Goal: Task Accomplishment & Management: Use online tool/utility

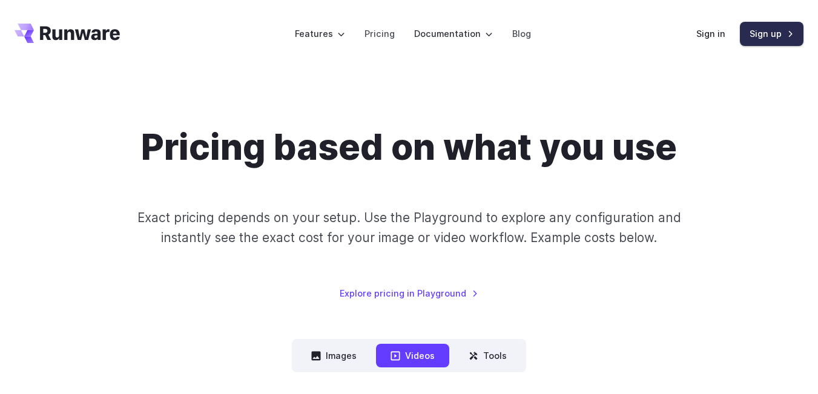
click at [777, 36] on link "Sign up" at bounding box center [772, 34] width 64 height 24
click at [706, 27] on link "Sign in" at bounding box center [710, 34] width 29 height 14
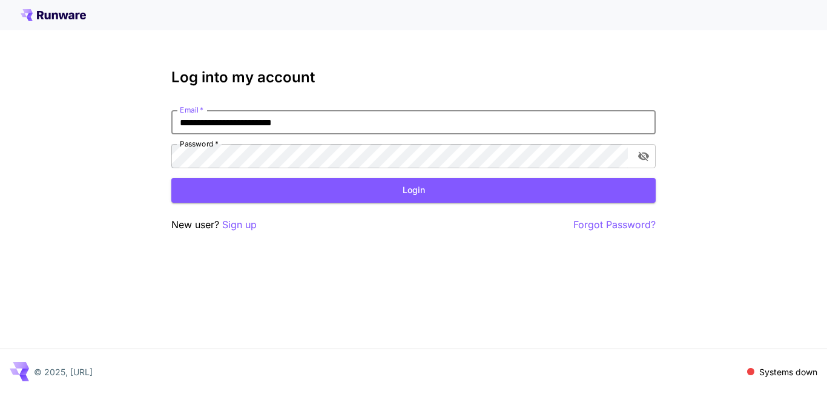
type input "**********"
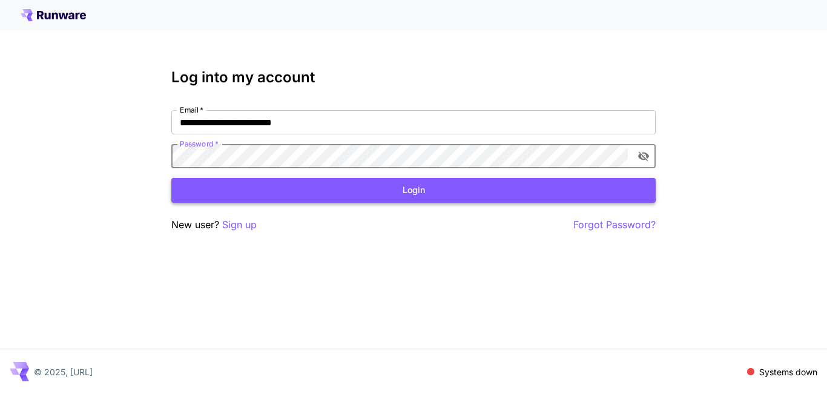
click at [245, 187] on button "Login" at bounding box center [413, 190] width 484 height 25
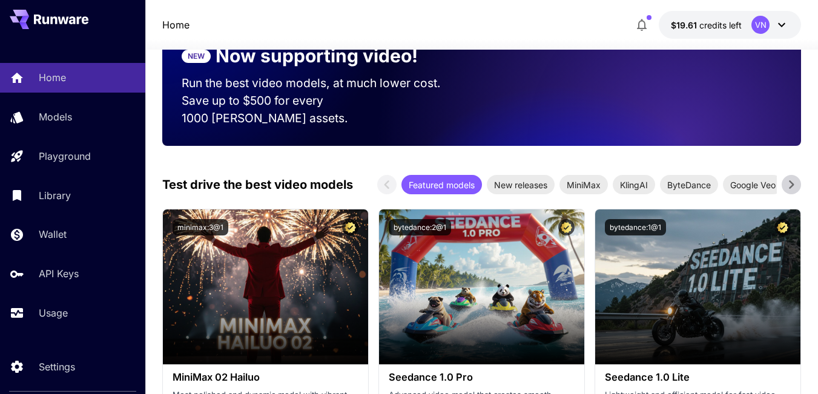
scroll to position [182, 0]
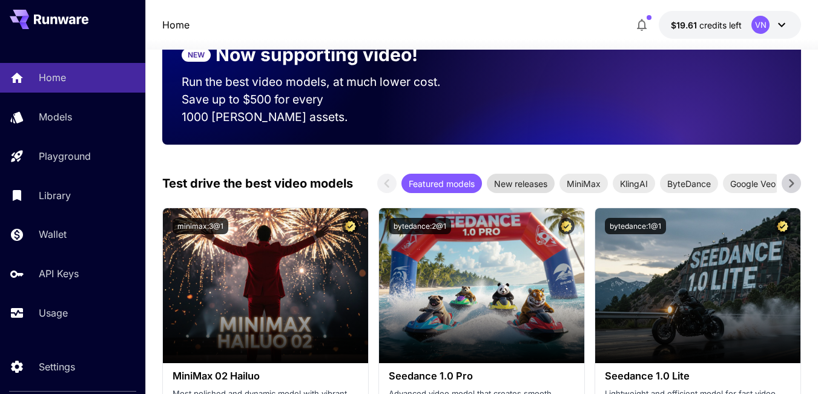
click at [509, 177] on span "New releases" at bounding box center [521, 183] width 68 height 13
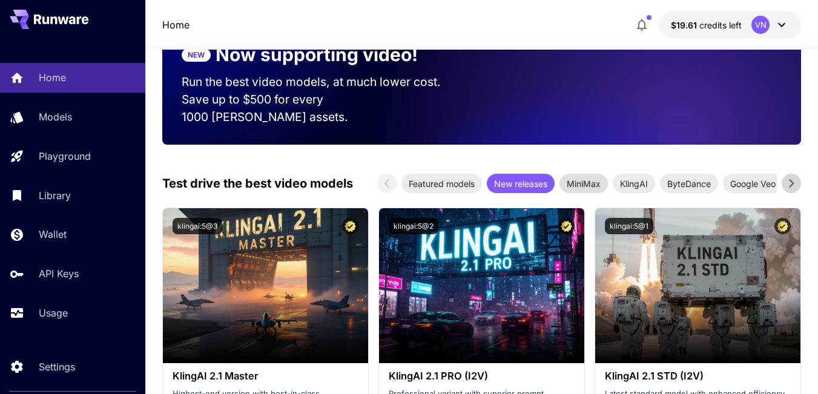
click at [580, 177] on span "MiniMax" at bounding box center [584, 183] width 48 height 13
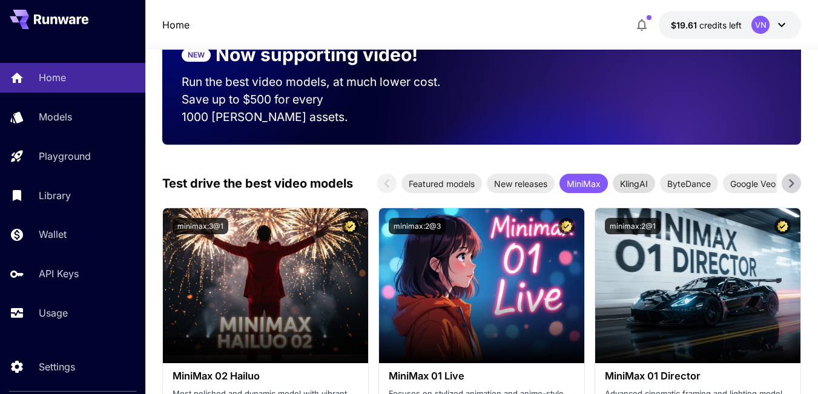
click at [635, 177] on span "KlingAI" at bounding box center [634, 183] width 42 height 13
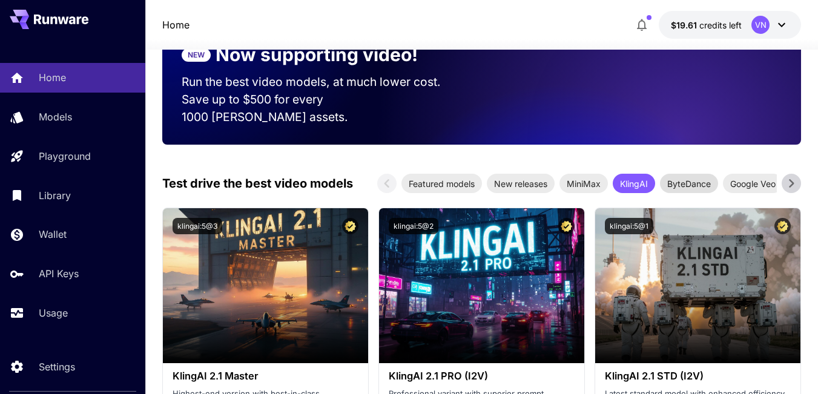
click at [681, 177] on span "ByteDance" at bounding box center [689, 183] width 58 height 13
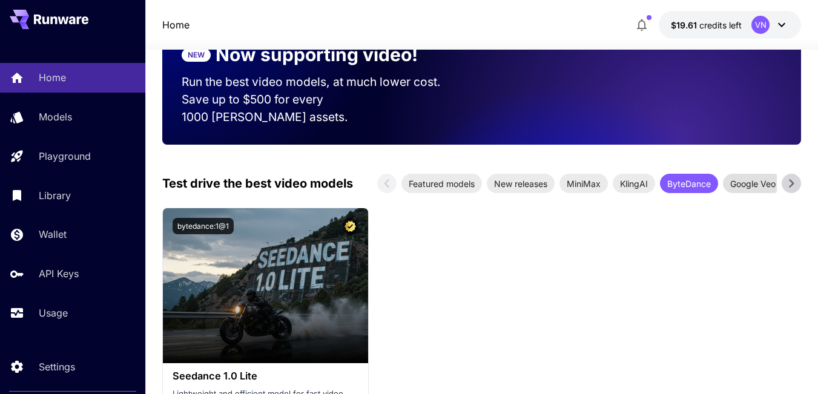
click at [756, 177] on span "Google Veo" at bounding box center [753, 183] width 60 height 13
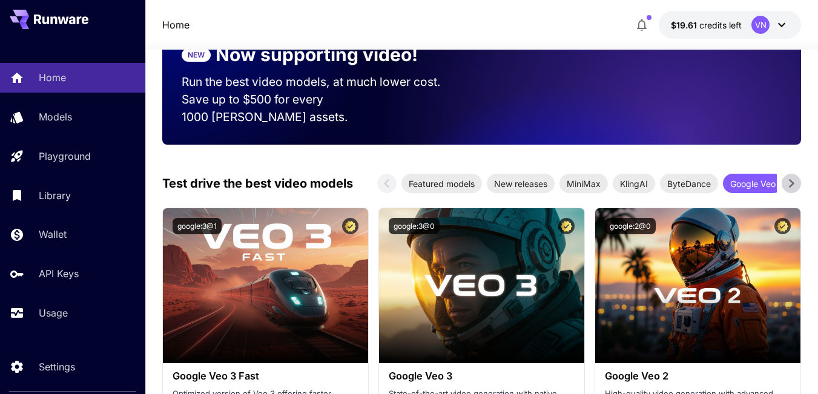
click at [792, 174] on icon at bounding box center [791, 183] width 18 height 18
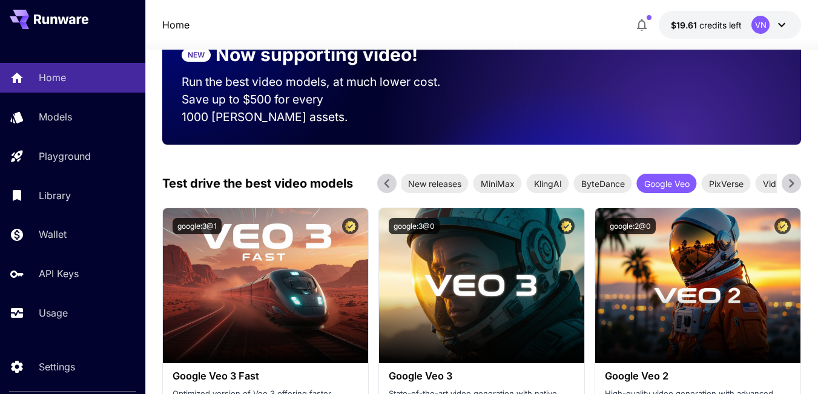
click at [792, 174] on icon at bounding box center [791, 183] width 18 height 18
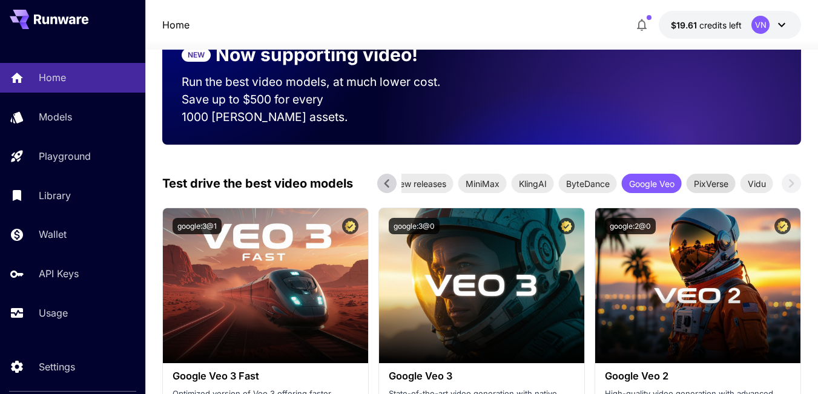
click at [706, 177] on span "PixVerse" at bounding box center [711, 183] width 49 height 13
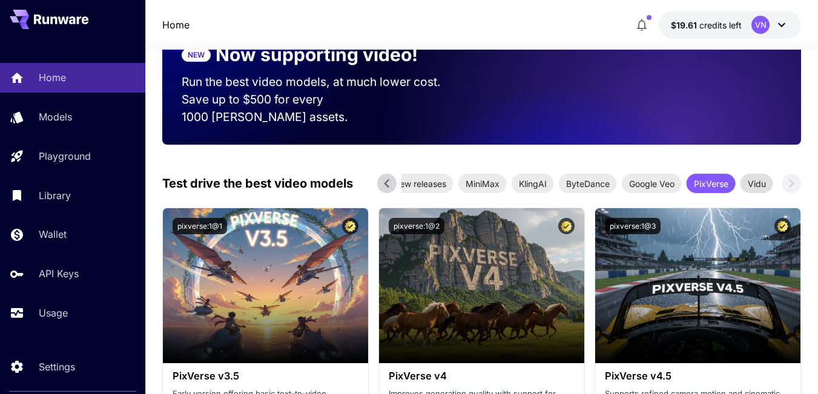
click at [761, 177] on span "Vidu" at bounding box center [757, 183] width 33 height 13
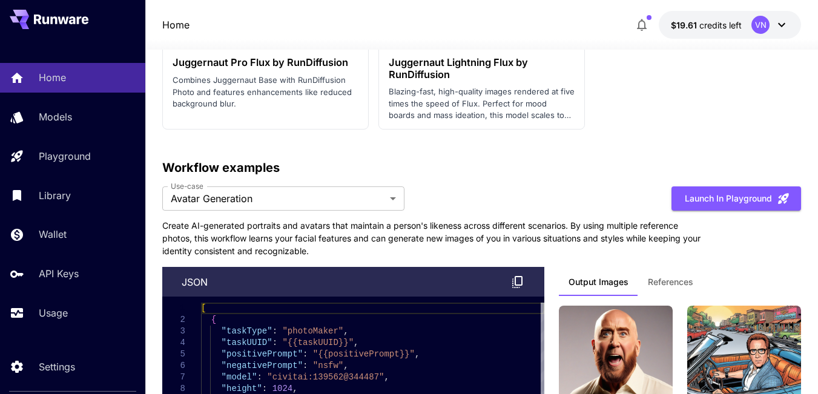
scroll to position [3028, 0]
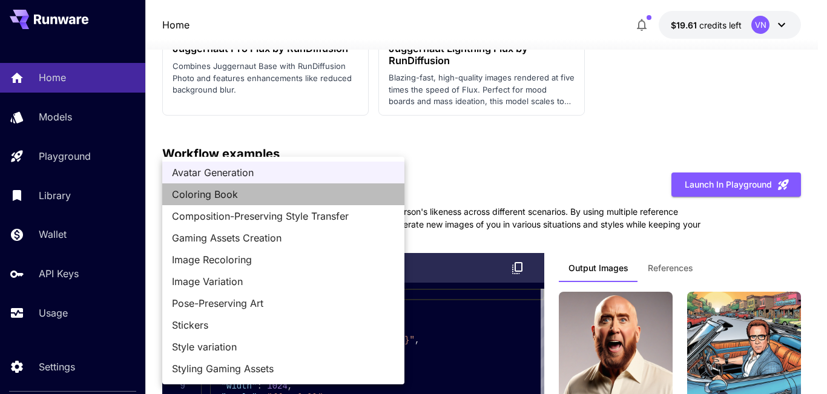
click at [187, 191] on span "Coloring Book" at bounding box center [283, 194] width 223 height 15
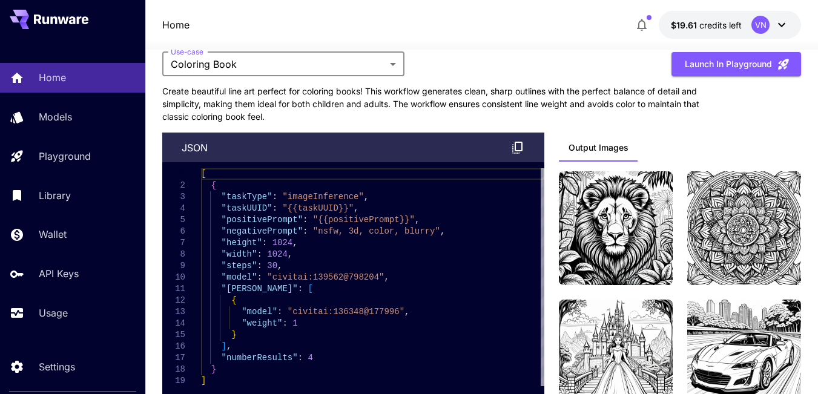
scroll to position [3088, 0]
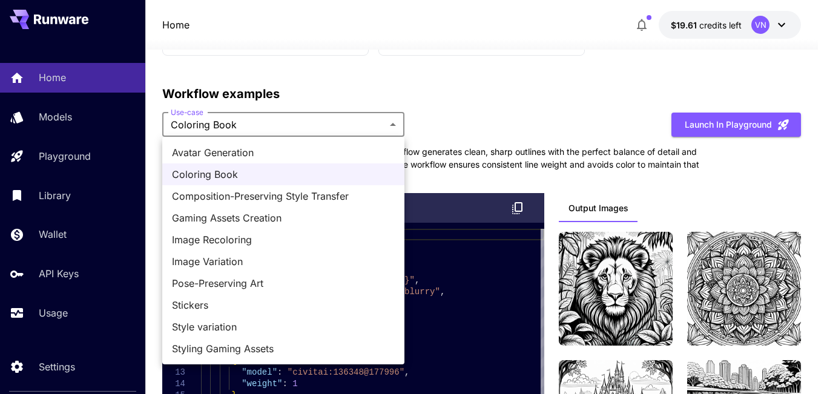
click at [257, 150] on span "Avatar Generation" at bounding box center [283, 152] width 223 height 15
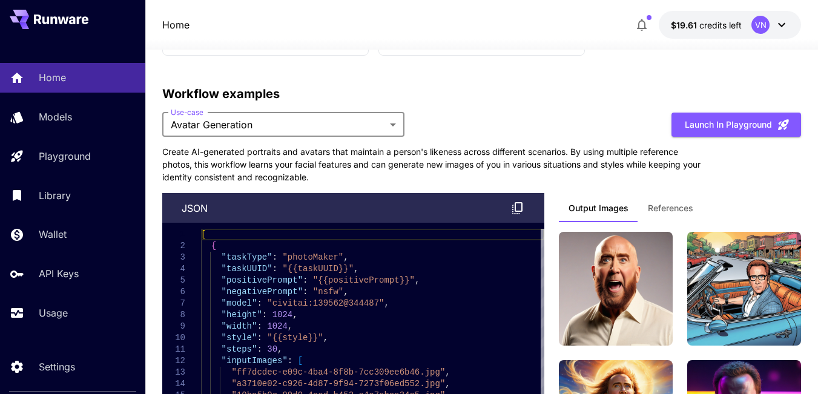
click at [658, 210] on span "References" at bounding box center [670, 208] width 45 height 11
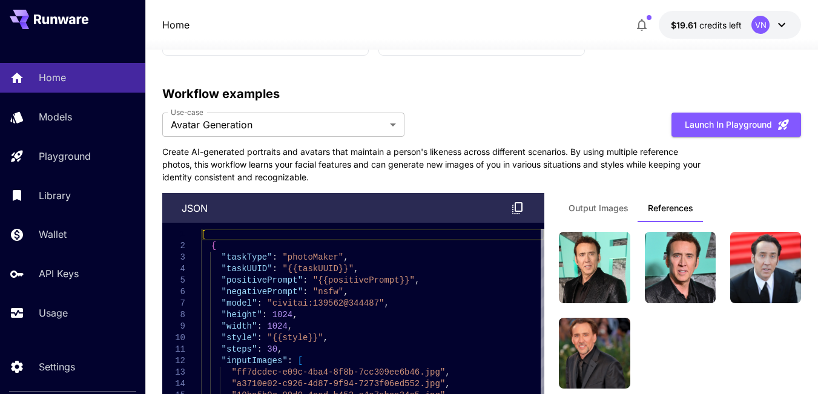
click at [590, 209] on span "Output Images" at bounding box center [599, 208] width 60 height 11
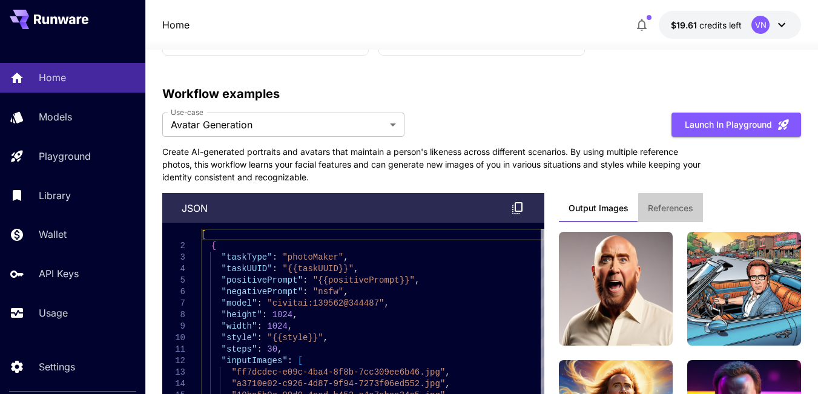
click at [673, 207] on span "References" at bounding box center [670, 208] width 45 height 11
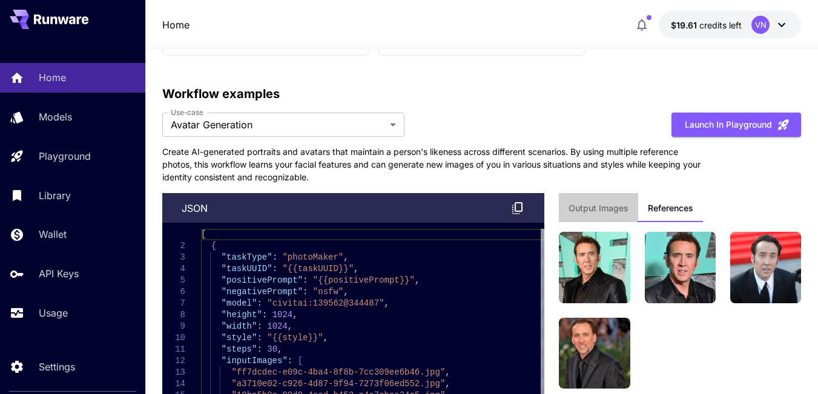
click at [619, 210] on span "Output Images" at bounding box center [599, 208] width 60 height 11
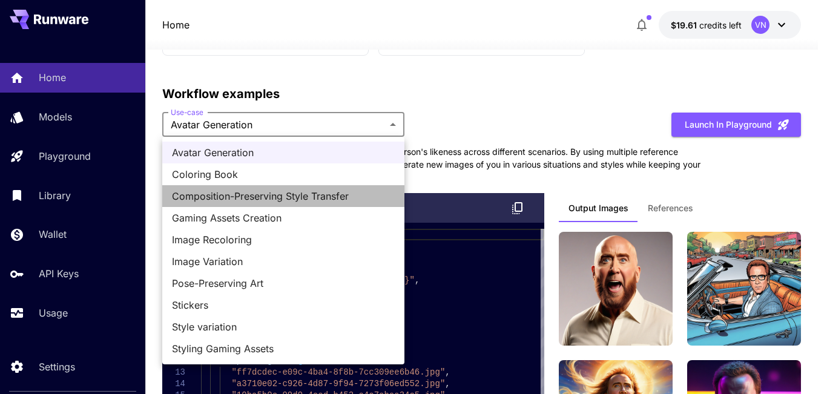
click at [274, 193] on span "Composition-Preserving Style Transfer" at bounding box center [283, 196] width 223 height 15
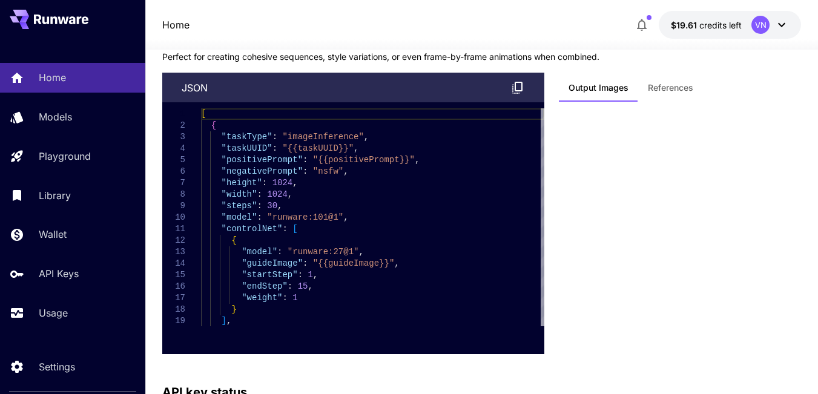
scroll to position [3209, 0]
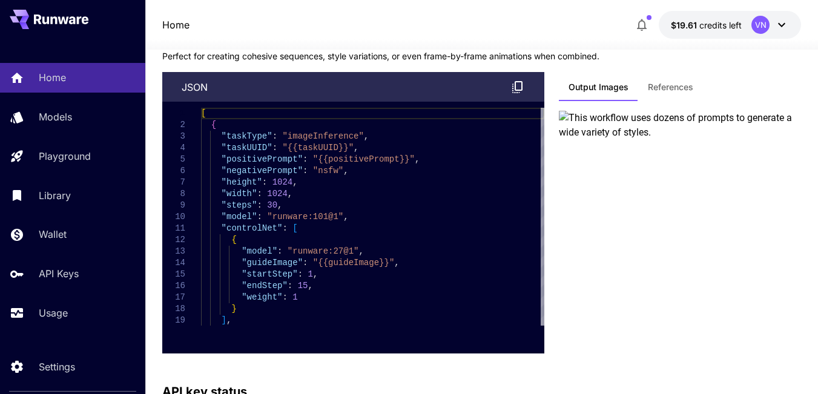
click at [672, 90] on span "References" at bounding box center [670, 87] width 45 height 11
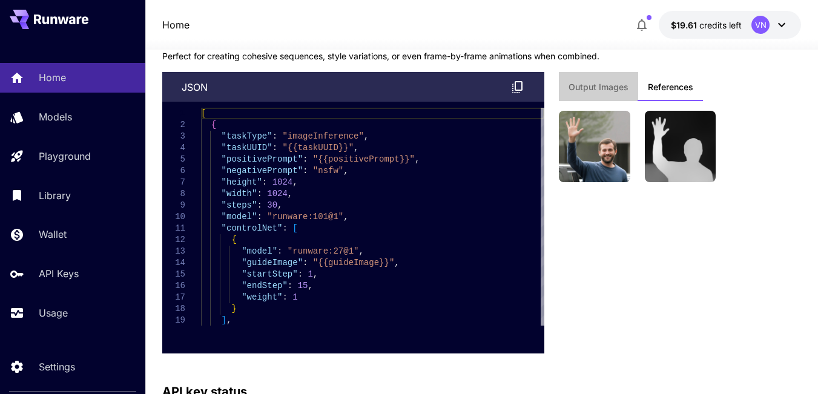
click at [600, 88] on span "Output Images" at bounding box center [599, 87] width 60 height 11
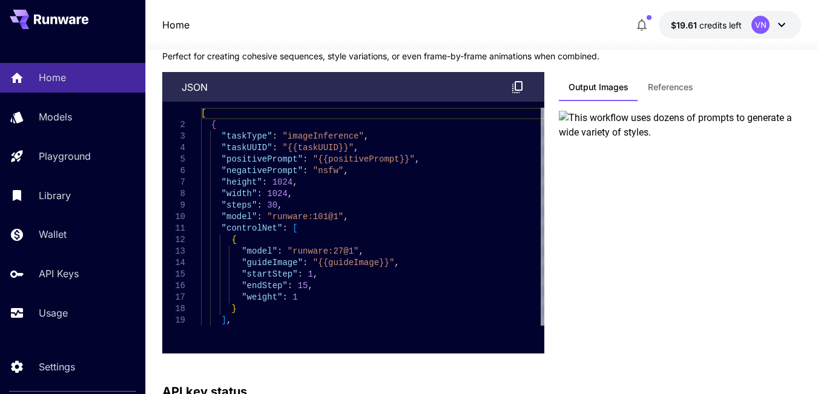
scroll to position [3148, 0]
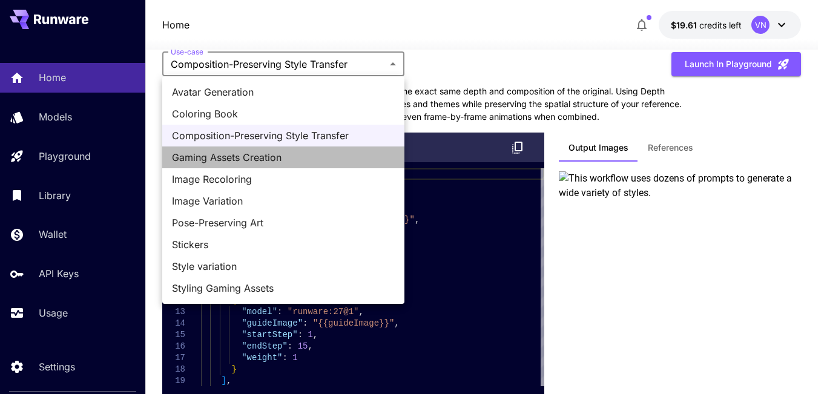
click at [282, 158] on span "Gaming Assets Creation" at bounding box center [283, 157] width 223 height 15
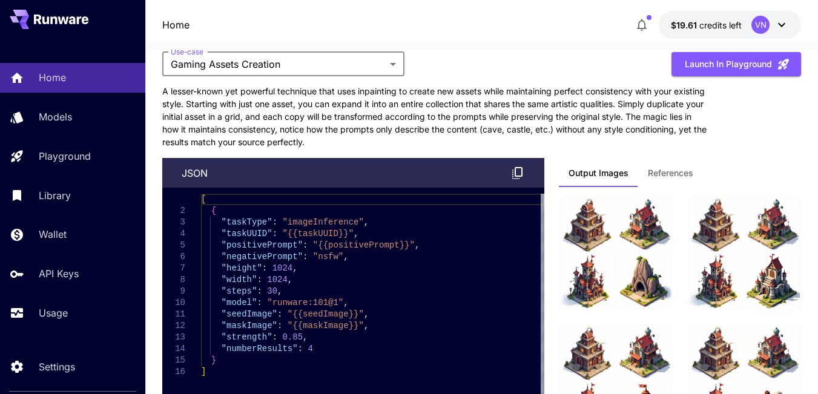
click at [660, 171] on span "References" at bounding box center [670, 173] width 45 height 11
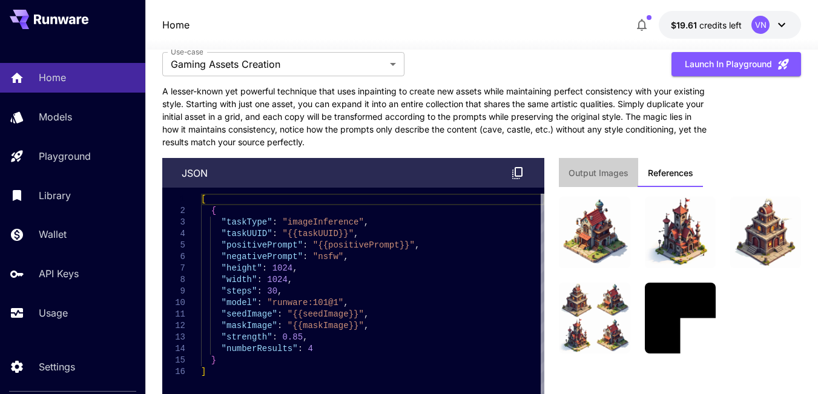
click at [610, 171] on span "Output Images" at bounding box center [599, 173] width 60 height 11
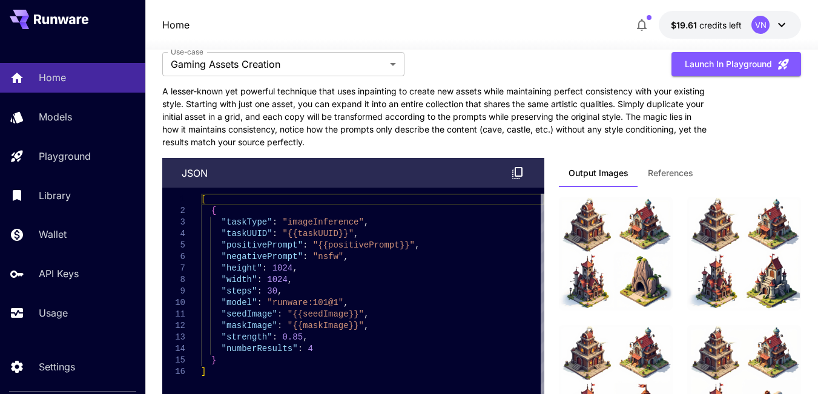
click at [673, 171] on span "References" at bounding box center [670, 173] width 45 height 11
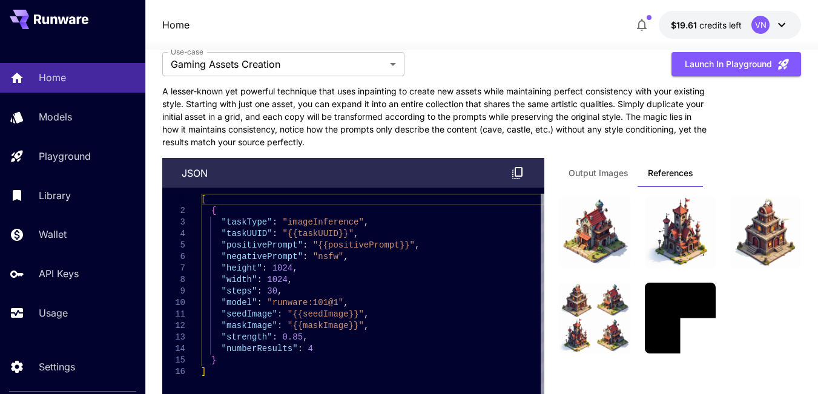
click at [604, 169] on span "Output Images" at bounding box center [599, 173] width 60 height 11
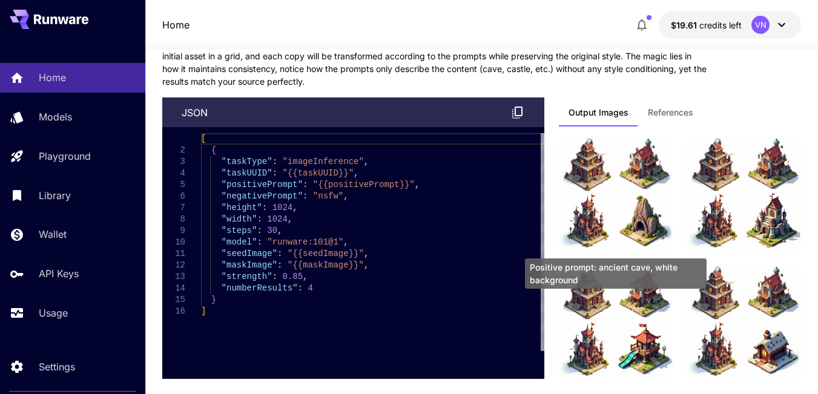
scroll to position [3088, 0]
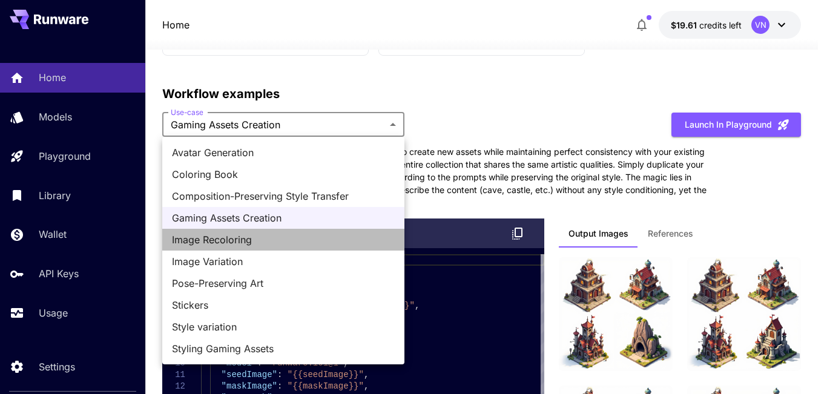
click at [234, 242] on span "Image Recoloring" at bounding box center [283, 240] width 223 height 15
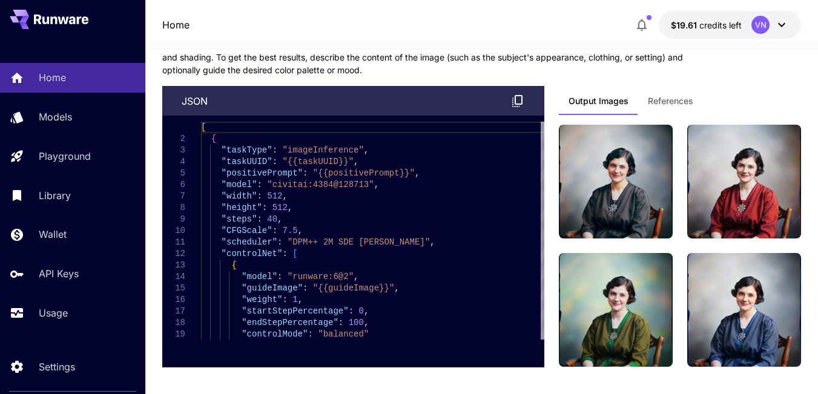
scroll to position [3209, 0]
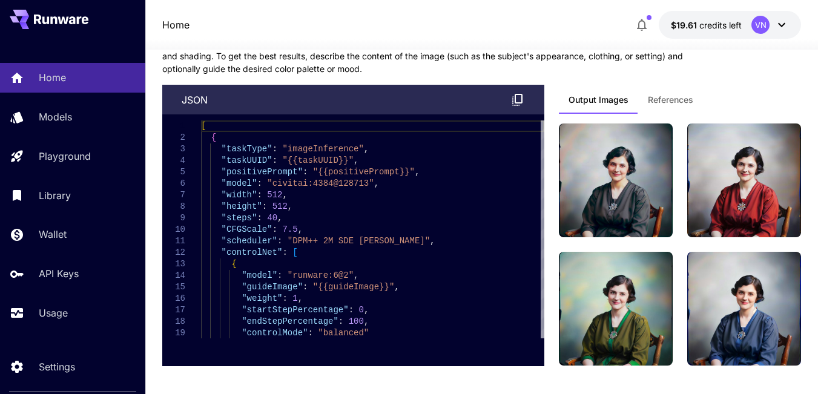
click at [666, 101] on span "References" at bounding box center [670, 99] width 45 height 11
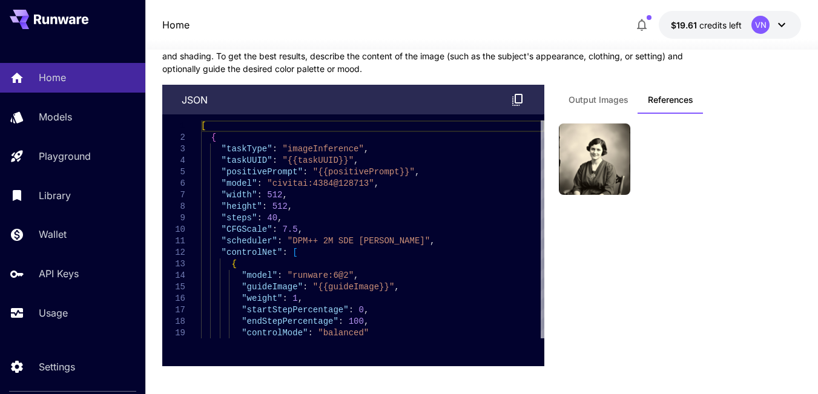
click at [607, 99] on span "Output Images" at bounding box center [599, 99] width 60 height 11
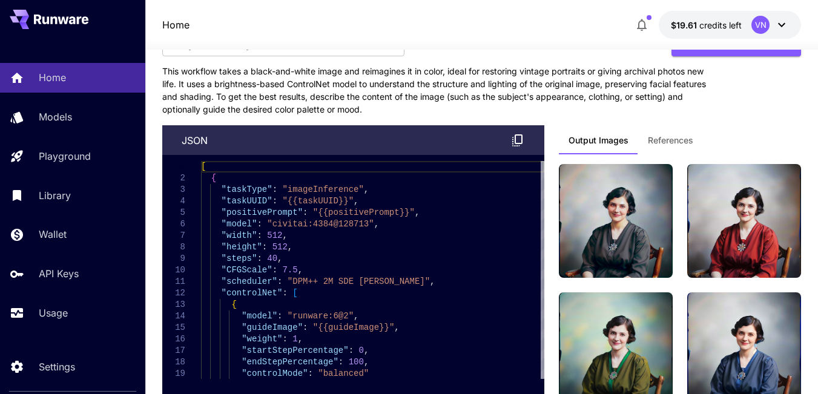
scroll to position [3088, 0]
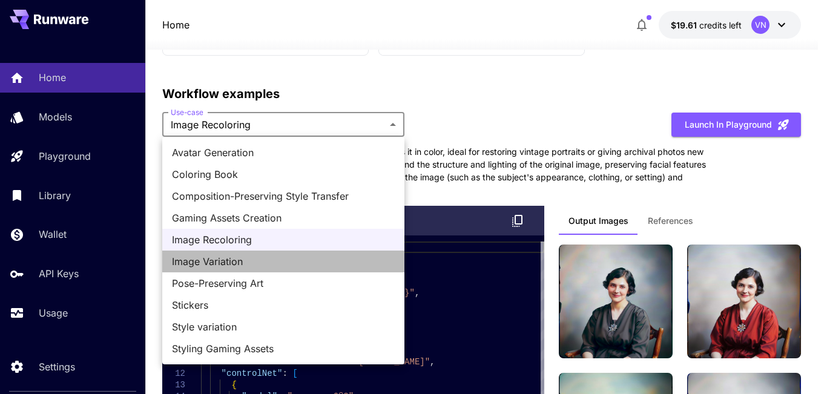
click at [230, 263] on span "Image Variation" at bounding box center [283, 261] width 223 height 15
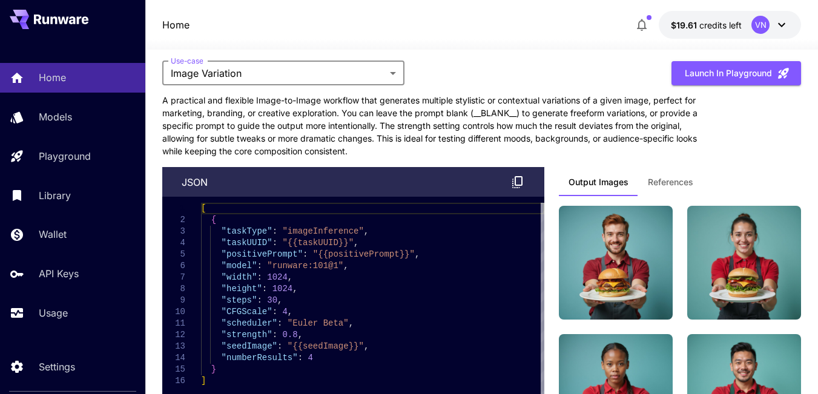
scroll to position [3209, 0]
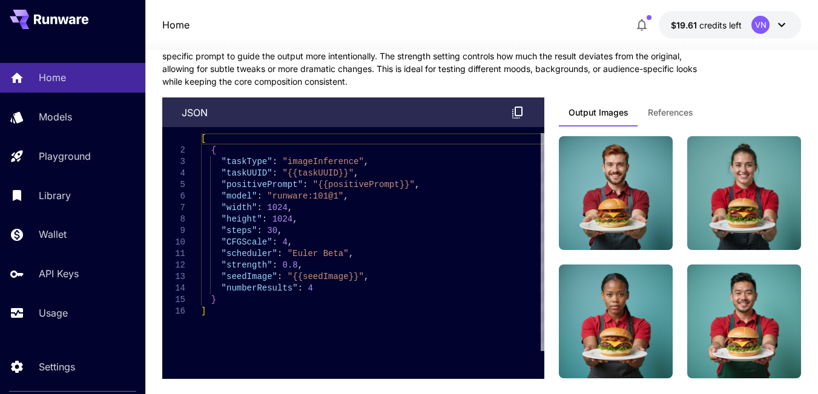
click at [666, 117] on span "References" at bounding box center [670, 112] width 45 height 11
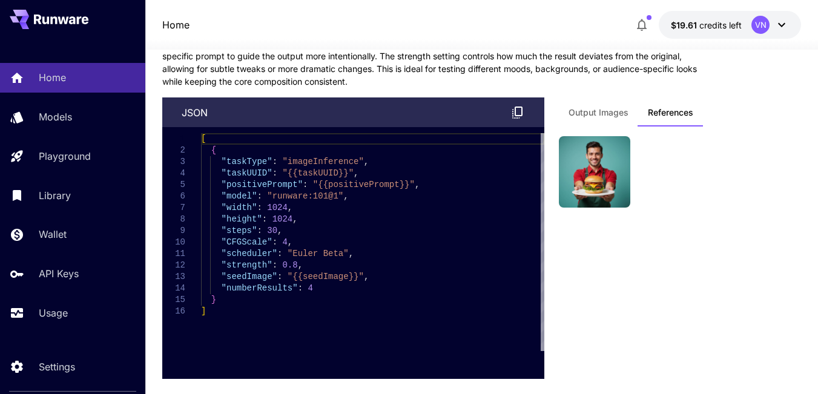
click at [610, 114] on span "Output Images" at bounding box center [599, 112] width 60 height 11
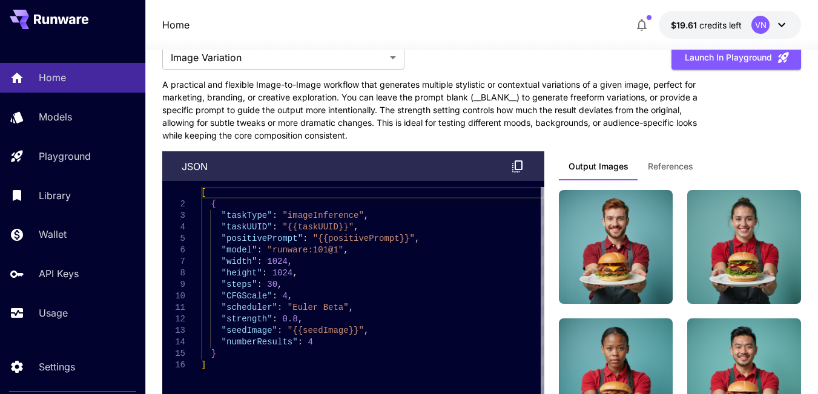
scroll to position [3088, 0]
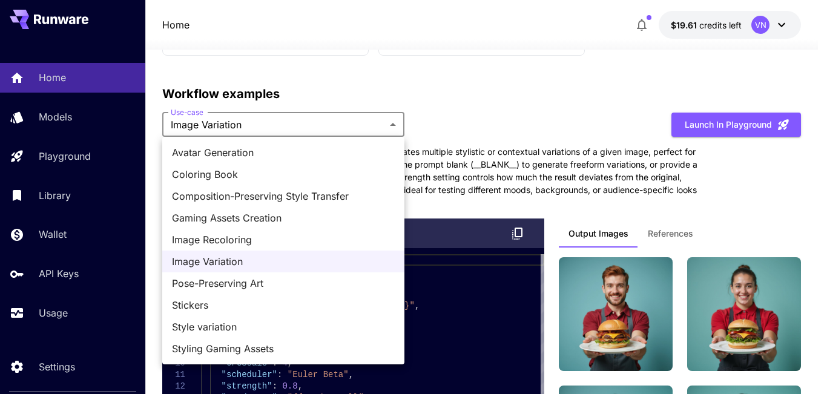
click at [236, 286] on span "Pose-Preserving Art" at bounding box center [283, 283] width 223 height 15
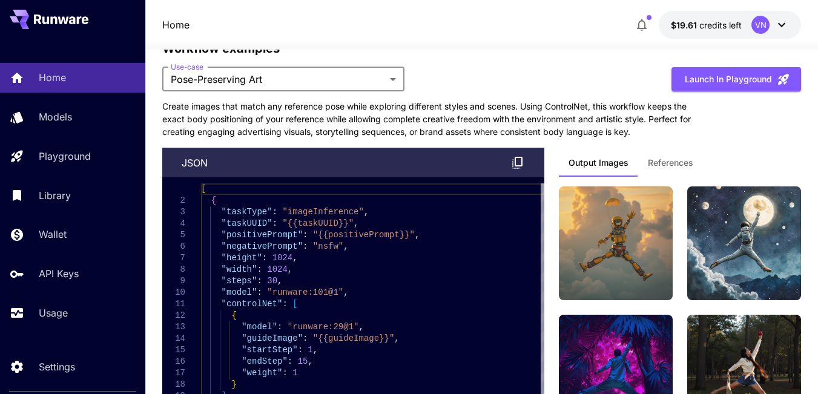
scroll to position [3209, 0]
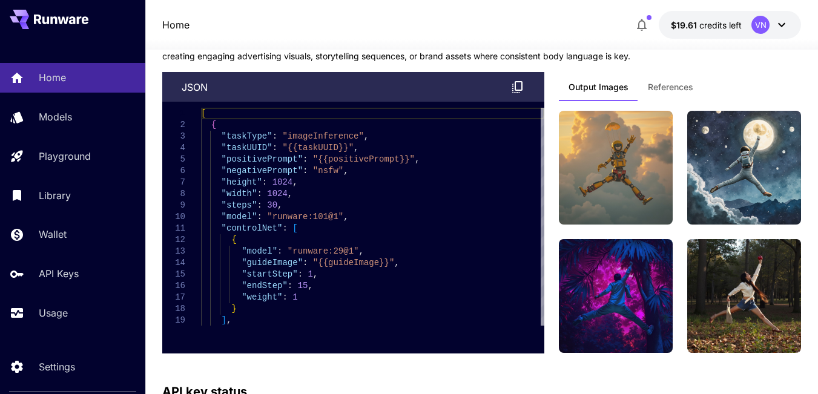
click at [674, 90] on span "References" at bounding box center [670, 87] width 45 height 11
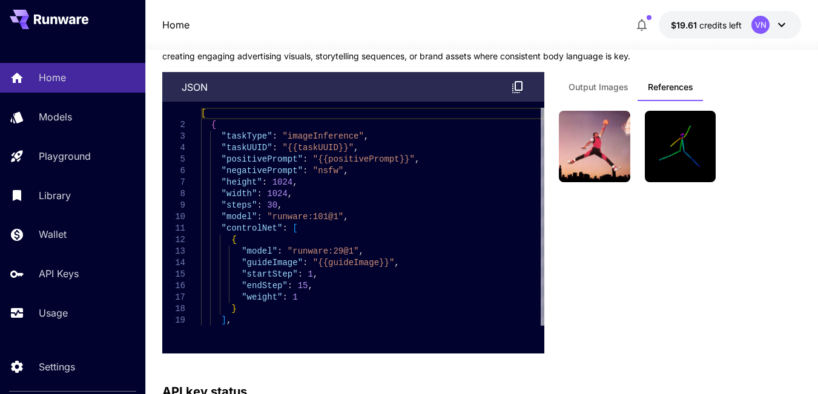
click at [593, 89] on span "Output Images" at bounding box center [599, 87] width 60 height 11
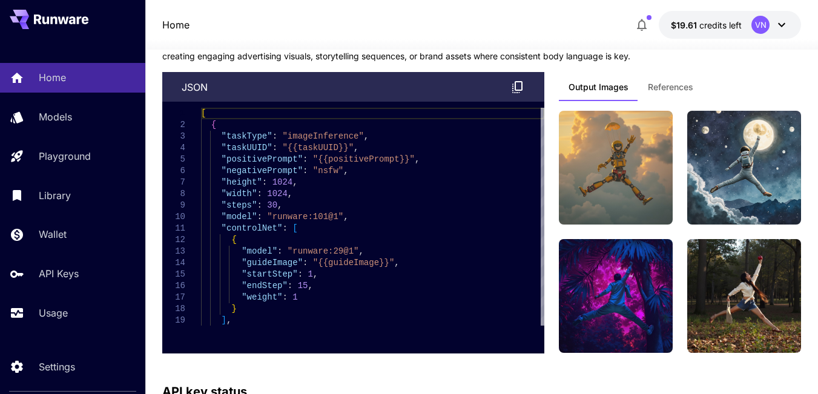
scroll to position [3088, 0]
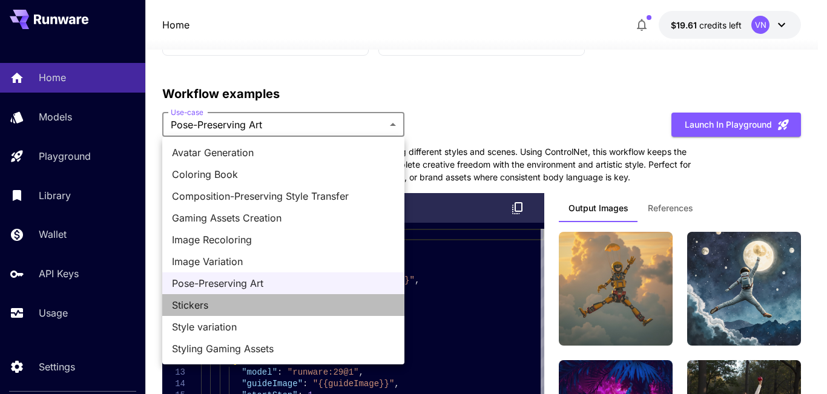
click at [189, 308] on span "Stickers" at bounding box center [283, 305] width 223 height 15
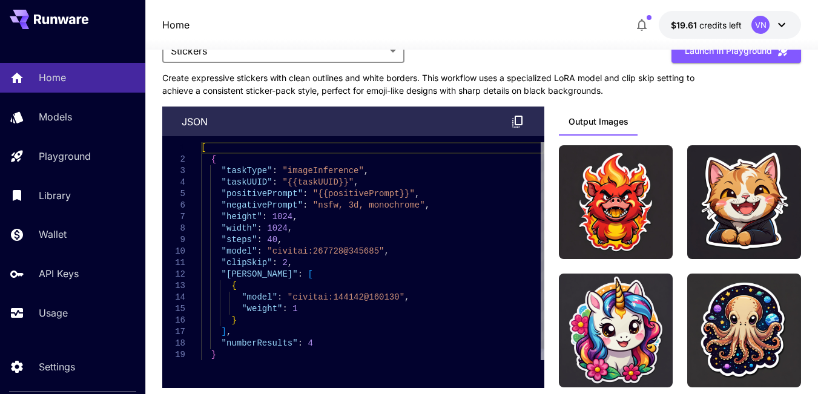
scroll to position [3148, 0]
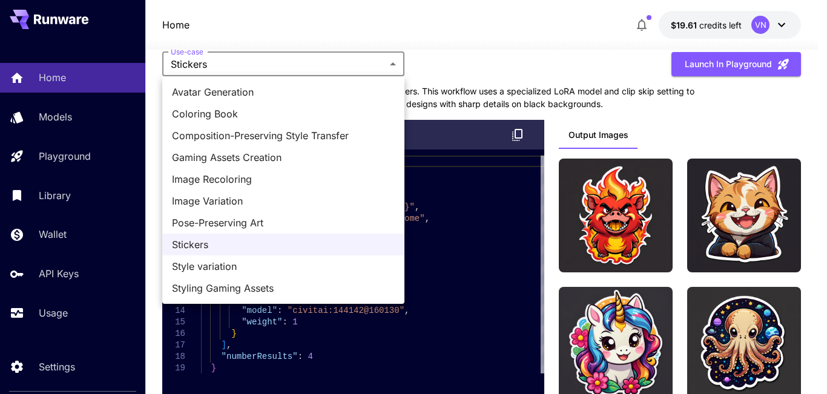
click at [324, 61] on div at bounding box center [413, 197] width 827 height 394
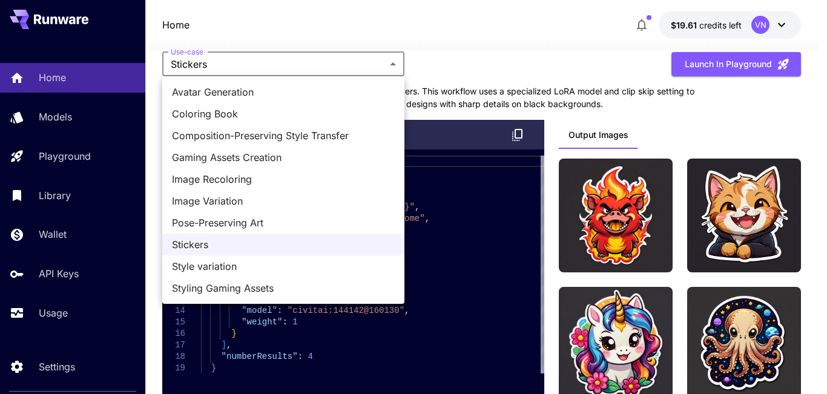
click at [214, 266] on span "Style variation" at bounding box center [283, 266] width 223 height 15
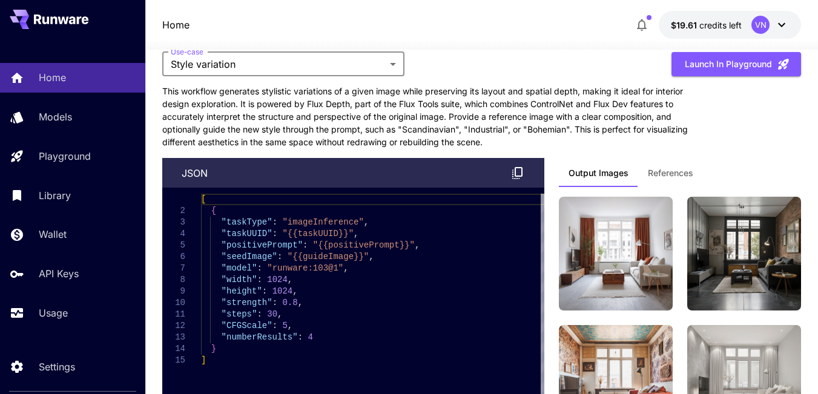
scroll to position [3209, 0]
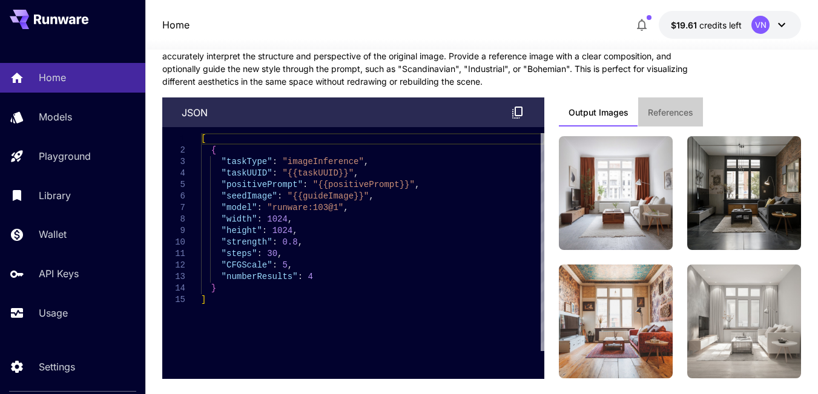
click at [669, 114] on span "References" at bounding box center [670, 112] width 45 height 11
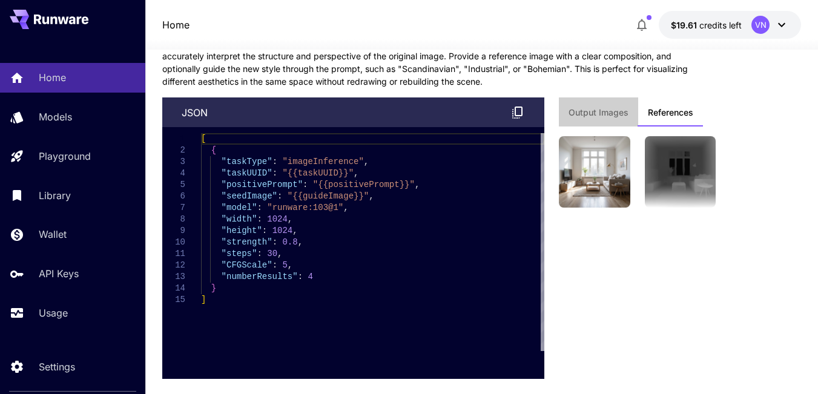
click at [596, 113] on span "Output Images" at bounding box center [599, 112] width 60 height 11
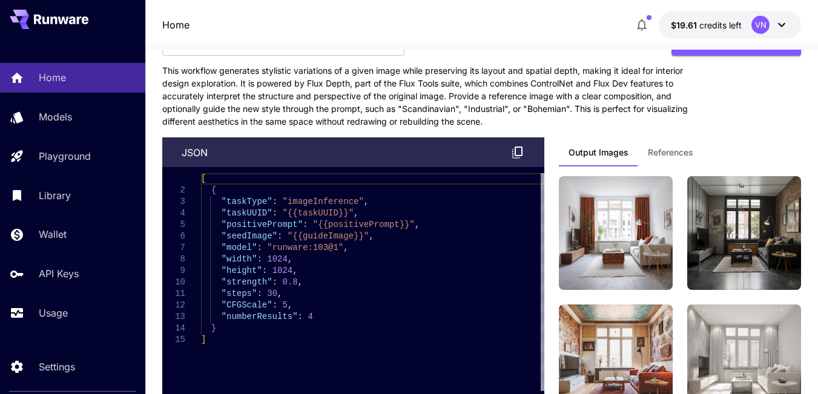
scroll to position [3148, 0]
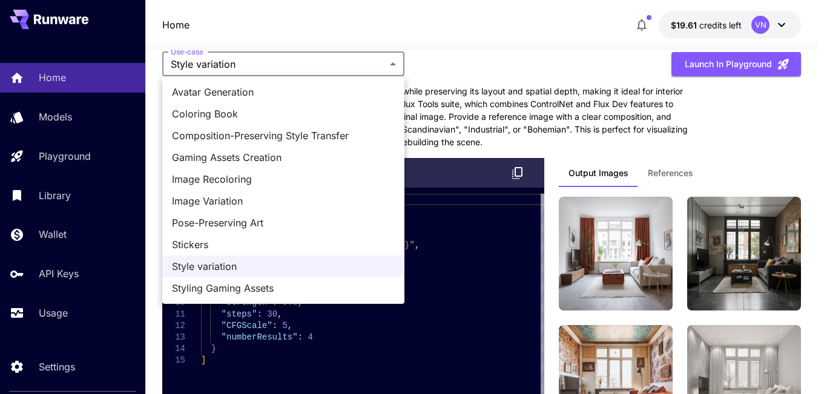
click at [237, 289] on span "Styling Gaming Assets" at bounding box center [283, 288] width 223 height 15
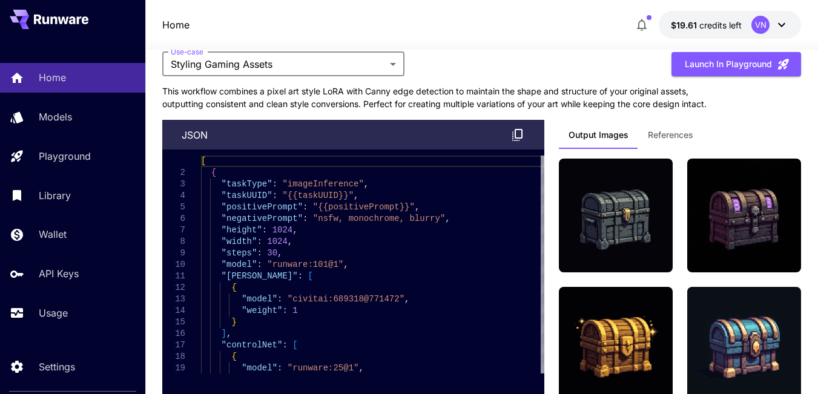
click at [683, 140] on span "References" at bounding box center [670, 135] width 45 height 11
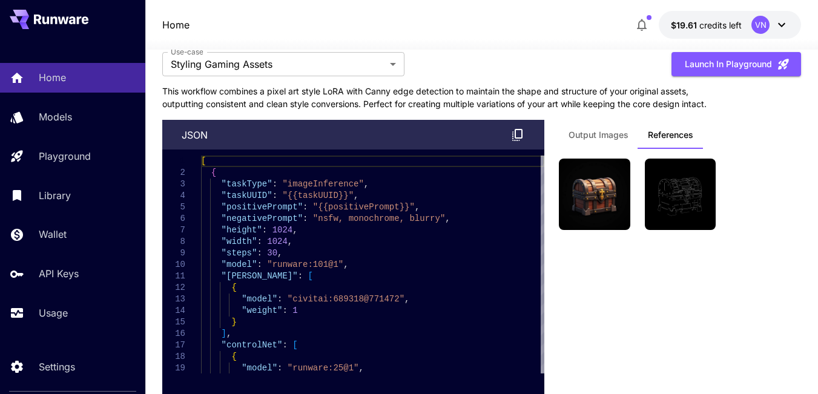
click at [594, 140] on span "Output Images" at bounding box center [599, 135] width 60 height 11
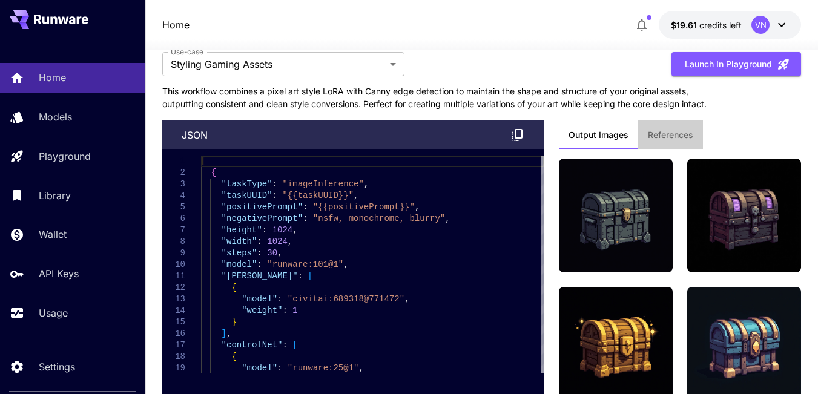
click at [675, 140] on span "References" at bounding box center [670, 135] width 45 height 11
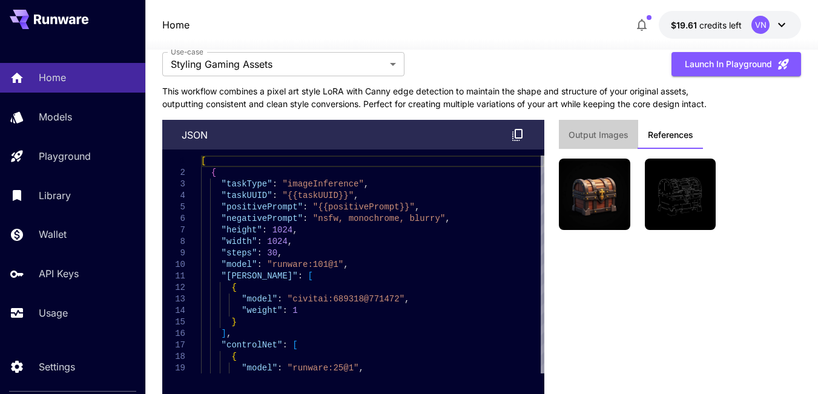
click at [608, 140] on span "Output Images" at bounding box center [599, 135] width 60 height 11
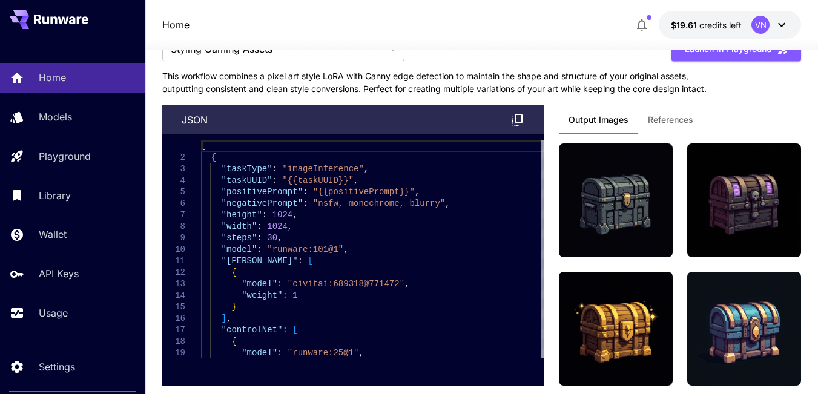
scroll to position [3088, 0]
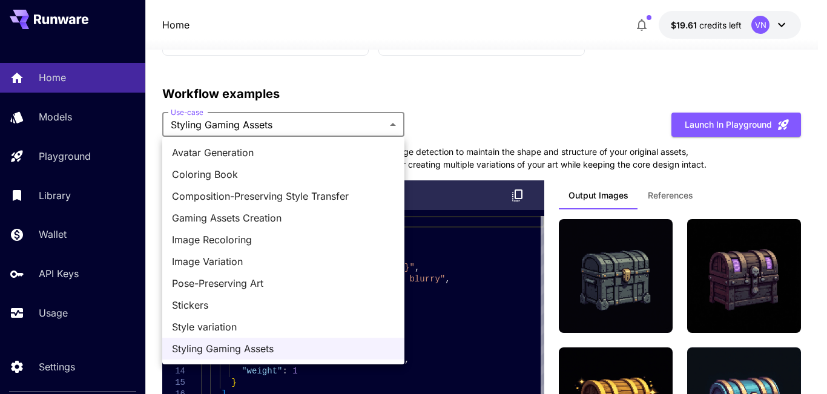
click at [504, 121] on div at bounding box center [413, 197] width 827 height 394
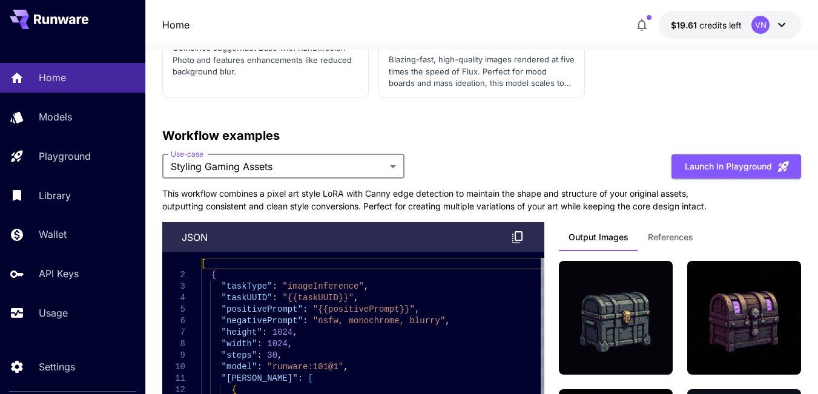
scroll to position [2967, 0]
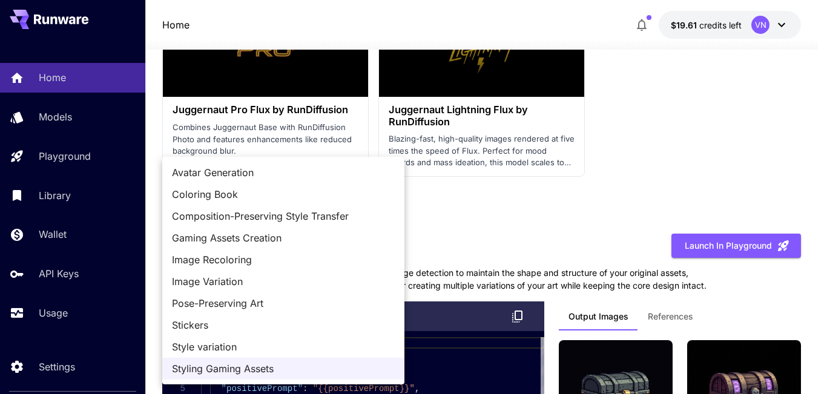
click at [225, 191] on span "Coloring Book" at bounding box center [283, 194] width 223 height 15
type input "**********"
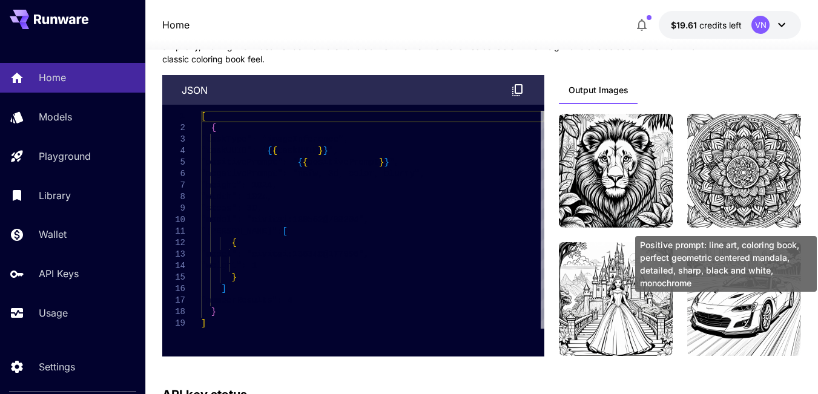
scroll to position [3209, 0]
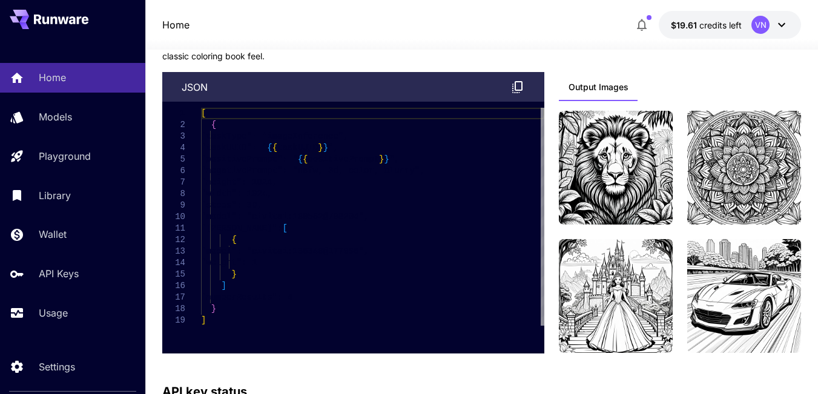
click at [311, 164] on div "[ { "taskType": "imageInference", "taskUUID": " { { taskUUID } } ", "positivePr…" at bounding box center [372, 217] width 343 height 219
type textarea "**********"
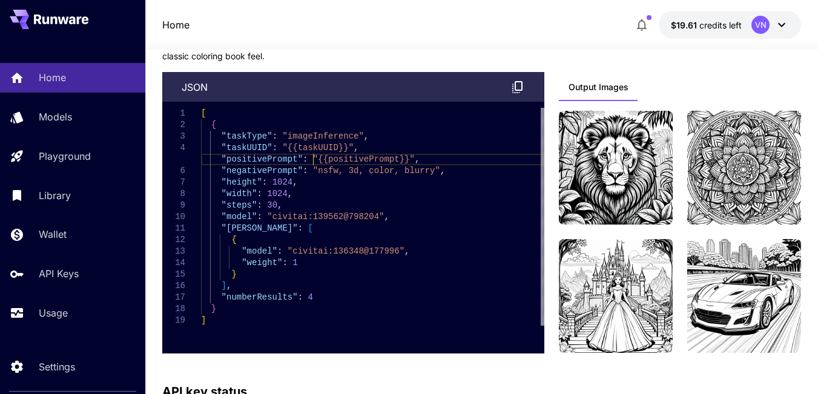
scroll to position [0, 0]
click at [281, 222] on div "[ { "taskType" : "imageInference" , "taskUUID" : "{{taskUUID}}" , "positiveProm…" at bounding box center [372, 217] width 343 height 219
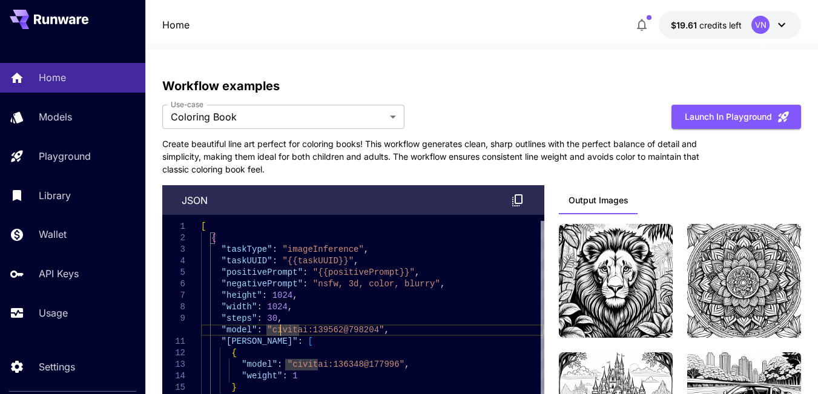
scroll to position [3088, 0]
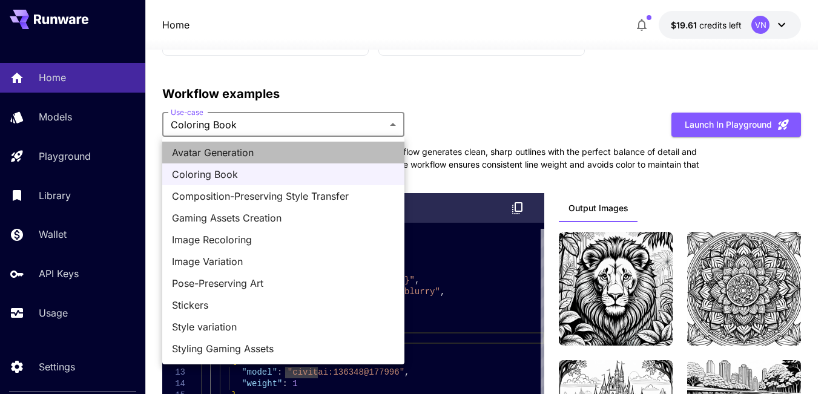
click at [231, 151] on span "Avatar Generation" at bounding box center [283, 152] width 223 height 15
type input "**********"
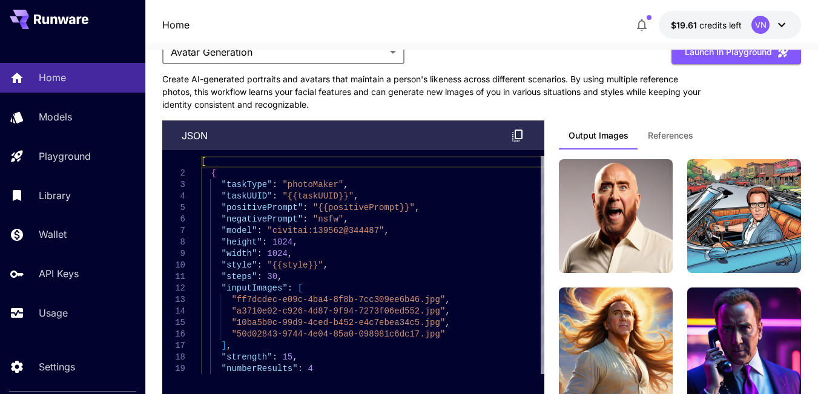
scroll to position [3209, 0]
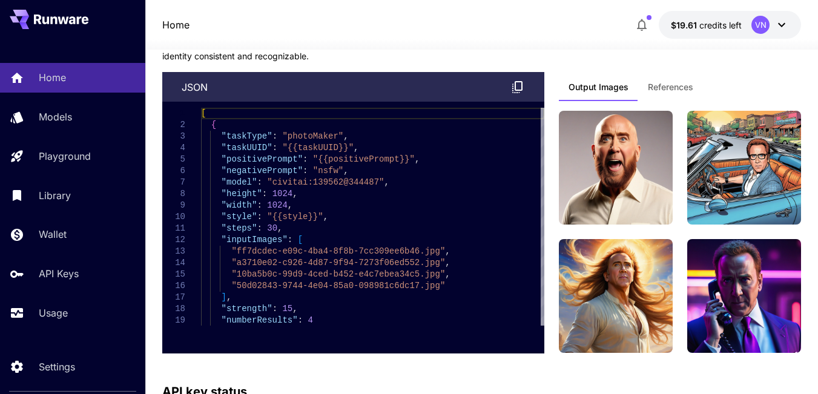
click at [669, 89] on span "References" at bounding box center [670, 87] width 45 height 11
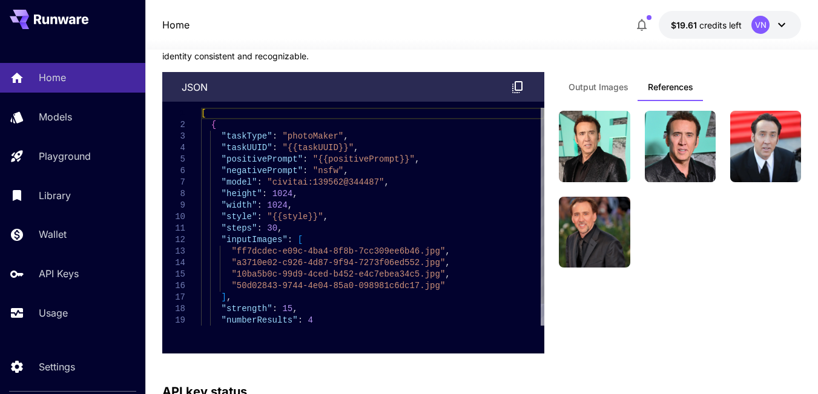
type textarea "**********"
drag, startPoint x: 464, startPoint y: 150, endPoint x: 548, endPoint y: 151, distance: 83.6
click at [544, 151] on div "[ { "taskType" : "photoMaker" , "taskUUID" : "{{taskUUID}}" , "positivePrompt" …" at bounding box center [372, 229] width 343 height 242
click at [596, 81] on button "Output Images" at bounding box center [598, 86] width 79 height 29
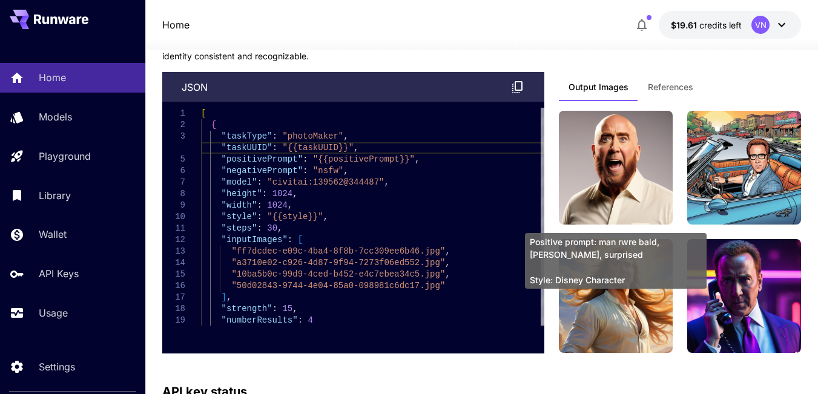
click at [617, 160] on img at bounding box center [616, 168] width 114 height 114
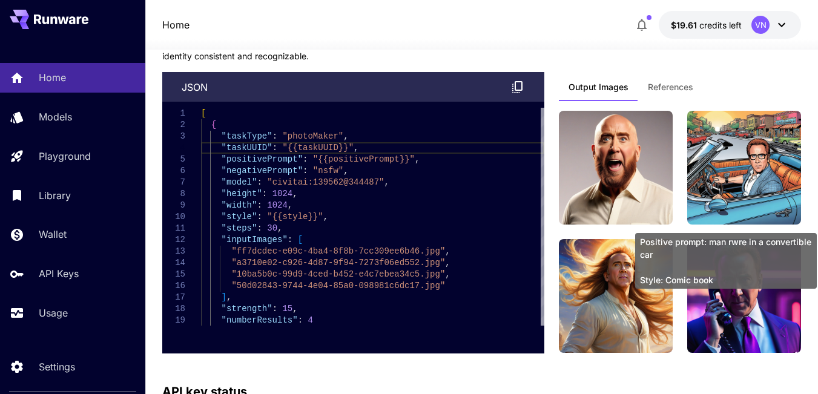
click at [751, 157] on img at bounding box center [744, 168] width 114 height 114
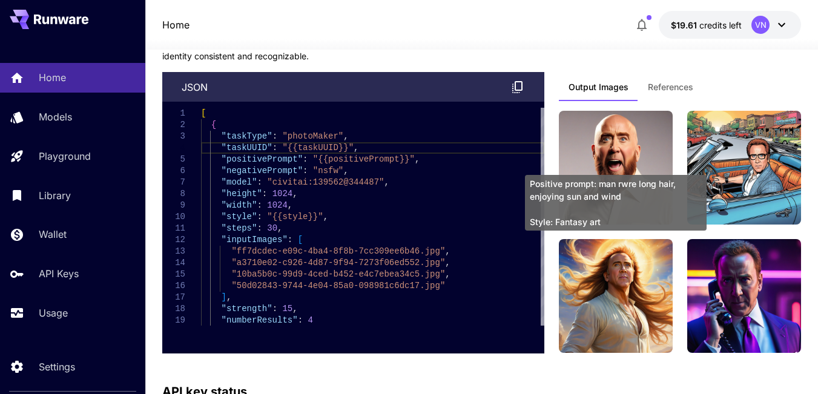
click at [592, 286] on img at bounding box center [616, 296] width 114 height 114
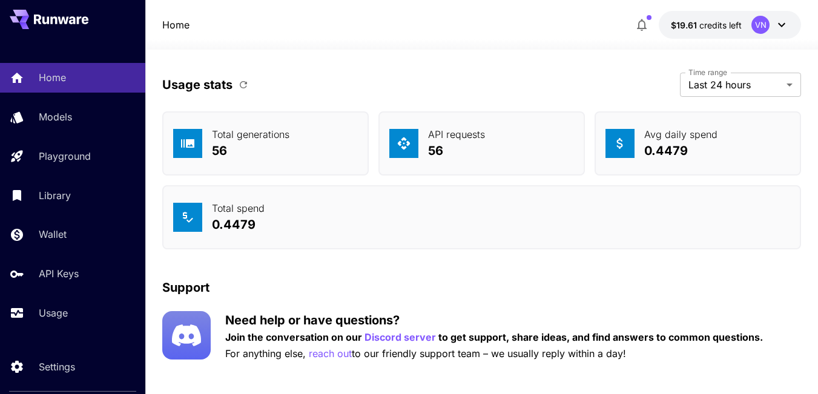
scroll to position [3633, 0]
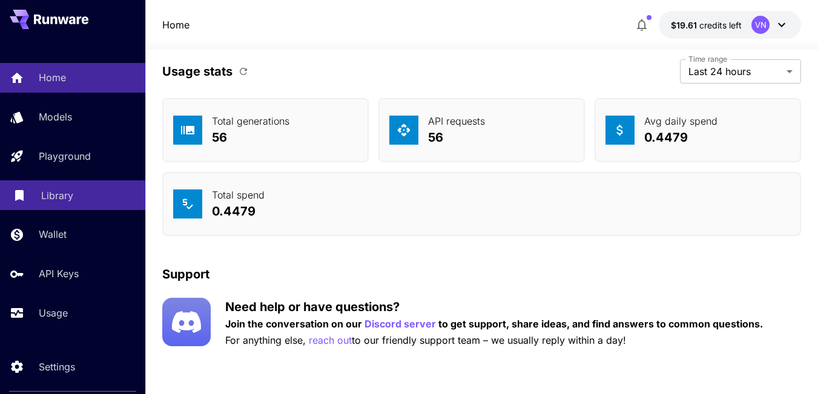
click at [58, 199] on p "Library" at bounding box center [57, 195] width 32 height 15
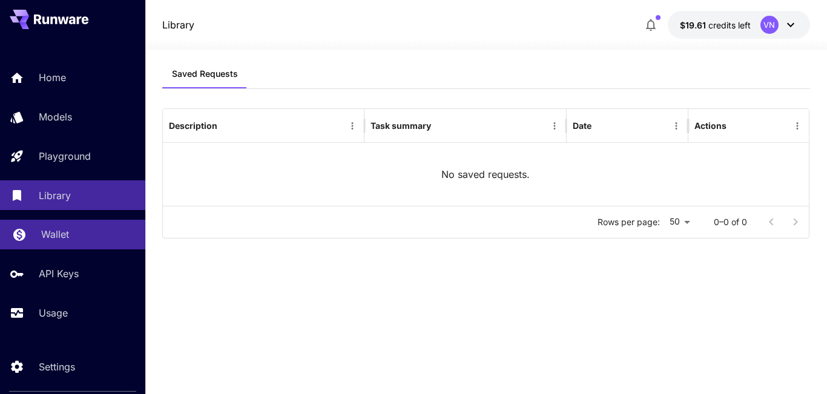
click at [48, 231] on p "Wallet" at bounding box center [55, 234] width 28 height 15
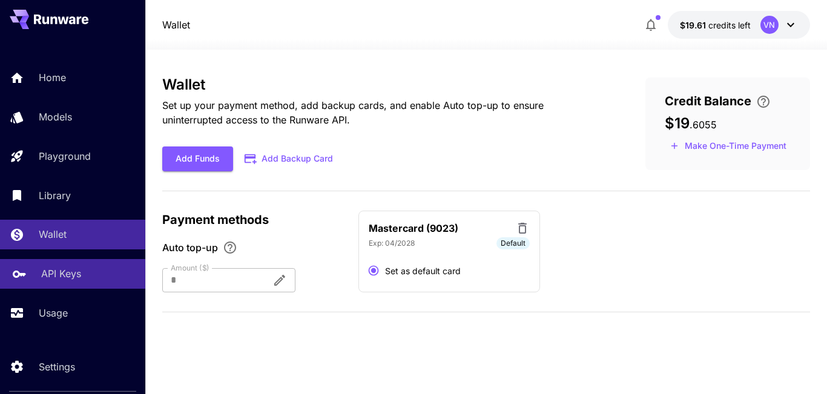
click at [59, 277] on p "API Keys" at bounding box center [61, 273] width 40 height 15
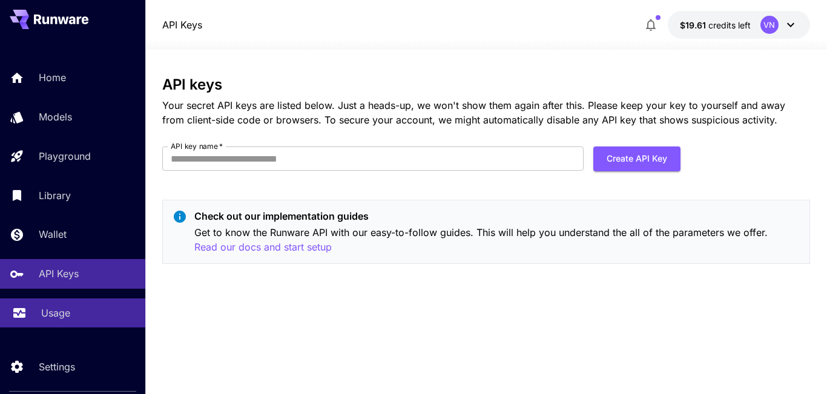
click at [57, 316] on p "Usage" at bounding box center [55, 313] width 29 height 15
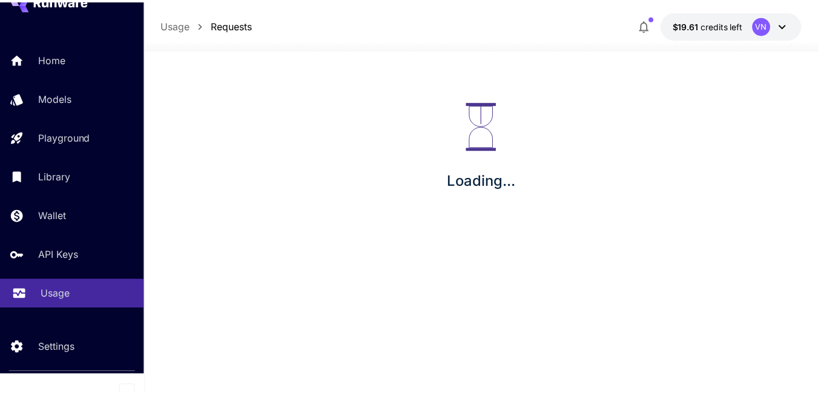
scroll to position [29, 0]
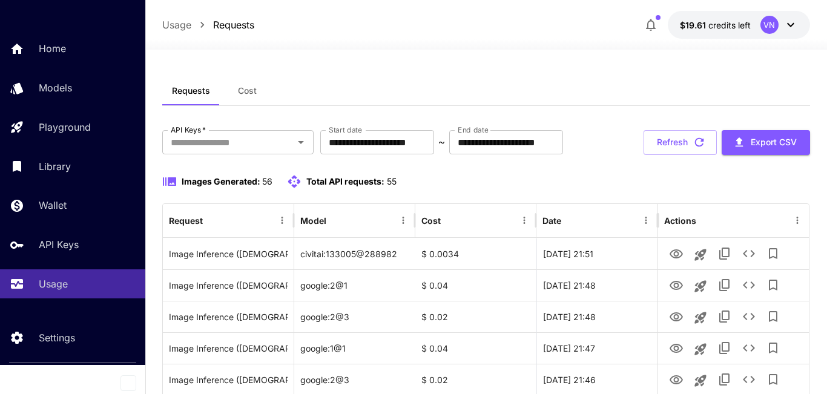
click at [205, 155] on div "**********" at bounding box center [486, 142] width 648 height 25
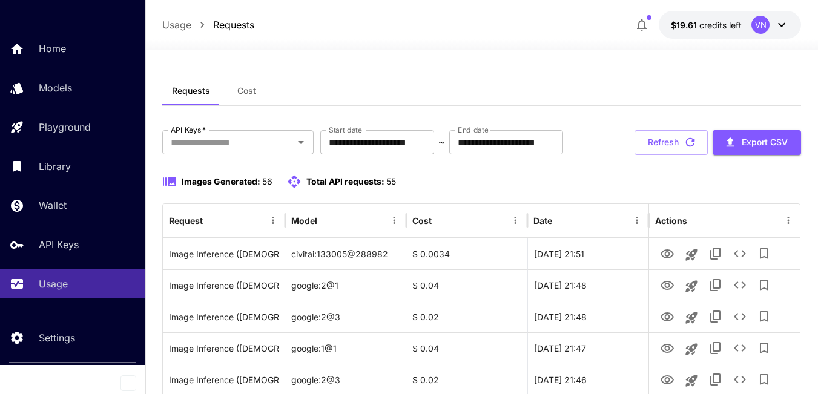
scroll to position [424, 0]
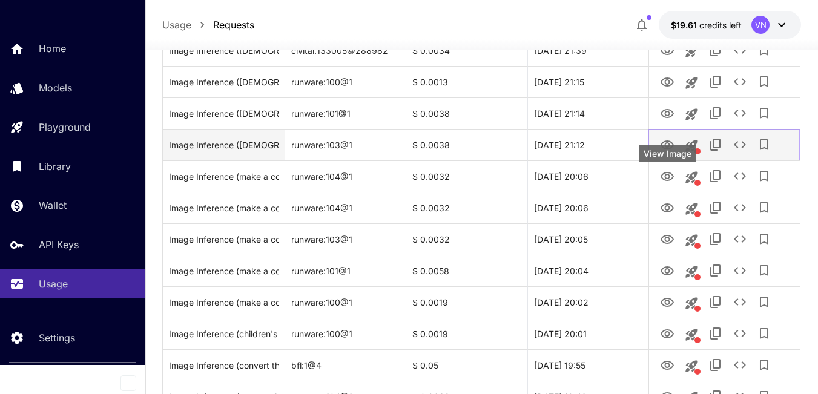
click at [664, 153] on icon "View Image" at bounding box center [667, 145] width 15 height 15
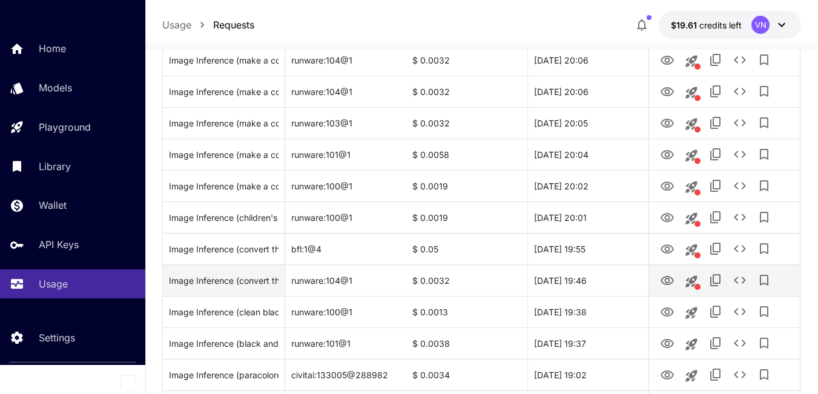
scroll to position [727, 0]
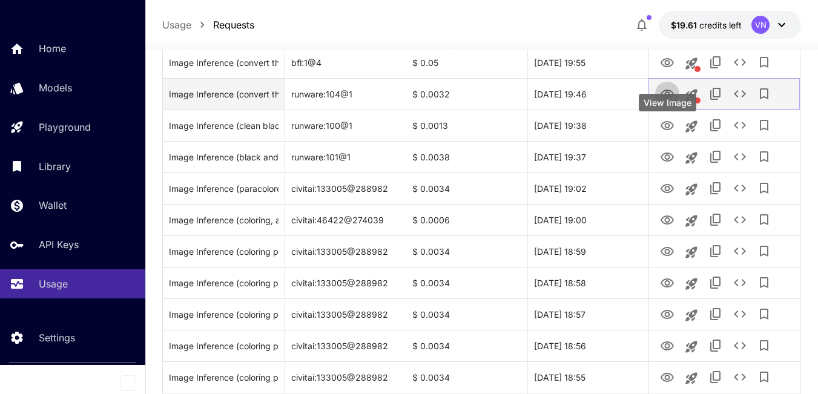
click at [667, 99] on icon "View Image" at bounding box center [667, 94] width 13 height 9
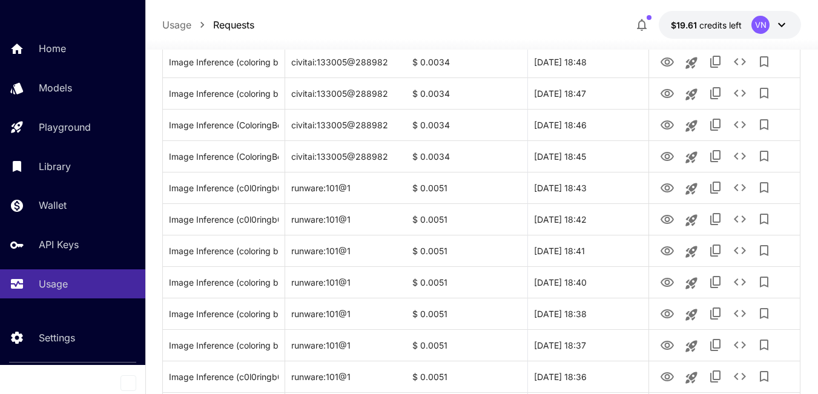
scroll to position [1526, 0]
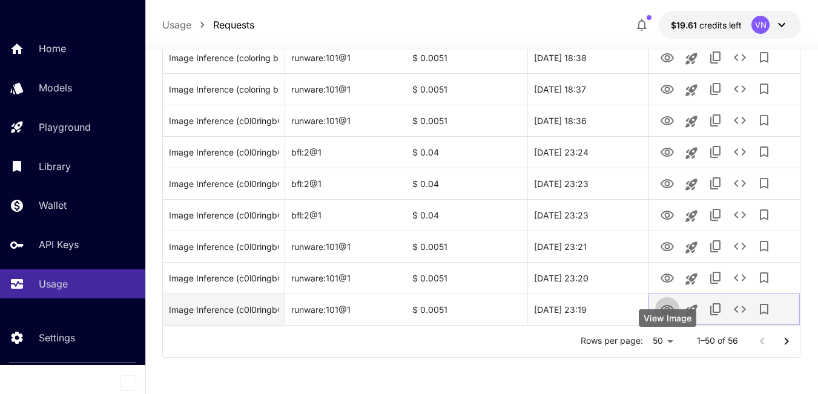
click at [669, 309] on icon "View Image" at bounding box center [667, 310] width 15 height 15
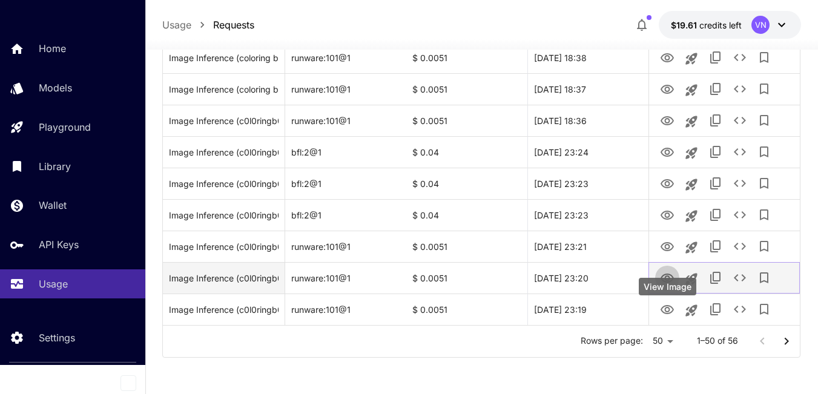
click at [664, 279] on icon "View Image" at bounding box center [667, 278] width 15 height 15
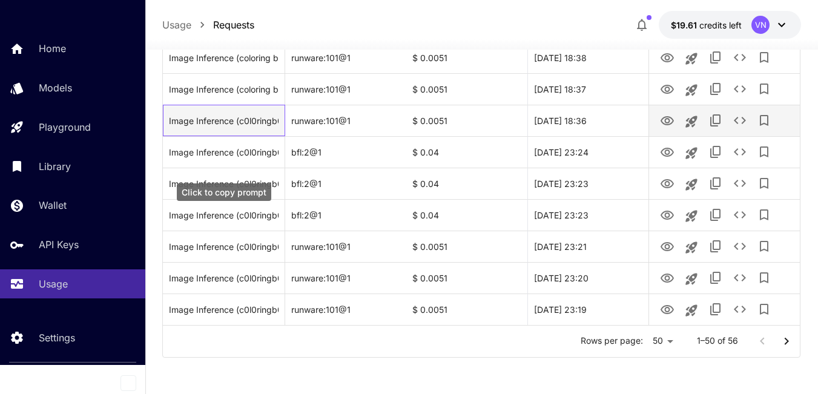
click at [232, 120] on div "Image Inference (c0l0ringb00k, coloring book, a kind doctor for children, simpl…" at bounding box center [224, 120] width 110 height 31
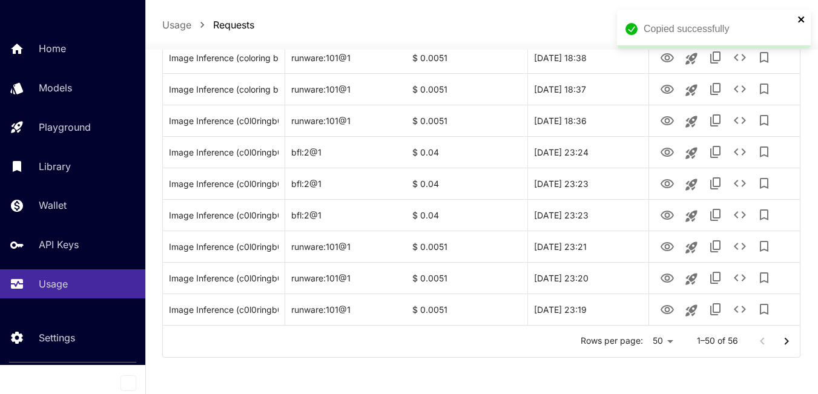
click at [805, 18] on icon "close" at bounding box center [802, 20] width 8 height 10
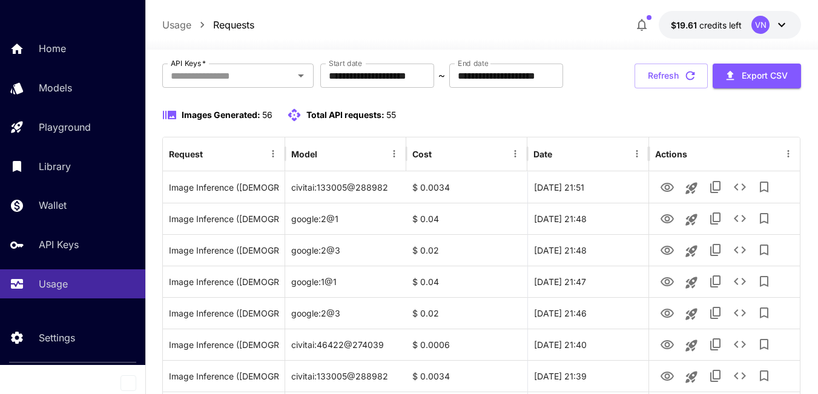
scroll to position [0, 0]
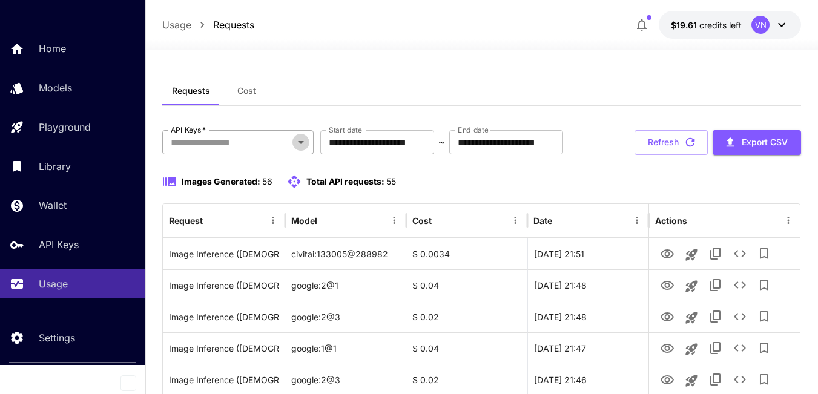
click at [296, 139] on icon "Open" at bounding box center [301, 142] width 15 height 15
click at [435, 155] on div "**********" at bounding box center [481, 142] width 639 height 25
click at [253, 92] on span "Cost" at bounding box center [246, 90] width 19 height 11
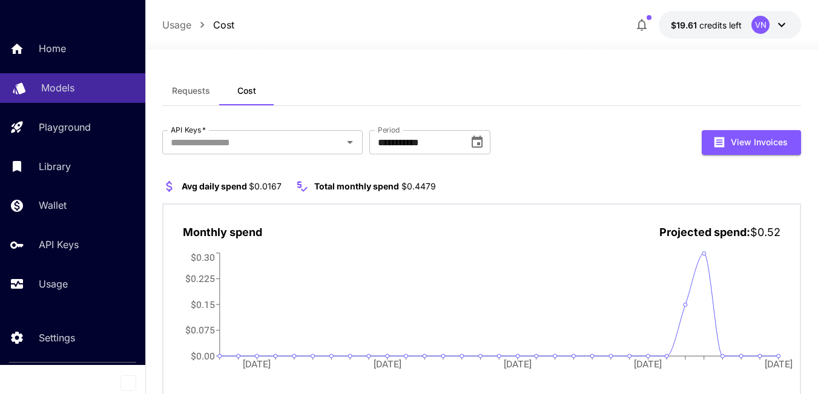
click at [69, 91] on p "Models" at bounding box center [57, 88] width 33 height 15
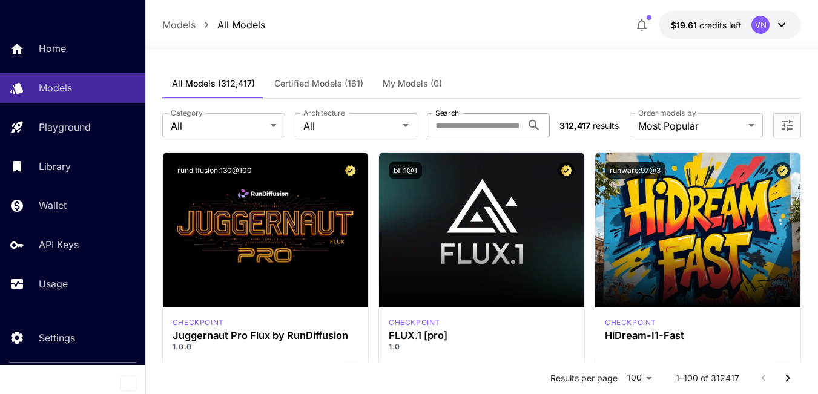
click at [501, 127] on input "Search" at bounding box center [474, 125] width 95 height 24
click at [500, 76] on div "All Models (312,417) Certified Models (161) My Models (0)" at bounding box center [481, 84] width 639 height 30
click at [457, 121] on input "Search" at bounding box center [474, 125] width 95 height 24
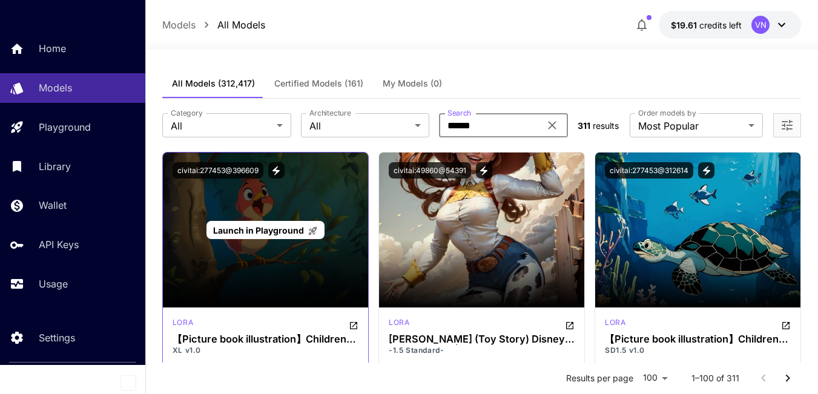
type input "*****"
click at [263, 230] on span "Launch in Playground" at bounding box center [258, 230] width 91 height 10
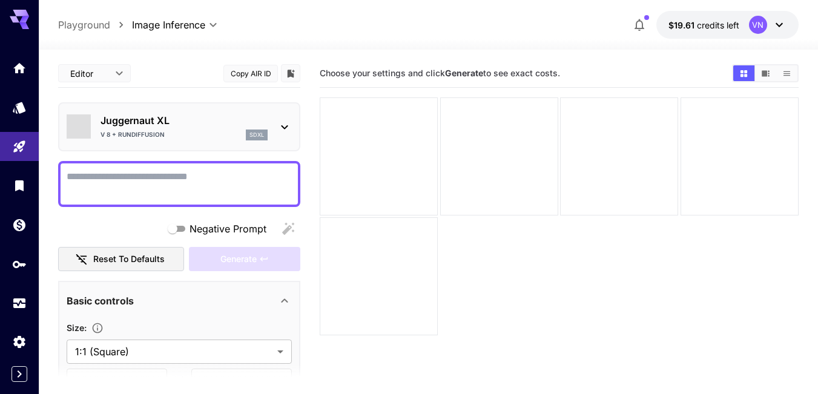
type input "*******"
click at [105, 257] on button "Reset to defaults" at bounding box center [121, 259] width 126 height 25
click at [96, 185] on textarea "Negative Prompt" at bounding box center [179, 184] width 225 height 29
click at [145, 183] on textarea "Negative Prompt" at bounding box center [179, 184] width 225 height 29
paste textarea "**********"
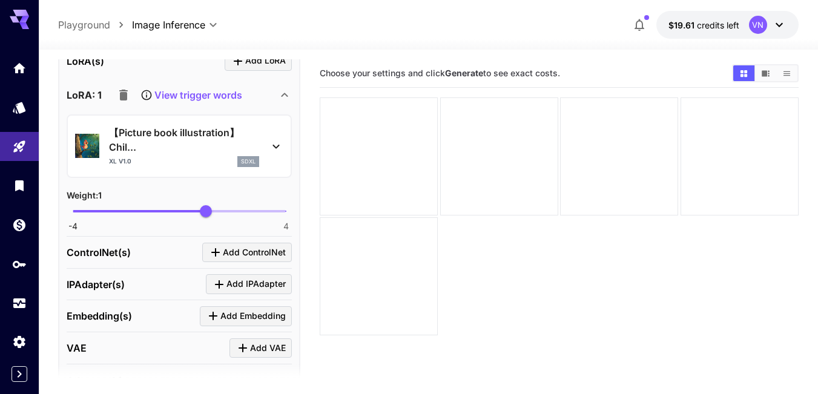
scroll to position [442, 0]
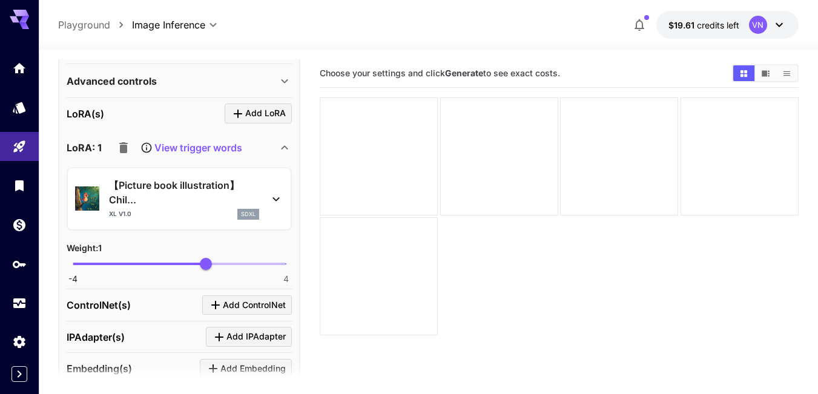
click at [147, 146] on icon at bounding box center [147, 147] width 10 height 10
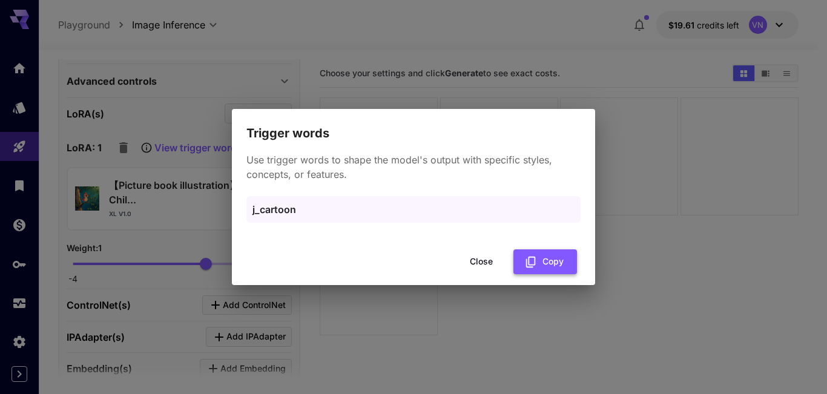
click at [543, 263] on button "Copy" at bounding box center [546, 262] width 64 height 25
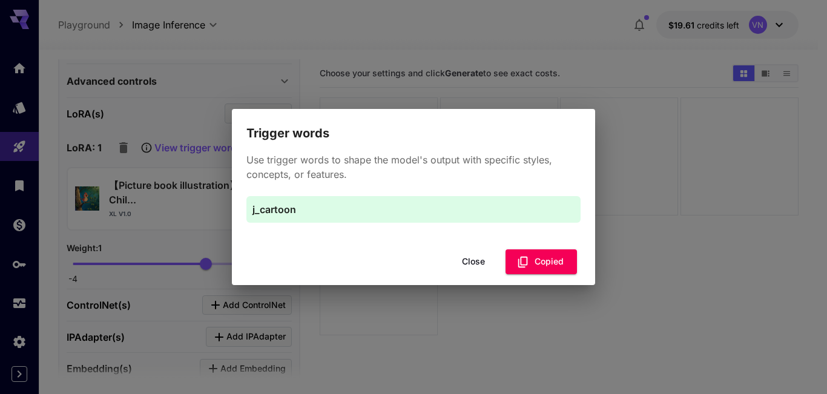
click at [467, 266] on button "Close" at bounding box center [473, 262] width 55 height 25
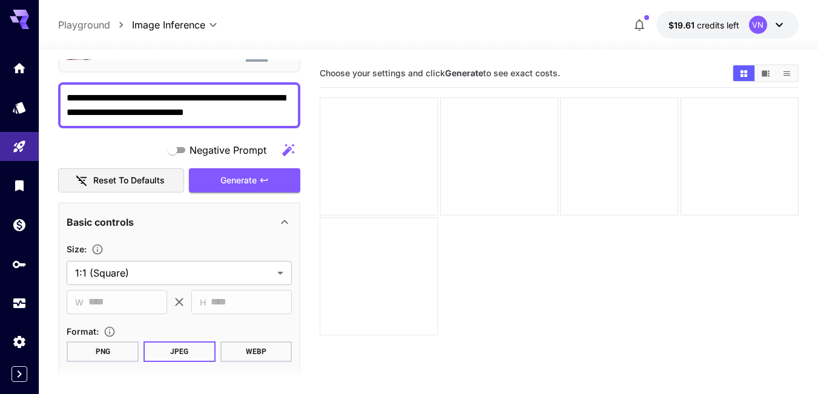
scroll to position [0, 0]
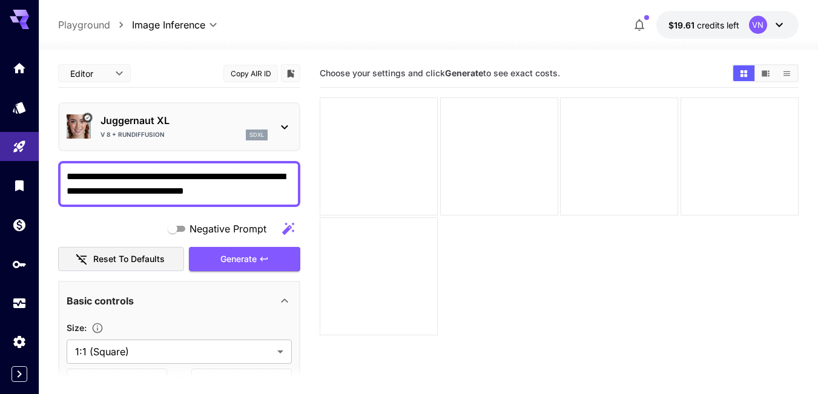
click at [269, 191] on textarea "**********" at bounding box center [179, 184] width 225 height 29
paste textarea "**********"
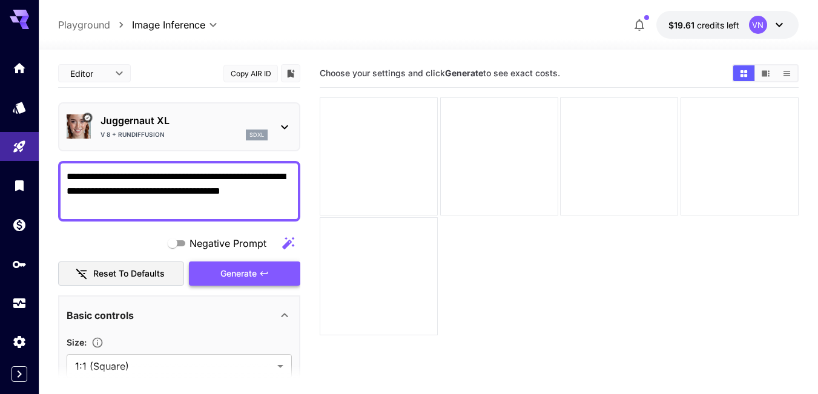
type textarea "**********"
click at [251, 276] on span "Generate" at bounding box center [238, 273] width 36 height 15
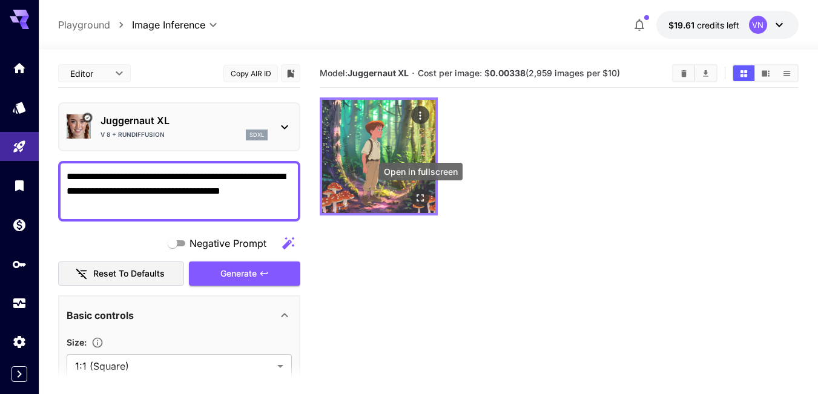
click at [419, 197] on icon "Open in fullscreen" at bounding box center [420, 198] width 12 height 12
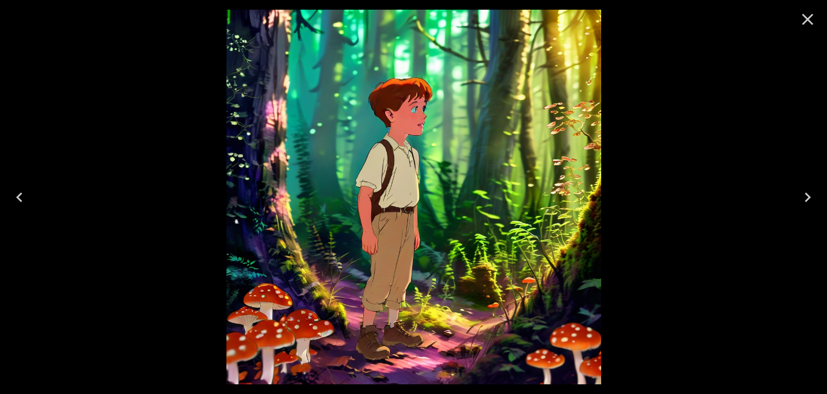
click at [386, 160] on img at bounding box center [413, 197] width 375 height 375
click at [812, 20] on icon "Close" at bounding box center [807, 19] width 19 height 19
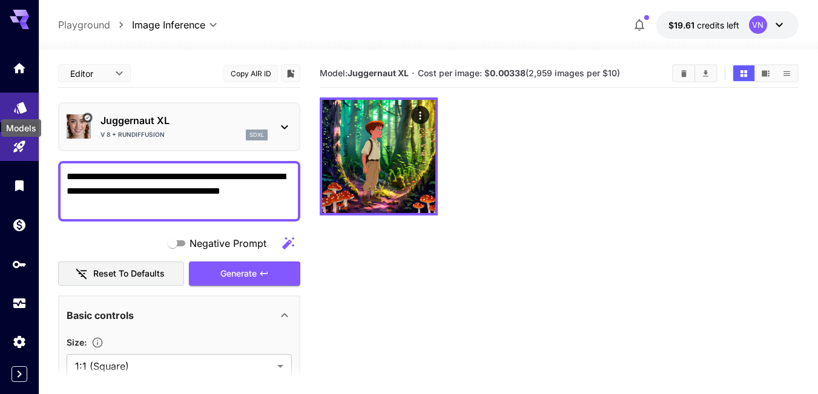
click at [20, 106] on icon "Models" at bounding box center [20, 104] width 13 height 12
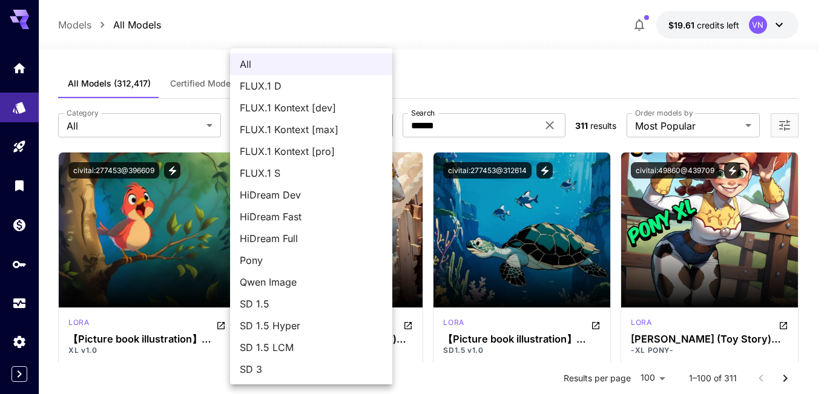
click at [290, 85] on span "FLUX.1 D" at bounding box center [311, 86] width 143 height 15
type input "******"
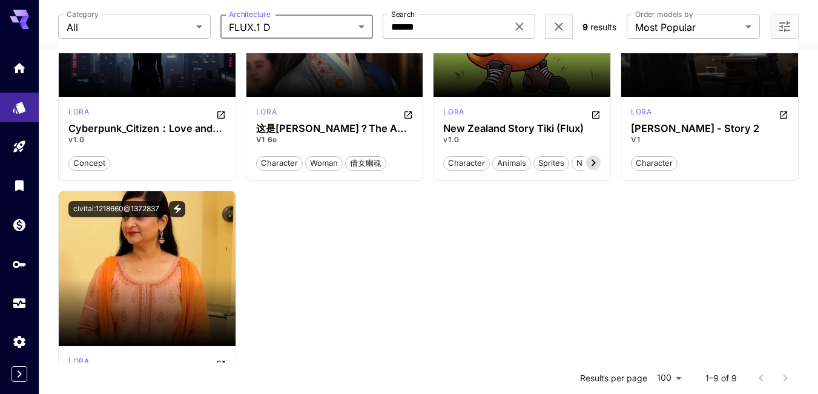
scroll to position [339, 0]
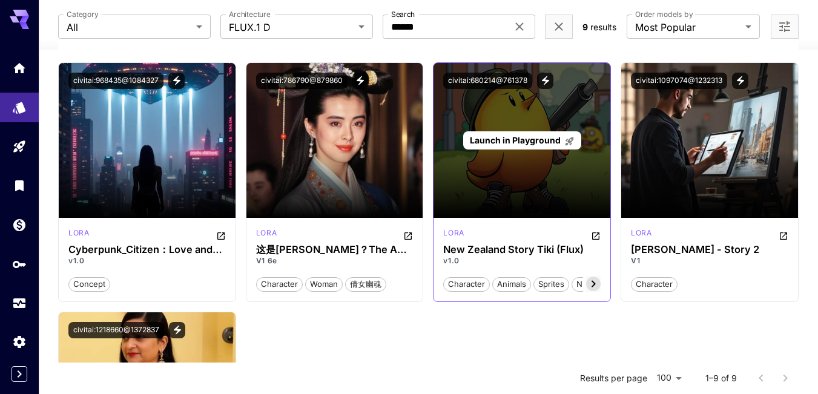
click at [529, 139] on span "Launch in Playground" at bounding box center [515, 140] width 91 height 10
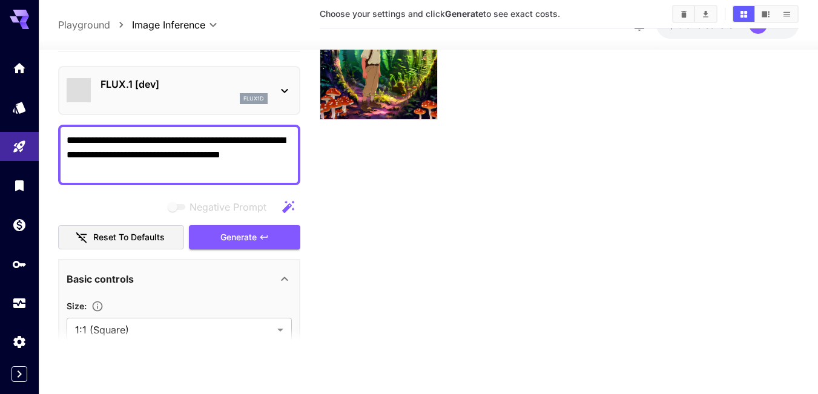
type input "**********"
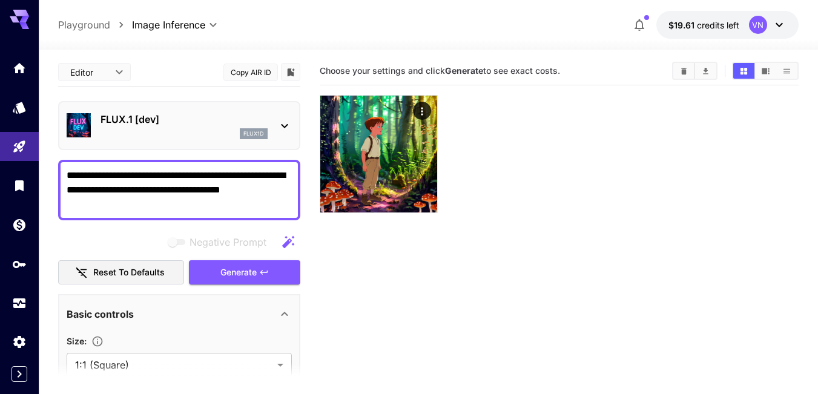
scroll to position [0, 0]
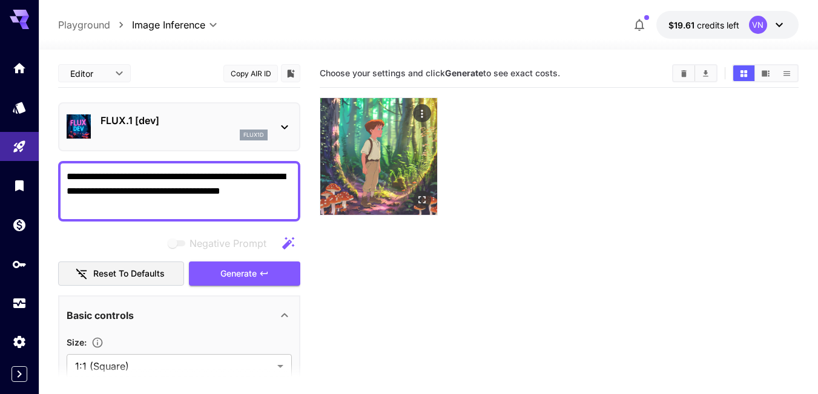
click at [378, 134] on img at bounding box center [378, 156] width 117 height 117
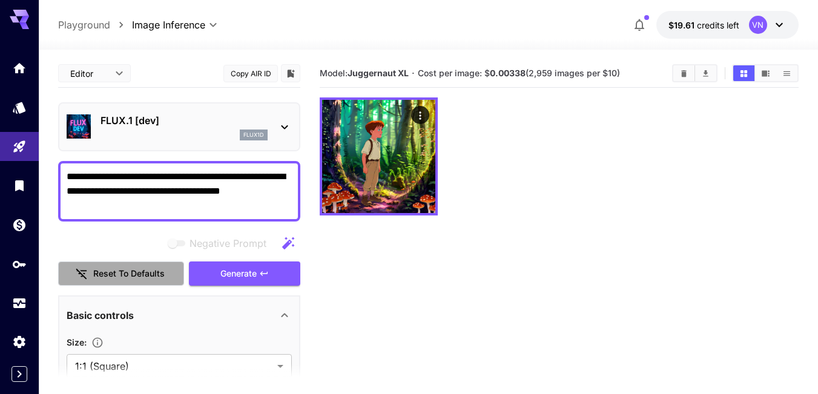
click at [116, 271] on button "Reset to defaults" at bounding box center [121, 274] width 126 height 25
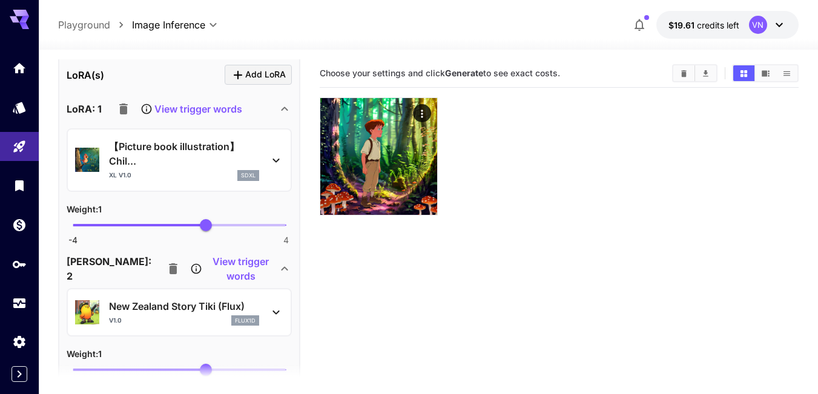
scroll to position [482, 0]
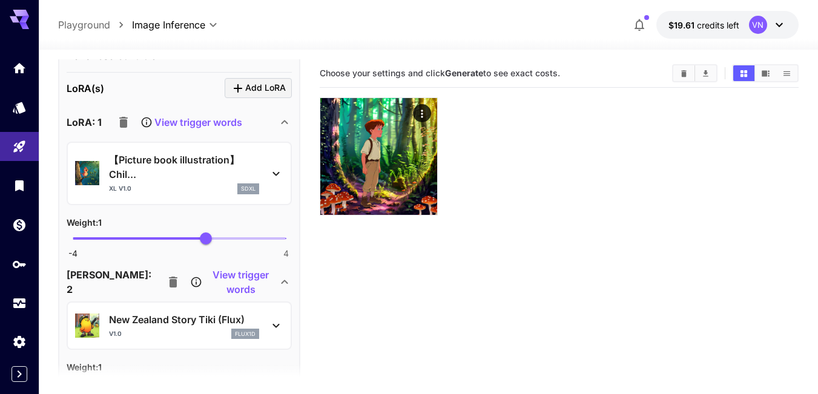
click at [120, 119] on icon "button" at bounding box center [123, 122] width 15 height 15
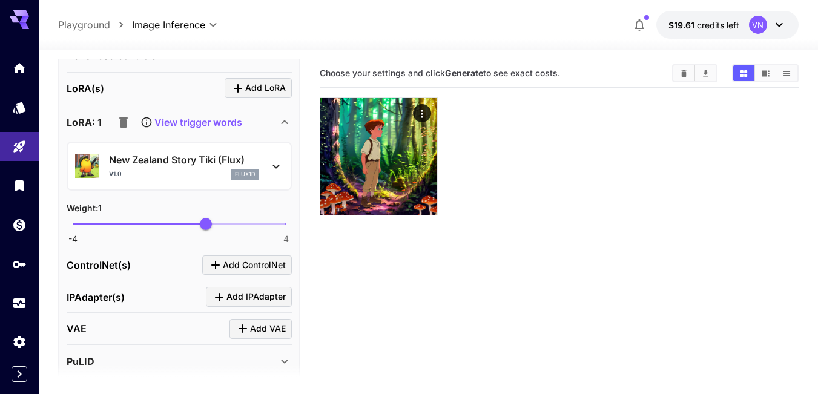
click at [168, 124] on p "View trigger words" at bounding box center [198, 122] width 88 height 15
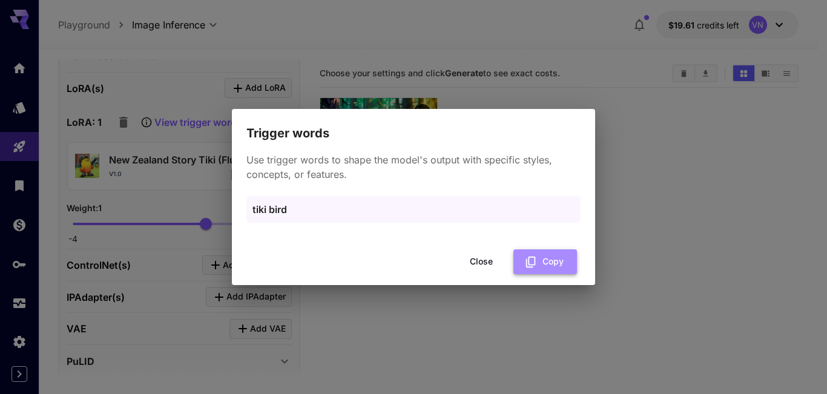
click at [560, 259] on button "Copy" at bounding box center [546, 262] width 64 height 25
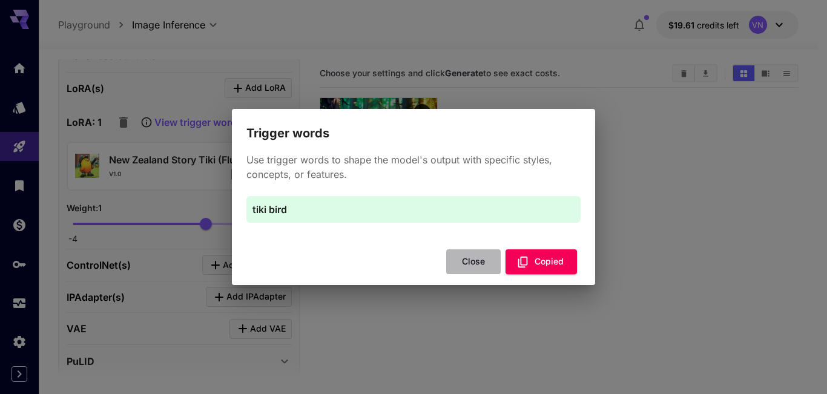
click at [469, 262] on button "Close" at bounding box center [473, 262] width 55 height 25
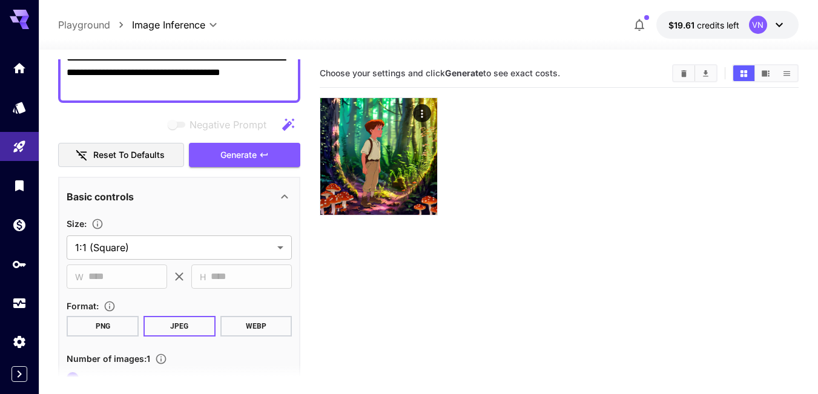
scroll to position [0, 0]
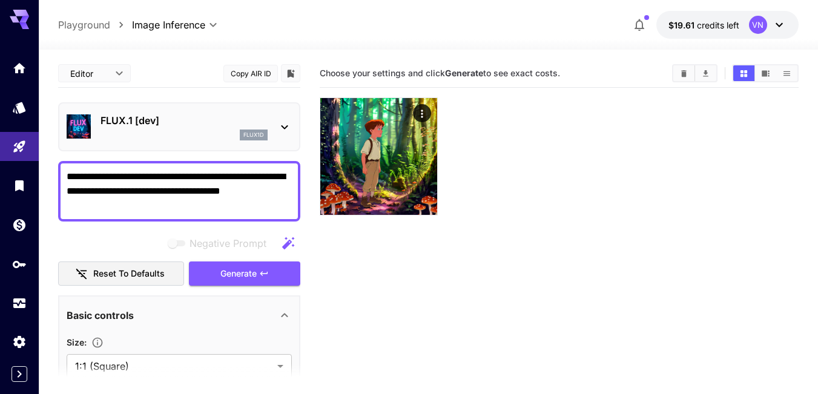
click at [82, 205] on textarea "**********" at bounding box center [179, 192] width 225 height 44
paste textarea
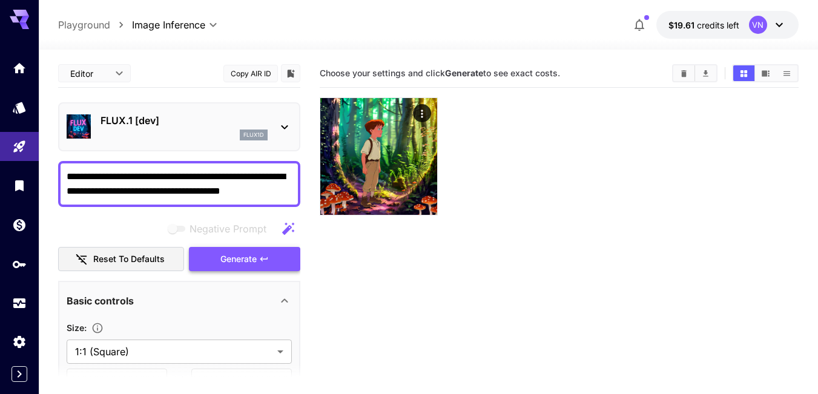
type textarea "**********"
click at [219, 257] on button "Generate" at bounding box center [244, 259] width 111 height 25
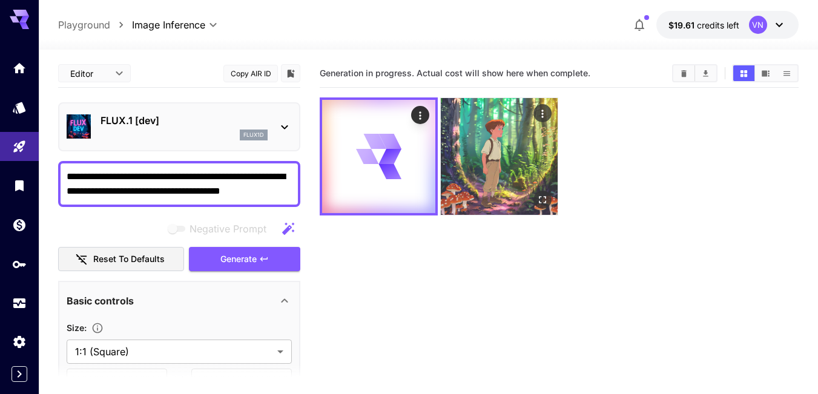
click at [484, 149] on img at bounding box center [499, 156] width 117 height 117
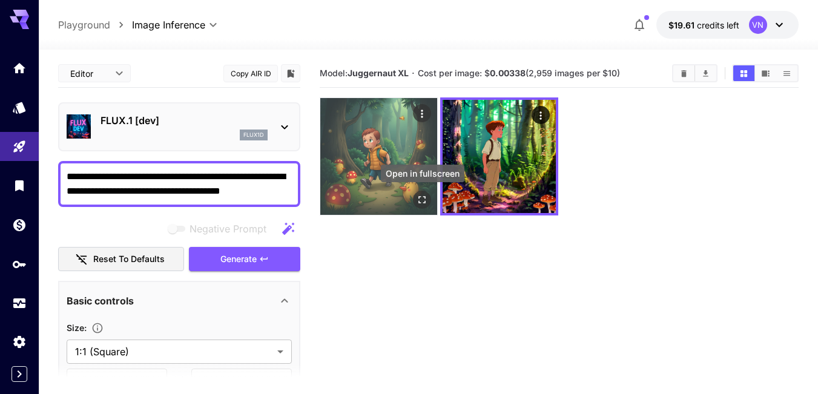
click at [421, 198] on icon "Open in fullscreen" at bounding box center [422, 200] width 12 height 12
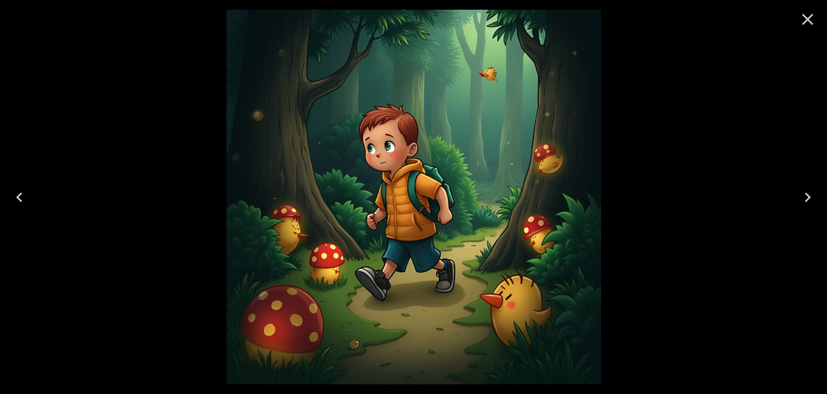
click at [806, 19] on icon "Close" at bounding box center [807, 19] width 19 height 19
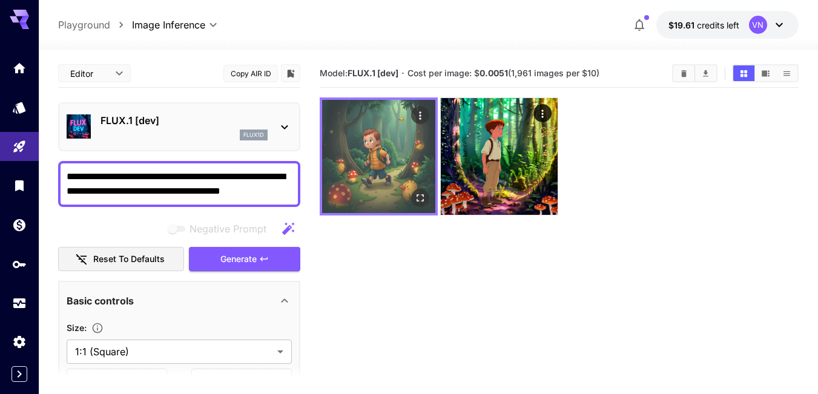
click at [406, 133] on img at bounding box center [378, 156] width 113 height 113
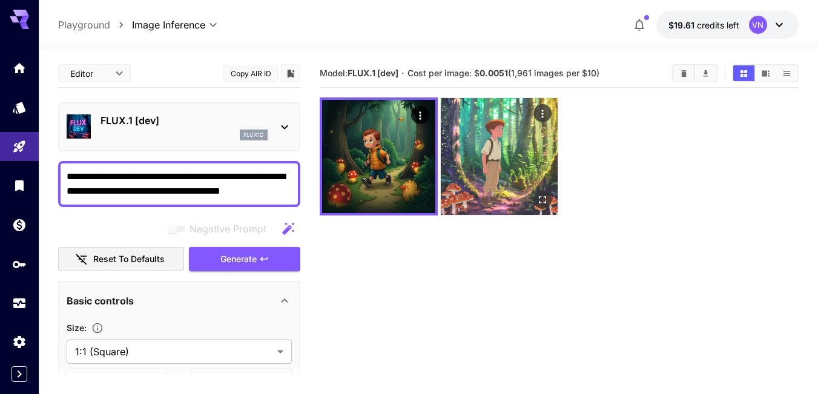
click at [491, 133] on img at bounding box center [499, 156] width 117 height 117
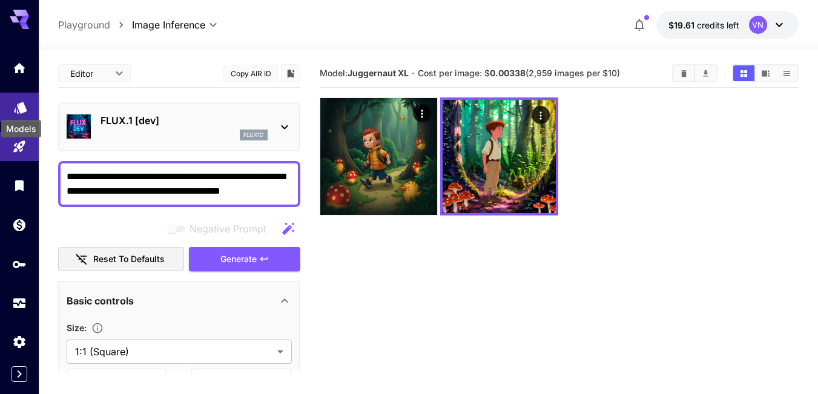
click at [16, 107] on icon "Models" at bounding box center [20, 104] width 15 height 15
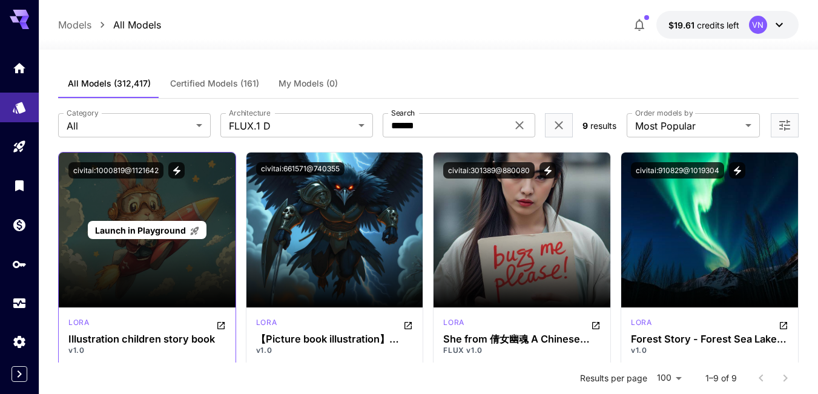
click at [145, 232] on span "Launch in Playground" at bounding box center [140, 230] width 91 height 10
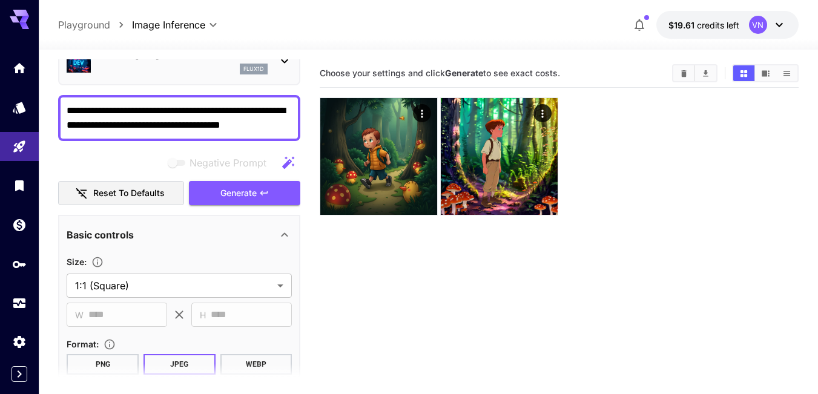
scroll to position [121, 0]
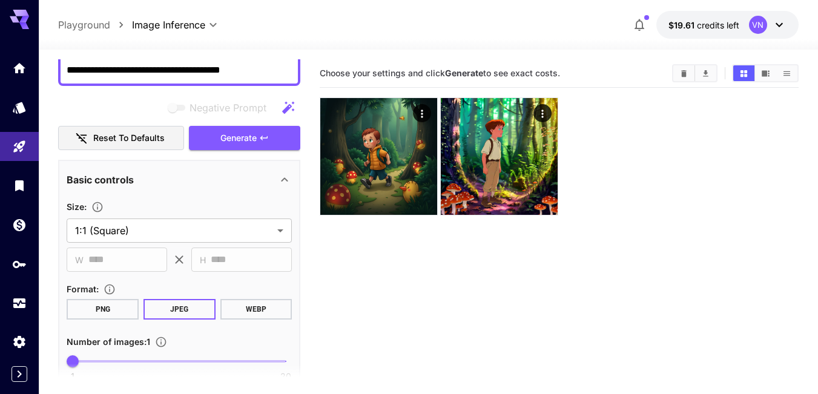
click at [111, 136] on button "Reset to defaults" at bounding box center [121, 138] width 126 height 25
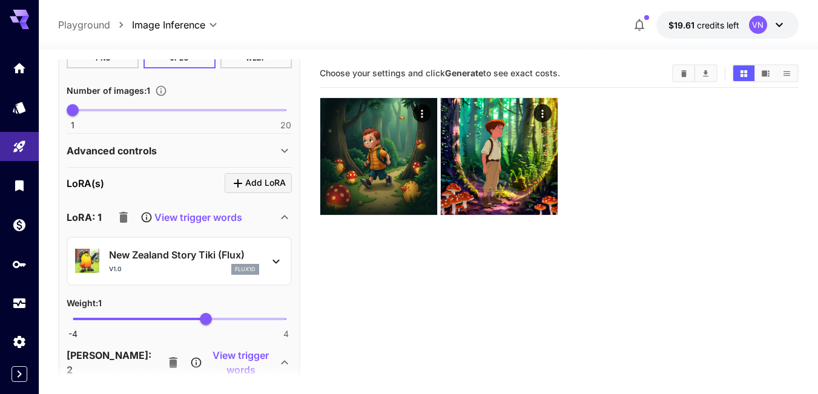
scroll to position [424, 0]
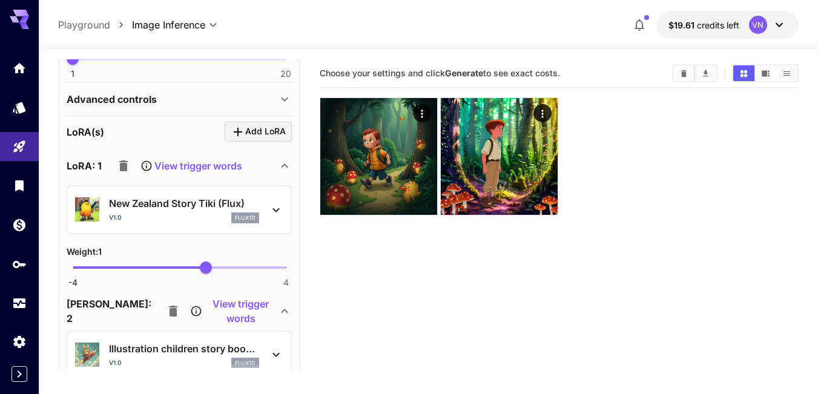
click at [122, 166] on icon "button" at bounding box center [123, 165] width 8 height 11
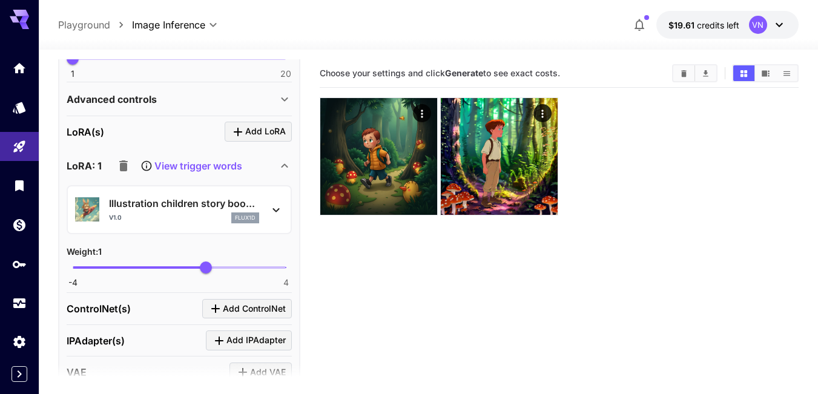
click at [160, 162] on p "View trigger words" at bounding box center [198, 166] width 88 height 15
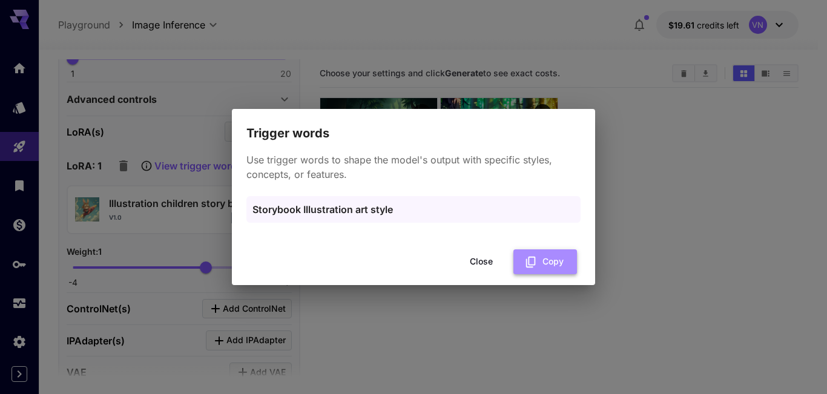
click at [568, 262] on button "Copy" at bounding box center [546, 262] width 64 height 25
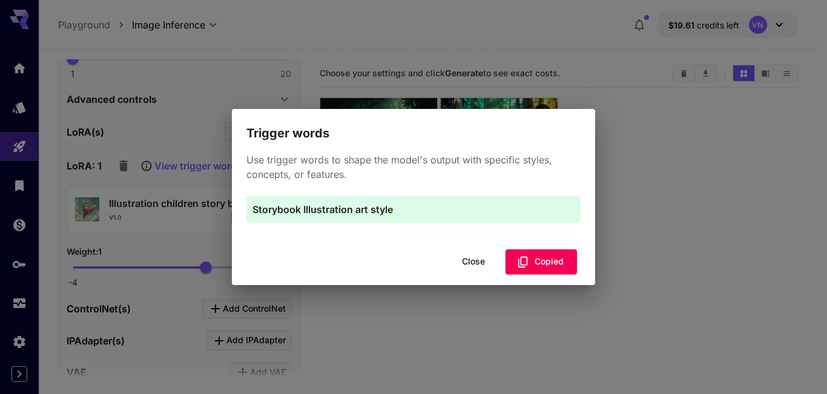
click at [465, 263] on button "Close" at bounding box center [473, 262] width 55 height 25
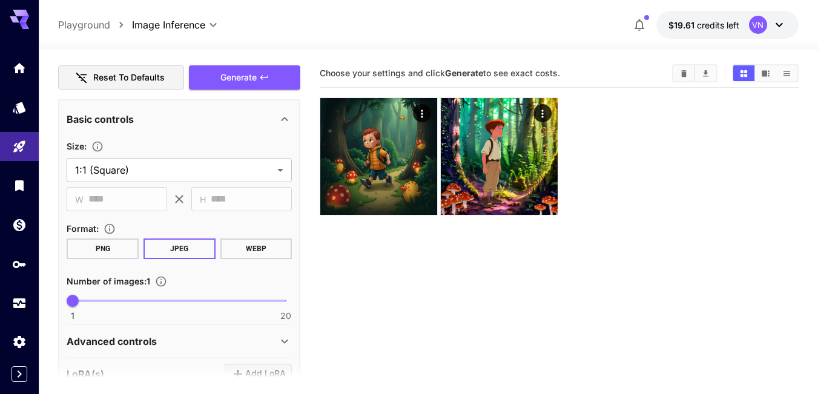
scroll to position [0, 0]
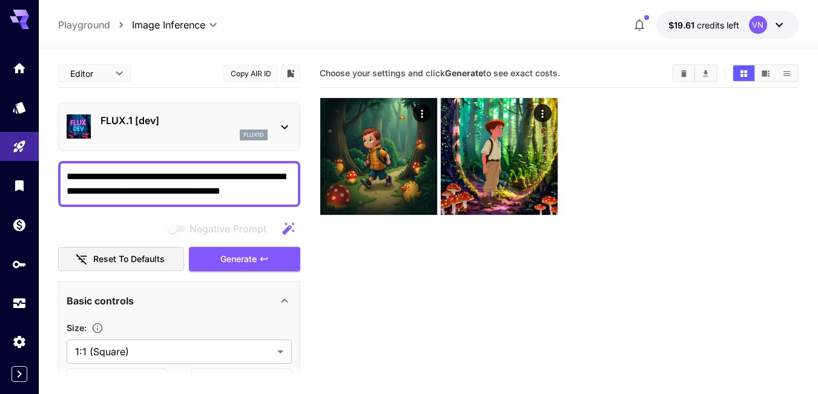
click at [113, 189] on textarea "**********" at bounding box center [179, 184] width 225 height 29
drag, startPoint x: 251, startPoint y: 190, endPoint x: 289, endPoint y: 190, distance: 38.2
click at [289, 190] on textarea "**********" at bounding box center [179, 184] width 225 height 29
paste textarea "**********"
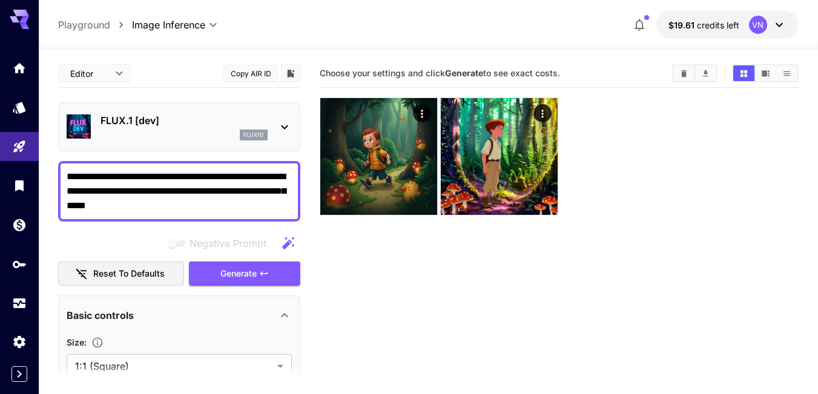
type textarea "**********"
click at [245, 274] on span "Generate" at bounding box center [238, 273] width 36 height 15
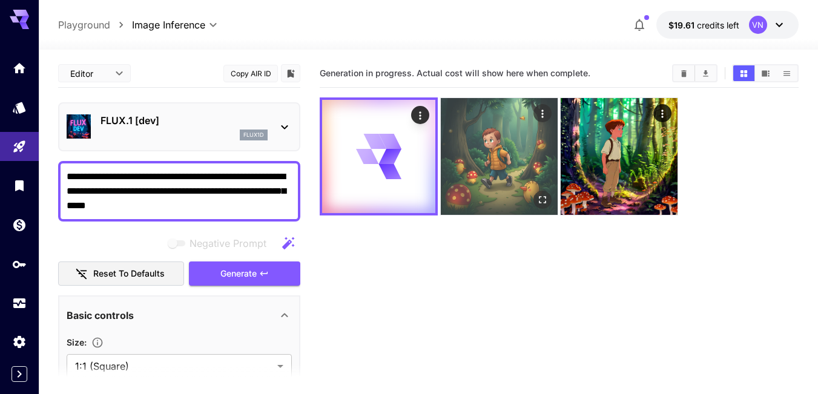
click at [478, 145] on img at bounding box center [499, 156] width 117 height 117
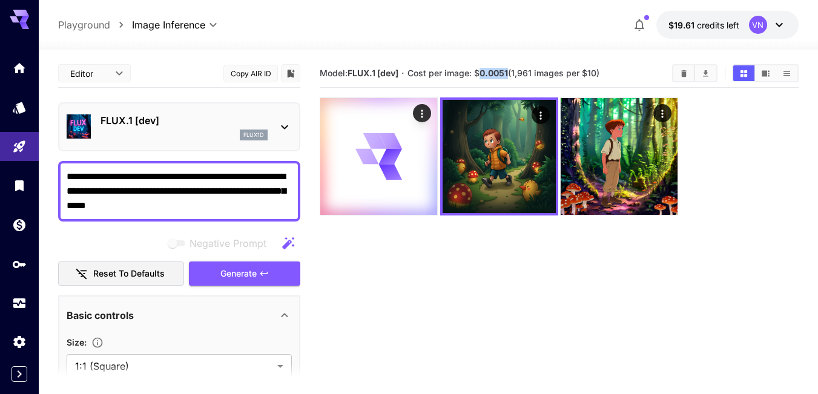
drag, startPoint x: 482, startPoint y: 73, endPoint x: 507, endPoint y: 70, distance: 25.0
click at [508, 70] on b "0.0051" at bounding box center [494, 73] width 28 height 10
copy b "0.005"
click at [449, 276] on section "Model: FLUX.1 [dev] · Cost per image: $ 0.0051 (1,961 images per $10)" at bounding box center [559, 256] width 479 height 394
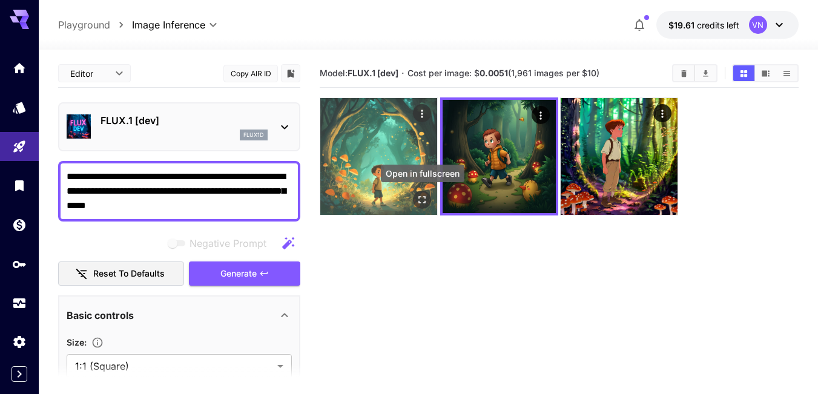
click at [421, 200] on icon "Open in fullscreen" at bounding box center [422, 200] width 12 height 12
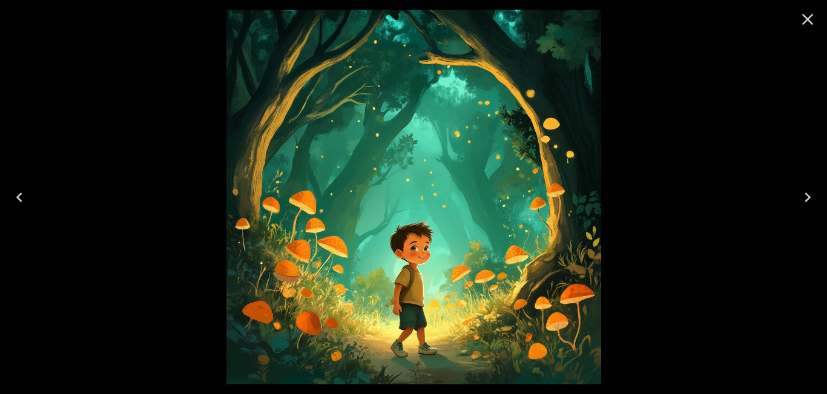
click at [807, 194] on icon "Next" at bounding box center [808, 198] width 6 height 10
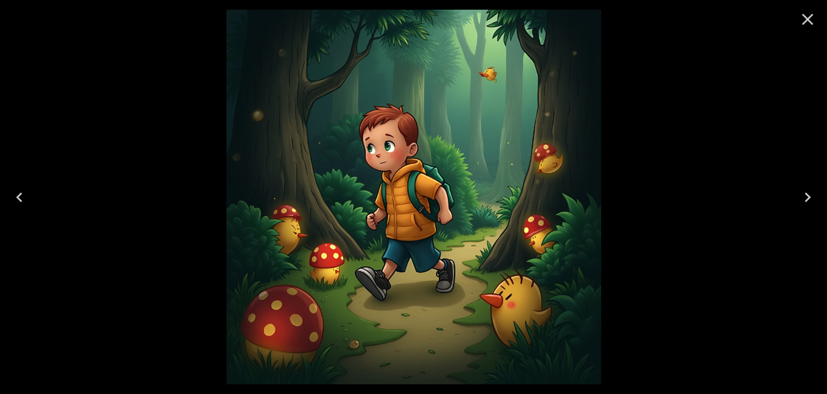
click at [804, 20] on icon "Close" at bounding box center [807, 19] width 19 height 19
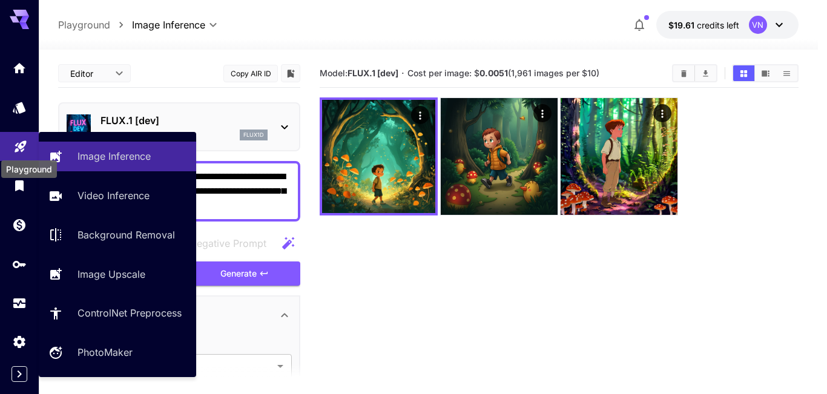
click at [16, 146] on icon "Playground" at bounding box center [20, 143] width 15 height 15
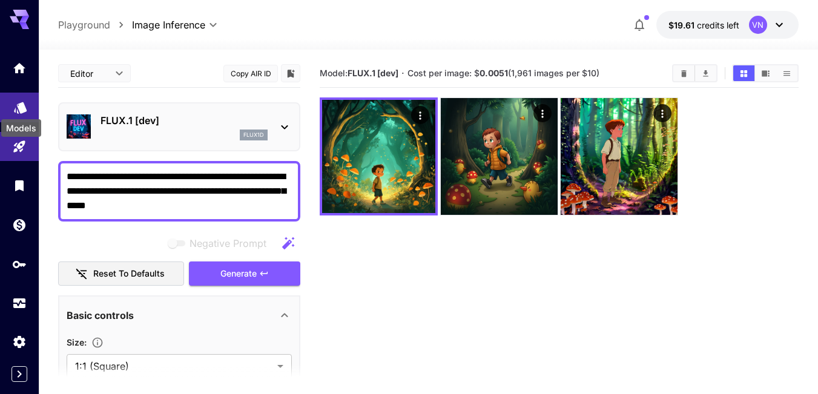
click at [21, 103] on icon "Models" at bounding box center [20, 105] width 13 height 12
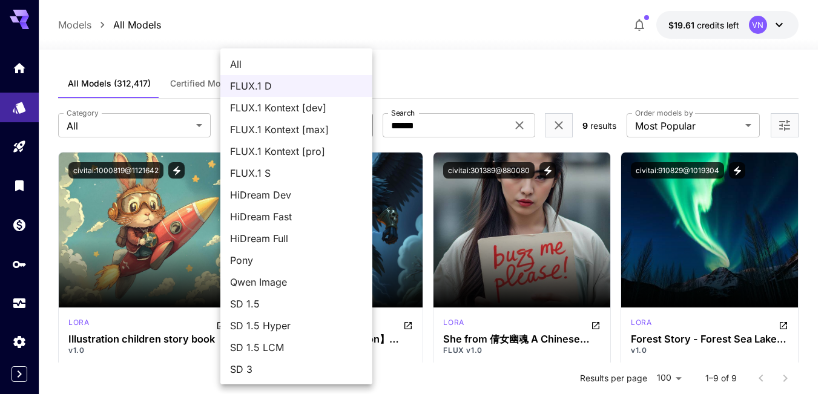
click at [280, 108] on span "FLUX.1 Kontext [dev]" at bounding box center [296, 108] width 133 height 15
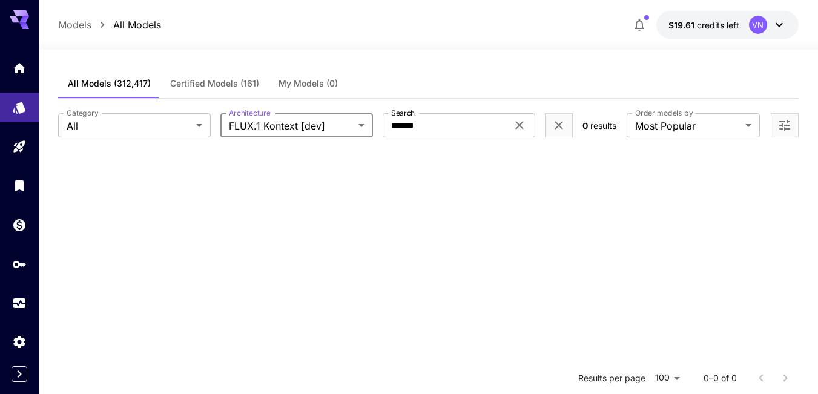
click at [354, 125] on body "**********" at bounding box center [409, 307] width 818 height 614
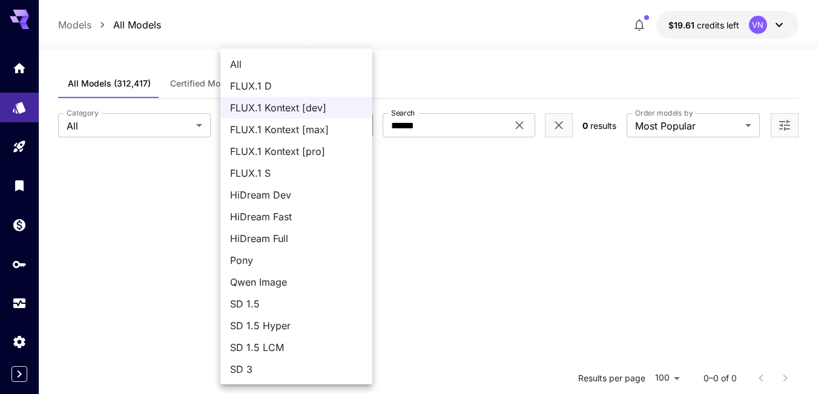
click at [257, 176] on span "FLUX.1 S" at bounding box center [296, 173] width 133 height 15
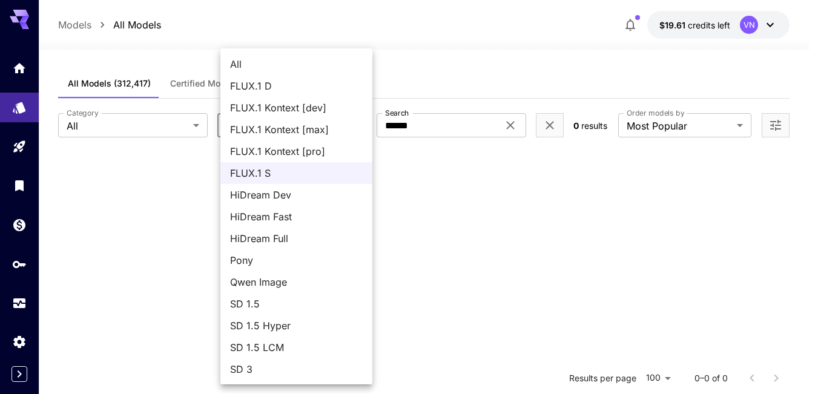
click at [351, 124] on body "**********" at bounding box center [409, 307] width 818 height 614
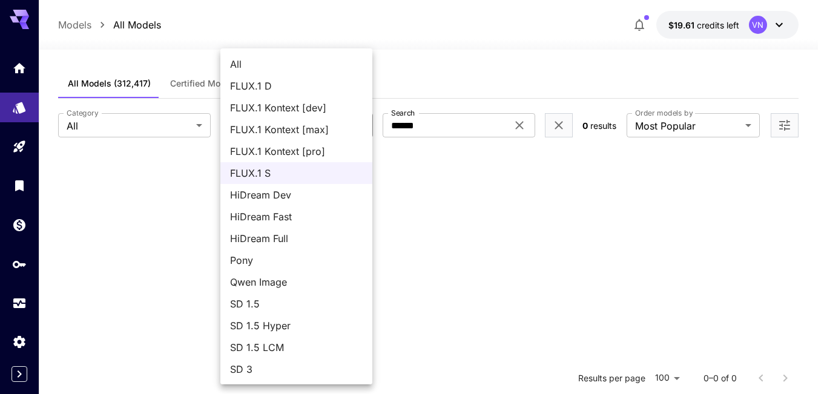
click at [277, 256] on span "Pony" at bounding box center [296, 260] width 133 height 15
type input "****"
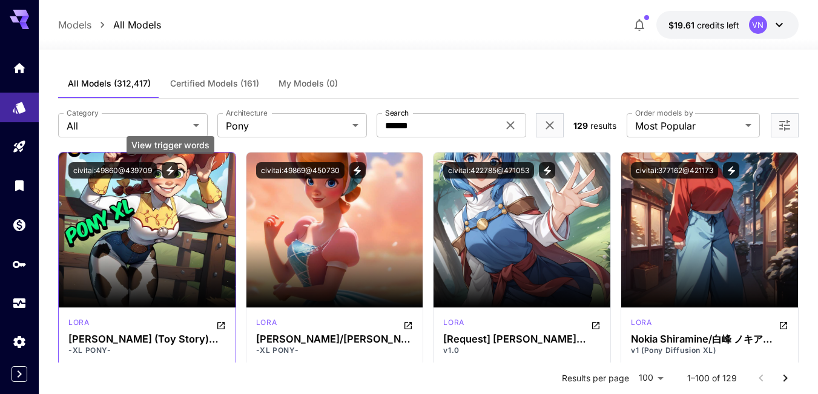
click at [167, 171] on icon "View trigger words" at bounding box center [170, 170] width 7 height 9
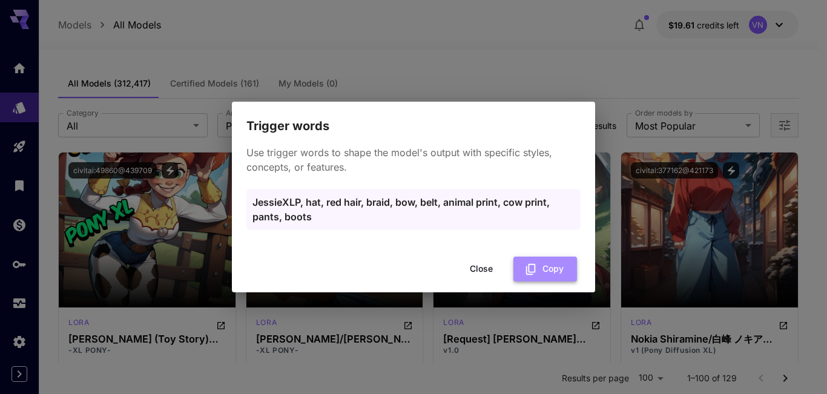
click at [549, 269] on button "Copy" at bounding box center [546, 269] width 64 height 25
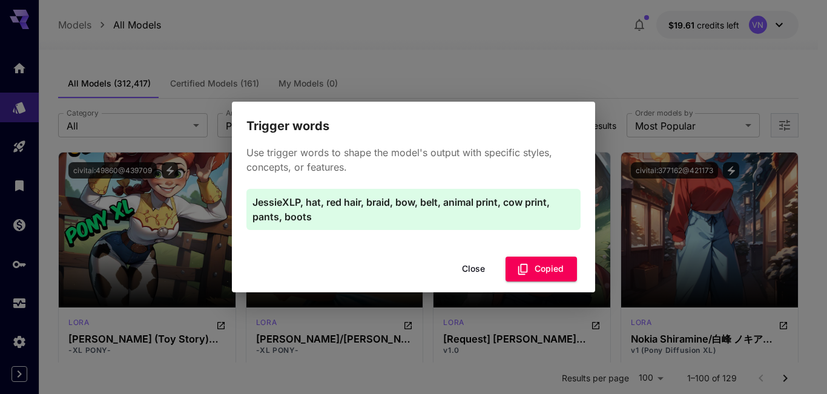
click at [470, 266] on button "Close" at bounding box center [473, 269] width 55 height 25
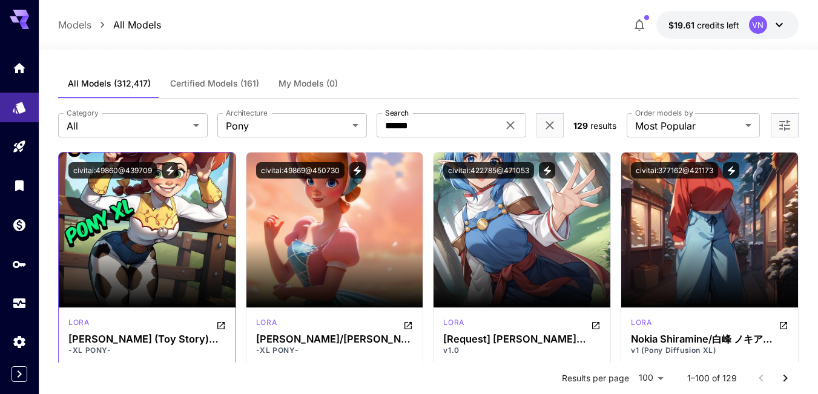
click at [140, 226] on img at bounding box center [147, 230] width 177 height 155
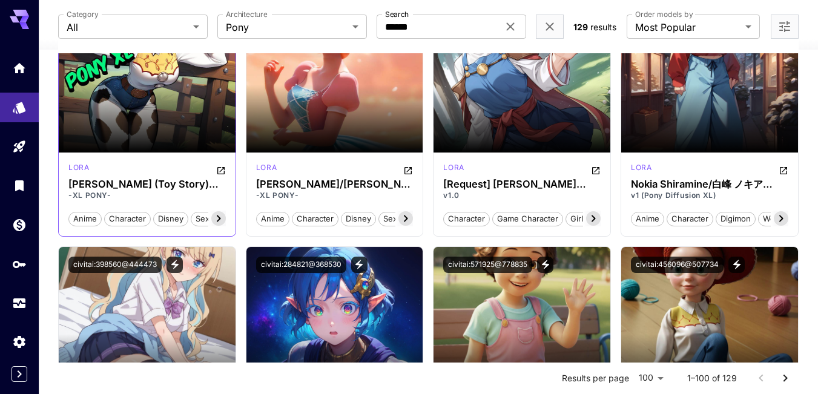
scroll to position [182, 0]
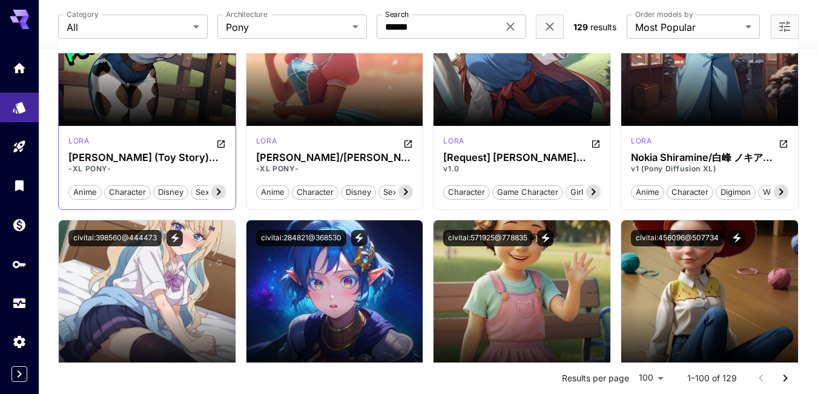
click at [191, 89] on section at bounding box center [147, 92] width 177 height 68
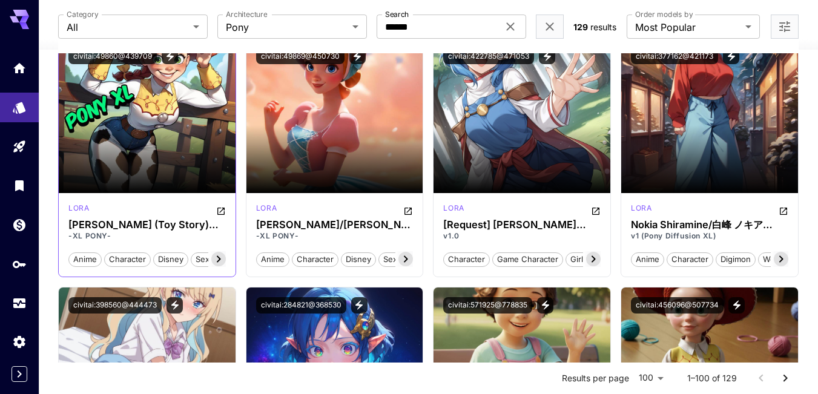
scroll to position [0, 0]
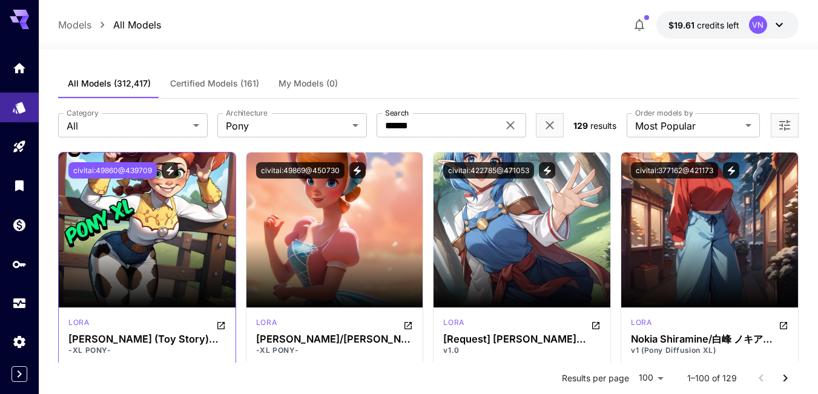
click at [128, 169] on button "civitai:49860@439709" at bounding box center [112, 170] width 88 height 16
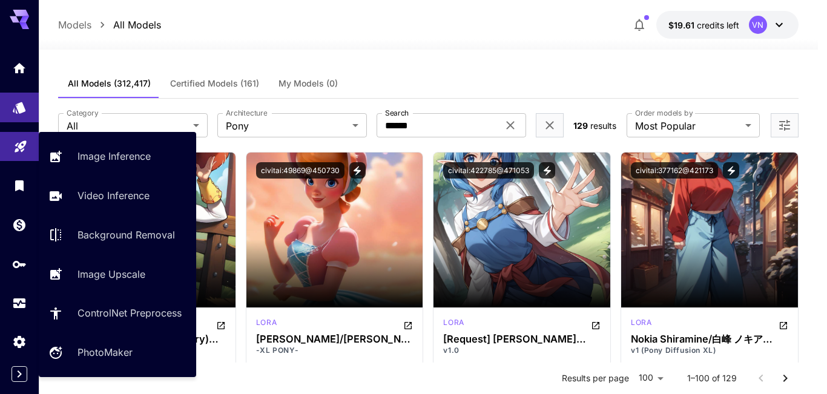
click at [16, 148] on icon "Playground" at bounding box center [20, 143] width 15 height 15
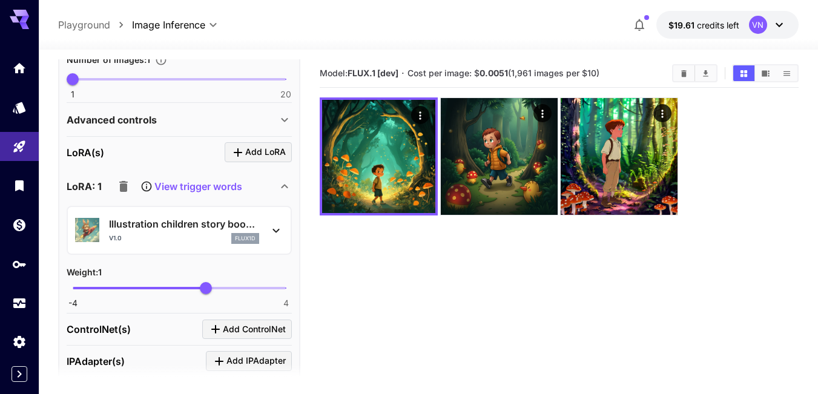
scroll to position [424, 0]
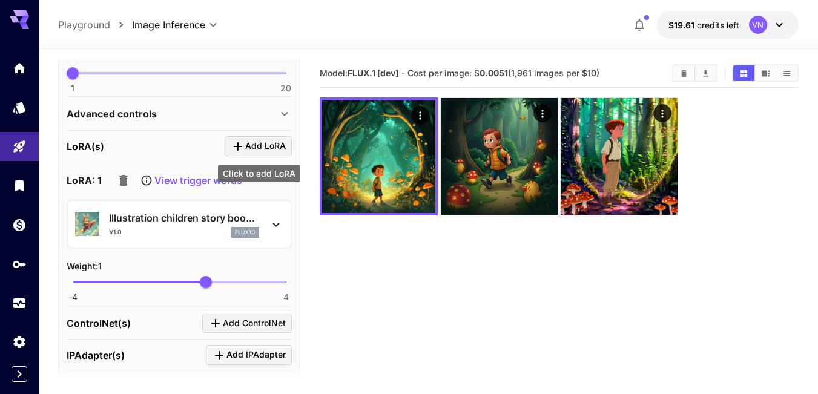
click at [269, 146] on span "Add LoRA" at bounding box center [265, 146] width 41 height 15
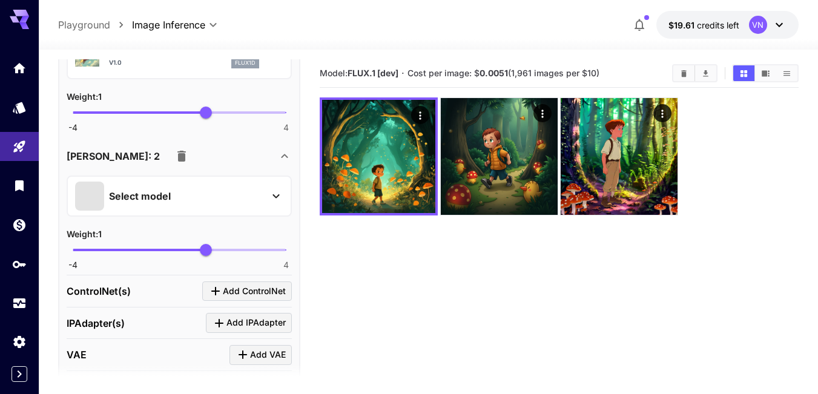
scroll to position [606, 0]
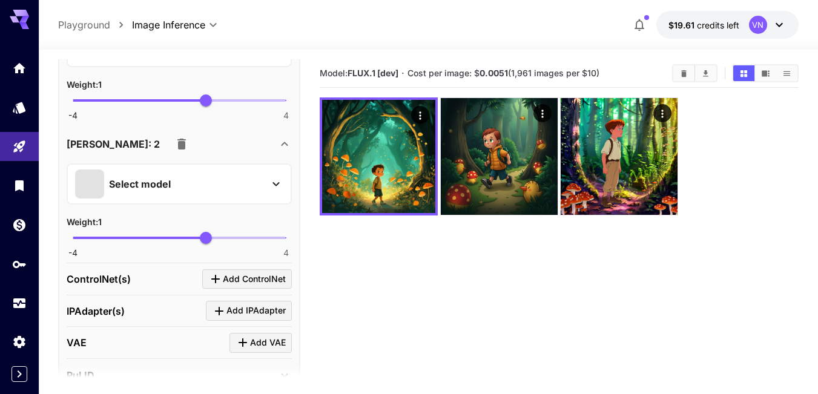
click at [151, 180] on p "Select model" at bounding box center [140, 184] width 62 height 15
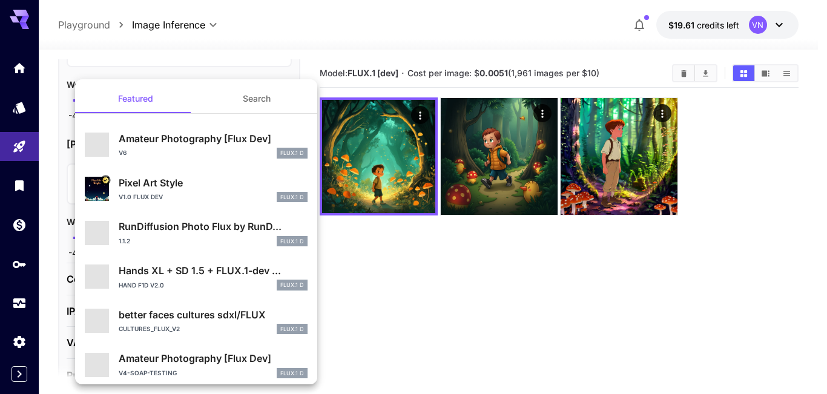
click at [245, 93] on button "Search" at bounding box center [256, 98] width 121 height 29
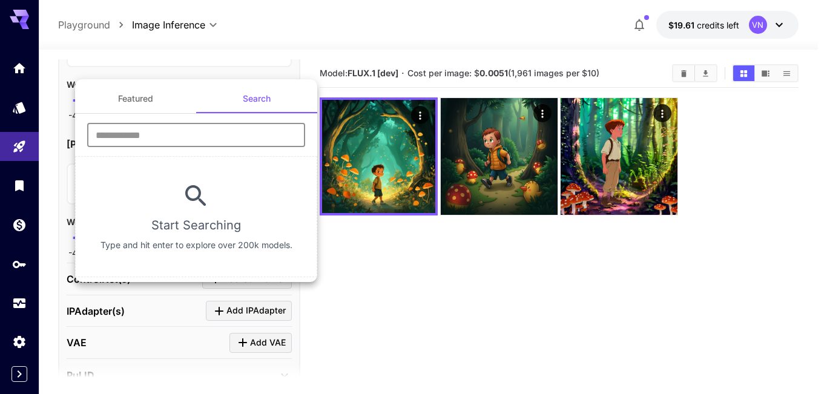
paste input "**********"
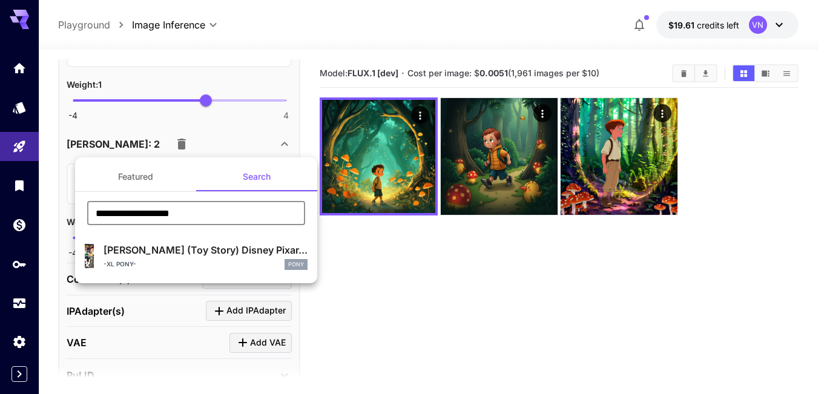
type input "**********"
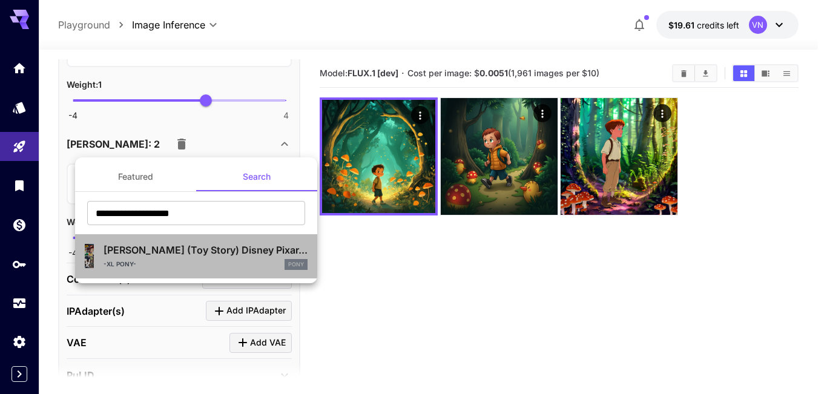
click at [164, 251] on p "Jessie (Toy Story) Disney Pixar..." at bounding box center [206, 250] width 204 height 15
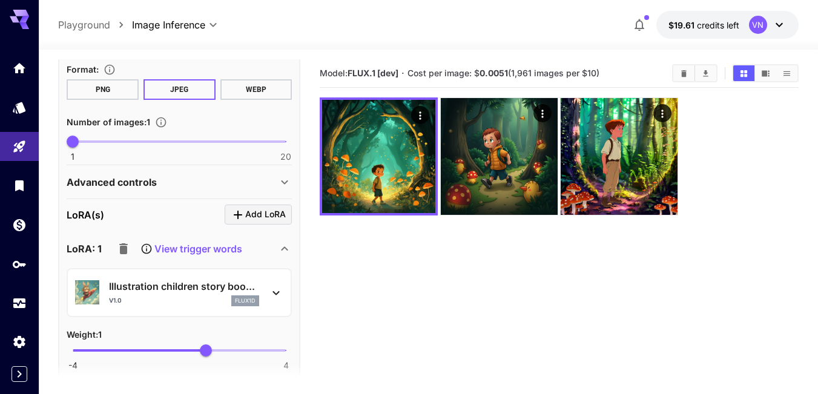
scroll to position [424, 0]
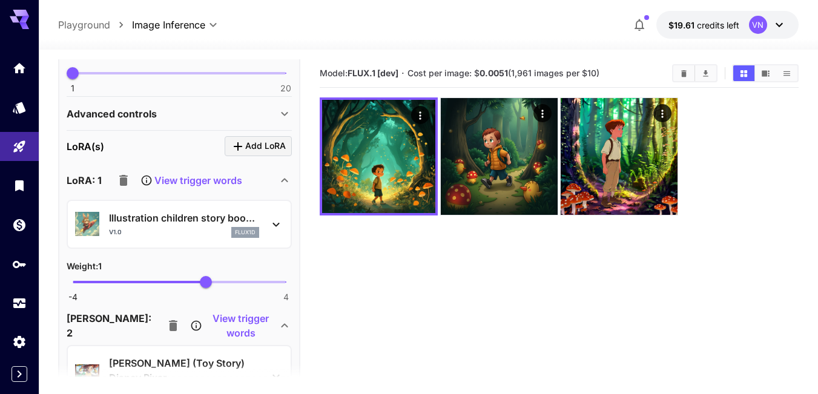
click at [123, 182] on icon "button" at bounding box center [123, 180] width 8 height 11
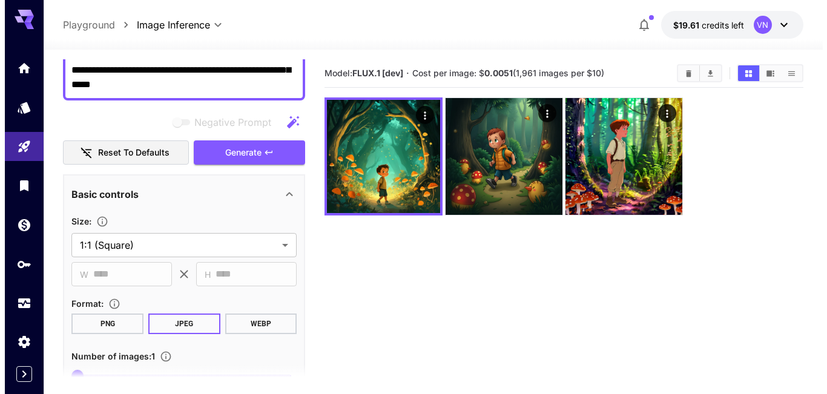
scroll to position [0, 0]
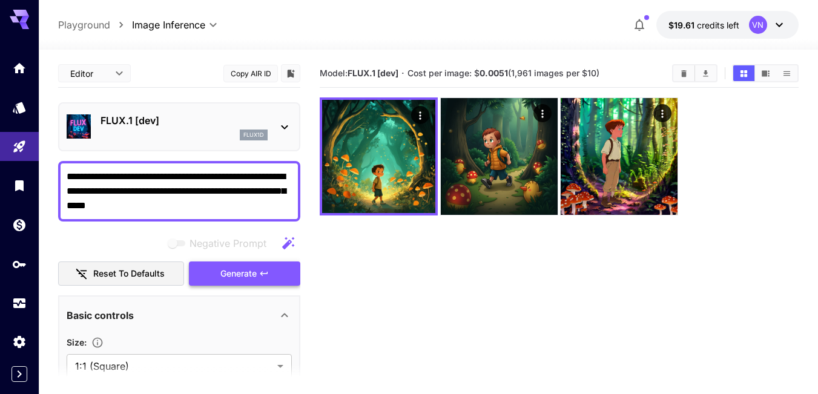
click at [236, 275] on span "Generate" at bounding box center [238, 273] width 36 height 15
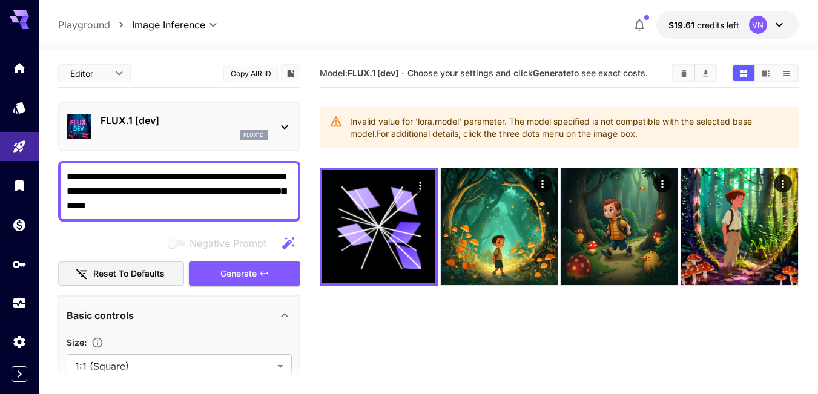
click at [285, 125] on icon at bounding box center [284, 127] width 15 height 15
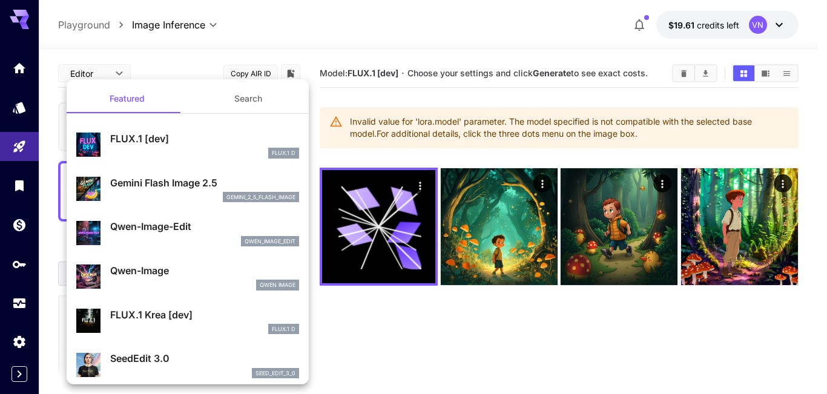
click at [251, 102] on button "Search" at bounding box center [248, 98] width 121 height 29
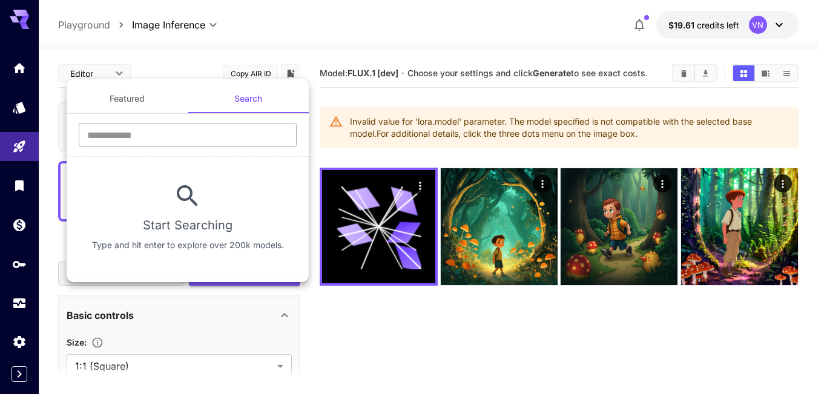
click at [160, 136] on input "text" at bounding box center [188, 135] width 218 height 24
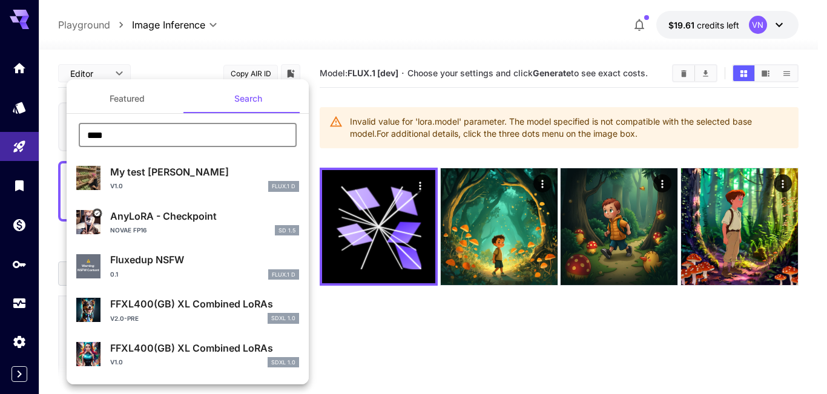
type input "****"
click at [128, 104] on button "Featured" at bounding box center [127, 98] width 121 height 29
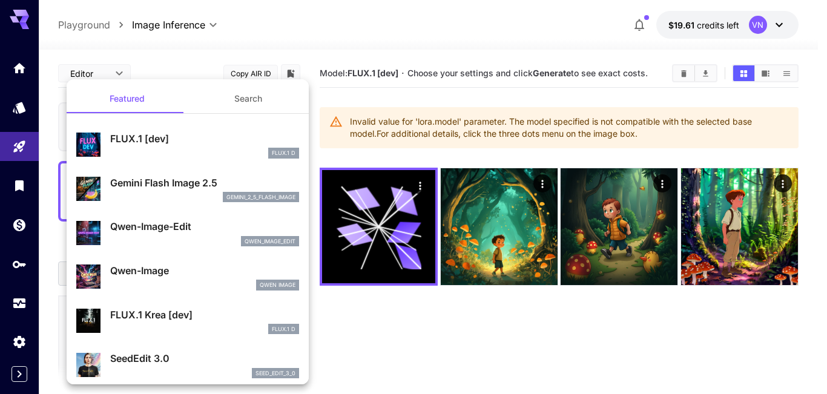
click at [257, 45] on div at bounding box center [413, 197] width 827 height 394
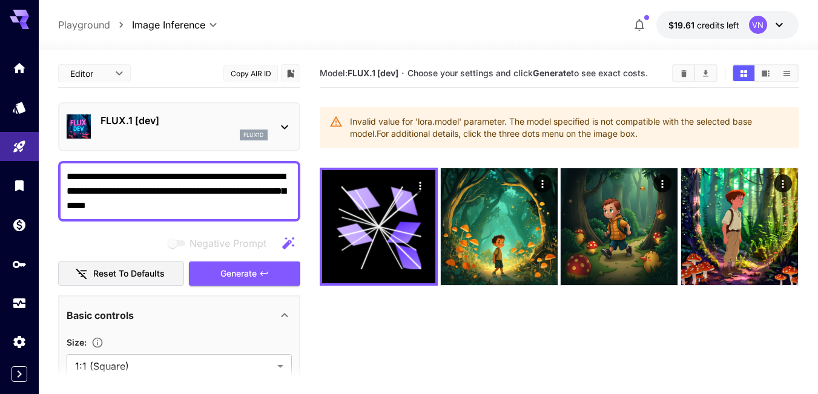
click at [284, 128] on icon at bounding box center [285, 127] width 7 height 4
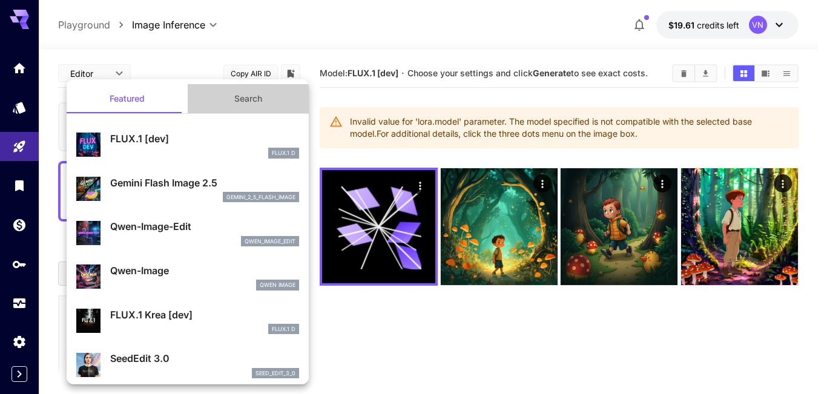
click at [246, 90] on button "Search" at bounding box center [248, 98] width 121 height 29
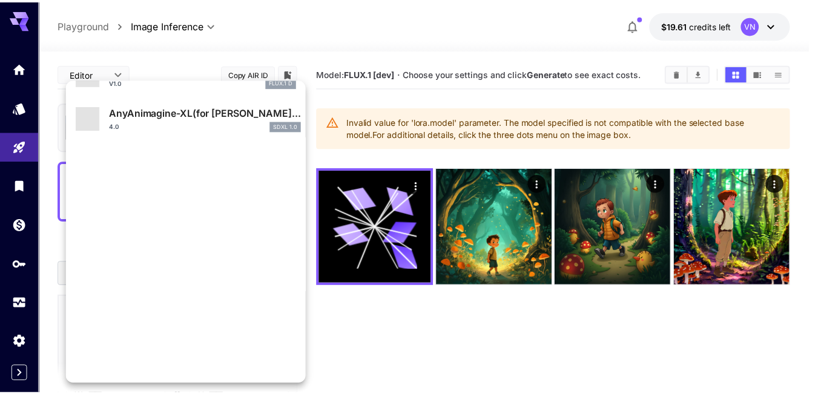
scroll to position [1033, 0]
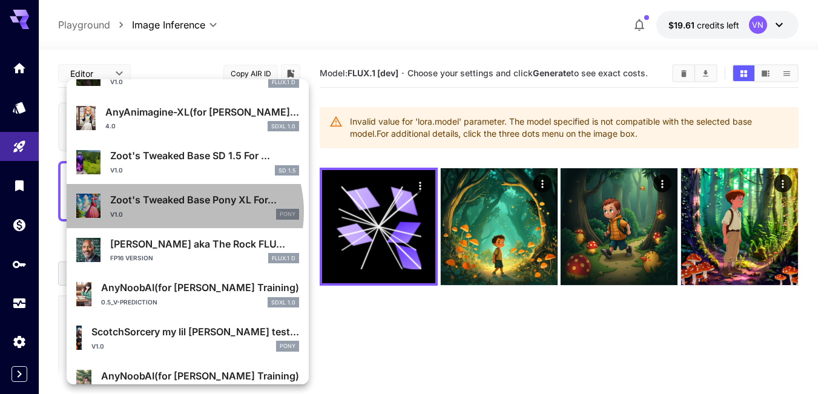
click at [183, 212] on div "v1.0 Pony" at bounding box center [204, 214] width 189 height 11
type input "**"
type input "***"
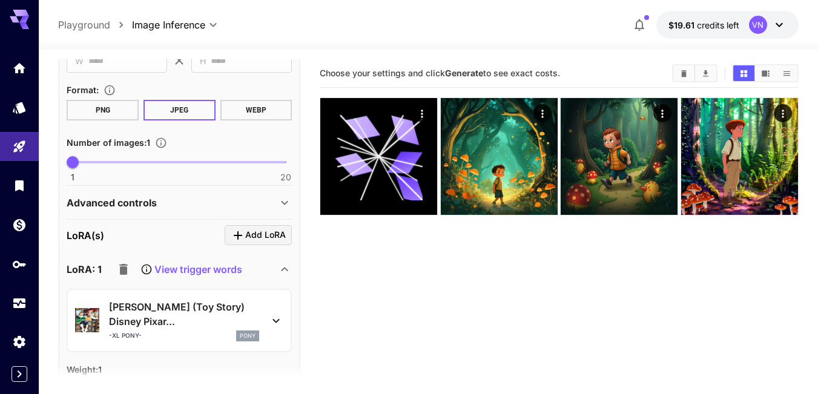
scroll to position [424, 0]
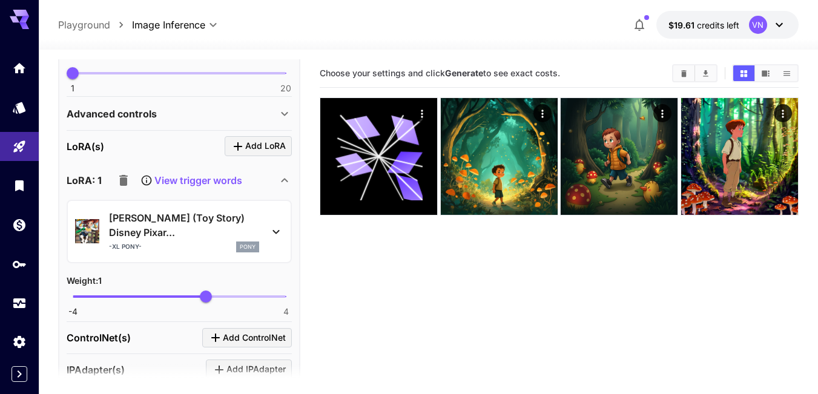
click at [194, 188] on p "View trigger words" at bounding box center [198, 180] width 88 height 15
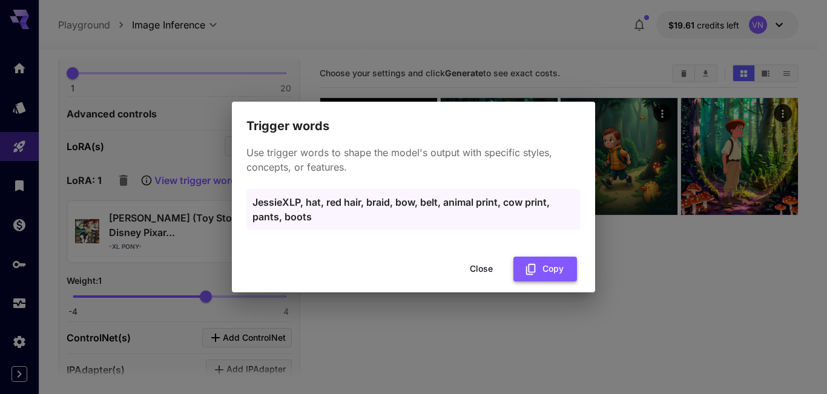
click at [543, 272] on button "Copy" at bounding box center [546, 269] width 64 height 25
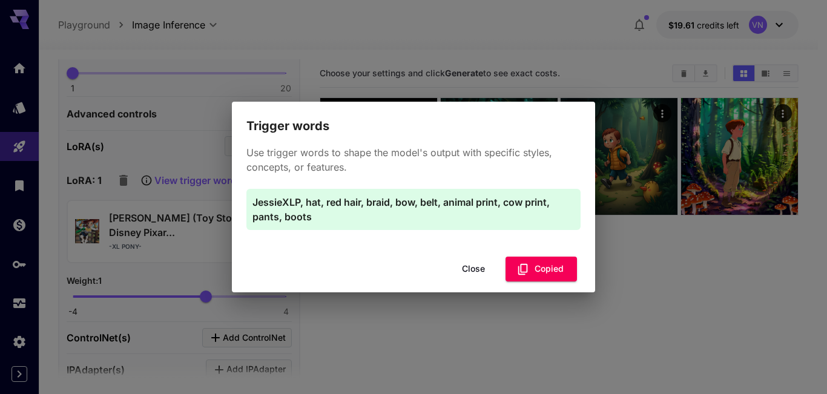
click at [471, 271] on button "Close" at bounding box center [473, 269] width 55 height 25
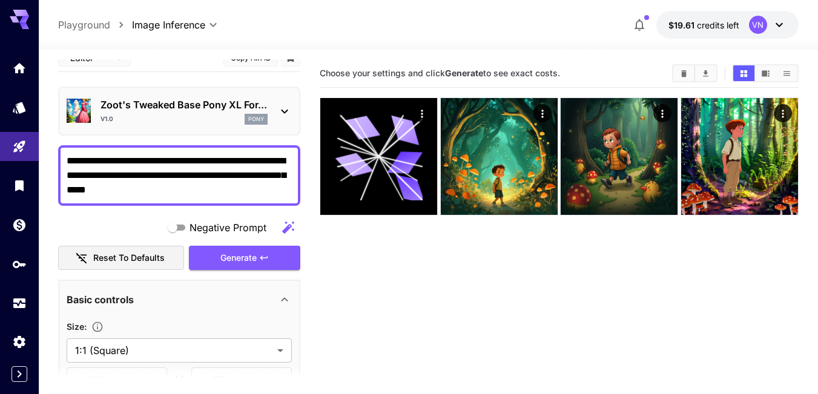
scroll to position [0, 0]
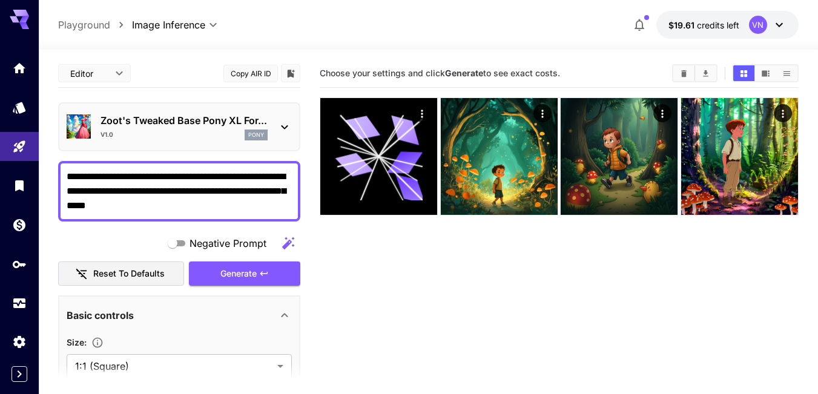
click at [230, 213] on textarea "**********" at bounding box center [179, 192] width 225 height 44
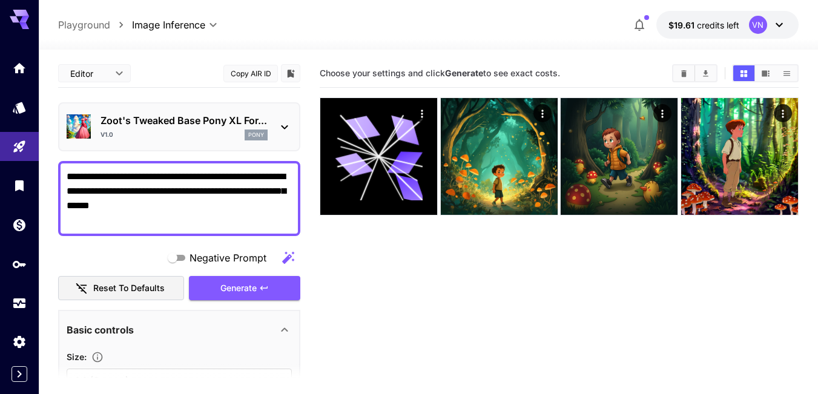
paste textarea "**********"
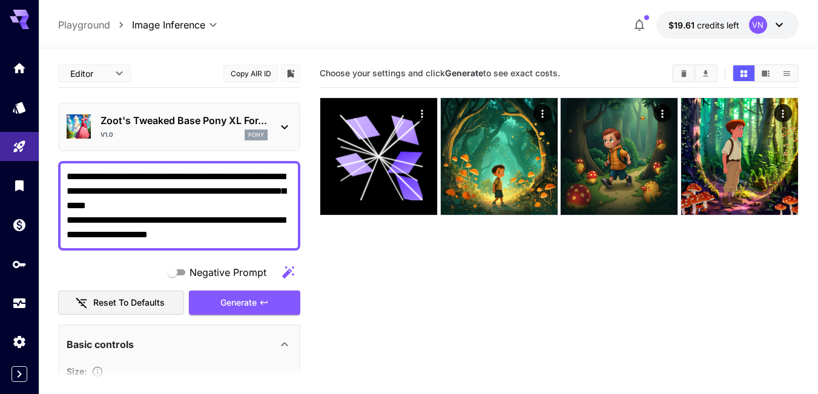
drag, startPoint x: 206, startPoint y: 219, endPoint x: 62, endPoint y: 216, distance: 143.6
click at [62, 216] on div "**********" at bounding box center [179, 206] width 242 height 90
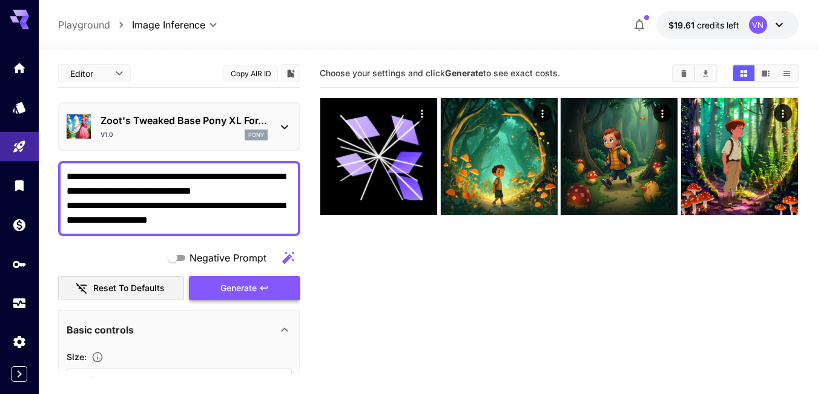
click at [262, 293] on icon "button" at bounding box center [264, 288] width 10 height 10
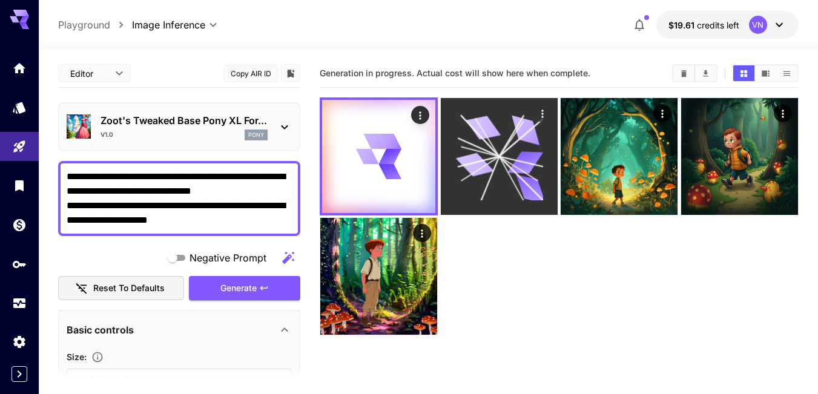
click at [515, 157] on icon at bounding box center [499, 157] width 88 height 88
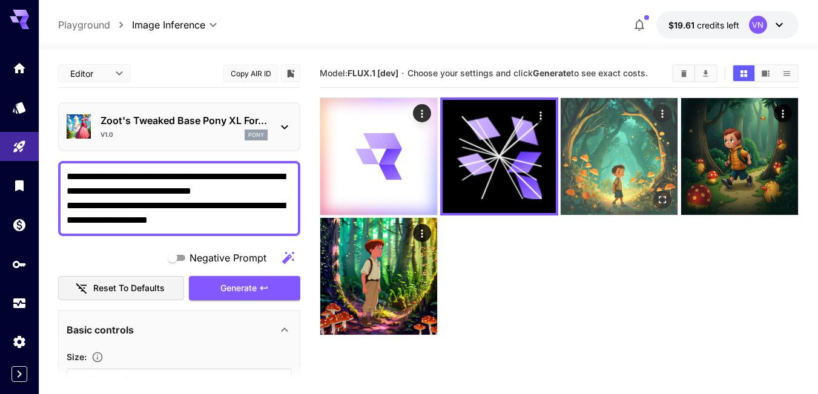
click at [604, 168] on img at bounding box center [619, 156] width 117 height 117
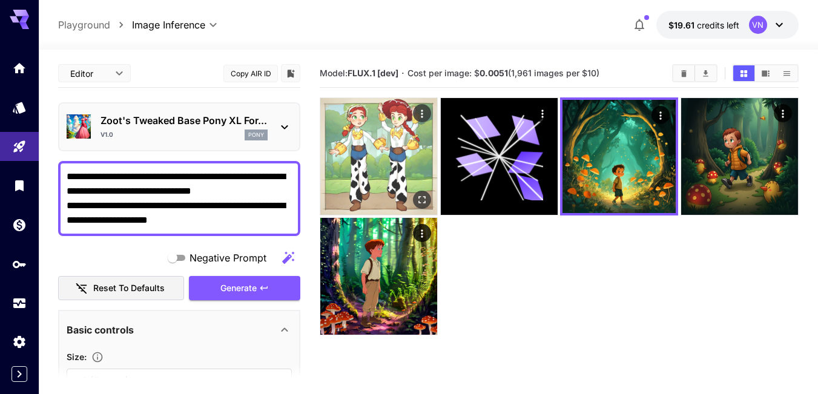
click at [373, 160] on img at bounding box center [378, 156] width 117 height 117
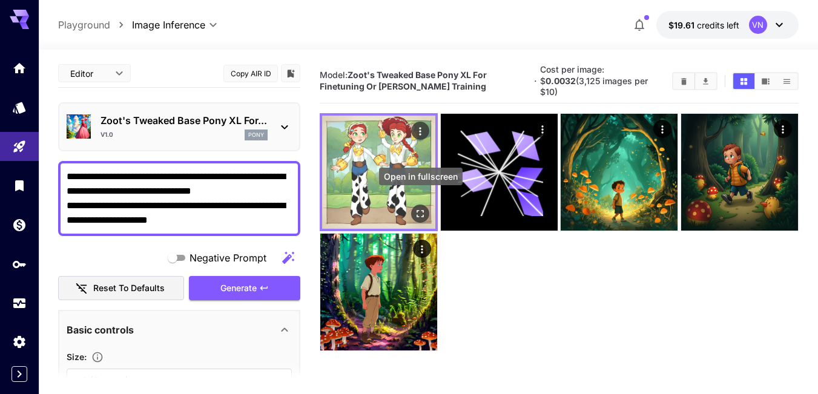
click at [421, 208] on icon "Open in fullscreen" at bounding box center [420, 214] width 12 height 12
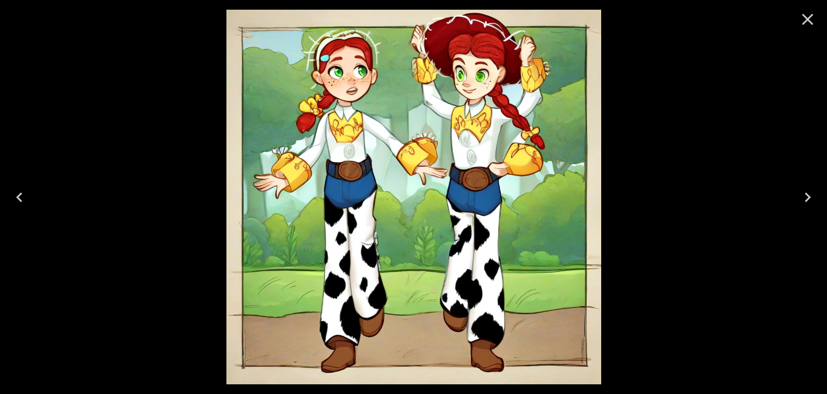
click at [806, 20] on icon "Close" at bounding box center [807, 19] width 19 height 19
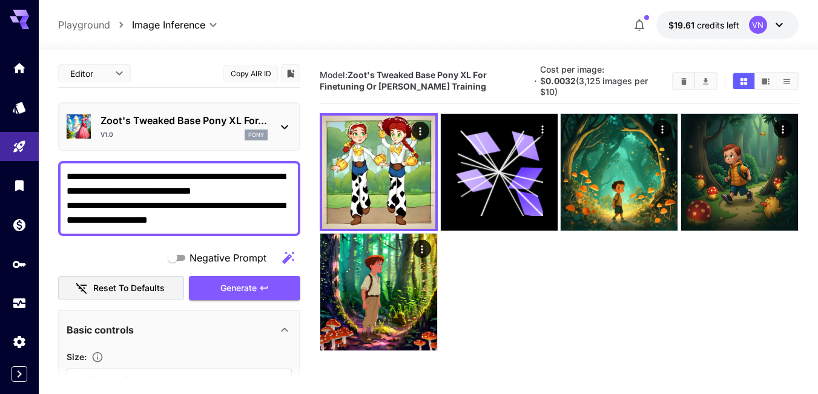
click at [284, 134] on icon at bounding box center [284, 127] width 15 height 15
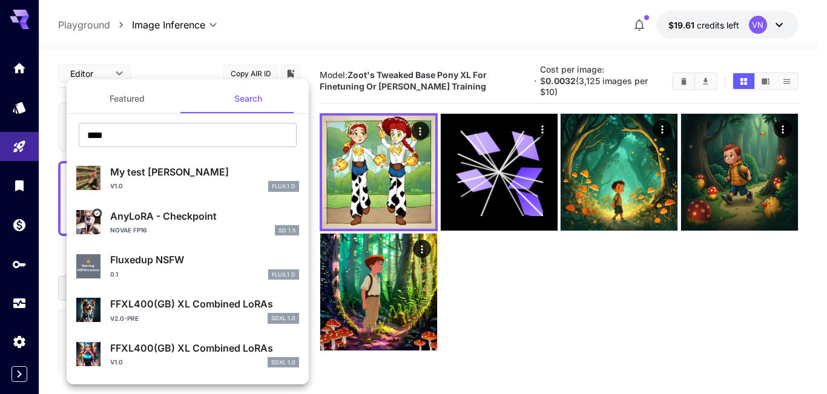
click at [229, 95] on button "Search" at bounding box center [248, 98] width 121 height 29
click at [203, 56] on div at bounding box center [413, 197] width 827 height 394
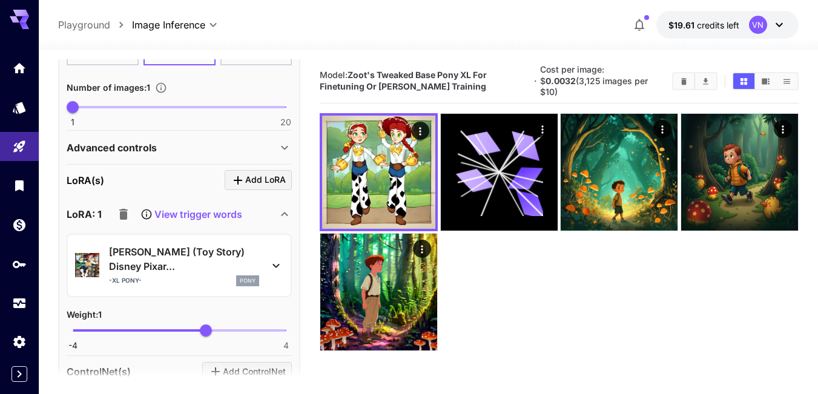
scroll to position [424, 0]
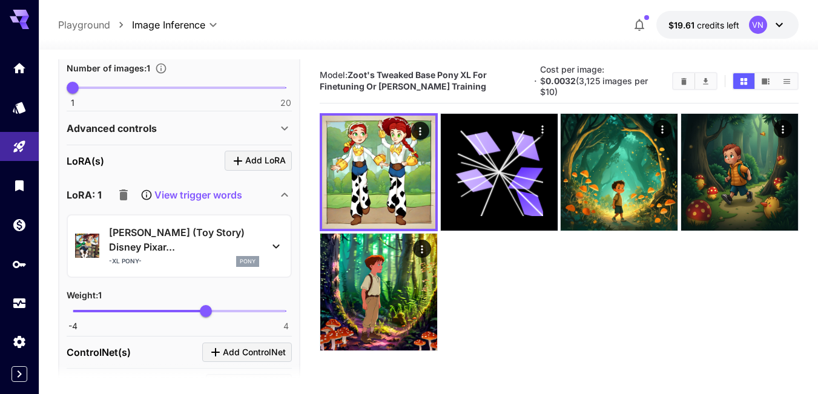
click at [119, 202] on icon "button" at bounding box center [123, 195] width 15 height 15
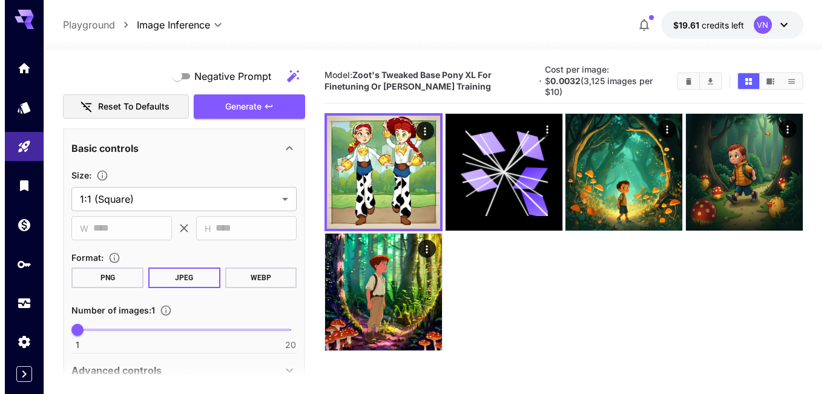
scroll to position [0, 0]
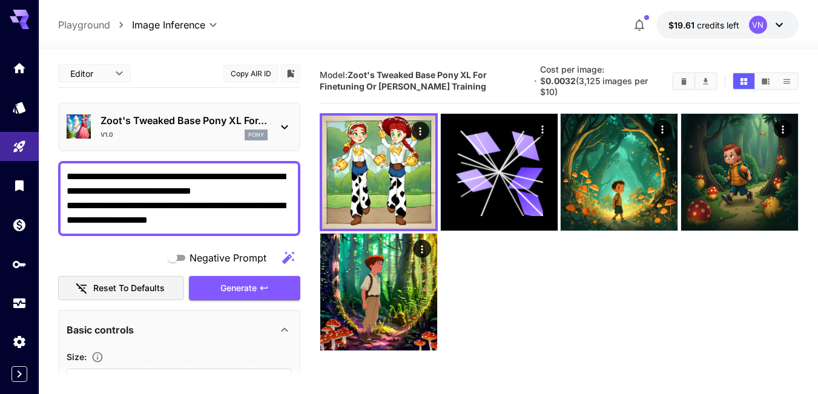
click at [285, 130] on icon at bounding box center [284, 127] width 15 height 15
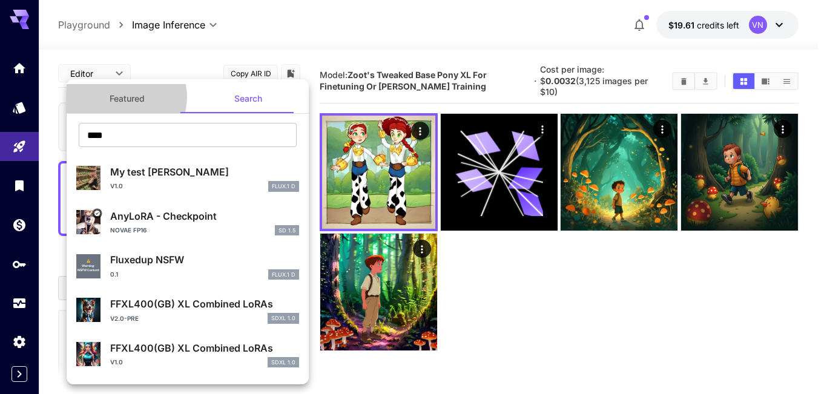
click at [125, 97] on button "Featured" at bounding box center [127, 98] width 121 height 29
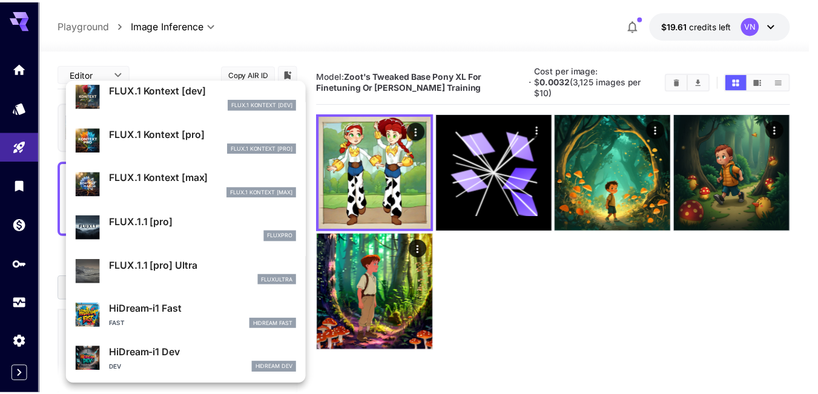
scroll to position [693, 0]
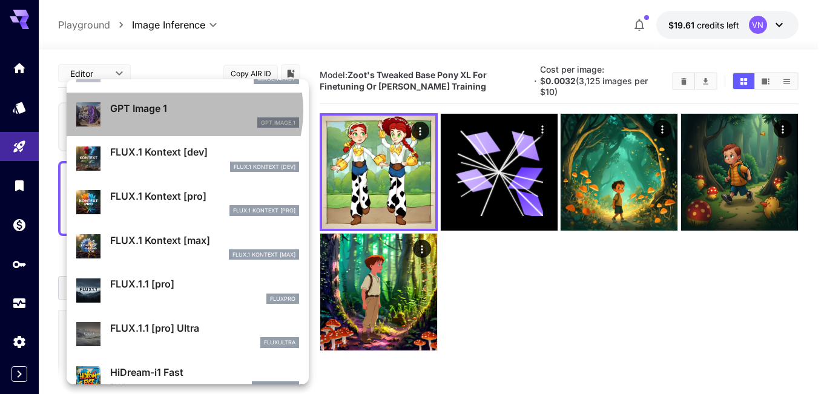
click at [177, 111] on p "GPT Image 1" at bounding box center [204, 108] width 189 height 15
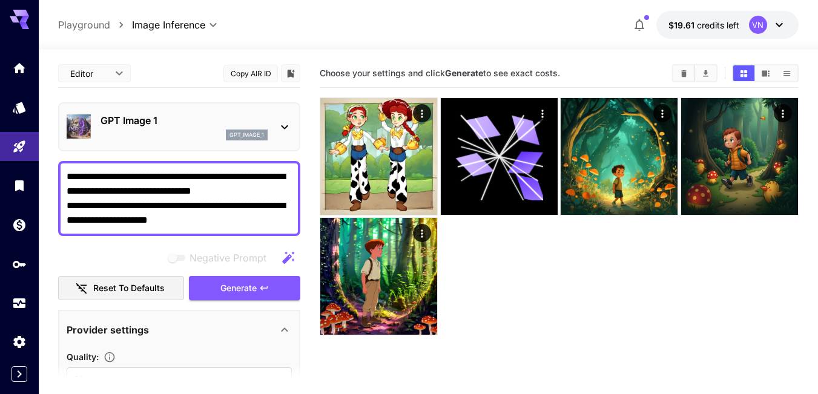
drag, startPoint x: 69, startPoint y: 205, endPoint x: 212, endPoint y: 220, distance: 143.8
click at [211, 220] on textarea "**********" at bounding box center [179, 199] width 225 height 58
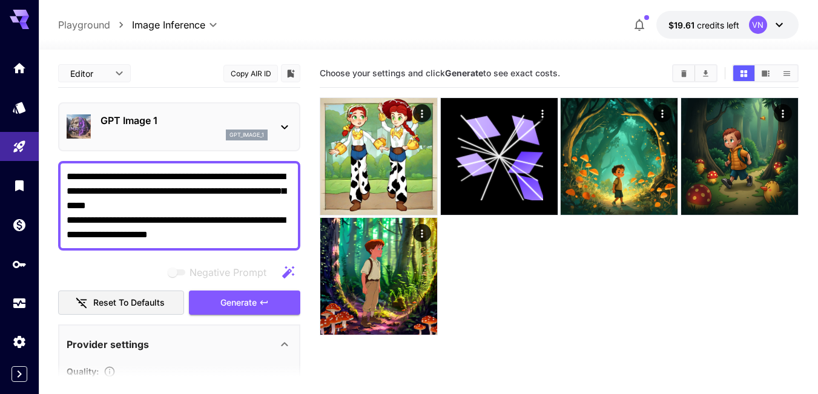
click at [204, 226] on textarea "**********" at bounding box center [179, 206] width 225 height 73
drag, startPoint x: 202, startPoint y: 236, endPoint x: 53, endPoint y: 221, distance: 149.7
click at [53, 221] on section "**********" at bounding box center [428, 270] width 779 height 440
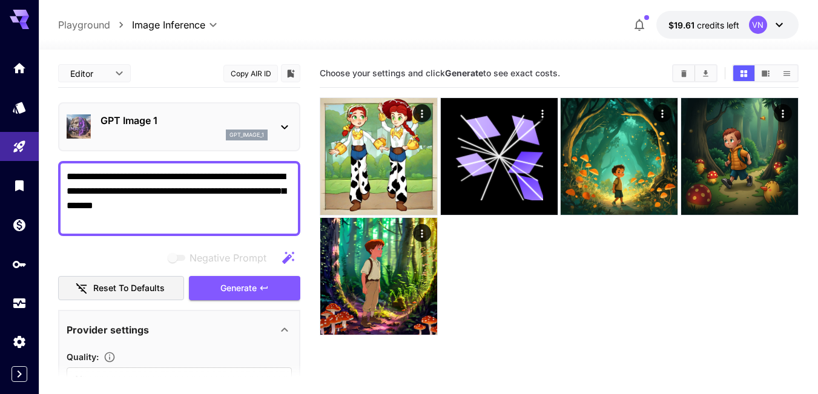
type textarea "**********"
click at [106, 290] on button "Reset to defaults" at bounding box center [121, 288] width 126 height 25
click at [239, 289] on span "Generate" at bounding box center [238, 288] width 36 height 15
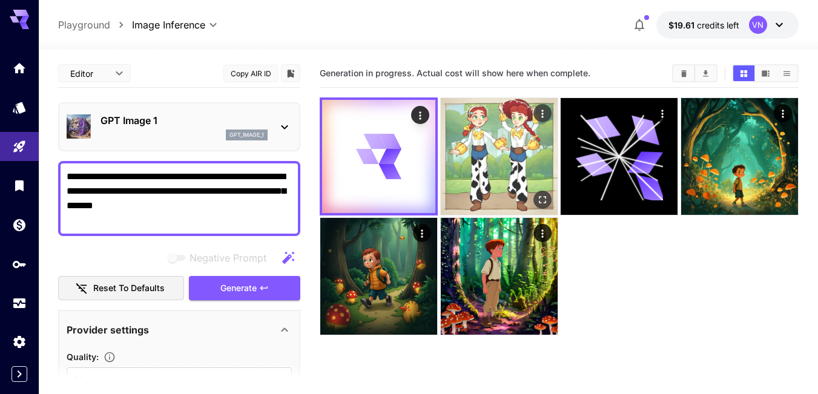
click at [481, 168] on img at bounding box center [499, 156] width 117 height 117
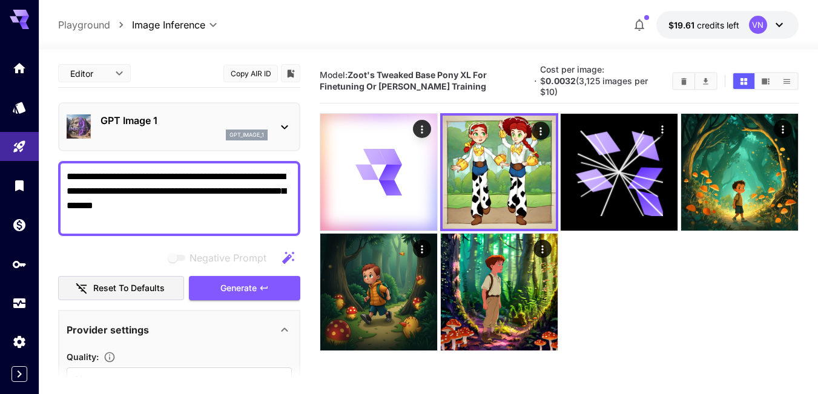
click at [234, 132] on p "gpt_image_1" at bounding box center [247, 135] width 35 height 8
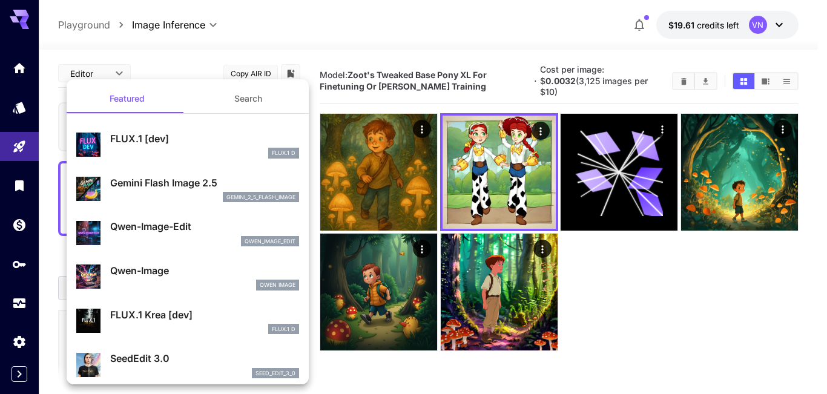
click at [385, 156] on div at bounding box center [413, 197] width 827 height 394
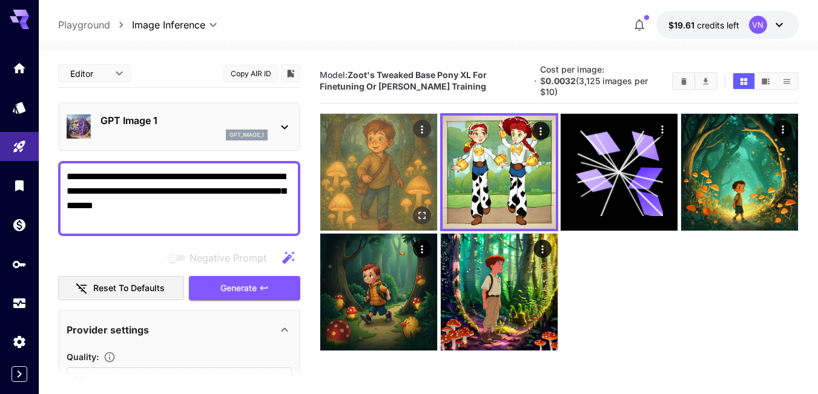
click at [377, 162] on img at bounding box center [378, 172] width 117 height 117
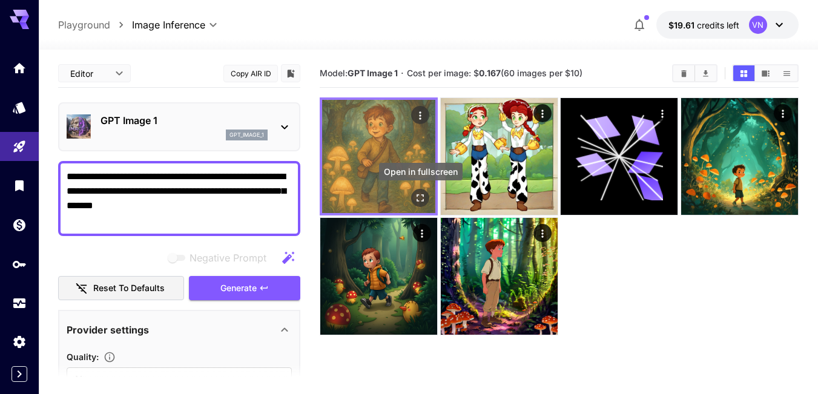
click at [418, 194] on icon "Open in fullscreen" at bounding box center [420, 198] width 12 height 12
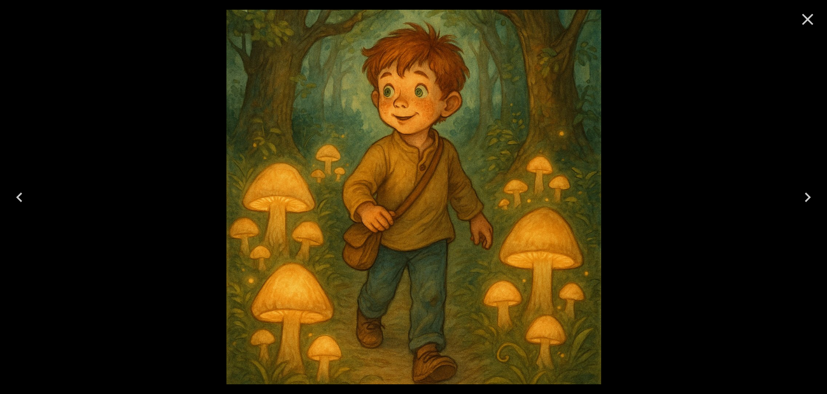
click at [811, 18] on icon "Close" at bounding box center [807, 19] width 19 height 19
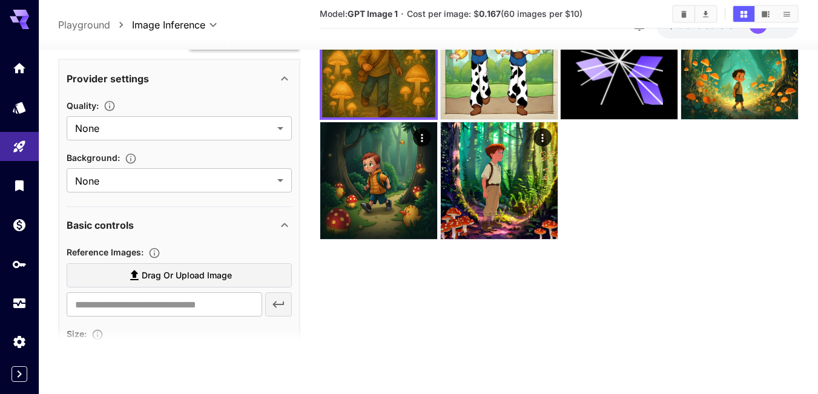
scroll to position [424, 0]
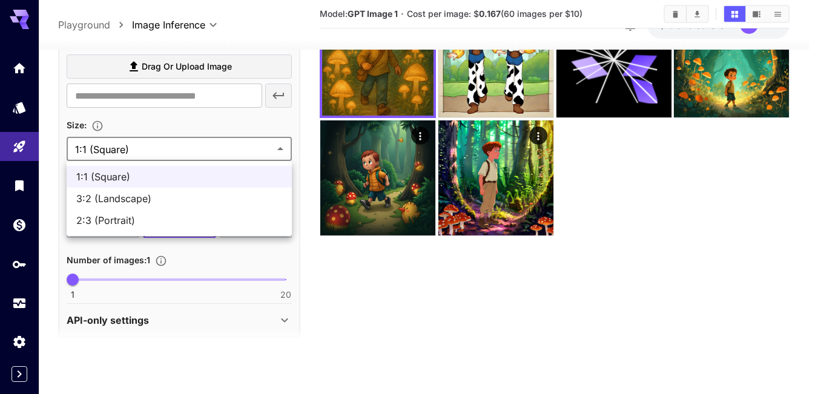
click at [153, 149] on body "**********" at bounding box center [409, 149] width 818 height 490
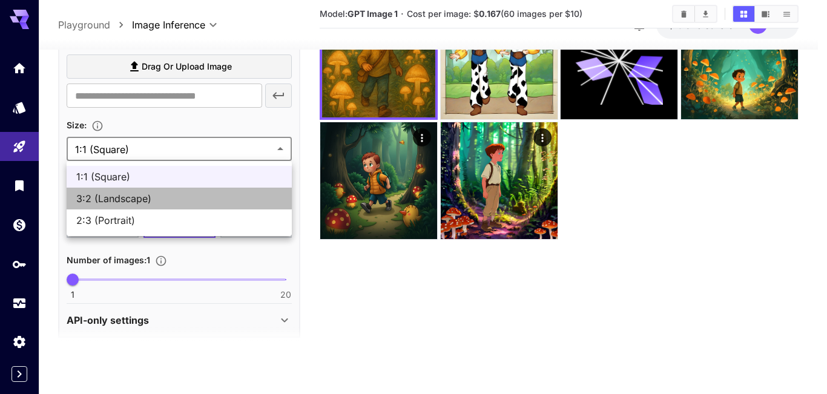
click at [121, 194] on span "3:2 (Landscape)" at bounding box center [179, 198] width 206 height 15
type input "**********"
type input "****"
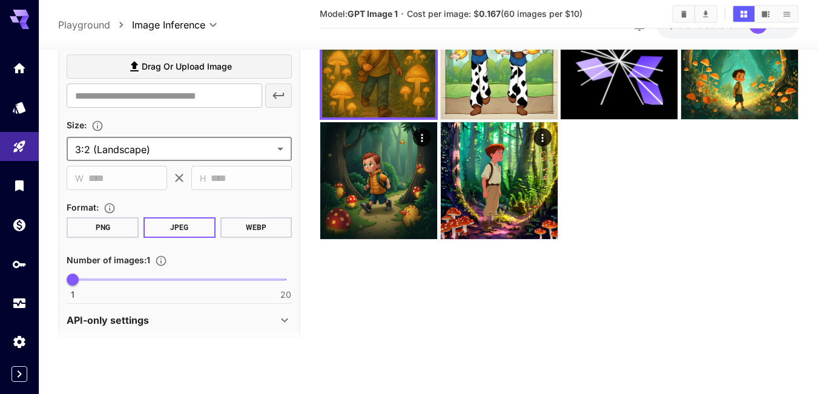
click at [156, 144] on body "**********" at bounding box center [409, 149] width 818 height 490
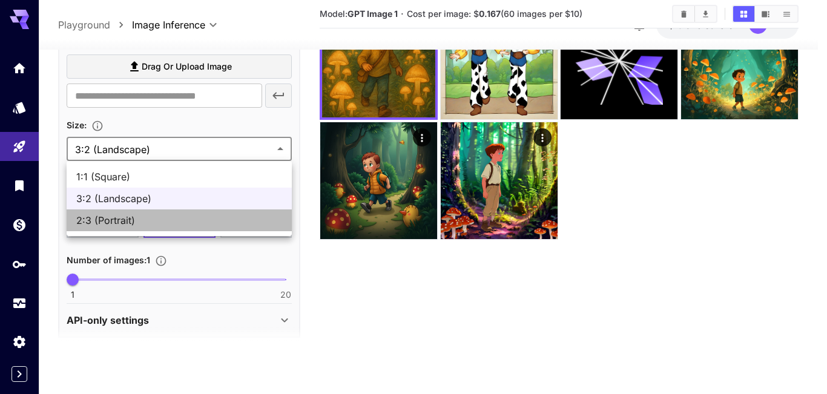
click at [126, 220] on span "2:3 (Portrait)" at bounding box center [179, 220] width 206 height 15
type input "**********"
type input "****"
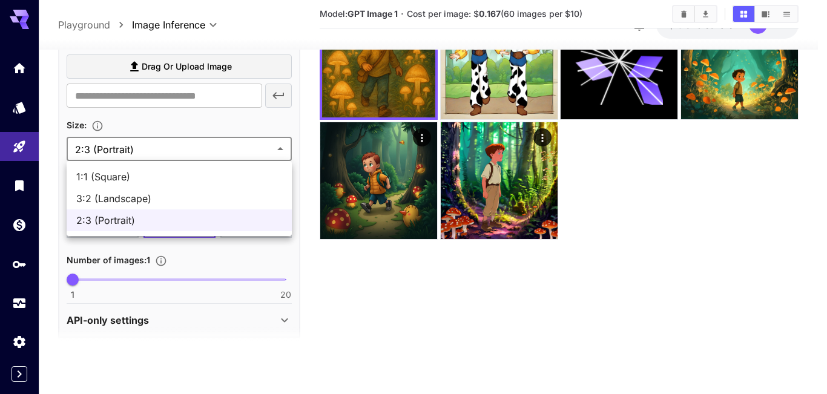
click at [168, 151] on body "**********" at bounding box center [413, 149] width 827 height 490
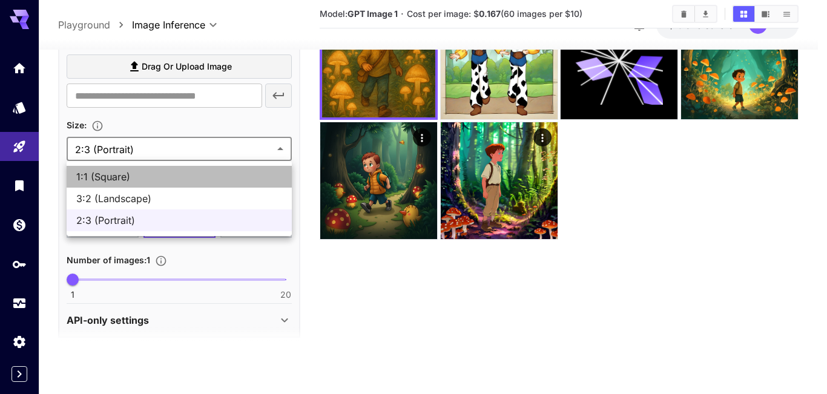
click at [127, 178] on span "1:1 (Square)" at bounding box center [179, 177] width 206 height 15
type input "**********"
type input "****"
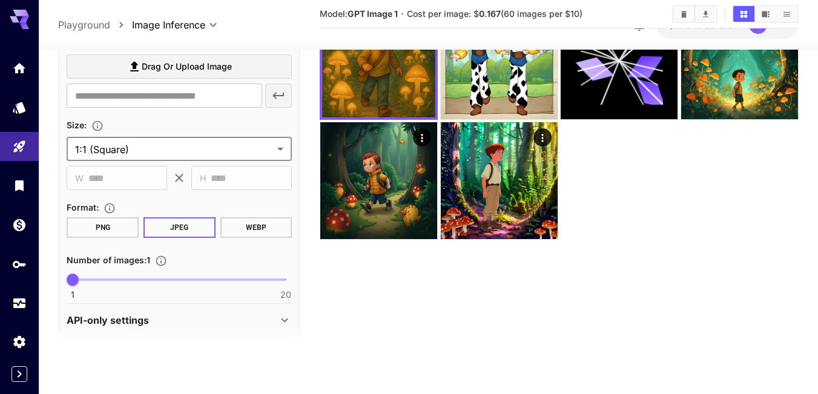
click at [97, 230] on button "PNG" at bounding box center [103, 227] width 72 height 21
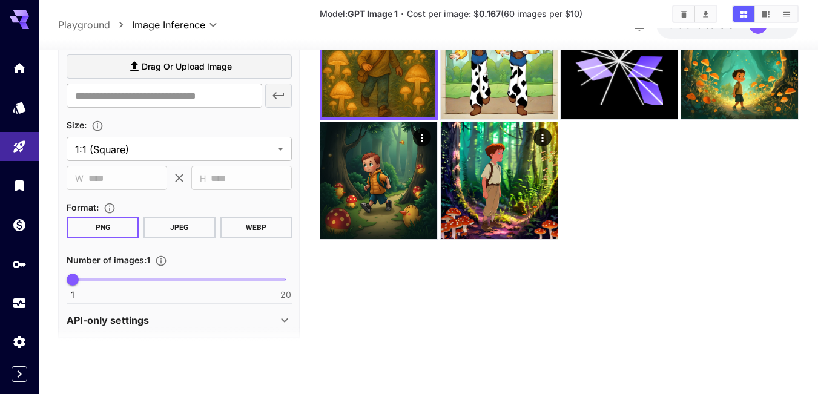
click at [171, 225] on button "JPEG" at bounding box center [180, 227] width 72 height 21
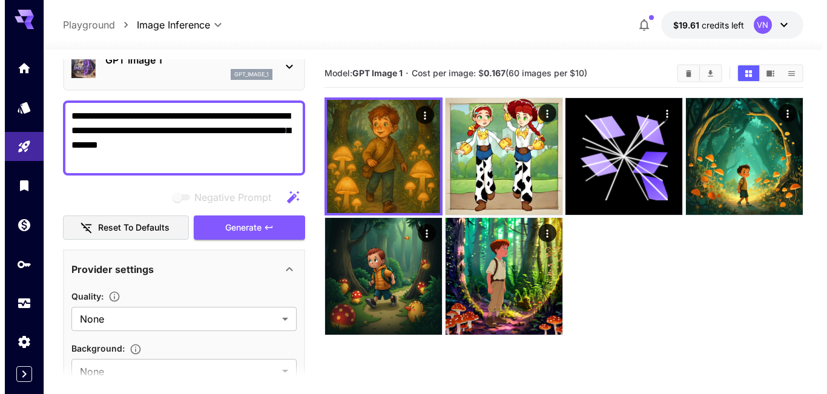
scroll to position [0, 0]
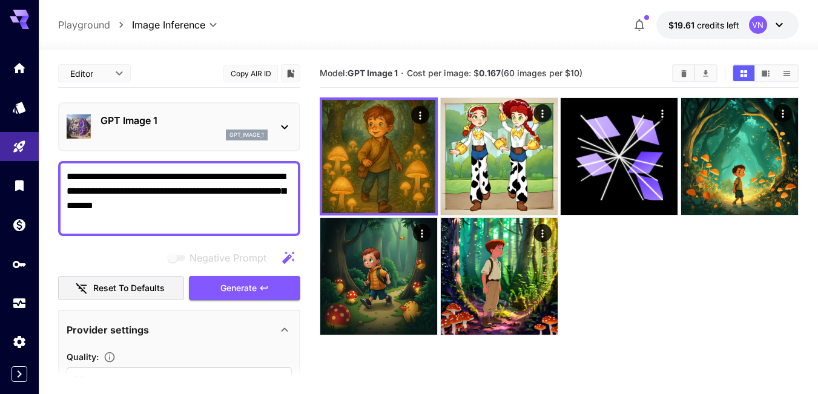
click at [282, 131] on icon at bounding box center [284, 127] width 15 height 15
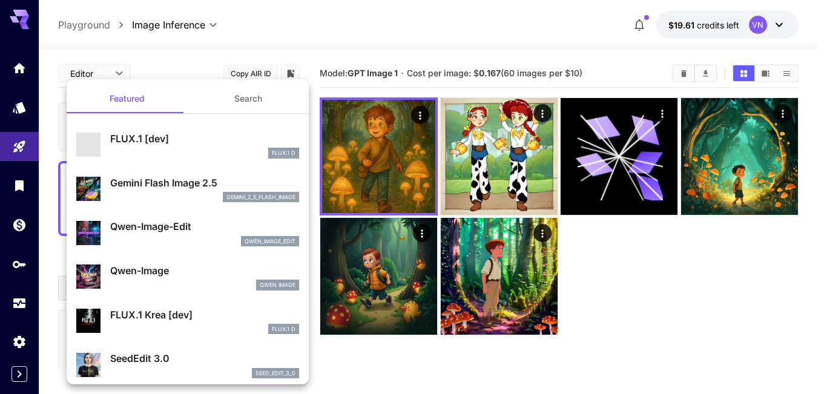
click at [151, 143] on p "FLUX.1 [dev]" at bounding box center [204, 138] width 189 height 15
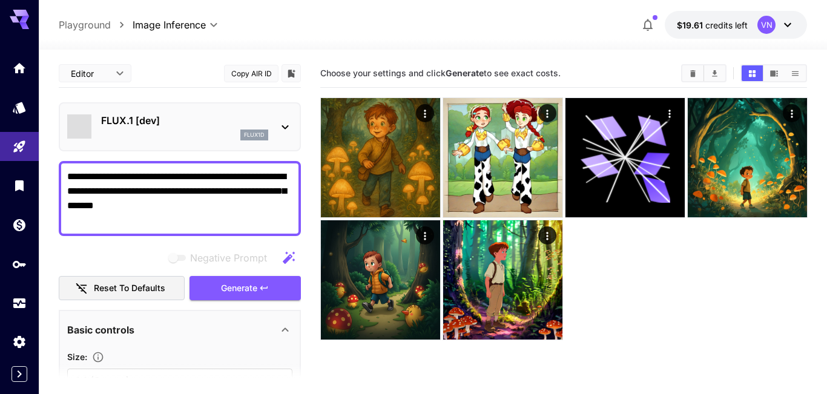
type input "**********"
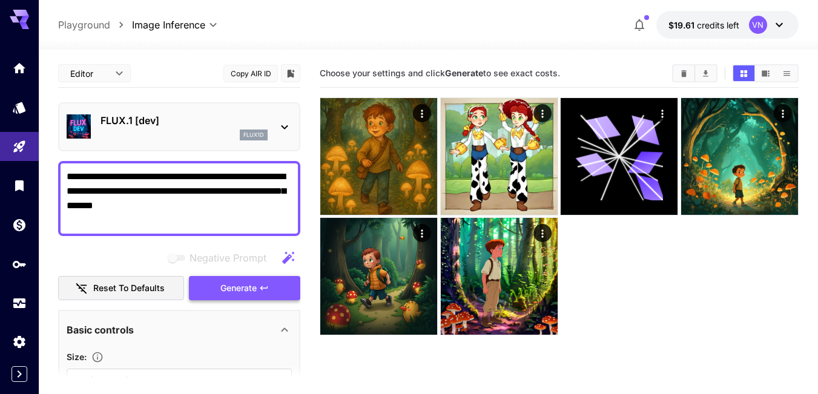
click at [254, 288] on span "Generate" at bounding box center [238, 288] width 36 height 15
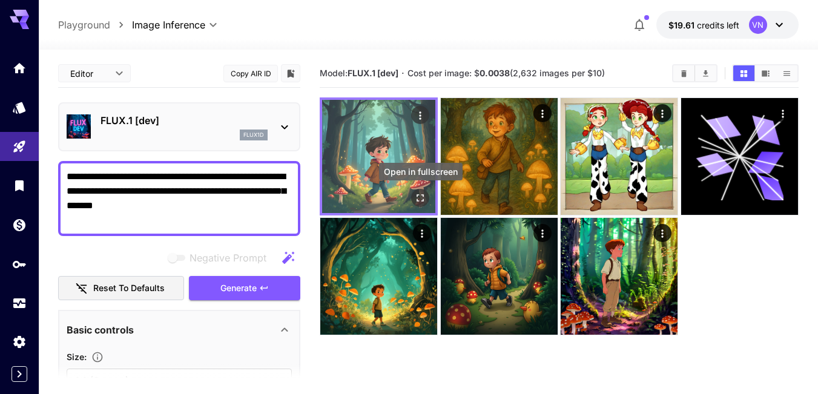
click at [418, 193] on icon "Open in fullscreen" at bounding box center [420, 198] width 12 height 12
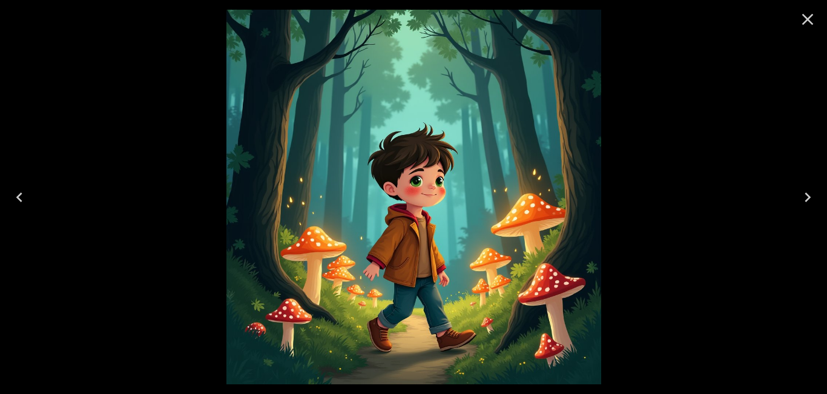
click at [807, 16] on icon "Close" at bounding box center [807, 19] width 19 height 19
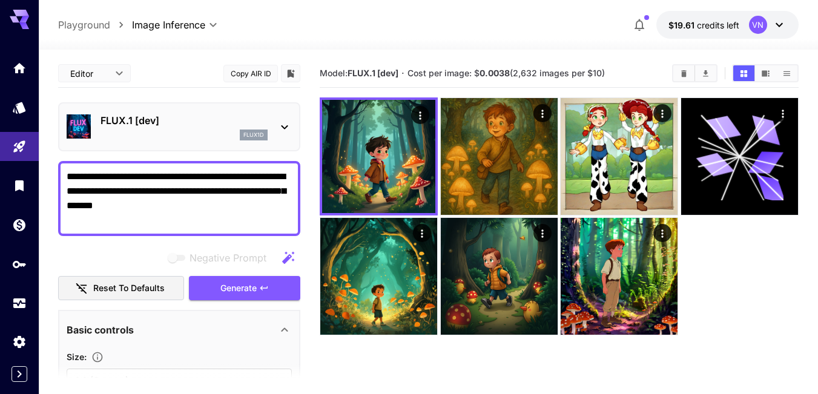
click at [180, 125] on p "FLUX.1 [dev]" at bounding box center [184, 120] width 167 height 15
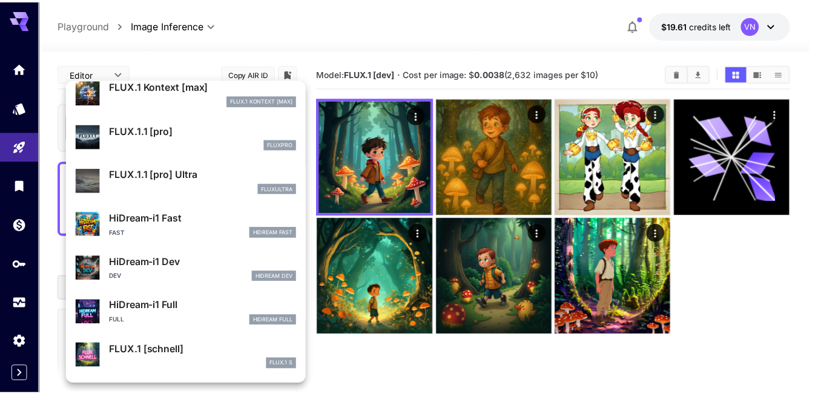
scroll to position [909, 0]
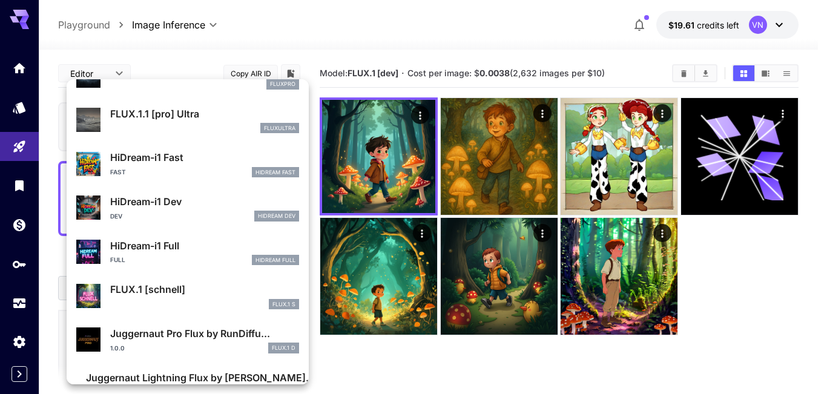
click at [149, 291] on p "FLUX.1 [schnell]" at bounding box center [204, 289] width 189 height 15
type input "*"
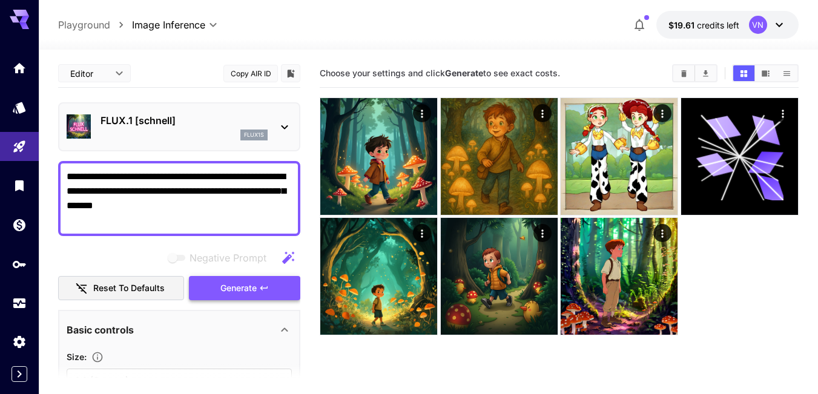
click at [253, 286] on span "Generate" at bounding box center [238, 288] width 36 height 15
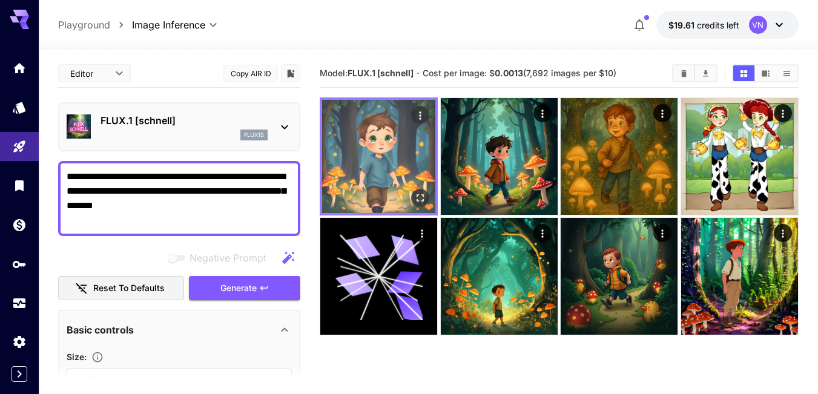
click at [388, 162] on img at bounding box center [378, 156] width 113 height 113
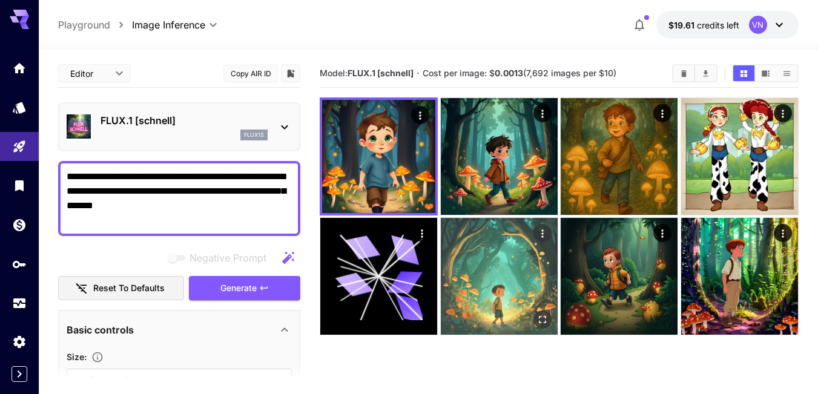
click at [498, 276] on img at bounding box center [499, 276] width 117 height 117
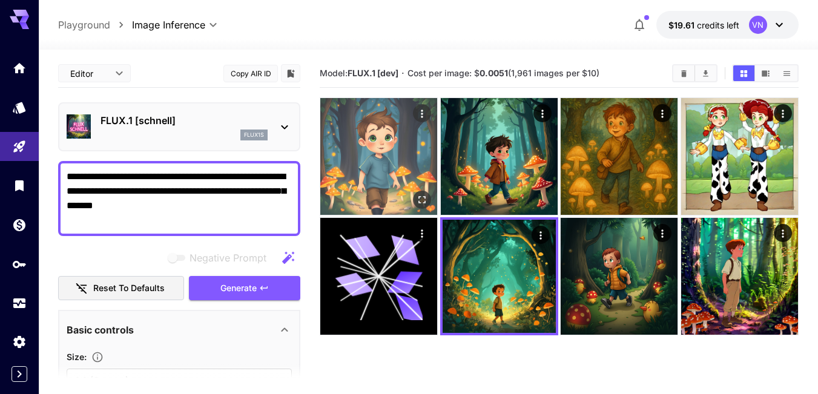
click at [393, 157] on img at bounding box center [378, 156] width 117 height 117
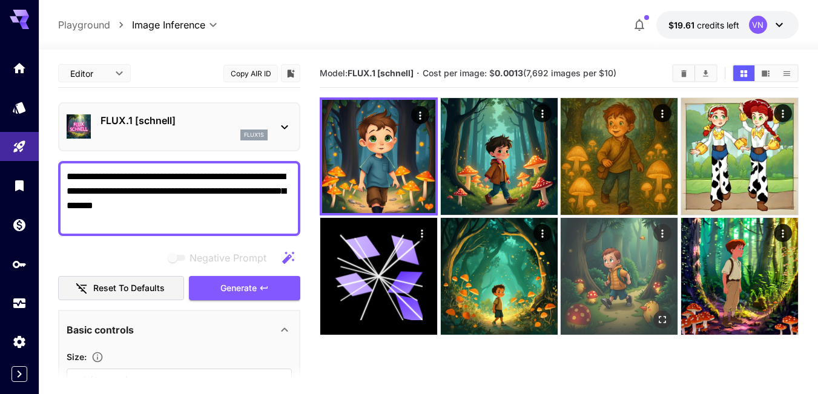
click at [598, 264] on img at bounding box center [619, 276] width 117 height 117
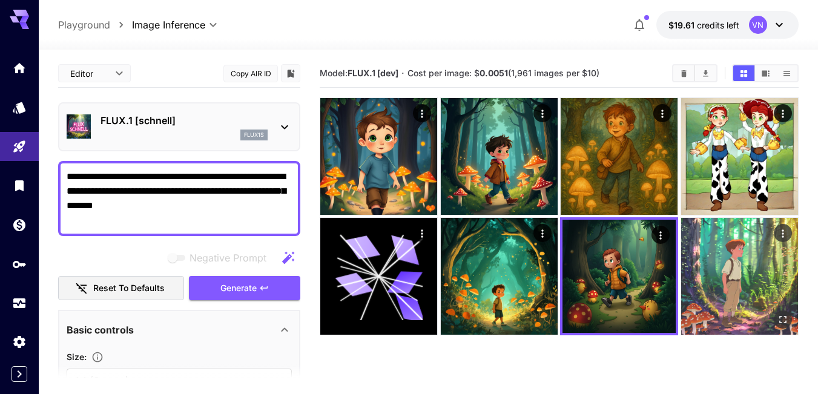
click at [725, 259] on img at bounding box center [739, 276] width 117 height 117
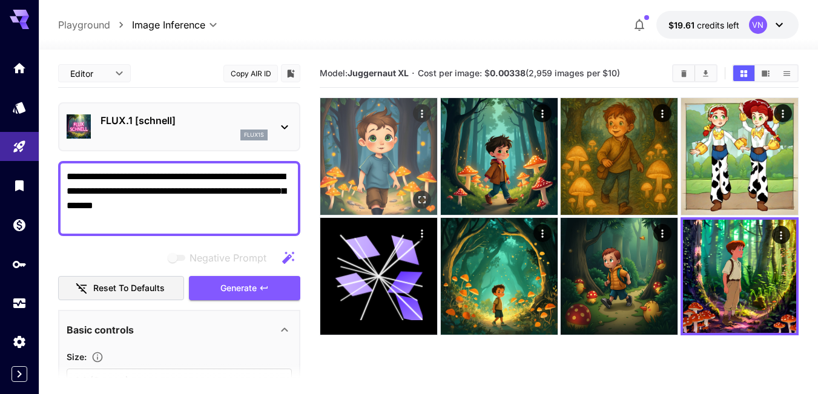
click at [365, 166] on img at bounding box center [378, 156] width 117 height 117
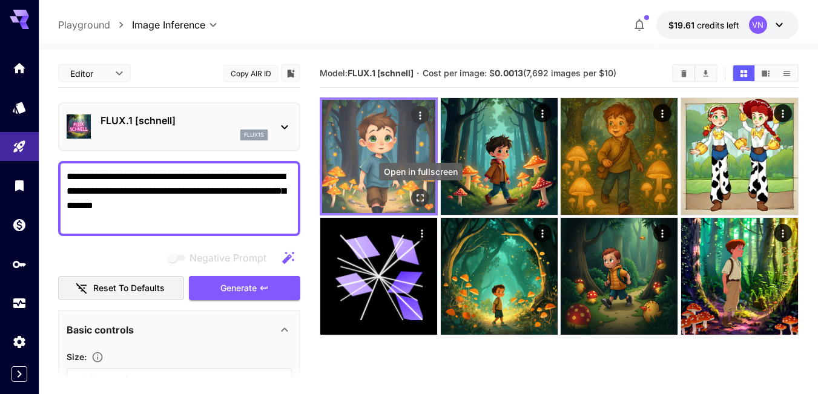
click at [418, 198] on icon "Open in fullscreen" at bounding box center [420, 198] width 12 height 12
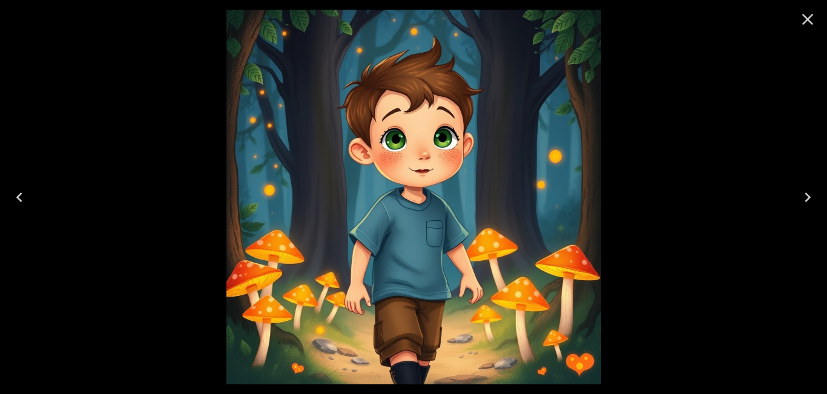
click at [810, 197] on icon "Next" at bounding box center [808, 198] width 6 height 10
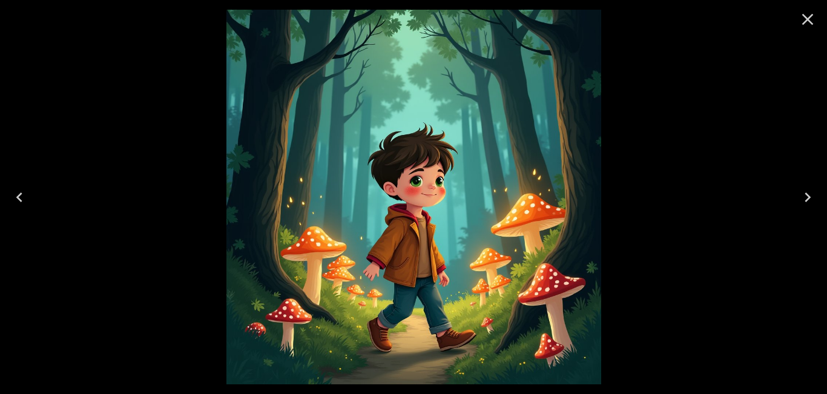
click at [21, 199] on icon "Previous" at bounding box center [19, 197] width 19 height 19
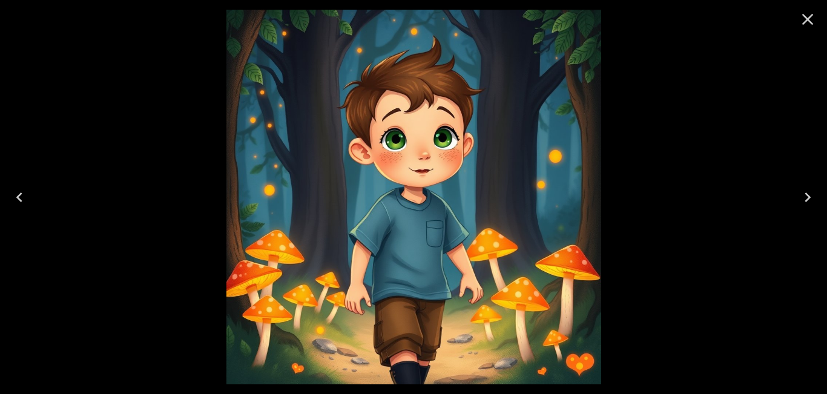
click at [808, 19] on icon "Close" at bounding box center [808, 20] width 12 height 12
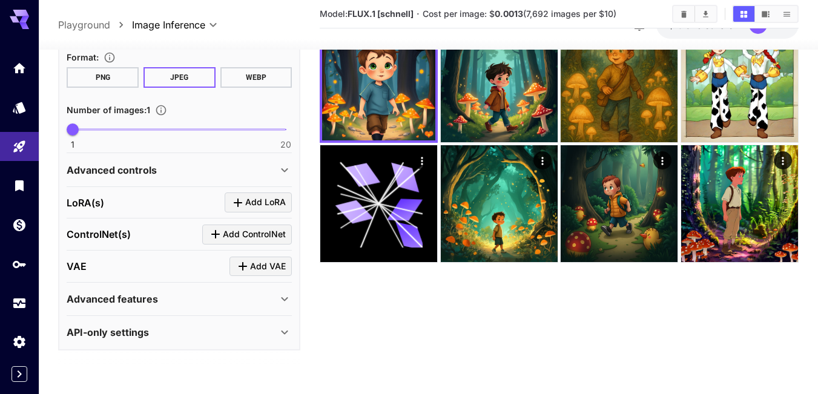
scroll to position [96, 0]
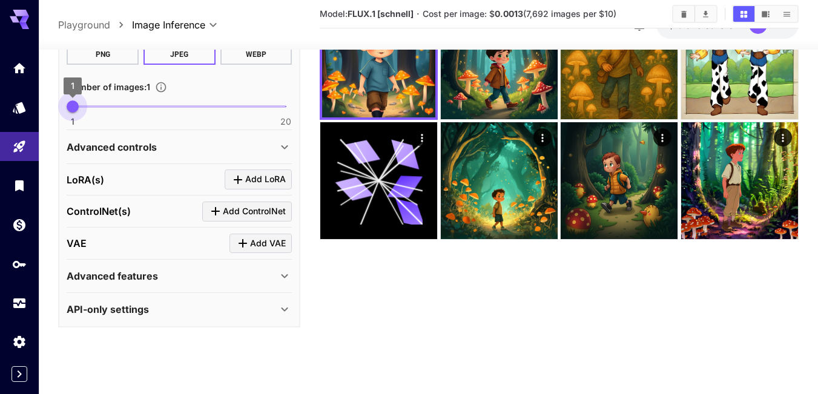
type input "*"
drag, startPoint x: 73, startPoint y: 107, endPoint x: 53, endPoint y: 107, distance: 19.4
click at [53, 107] on section "**********" at bounding box center [428, 174] width 779 height 440
click at [143, 142] on p "Advanced controls" at bounding box center [112, 146] width 90 height 15
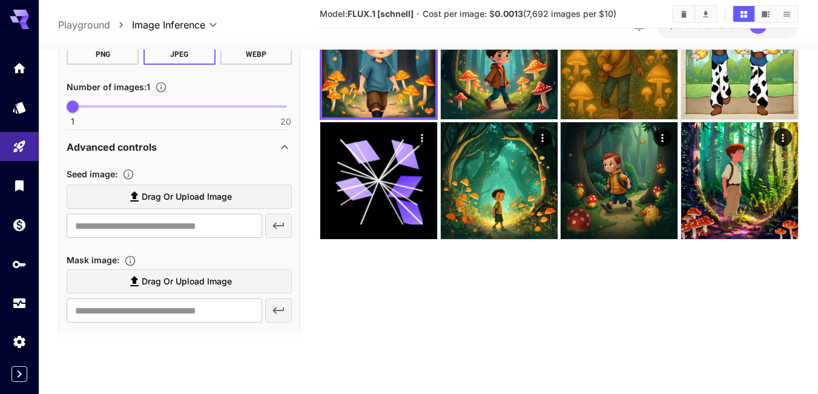
click at [143, 142] on p "Advanced controls" at bounding box center [112, 146] width 90 height 15
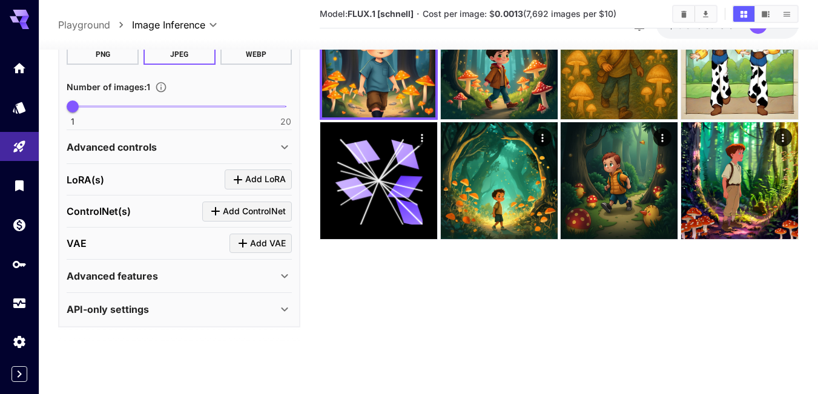
click at [148, 274] on p "Advanced features" at bounding box center [112, 276] width 91 height 15
click at [133, 309] on p "API-only settings" at bounding box center [108, 309] width 82 height 15
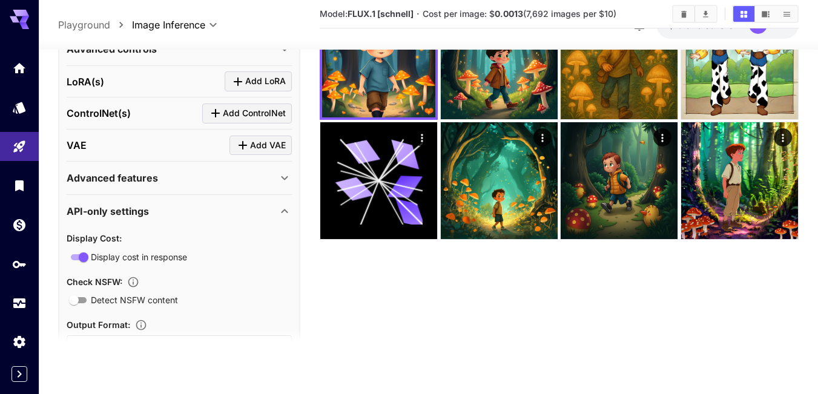
scroll to position [490, 0]
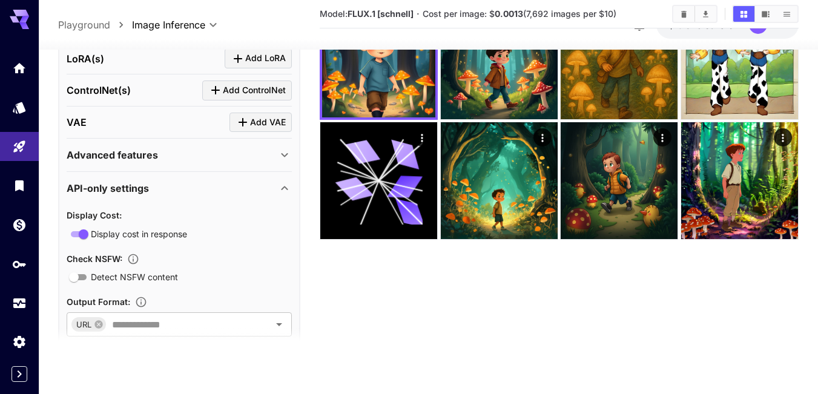
click at [147, 188] on p "API-only settings" at bounding box center [108, 188] width 82 height 15
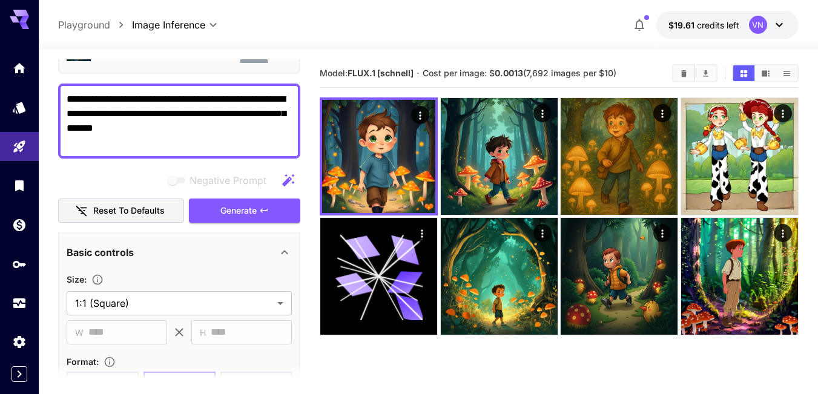
scroll to position [0, 0]
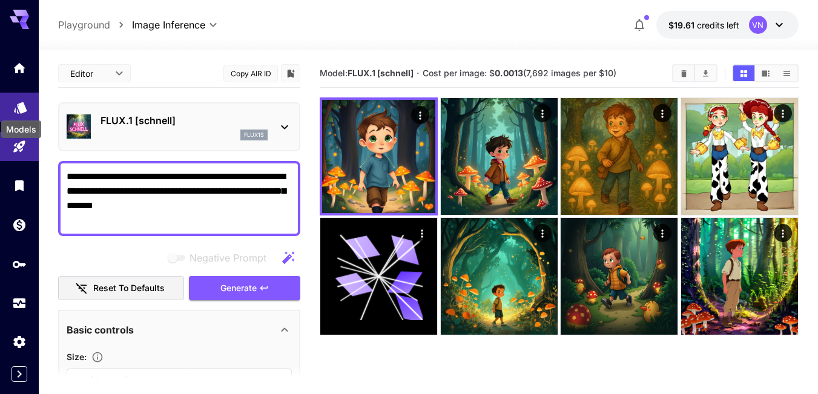
click at [21, 107] on icon "Models" at bounding box center [20, 104] width 13 height 12
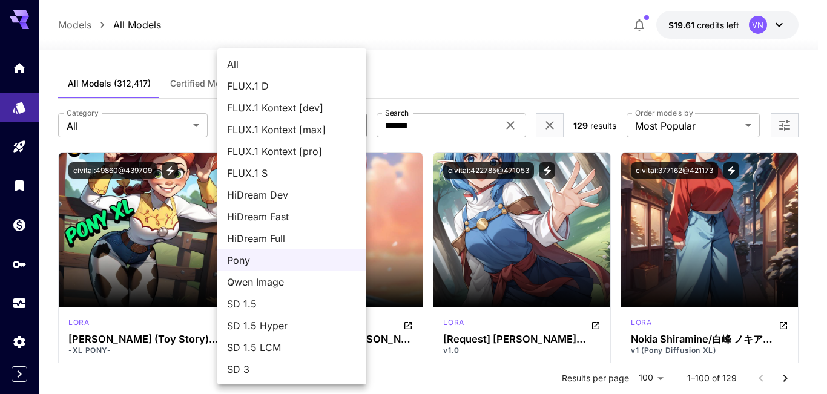
click at [290, 286] on span "Qwen Image" at bounding box center [292, 282] width 130 height 15
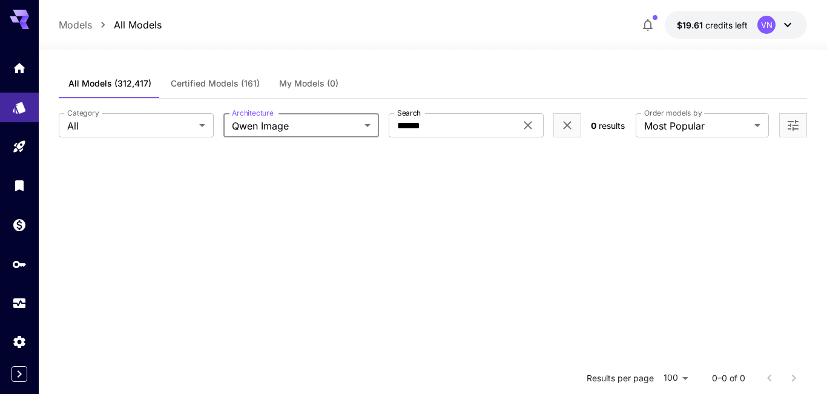
click at [348, 127] on body "**********" at bounding box center [413, 307] width 827 height 614
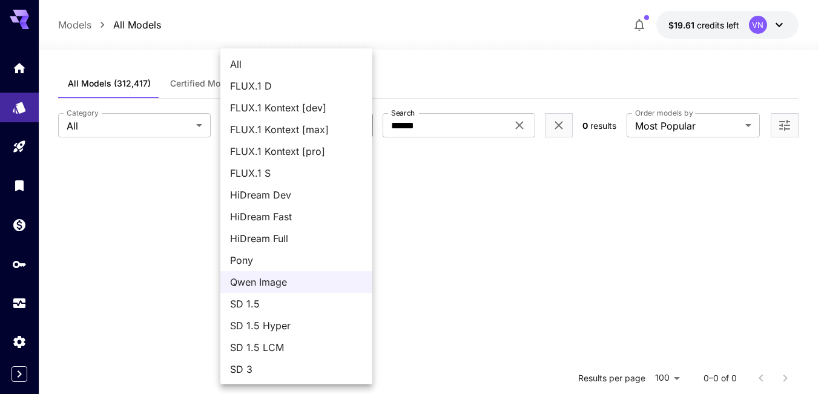
click at [277, 302] on span "SD 1.5" at bounding box center [296, 304] width 133 height 15
type input "****"
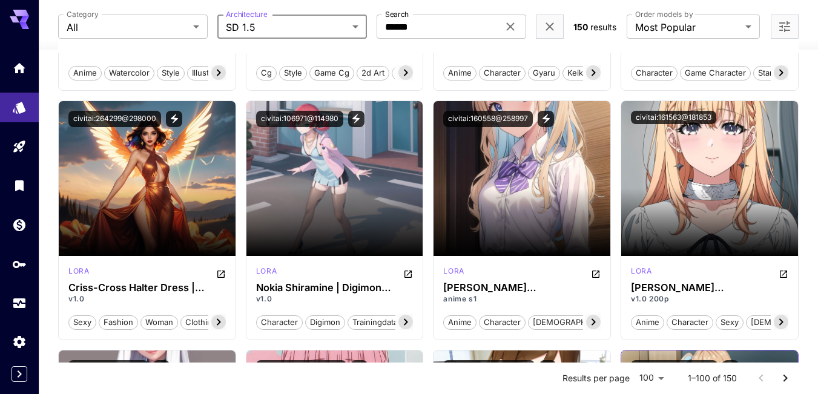
scroll to position [545, 0]
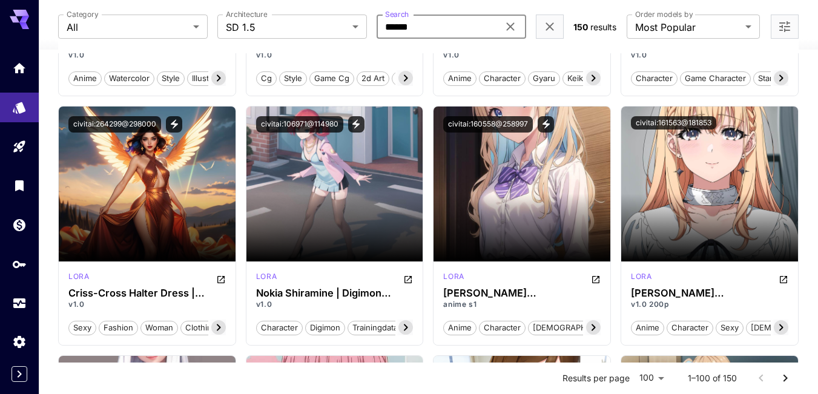
click at [458, 21] on input "*****" at bounding box center [438, 27] width 122 height 24
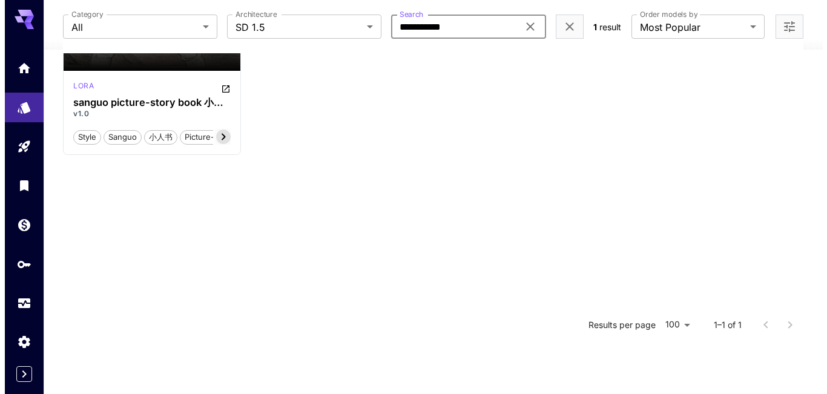
scroll to position [0, 0]
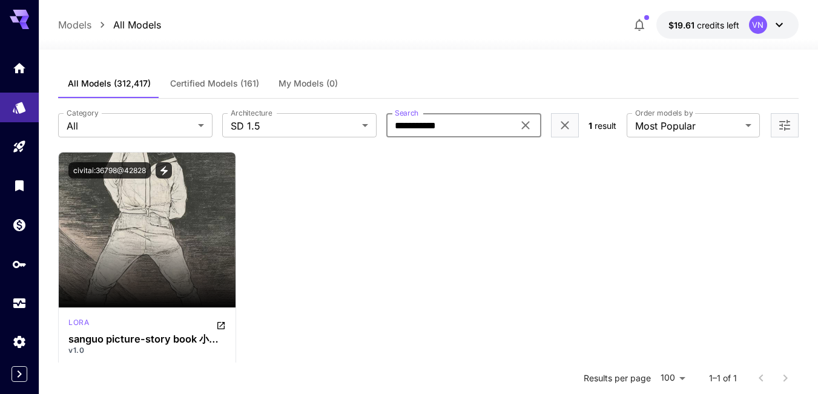
click at [420, 127] on input "**********" at bounding box center [449, 125] width 127 height 24
type input "**********"
click at [361, 127] on body "**********" at bounding box center [409, 307] width 818 height 614
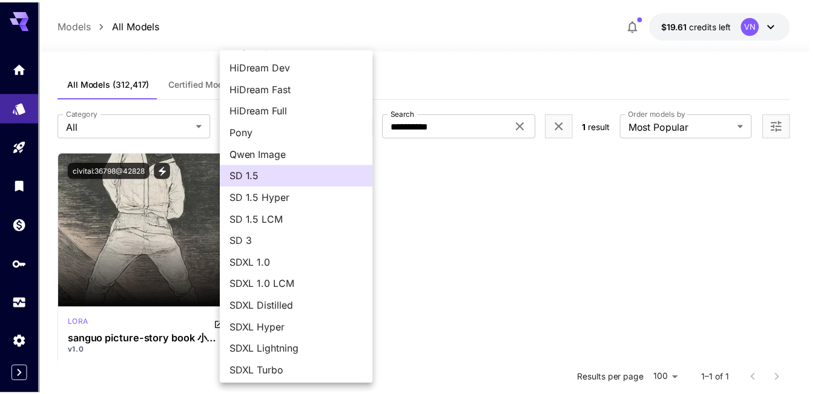
scroll to position [131, 0]
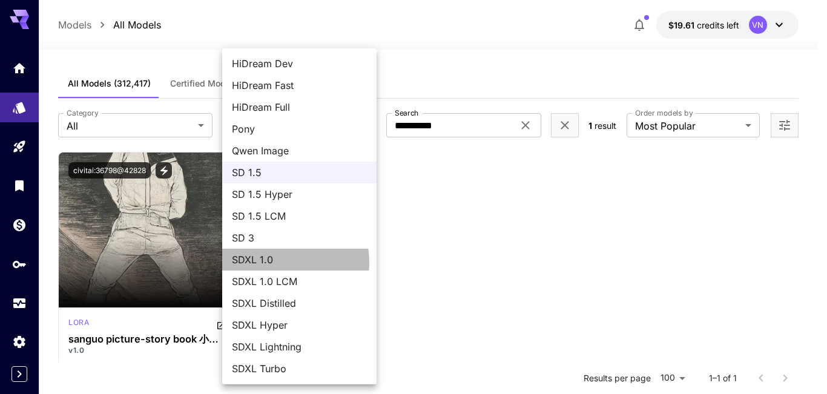
click at [286, 262] on span "SDXL 1.0" at bounding box center [299, 260] width 135 height 15
type input "****"
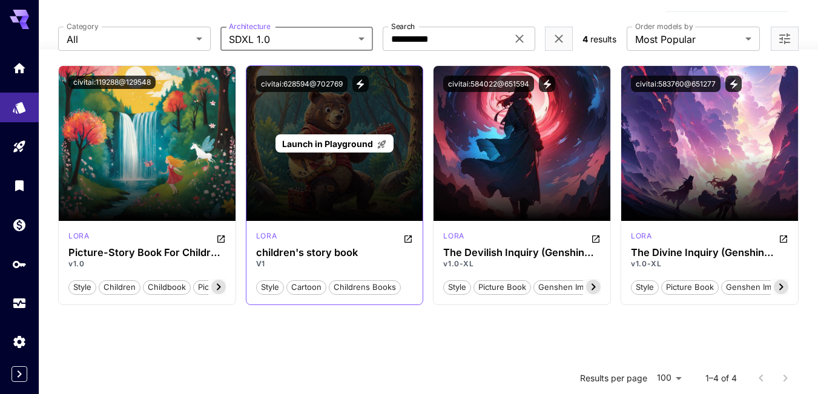
scroll to position [0, 0]
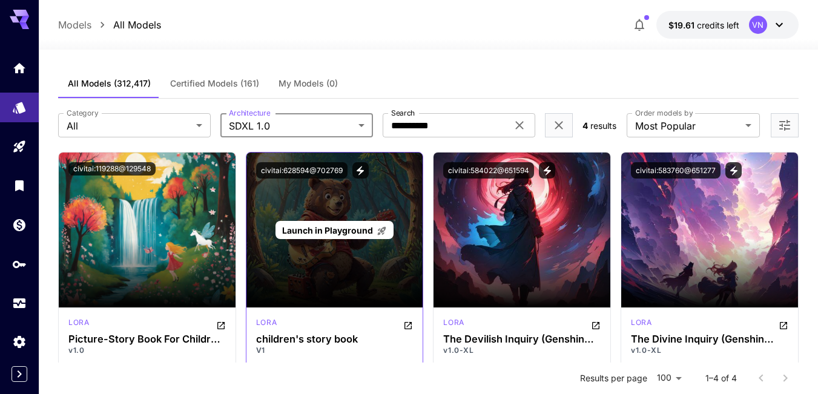
click at [343, 230] on span "Launch in Playground" at bounding box center [327, 230] width 91 height 10
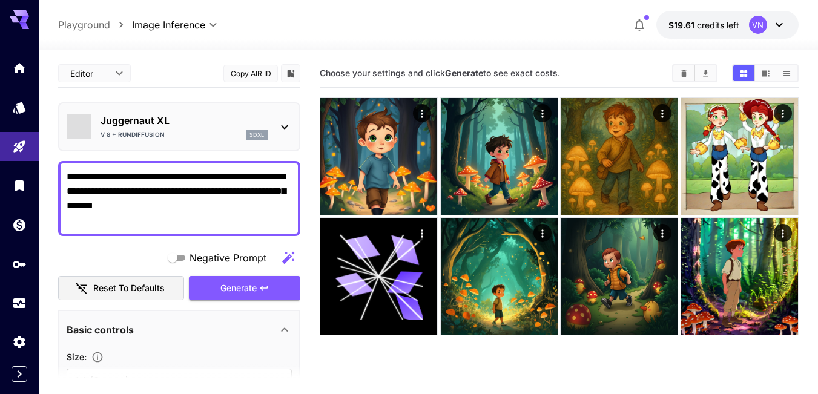
type input "*******"
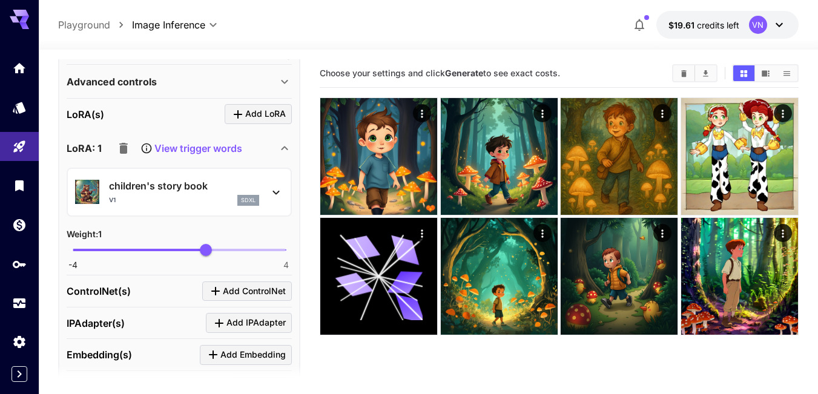
scroll to position [457, 0]
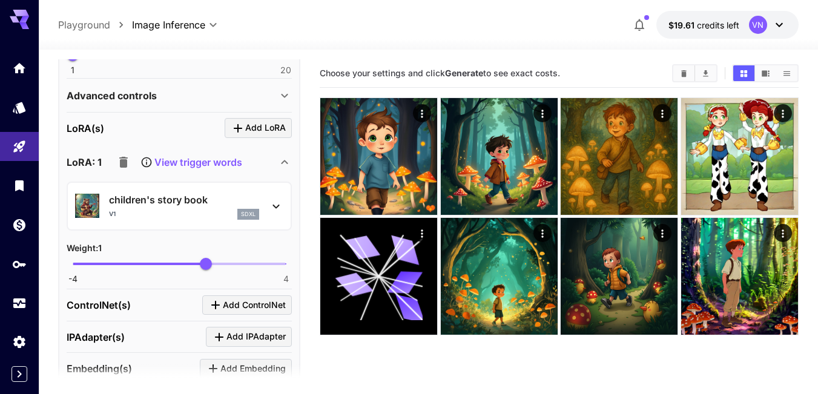
click at [166, 160] on p "View trigger words" at bounding box center [198, 162] width 88 height 15
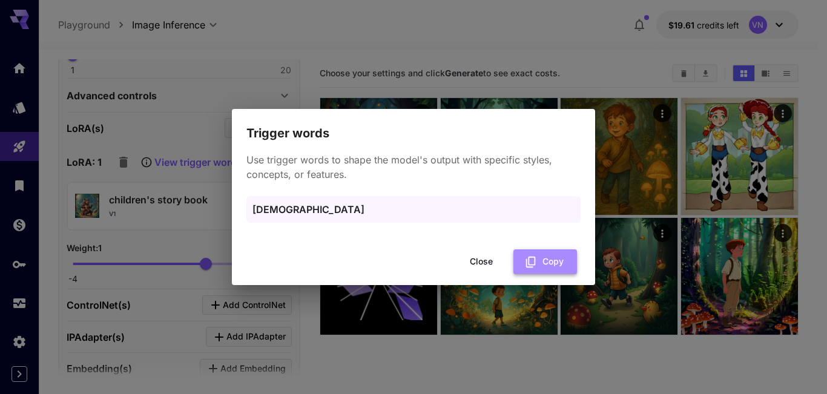
click at [557, 263] on button "Copy" at bounding box center [546, 262] width 64 height 25
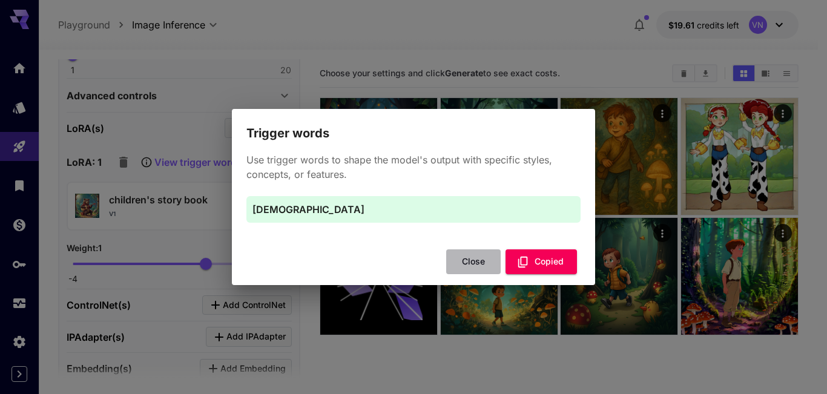
click at [469, 265] on button "Close" at bounding box center [473, 262] width 55 height 25
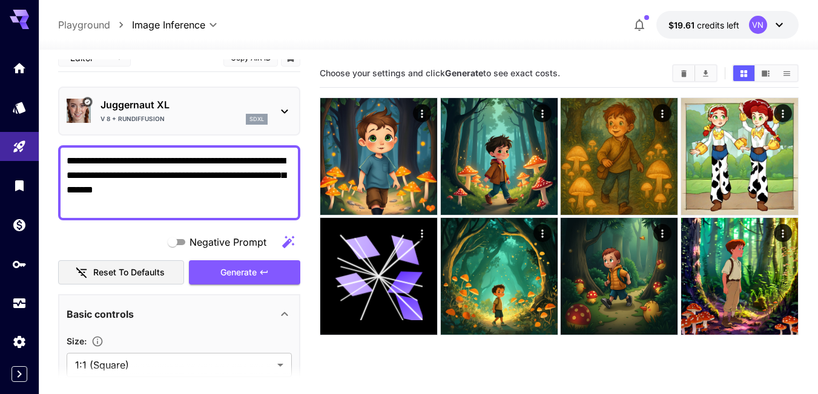
scroll to position [0, 0]
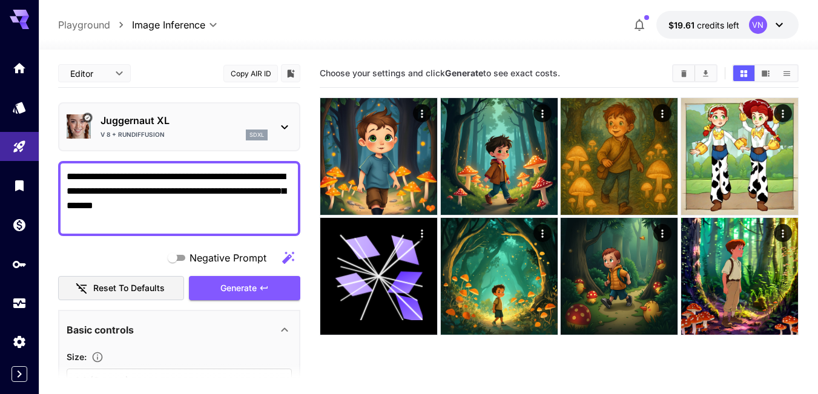
click at [217, 201] on textarea "**********" at bounding box center [179, 199] width 225 height 58
paste textarea "******"
type textarea "**********"
click at [238, 296] on span "Generate" at bounding box center [238, 288] width 36 height 15
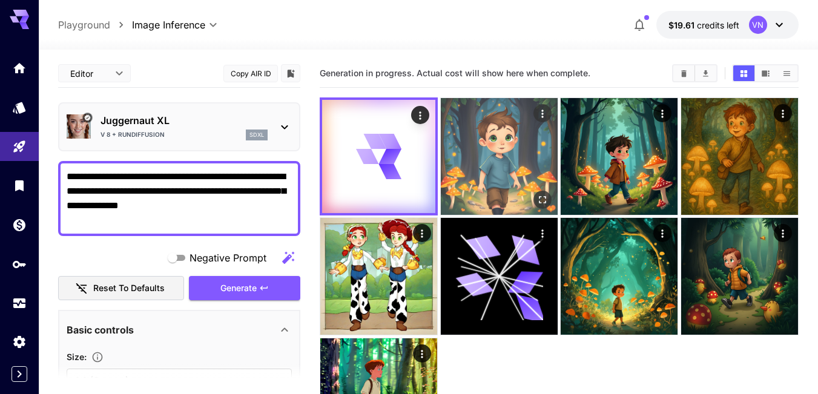
click at [499, 164] on img at bounding box center [499, 156] width 117 height 117
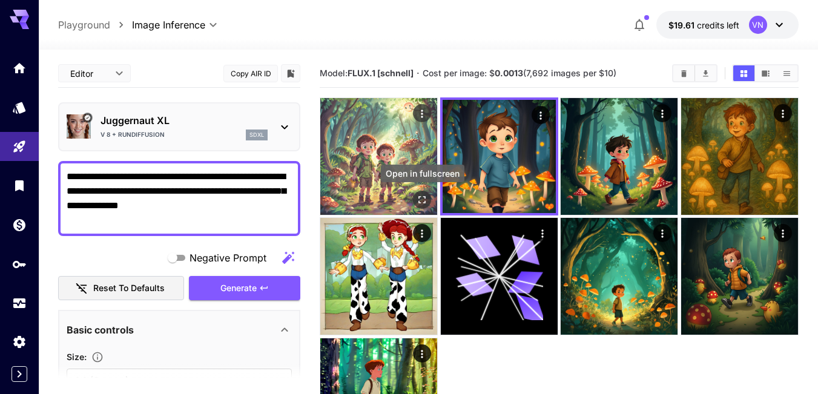
click at [423, 199] on icon "Open in fullscreen" at bounding box center [422, 200] width 12 height 12
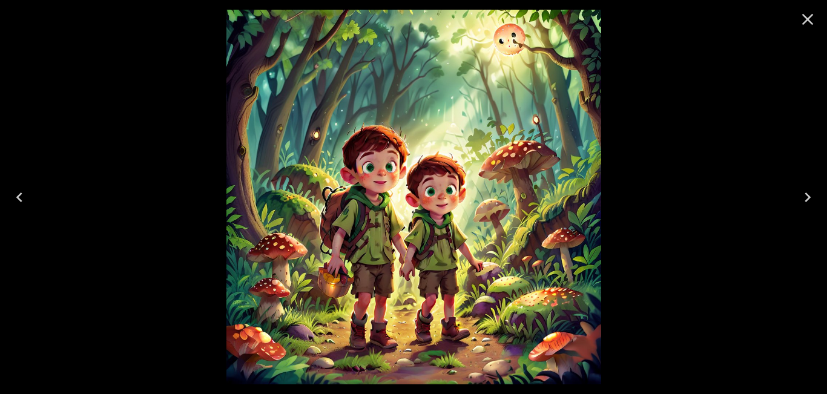
click at [808, 19] on icon "Close" at bounding box center [808, 20] width 12 height 12
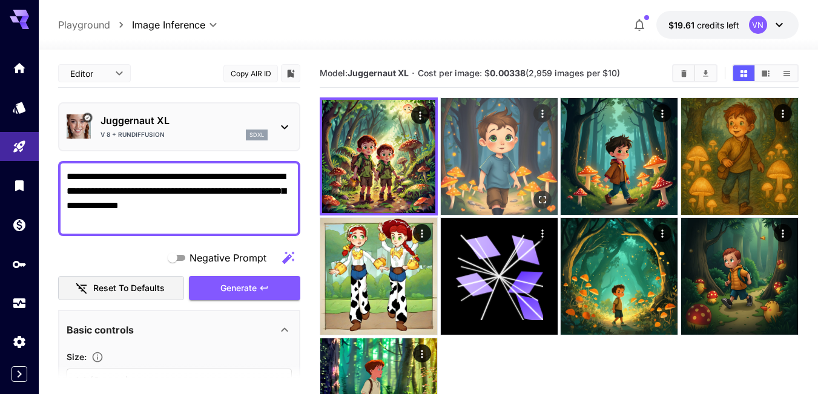
click at [501, 147] on img at bounding box center [499, 156] width 117 height 117
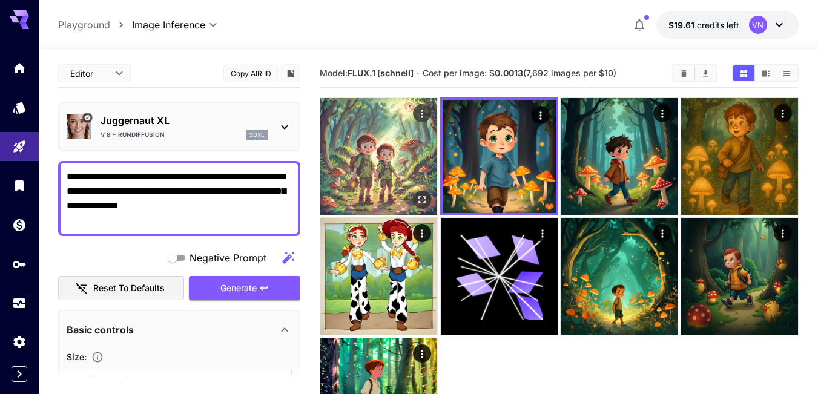
click at [395, 156] on img at bounding box center [378, 156] width 117 height 117
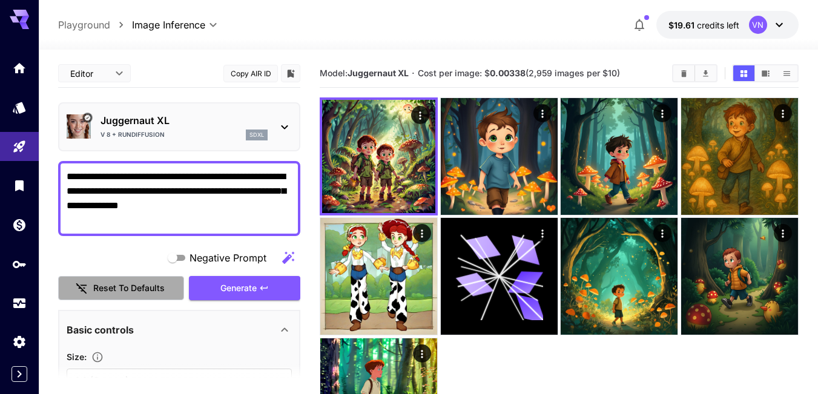
click at [131, 286] on button "Reset to defaults" at bounding box center [121, 288] width 126 height 25
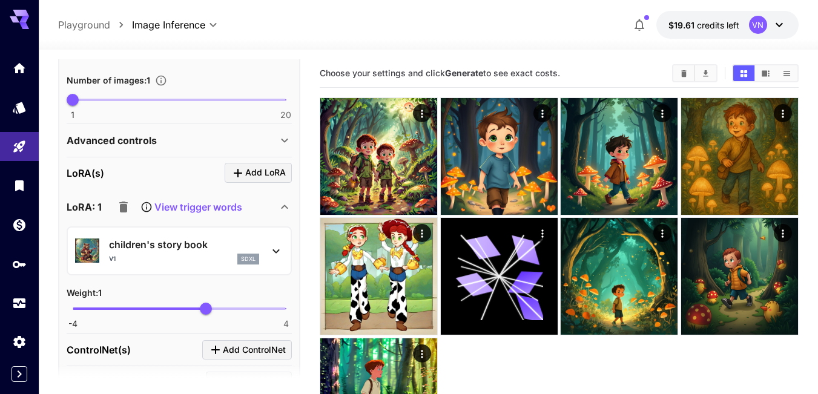
scroll to position [424, 0]
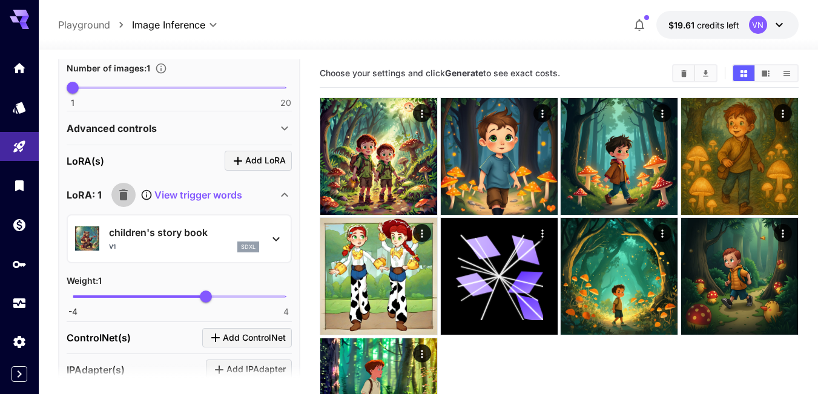
click at [125, 195] on icon "button" at bounding box center [123, 195] width 8 height 11
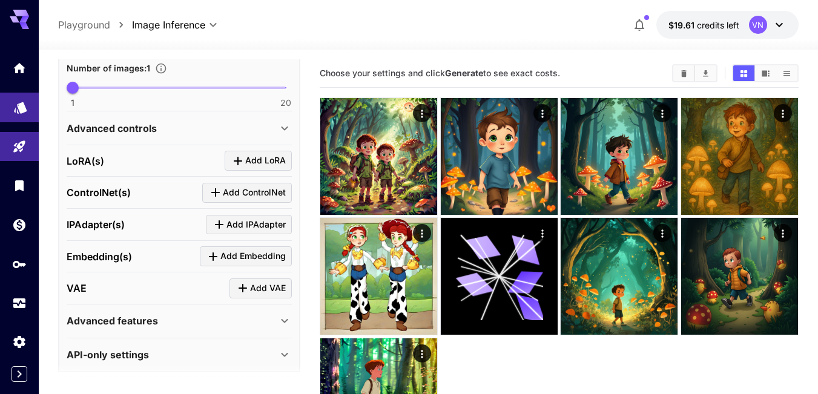
click at [15, 108] on icon "Models" at bounding box center [20, 104] width 13 height 12
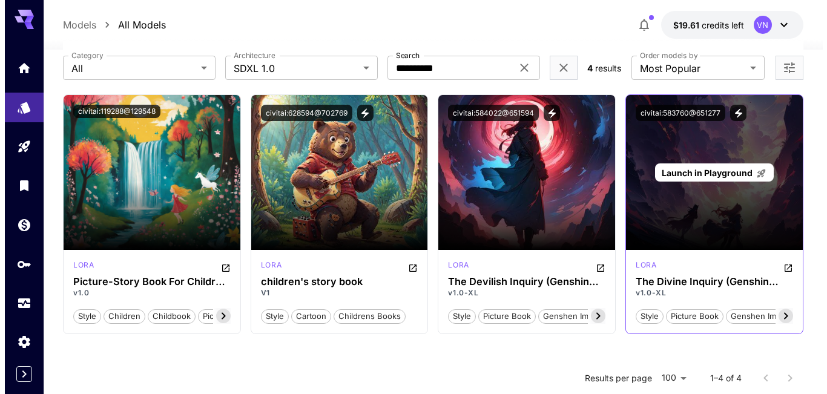
scroll to position [53, 0]
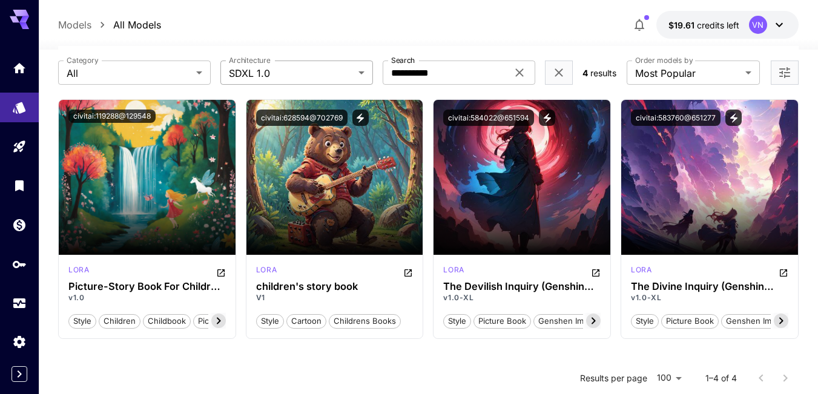
click at [362, 70] on body "**********" at bounding box center [409, 254] width 818 height 614
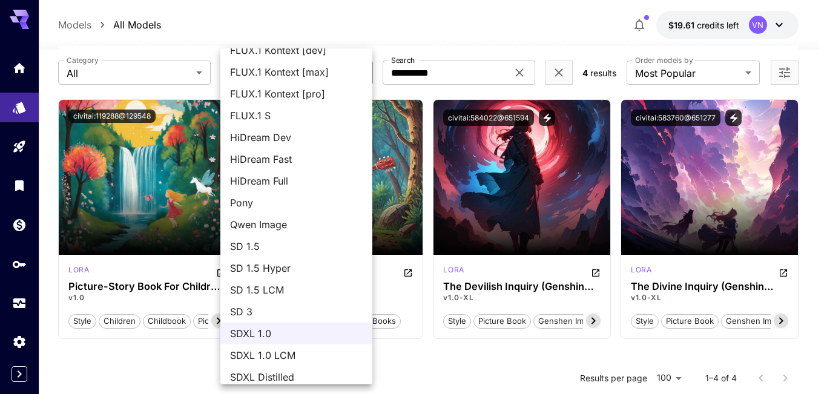
scroll to position [131, 0]
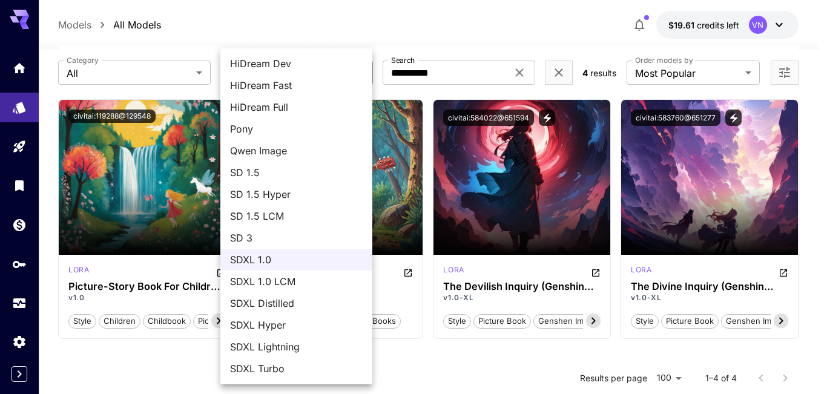
click at [293, 280] on span "SDXL 1.0 LCM" at bounding box center [296, 281] width 133 height 15
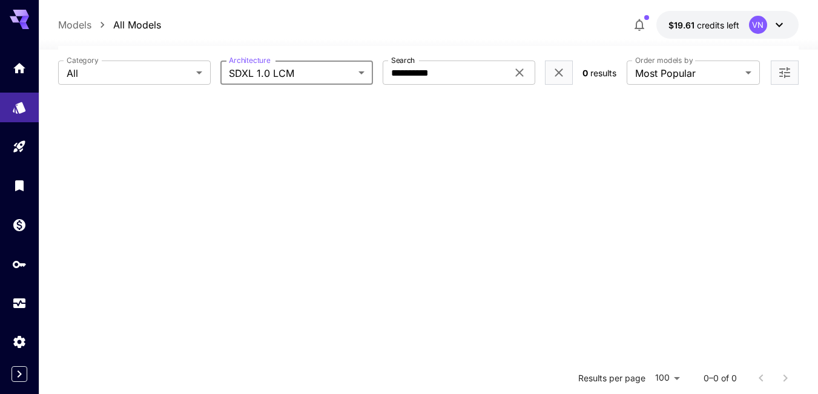
click at [355, 74] on body "**********" at bounding box center [409, 254] width 818 height 614
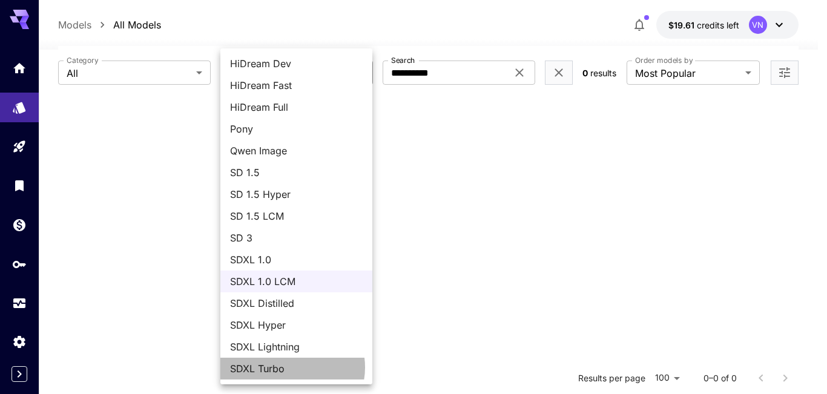
click at [291, 368] on span "SDXL Turbo" at bounding box center [296, 369] width 133 height 15
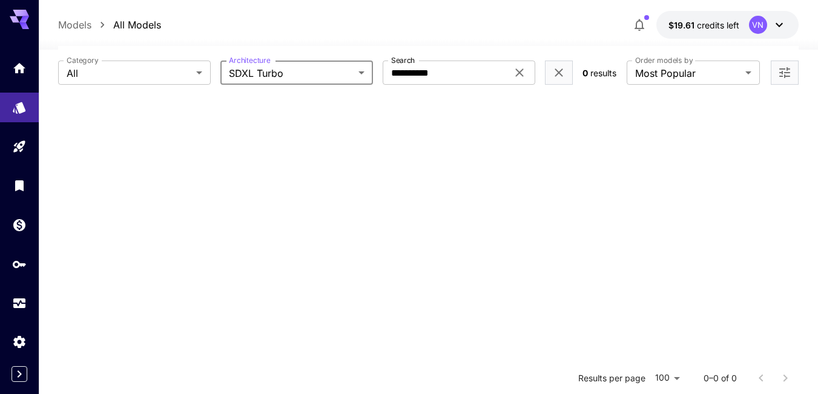
click at [359, 76] on body "**********" at bounding box center [409, 254] width 818 height 614
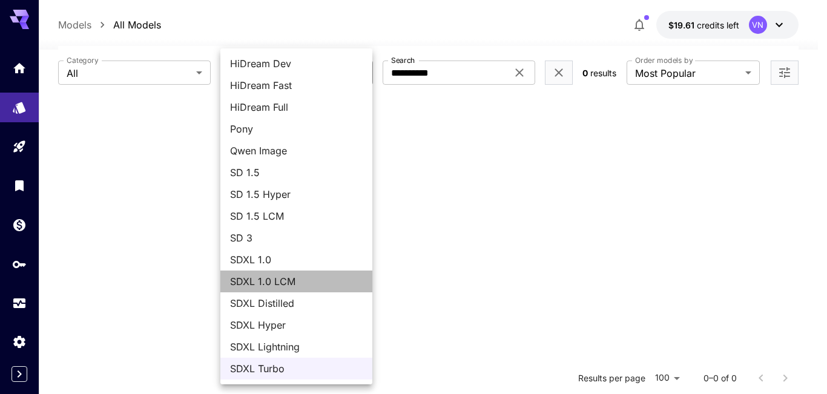
click at [308, 280] on span "SDXL 1.0 LCM" at bounding box center [296, 281] width 133 height 15
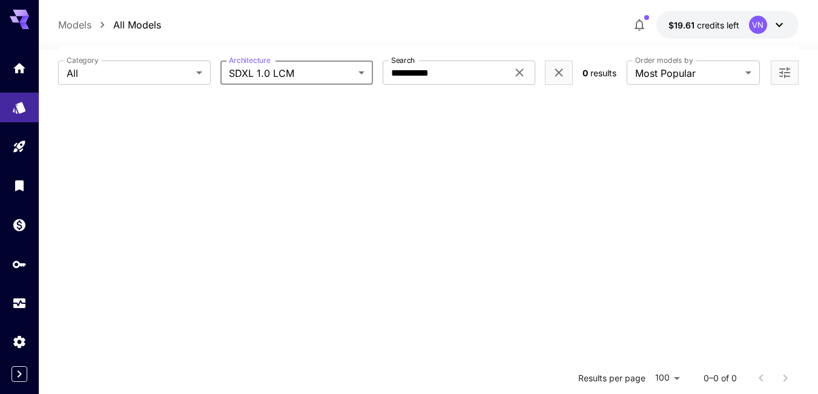
click at [355, 71] on body "**********" at bounding box center [409, 254] width 818 height 614
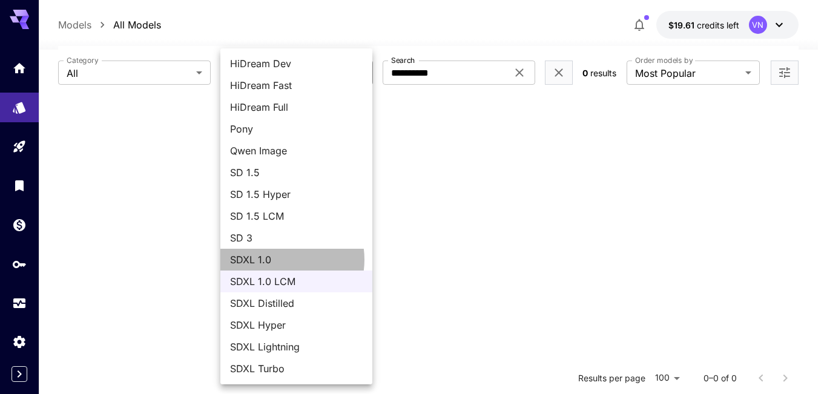
click at [278, 260] on span "SDXL 1.0" at bounding box center [296, 260] width 133 height 15
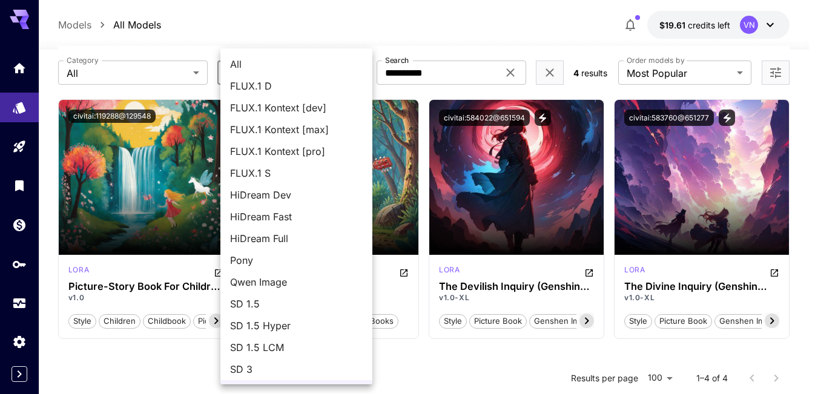
click at [360, 71] on body "**********" at bounding box center [409, 254] width 818 height 614
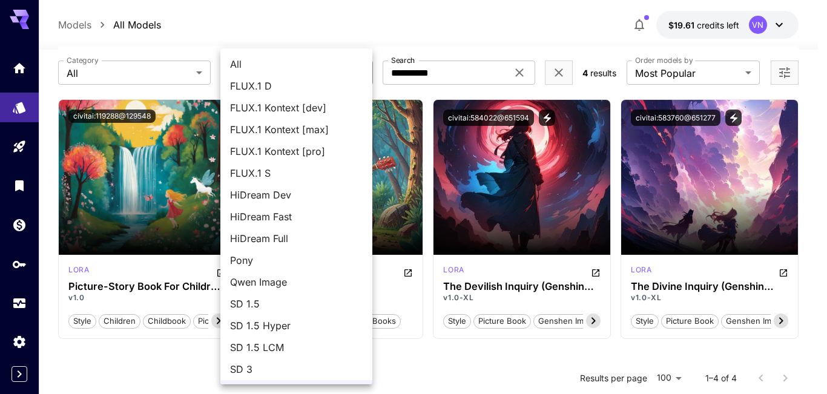
scroll to position [18, 0]
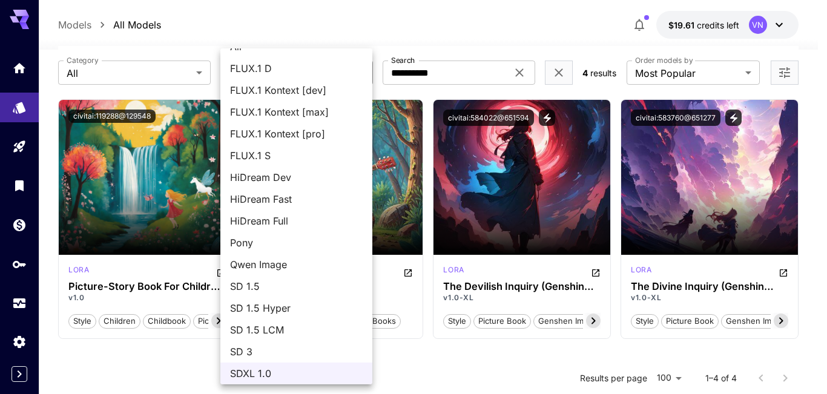
click at [267, 352] on span "SD 3" at bounding box center [296, 352] width 133 height 15
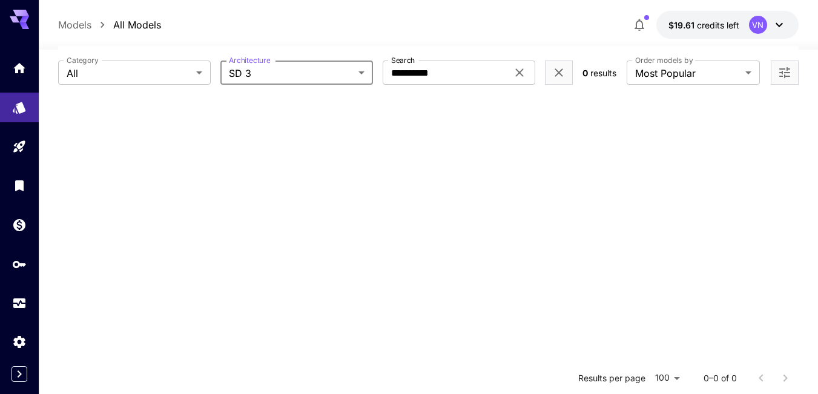
click at [361, 74] on body "**********" at bounding box center [409, 254] width 818 height 614
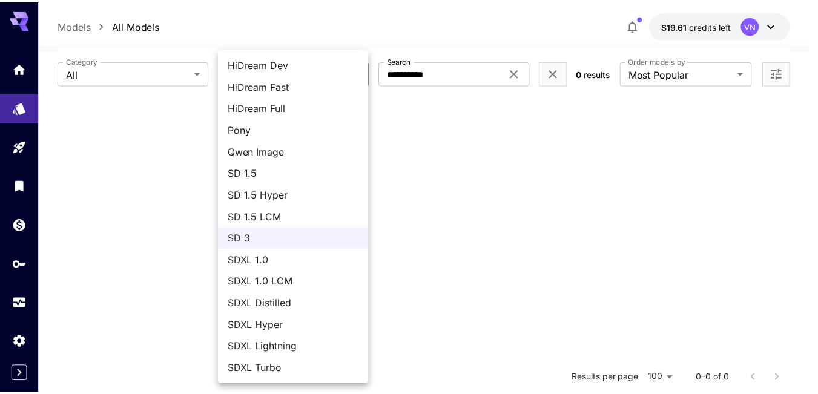
scroll to position [0, 0]
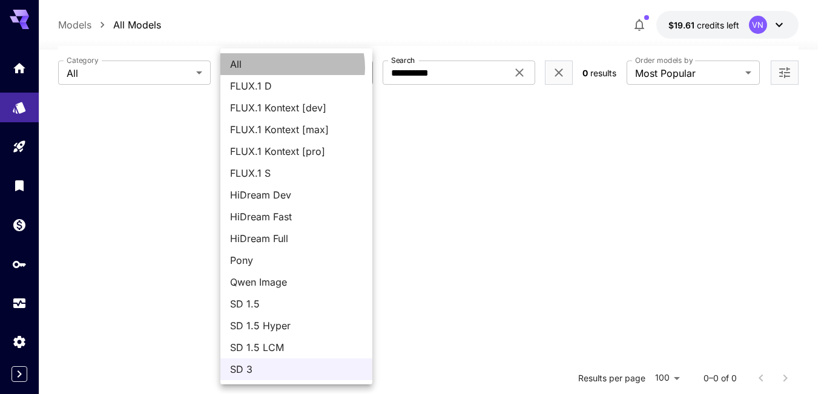
click at [289, 67] on span "All" at bounding box center [296, 64] width 133 height 15
type input "***"
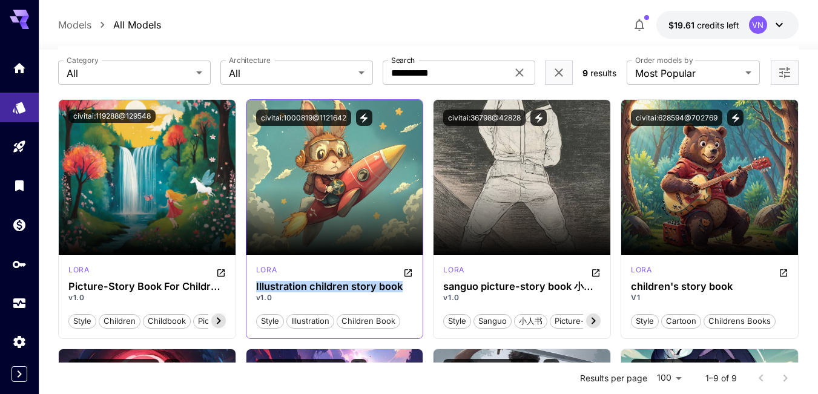
drag, startPoint x: 403, startPoint y: 287, endPoint x: 253, endPoint y: 288, distance: 150.2
click at [253, 288] on div "lora Illustration children story book v1.0 style illustration children book" at bounding box center [334, 297] width 177 height 84
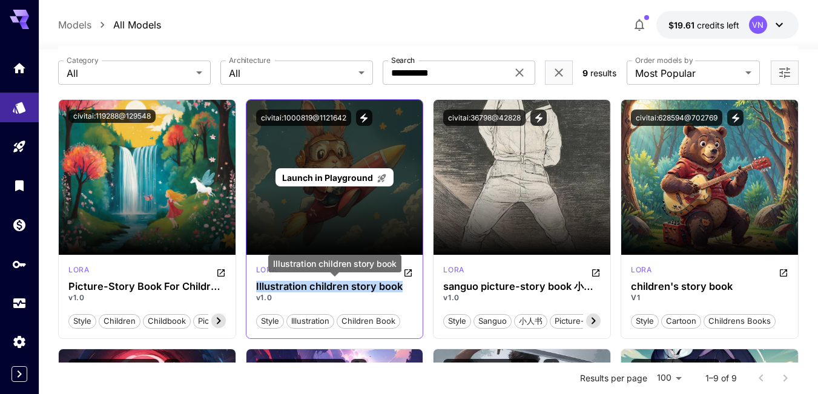
copy h3 "Illustration children story book"
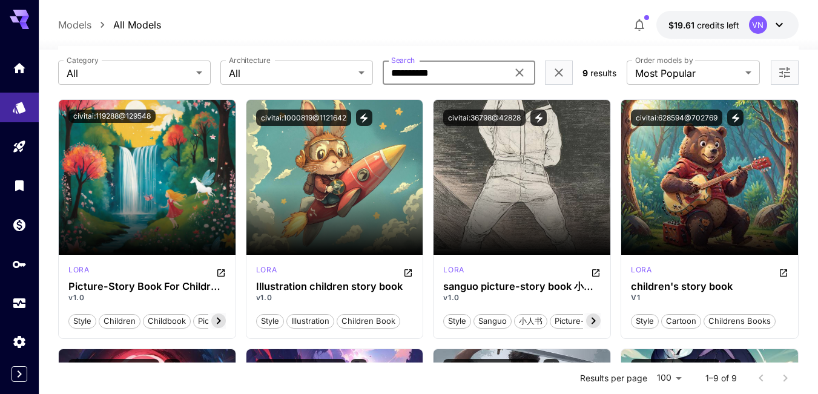
drag, startPoint x: 466, startPoint y: 72, endPoint x: 385, endPoint y: 69, distance: 80.6
click at [385, 69] on input "**********" at bounding box center [445, 73] width 125 height 24
paste input "**********"
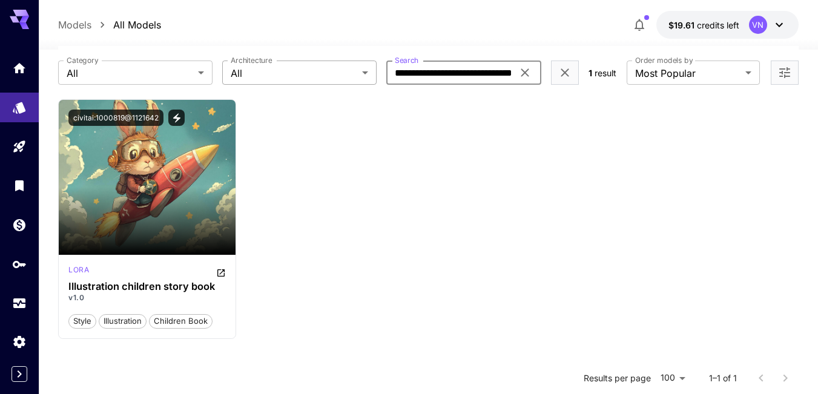
drag, startPoint x: 425, startPoint y: 71, endPoint x: 371, endPoint y: 71, distance: 53.3
click at [371, 71] on div "**********" at bounding box center [318, 73] width 520 height 24
click at [469, 67] on input "**********" at bounding box center [449, 73] width 127 height 24
drag, startPoint x: 480, startPoint y: 72, endPoint x: 553, endPoint y: 74, distance: 72.7
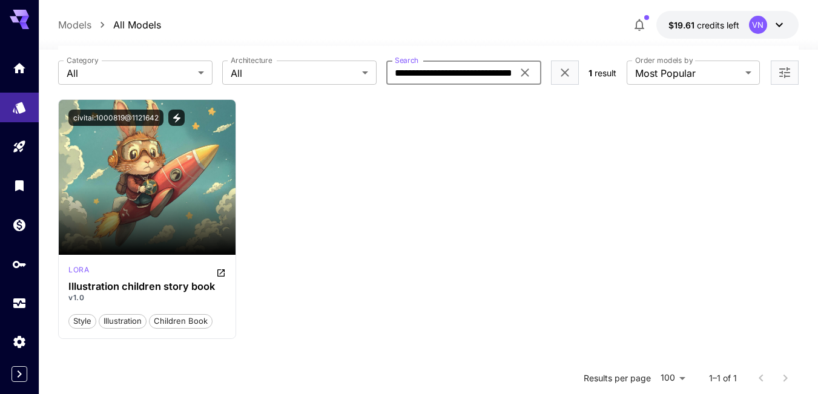
click at [553, 74] on div "**********" at bounding box center [318, 73] width 520 height 24
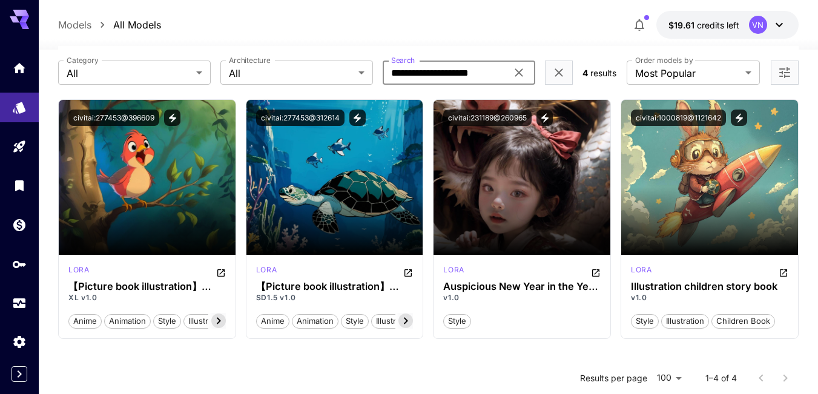
click at [461, 74] on input "**********" at bounding box center [445, 73] width 124 height 24
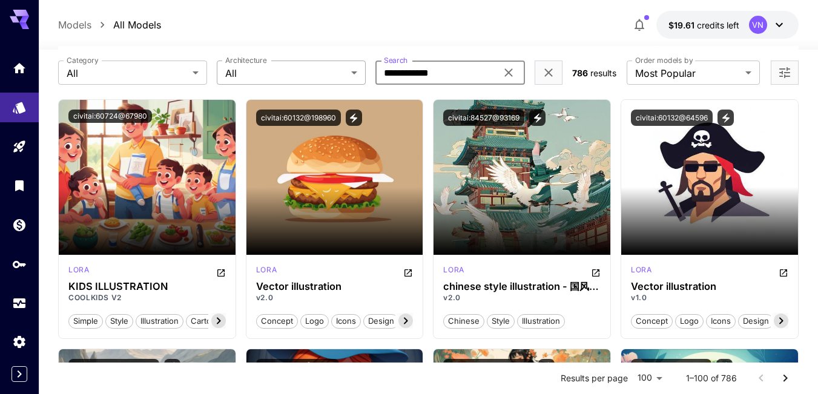
type input "**********"
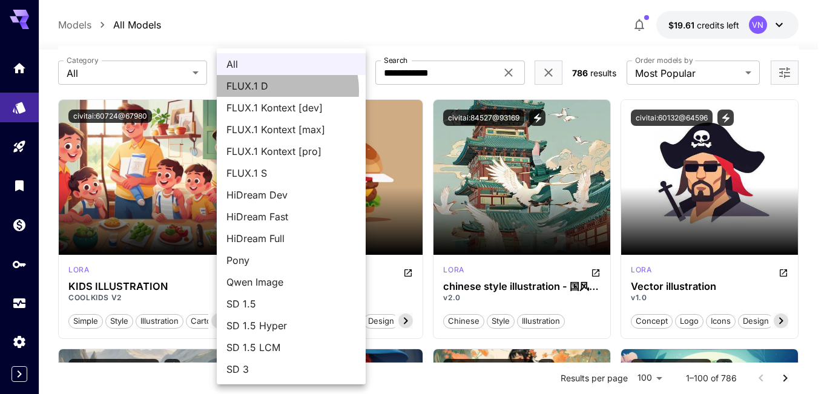
click at [271, 91] on span "FLUX.1 D" at bounding box center [291, 86] width 130 height 15
type input "******"
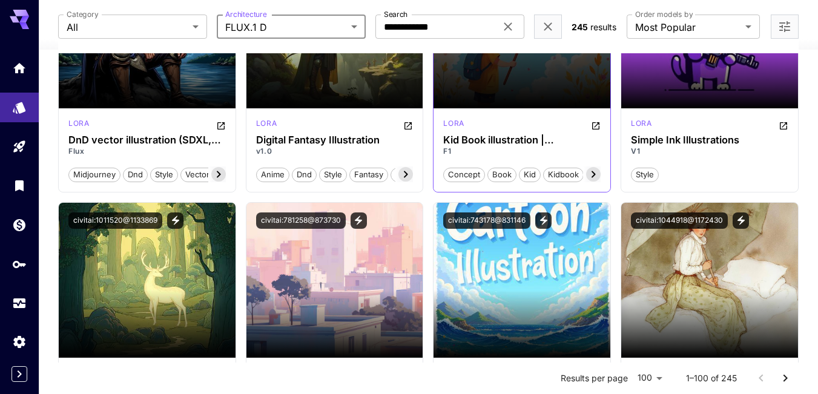
scroll to position [2536, 0]
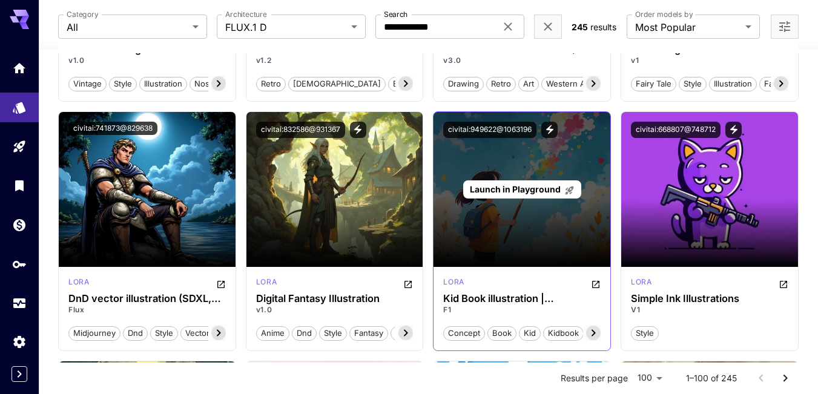
click at [515, 190] on span "Launch in Playground" at bounding box center [515, 189] width 91 height 10
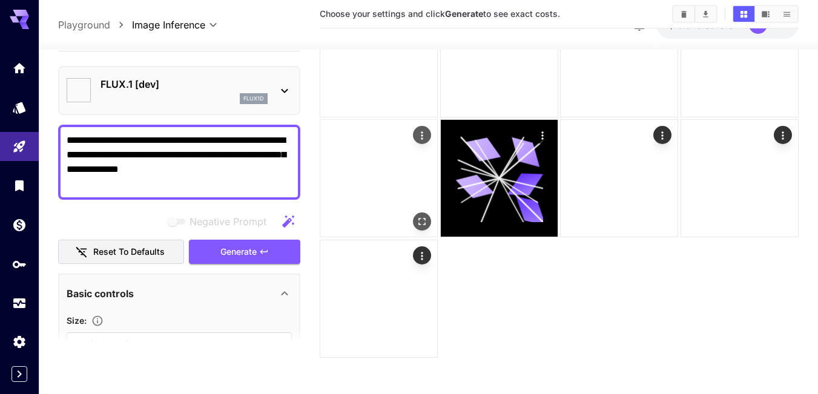
type input "**********"
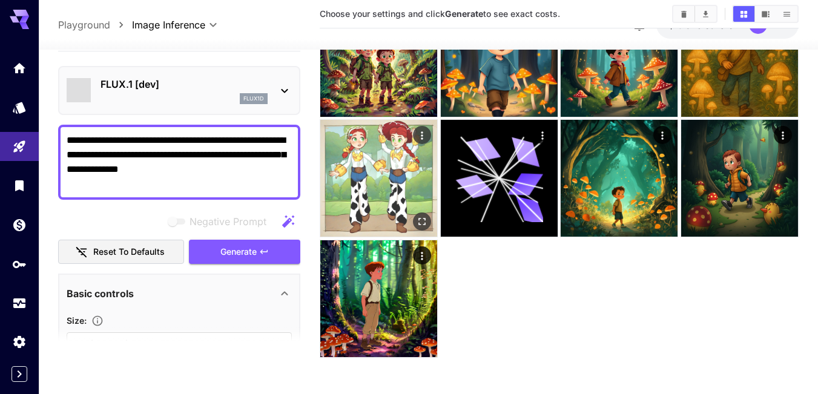
scroll to position [98, 0]
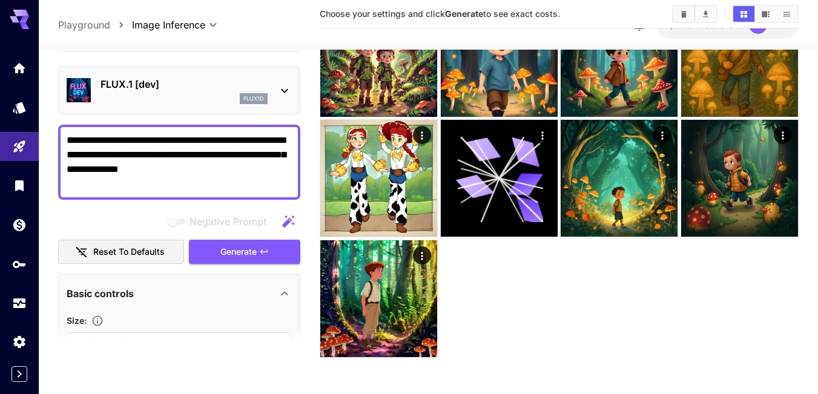
drag, startPoint x: 238, startPoint y: 166, endPoint x: 55, endPoint y: 164, distance: 183.5
click at [55, 164] on section "**********" at bounding box center [428, 173] width 779 height 443
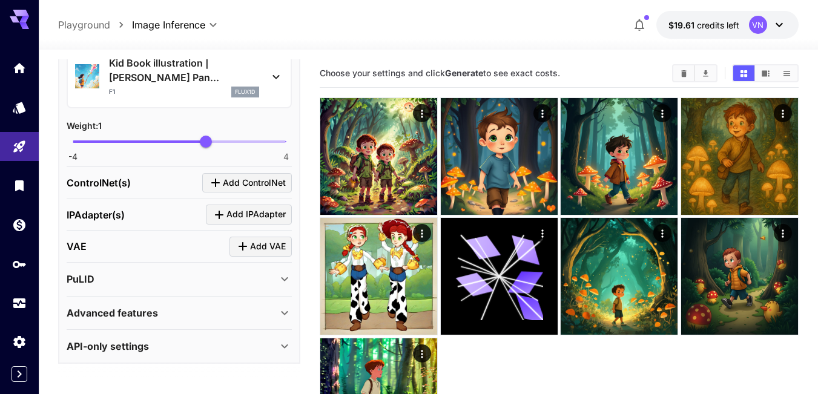
scroll to position [458, 0]
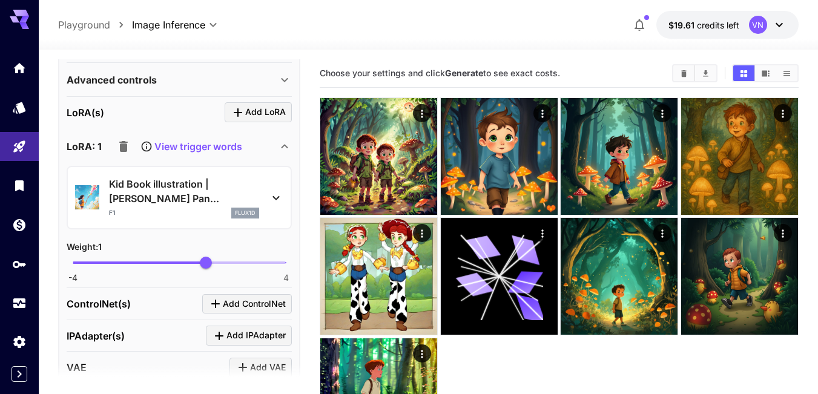
click at [190, 145] on p "View trigger words" at bounding box center [198, 146] width 88 height 15
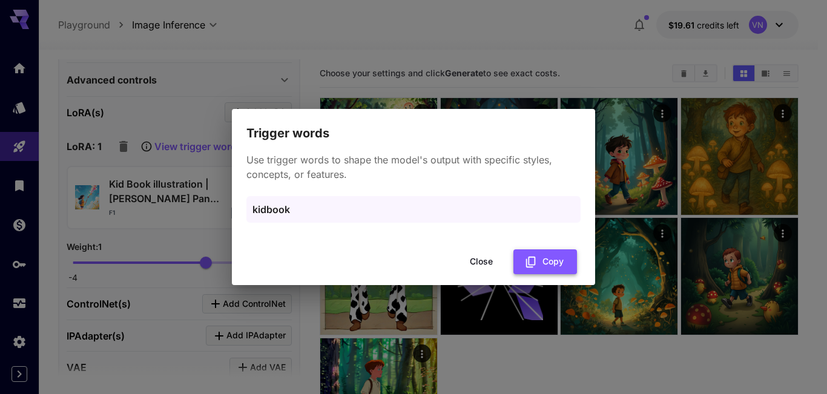
click at [549, 263] on button "Copy" at bounding box center [546, 262] width 64 height 25
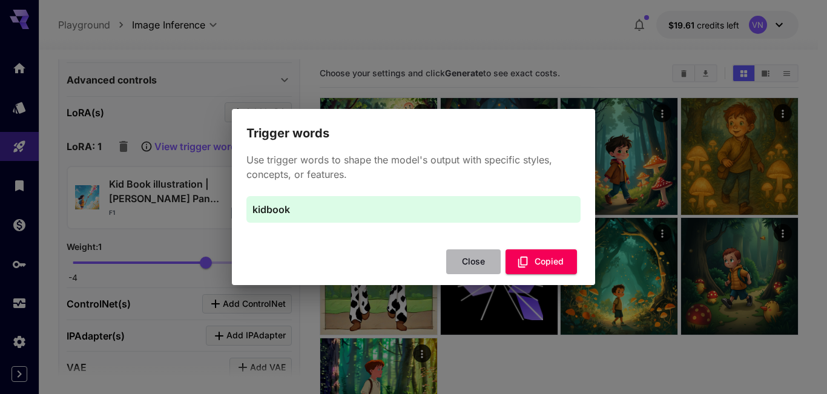
click at [468, 258] on button "Close" at bounding box center [473, 262] width 55 height 25
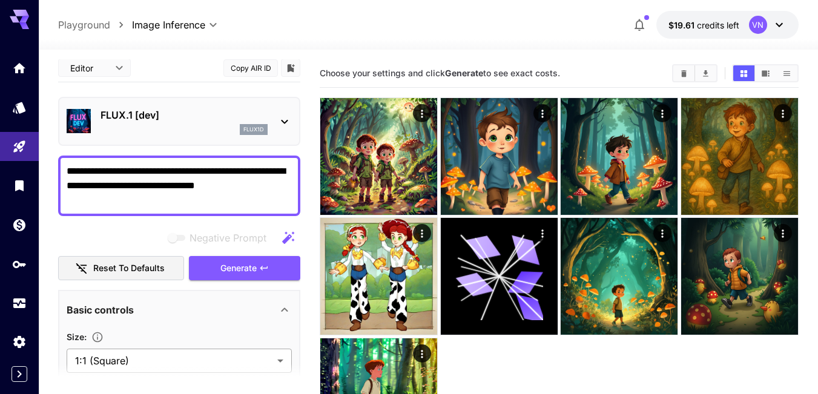
scroll to position [0, 0]
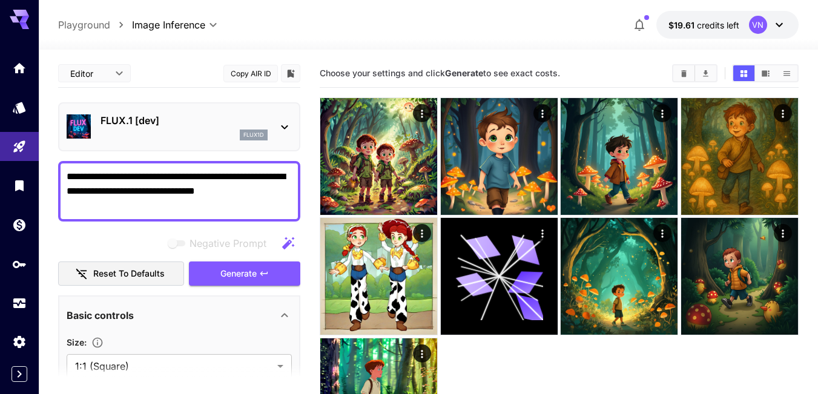
click at [67, 178] on textarea "**********" at bounding box center [179, 192] width 225 height 44
paste textarea "*******"
type textarea "**********"
click at [237, 277] on span "Generate" at bounding box center [238, 273] width 36 height 15
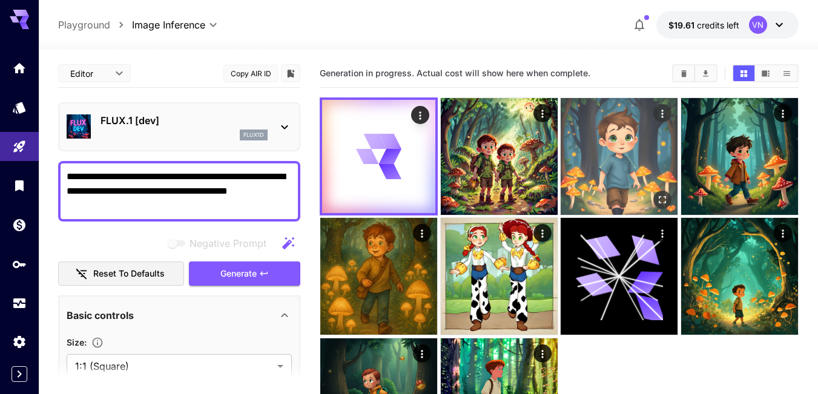
click at [586, 138] on img at bounding box center [619, 156] width 117 height 117
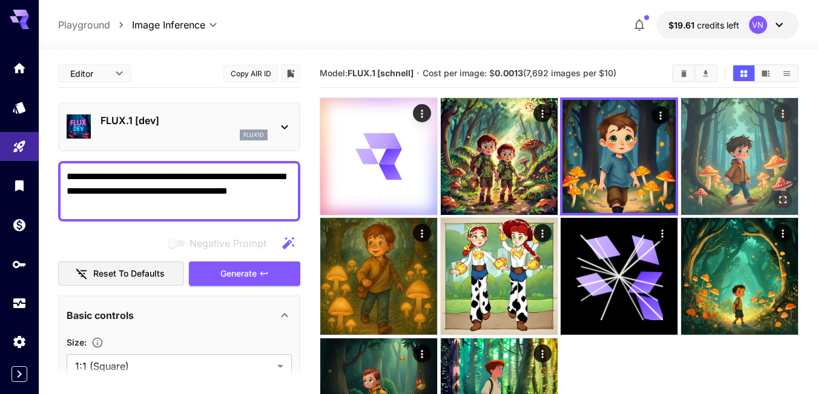
click at [714, 145] on img at bounding box center [739, 156] width 117 height 117
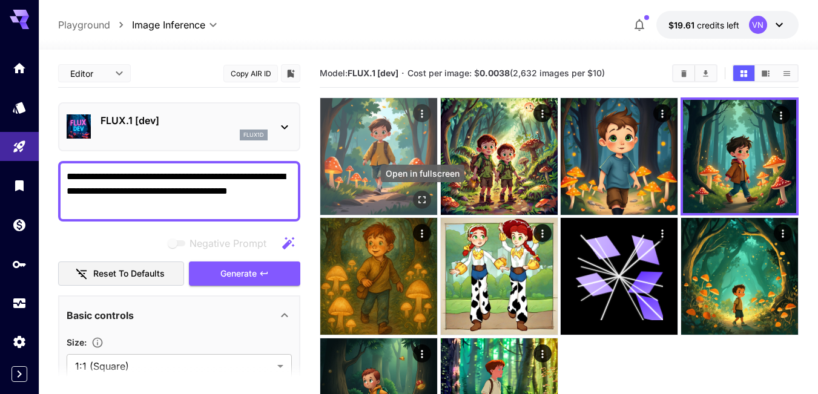
click at [421, 196] on icon "Open in fullscreen" at bounding box center [422, 200] width 12 height 12
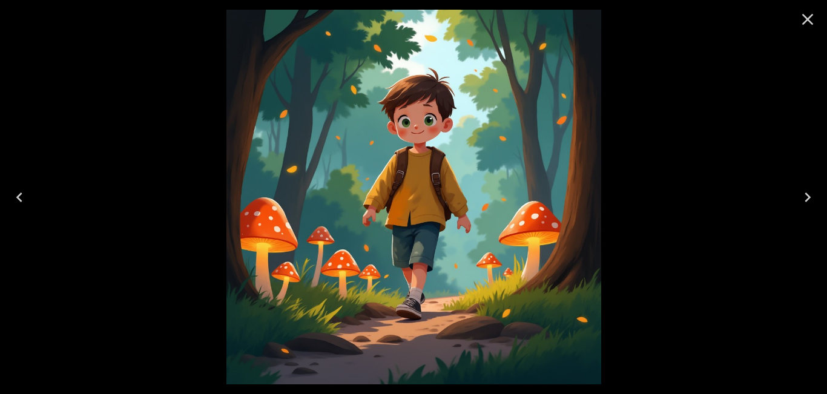
click at [806, 197] on icon "Next" at bounding box center [807, 197] width 19 height 19
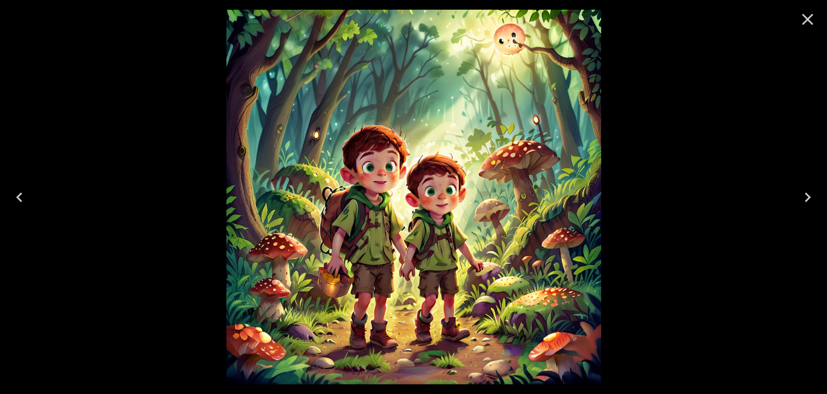
click at [806, 197] on icon "Next" at bounding box center [807, 197] width 19 height 19
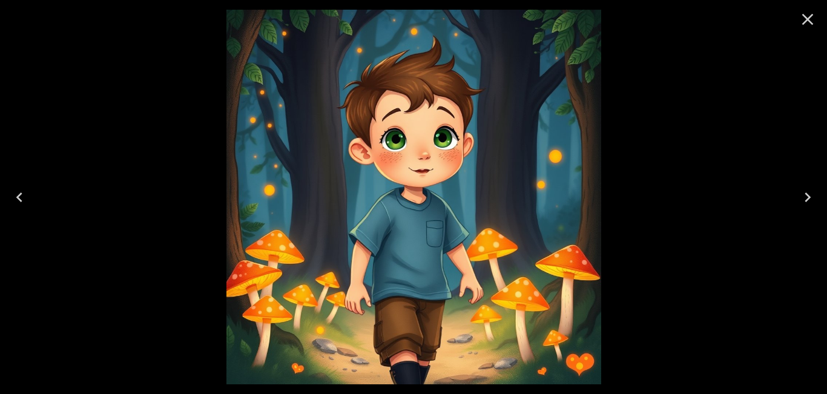
click at [806, 197] on icon "Next" at bounding box center [807, 197] width 19 height 19
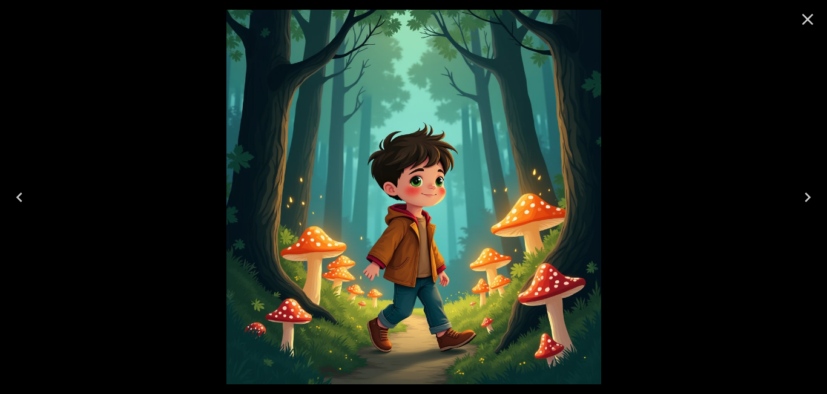
click at [805, 17] on icon "Close" at bounding box center [808, 20] width 12 height 12
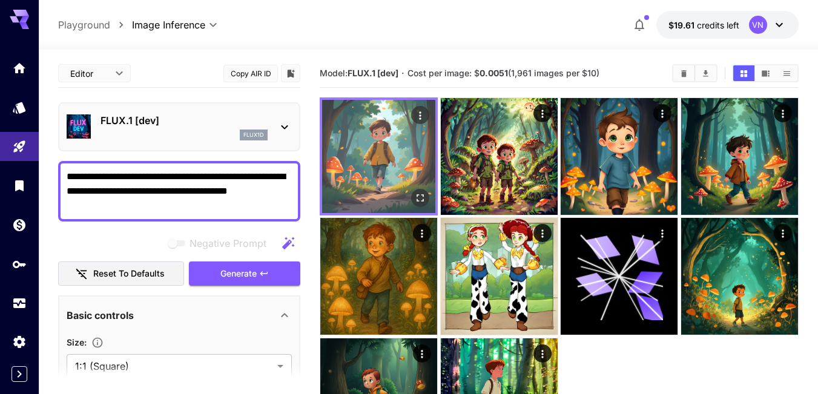
click at [385, 150] on img at bounding box center [378, 156] width 113 height 113
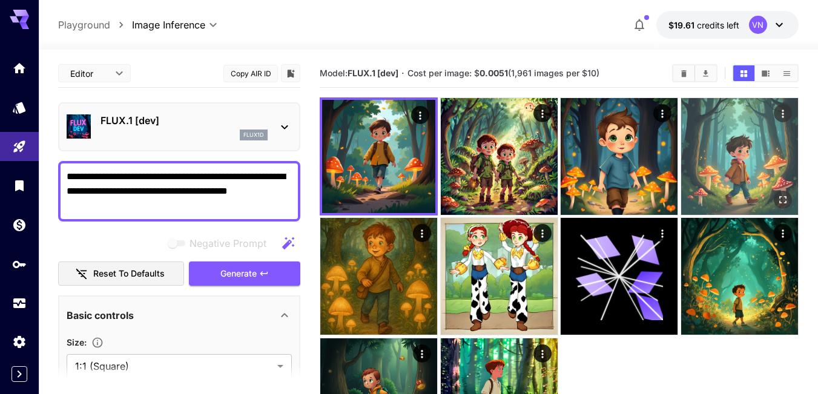
click at [738, 154] on img at bounding box center [739, 156] width 117 height 117
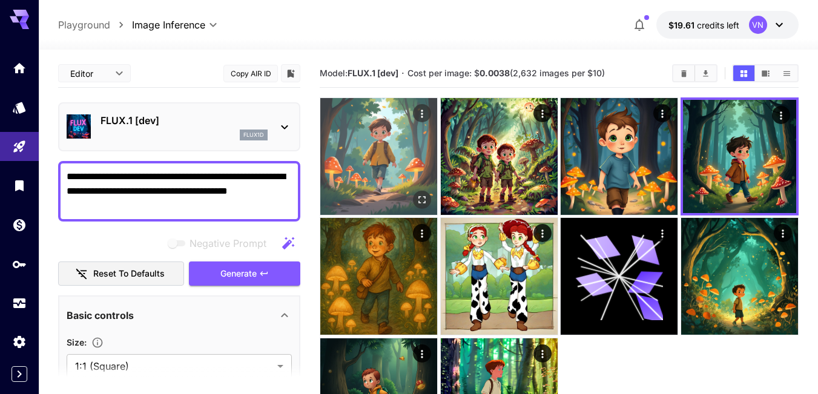
click at [380, 160] on img at bounding box center [378, 156] width 117 height 117
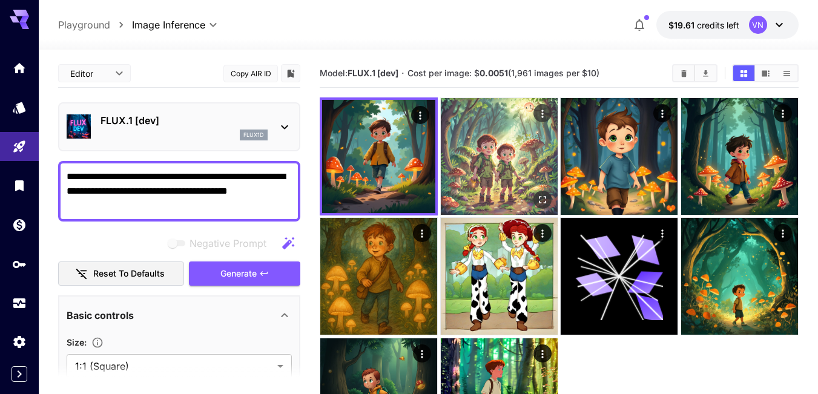
click at [528, 161] on img at bounding box center [499, 156] width 117 height 117
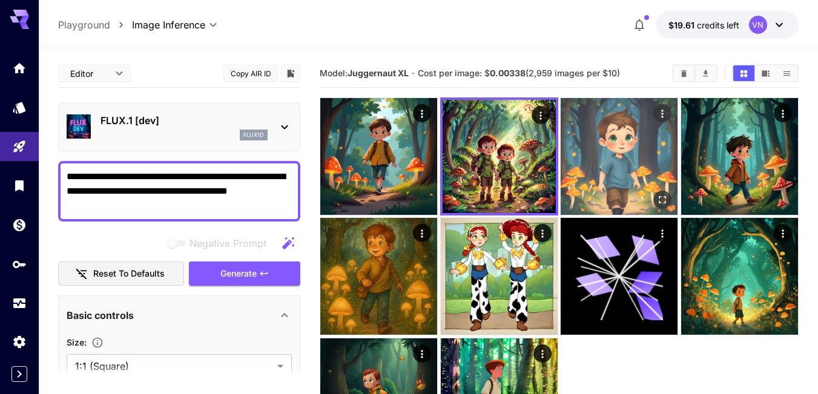
click at [586, 161] on img at bounding box center [619, 156] width 117 height 117
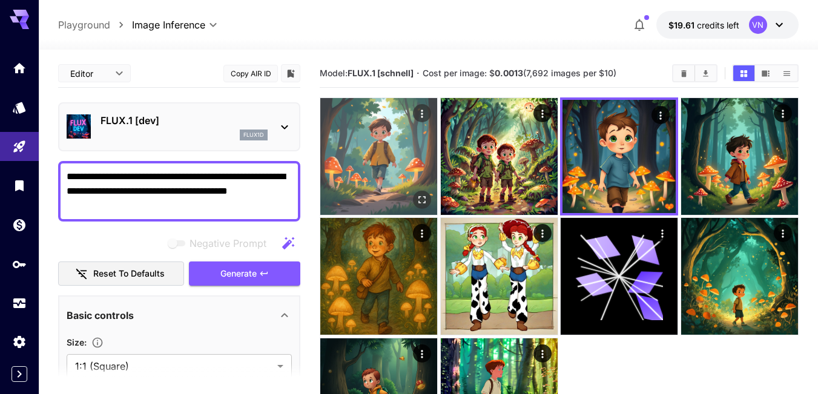
click at [402, 161] on img at bounding box center [378, 156] width 117 height 117
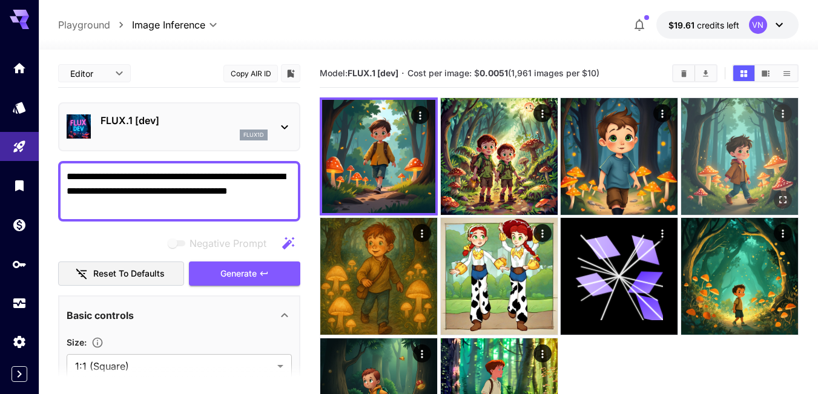
click at [732, 155] on img at bounding box center [739, 156] width 117 height 117
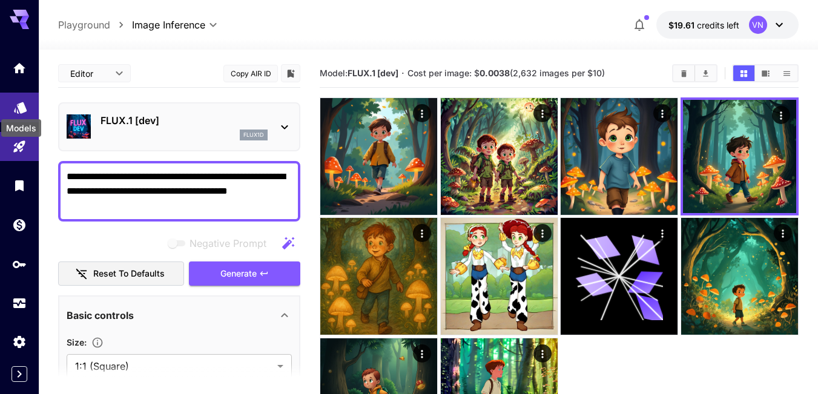
click at [21, 110] on icon "Models" at bounding box center [20, 103] width 15 height 15
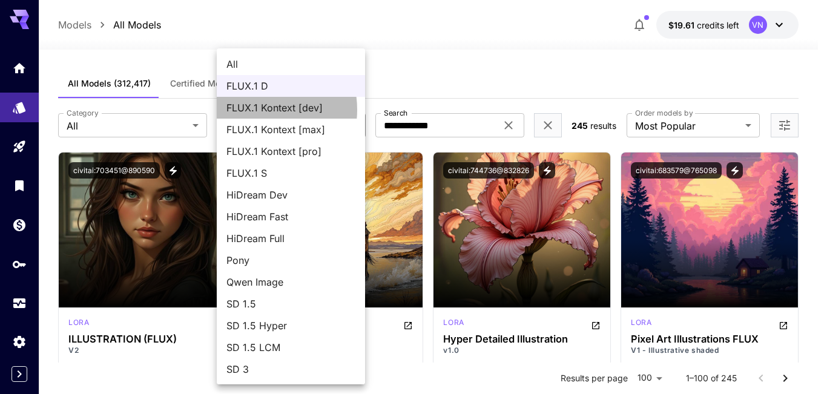
click at [256, 110] on span "FLUX.1 Kontext [dev]" at bounding box center [290, 108] width 129 height 15
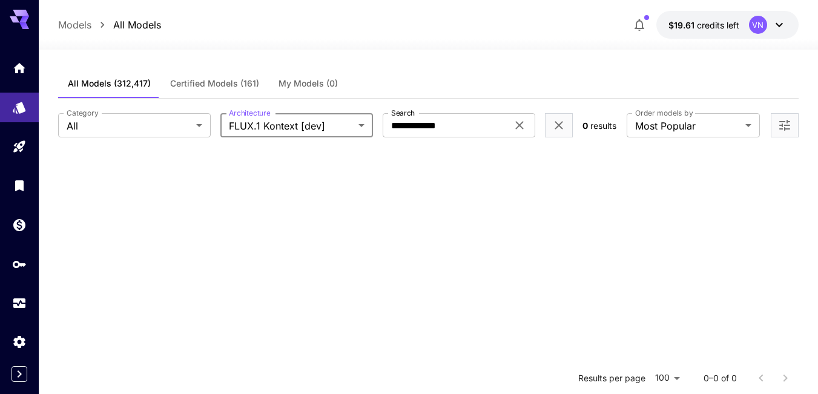
click at [285, 131] on body "**********" at bounding box center [409, 307] width 818 height 614
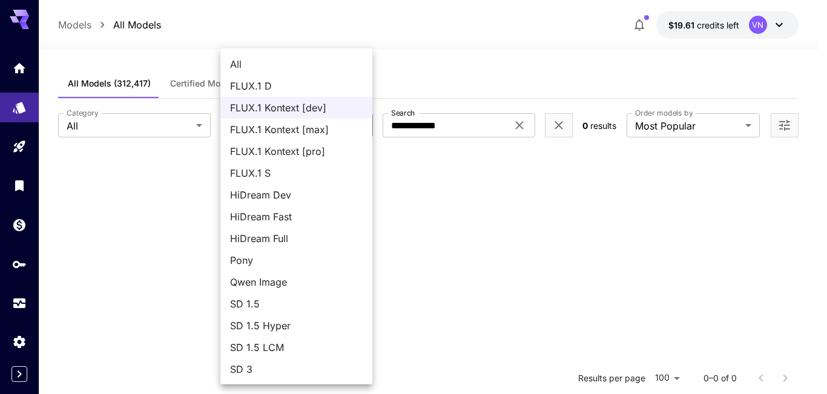
click at [296, 130] on span "FLUX.1 Kontext [max]" at bounding box center [296, 129] width 133 height 15
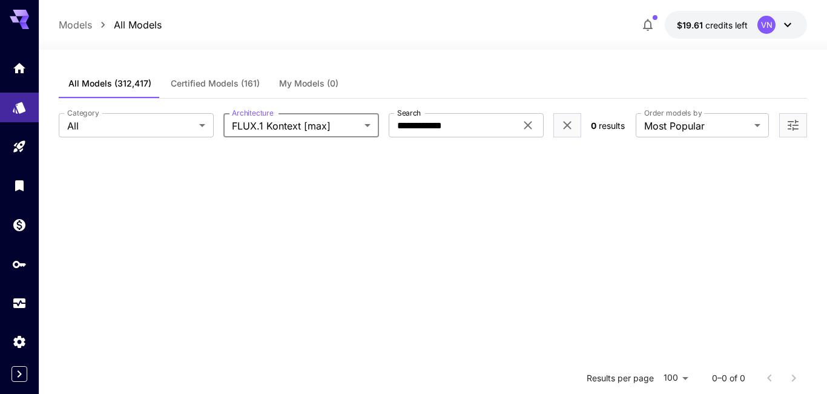
click at [297, 125] on body "**********" at bounding box center [413, 307] width 827 height 614
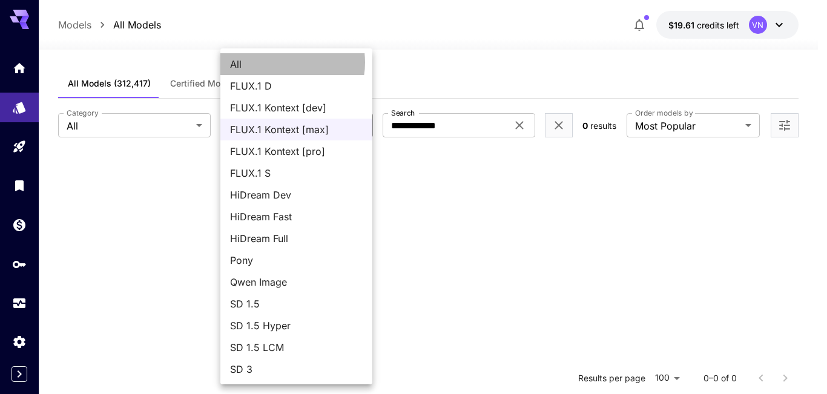
click at [280, 62] on span "All" at bounding box center [296, 64] width 133 height 15
type input "***"
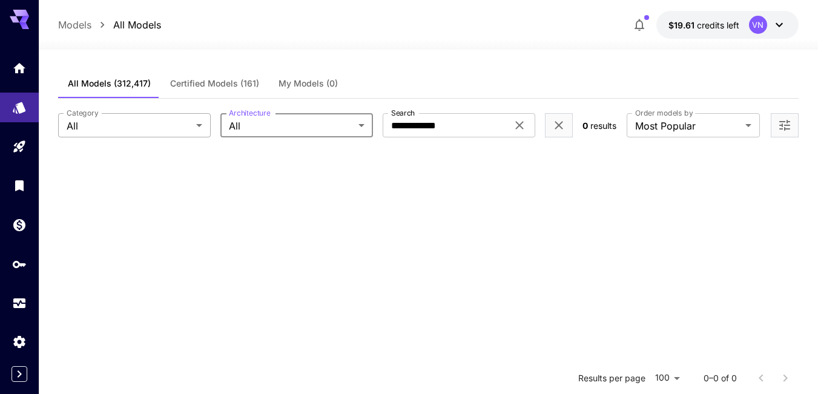
click at [187, 123] on body "**********" at bounding box center [409, 307] width 818 height 614
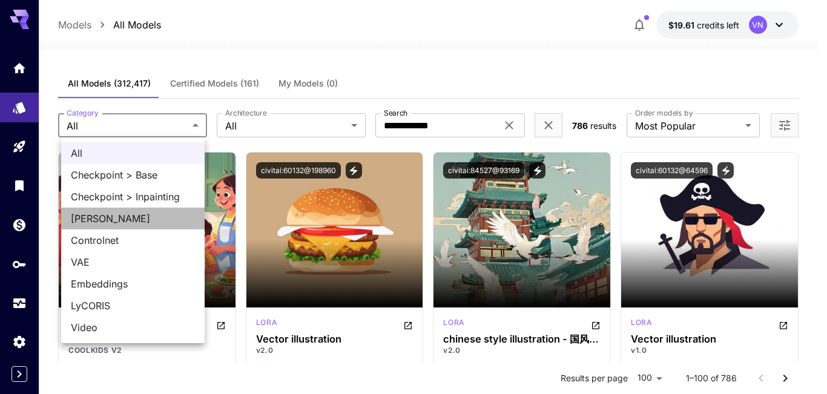
click at [82, 220] on span "LoRA" at bounding box center [133, 218] width 124 height 15
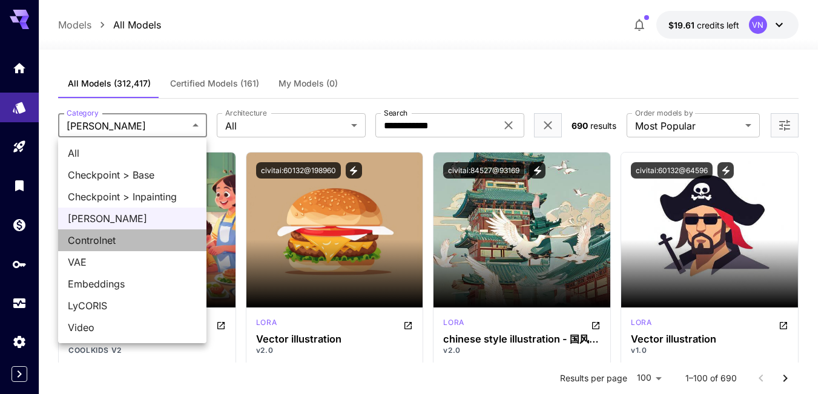
click at [114, 243] on span "Controlnet" at bounding box center [132, 240] width 129 height 15
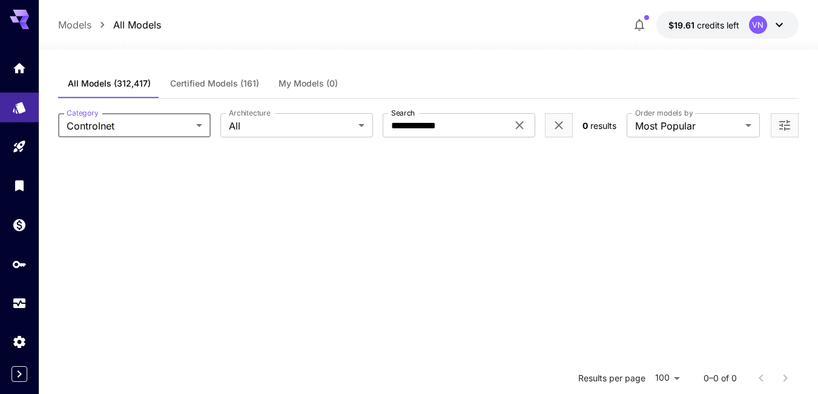
click at [196, 126] on body "**********" at bounding box center [409, 307] width 818 height 614
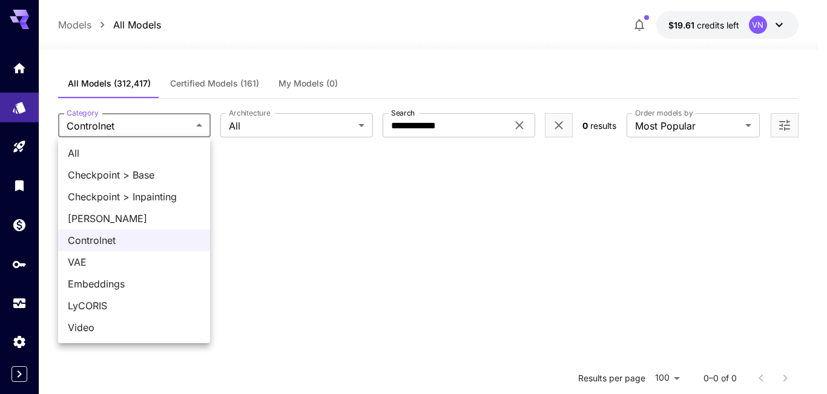
click at [169, 147] on span "All" at bounding box center [134, 153] width 133 height 15
type input "***"
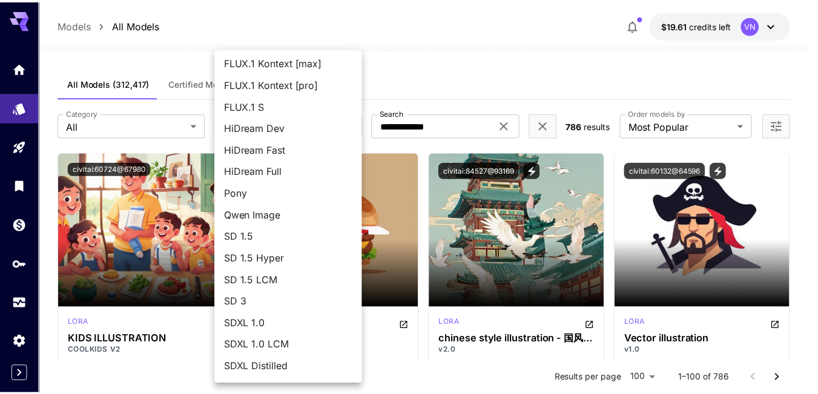
scroll to position [131, 0]
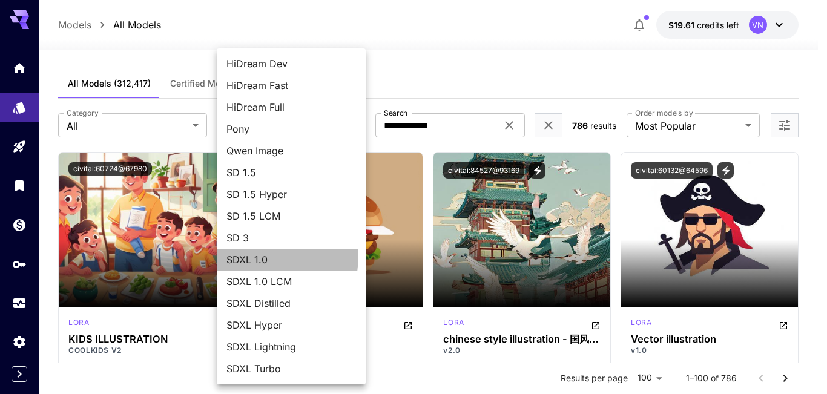
click at [276, 257] on span "SDXL 1.0" at bounding box center [291, 260] width 130 height 15
type input "****"
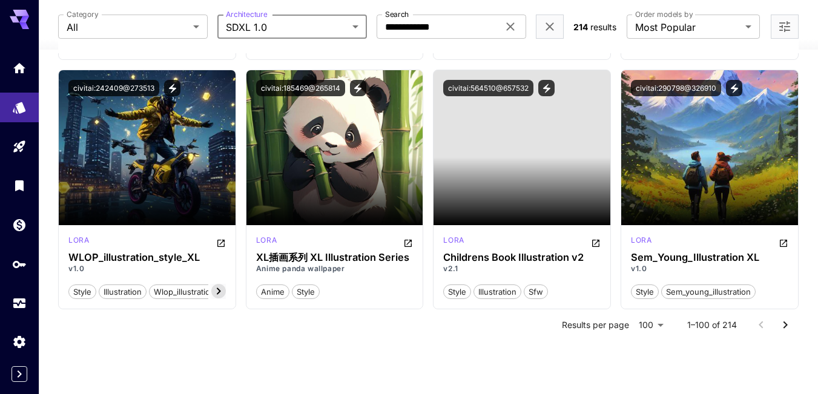
scroll to position [0, 0]
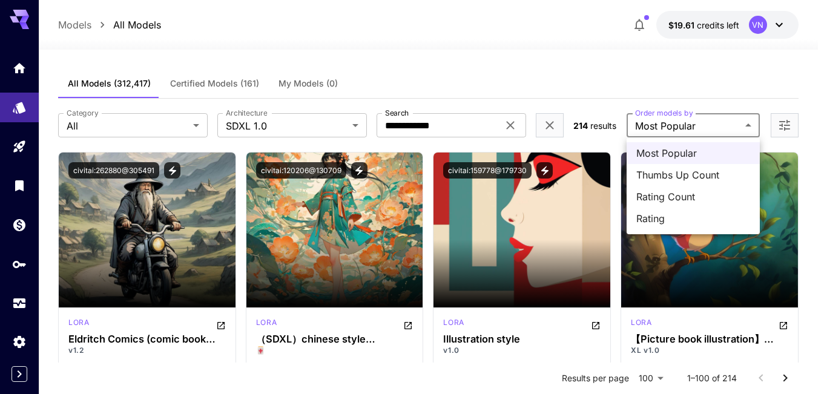
click at [656, 220] on span "Rating" at bounding box center [693, 218] width 114 height 15
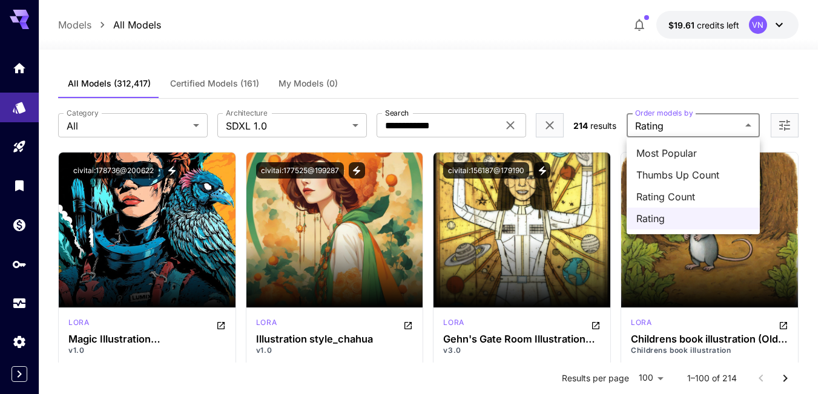
click at [681, 198] on span "Rating Count" at bounding box center [693, 197] width 114 height 15
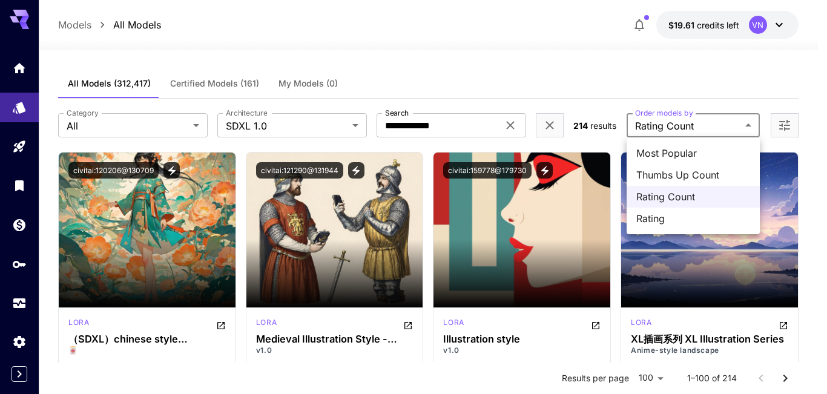
click at [729, 177] on span "Thumbs Up Count" at bounding box center [693, 175] width 114 height 15
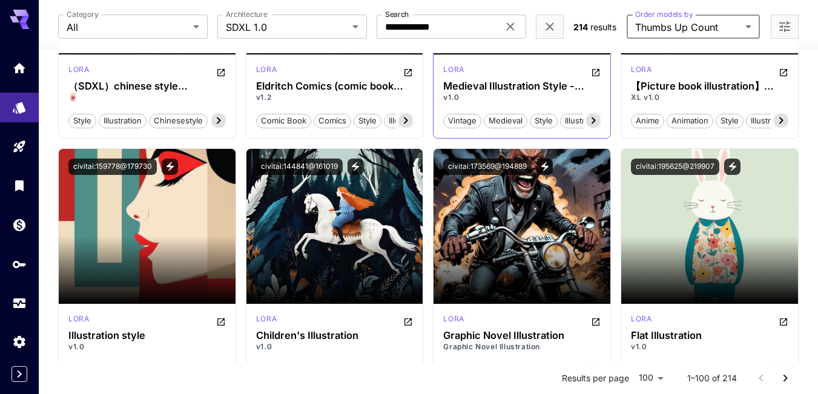
scroll to position [182, 0]
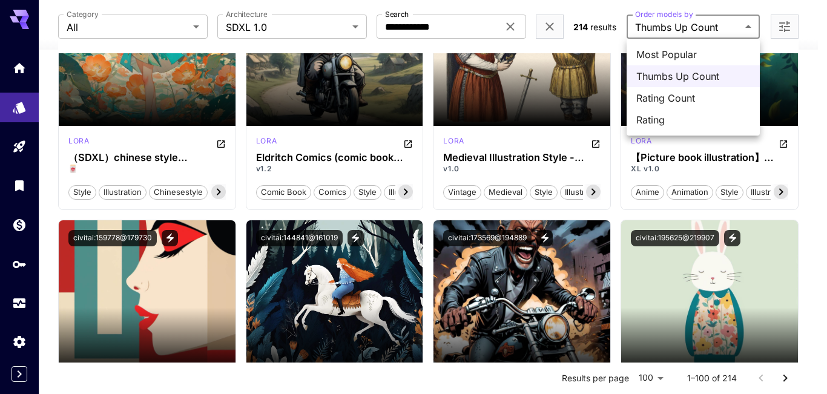
click at [695, 116] on span "Rating" at bounding box center [693, 120] width 114 height 15
type input "******"
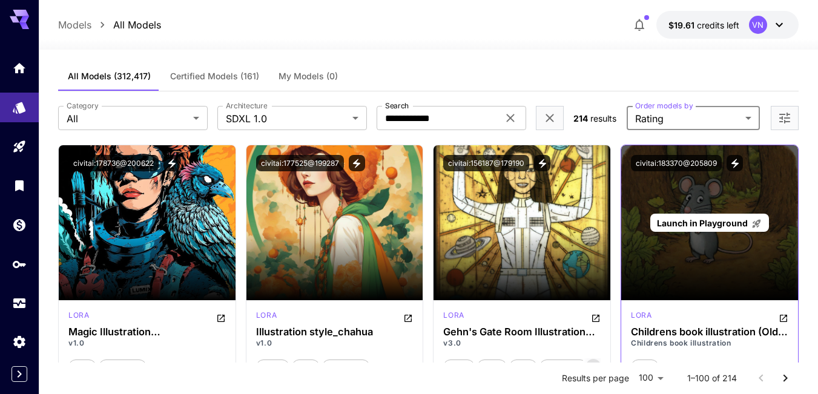
scroll to position [0, 0]
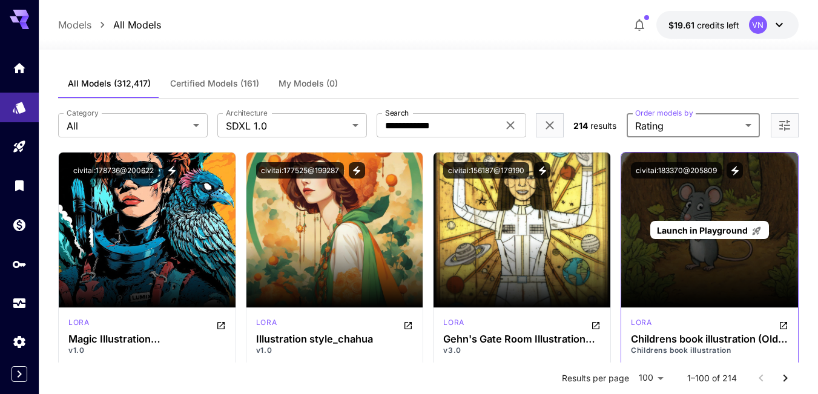
click at [702, 226] on span "Launch in Playground" at bounding box center [702, 230] width 91 height 10
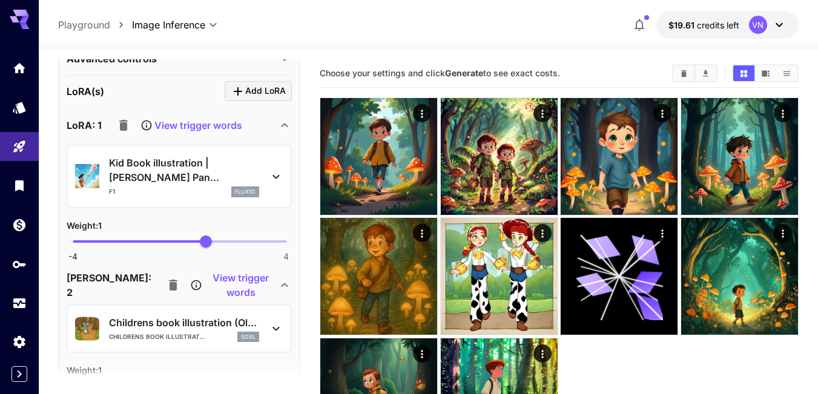
scroll to position [484, 0]
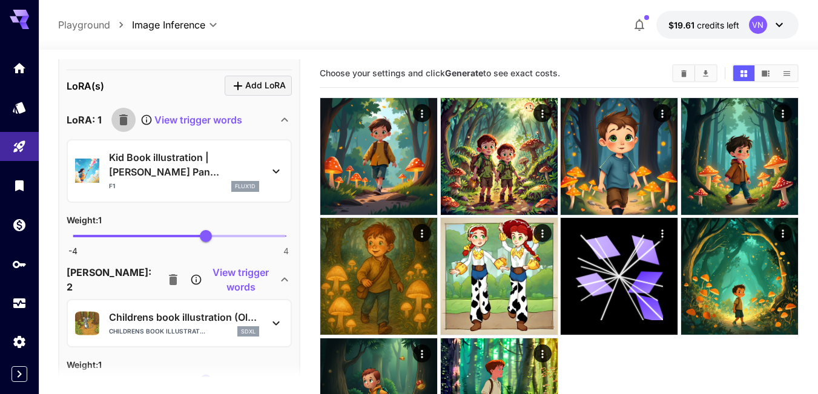
click at [125, 117] on icon "button" at bounding box center [123, 119] width 8 height 11
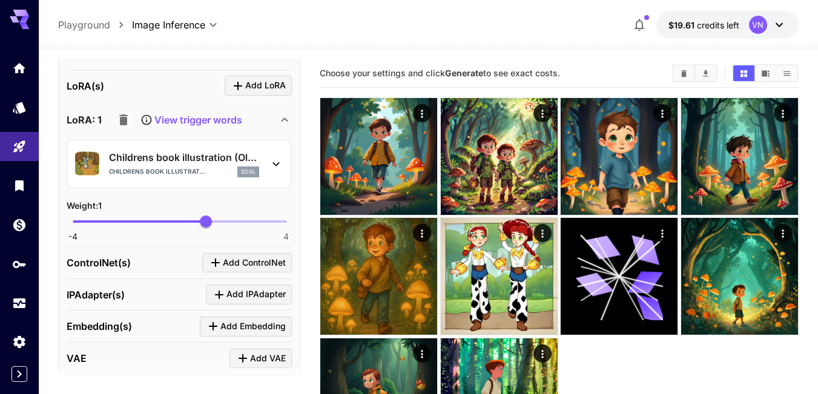
click at [199, 121] on p "View trigger words" at bounding box center [198, 120] width 88 height 15
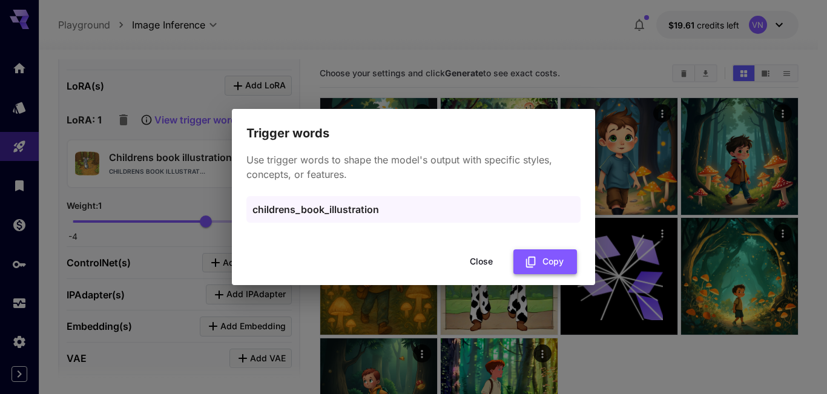
click at [546, 254] on button "Copy" at bounding box center [546, 262] width 64 height 25
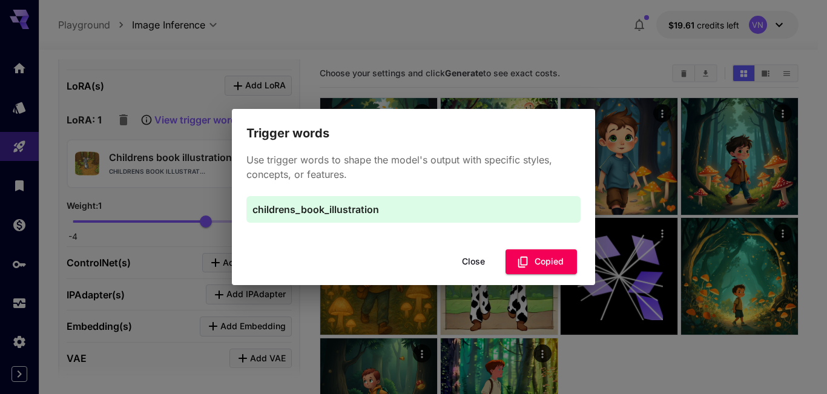
click at [468, 262] on button "Close" at bounding box center [473, 262] width 55 height 25
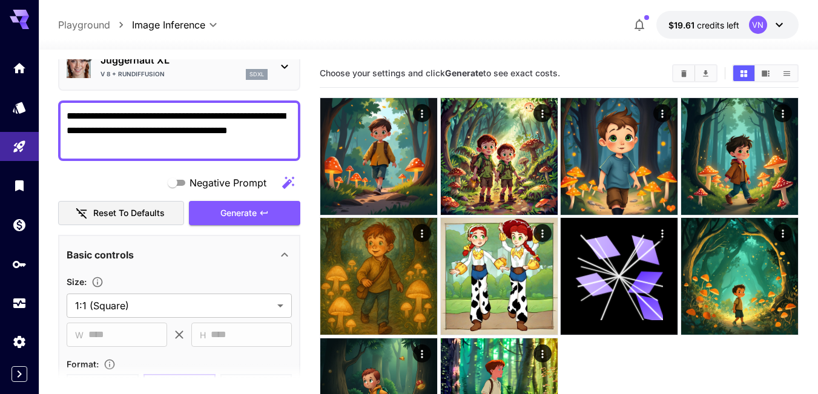
scroll to position [0, 0]
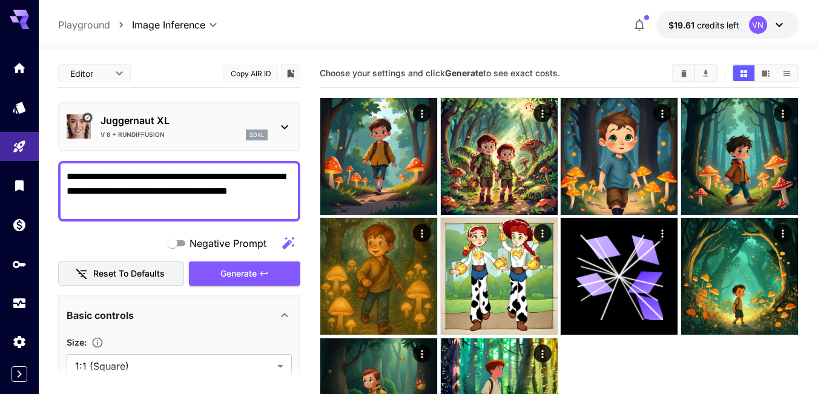
click at [80, 176] on textarea "**********" at bounding box center [179, 192] width 225 height 44
paste textarea "**********"
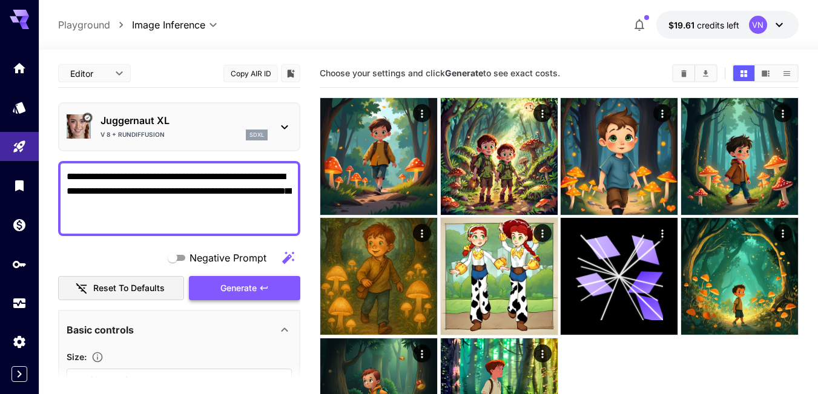
type textarea "**********"
click at [252, 289] on span "Generate" at bounding box center [238, 288] width 36 height 15
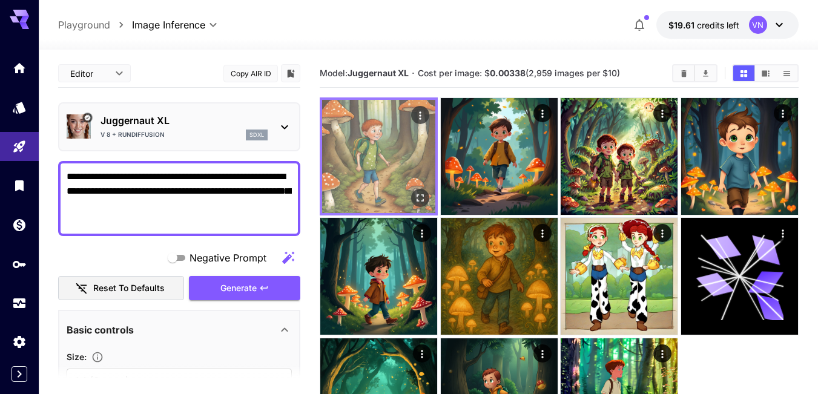
click at [367, 164] on img at bounding box center [378, 156] width 113 height 113
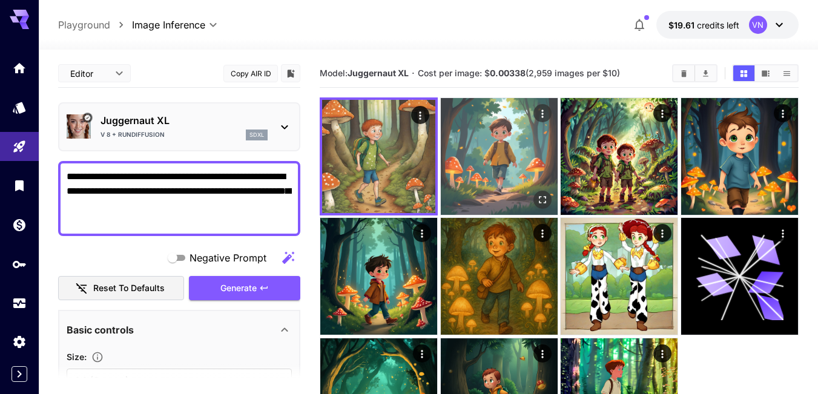
click at [491, 156] on img at bounding box center [499, 156] width 117 height 117
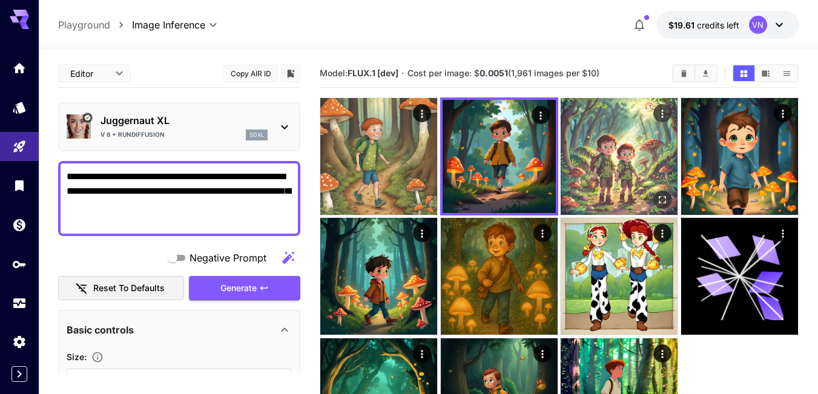
click at [629, 153] on img at bounding box center [619, 156] width 117 height 117
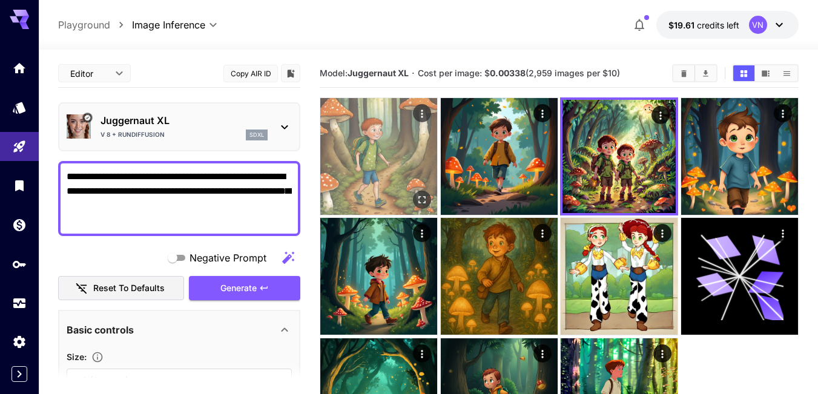
click at [375, 144] on img at bounding box center [378, 156] width 117 height 117
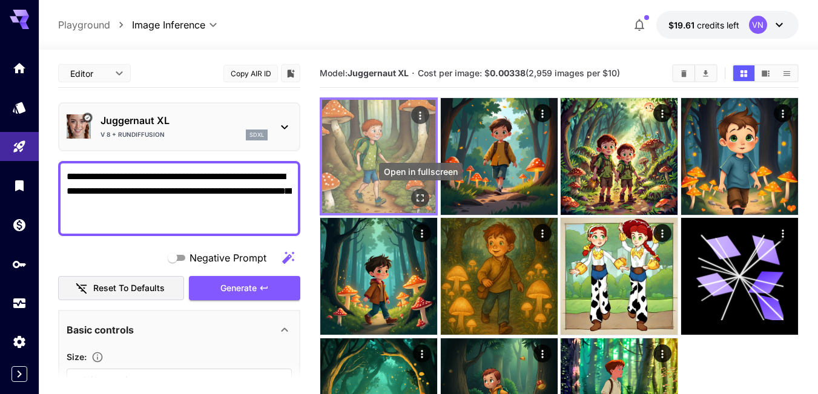
click at [417, 197] on icon "Open in fullscreen" at bounding box center [420, 198] width 12 height 12
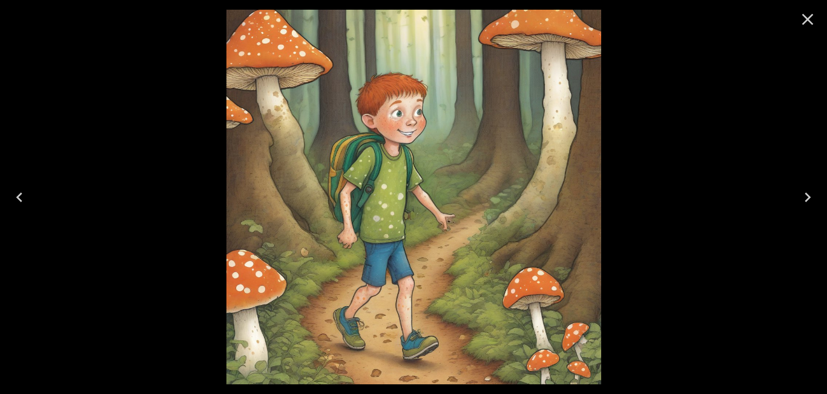
click at [808, 12] on icon "Close" at bounding box center [807, 19] width 19 height 19
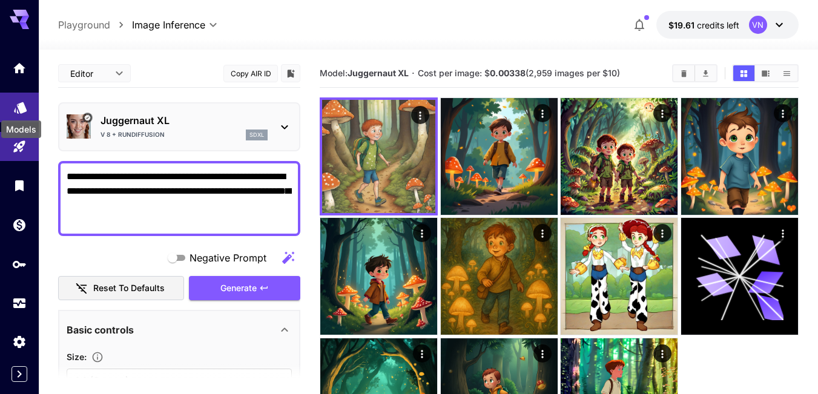
click at [14, 105] on icon "Models" at bounding box center [20, 103] width 15 height 15
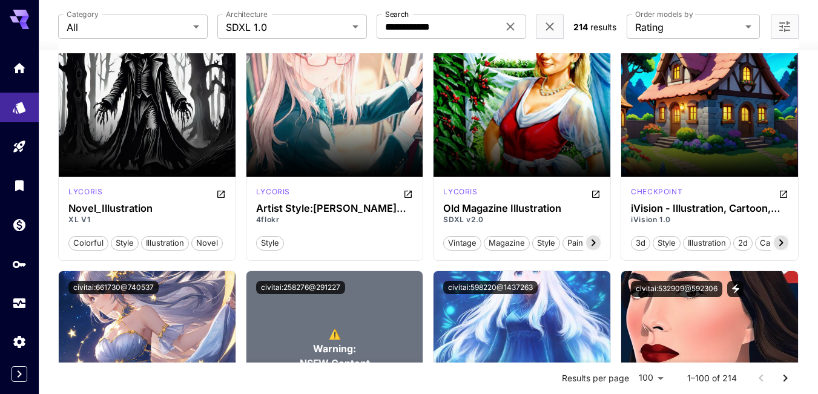
scroll to position [5632, 0]
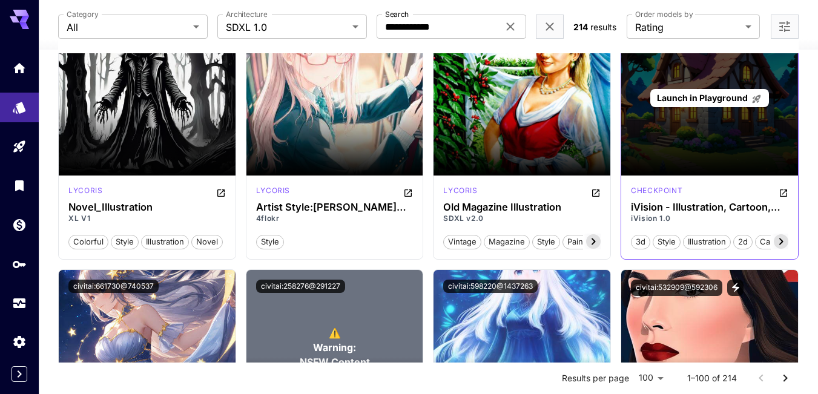
click at [719, 101] on span "Launch in Playground" at bounding box center [702, 98] width 91 height 10
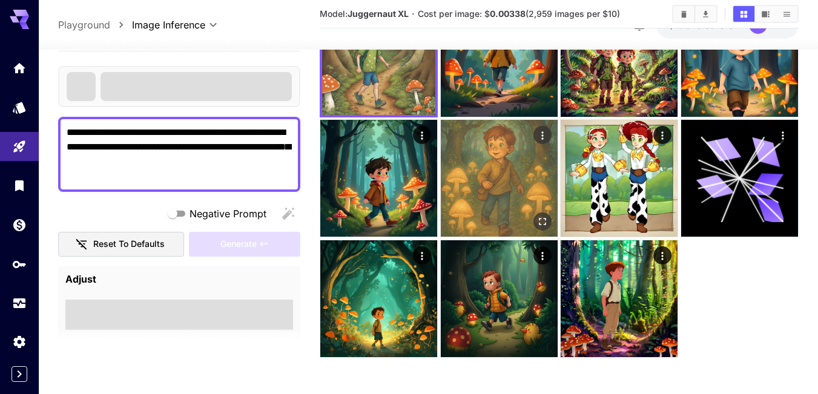
scroll to position [98, 0]
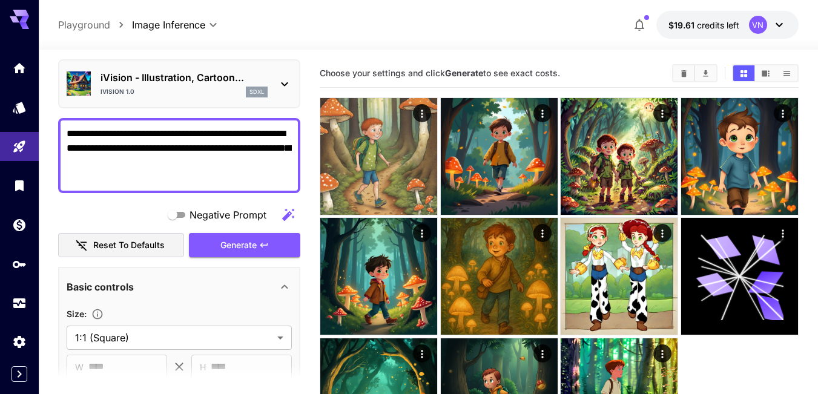
scroll to position [61, 0]
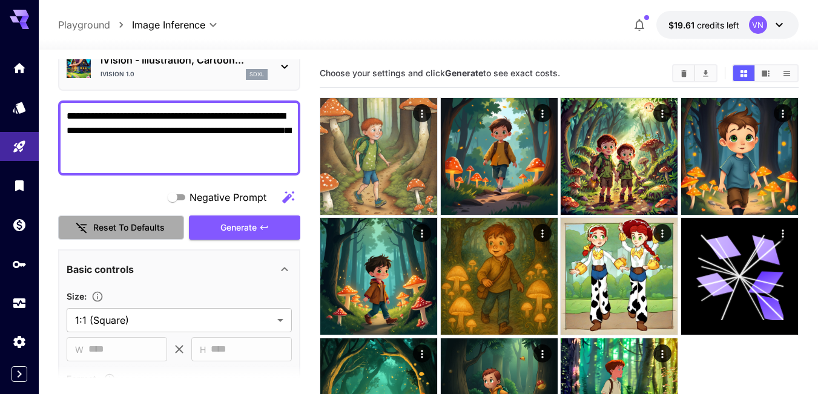
click at [112, 228] on button "Reset to defaults" at bounding box center [121, 228] width 126 height 25
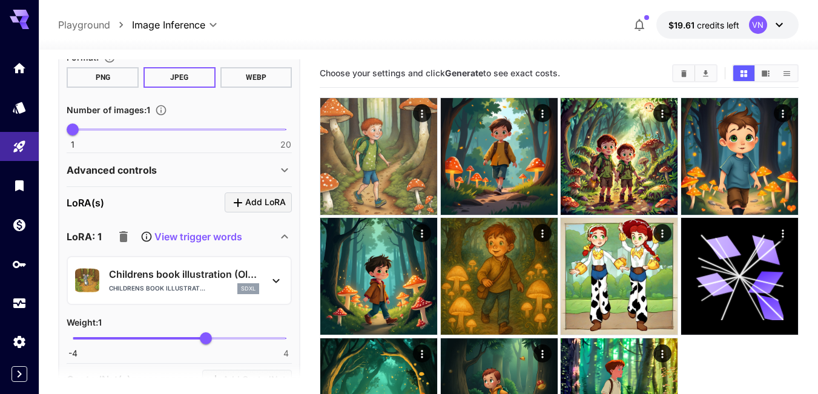
scroll to position [484, 0]
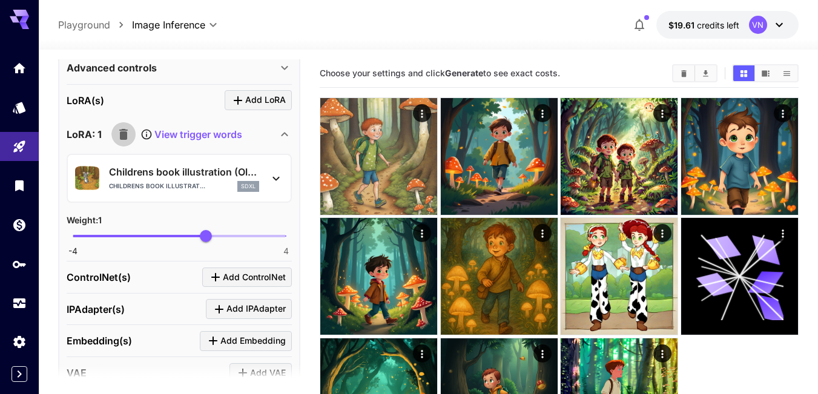
click at [122, 138] on icon "button" at bounding box center [123, 134] width 8 height 11
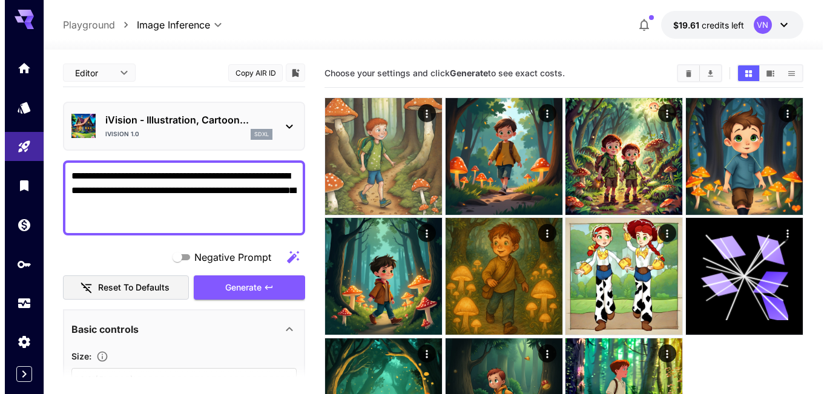
scroll to position [0, 0]
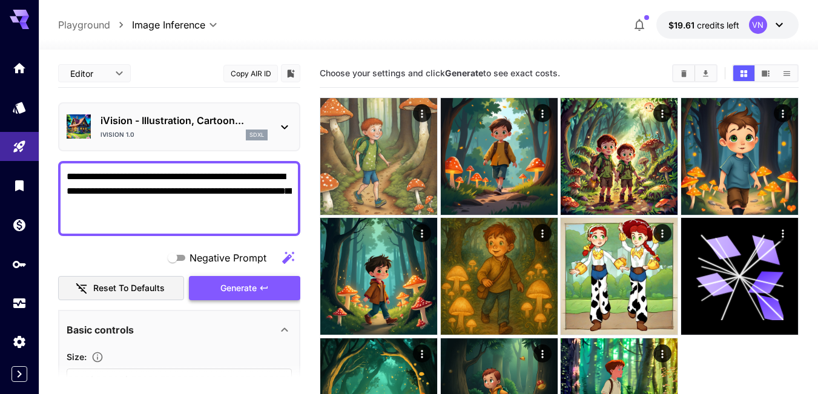
click at [248, 290] on span "Generate" at bounding box center [238, 288] width 36 height 15
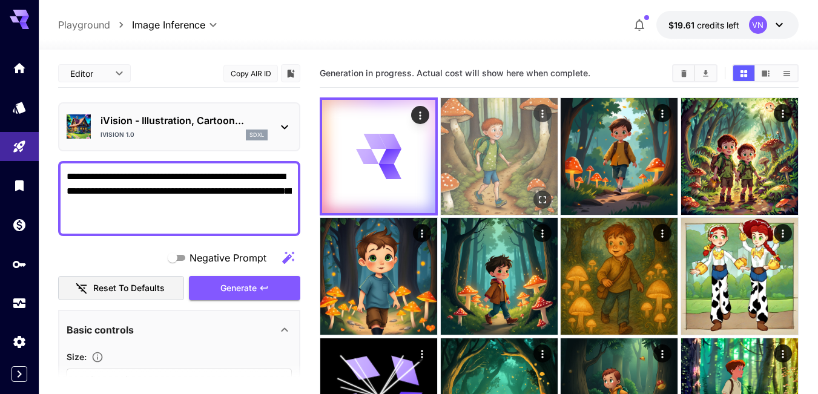
click at [489, 153] on img at bounding box center [499, 156] width 117 height 117
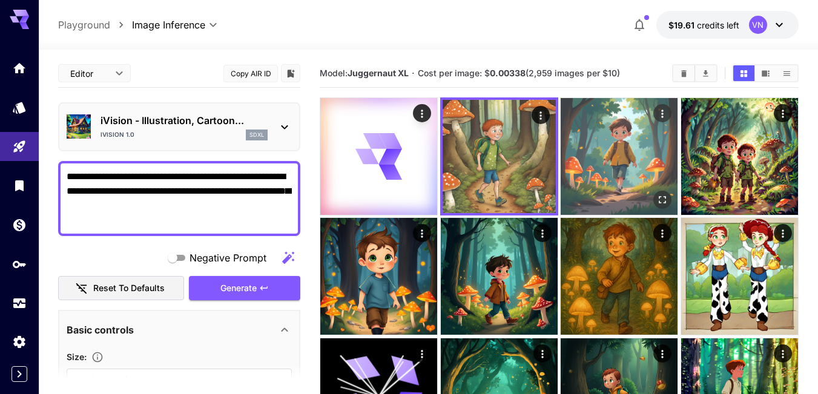
click at [610, 162] on img at bounding box center [619, 156] width 117 height 117
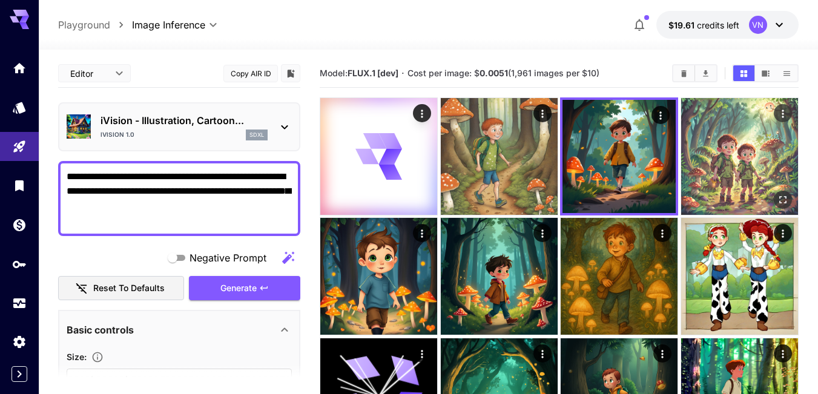
click at [722, 157] on img at bounding box center [739, 156] width 117 height 117
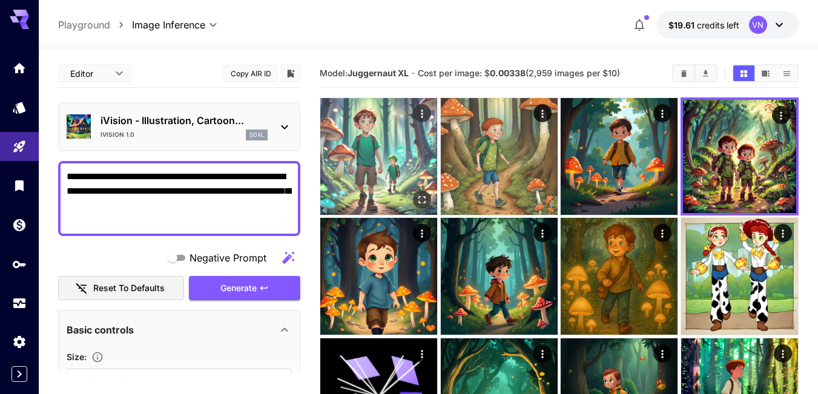
click at [372, 150] on img at bounding box center [378, 156] width 117 height 117
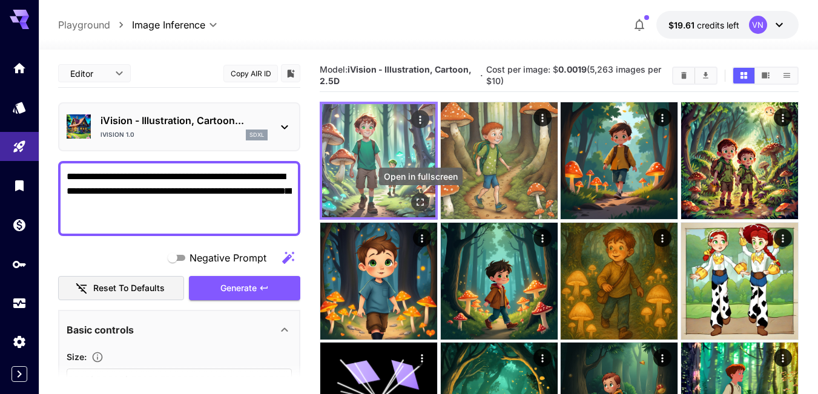
click at [421, 202] on icon "Open in fullscreen" at bounding box center [420, 203] width 12 height 12
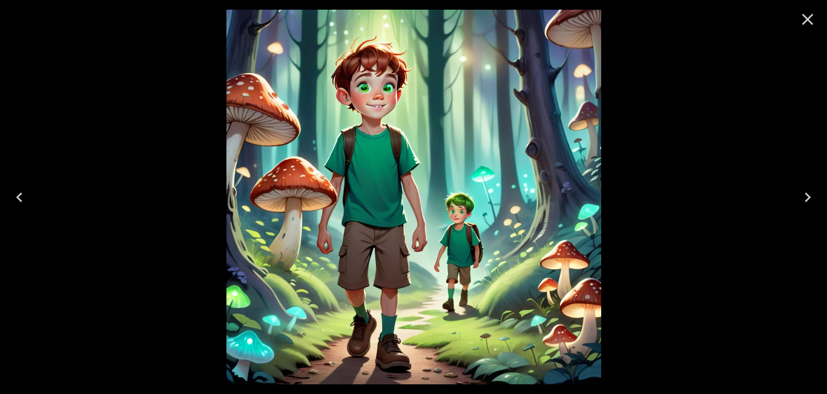
click at [804, 17] on icon "Close" at bounding box center [807, 19] width 19 height 19
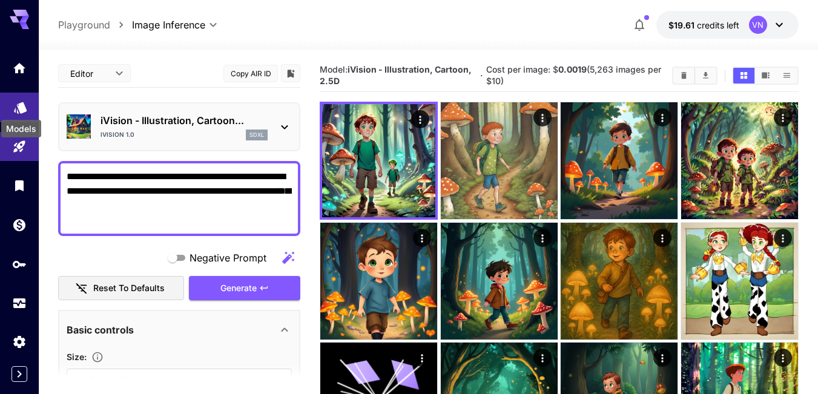
click at [18, 107] on icon "Models" at bounding box center [20, 103] width 15 height 15
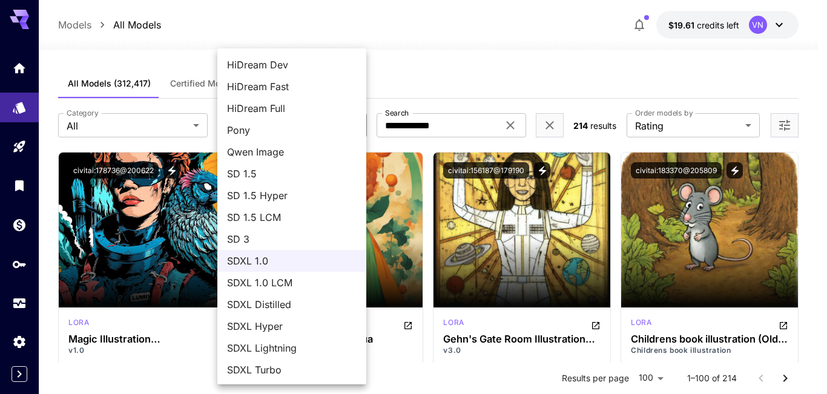
scroll to position [131, 0]
click at [300, 305] on span "SDXL Distilled" at bounding box center [292, 303] width 130 height 15
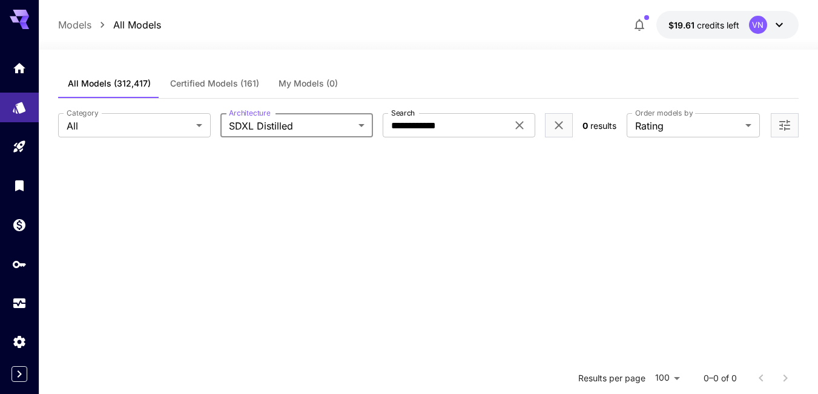
click at [357, 123] on body "**********" at bounding box center [409, 307] width 818 height 614
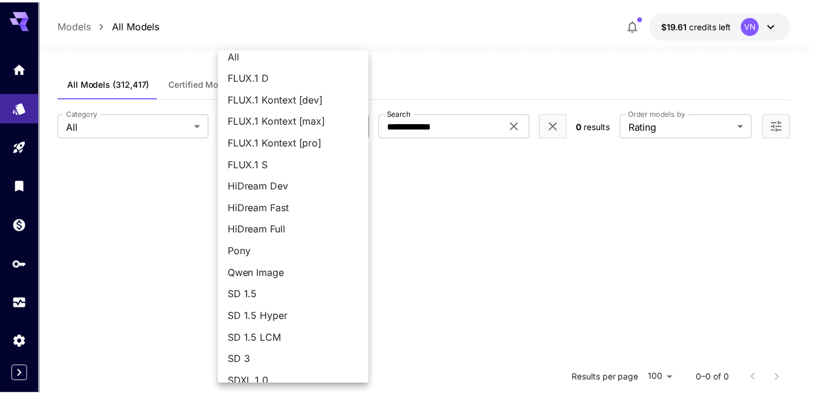
scroll to position [0, 0]
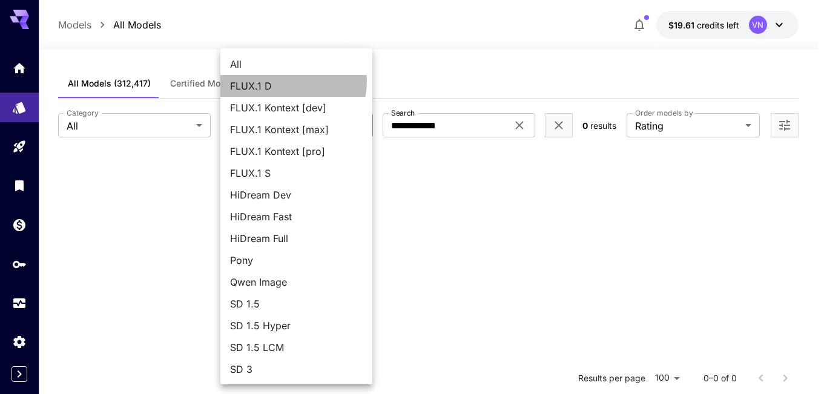
click at [293, 82] on span "FLUX.1 D" at bounding box center [296, 86] width 133 height 15
type input "******"
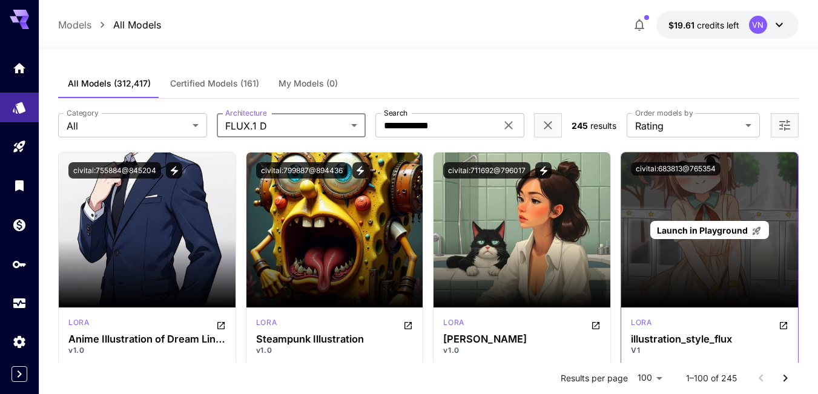
click at [696, 231] on span "Launch in Playground" at bounding box center [702, 230] width 91 height 10
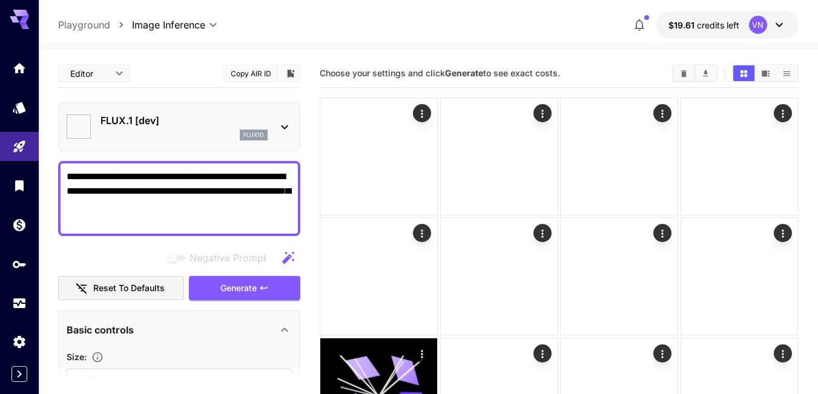
type input "**********"
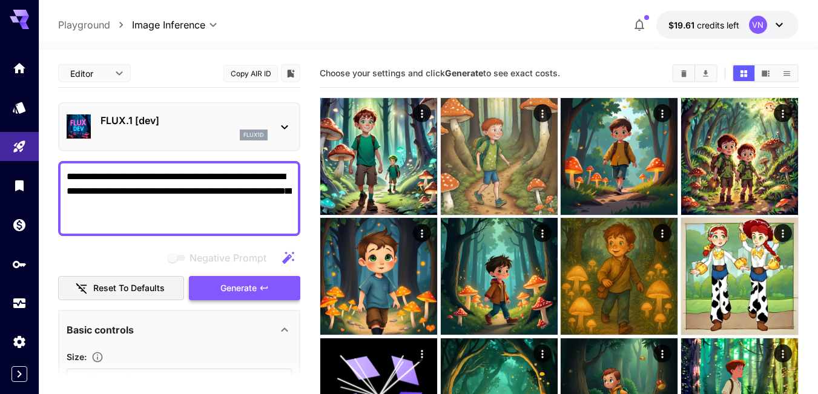
click at [251, 289] on span "Generate" at bounding box center [238, 288] width 36 height 15
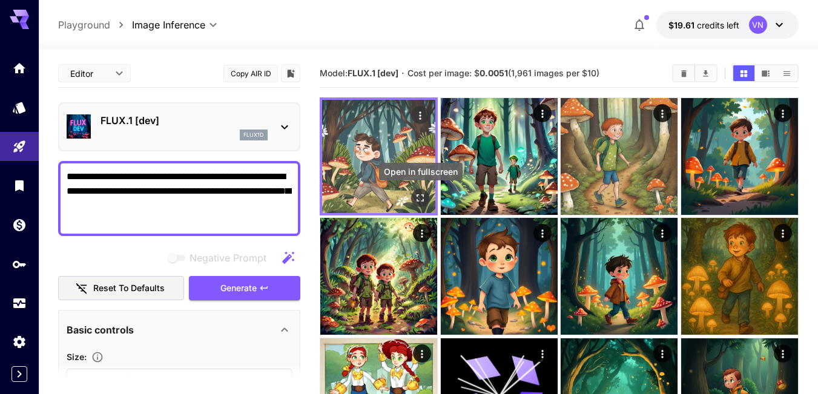
click at [417, 197] on icon "Open in fullscreen" at bounding box center [420, 197] width 7 height 7
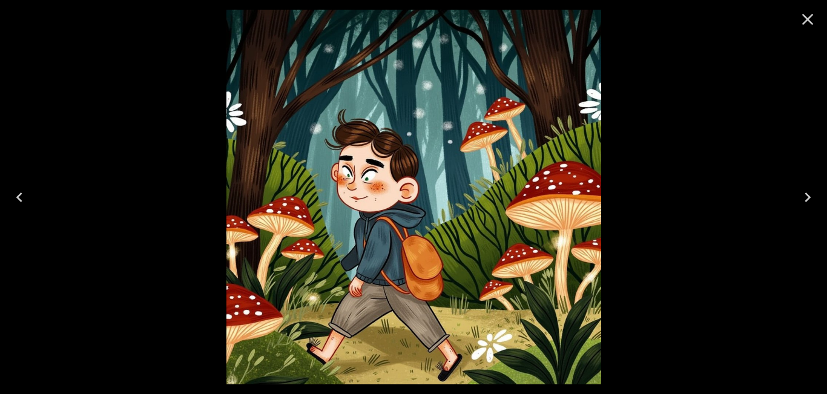
click at [808, 18] on icon "Close" at bounding box center [808, 20] width 12 height 12
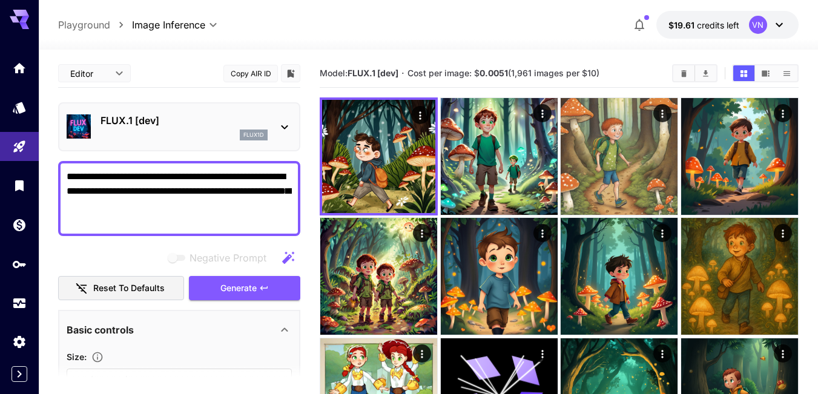
click at [117, 176] on textarea "**********" at bounding box center [179, 199] width 225 height 58
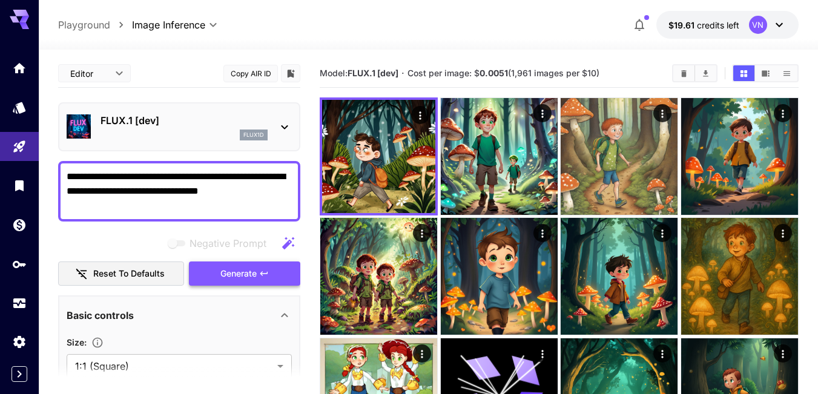
type textarea "**********"
click at [249, 275] on span "Generate" at bounding box center [238, 273] width 36 height 15
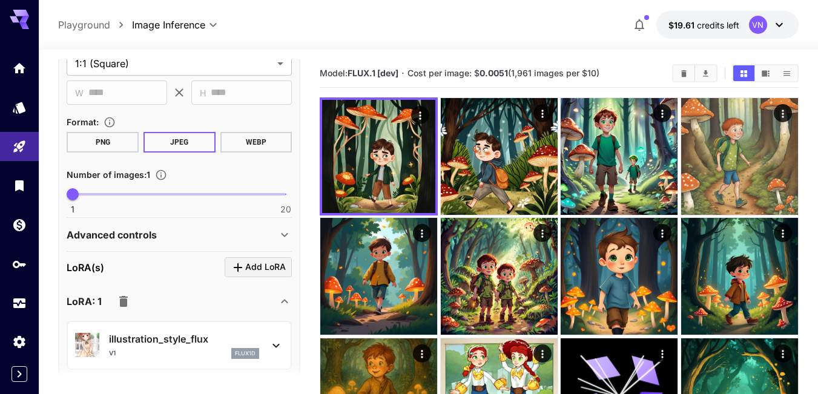
scroll to position [484, 0]
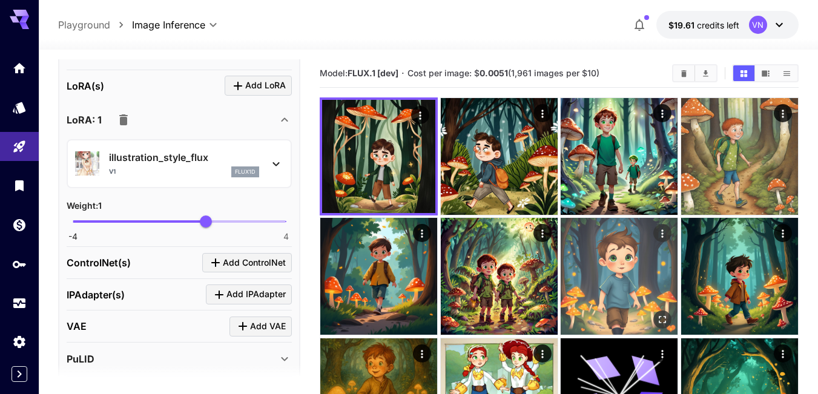
click at [632, 266] on img at bounding box center [619, 276] width 117 height 117
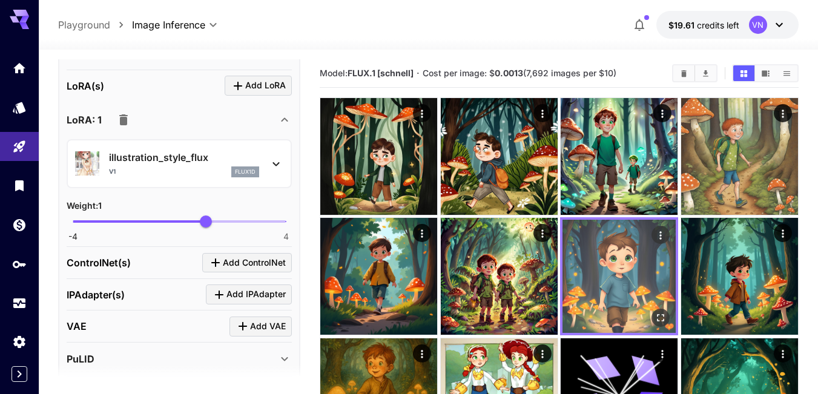
click at [626, 287] on img at bounding box center [619, 276] width 113 height 113
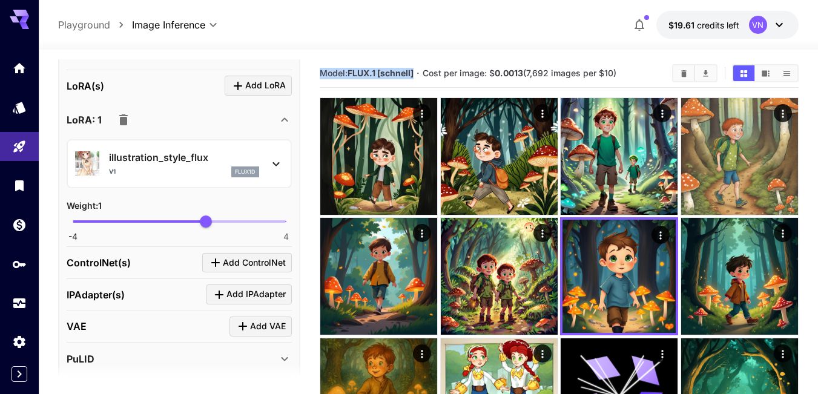
drag, startPoint x: 322, startPoint y: 73, endPoint x: 417, endPoint y: 71, distance: 95.1
click at [417, 71] on section "Model: FLUX.1 [schnell] · Cost per image: $ 0.0013 (7,692 images per $10)" at bounding box center [491, 73] width 343 height 15
copy span "Model: FLUX.1 [schnell]"
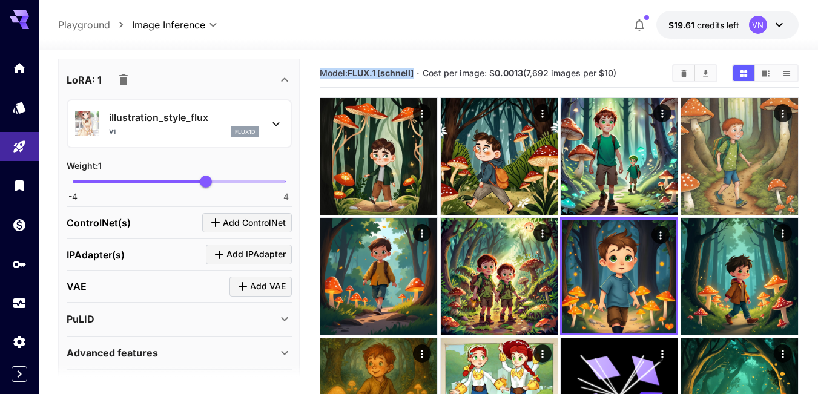
scroll to position [564, 0]
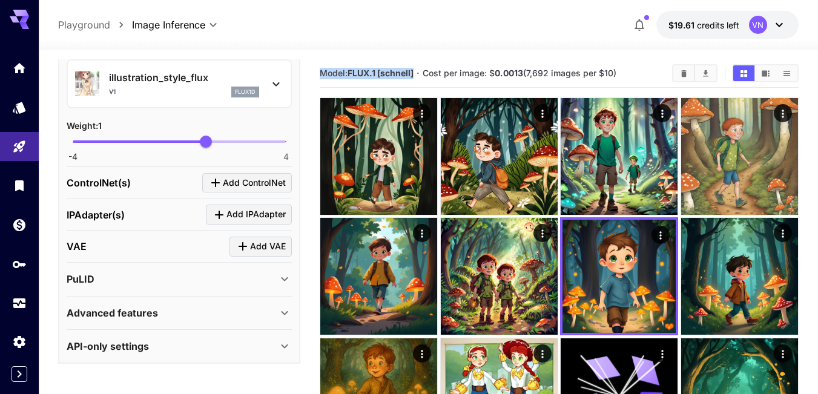
click at [124, 276] on div "PuLID" at bounding box center [172, 279] width 211 height 15
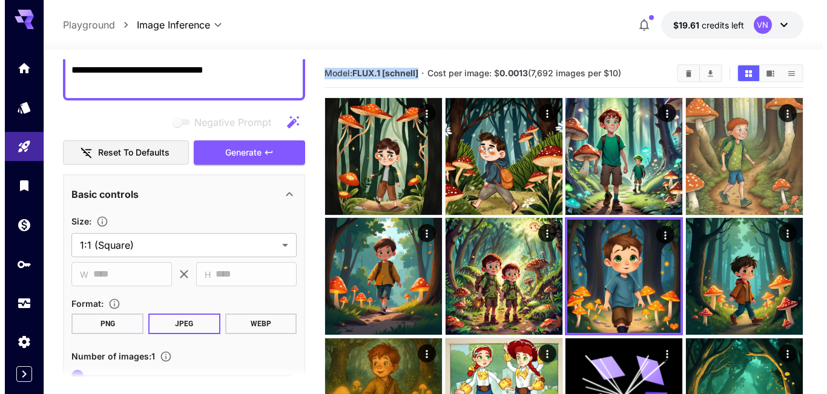
scroll to position [0, 0]
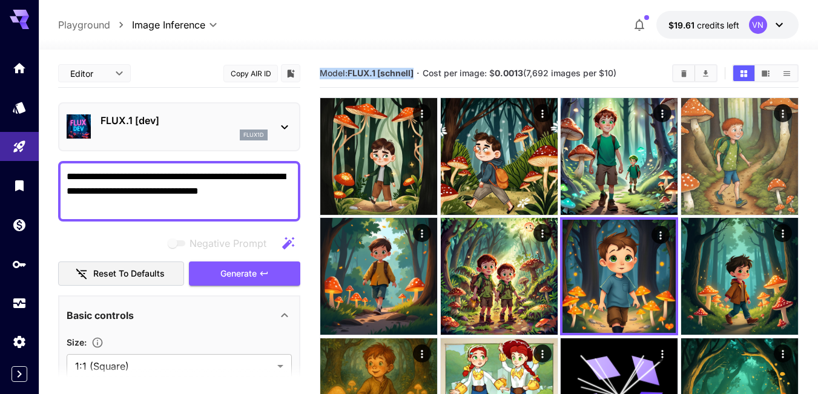
click at [284, 126] on icon at bounding box center [284, 127] width 15 height 15
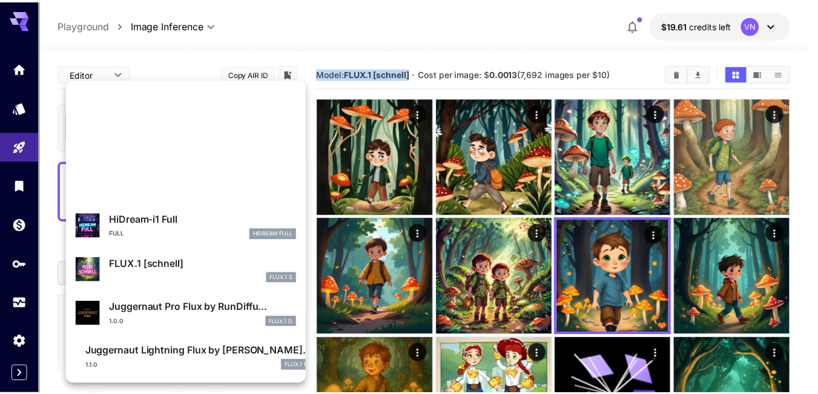
scroll to position [1089, 0]
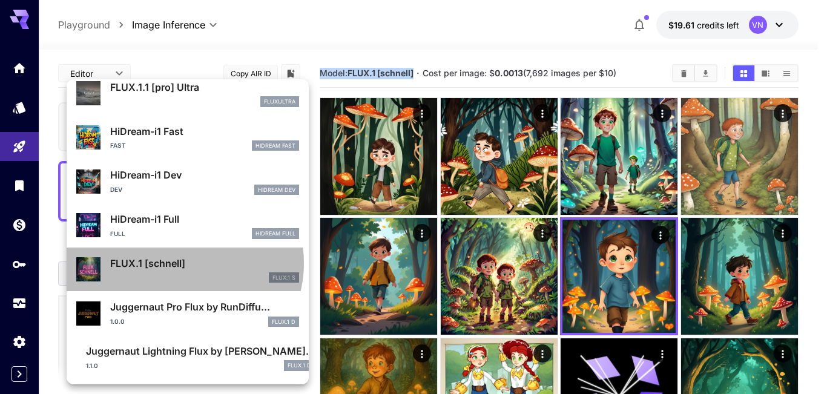
click at [179, 263] on p "FLUX.1 [schnell]" at bounding box center [204, 263] width 189 height 15
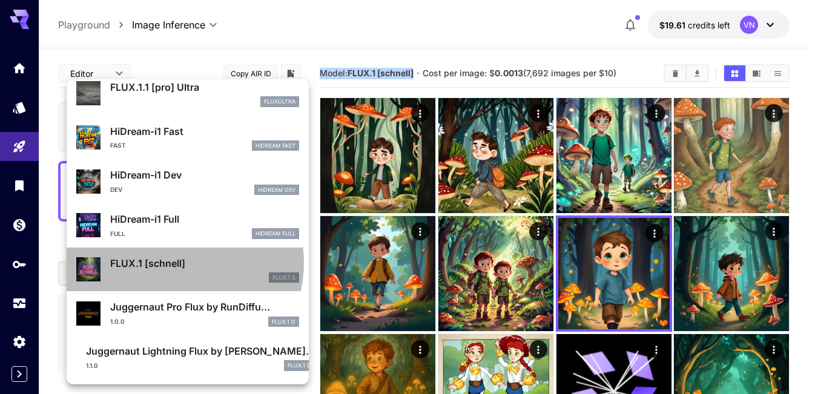
type input "*"
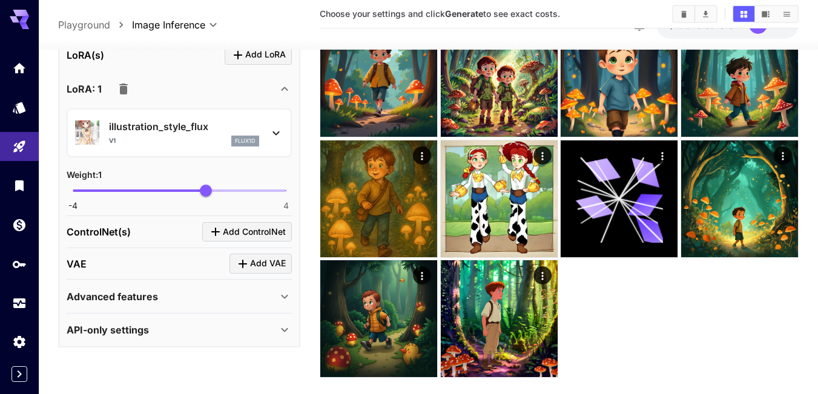
scroll to position [219, 0]
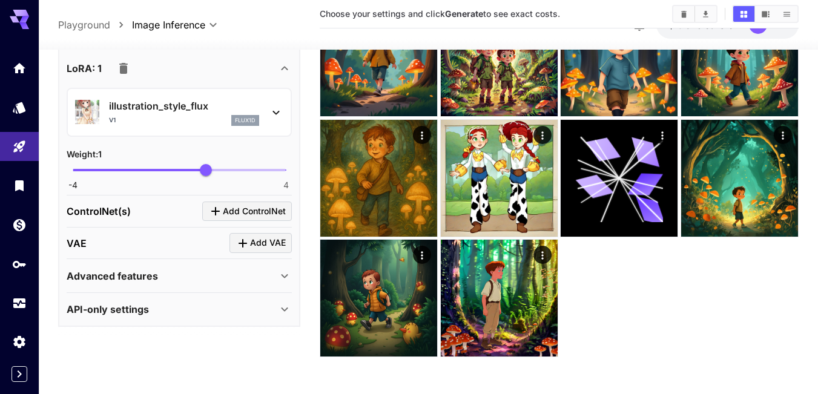
click at [124, 66] on icon "button" at bounding box center [123, 68] width 8 height 11
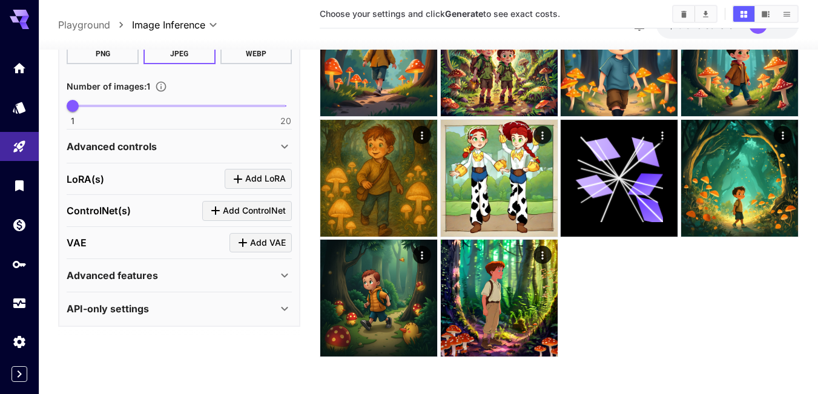
scroll to position [354, 0]
click at [180, 277] on div "Advanced features" at bounding box center [172, 275] width 211 height 15
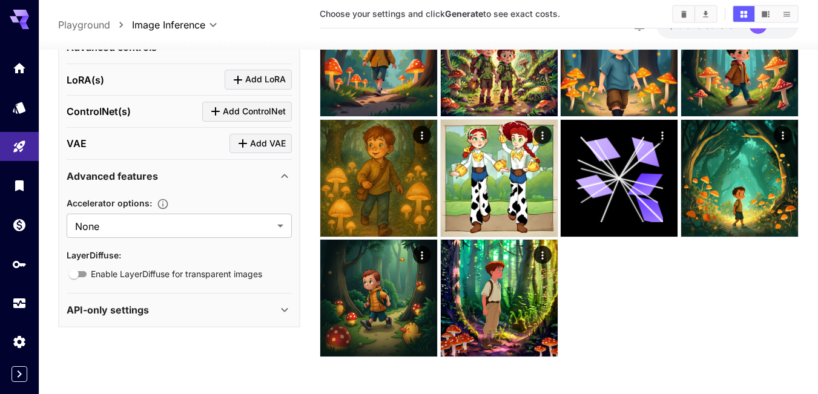
click at [171, 312] on div "API-only settings" at bounding box center [172, 310] width 211 height 15
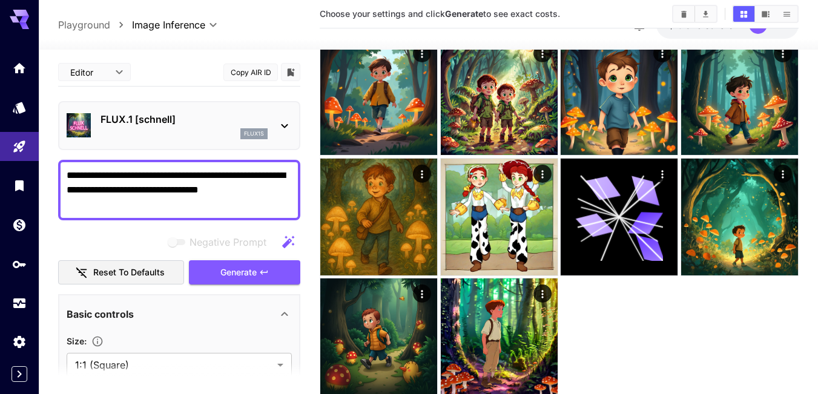
scroll to position [0, 0]
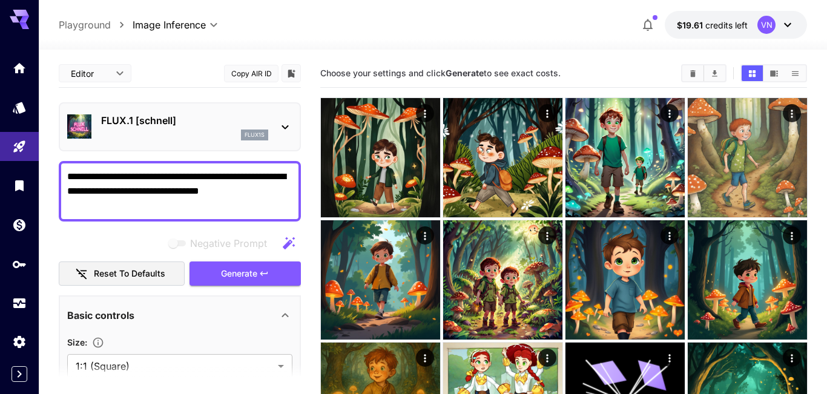
click at [122, 74] on body "**********" at bounding box center [413, 310] width 827 height 621
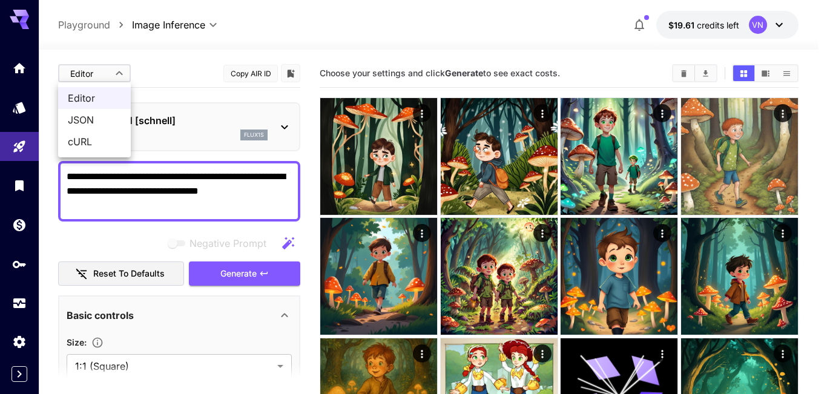
click at [122, 74] on div at bounding box center [413, 197] width 827 height 394
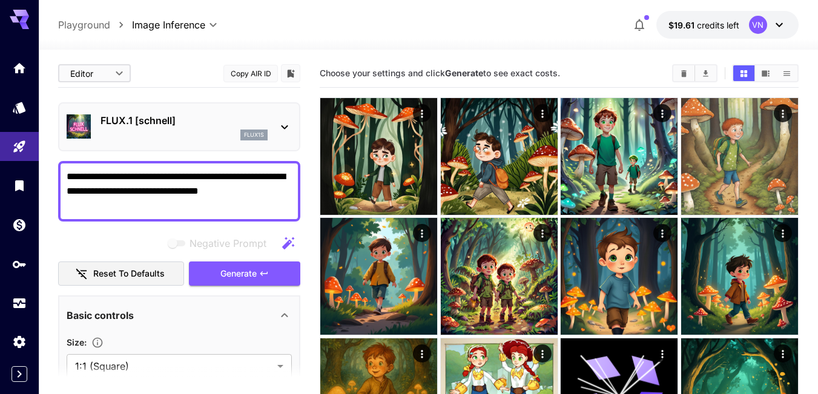
click at [282, 125] on icon at bounding box center [284, 127] width 15 height 15
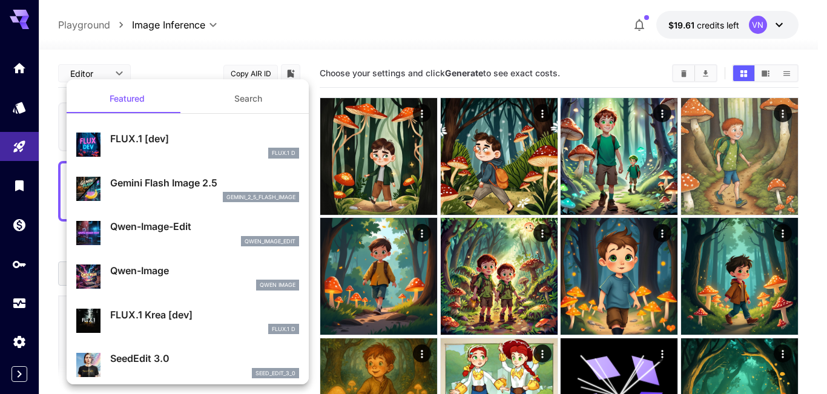
click at [188, 140] on p "FLUX.1 [dev]" at bounding box center [204, 138] width 189 height 15
type input "**"
type input "***"
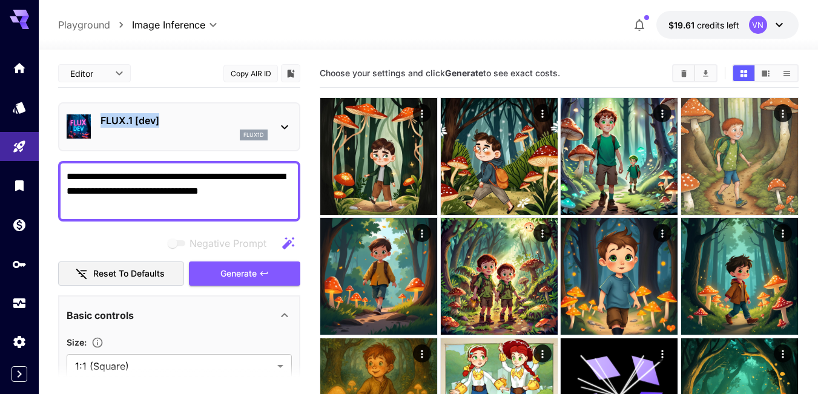
drag, startPoint x: 173, startPoint y: 121, endPoint x: 101, endPoint y: 120, distance: 72.7
click at [101, 120] on p "FLUX.1 [dev]" at bounding box center [184, 120] width 167 height 15
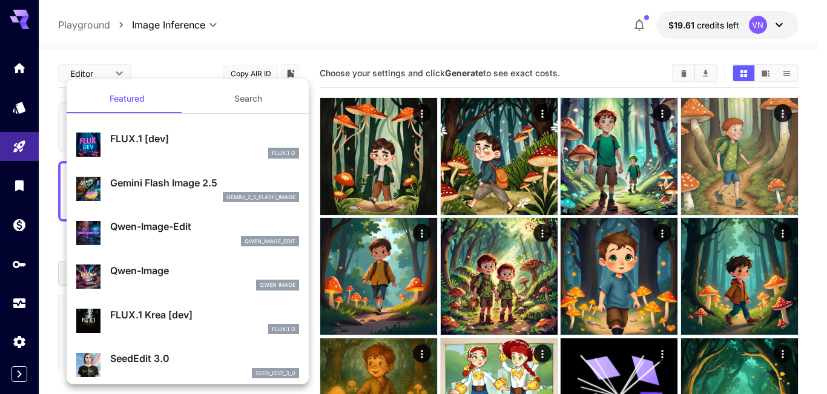
copy p "FLUX.1 [dev]"
click at [125, 131] on p "FLUX.1 [dev]" at bounding box center [204, 138] width 189 height 15
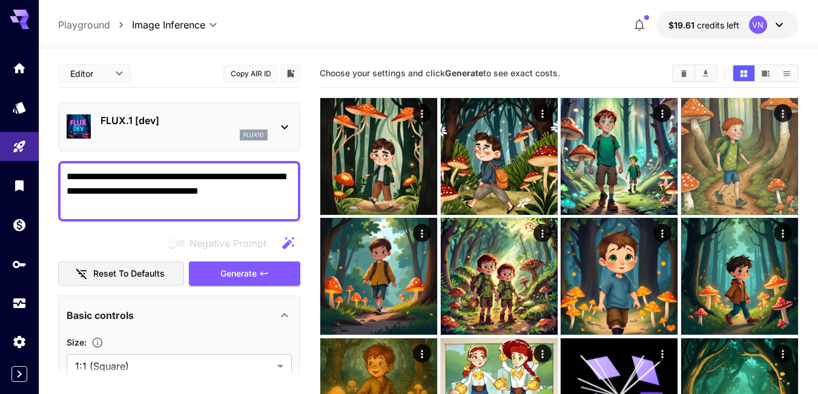
click at [139, 189] on textarea "**********" at bounding box center [179, 192] width 225 height 44
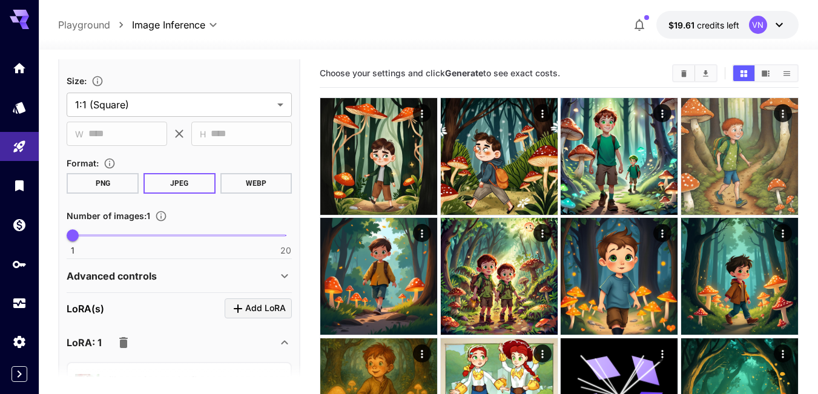
scroll to position [363, 0]
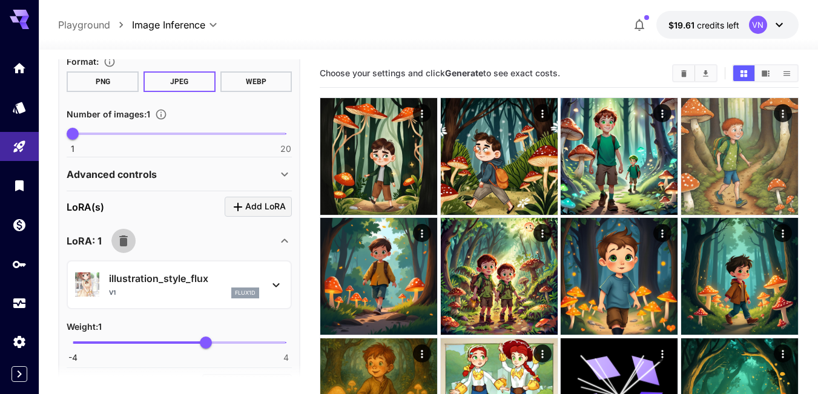
click at [127, 240] on icon "button" at bounding box center [123, 241] width 8 height 11
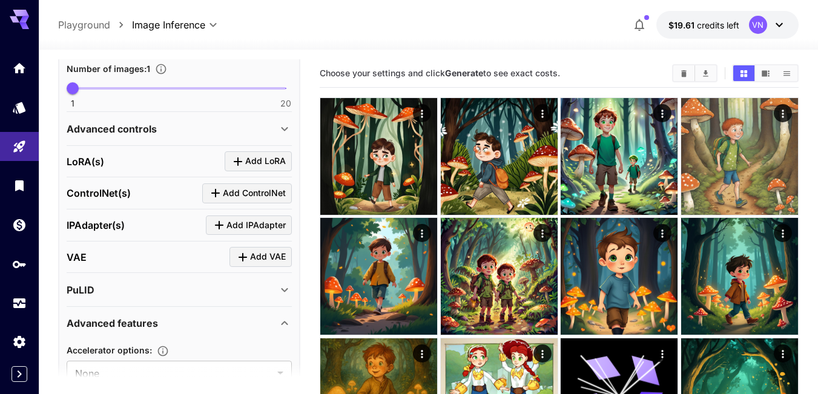
scroll to position [484, 0]
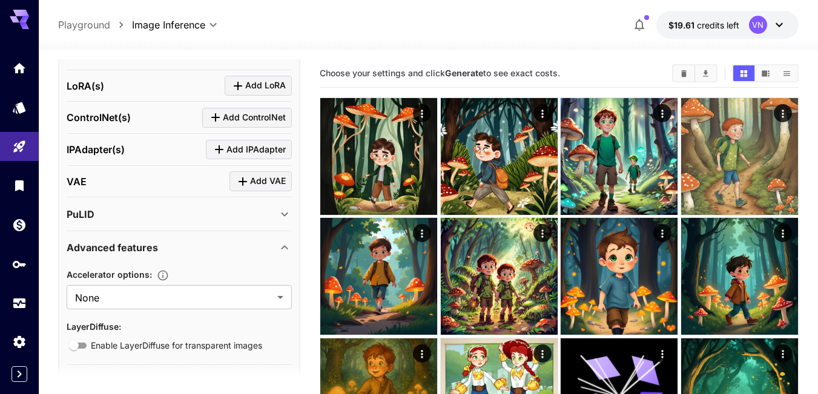
click at [167, 250] on div "Advanced features" at bounding box center [172, 247] width 211 height 15
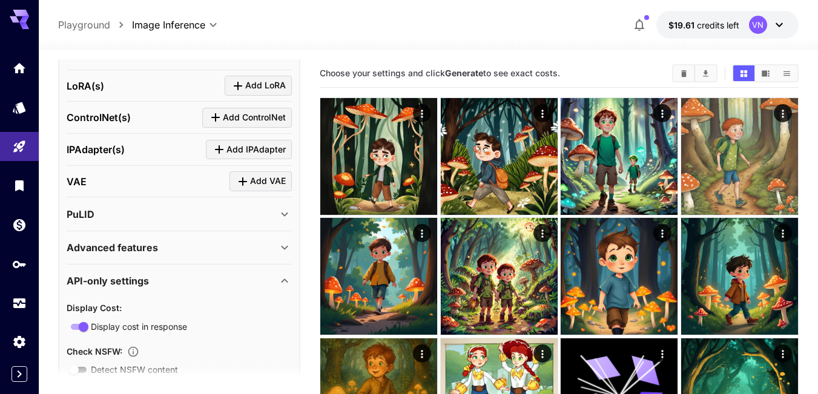
click at [157, 216] on div "PuLID" at bounding box center [172, 214] width 211 height 15
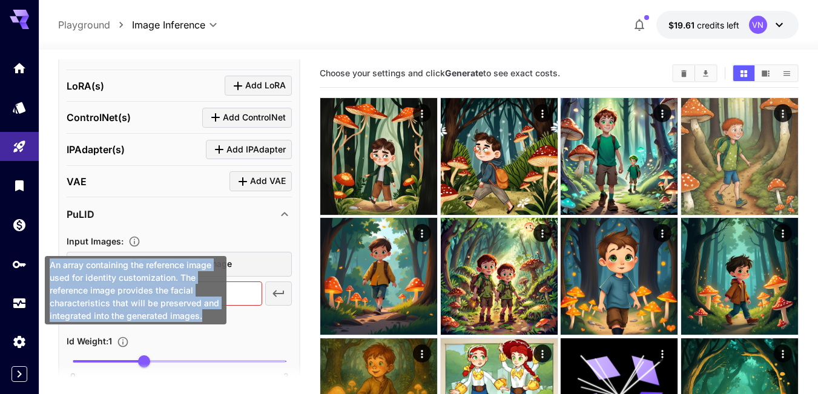
drag, startPoint x: 211, startPoint y: 317, endPoint x: 48, endPoint y: 263, distance: 170.8
click at [48, 263] on div "An array containing the reference image used for identity customization. The re…" at bounding box center [136, 290] width 182 height 68
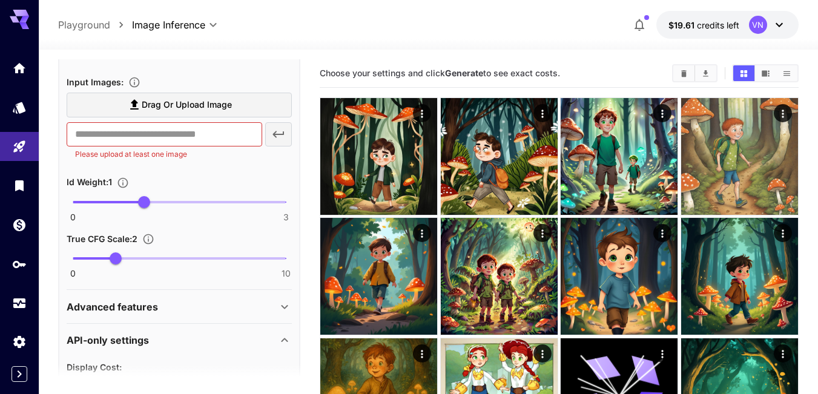
scroll to position [666, 0]
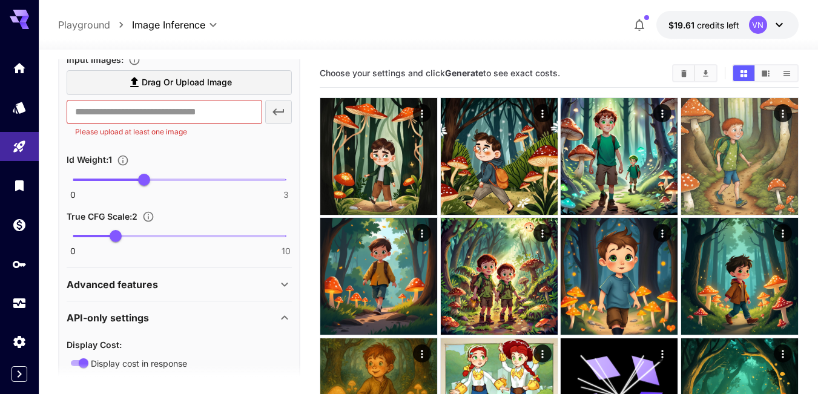
click at [140, 285] on p "Advanced features" at bounding box center [112, 284] width 91 height 15
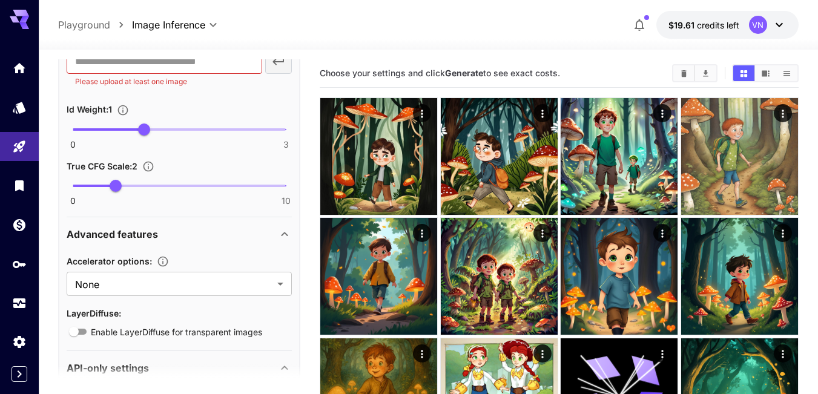
scroll to position [787, 0]
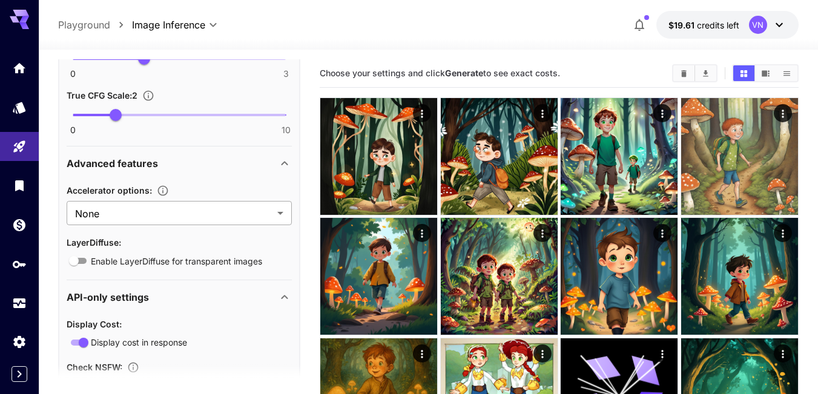
click at [165, 208] on body "**********" at bounding box center [409, 306] width 818 height 613
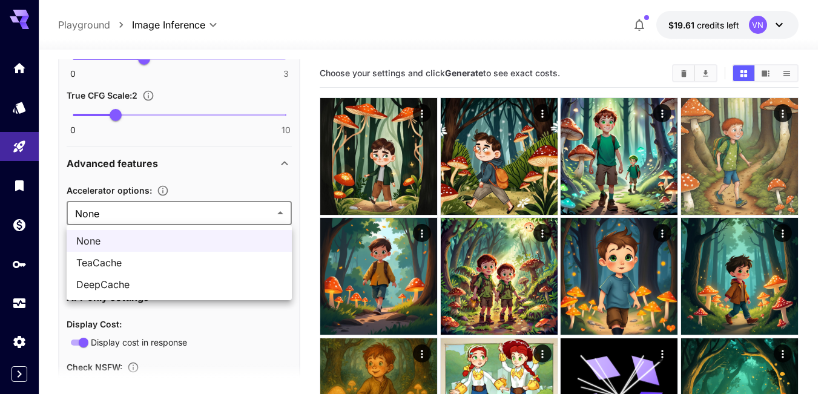
click at [165, 208] on div at bounding box center [413, 197] width 827 height 394
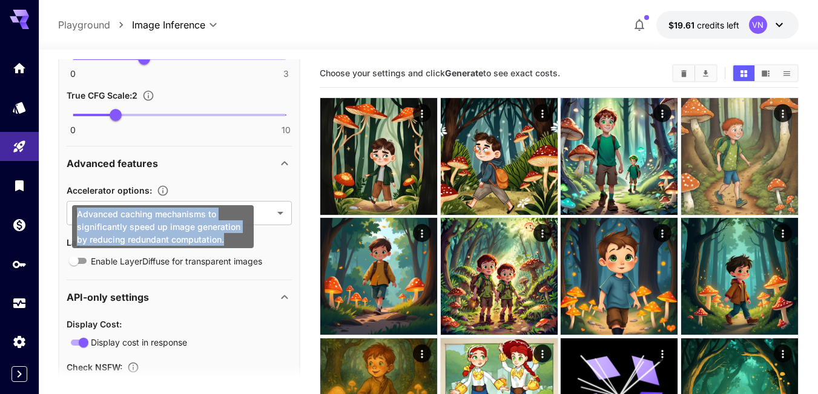
drag, startPoint x: 168, startPoint y: 236, endPoint x: 77, endPoint y: 216, distance: 92.9
click at [77, 216] on div "Advanced caching mechanisms to significantly speed up image generation by reduc…" at bounding box center [163, 226] width 182 height 43
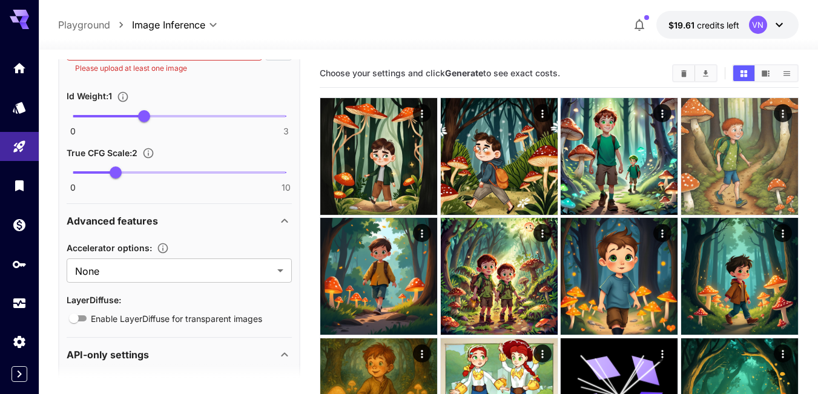
scroll to position [701, 0]
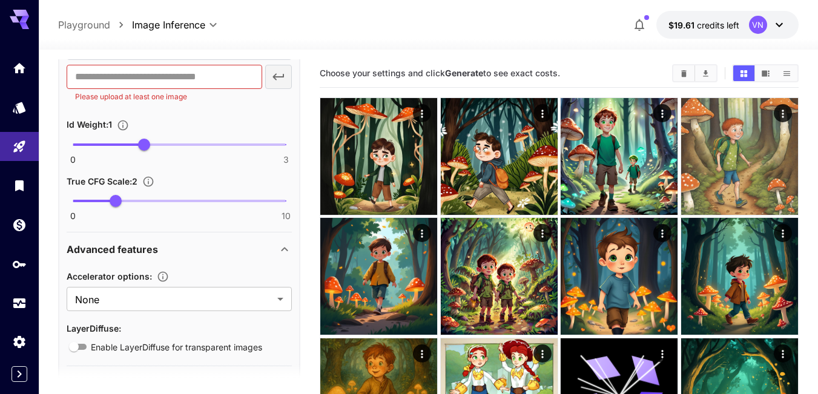
click at [177, 250] on div "Advanced features" at bounding box center [172, 249] width 211 height 15
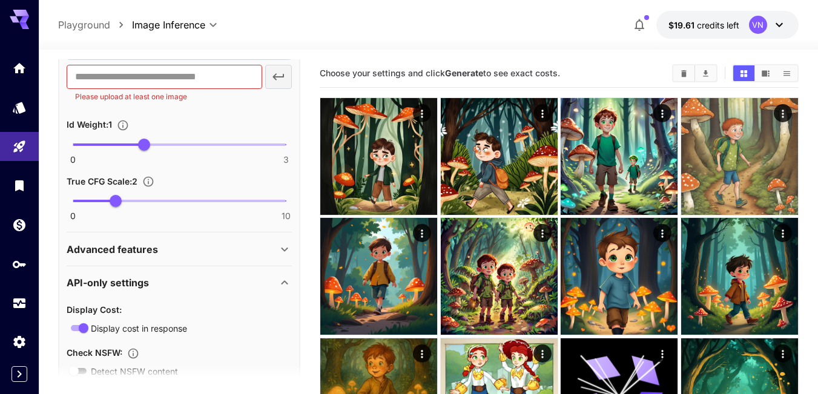
click at [158, 286] on div "API-only settings" at bounding box center [172, 283] width 211 height 15
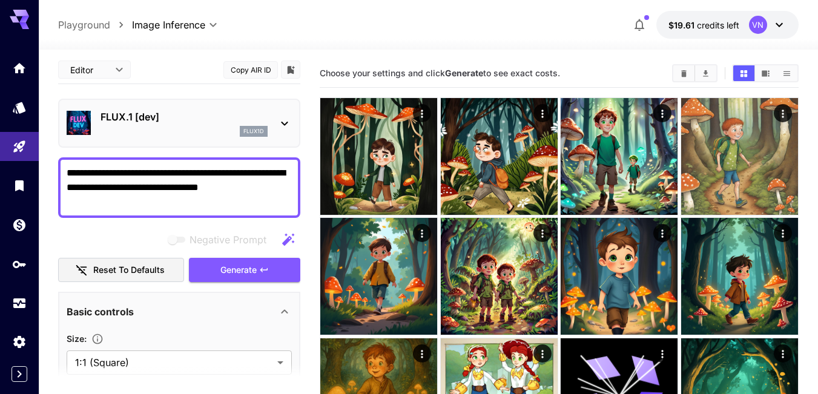
scroll to position [0, 0]
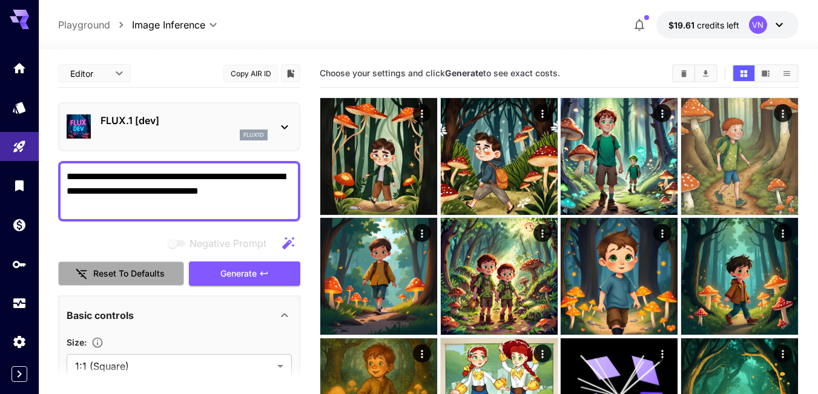
click at [114, 271] on button "Reset to defaults" at bounding box center [121, 274] width 126 height 25
drag, startPoint x: 174, startPoint y: 188, endPoint x: 40, endPoint y: 172, distance: 135.4
click at [40, 172] on section "**********" at bounding box center [428, 331] width 779 height 563
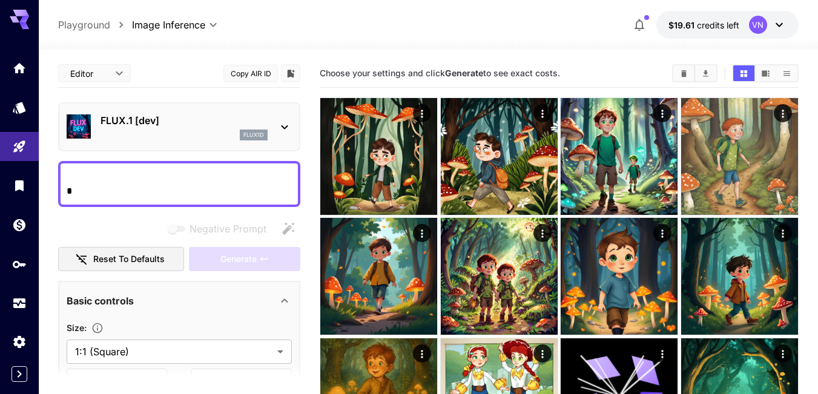
click at [94, 180] on textarea "Negative Prompt" at bounding box center [179, 184] width 225 height 29
click at [87, 187] on textarea "Negative Prompt" at bounding box center [179, 184] width 225 height 29
click at [85, 173] on textarea "Negative Prompt" at bounding box center [179, 184] width 225 height 29
paste textarea "**********"
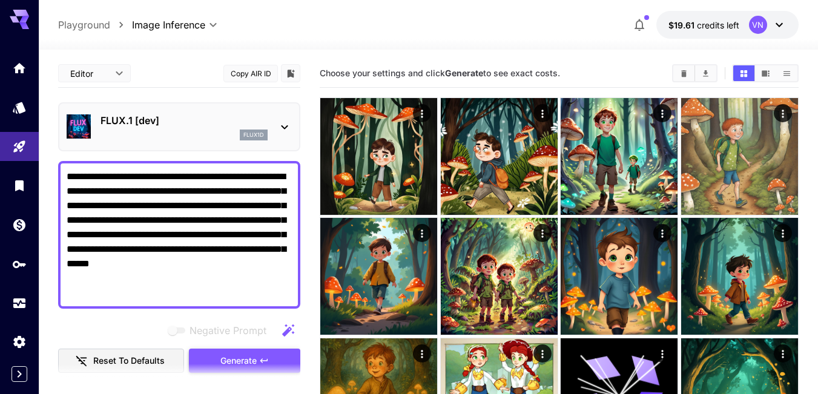
type textarea "**********"
click at [239, 361] on span "Generate" at bounding box center [238, 361] width 36 height 15
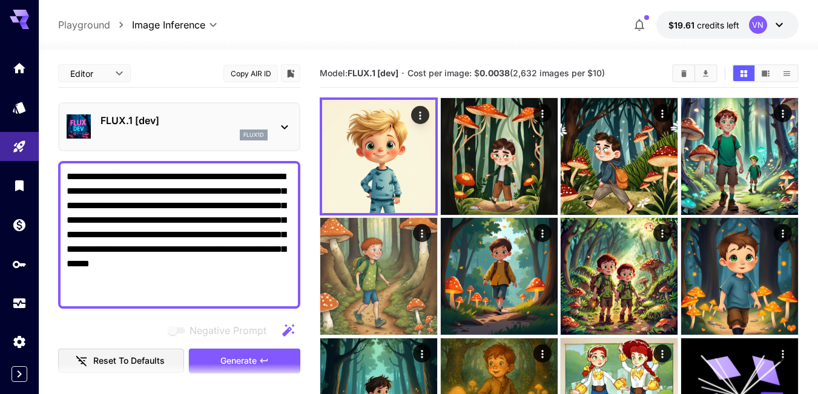
click at [208, 197] on textarea "**********" at bounding box center [179, 235] width 225 height 131
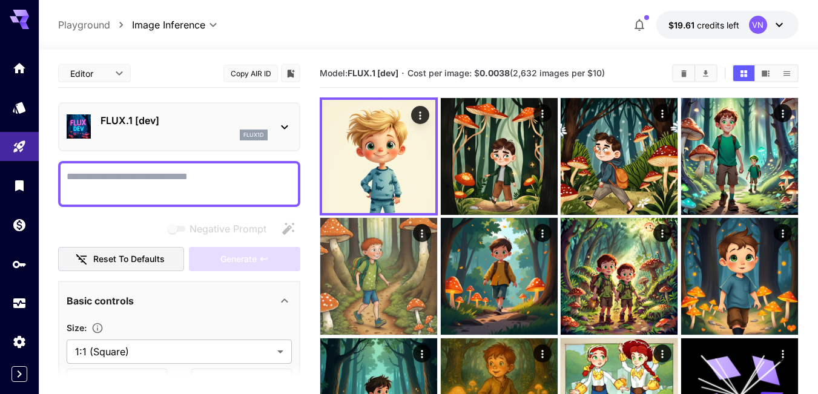
paste textarea "**********"
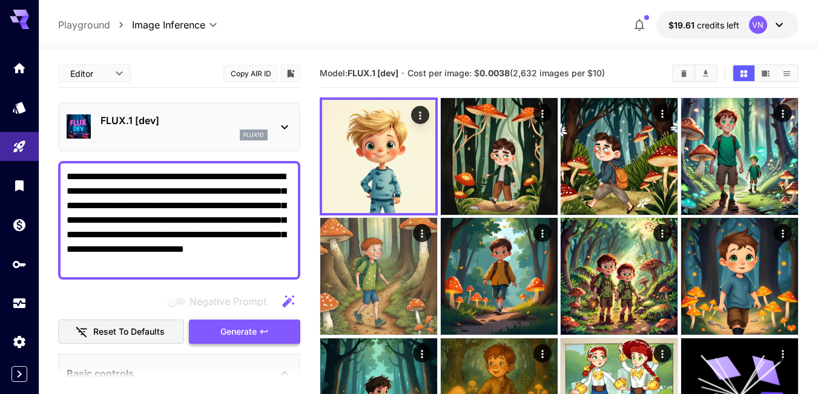
type textarea "**********"
click at [240, 331] on span "Generate" at bounding box center [238, 332] width 36 height 15
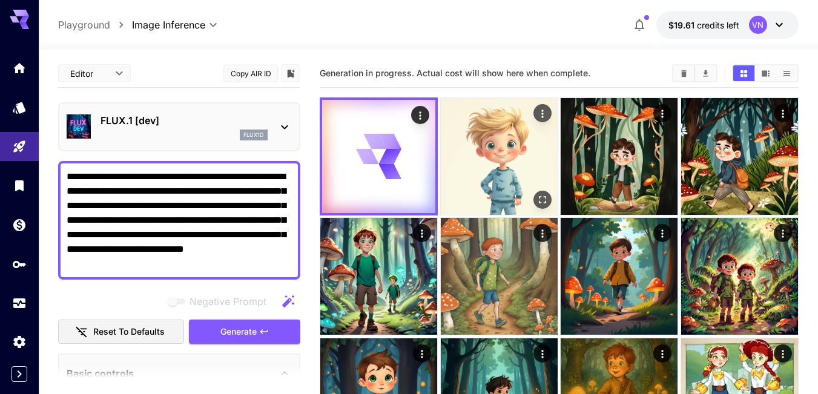
click at [543, 199] on icon "Open in fullscreen" at bounding box center [543, 200] width 12 height 12
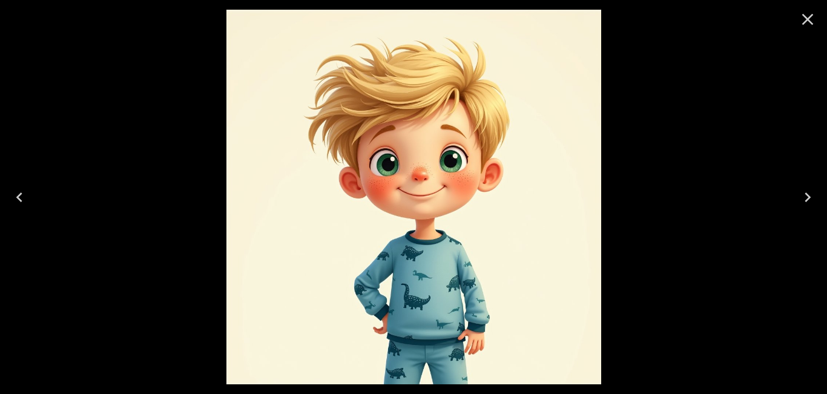
click at [807, 21] on icon "Close" at bounding box center [808, 20] width 12 height 12
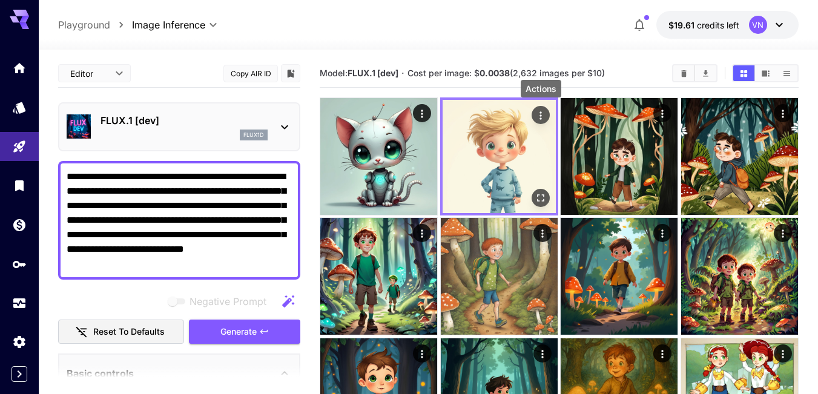
click at [540, 116] on icon "Actions" at bounding box center [541, 116] width 12 height 12
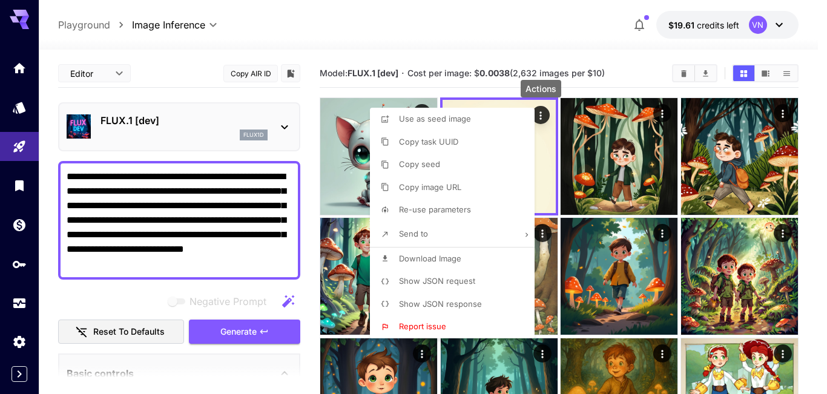
click at [432, 188] on span "Copy image URL" at bounding box center [430, 187] width 62 height 10
click at [354, 38] on div at bounding box center [413, 197] width 827 height 394
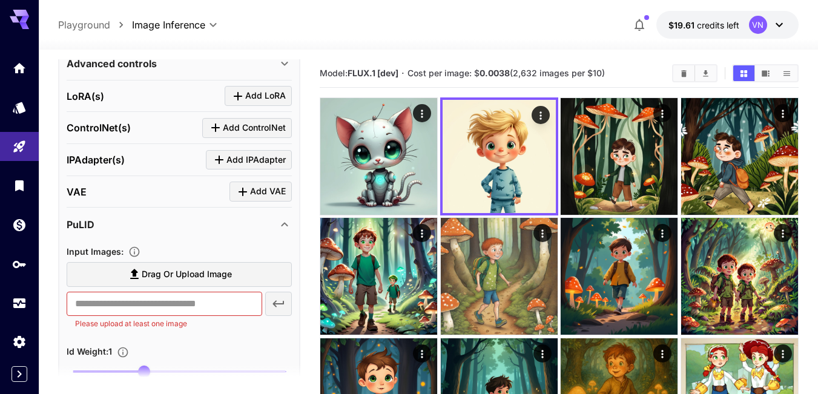
scroll to position [606, 0]
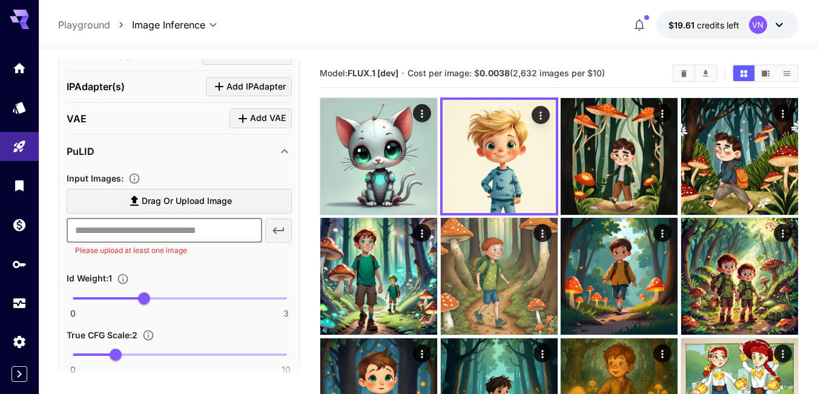
click at [124, 227] on input "text" at bounding box center [165, 231] width 196 height 24
paste input "**********"
type input "**********"
click at [279, 232] on icon "button" at bounding box center [278, 230] width 15 height 15
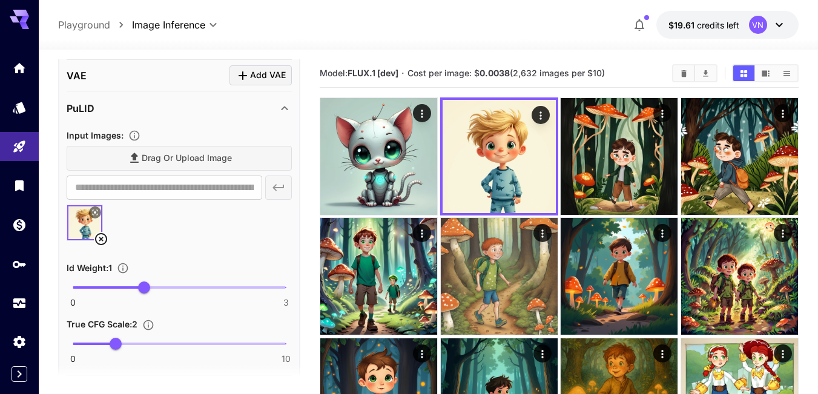
scroll to position [666, 0]
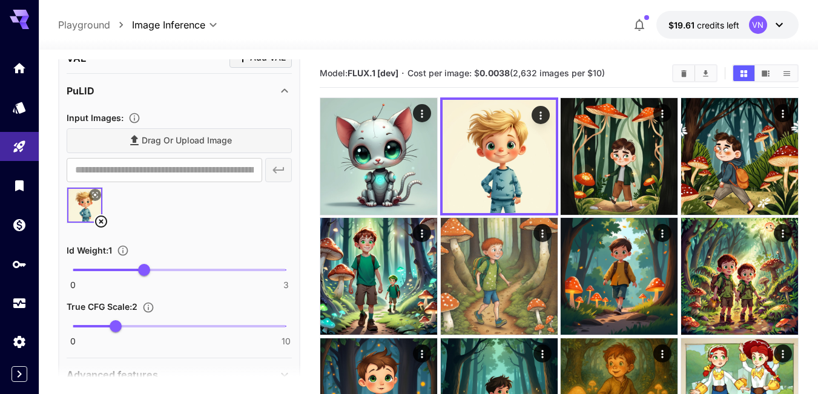
click at [207, 145] on div "Drag or upload image" at bounding box center [179, 140] width 225 height 25
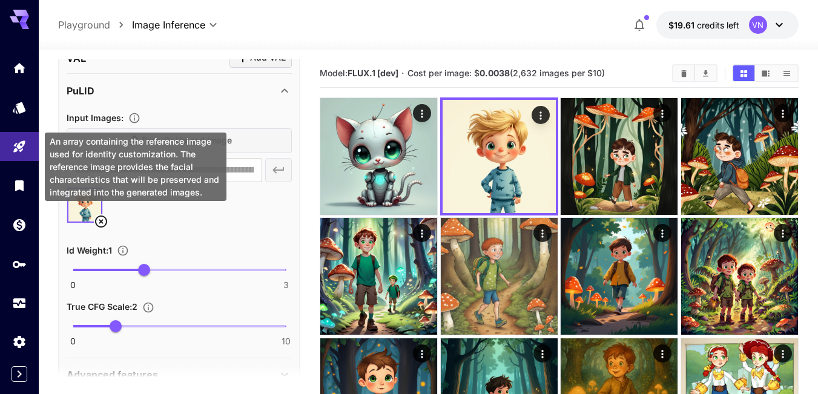
click at [136, 114] on icon "An array containing the reference image used for identity customization. The re…" at bounding box center [134, 118] width 12 height 12
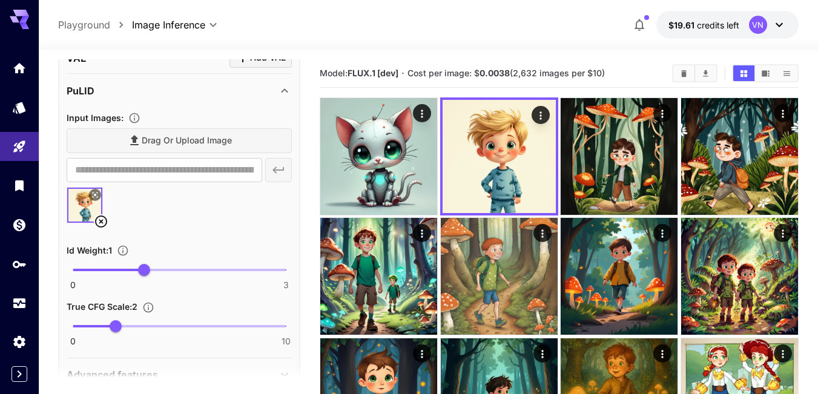
click at [215, 116] on div "Input Images :" at bounding box center [179, 117] width 225 height 15
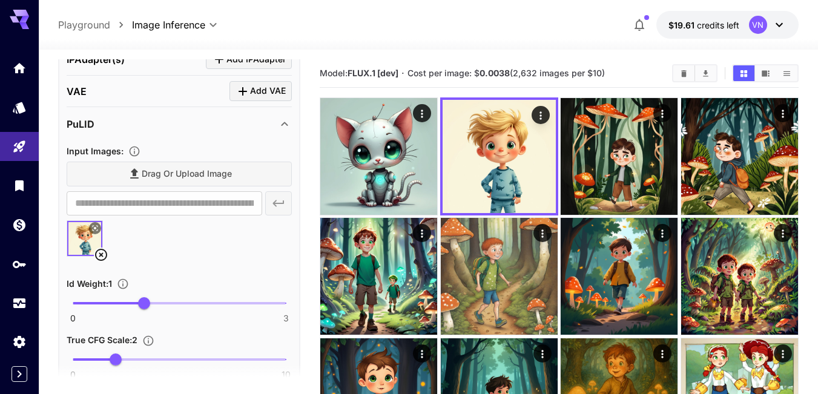
scroll to position [606, 0]
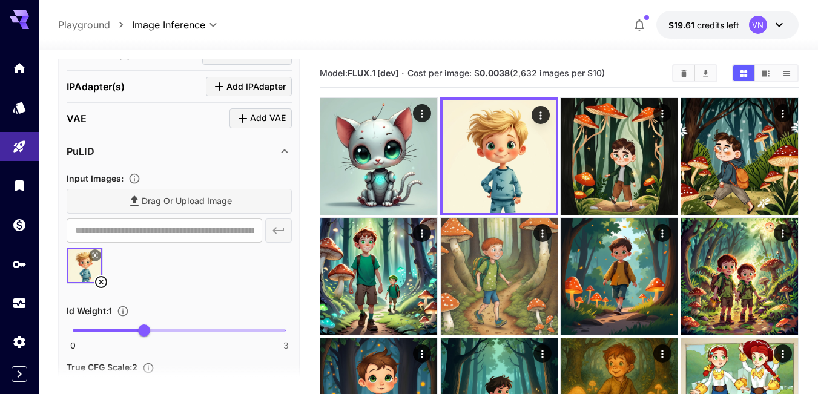
click at [174, 203] on div "Drag or upload image" at bounding box center [179, 201] width 225 height 25
click at [100, 283] on icon at bounding box center [101, 282] width 12 height 12
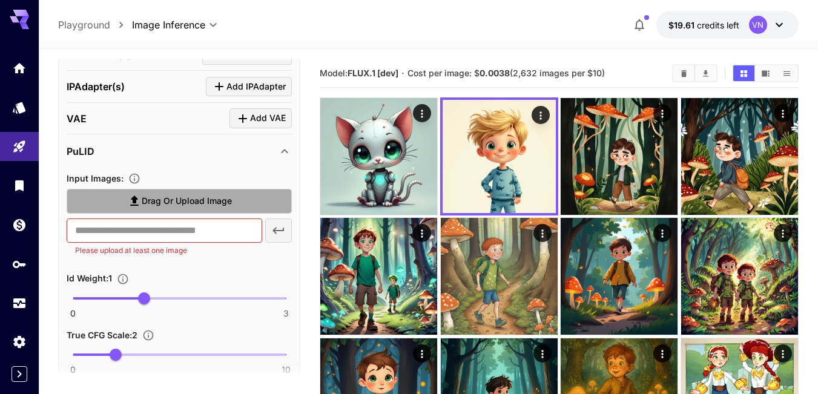
click at [172, 198] on span "Drag or upload image" at bounding box center [187, 201] width 90 height 15
click at [0, 0] on input "Drag or upload image" at bounding box center [0, 0] width 0 height 0
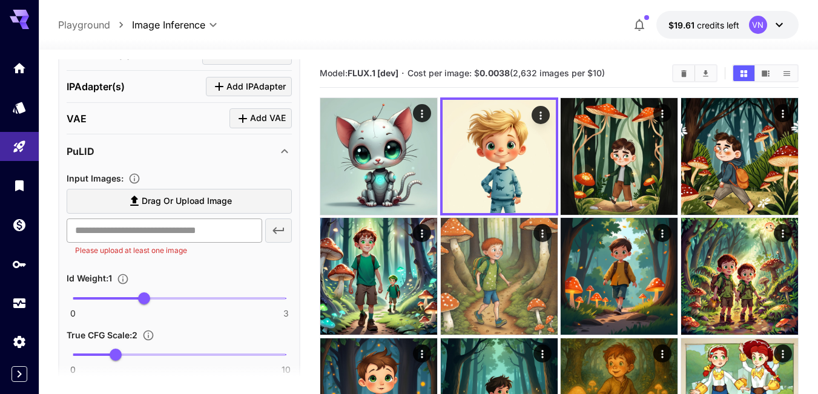
click at [146, 234] on input "text" at bounding box center [165, 231] width 196 height 24
click at [114, 233] on input "text" at bounding box center [165, 231] width 196 height 24
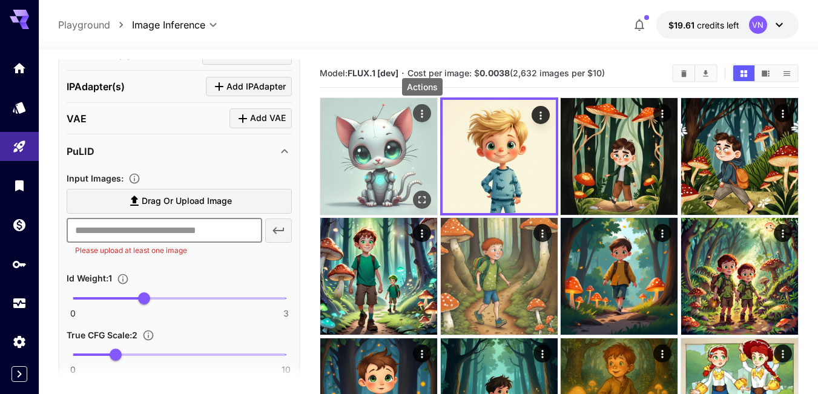
click at [422, 114] on icon "Actions" at bounding box center [422, 114] width 2 height 8
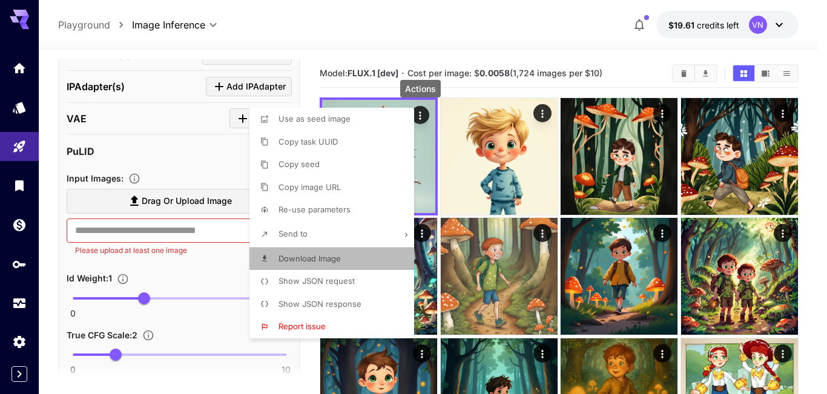
click at [320, 259] on span "Download Image" at bounding box center [310, 259] width 62 height 10
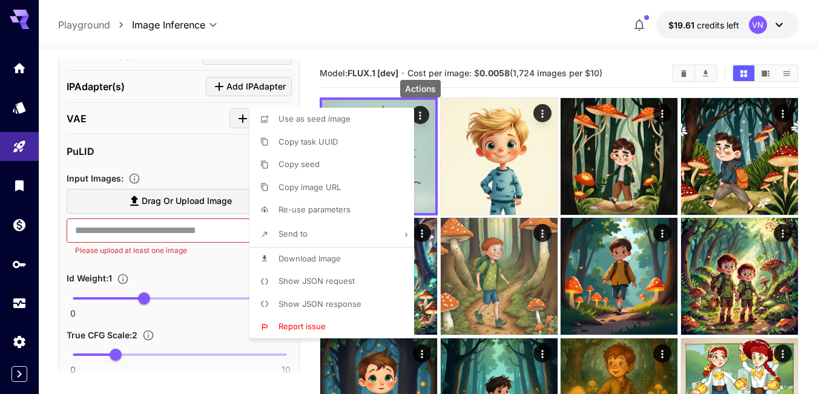
click at [541, 114] on div at bounding box center [413, 197] width 827 height 394
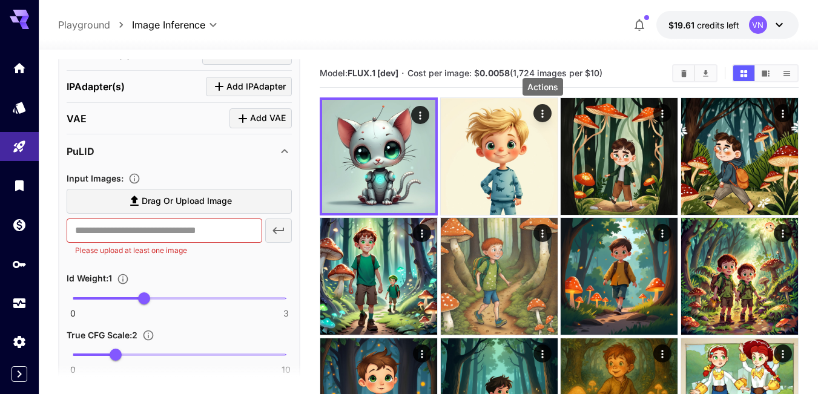
click at [541, 114] on icon "Actions" at bounding box center [543, 114] width 12 height 12
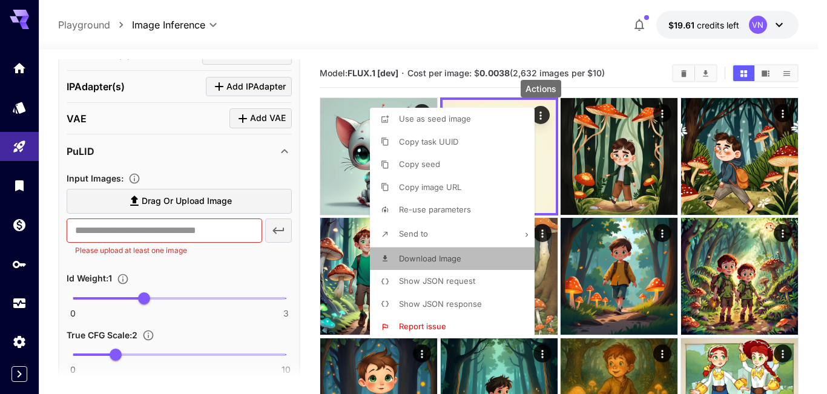
click at [437, 259] on span "Download Image" at bounding box center [430, 259] width 62 height 10
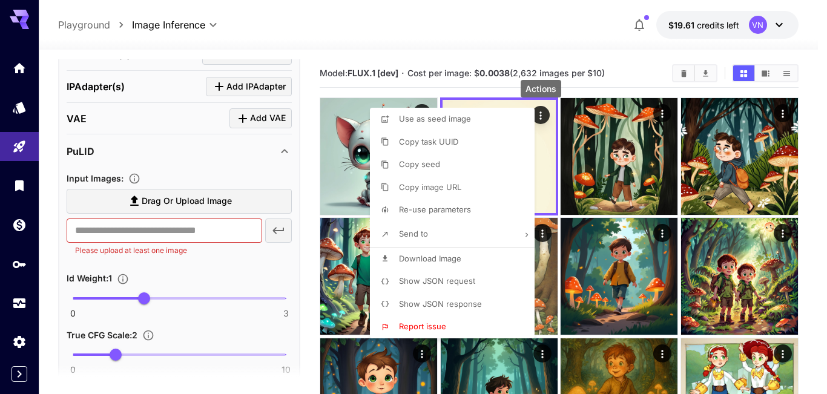
click at [151, 203] on div at bounding box center [413, 197] width 827 height 394
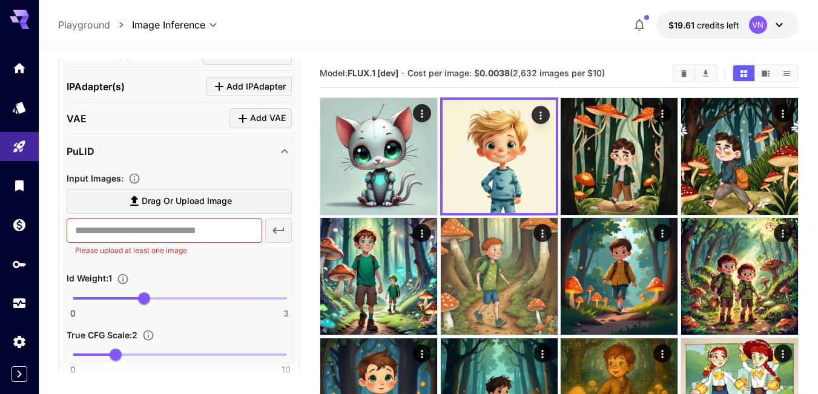
click at [186, 199] on span "Drag or upload image" at bounding box center [187, 201] width 90 height 15
click at [0, 0] on input "Drag or upload image" at bounding box center [0, 0] width 0 height 0
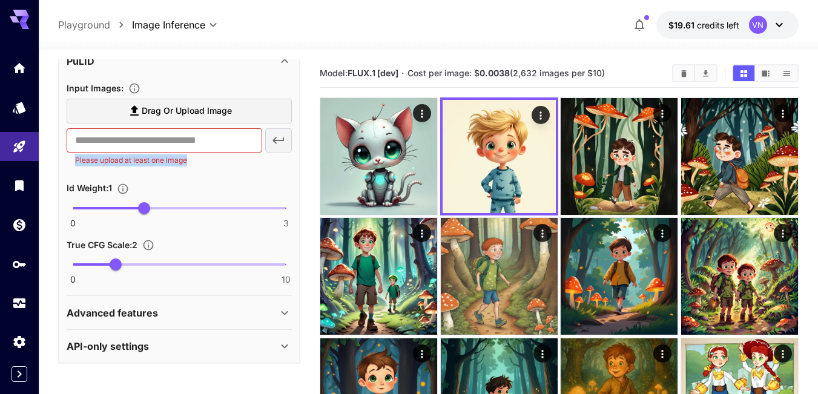
drag, startPoint x: 193, startPoint y: 161, endPoint x: 74, endPoint y: 162, distance: 119.3
click at [73, 162] on div "​ Please upload at least one image" at bounding box center [165, 147] width 196 height 38
click at [196, 191] on div "Id Weight : 1" at bounding box center [179, 187] width 225 height 15
click at [211, 140] on input "text" at bounding box center [165, 140] width 196 height 24
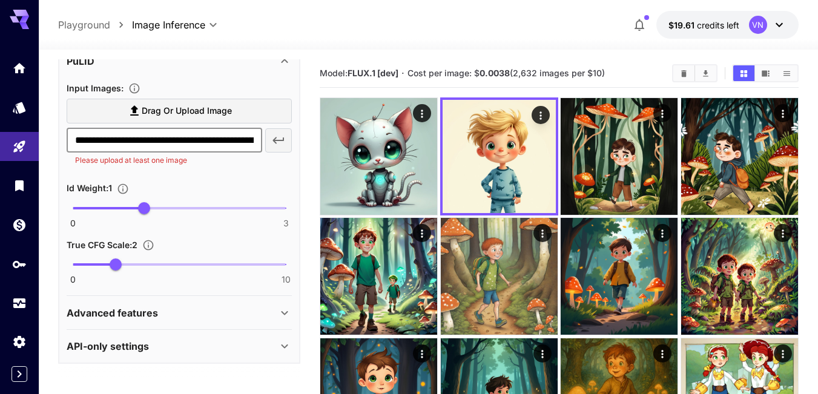
click at [214, 110] on span "Drag or upload image" at bounding box center [187, 111] width 90 height 15
click at [0, 0] on input "Drag or upload image" at bounding box center [0, 0] width 0 height 0
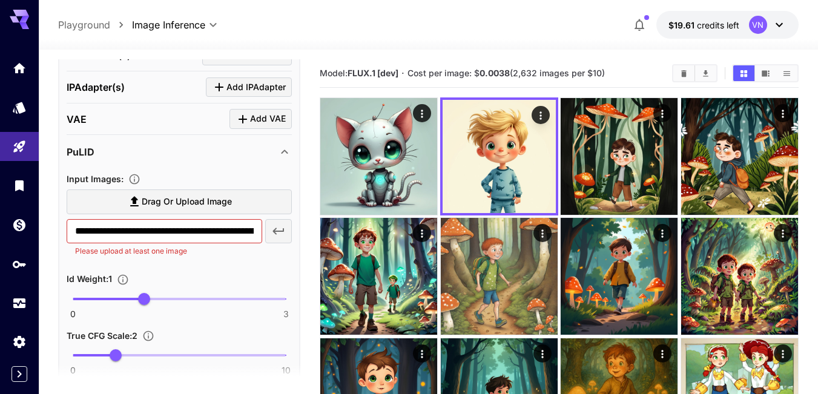
scroll to position [514, 0]
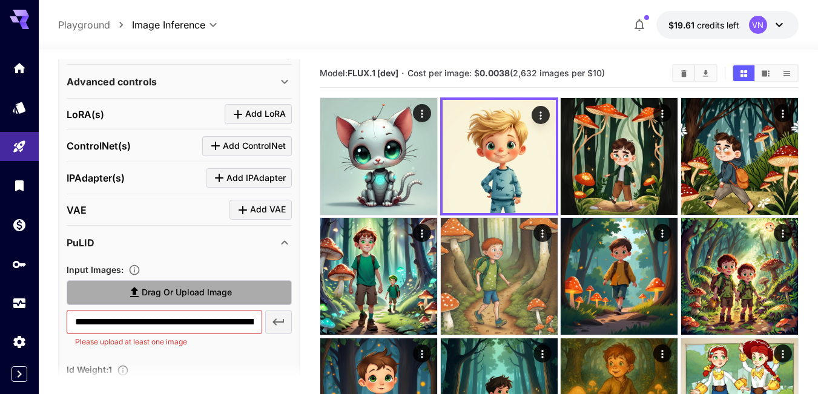
click at [154, 296] on span "Drag or upload image" at bounding box center [187, 292] width 90 height 15
click at [0, 0] on input "Drag or upload image" at bounding box center [0, 0] width 0 height 0
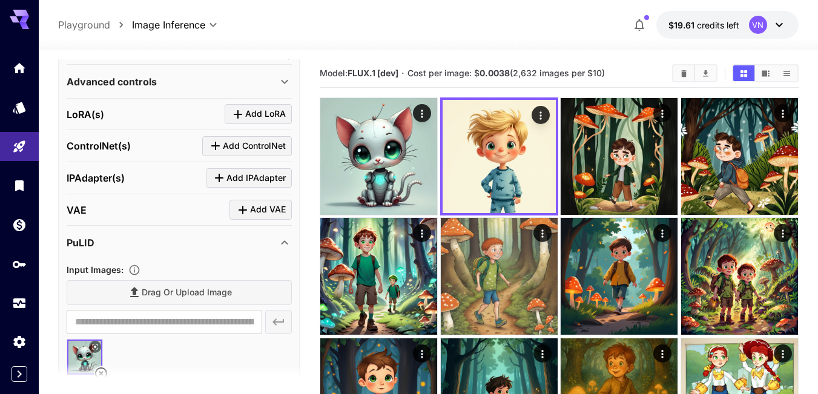
type input "**********"
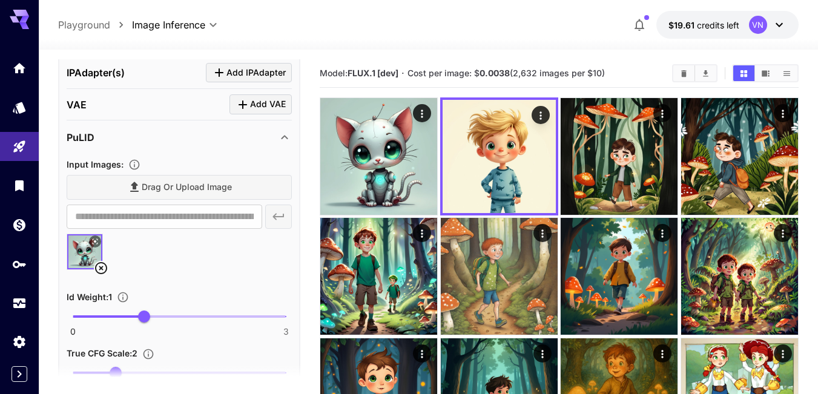
scroll to position [635, 0]
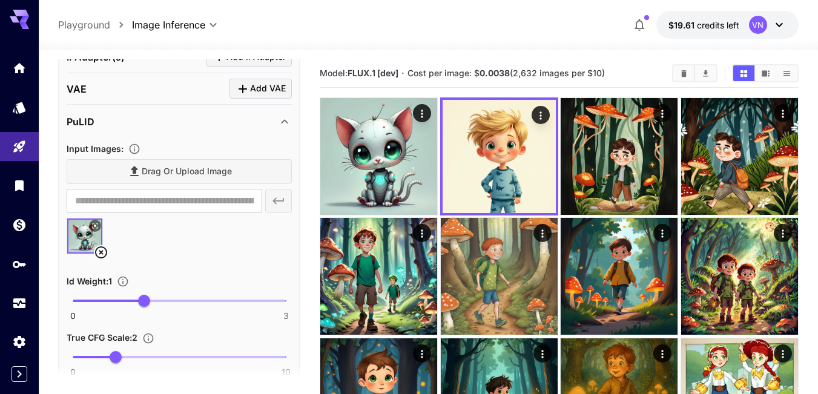
click at [170, 173] on div "Drag or upload image" at bounding box center [179, 171] width 225 height 25
click at [242, 120] on div "PuLID" at bounding box center [172, 121] width 211 height 15
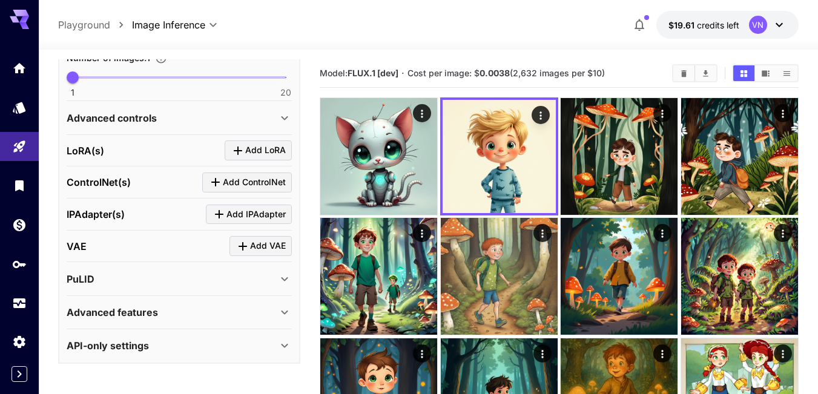
scroll to position [478, 0]
click at [121, 280] on div "PuLID" at bounding box center [172, 279] width 211 height 15
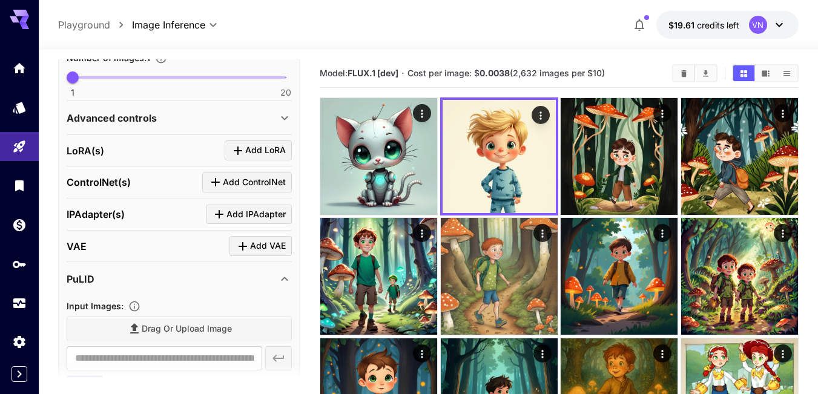
scroll to position [635, 0]
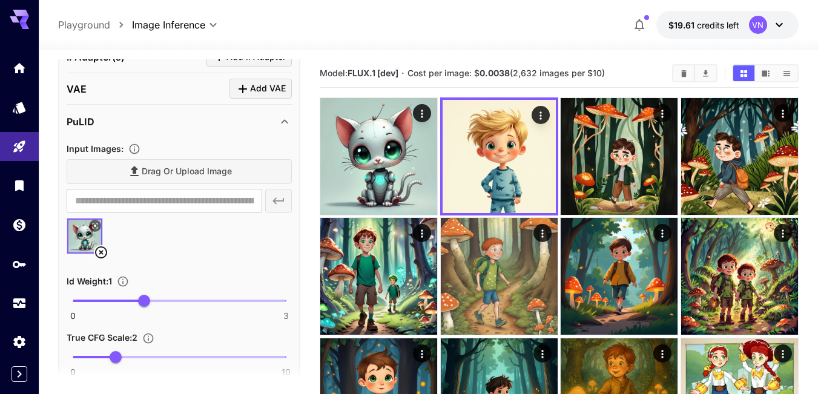
click at [159, 172] on div "Drag or upload image" at bounding box center [179, 171] width 225 height 25
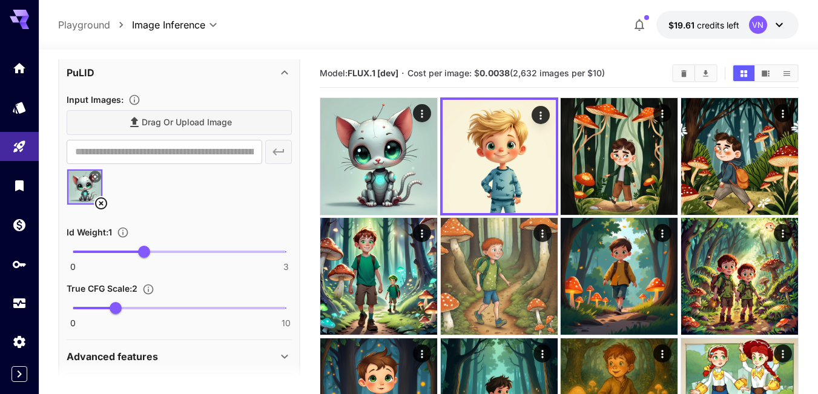
scroll to position [728, 0]
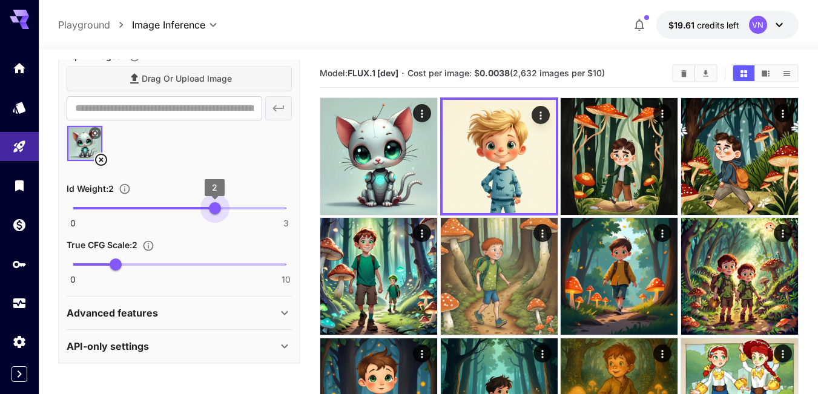
drag, startPoint x: 146, startPoint y: 210, endPoint x: 228, endPoint y: 206, distance: 81.8
click at [228, 206] on span "0 3 2" at bounding box center [179, 208] width 213 height 18
click at [181, 154] on div at bounding box center [179, 148] width 225 height 46
click at [169, 79] on div "Drag or upload image" at bounding box center [179, 79] width 225 height 25
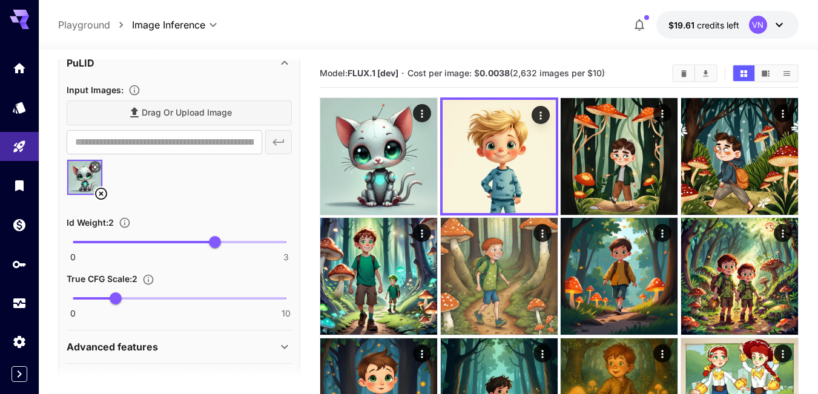
scroll to position [667, 0]
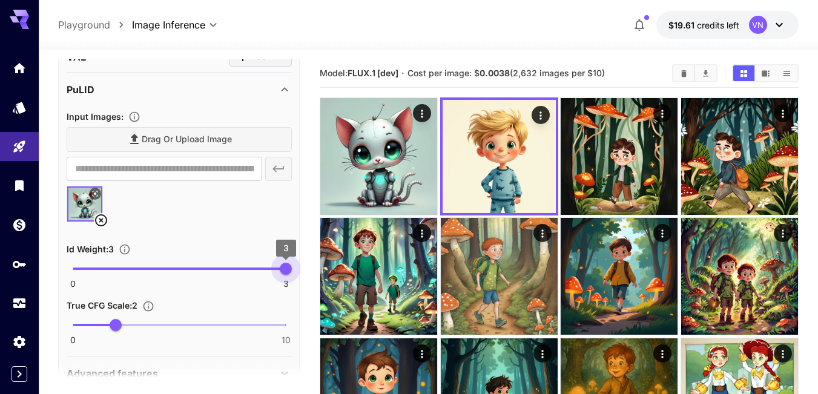
drag, startPoint x: 217, startPoint y: 269, endPoint x: 306, endPoint y: 266, distance: 88.4
click at [306, 266] on main "**********" at bounding box center [428, 322] width 741 height 527
type input "*"
drag, startPoint x: 286, startPoint y: 268, endPoint x: 146, endPoint y: 263, distance: 140.0
click at [146, 263] on span "1" at bounding box center [144, 269] width 12 height 12
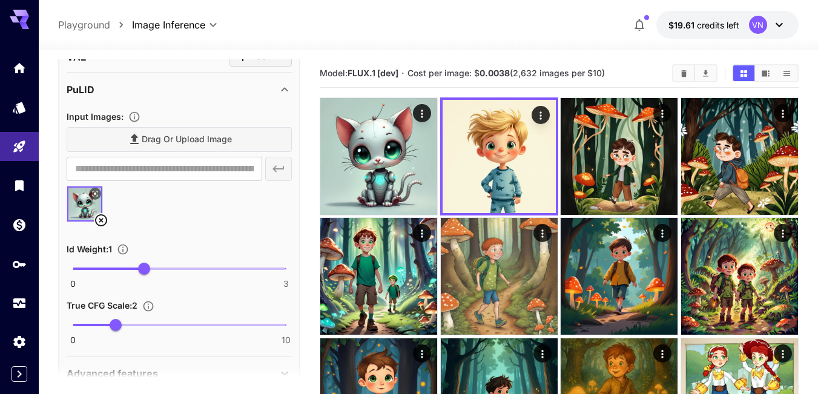
scroll to position [728, 0]
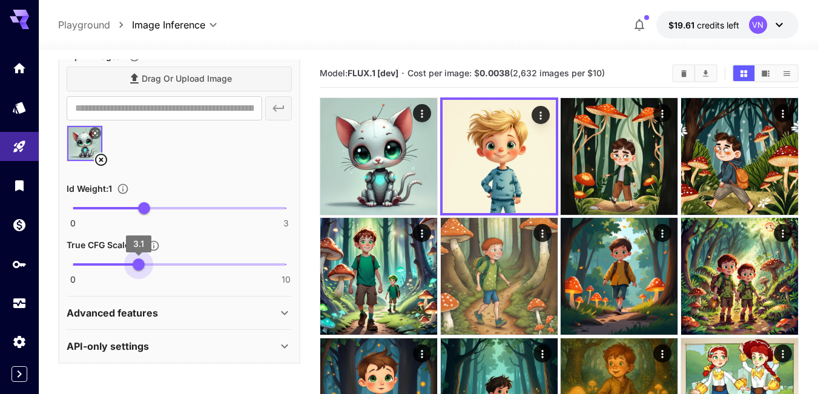
type input "***"
drag, startPoint x: 116, startPoint y: 263, endPoint x: 127, endPoint y: 263, distance: 10.9
click at [127, 263] on span "2.5" at bounding box center [126, 265] width 12 height 12
click at [96, 133] on icon at bounding box center [95, 132] width 5 height 5
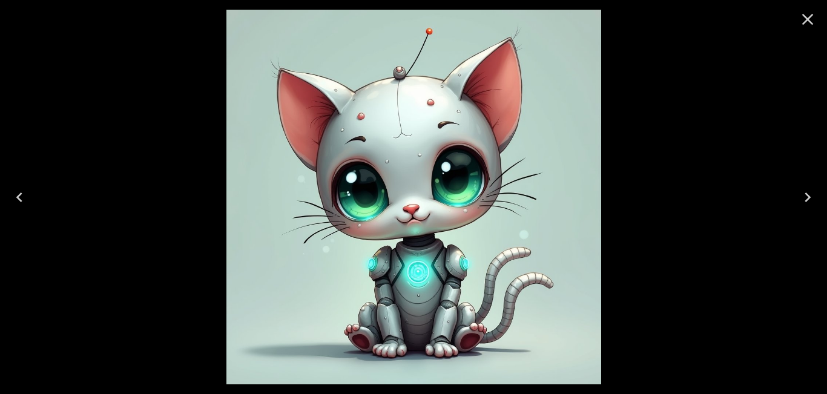
click at [810, 16] on icon "Close" at bounding box center [807, 19] width 19 height 19
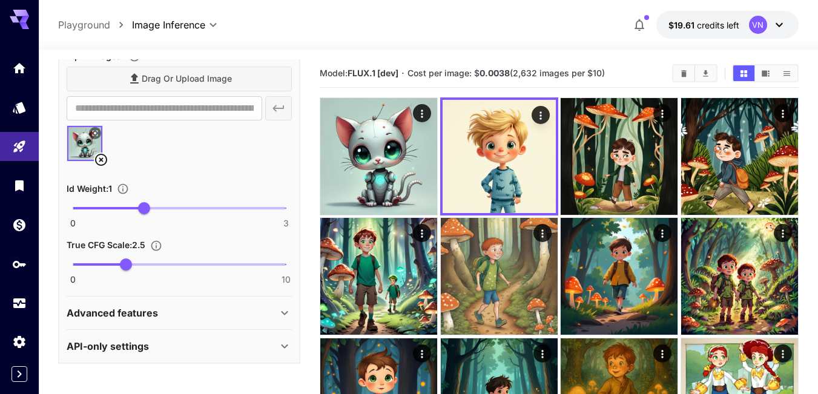
scroll to position [667, 0]
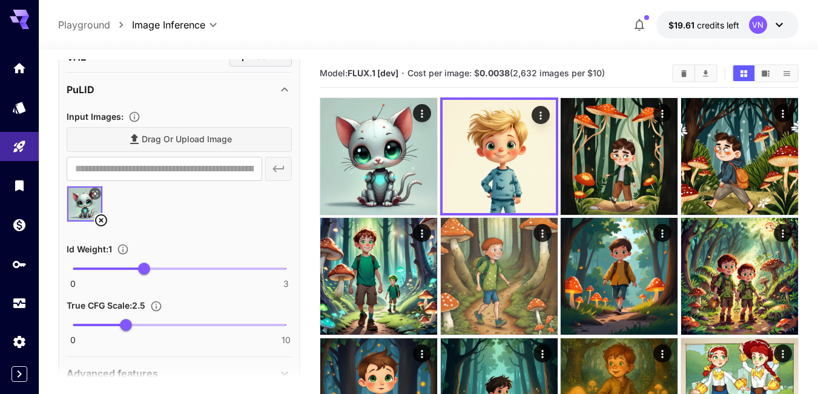
drag, startPoint x: 138, startPoint y: 134, endPoint x: 129, endPoint y: 114, distance: 22.5
click at [138, 134] on div "Drag or upload image" at bounding box center [179, 139] width 225 height 25
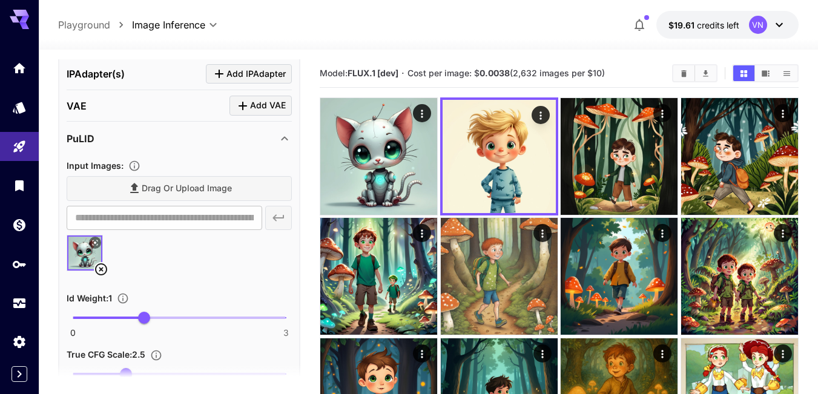
scroll to position [546, 0]
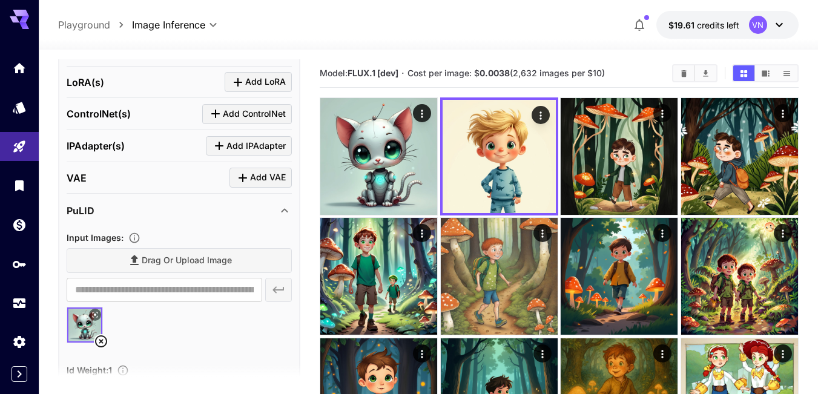
click at [168, 207] on div "PuLID" at bounding box center [172, 210] width 211 height 15
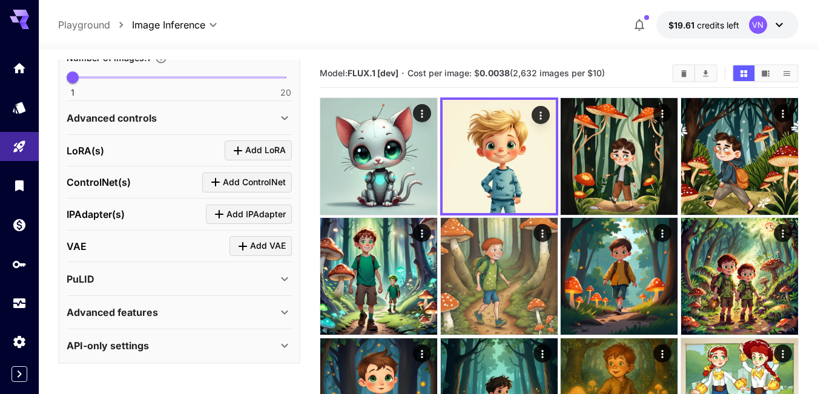
scroll to position [478, 0]
click at [129, 280] on div "PuLID" at bounding box center [172, 279] width 211 height 15
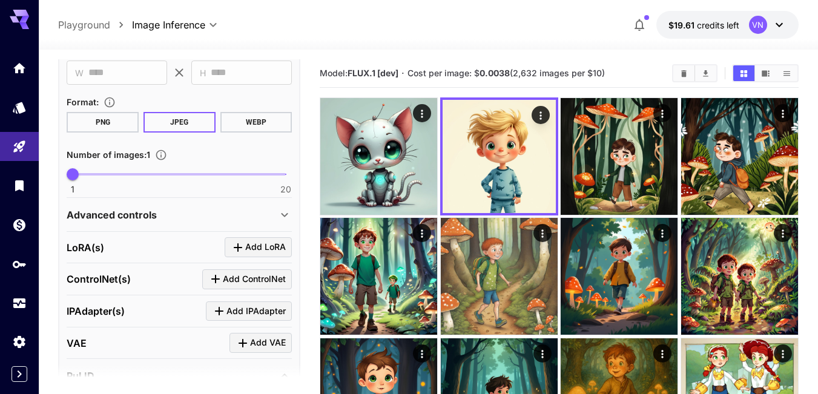
scroll to position [365, 0]
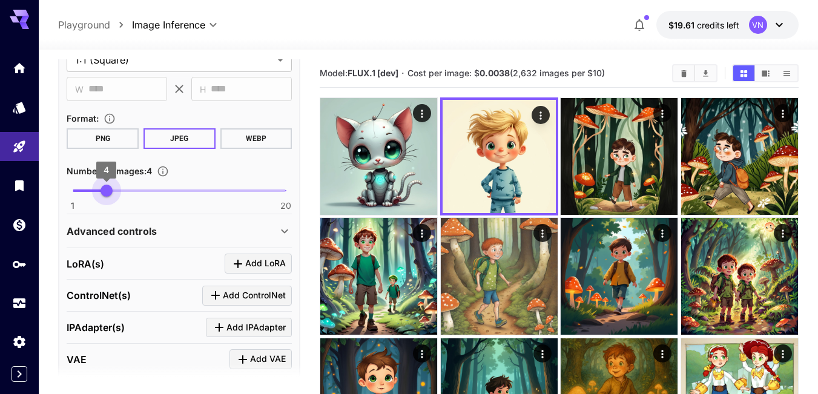
drag, startPoint x: 76, startPoint y: 188, endPoint x: 116, endPoint y: 187, distance: 40.0
click at [113, 187] on span "4" at bounding box center [107, 191] width 12 height 12
click at [101, 189] on span "4" at bounding box center [107, 191] width 12 height 12
type input "*"
drag, startPoint x: 84, startPoint y: 189, endPoint x: 48, endPoint y: 187, distance: 35.8
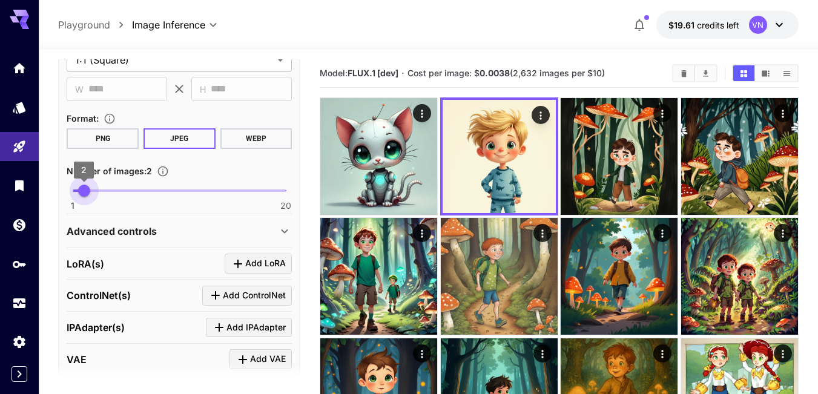
click at [48, 187] on section "**********" at bounding box center [428, 331] width 779 height 563
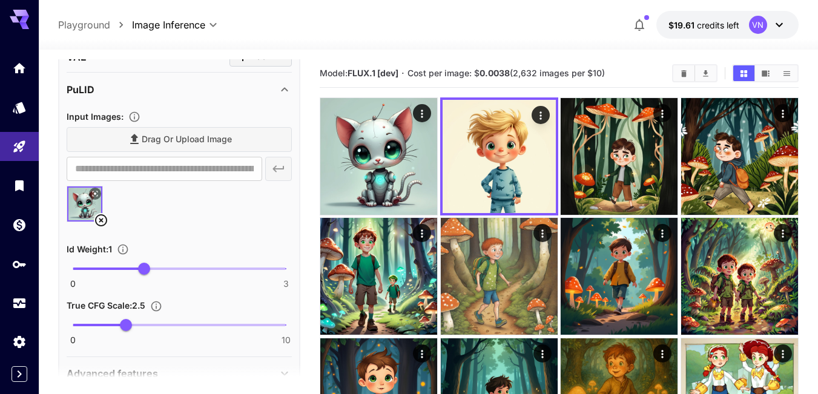
scroll to position [728, 0]
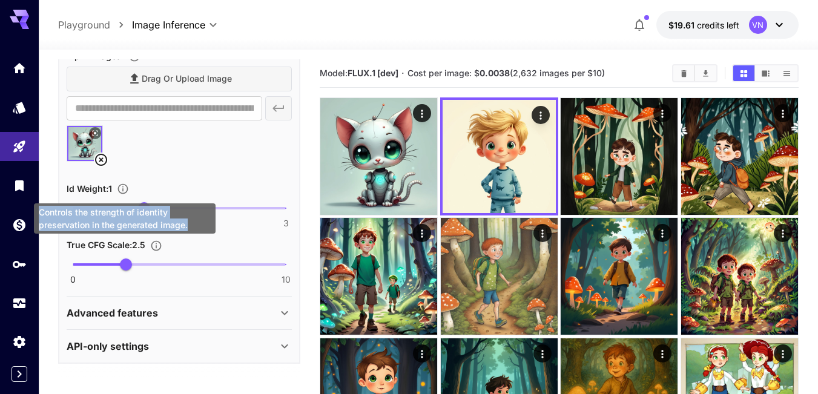
drag, startPoint x: 198, startPoint y: 227, endPoint x: 39, endPoint y: 212, distance: 159.4
click at [38, 212] on div "Controls the strength of identity preservation in the generated image." at bounding box center [125, 218] width 182 height 30
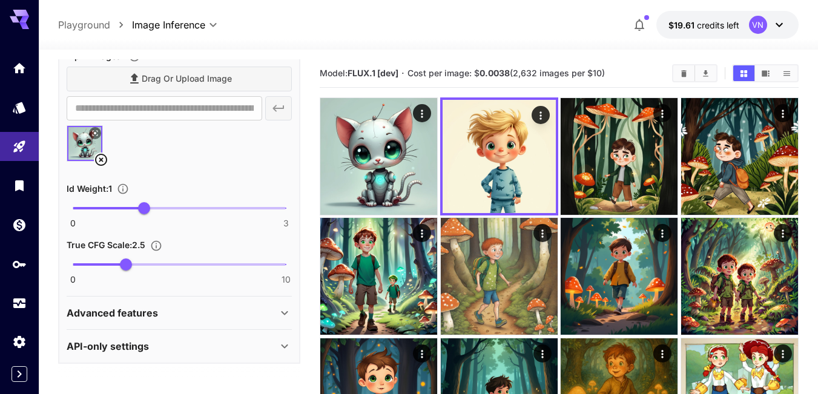
scroll to position [667, 0]
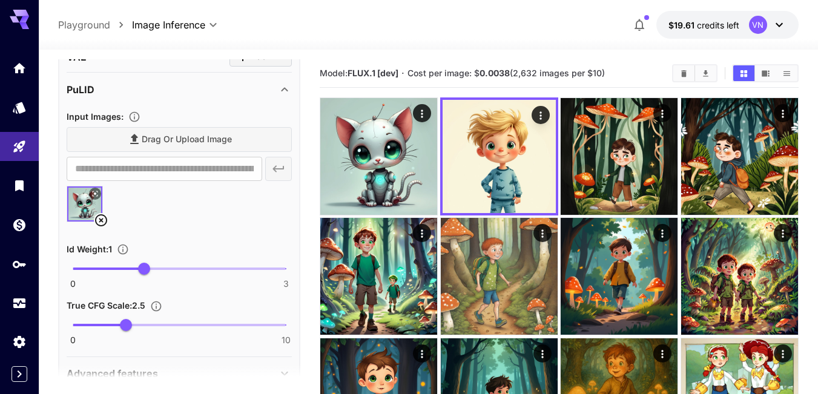
click at [153, 207] on div at bounding box center [179, 209] width 225 height 46
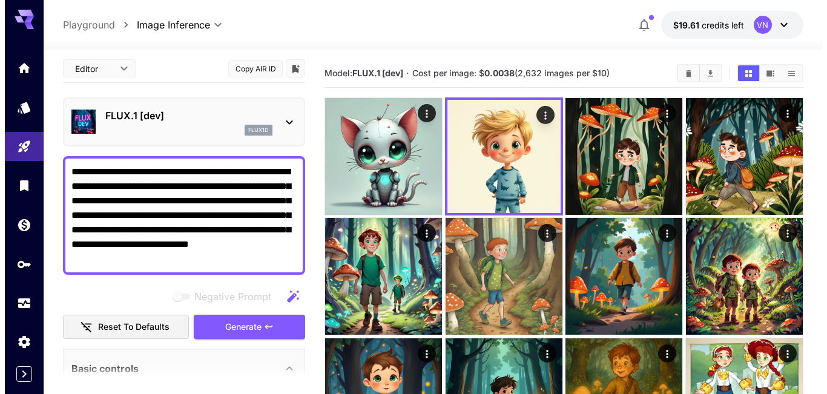
scroll to position [0, 0]
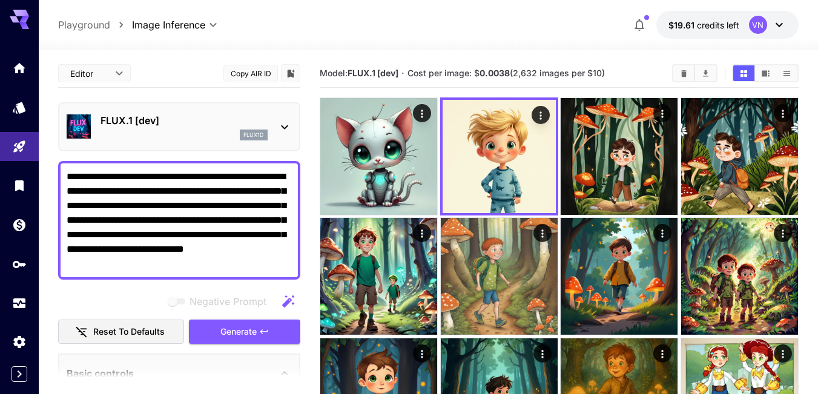
click at [283, 126] on icon at bounding box center [285, 127] width 7 height 4
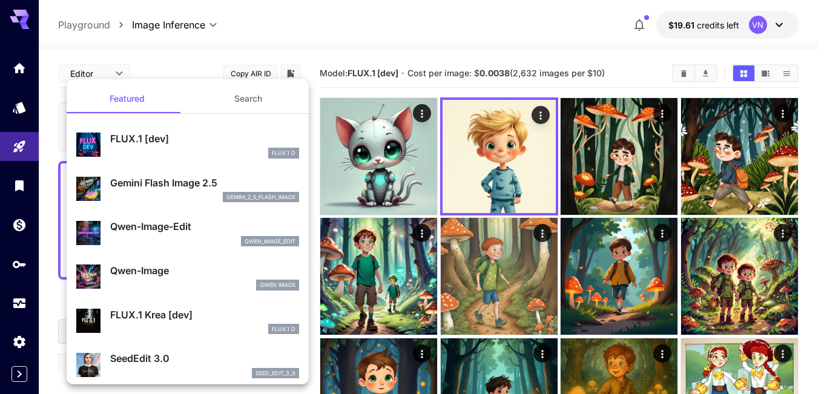
click at [356, 35] on div at bounding box center [413, 197] width 827 height 394
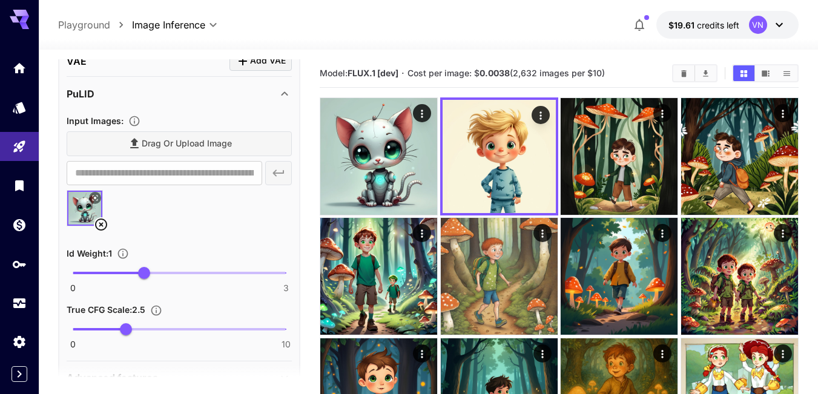
scroll to position [666, 0]
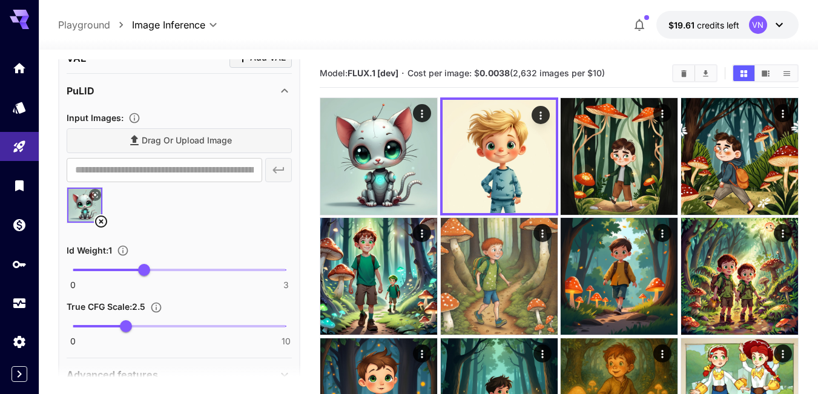
click at [197, 141] on div "Drag or upload image" at bounding box center [179, 140] width 225 height 25
click at [142, 137] on div "Drag or upload image" at bounding box center [179, 140] width 225 height 25
click at [147, 222] on div at bounding box center [179, 210] width 225 height 46
click at [179, 140] on div "Drag or upload image" at bounding box center [179, 140] width 225 height 25
click at [157, 142] on div "Drag or upload image" at bounding box center [179, 140] width 225 height 25
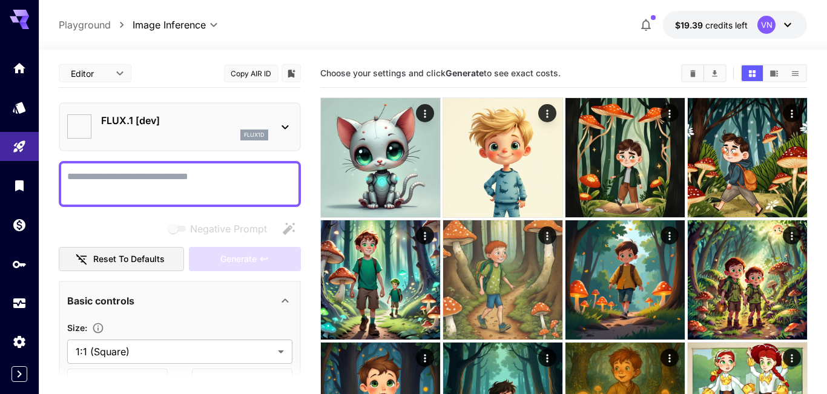
type input "**********"
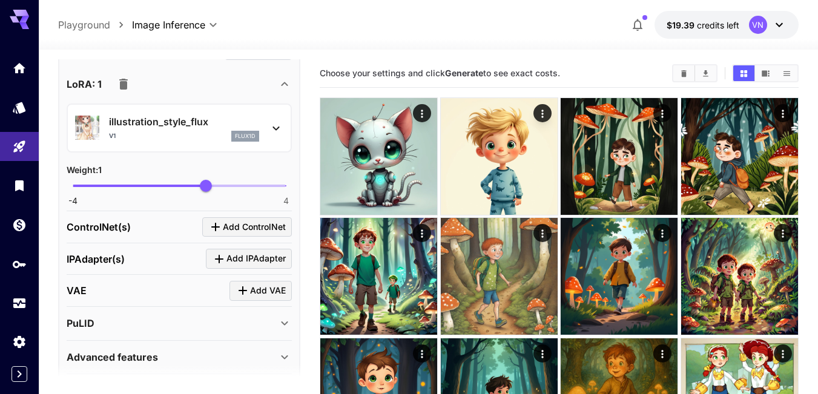
scroll to position [484, 0]
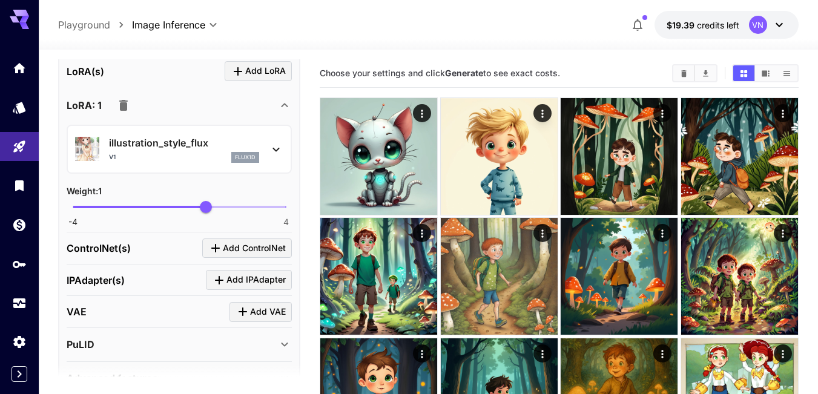
click at [122, 106] on icon "button" at bounding box center [123, 105] width 8 height 11
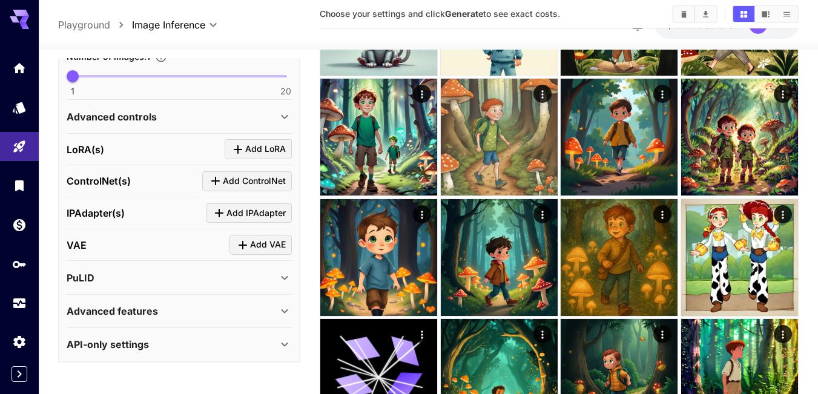
scroll to position [219, 0]
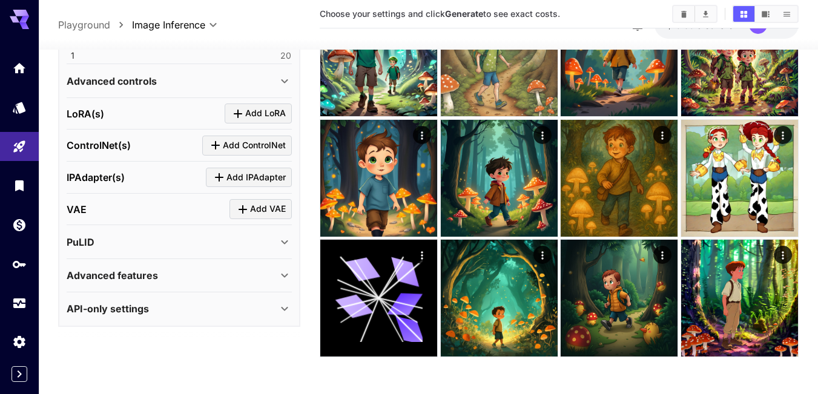
click at [135, 238] on div "PuLID" at bounding box center [172, 242] width 211 height 15
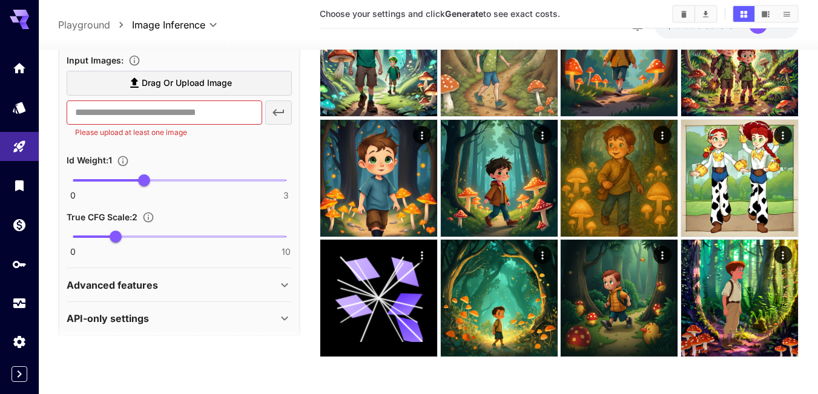
scroll to position [623, 0]
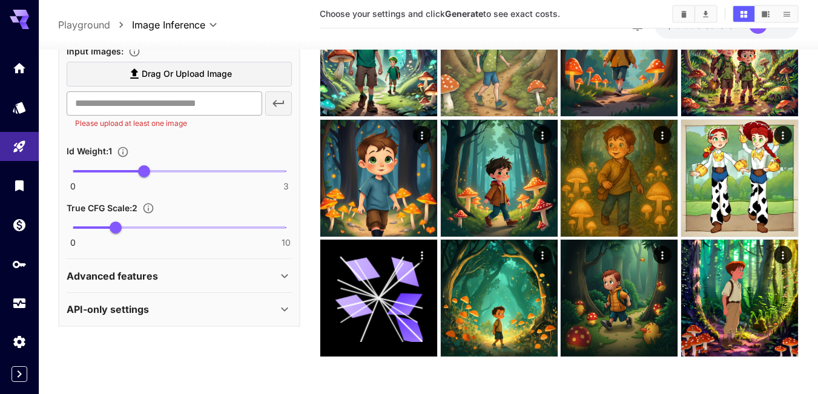
click at [87, 105] on input "text" at bounding box center [165, 103] width 196 height 24
click at [208, 101] on input "text" at bounding box center [165, 103] width 196 height 24
click at [164, 104] on input "text" at bounding box center [165, 103] width 196 height 24
click at [189, 73] on span "Drag or upload image" at bounding box center [187, 74] width 90 height 15
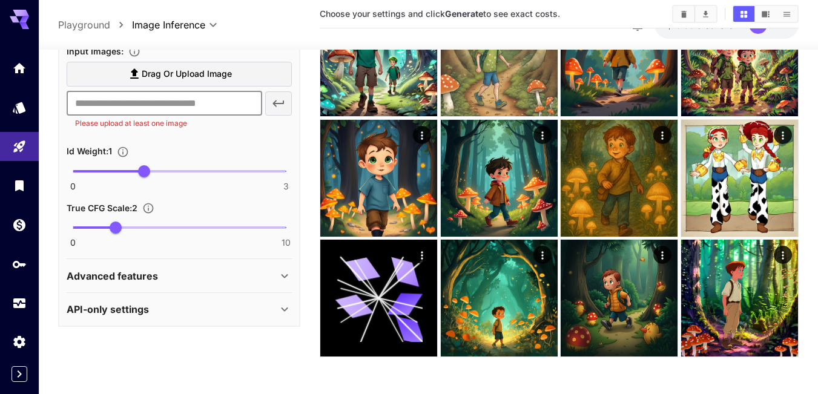
click at [0, 0] on input "Drag or upload image" at bounding box center [0, 0] width 0 height 0
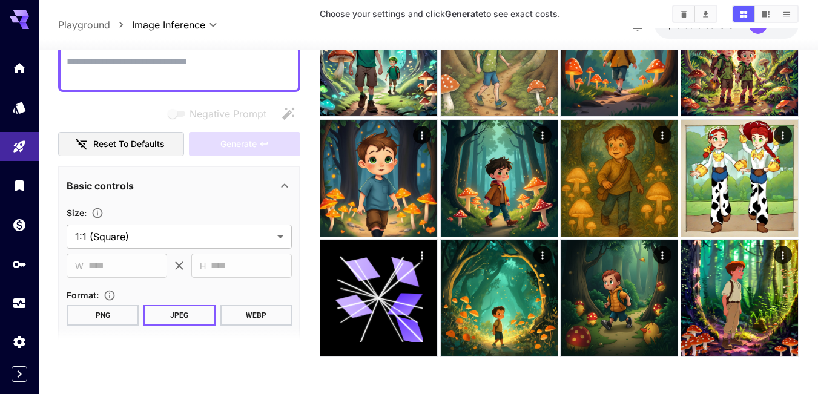
scroll to position [0, 0]
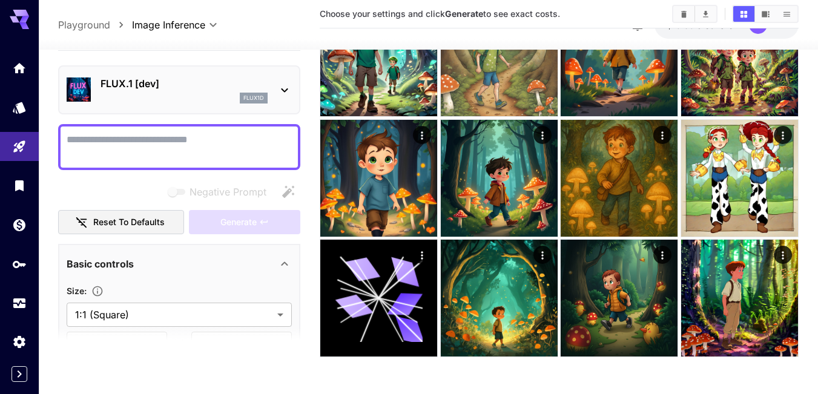
click at [174, 83] on p "FLUX.1 [dev]" at bounding box center [184, 83] width 167 height 15
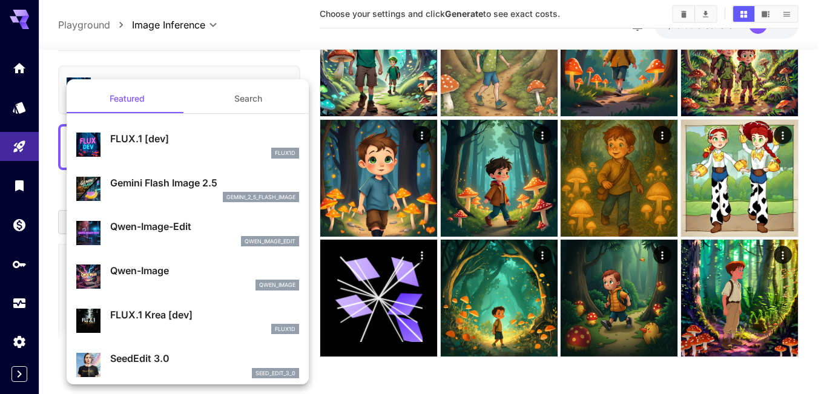
click at [212, 60] on div at bounding box center [413, 197] width 827 height 394
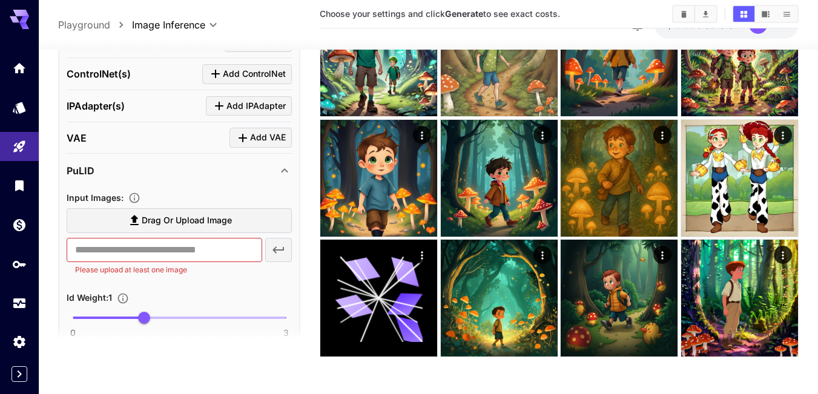
scroll to position [484, 0]
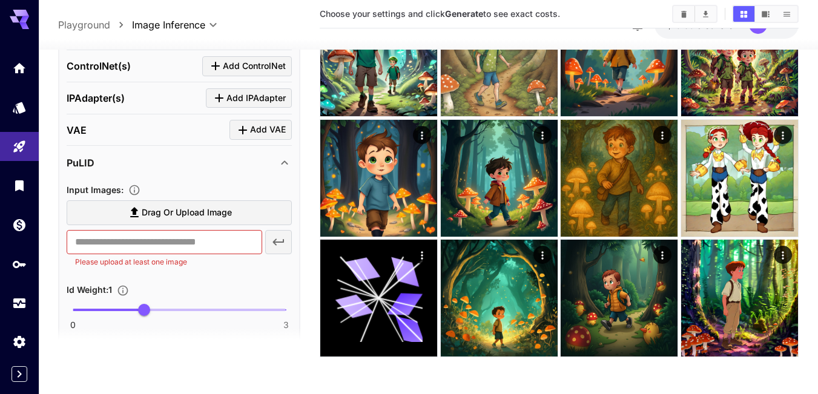
click at [145, 128] on div "VAE Add VAE" at bounding box center [179, 131] width 225 height 20
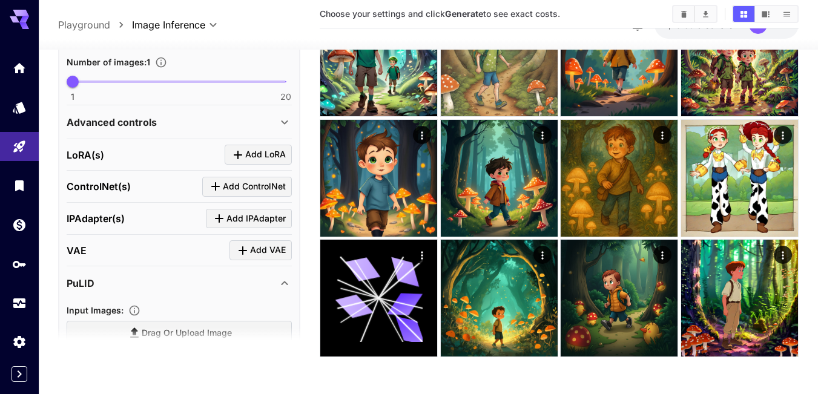
scroll to position [363, 0]
click at [185, 123] on div "Advanced controls" at bounding box center [172, 123] width 211 height 15
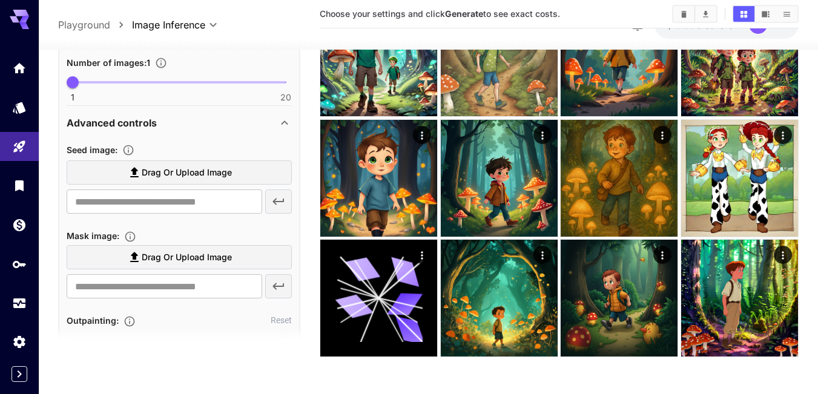
click at [185, 123] on div "Advanced controls" at bounding box center [172, 123] width 211 height 15
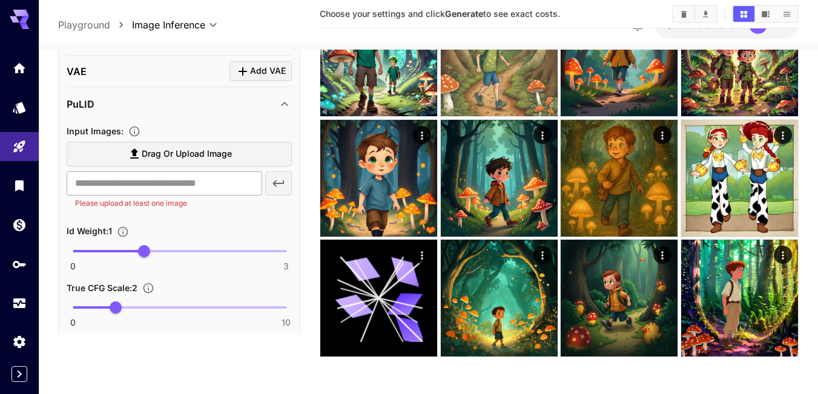
scroll to position [545, 0]
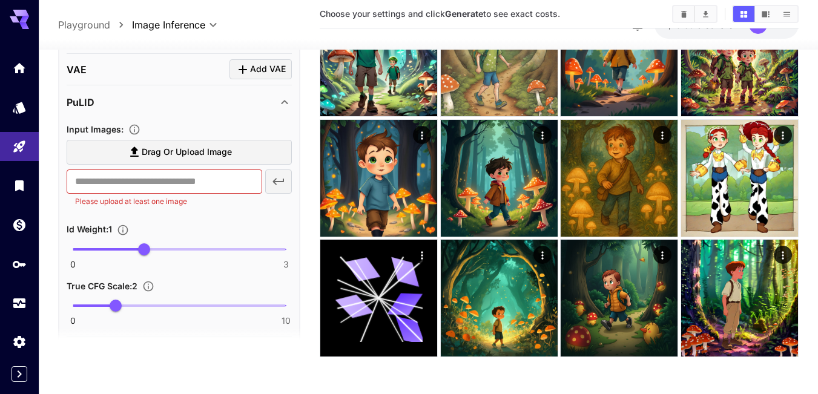
click at [120, 104] on div "PuLID" at bounding box center [172, 102] width 211 height 15
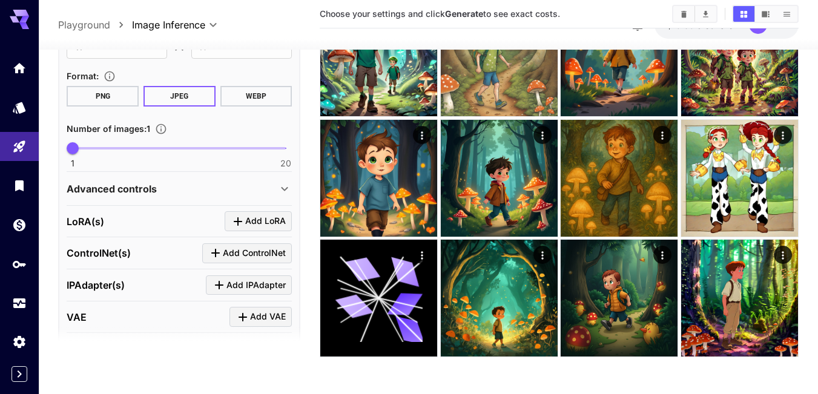
scroll to position [284, 0]
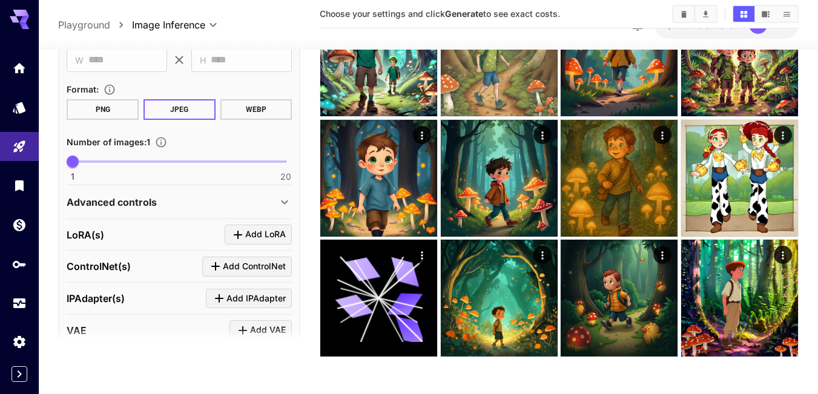
click at [149, 199] on p "Advanced controls" at bounding box center [112, 202] width 90 height 15
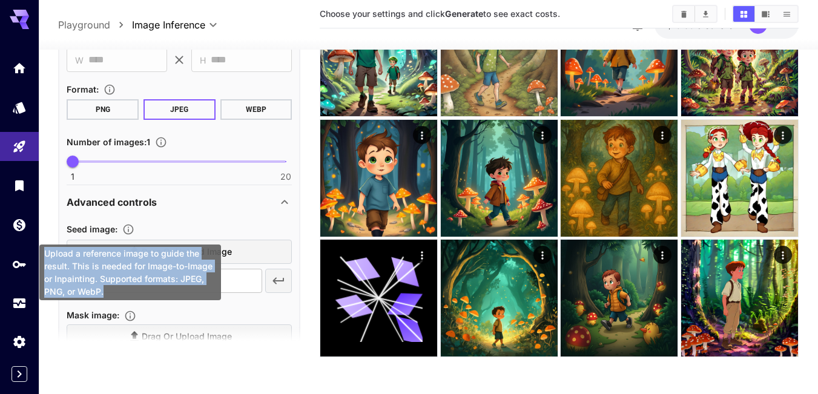
drag, startPoint x: 117, startPoint y: 294, endPoint x: 45, endPoint y: 251, distance: 83.9
click at [45, 251] on div "Upload a reference image to guide the result. This is needed for Image-to-Image…" at bounding box center [130, 273] width 182 height 56
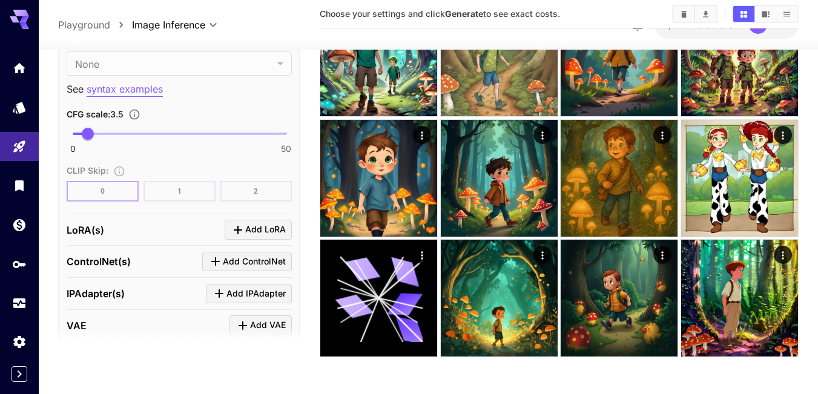
scroll to position [1005, 0]
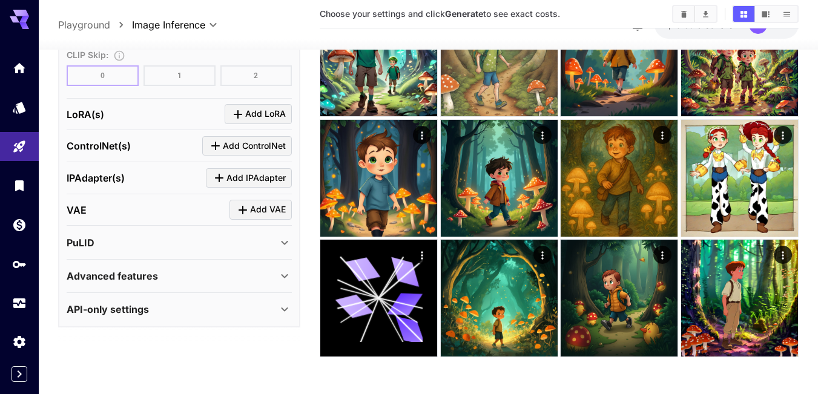
click at [111, 245] on div "PuLID" at bounding box center [172, 243] width 211 height 15
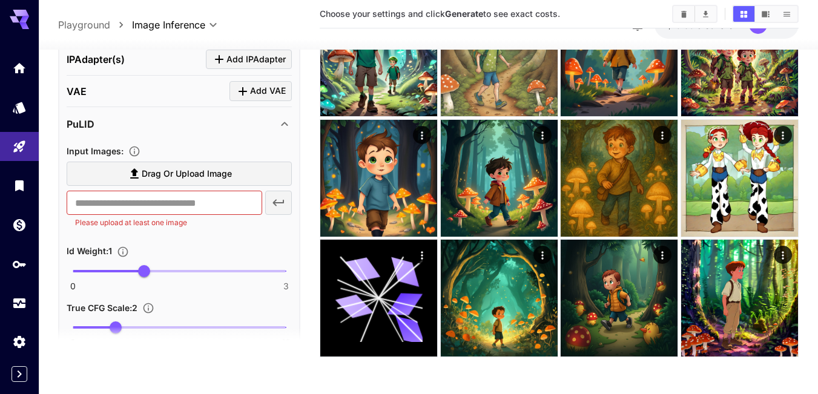
scroll to position [1126, 0]
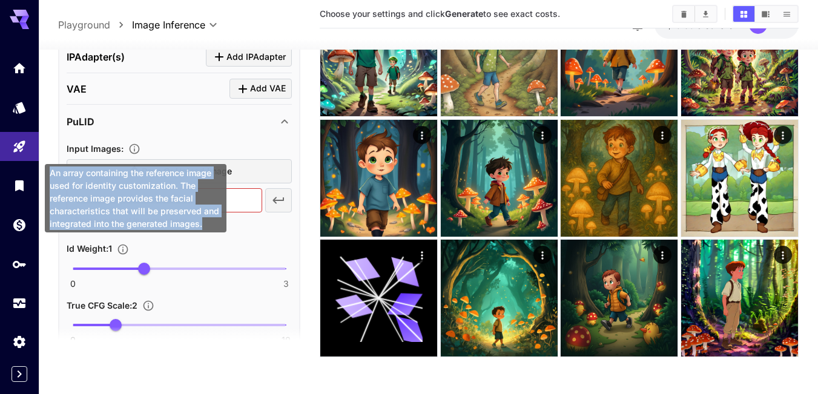
drag, startPoint x: 210, startPoint y: 224, endPoint x: 50, endPoint y: 175, distance: 166.7
click at [47, 176] on div "An array containing the reference image used for identity customization. The re…" at bounding box center [136, 198] width 182 height 68
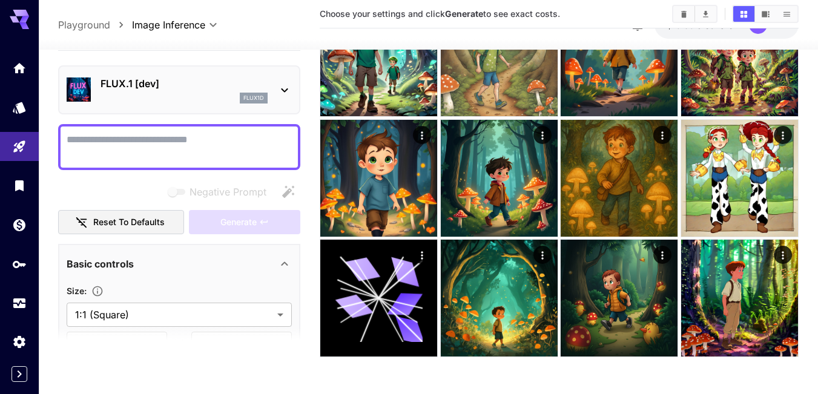
scroll to position [0, 0]
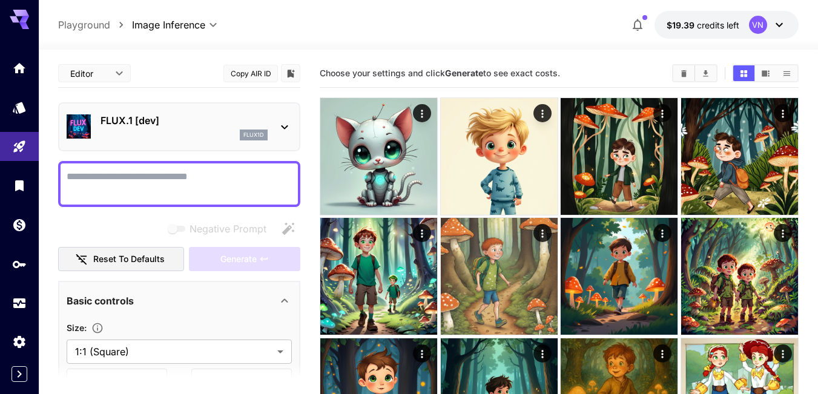
click at [261, 73] on button "Copy AIR ID" at bounding box center [250, 74] width 55 height 18
click at [118, 75] on body "**********" at bounding box center [409, 306] width 818 height 613
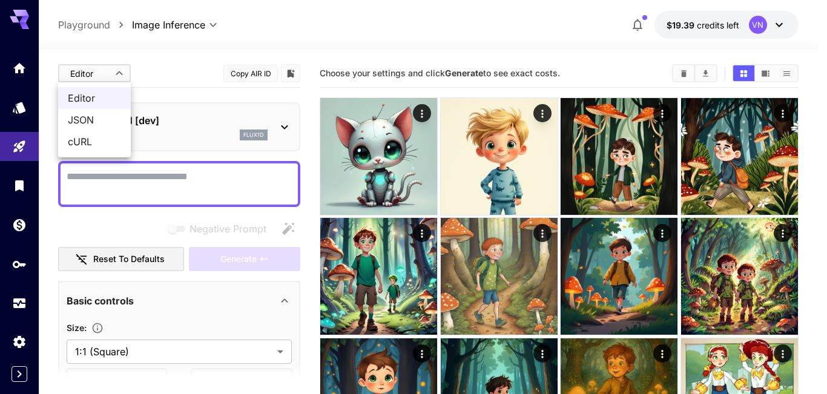
click at [88, 124] on span "JSON" at bounding box center [94, 120] width 53 height 15
type input "****"
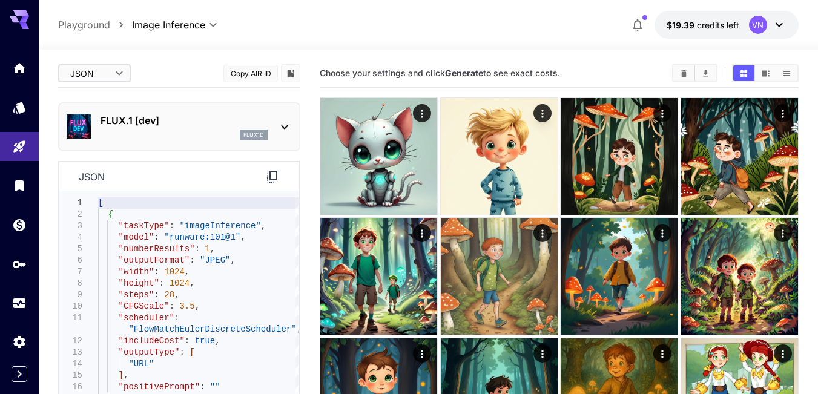
scroll to position [61, 0]
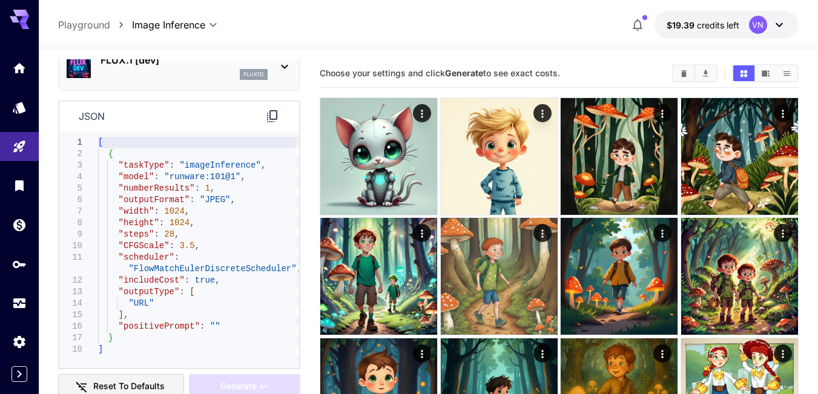
type textarea "**********"
click at [186, 263] on div "[ { "taskType" : "imageInference" , "model" : "runware:101@1" , "numberResults"…" at bounding box center [198, 249] width 201 height 225
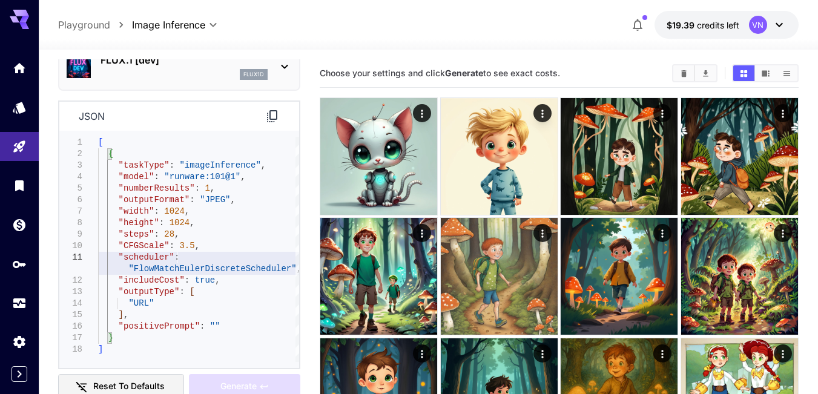
scroll to position [0, 0]
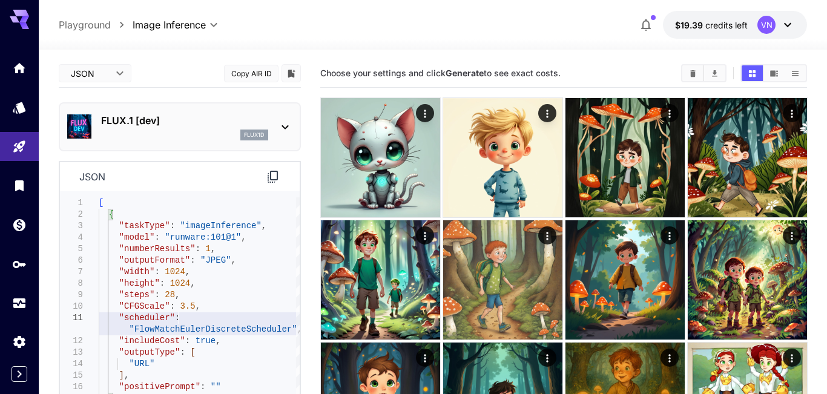
click at [105, 76] on body "**********" at bounding box center [413, 310] width 827 height 621
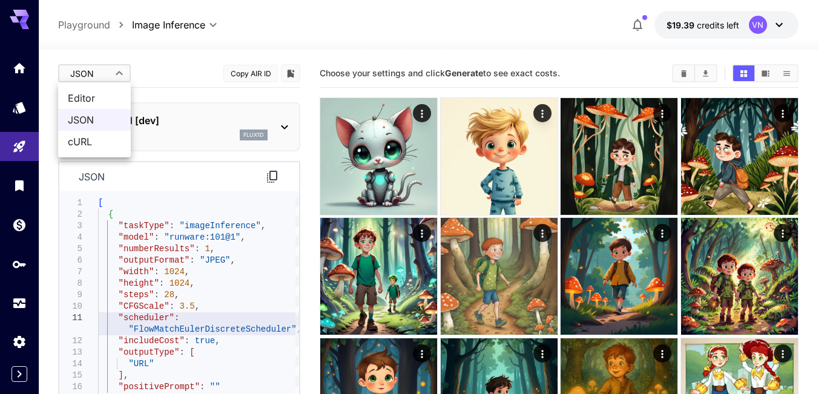
click at [89, 98] on span "Editor" at bounding box center [94, 98] width 53 height 15
type input "****"
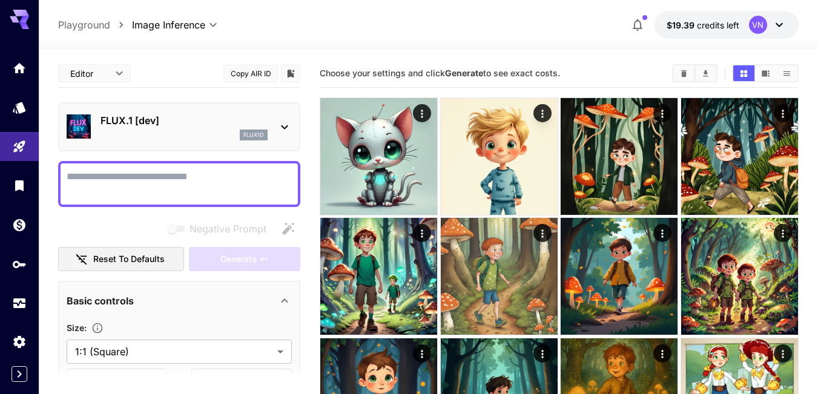
click at [106, 176] on textarea "Negative Prompt" at bounding box center [179, 184] width 225 height 29
paste textarea "**********"
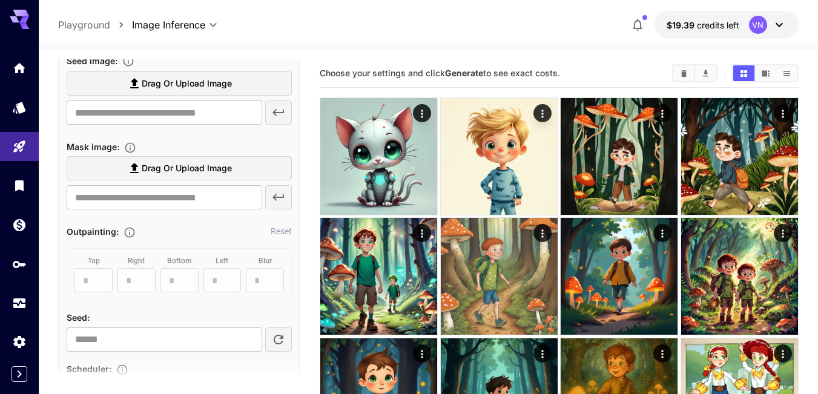
scroll to position [484, 0]
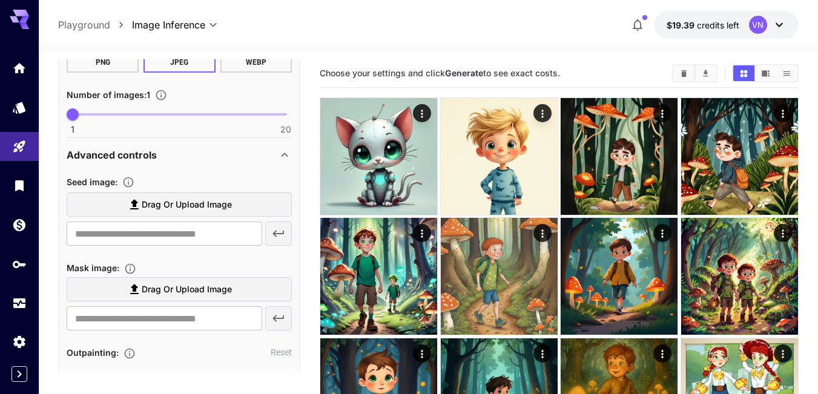
type textarea "**********"
click at [121, 157] on p "Advanced controls" at bounding box center [112, 155] width 90 height 15
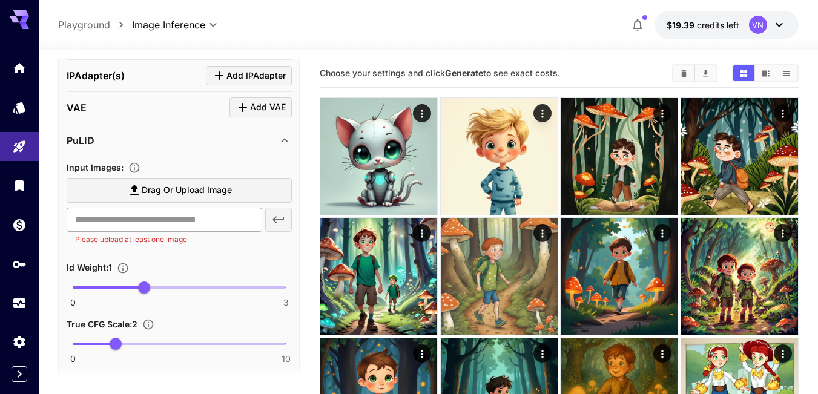
scroll to position [666, 0]
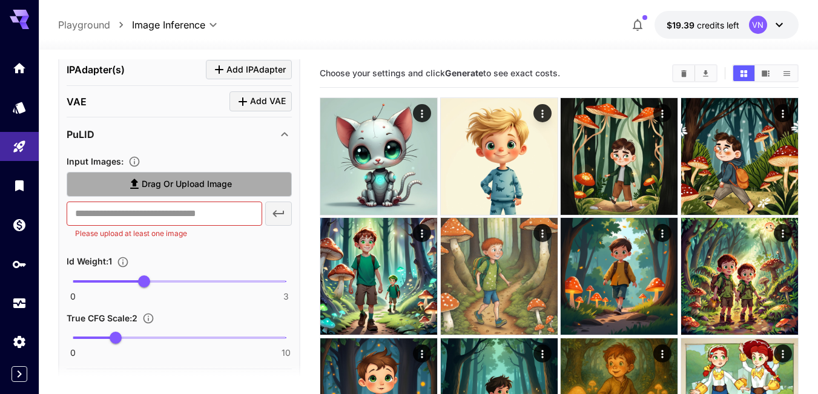
click at [182, 182] on span "Drag or upload image" at bounding box center [187, 184] width 90 height 15
click at [0, 0] on input "Drag or upload image" at bounding box center [0, 0] width 0 height 0
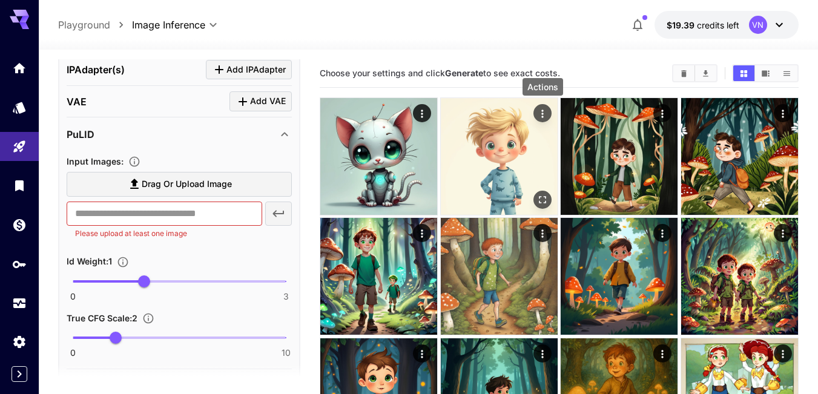
click at [538, 108] on icon "Actions" at bounding box center [543, 114] width 12 height 12
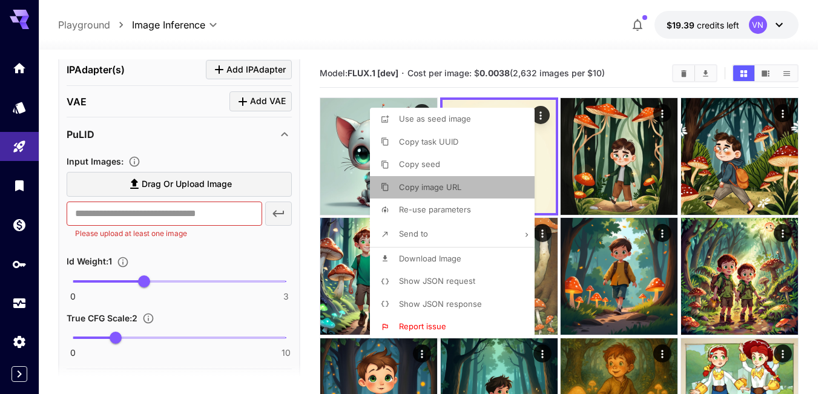
click at [444, 189] on span "Copy image URL" at bounding box center [430, 187] width 62 height 10
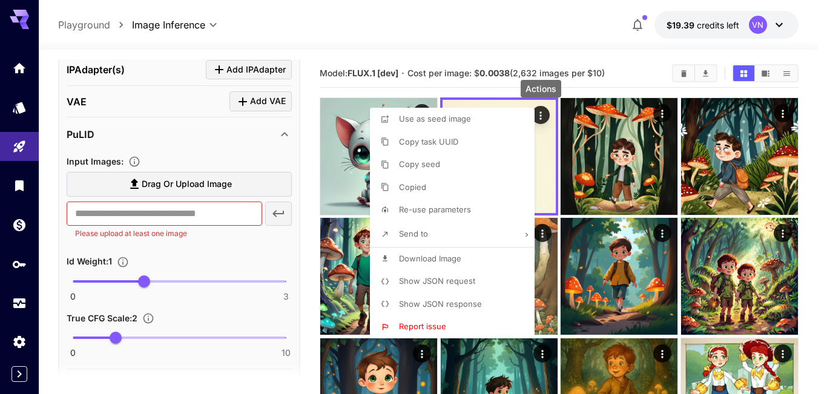
click at [160, 214] on div at bounding box center [413, 197] width 827 height 394
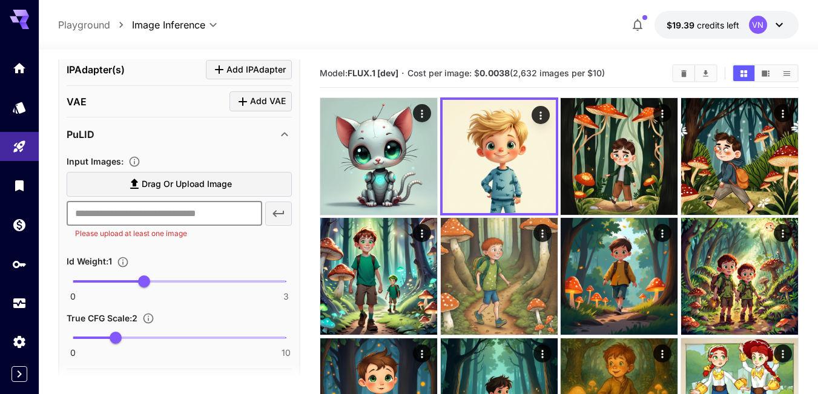
click at [134, 216] on input "text" at bounding box center [165, 214] width 196 height 24
paste input "**********"
type input "**********"
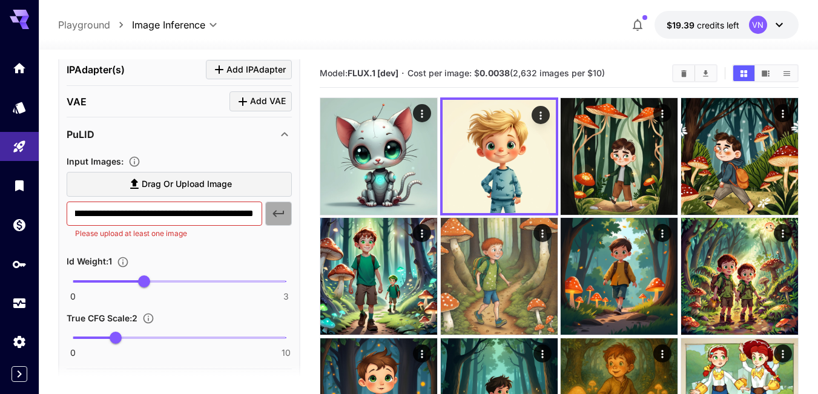
click at [279, 213] on icon "button" at bounding box center [279, 213] width 12 height 7
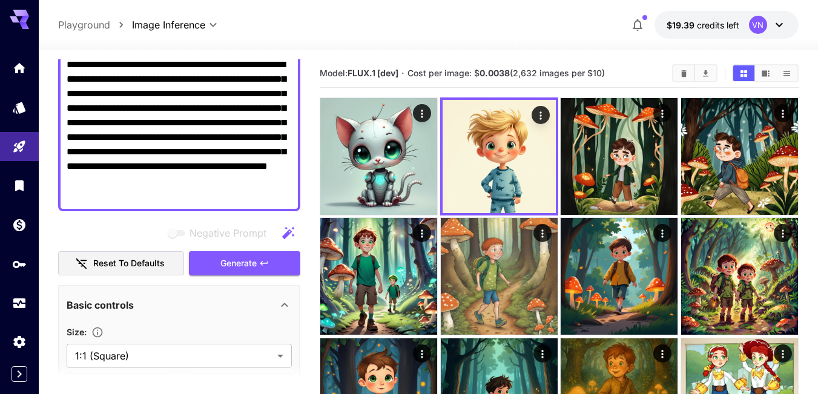
scroll to position [0, 0]
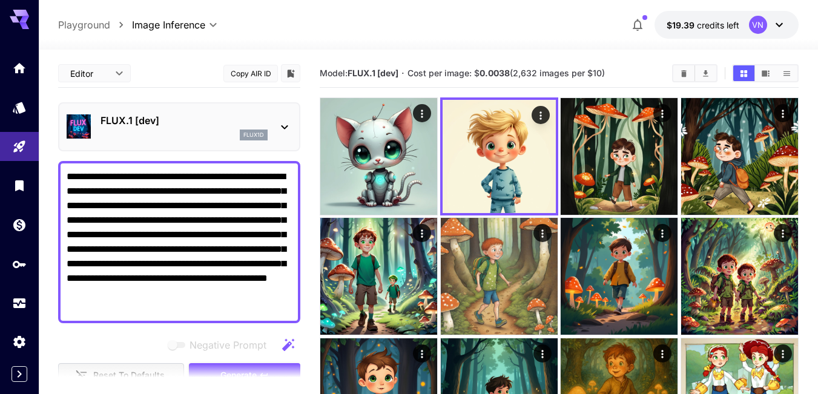
click at [102, 71] on body "**********" at bounding box center [409, 306] width 818 height 613
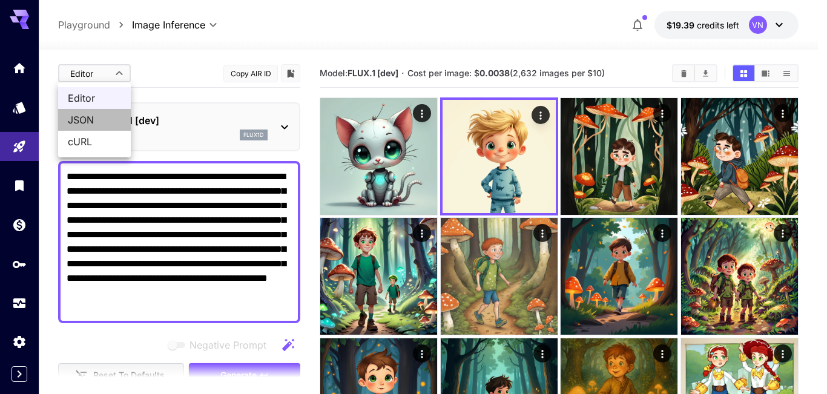
click at [84, 126] on span "JSON" at bounding box center [94, 120] width 53 height 15
type input "****"
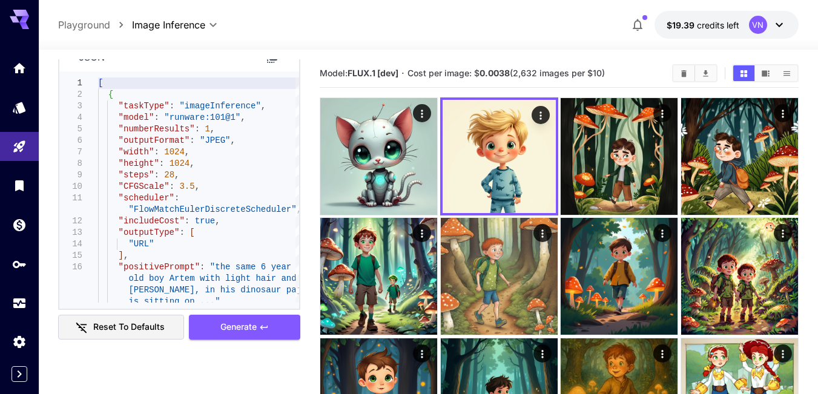
scroll to position [121, 0]
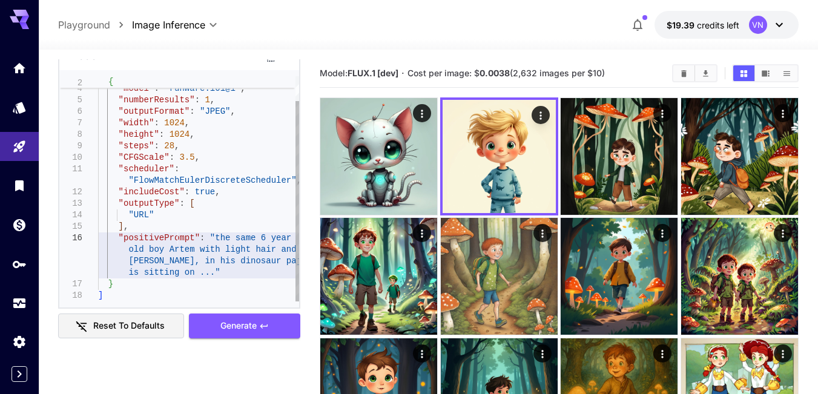
click at [179, 236] on div ""taskType" : "imageInference" , "model" : "runware:101@1" , "numberResults" : 1…" at bounding box center [198, 174] width 201 height 253
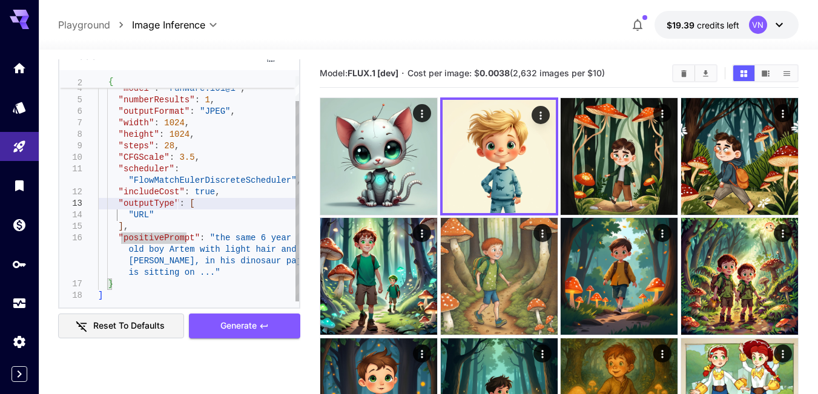
click at [178, 199] on div ""taskType" : "imageInference" , "model" : "runware:101@1" , "numberResults" : 1…" at bounding box center [198, 174] width 201 height 253
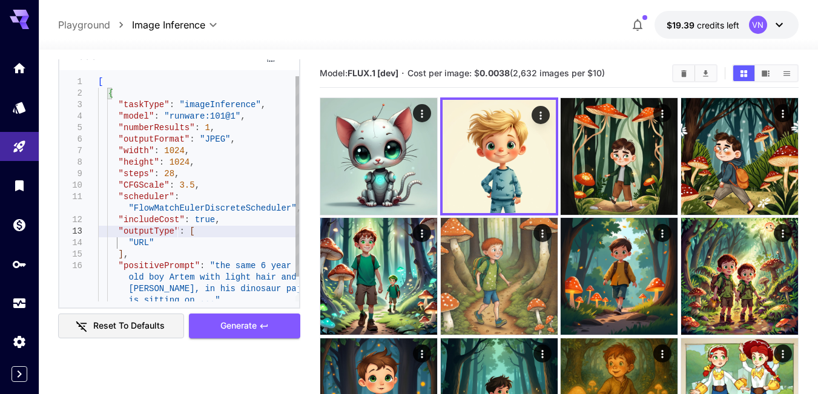
click at [150, 231] on div ""taskType" : "imageInference" , "model" : "runware:101@1" , "numberResults" : 1…" at bounding box center [198, 202] width 201 height 253
click at [187, 235] on div ""taskType" : "imageInference" , "model" : "runware:101@1" , "numberResults" : 1…" at bounding box center [198, 202] width 201 height 253
click at [167, 243] on div ""taskType" : "imageInference" , "model" : "runware:101@1" , "numberResults" : 1…" at bounding box center [198, 202] width 201 height 253
click at [150, 243] on div ""taskType" : "imageInference" , "model" : "runware:101@1" , "numberResults" : 1…" at bounding box center [198, 202] width 201 height 253
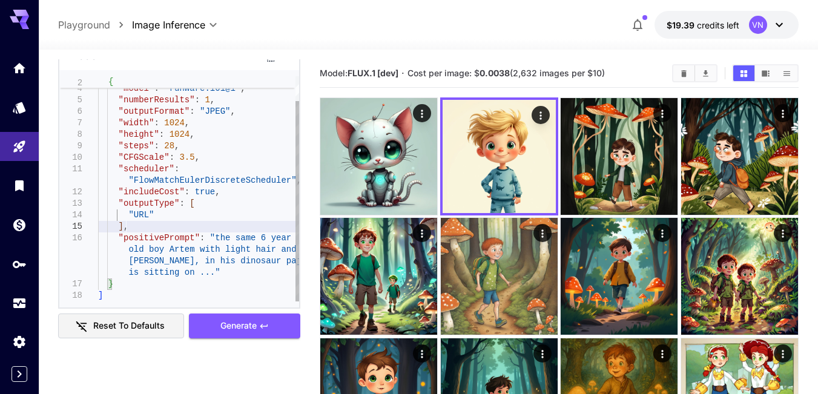
click at [145, 222] on div ""taskType" : "imageInference" , "model" : "runware:101@1" , "numberResults" : 1…" at bounding box center [198, 174] width 201 height 253
click at [154, 200] on div ""taskType" : "imageInference" , "model" : "runware:101@1" , "numberResults" : 1…" at bounding box center [198, 174] width 201 height 253
click at [159, 217] on div ""taskType" : "imageInference" , "model" : "runware:101@1" , "numberResults" : 1…" at bounding box center [198, 174] width 201 height 253
click at [201, 208] on div ""taskType" : "imageInference" , "model" : "runware:101@1" , "numberResults" : 1…" at bounding box center [198, 174] width 201 height 253
click at [193, 203] on div ""taskType" : "imageInference" , "model" : "runware:101@1" , "numberResults" : 1…" at bounding box center [198, 174] width 201 height 253
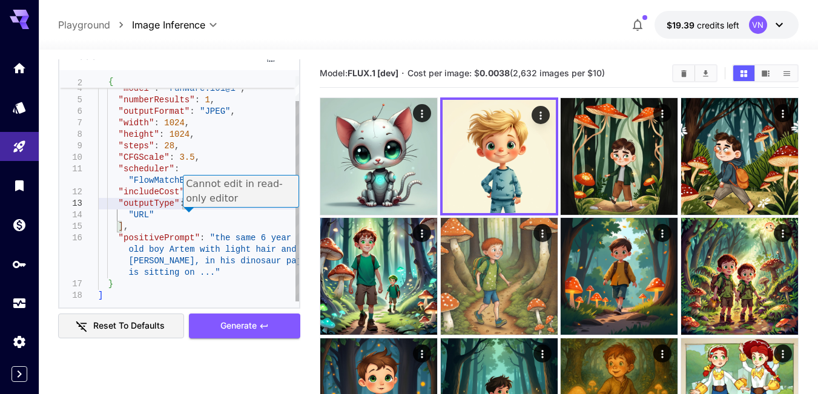
scroll to position [35, 0]
click at [188, 226] on div ""taskType" : "imageInference" , "model" : "runware:101@1" , "numberResults" : 1…" at bounding box center [198, 174] width 201 height 253
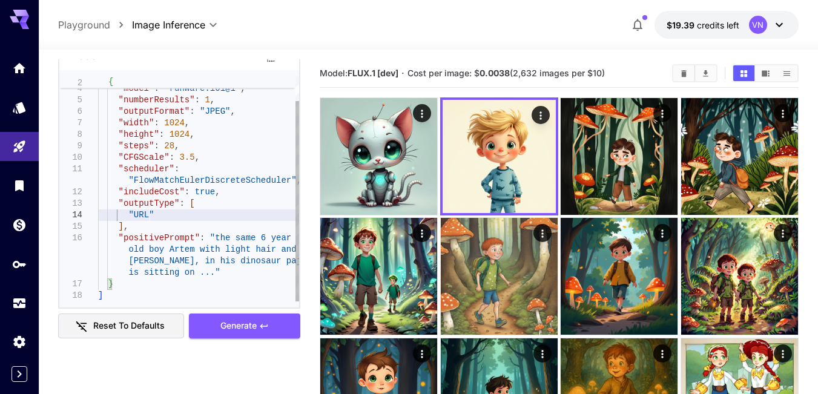
click at [197, 213] on div ""taskType" : "imageInference" , "model" : "runware:101@1" , "numberResults" : 1…" at bounding box center [198, 174] width 201 height 253
click at [199, 194] on p "Cannot edit in read-only editor" at bounding box center [222, 202] width 147 height 29
click at [220, 193] on p "Cannot edit in read-only editor" at bounding box center [222, 202] width 147 height 29
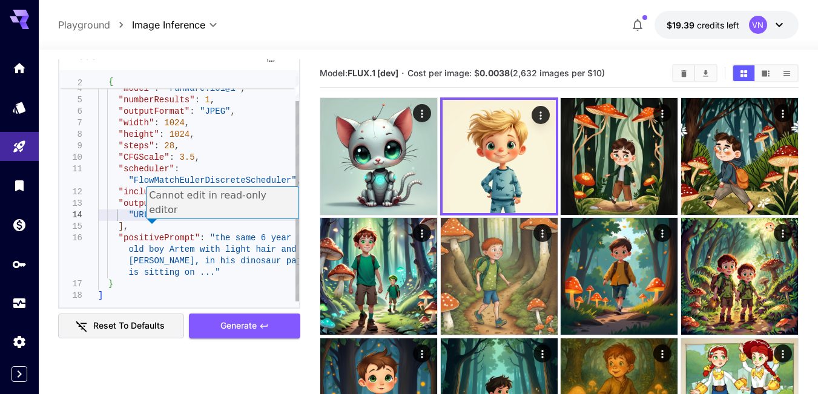
click at [172, 213] on div ""taskType" : "imageInference" , "model" : "runware:101@1" , "numberResults" : 1…" at bounding box center [198, 174] width 201 height 253
click at [176, 196] on p "Cannot edit in read-only editor" at bounding box center [222, 202] width 147 height 29
drag, startPoint x: 163, startPoint y: 196, endPoint x: 218, endPoint y: 195, distance: 55.1
click at [218, 195] on p "Cannot edit in read-only editor" at bounding box center [222, 202] width 147 height 29
click at [164, 216] on div ""taskType" : "imageInference" , "model" : "runware:101@1" , "numberResults" : 1…" at bounding box center [198, 174] width 201 height 253
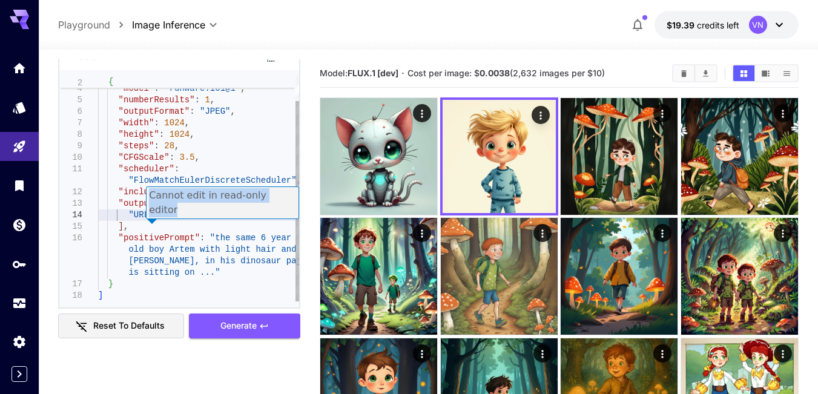
drag, startPoint x: 280, startPoint y: 196, endPoint x: 161, endPoint y: 198, distance: 118.7
click at [151, 198] on p "Cannot edit in read-only editor" at bounding box center [222, 202] width 147 height 29
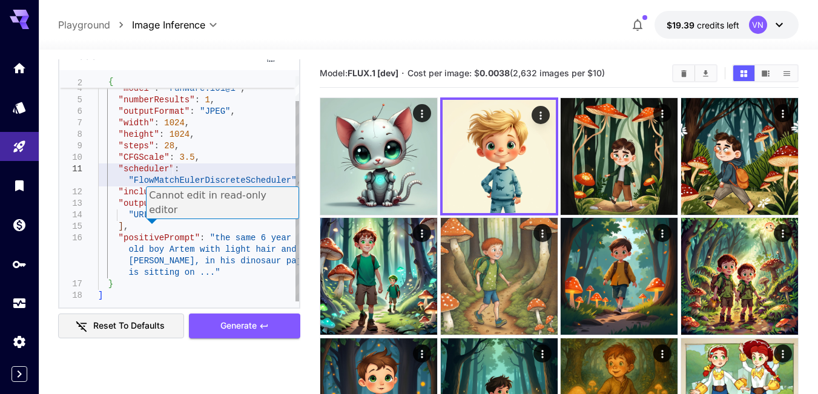
click at [172, 169] on div ""taskType" : "imageInference" , "model" : "runware:101@1" , "numberResults" : 1…" at bounding box center [198, 174] width 201 height 253
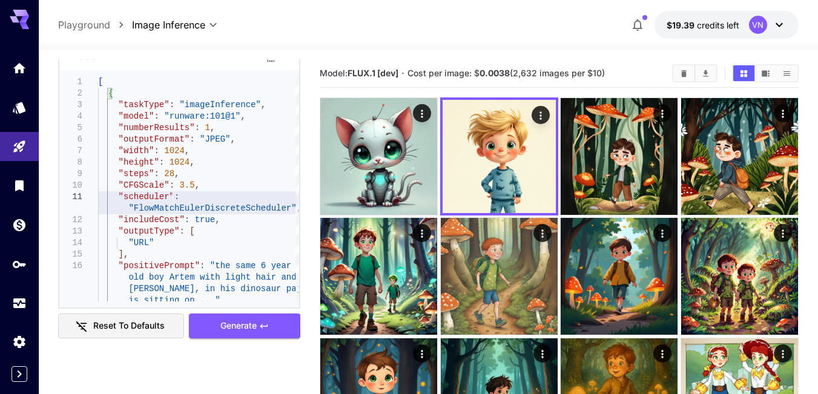
click at [270, 60] on icon at bounding box center [272, 55] width 15 height 15
click at [319, 39] on div at bounding box center [428, 42] width 779 height 15
click at [379, 74] on b "FLUX.1 [dev]" at bounding box center [373, 73] width 51 height 10
click at [92, 94] on div at bounding box center [92, 94] width 16 height 12
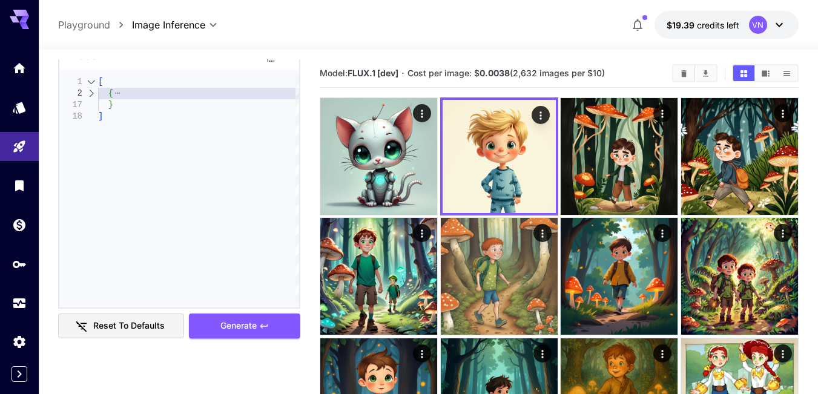
click at [93, 84] on div at bounding box center [92, 82] width 16 height 12
type textarea "**********"
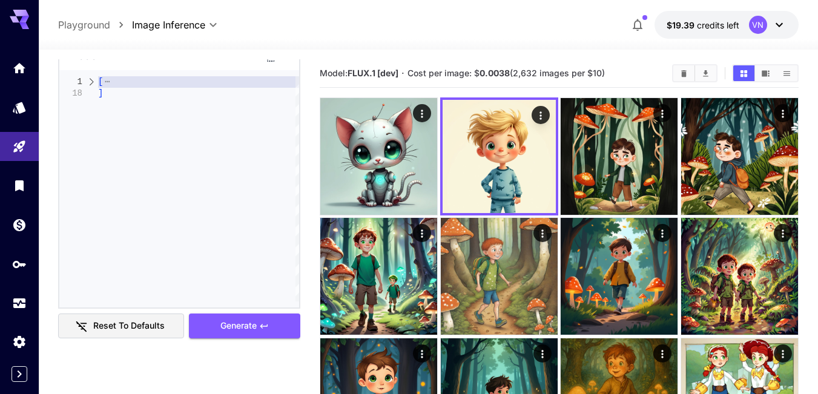
click at [89, 82] on div at bounding box center [92, 82] width 16 height 12
click at [83, 91] on div "2" at bounding box center [78, 94] width 39 height 12
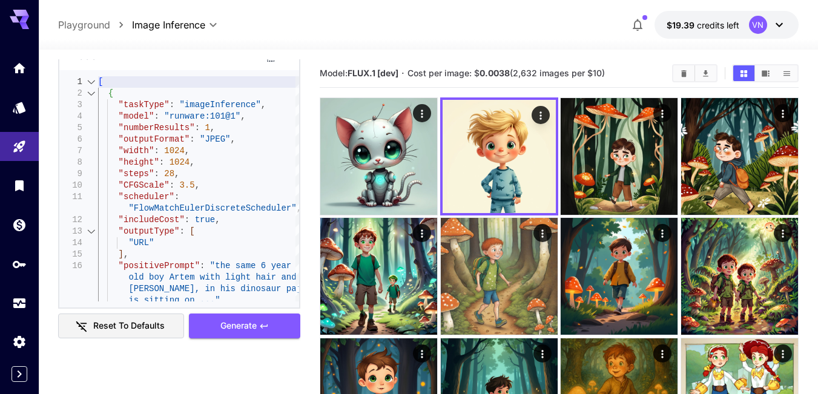
click at [274, 62] on icon at bounding box center [272, 56] width 10 height 12
click at [349, 35] on div at bounding box center [428, 42] width 779 height 15
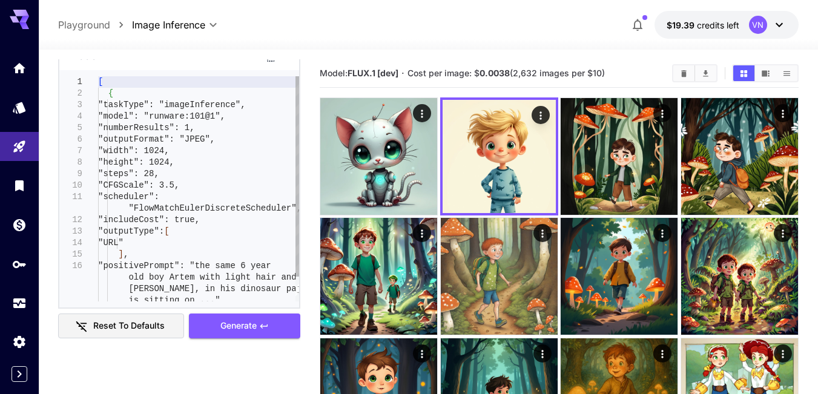
click at [277, 57] on div "**********" at bounding box center [428, 331] width 741 height 563
click at [271, 61] on icon at bounding box center [272, 55] width 15 height 15
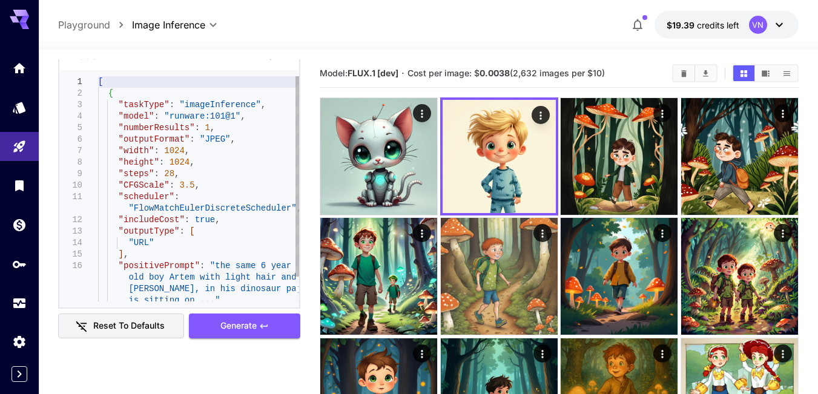
click at [266, 65] on div "json" at bounding box center [179, 56] width 240 height 30
click at [334, 38] on div at bounding box center [428, 42] width 779 height 15
click at [334, 74] on span "Model: FLUX.1 [dev]" at bounding box center [359, 73] width 79 height 10
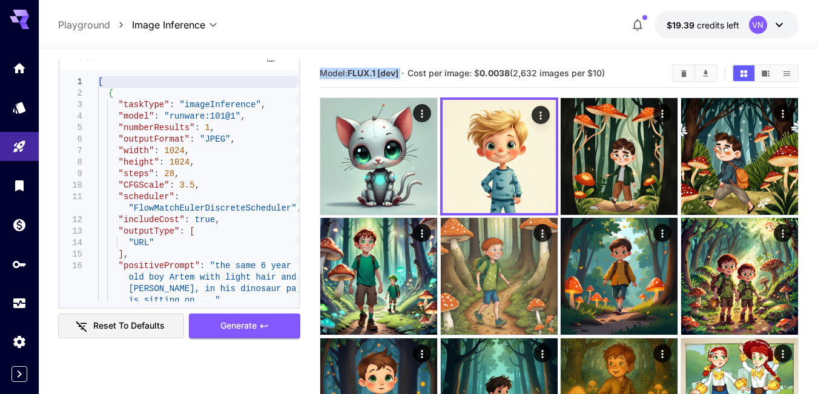
click at [334, 74] on span "Model: FLUX.1 [dev]" at bounding box center [359, 73] width 79 height 10
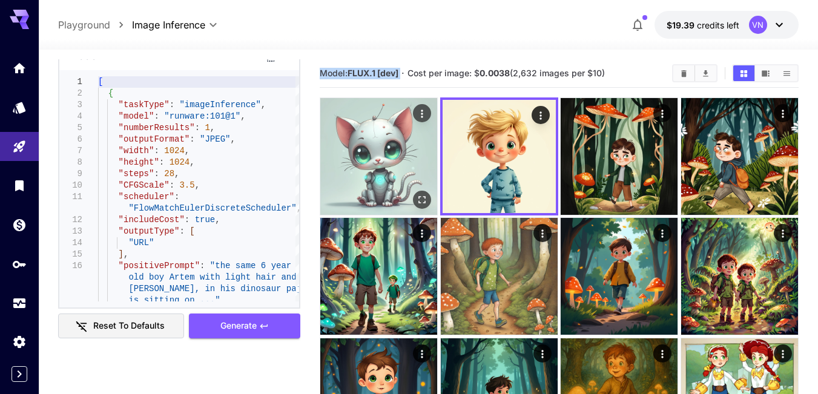
click at [359, 140] on img at bounding box center [378, 156] width 117 height 117
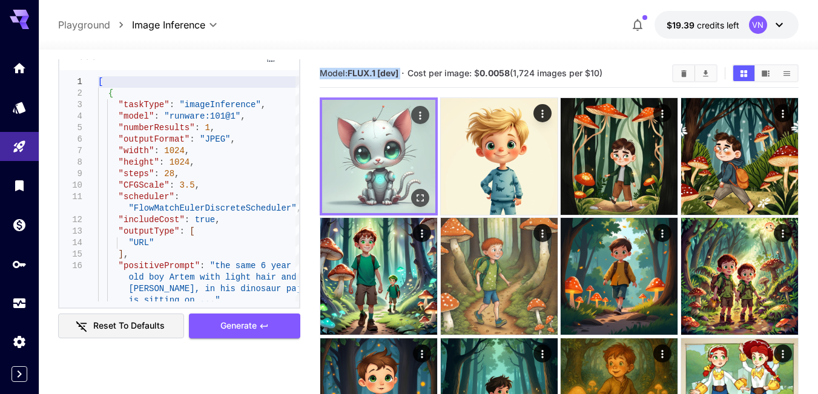
click at [355, 134] on img at bounding box center [378, 156] width 113 height 113
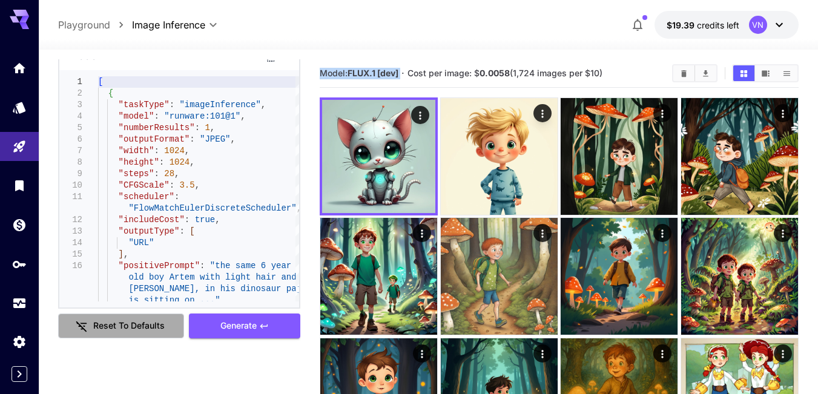
click at [92, 337] on button "Reset to defaults" at bounding box center [121, 326] width 126 height 25
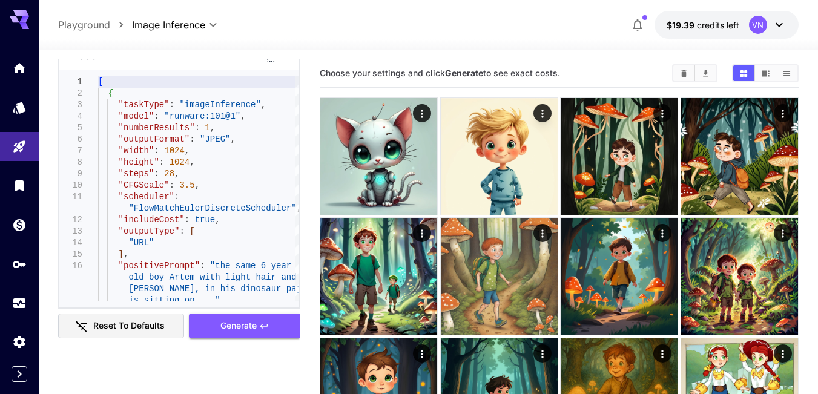
click at [110, 40] on div at bounding box center [428, 42] width 779 height 15
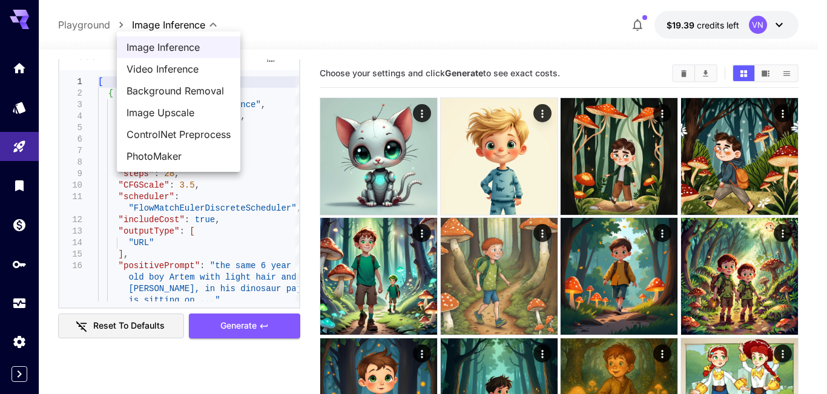
click at [160, 26] on body "**********" at bounding box center [413, 306] width 827 height 613
click at [15, 152] on div at bounding box center [413, 197] width 827 height 394
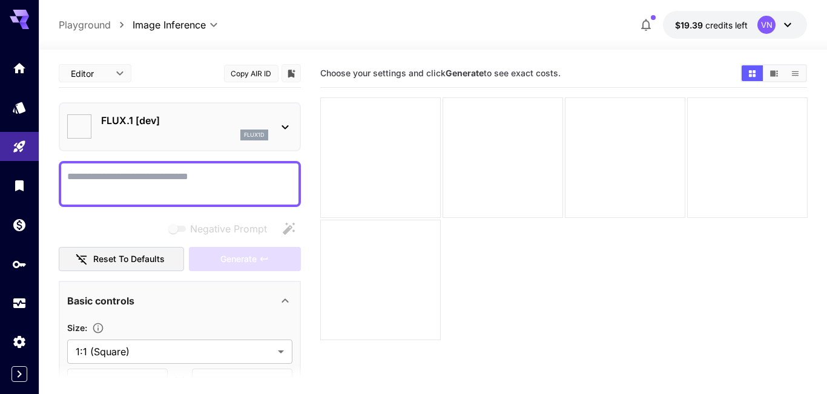
type input "**********"
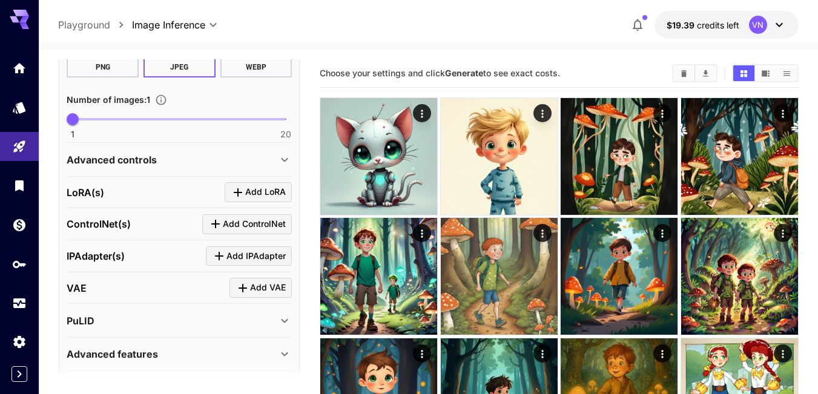
scroll to position [405, 0]
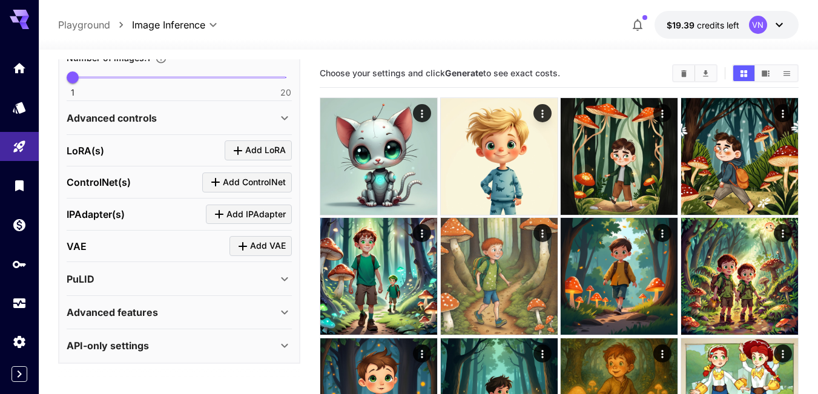
click at [119, 280] on div "PuLID" at bounding box center [172, 279] width 211 height 15
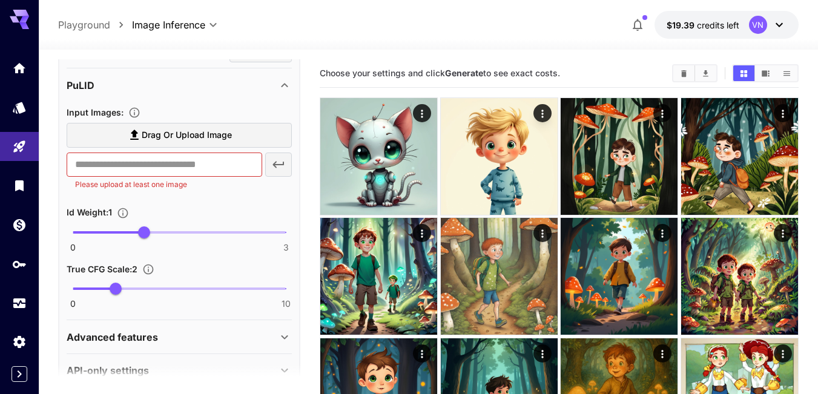
scroll to position [623, 0]
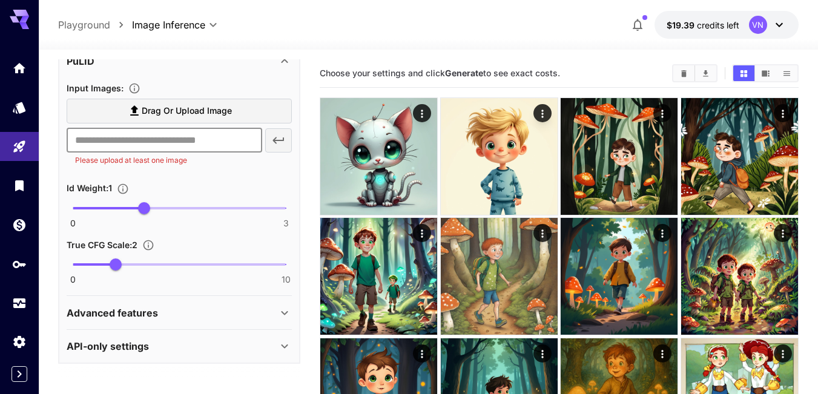
click at [186, 134] on input "text" at bounding box center [165, 140] width 196 height 24
click at [122, 140] on input "text" at bounding box center [165, 140] width 196 height 24
click at [22, 104] on icon "Models" at bounding box center [20, 104] width 13 height 12
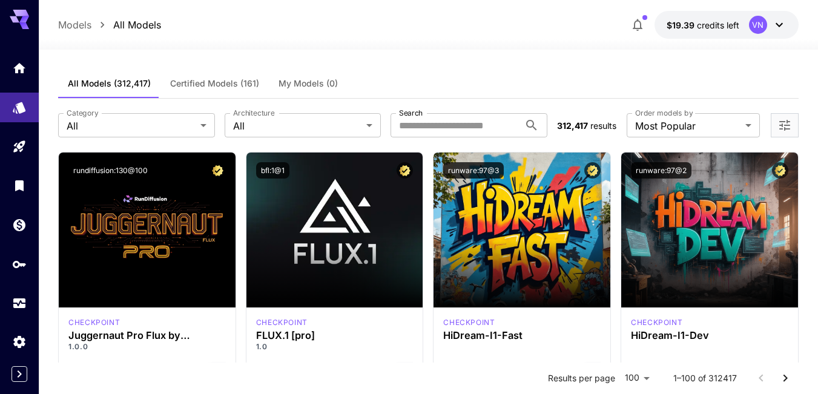
click at [213, 82] on span "Certified Models (161)" at bounding box center [214, 83] width 89 height 11
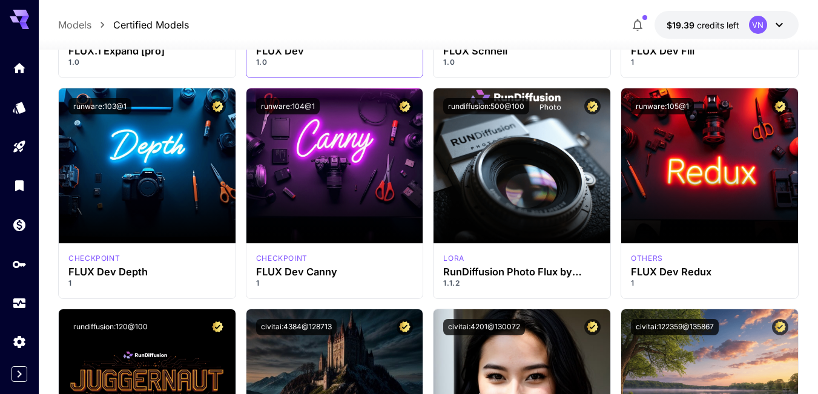
scroll to position [908, 0]
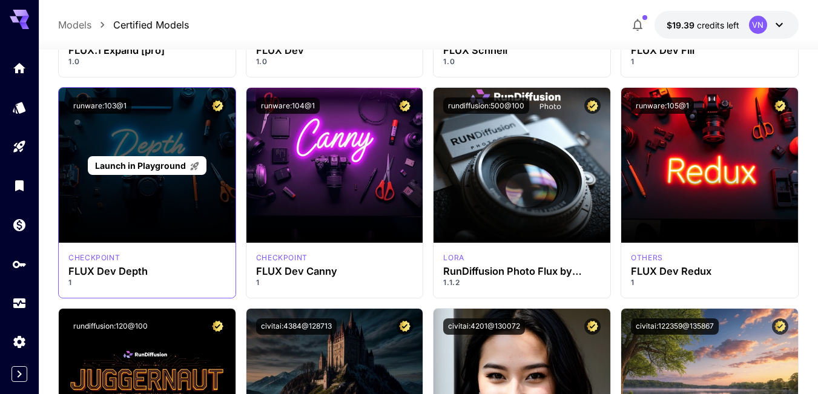
click at [137, 168] on span "Launch in Playground" at bounding box center [140, 165] width 91 height 10
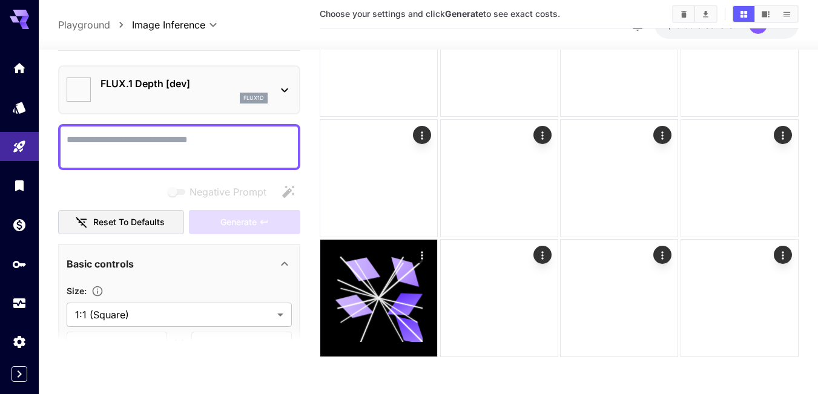
type input "*******"
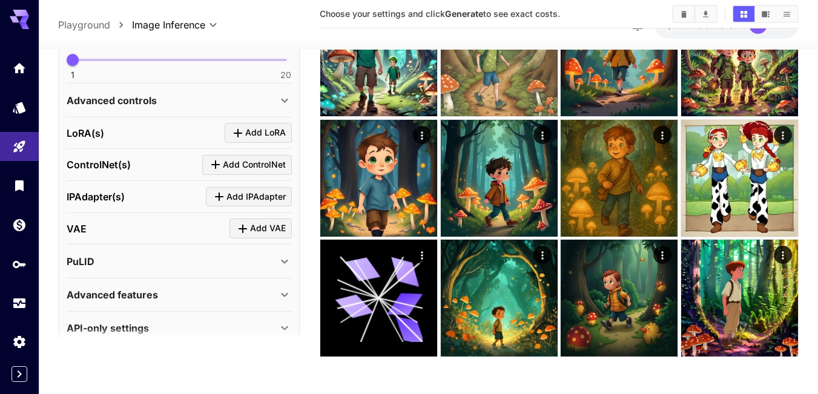
scroll to position [405, 0]
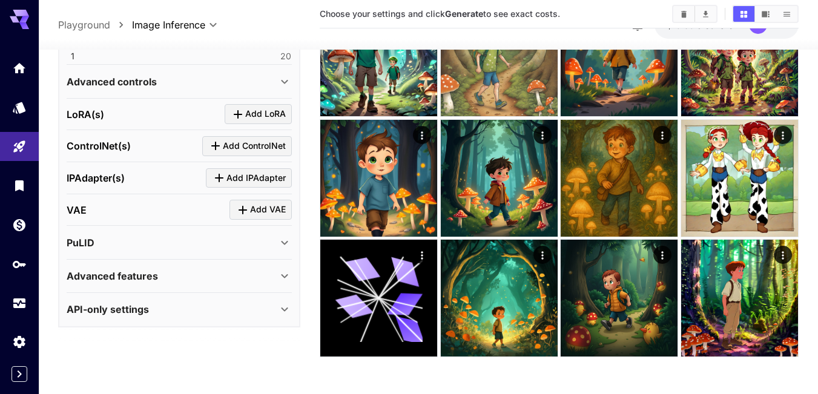
click at [164, 276] on div "Advanced features" at bounding box center [172, 276] width 211 height 15
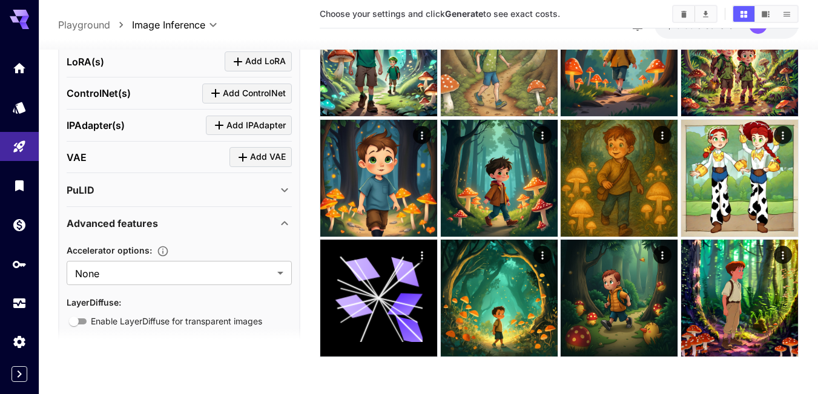
scroll to position [505, 0]
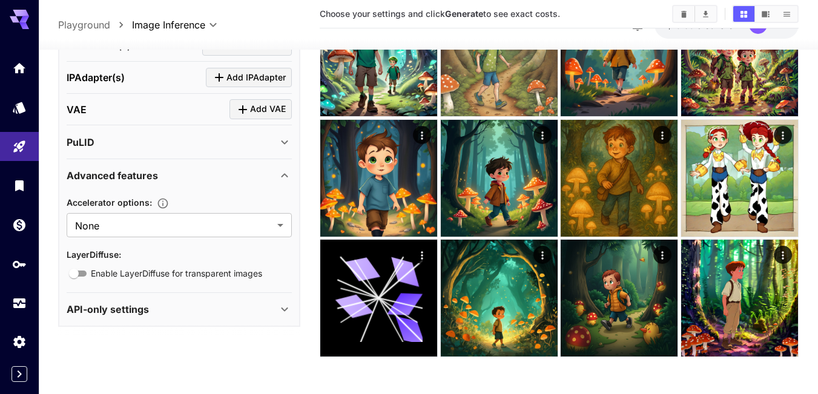
click at [182, 174] on div "Advanced features" at bounding box center [172, 175] width 211 height 15
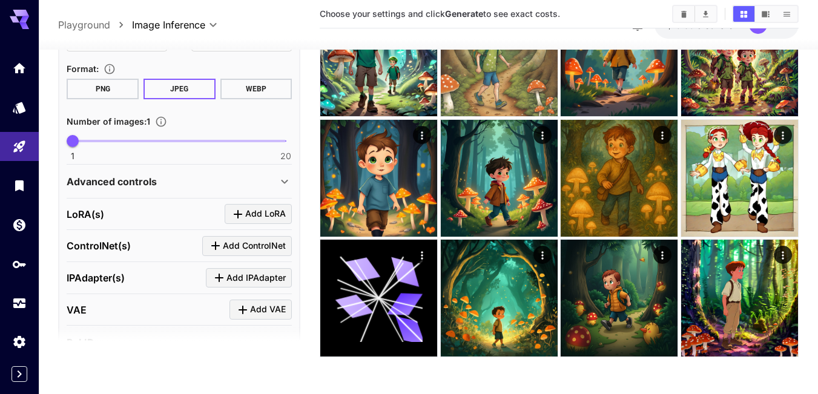
scroll to position [284, 0]
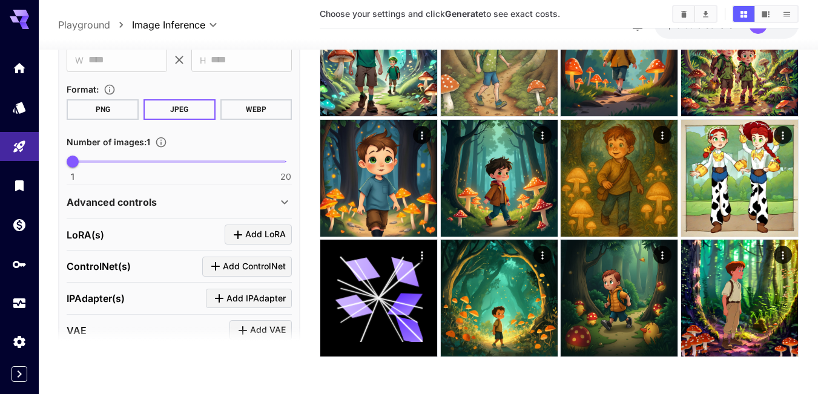
click at [162, 205] on div "Advanced controls" at bounding box center [172, 202] width 211 height 15
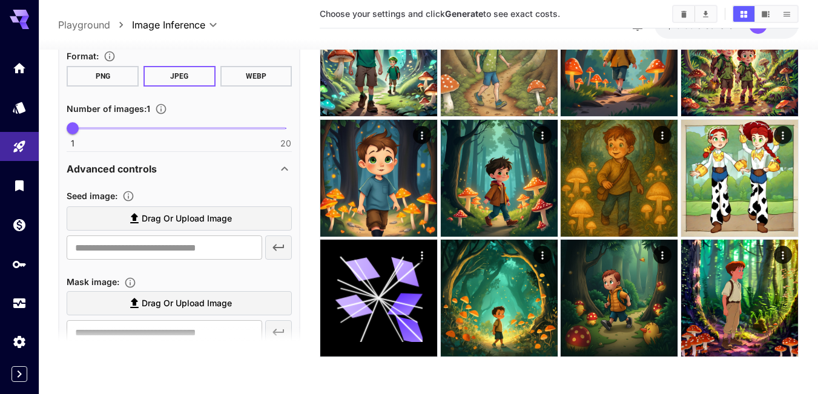
scroll to position [345, 0]
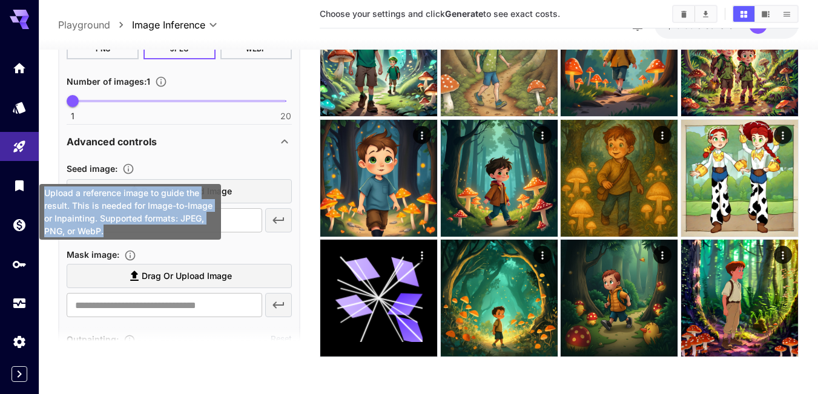
drag, startPoint x: 110, startPoint y: 230, endPoint x: 45, endPoint y: 190, distance: 75.9
click at [45, 190] on div "Upload a reference image to guide the result. This is needed for Image-to-Image…" at bounding box center [130, 212] width 182 height 56
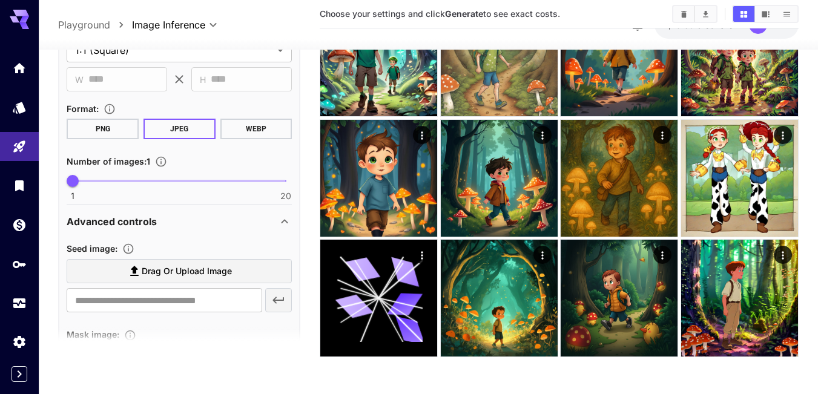
scroll to position [303, 0]
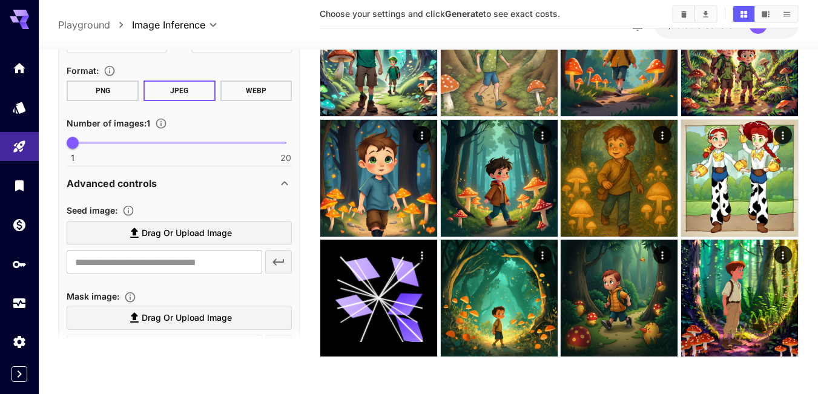
click at [160, 187] on div "Advanced controls" at bounding box center [172, 183] width 211 height 15
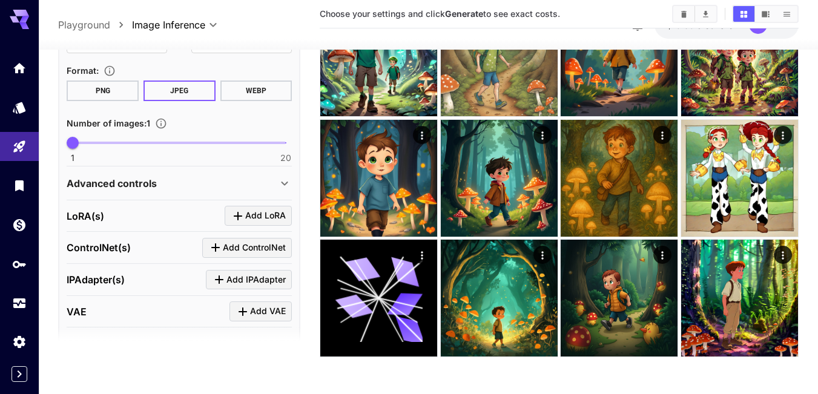
scroll to position [405, 0]
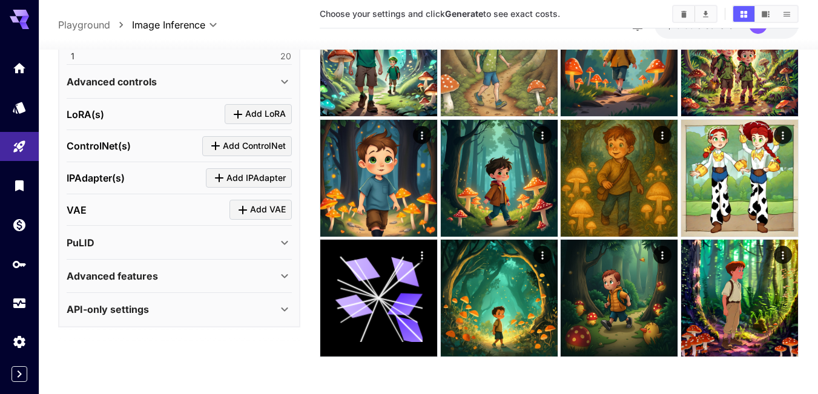
click at [148, 245] on div "PuLID" at bounding box center [172, 243] width 211 height 15
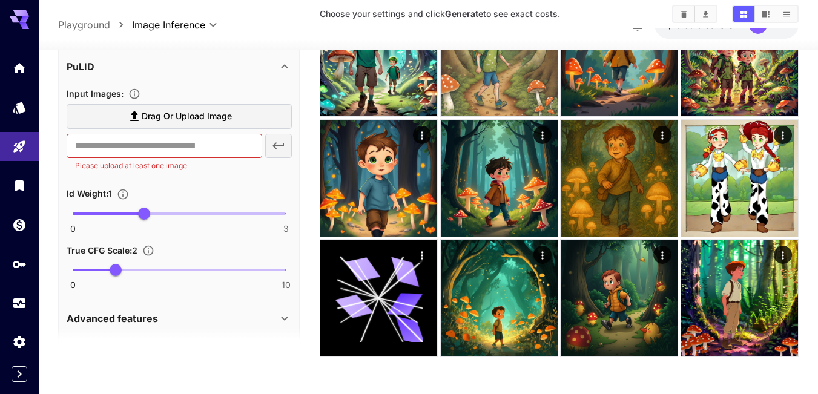
scroll to position [586, 0]
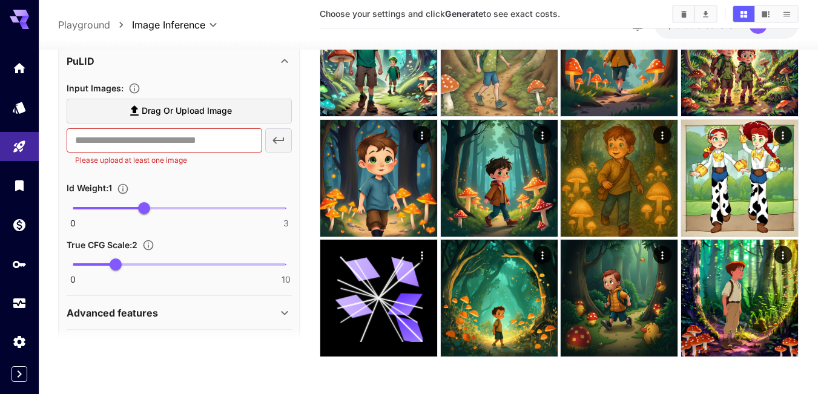
click at [172, 110] on span "Drag or upload image" at bounding box center [187, 111] width 90 height 15
click at [0, 0] on input "Drag or upload image" at bounding box center [0, 0] width 0 height 0
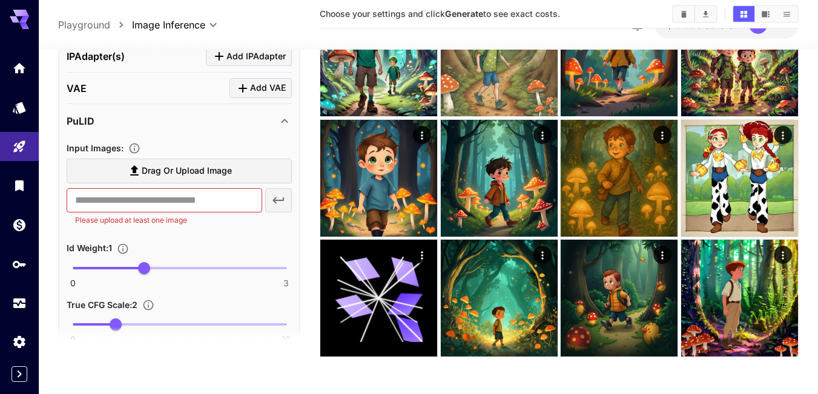
scroll to position [526, 0]
click at [27, 105] on icon "Models" at bounding box center [20, 103] width 15 height 15
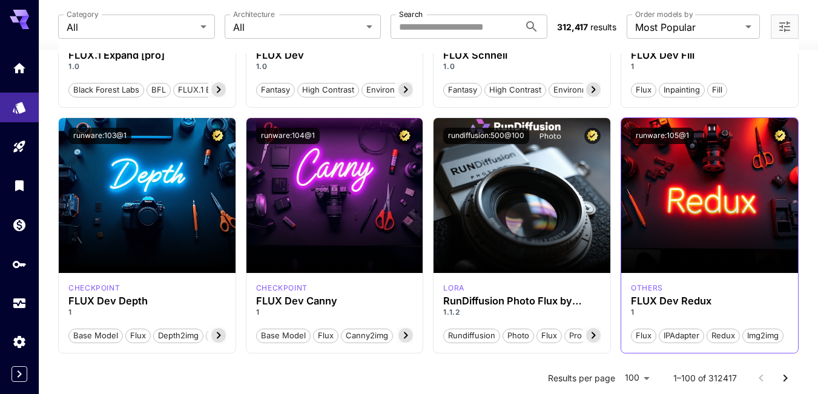
scroll to position [1066, 0]
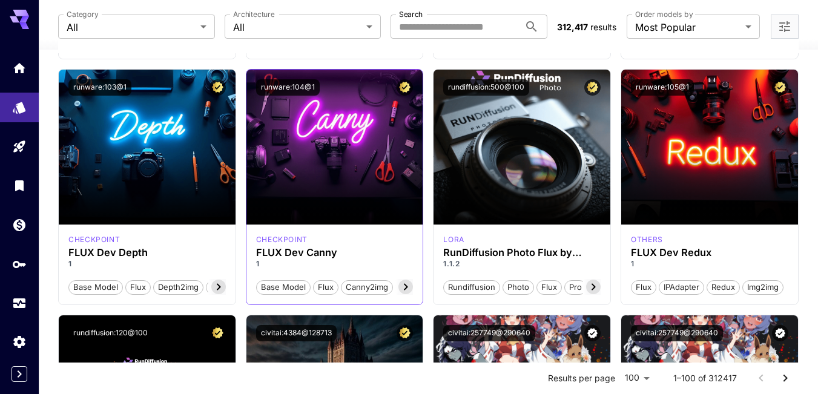
drag, startPoint x: 367, startPoint y: 288, endPoint x: 406, endPoint y: 287, distance: 38.8
click at [406, 287] on section "Base model Flux canny2img controlnet canny" at bounding box center [334, 287] width 157 height 16
click at [406, 287] on icon at bounding box center [405, 287] width 15 height 15
click at [408, 285] on icon at bounding box center [405, 287] width 15 height 15
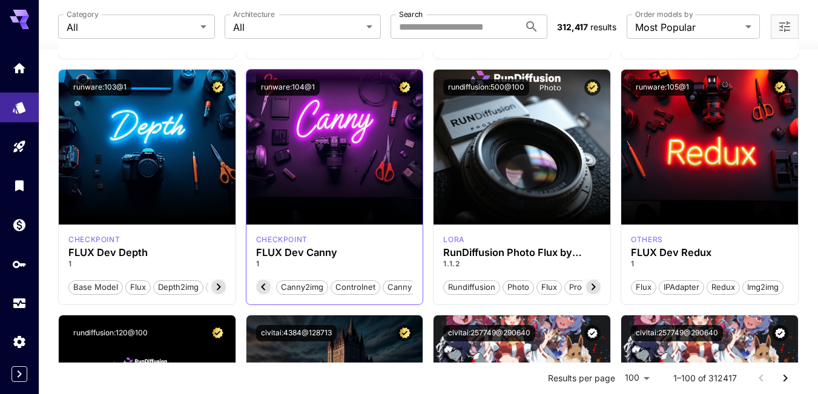
click at [408, 285] on span "canny" at bounding box center [399, 288] width 33 height 12
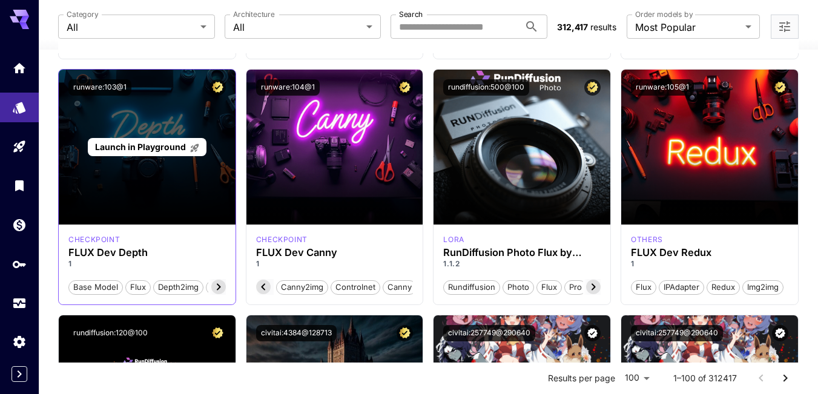
click at [140, 148] on span "Launch in Playground" at bounding box center [140, 147] width 91 height 10
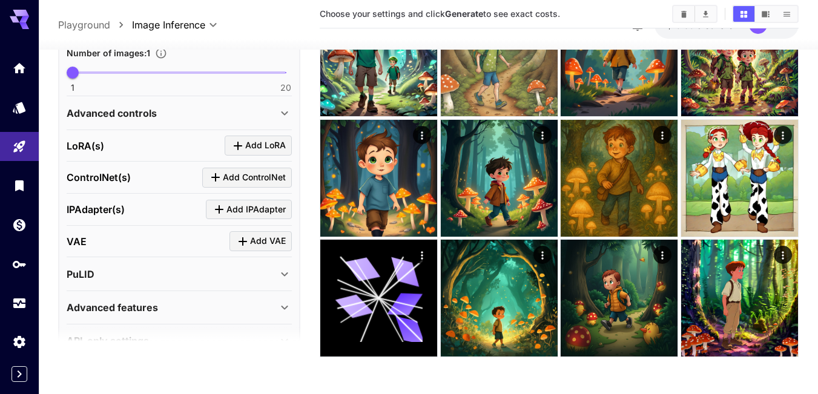
scroll to position [405, 0]
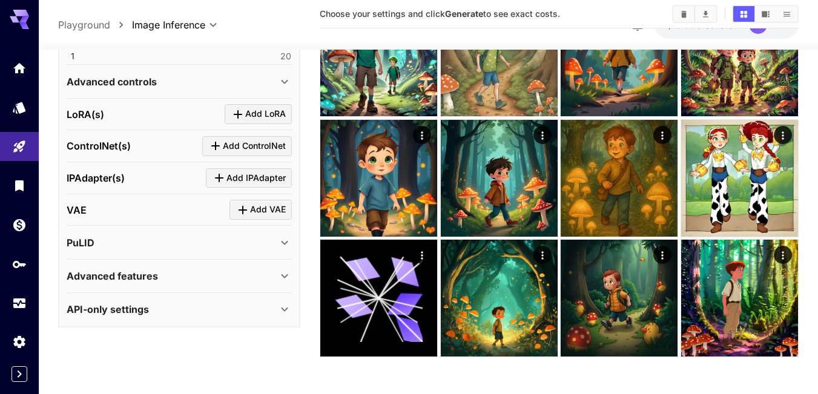
click at [126, 246] on div "PuLID" at bounding box center [172, 243] width 211 height 15
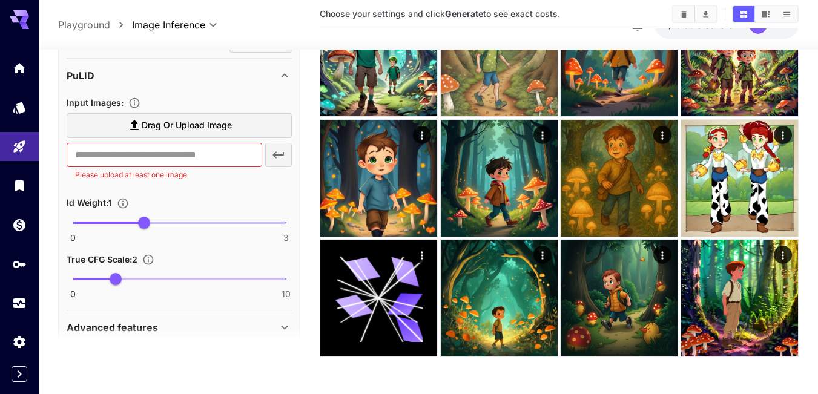
scroll to position [586, 0]
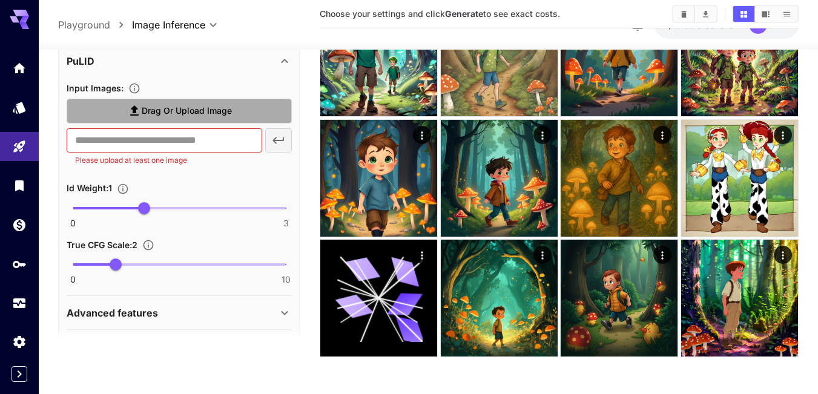
click at [192, 108] on span "Drag or upload image" at bounding box center [187, 111] width 90 height 15
click at [0, 0] on input "Drag or upload image" at bounding box center [0, 0] width 0 height 0
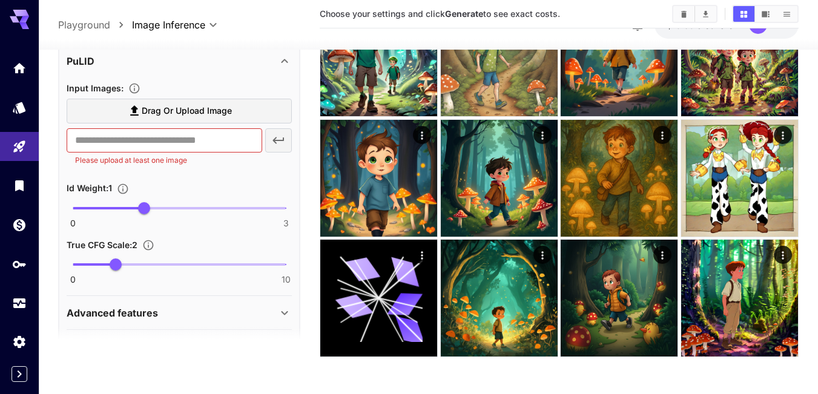
click at [180, 174] on div "Input Images : Drag or upload image ​ Please upload at least one image Id Weigh…" at bounding box center [179, 183] width 225 height 204
click at [224, 143] on input "text" at bounding box center [165, 140] width 196 height 24
click at [211, 184] on div "Id Weight : 1" at bounding box center [179, 188] width 225 height 15
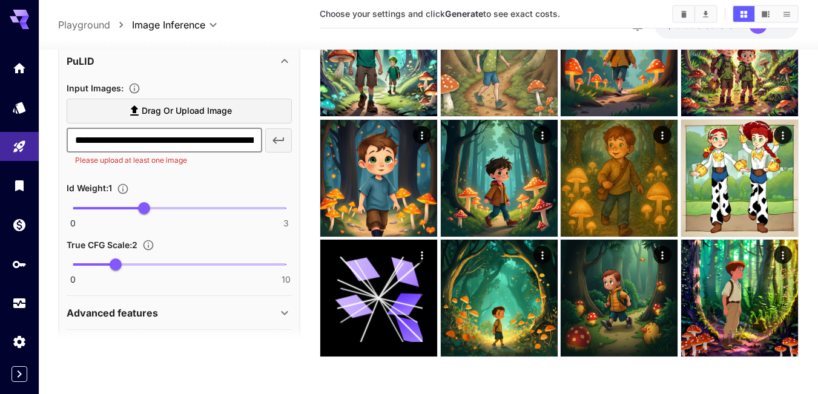
click at [180, 145] on input "**********" at bounding box center [165, 140] width 196 height 24
click at [74, 139] on input "**********" at bounding box center [165, 140] width 196 height 24
click at [208, 140] on input "**********" at bounding box center [165, 140] width 196 height 24
drag, startPoint x: 205, startPoint y: 141, endPoint x: 263, endPoint y: 142, distance: 58.1
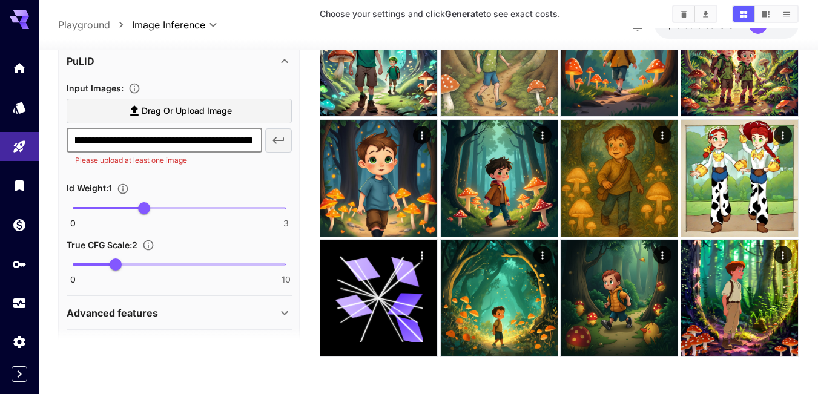
click at [316, 141] on main "**********" at bounding box center [428, 104] width 741 height 527
click at [254, 140] on input "**********" at bounding box center [165, 140] width 196 height 24
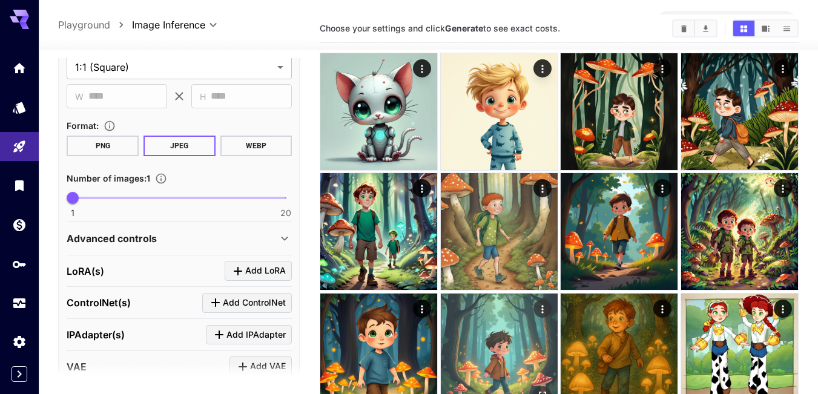
scroll to position [0, 0]
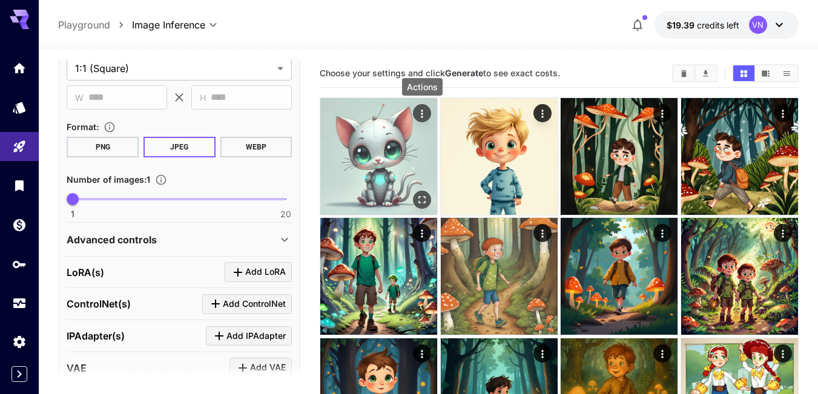
type input "**********"
click at [423, 113] on icon "Actions" at bounding box center [422, 114] width 2 height 8
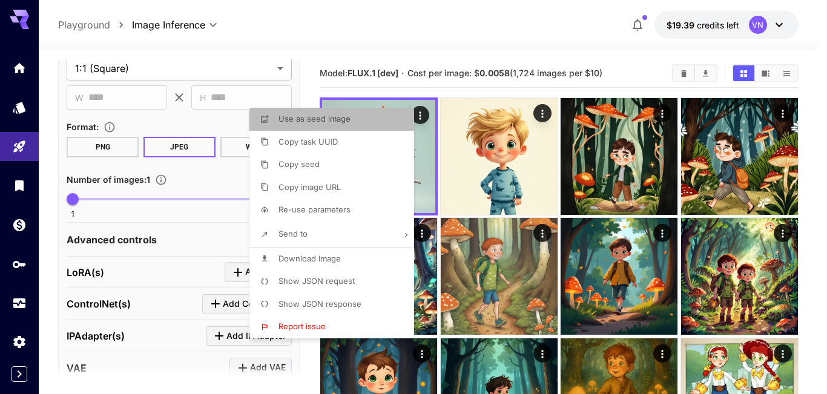
click at [320, 120] on span "Use as seed image" at bounding box center [315, 119] width 72 height 10
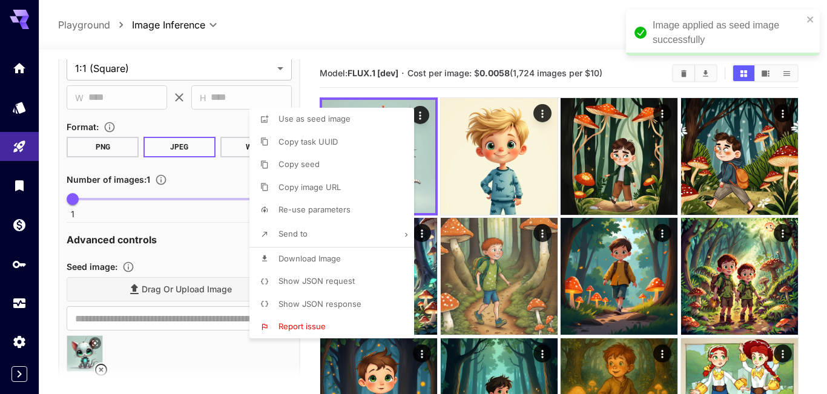
type input "**********"
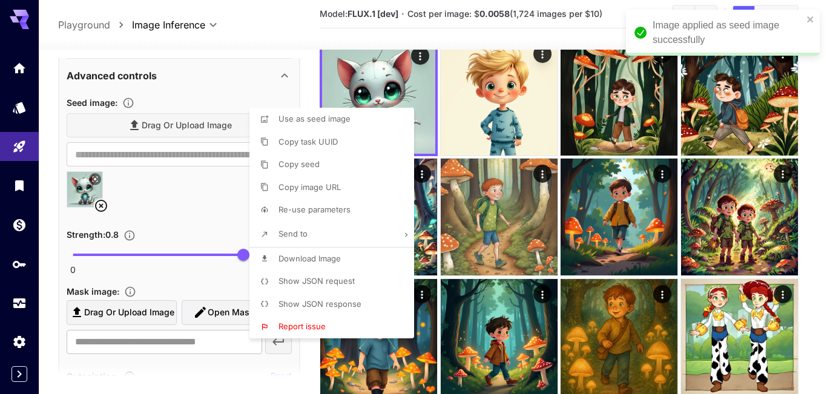
scroll to position [449, 0]
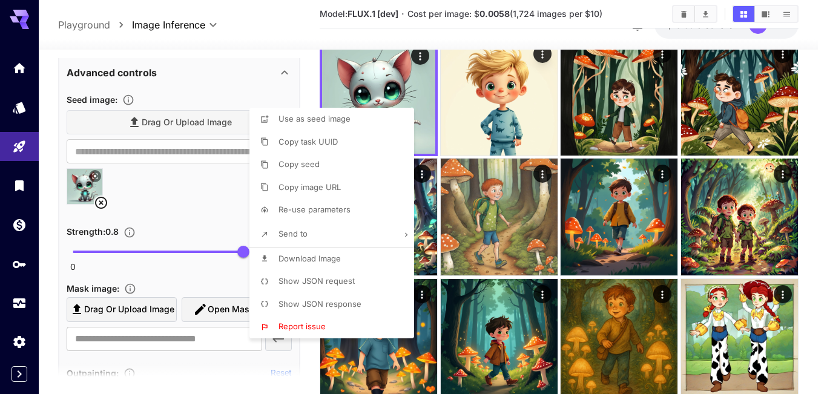
click at [541, 58] on div at bounding box center [413, 197] width 827 height 394
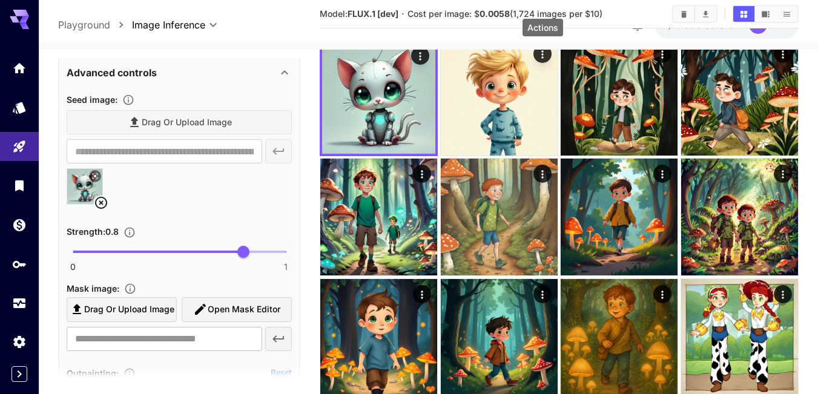
click at [541, 58] on icon "Actions" at bounding box center [543, 54] width 12 height 12
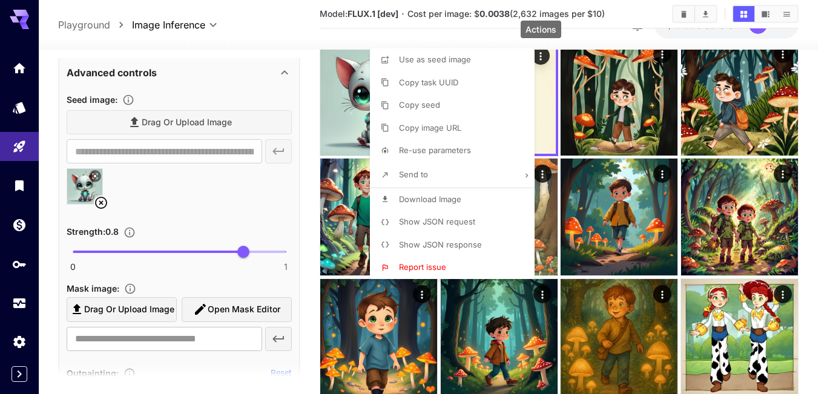
click at [469, 61] on span "Use as seed image" at bounding box center [435, 60] width 72 height 10
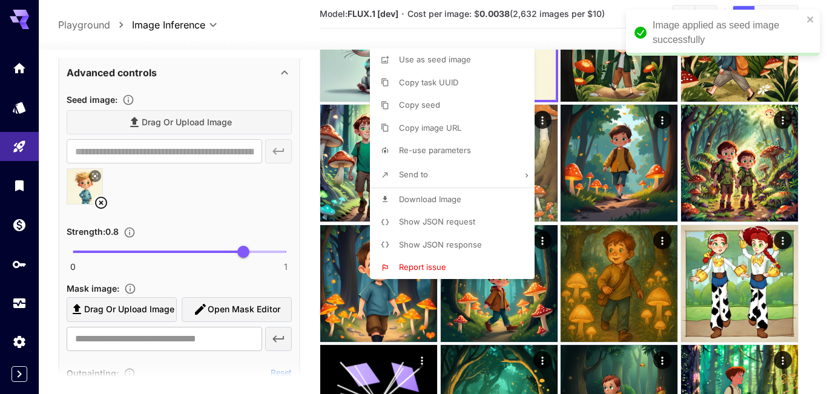
scroll to position [117, 0]
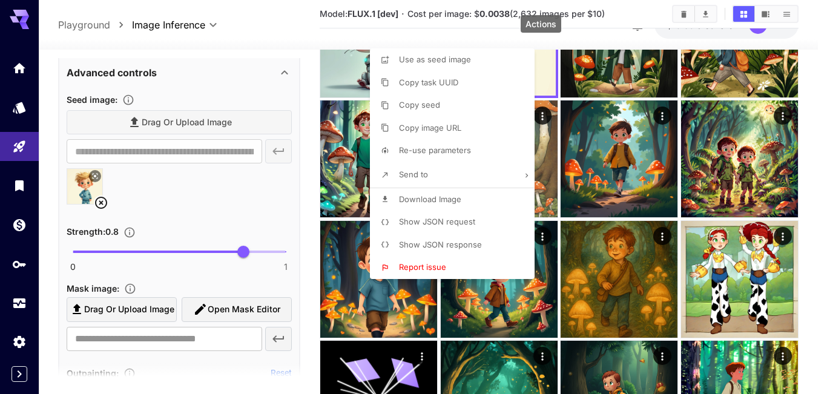
click at [17, 108] on div at bounding box center [413, 197] width 827 height 394
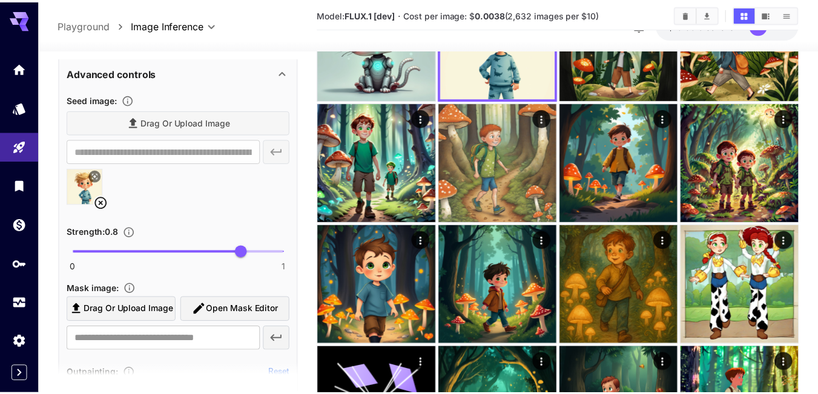
scroll to position [106, 0]
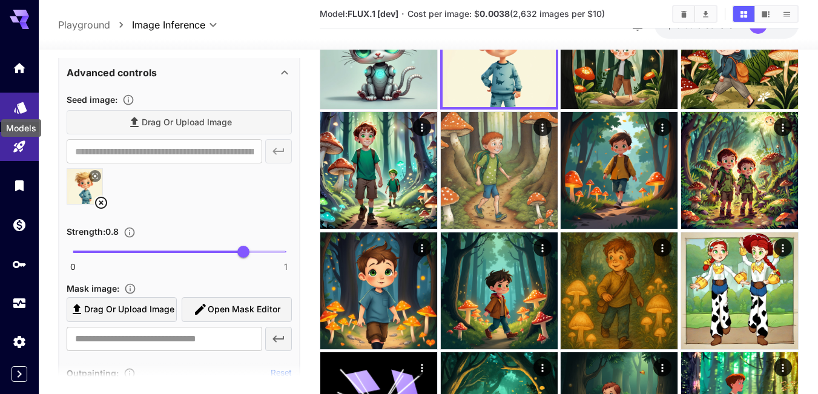
click at [21, 106] on icon "Models" at bounding box center [20, 104] width 13 height 12
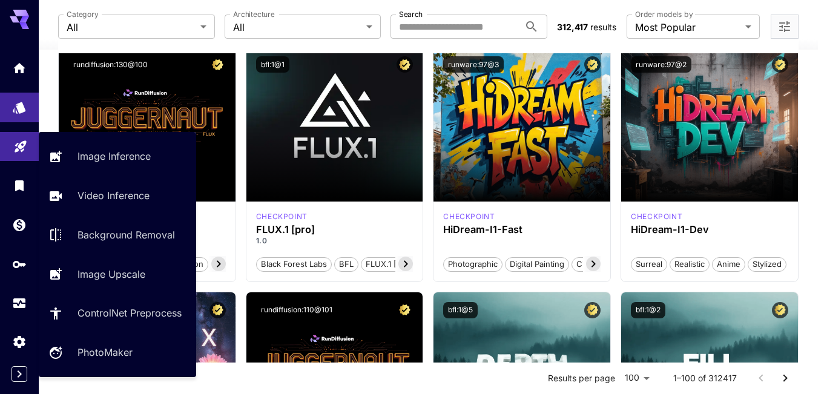
click at [18, 145] on icon "Playground" at bounding box center [20, 143] width 15 height 15
click at [82, 148] on link "Image Inference" at bounding box center [117, 157] width 157 height 30
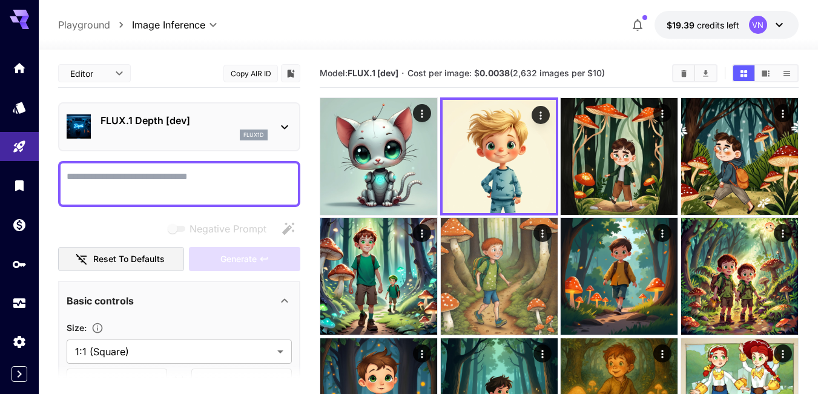
click at [198, 125] on p "FLUX.1 Depth [dev]" at bounding box center [184, 120] width 167 height 15
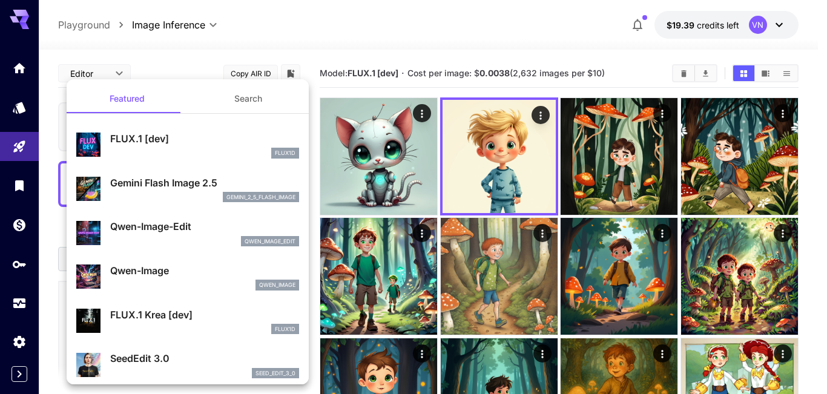
click at [147, 137] on p "FLUX.1 [dev]" at bounding box center [204, 138] width 189 height 15
type input "**"
type input "***"
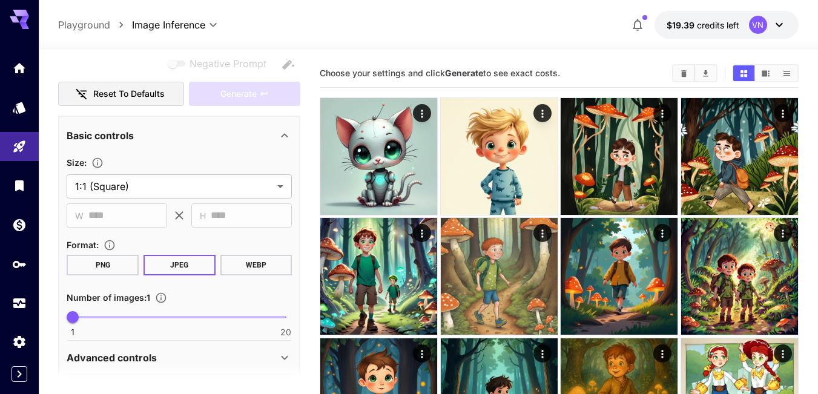
scroll to position [182, 0]
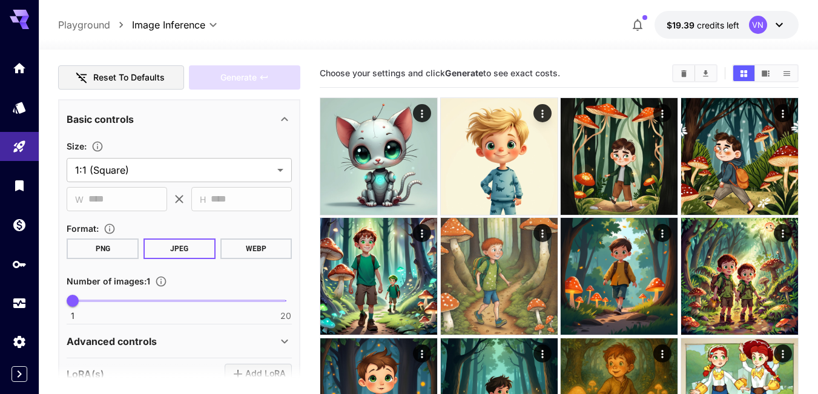
click at [115, 80] on button "Reset to defaults" at bounding box center [121, 77] width 126 height 25
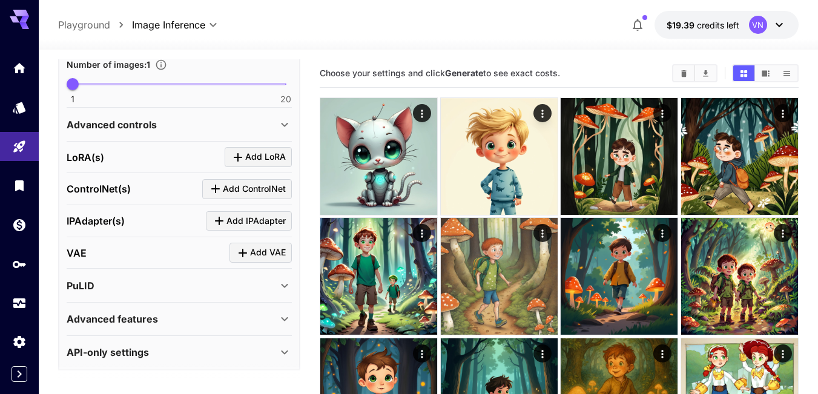
scroll to position [405, 0]
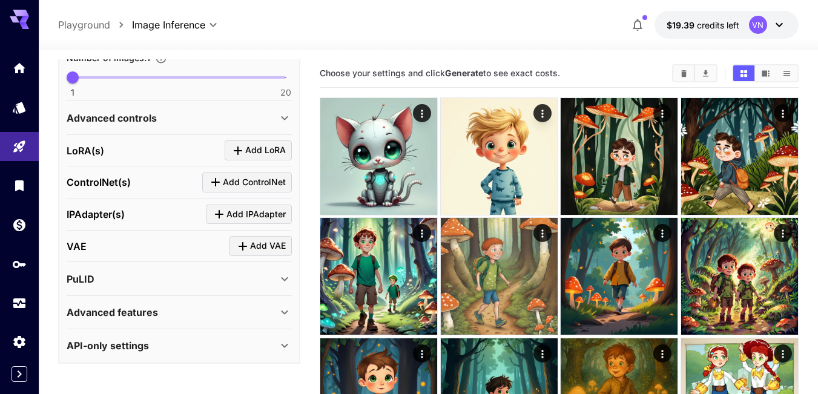
click at [130, 282] on div "PuLID" at bounding box center [172, 279] width 211 height 15
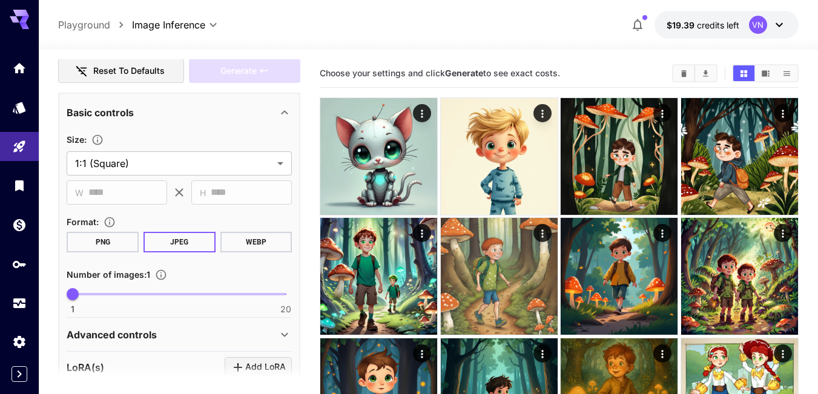
scroll to position [78, 0]
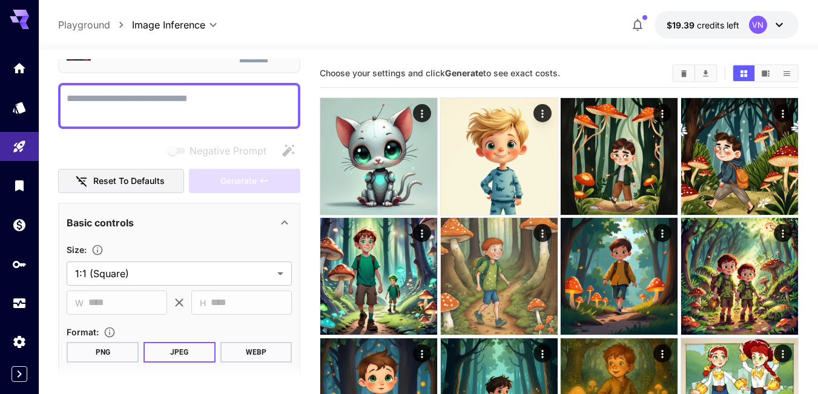
click at [95, 99] on textarea "Negative Prompt" at bounding box center [179, 105] width 225 height 29
paste textarea "**********"
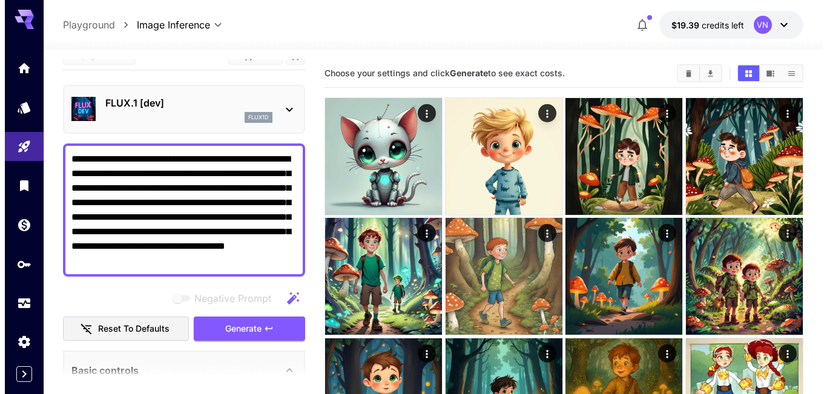
scroll to position [0, 0]
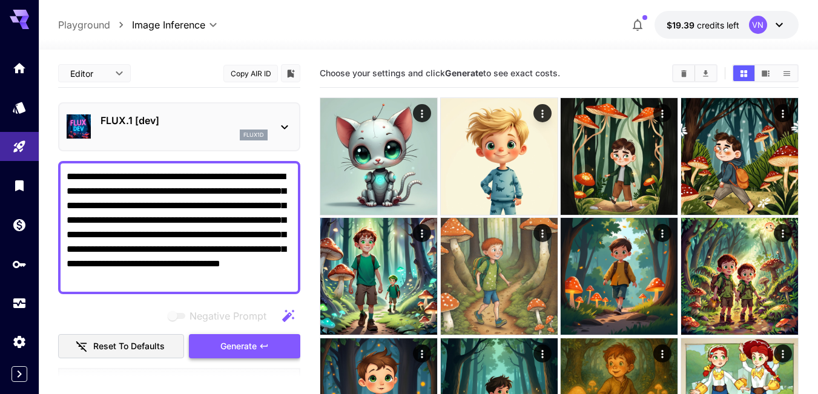
type textarea "**********"
click at [255, 347] on span "Generate" at bounding box center [238, 346] width 36 height 15
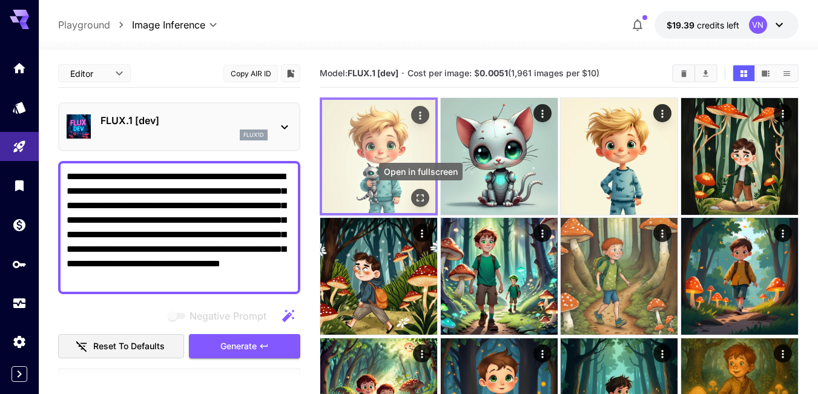
click at [420, 196] on icon "Open in fullscreen" at bounding box center [420, 198] width 12 height 12
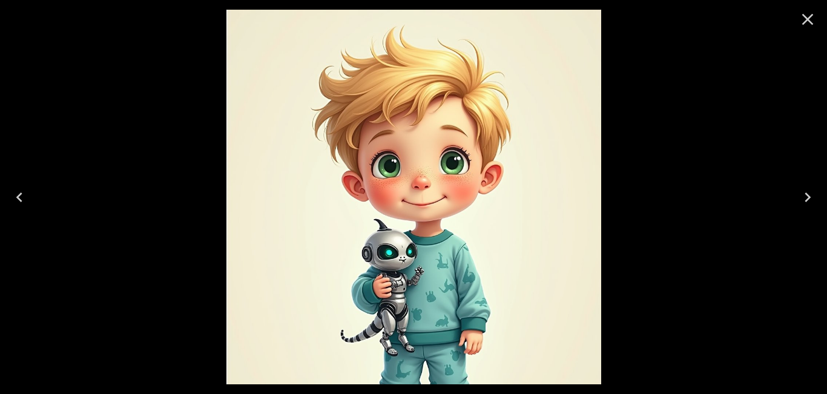
click at [809, 193] on icon "Next" at bounding box center [807, 197] width 19 height 19
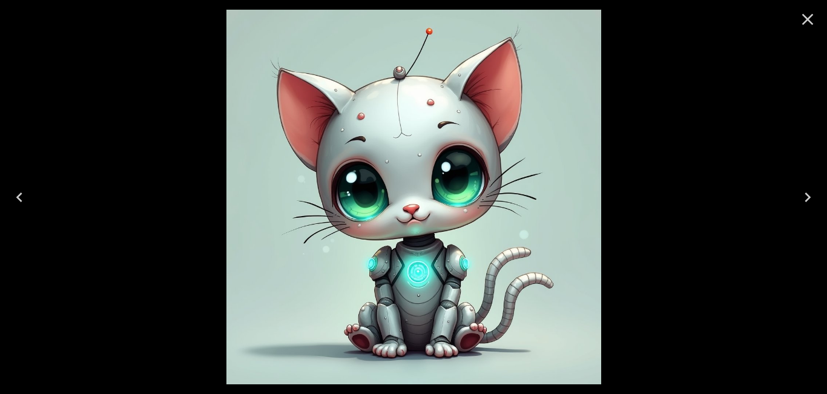
click at [812, 15] on icon "Close" at bounding box center [808, 20] width 12 height 12
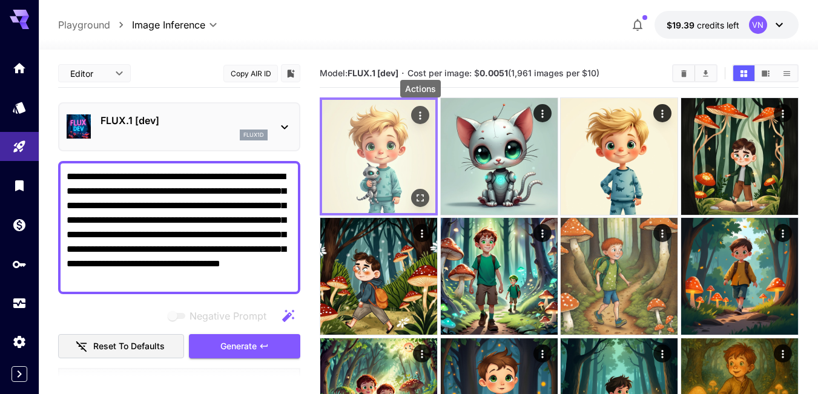
click at [421, 113] on icon "Actions" at bounding box center [421, 115] width 2 height 8
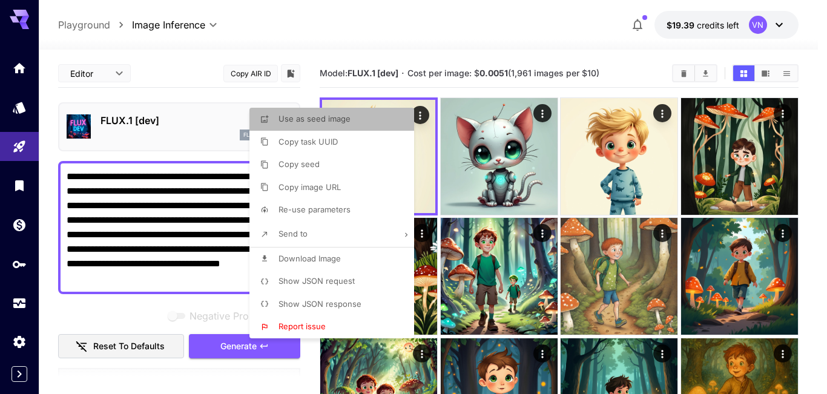
click at [303, 117] on span "Use as seed image" at bounding box center [315, 119] width 72 height 10
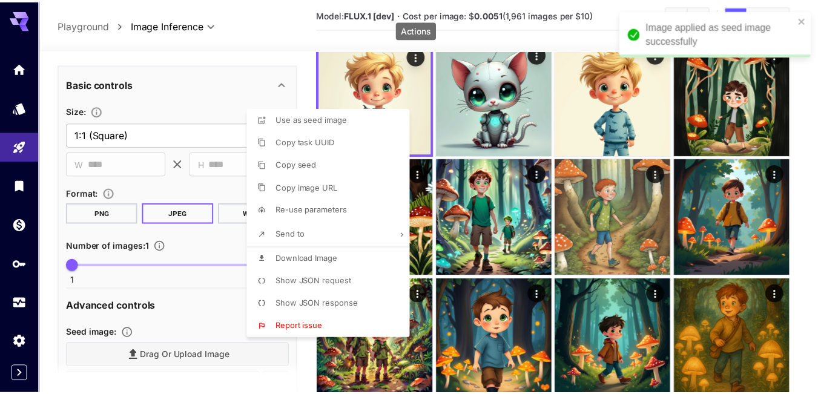
scroll to position [537, 0]
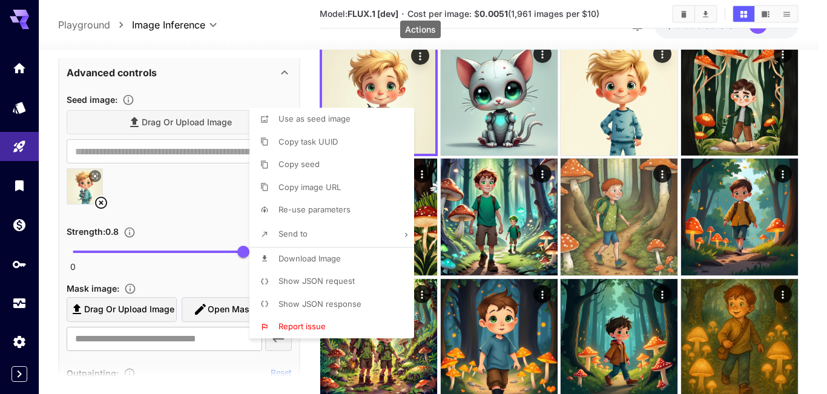
click at [167, 199] on div at bounding box center [413, 197] width 827 height 394
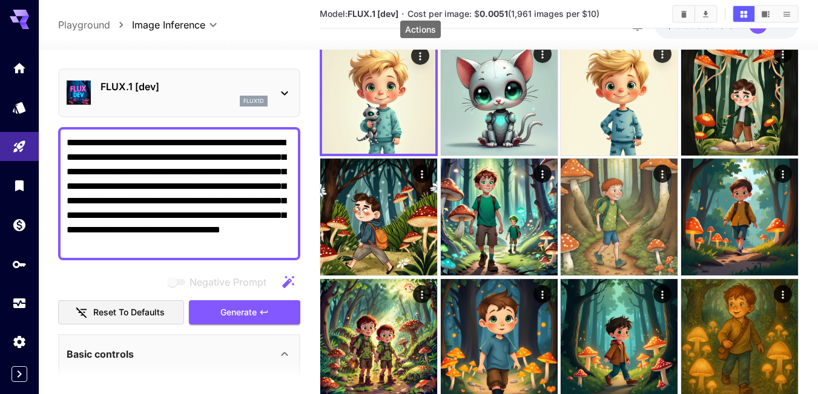
scroll to position [0, 0]
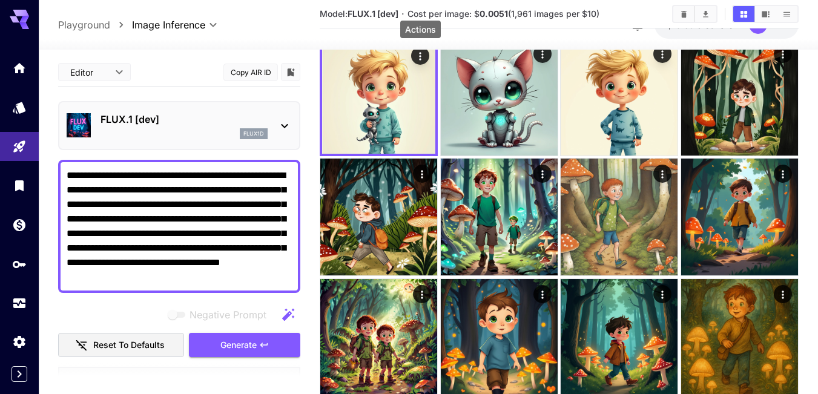
click at [219, 190] on textarea "**********" at bounding box center [179, 226] width 225 height 116
drag, startPoint x: 217, startPoint y: 274, endPoint x: 0, endPoint y: 126, distance: 262.9
click at [0, 126] on div "**********" at bounding box center [409, 307] width 818 height 733
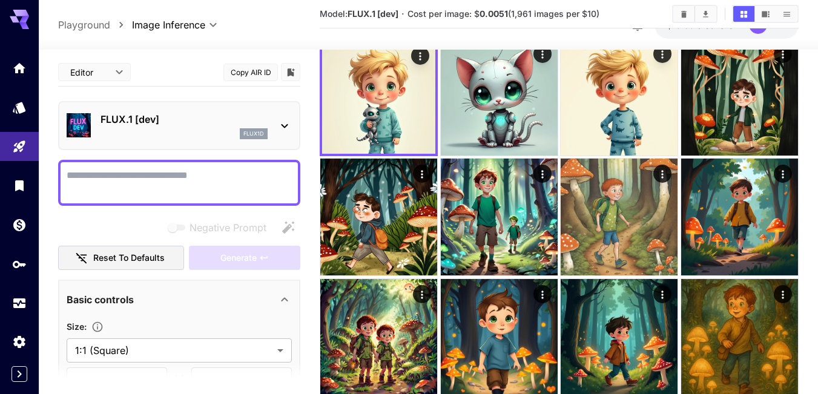
click at [231, 179] on textarea "Negative Prompt" at bounding box center [179, 182] width 225 height 29
paste textarea "**********"
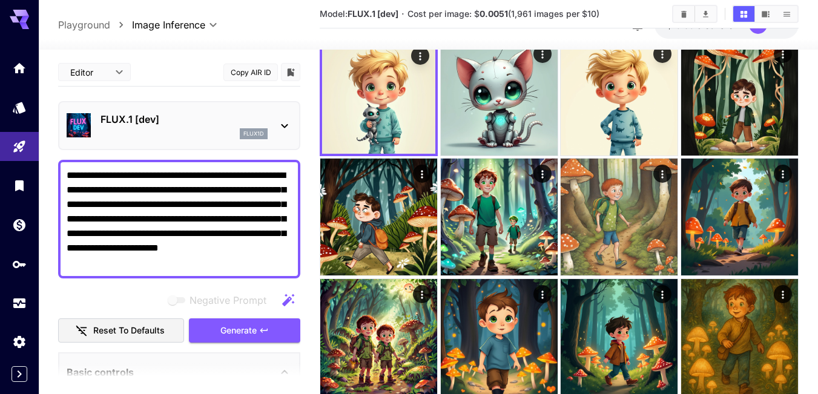
type textarea "**********"
click at [231, 332] on span "Generate" at bounding box center [238, 330] width 36 height 15
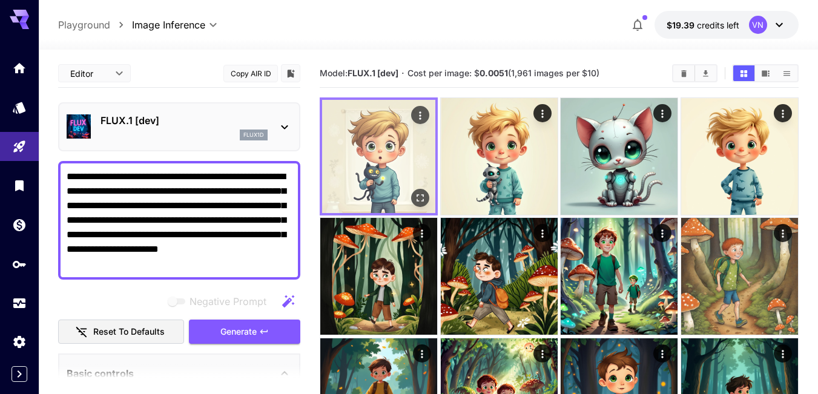
click at [421, 201] on icon "Open in fullscreen" at bounding box center [420, 198] width 12 height 12
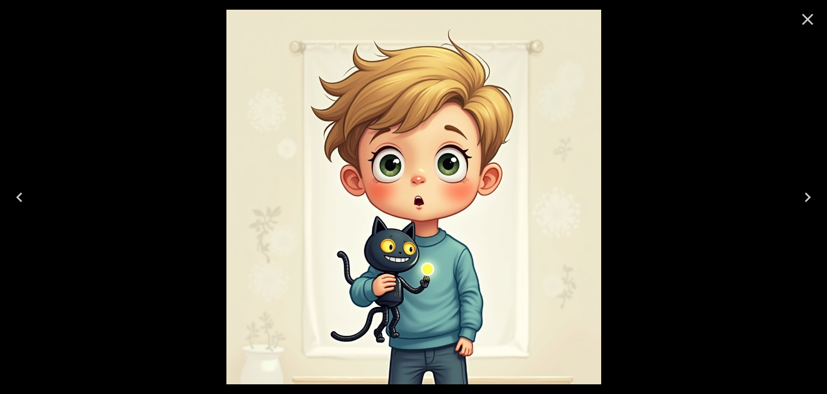
click at [809, 21] on icon "Close" at bounding box center [808, 20] width 12 height 12
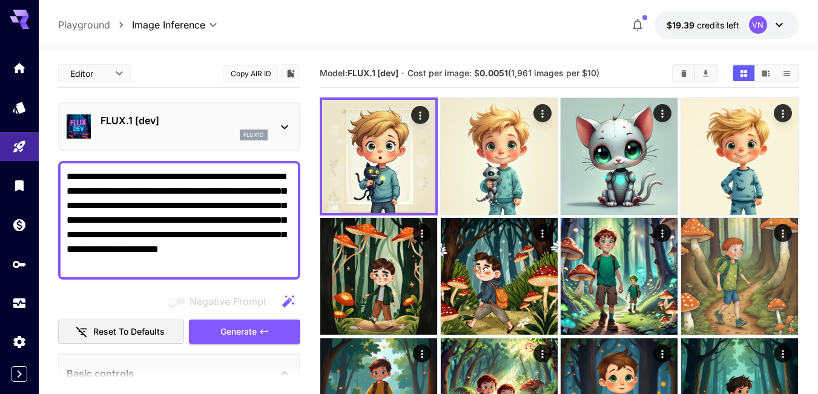
click at [148, 202] on textarea "**********" at bounding box center [179, 221] width 225 height 102
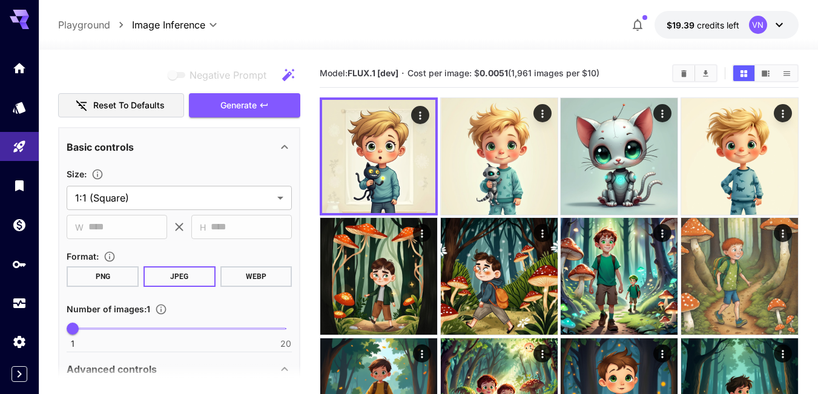
scroll to position [424, 0]
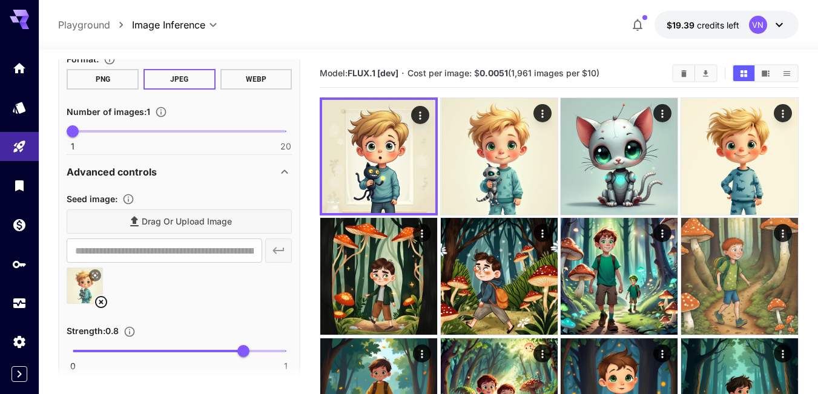
click at [281, 167] on icon at bounding box center [284, 172] width 15 height 15
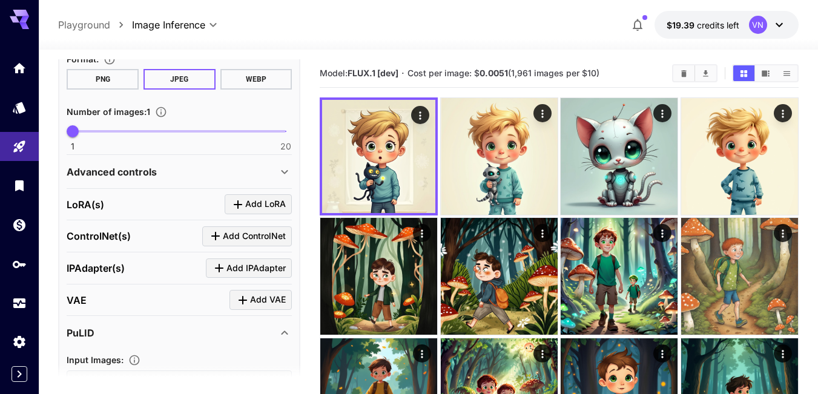
click at [112, 331] on div "PuLID" at bounding box center [172, 333] width 211 height 15
click at [185, 168] on div "Advanced controls" at bounding box center [172, 172] width 211 height 15
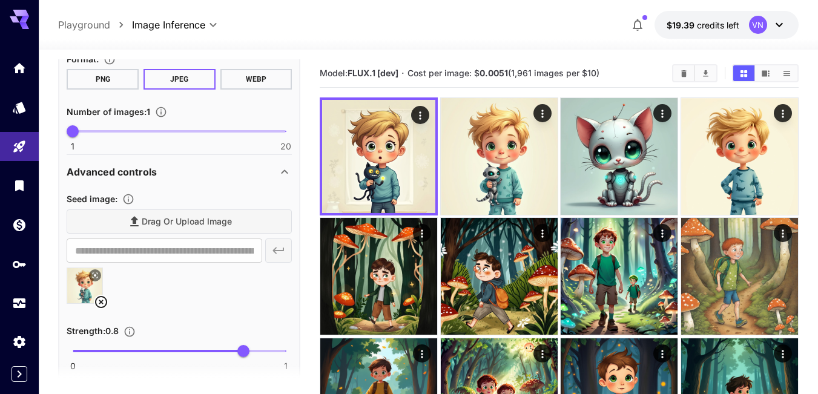
click at [102, 302] on icon at bounding box center [101, 302] width 12 height 12
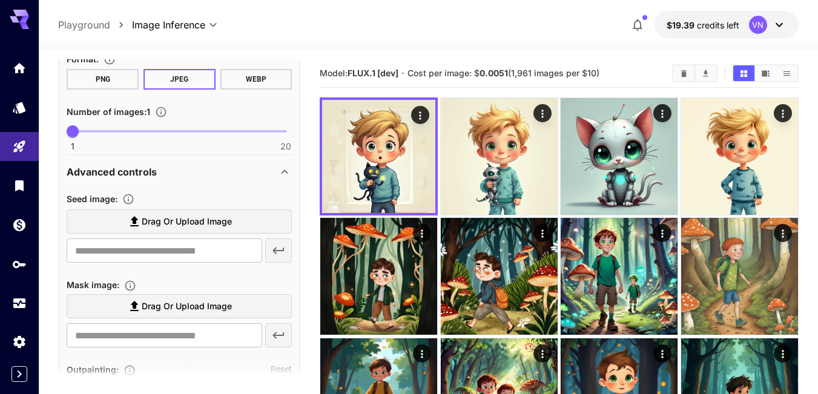
click at [174, 171] on div "Advanced controls" at bounding box center [172, 172] width 211 height 15
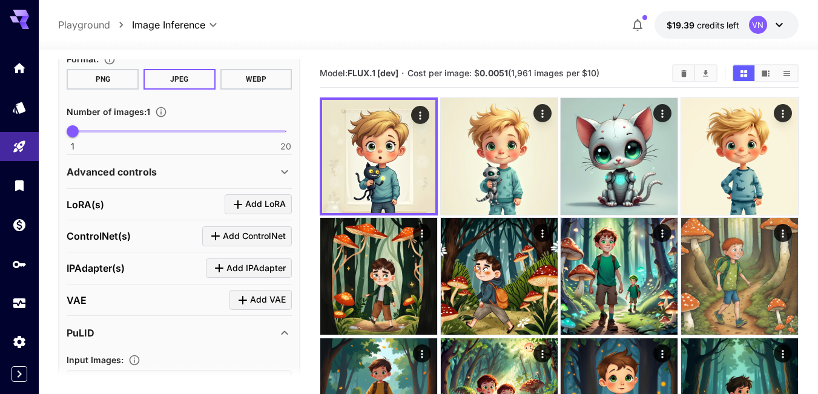
click at [174, 171] on div "Advanced controls" at bounding box center [172, 172] width 211 height 15
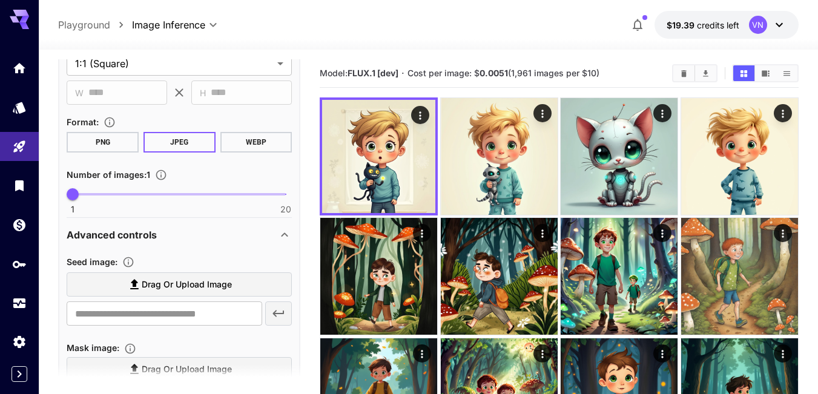
scroll to position [363, 0]
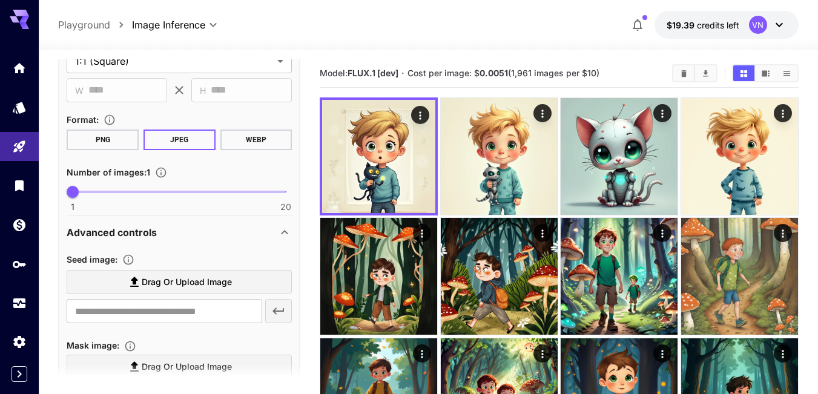
click at [163, 233] on div "Advanced controls" at bounding box center [172, 232] width 211 height 15
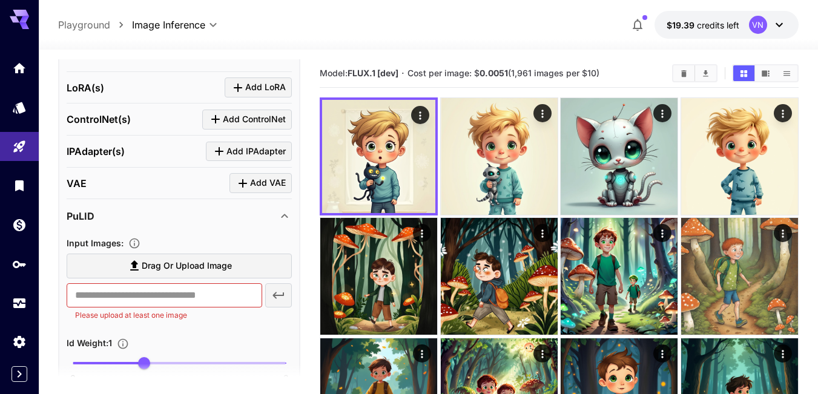
scroll to position [545, 0]
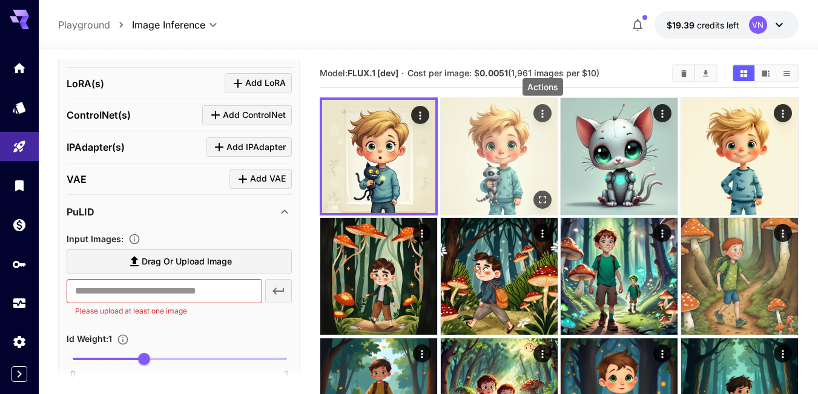
click at [543, 108] on icon "Actions" at bounding box center [543, 114] width 12 height 12
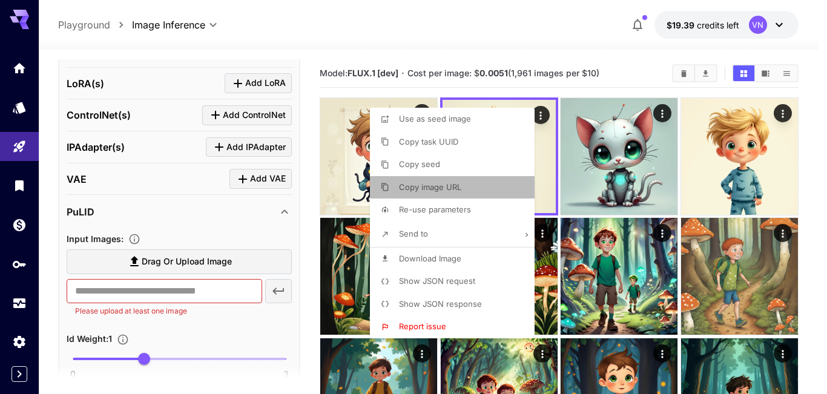
click at [431, 187] on span "Copy image URL" at bounding box center [430, 187] width 62 height 10
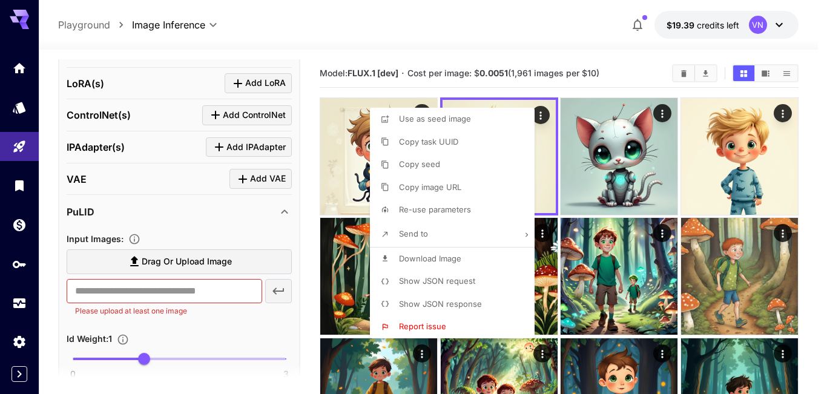
click at [160, 291] on div at bounding box center [413, 197] width 827 height 394
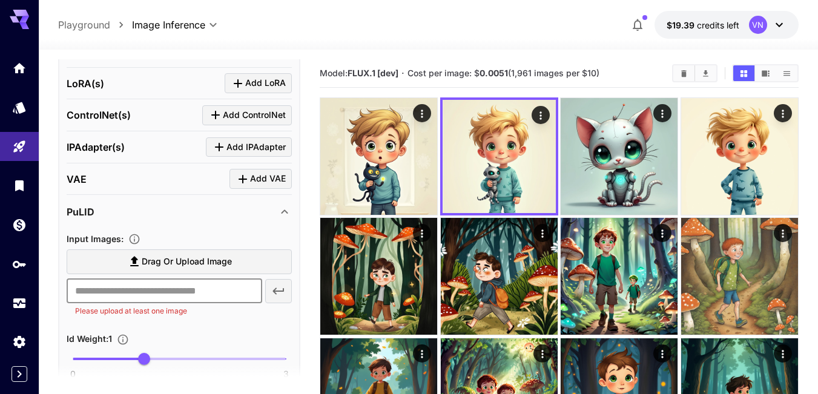
click at [126, 294] on input "text" at bounding box center [165, 291] width 196 height 24
paste input "**********"
type input "**********"
click at [282, 291] on icon "button" at bounding box center [279, 291] width 12 height 7
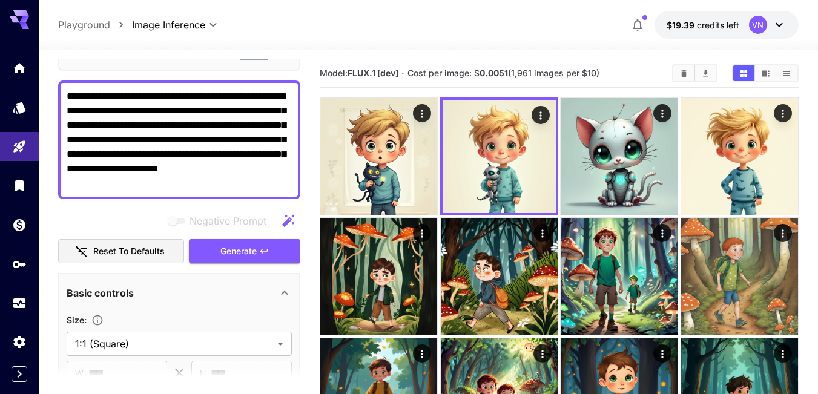
scroll to position [61, 0]
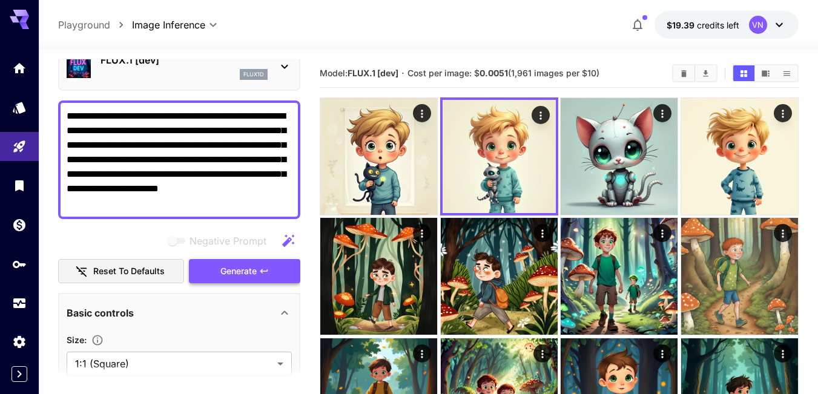
click at [241, 276] on span "Generate" at bounding box center [238, 271] width 36 height 15
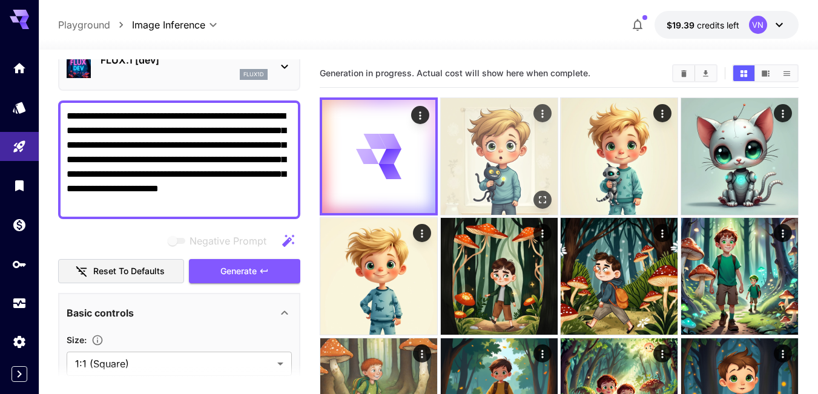
click at [495, 150] on img at bounding box center [499, 156] width 117 height 117
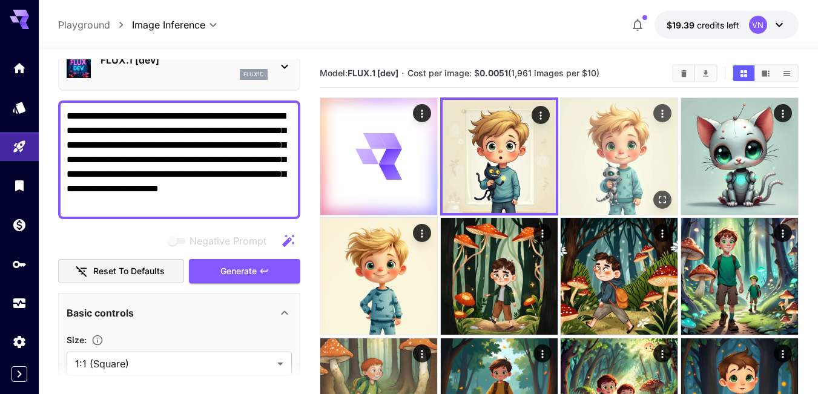
click at [591, 149] on img at bounding box center [619, 156] width 117 height 117
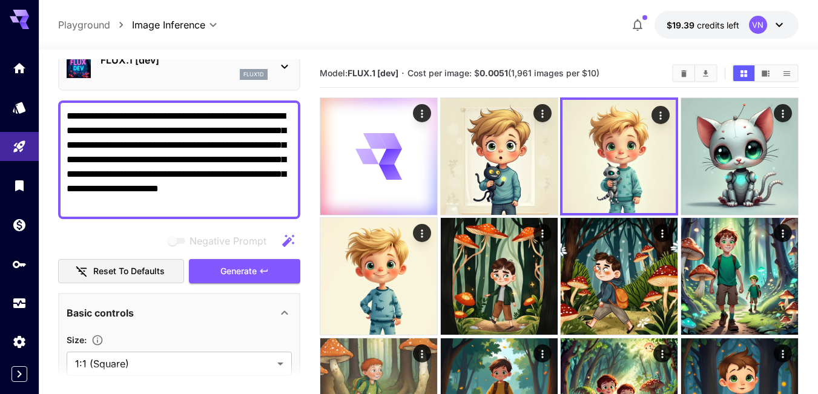
click at [540, 73] on span "Cost per image: $ 0.0051 (1,961 images per $10)" at bounding box center [504, 73] width 192 height 10
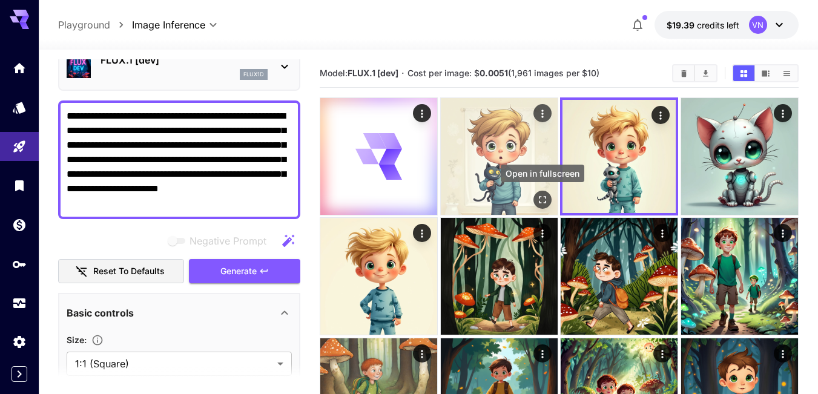
click at [541, 199] on icon "Open in fullscreen" at bounding box center [543, 200] width 12 height 12
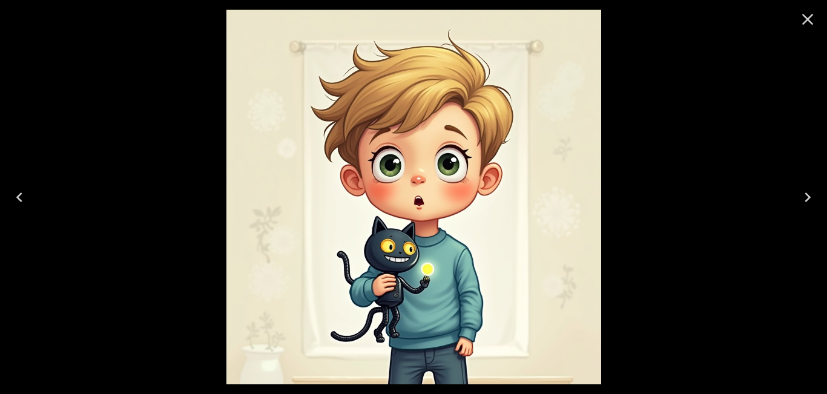
click at [807, 195] on icon "Next" at bounding box center [807, 197] width 19 height 19
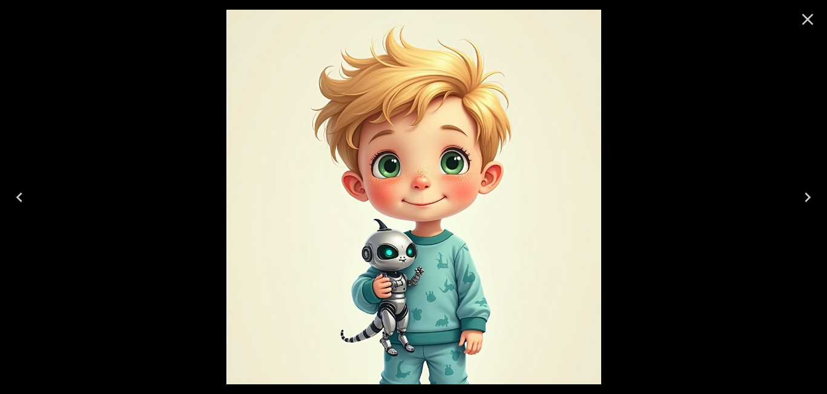
click at [810, 18] on icon "Close" at bounding box center [808, 20] width 12 height 12
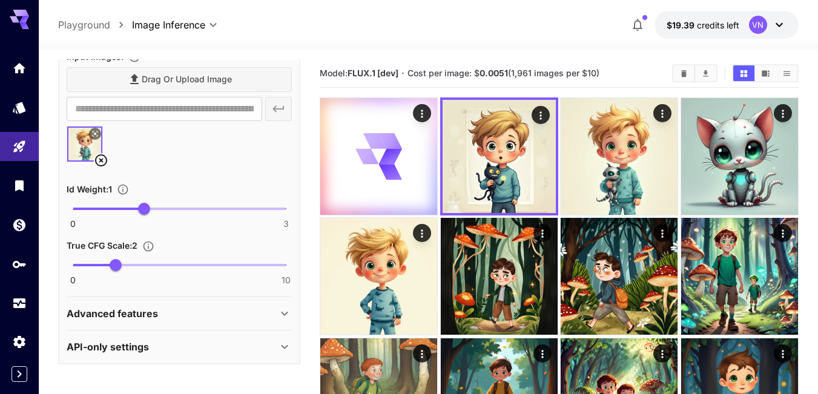
scroll to position [728, 0]
click at [394, 152] on icon at bounding box center [391, 156] width 24 height 16
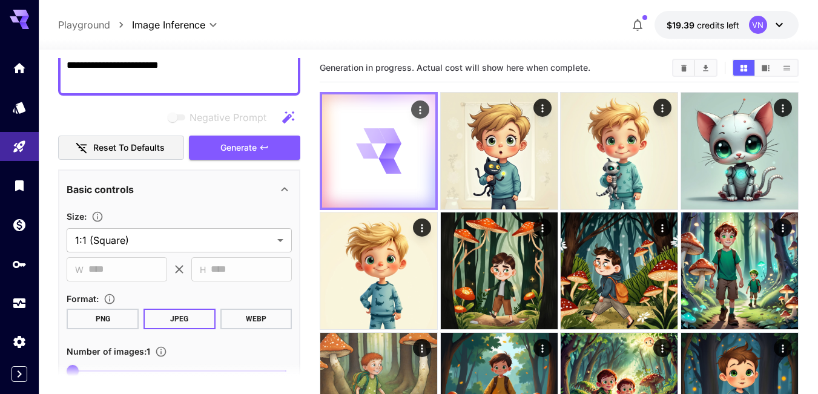
scroll to position [0, 0]
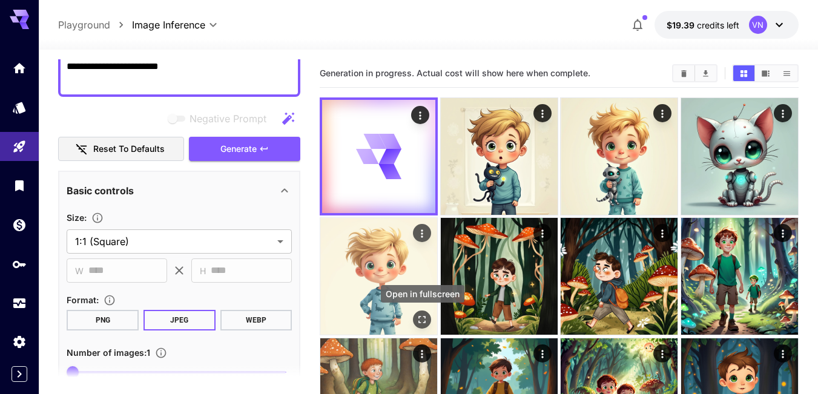
click at [421, 317] on icon "Open in fullscreen" at bounding box center [422, 320] width 7 height 7
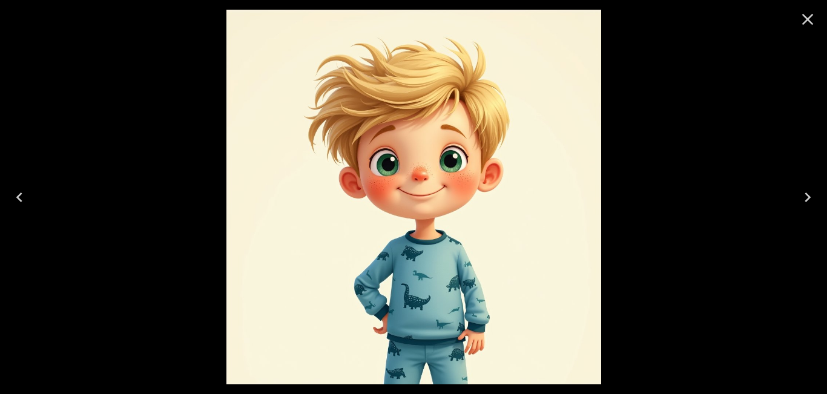
click at [806, 191] on icon "Next" at bounding box center [807, 197] width 19 height 19
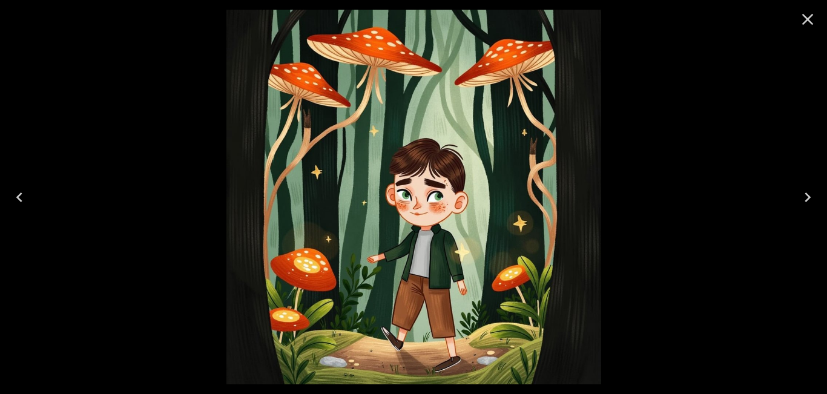
click at [21, 199] on icon "Previous" at bounding box center [19, 197] width 19 height 19
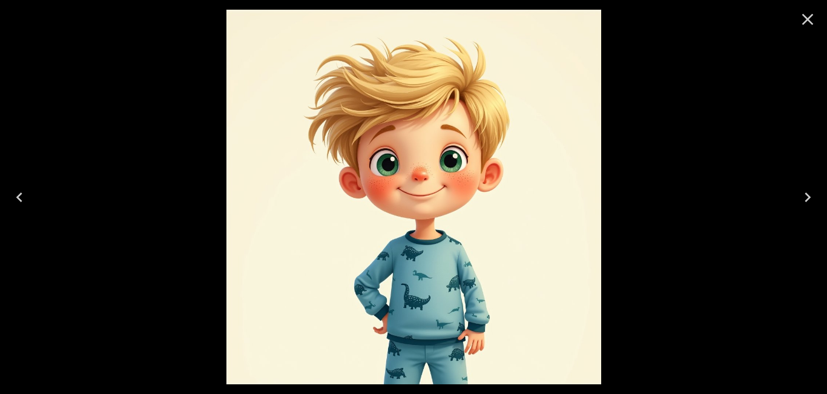
click at [21, 199] on icon "Previous" at bounding box center [19, 197] width 19 height 19
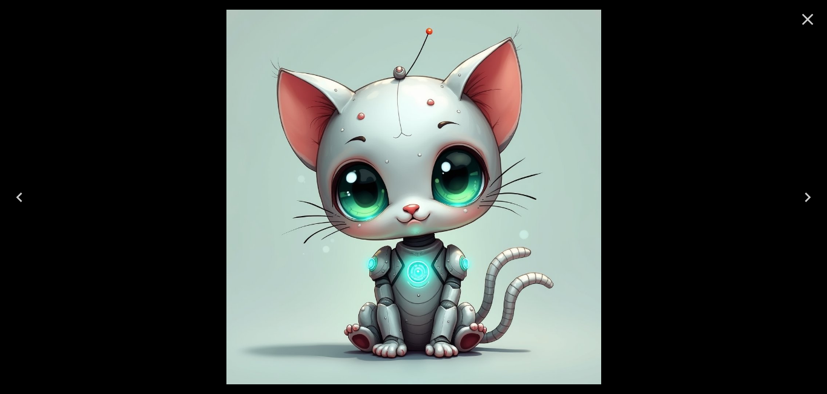
click at [21, 199] on icon "Previous" at bounding box center [19, 197] width 19 height 19
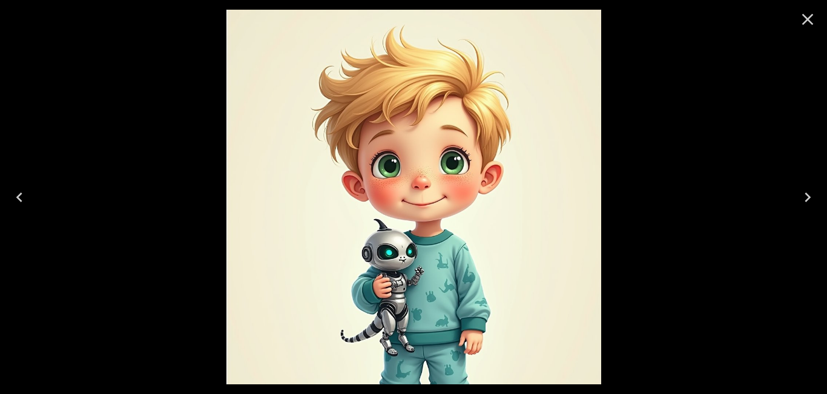
click at [21, 199] on icon "Previous" at bounding box center [19, 197] width 19 height 19
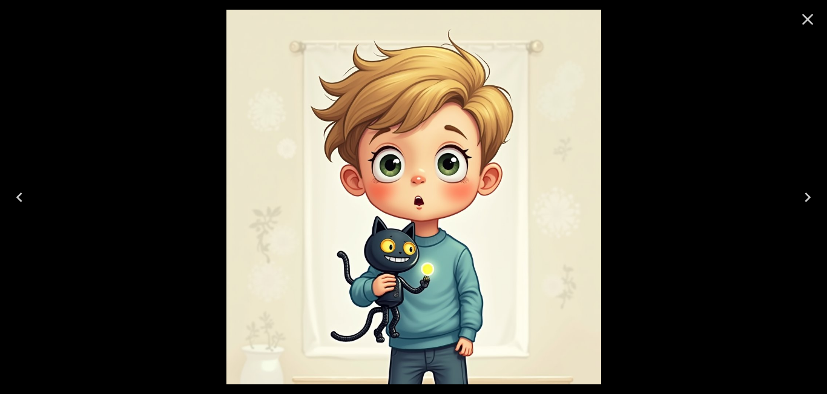
click at [21, 199] on icon "Previous" at bounding box center [19, 197] width 19 height 19
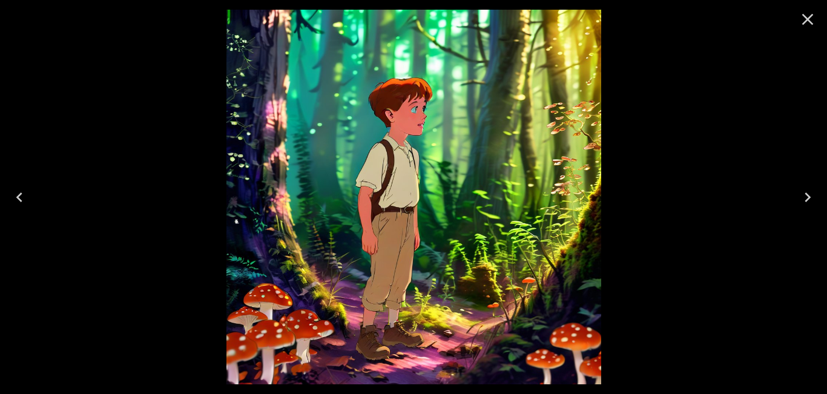
click at [21, 199] on icon "Previous" at bounding box center [19, 197] width 19 height 19
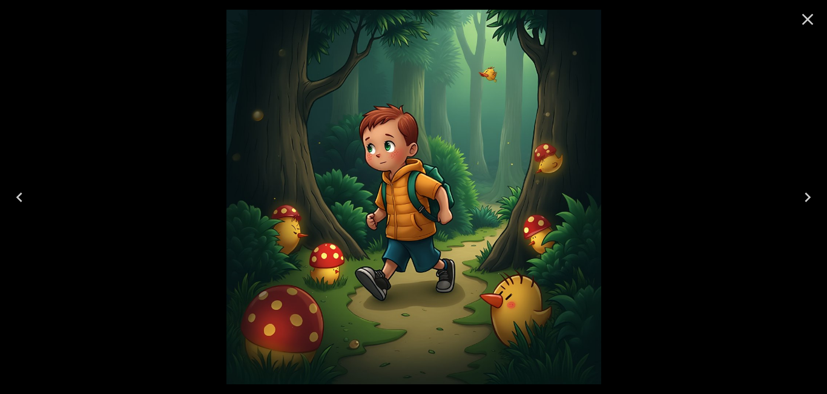
click at [808, 17] on icon "Close" at bounding box center [807, 19] width 19 height 19
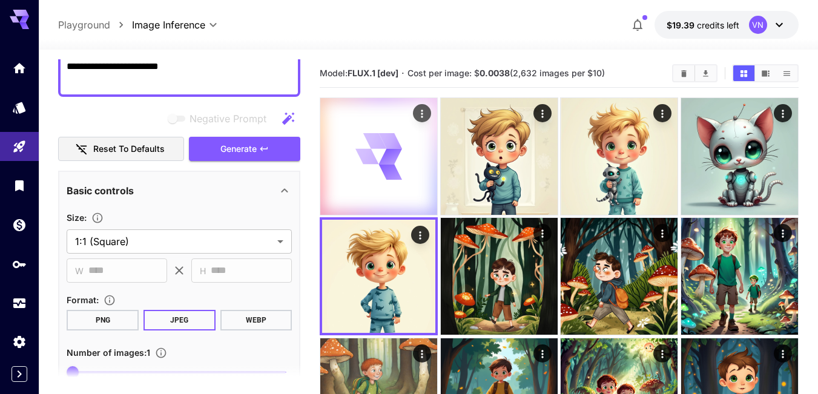
click at [380, 150] on icon at bounding box center [378, 156] width 47 height 47
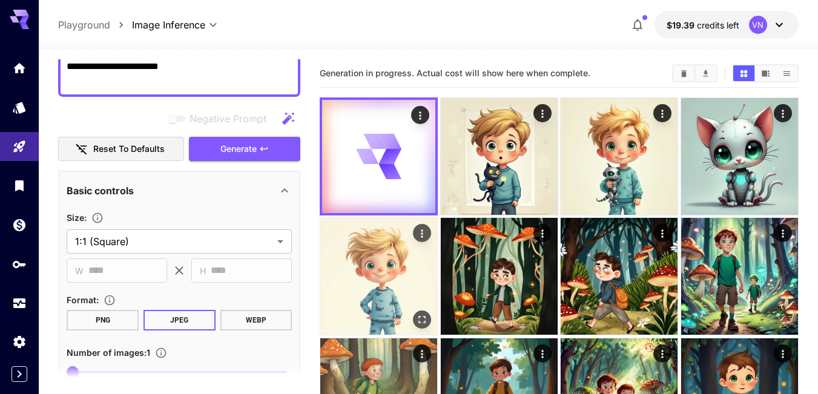
click at [362, 248] on img at bounding box center [378, 276] width 117 height 117
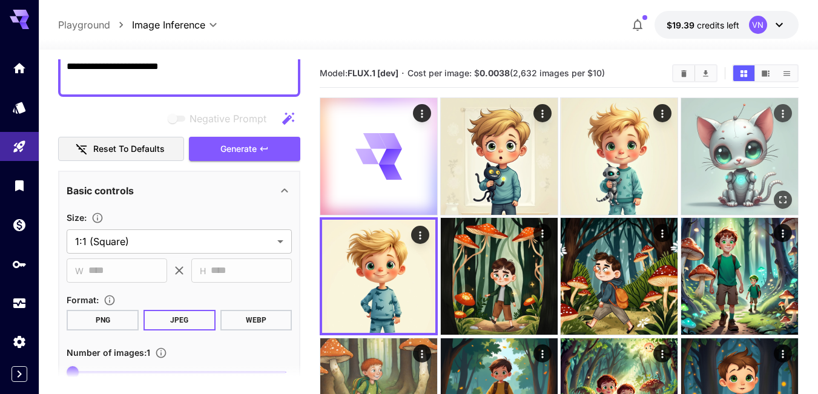
click at [740, 163] on img at bounding box center [739, 156] width 117 height 117
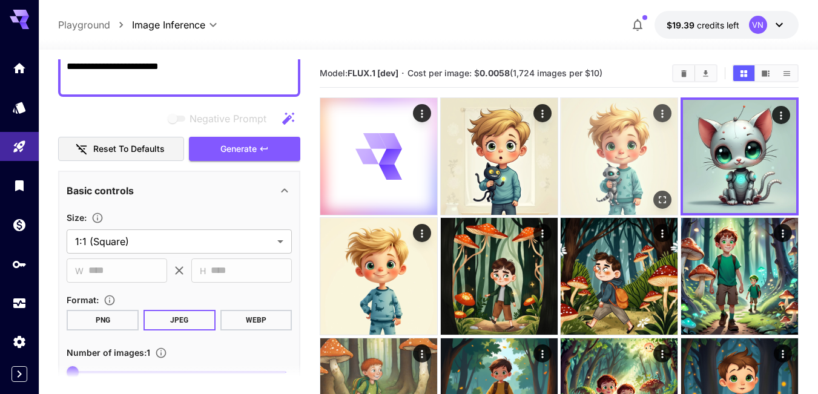
click at [611, 167] on img at bounding box center [619, 156] width 117 height 117
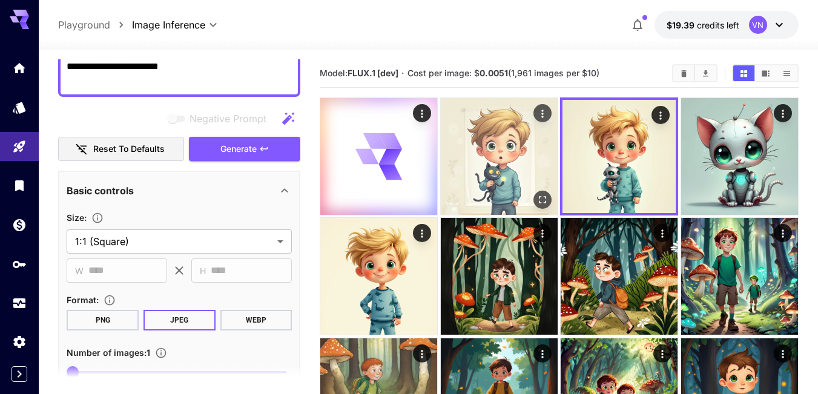
click at [507, 170] on img at bounding box center [499, 156] width 117 height 117
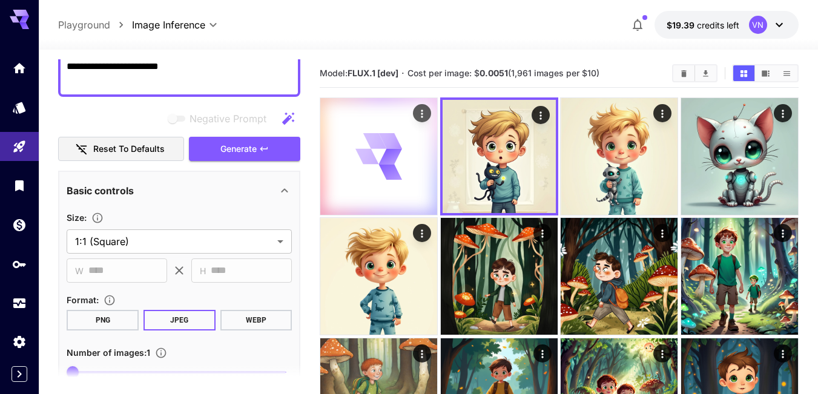
click at [358, 156] on icon at bounding box center [378, 156] width 47 height 47
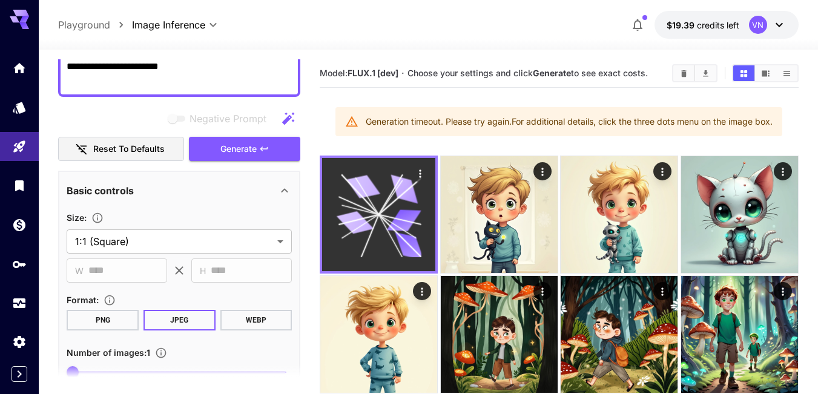
drag, startPoint x: 779, startPoint y: 122, endPoint x: 380, endPoint y: 121, distance: 398.5
click at [363, 119] on div "Generation timeout. Please try again. For additional details, click the three d…" at bounding box center [558, 121] width 447 height 29
click at [242, 144] on span "Generate" at bounding box center [238, 149] width 36 height 15
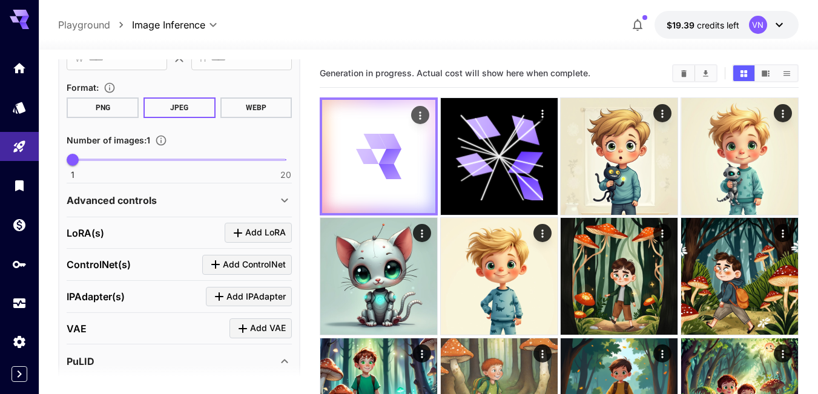
scroll to position [363, 0]
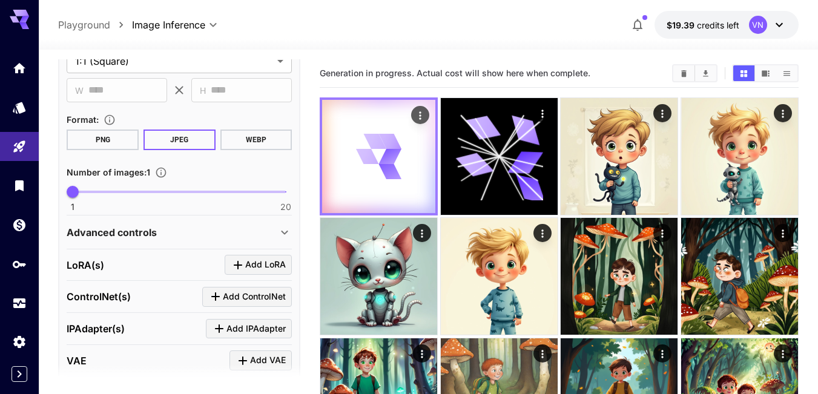
click at [140, 235] on p "Advanced controls" at bounding box center [112, 232] width 90 height 15
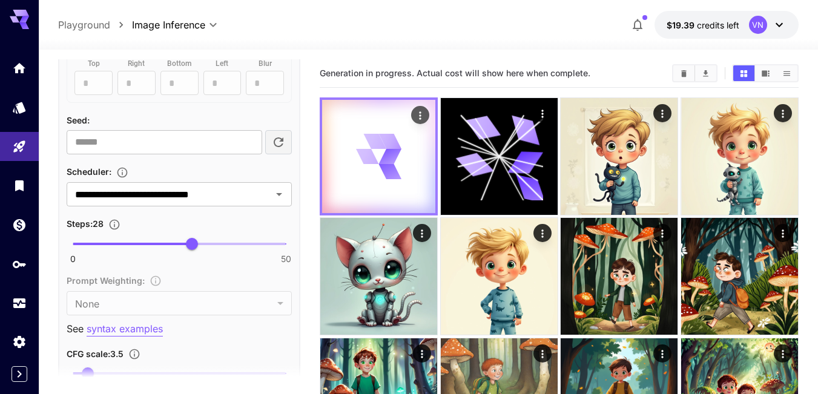
scroll to position [787, 0]
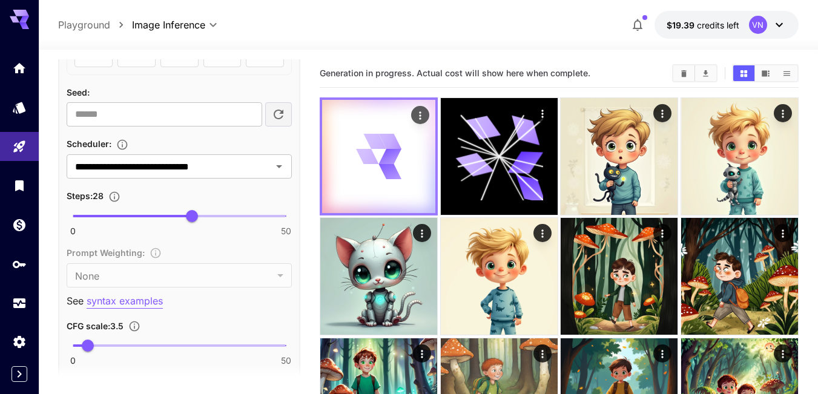
click at [78, 144] on span "Scheduler :" at bounding box center [89, 144] width 45 height 10
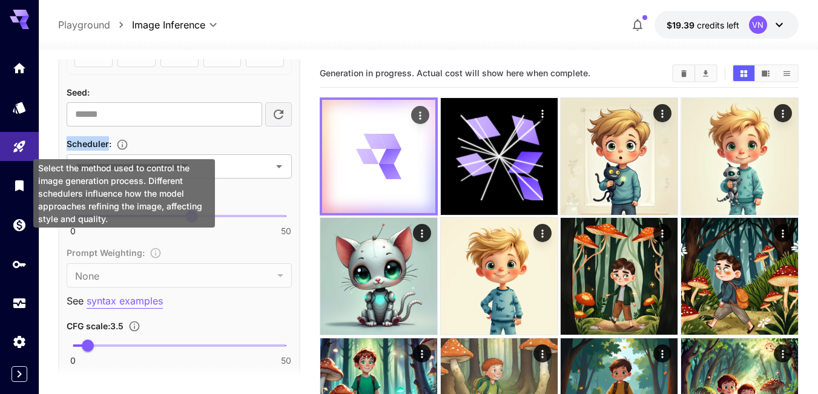
click at [125, 145] on icon "Select the method used to control the image generation process. Different sched…" at bounding box center [122, 145] width 12 height 12
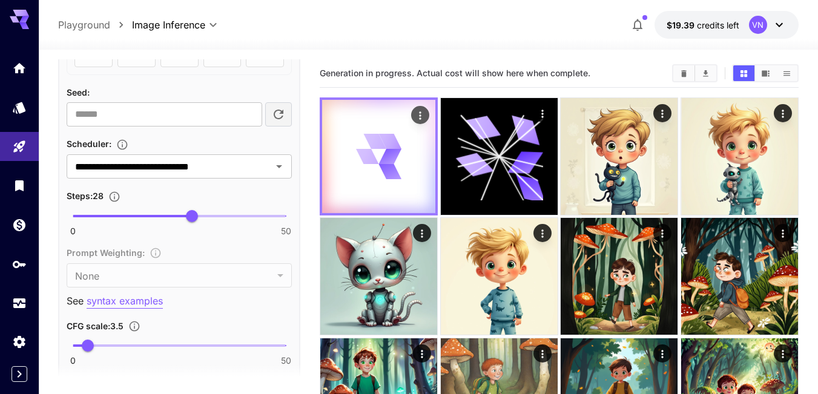
click at [186, 142] on div "Scheduler :" at bounding box center [179, 143] width 225 height 15
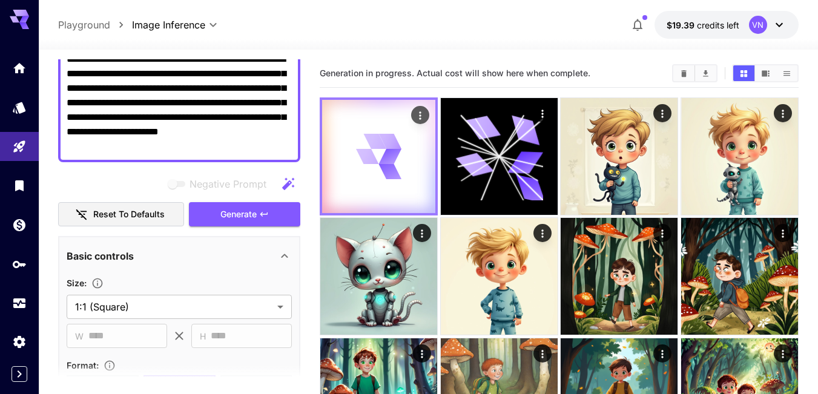
scroll to position [0, 0]
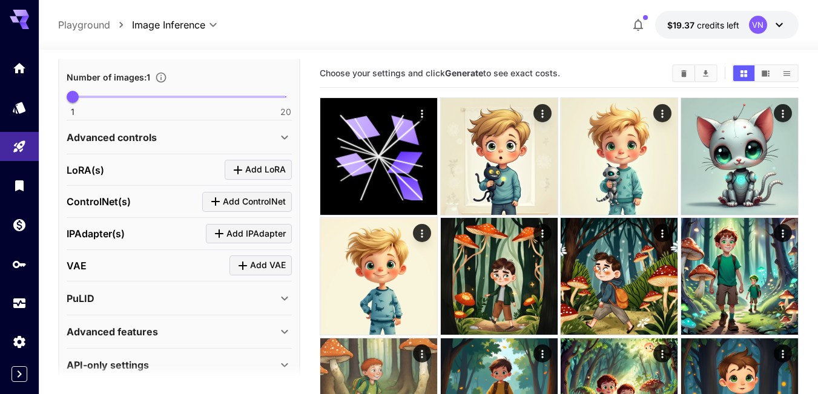
scroll to position [405, 0]
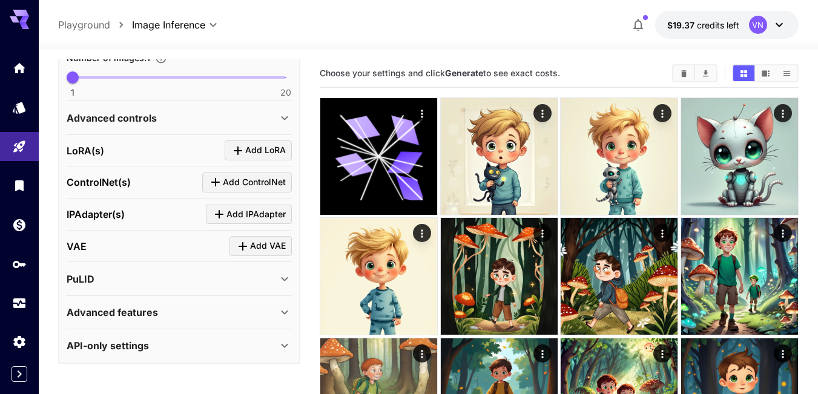
click at [140, 282] on div "PuLID" at bounding box center [172, 279] width 211 height 15
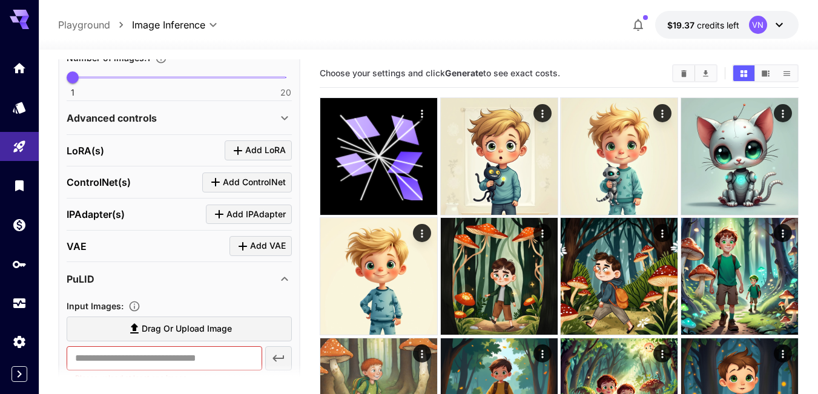
scroll to position [587, 0]
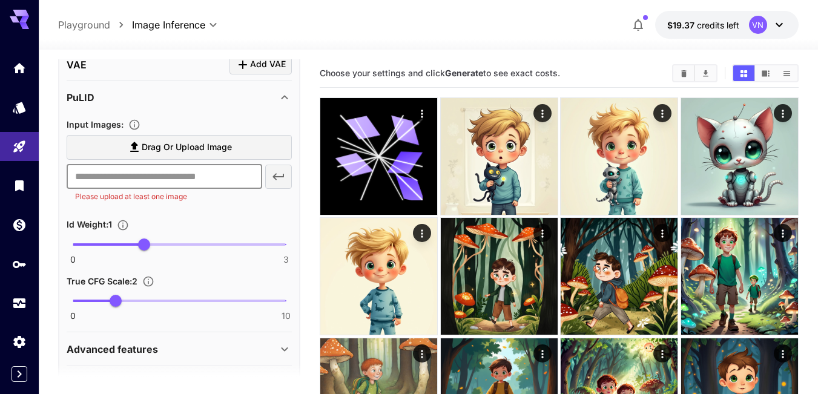
click at [224, 177] on input "text" at bounding box center [165, 177] width 196 height 24
paste input "**********"
type input "**********"
click at [274, 179] on icon "button" at bounding box center [278, 177] width 15 height 15
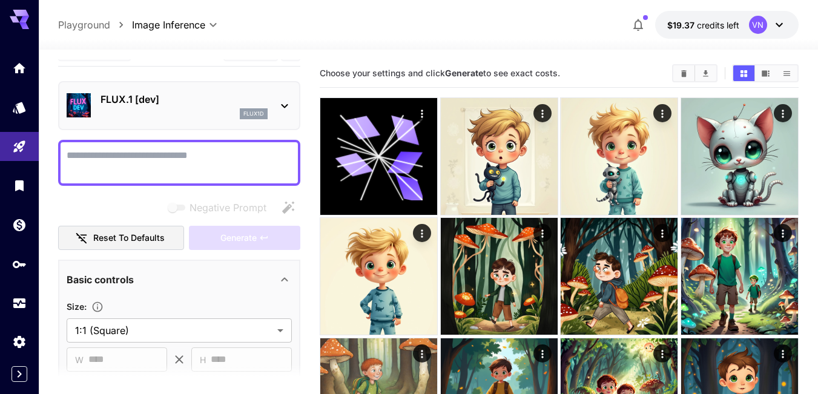
scroll to position [0, 0]
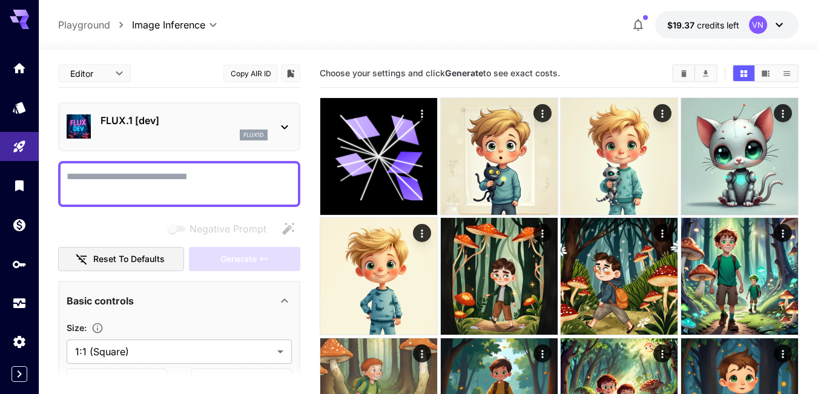
click at [108, 176] on textarea "Negative Prompt" at bounding box center [179, 184] width 225 height 29
paste textarea "**********"
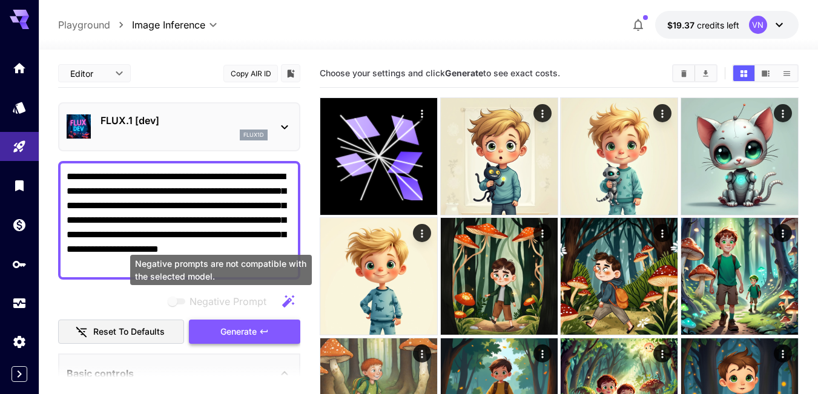
type textarea "**********"
click at [242, 326] on span "Generate" at bounding box center [238, 332] width 36 height 15
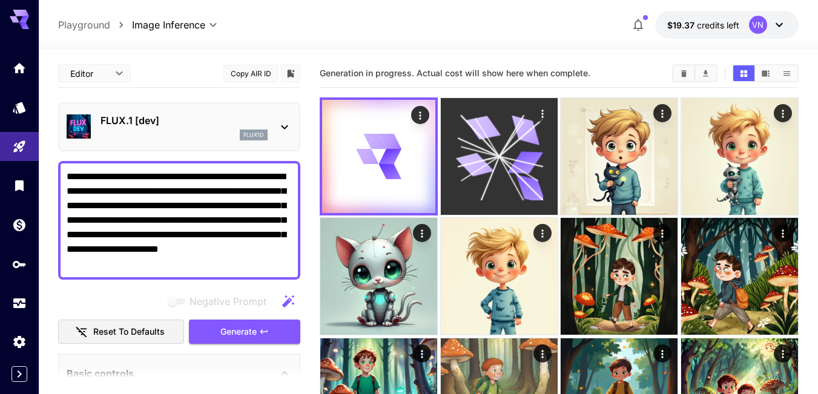
click at [478, 172] on icon at bounding box center [474, 164] width 38 height 28
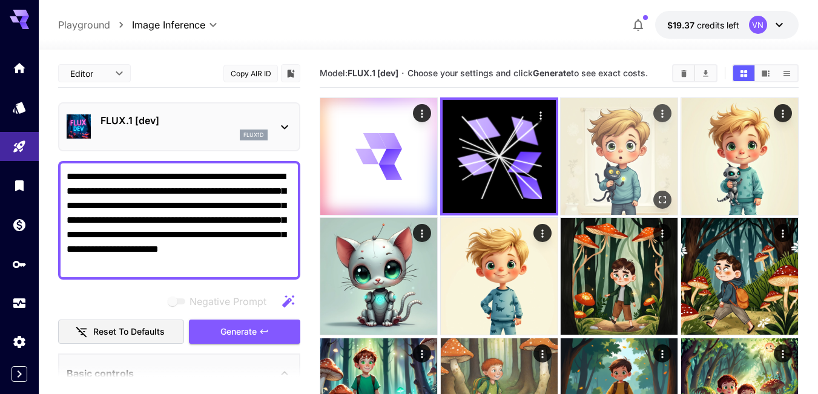
click at [595, 150] on img at bounding box center [619, 156] width 117 height 117
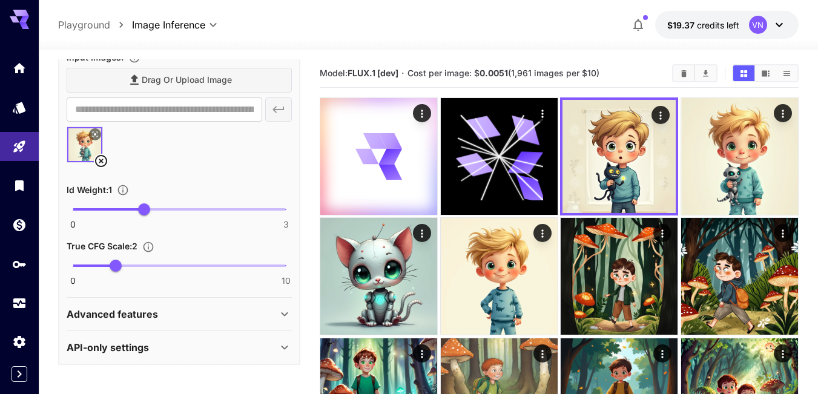
scroll to position [728, 0]
click at [170, 317] on div "Advanced features" at bounding box center [172, 313] width 211 height 15
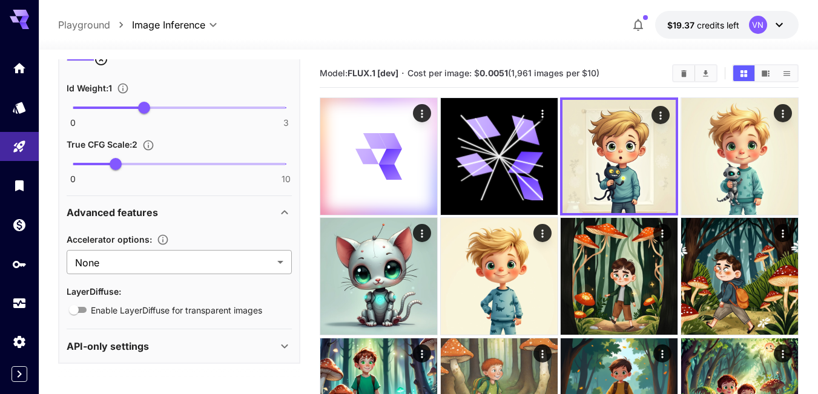
click at [165, 263] on body "**********" at bounding box center [409, 366] width 818 height 733
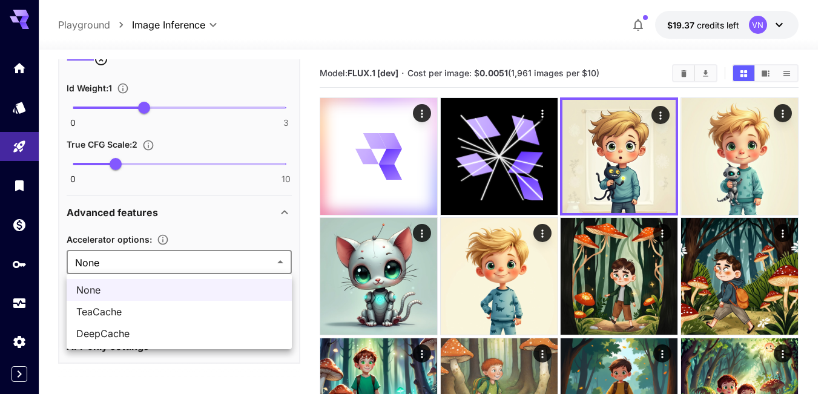
click at [165, 263] on div at bounding box center [413, 197] width 827 height 394
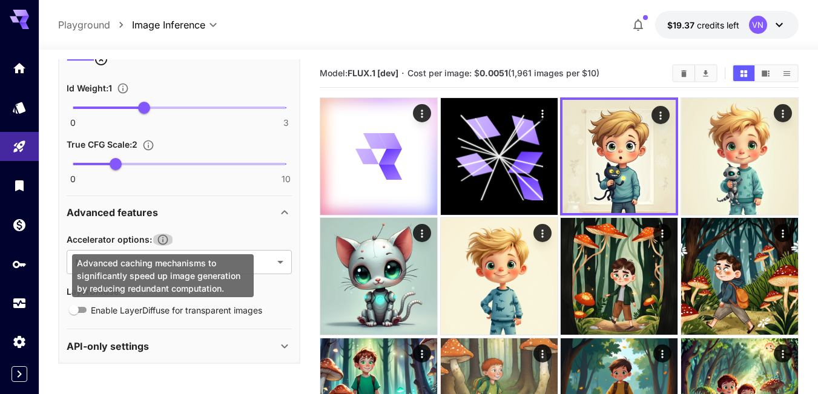
click at [167, 239] on icon "Advanced caching mechanisms to significantly speed up image generation by reduc…" at bounding box center [163, 240] width 12 height 12
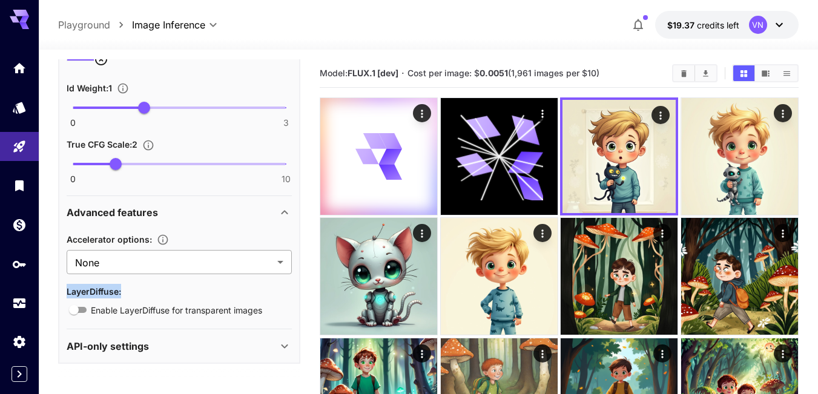
drag, startPoint x: 237, startPoint y: 290, endPoint x: 93, endPoint y: 271, distance: 146.0
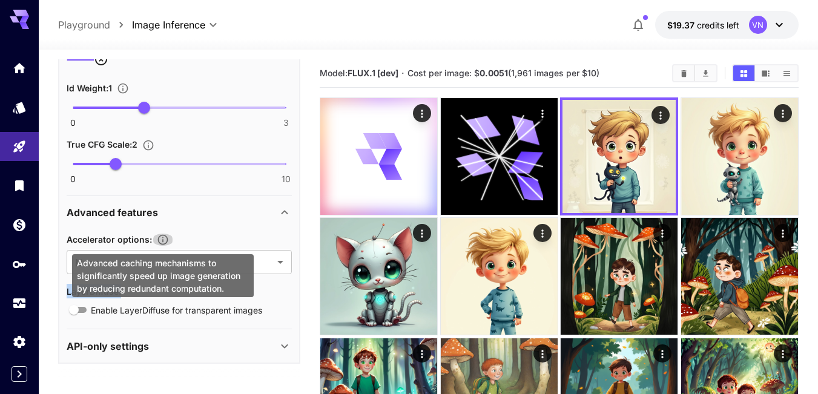
click at [160, 239] on icon "Advanced caching mechanisms to significantly speed up image generation by reduc…" at bounding box center [163, 240] width 12 height 12
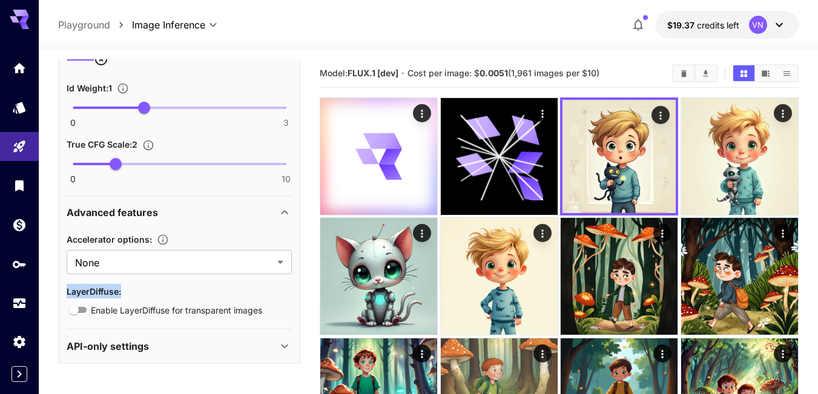
drag, startPoint x: 166, startPoint y: 277, endPoint x: 142, endPoint y: 275, distance: 23.7
click at [196, 222] on div "Advanced features" at bounding box center [179, 212] width 225 height 29
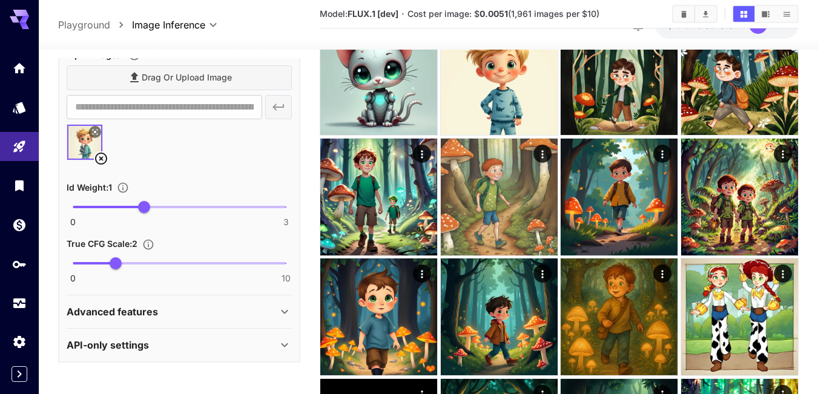
scroll to position [339, 0]
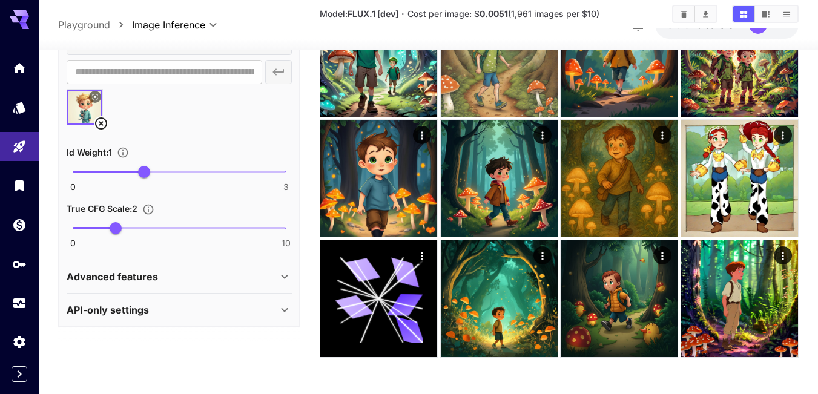
click at [140, 279] on p "Advanced features" at bounding box center [112, 276] width 91 height 15
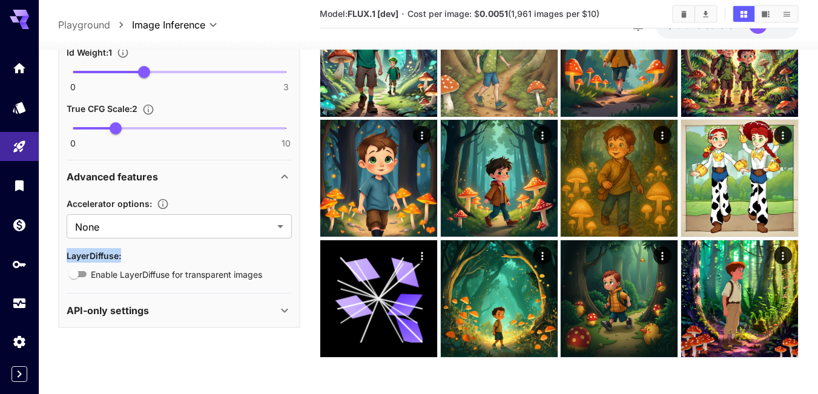
scroll to position [828, 0]
click at [118, 208] on span "Accelerator options :" at bounding box center [109, 203] width 85 height 10
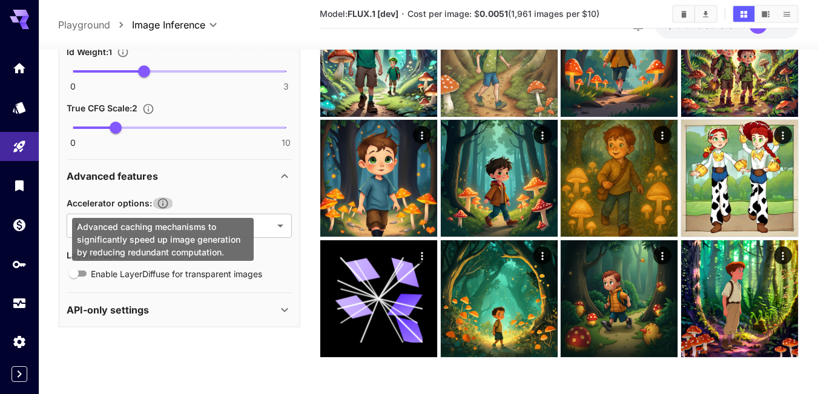
click at [163, 205] on icon "Advanced caching mechanisms to significantly speed up image generation by reduc…" at bounding box center [163, 204] width 10 height 10
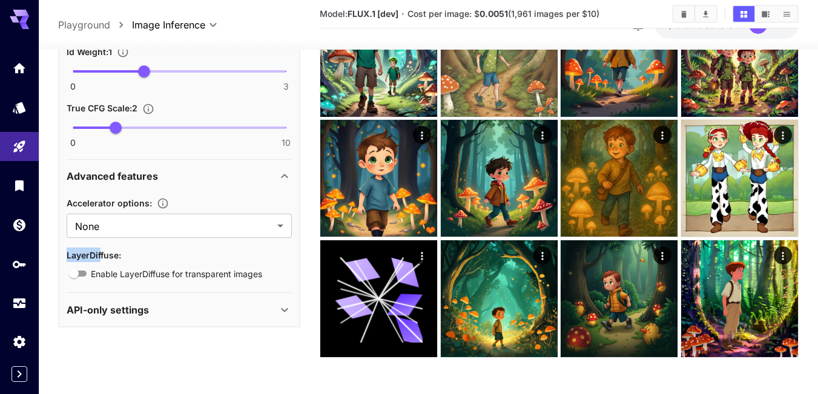
drag, startPoint x: 80, startPoint y: 227, endPoint x: 102, endPoint y: 239, distance: 25.2
click at [164, 205] on icon "Advanced caching mechanisms to significantly speed up image generation by reduc…" at bounding box center [163, 204] width 10 height 10
click at [114, 201] on span "Accelerator options :" at bounding box center [109, 203] width 85 height 10
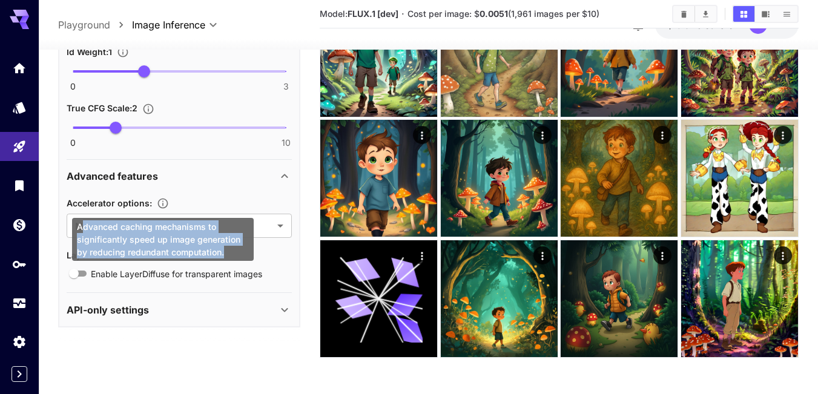
drag, startPoint x: 80, startPoint y: 227, endPoint x: 228, endPoint y: 256, distance: 151.2
click at [228, 256] on div "Advanced caching mechanisms to significantly speed up image generation by reduc…" at bounding box center [163, 239] width 182 height 43
click at [219, 253] on div "Advanced caching mechanisms to significantly speed up image generation by reduc…" at bounding box center [163, 239] width 182 height 43
drag, startPoint x: 76, startPoint y: 229, endPoint x: 207, endPoint y: 251, distance: 132.6
click at [226, 256] on div "Advanced caching mechanisms to significantly speed up image generation by reduc…" at bounding box center [163, 239] width 182 height 43
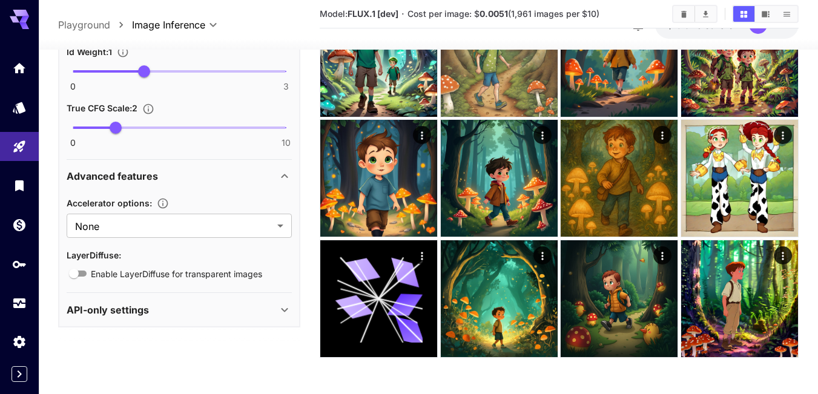
click at [163, 303] on div "API-only settings" at bounding box center [172, 309] width 211 height 15
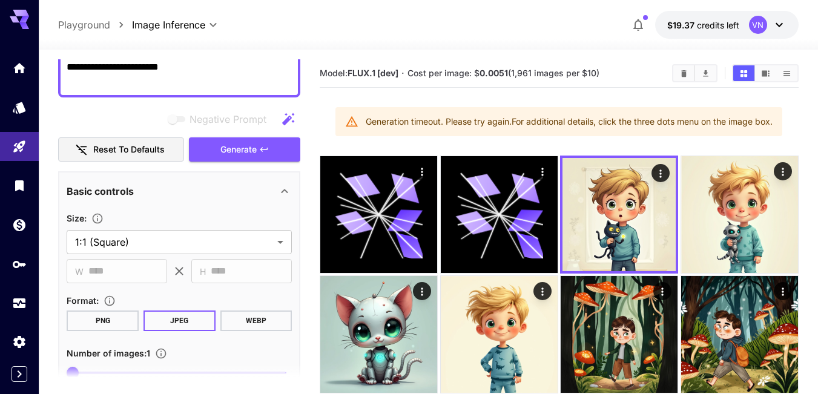
scroll to position [363, 0]
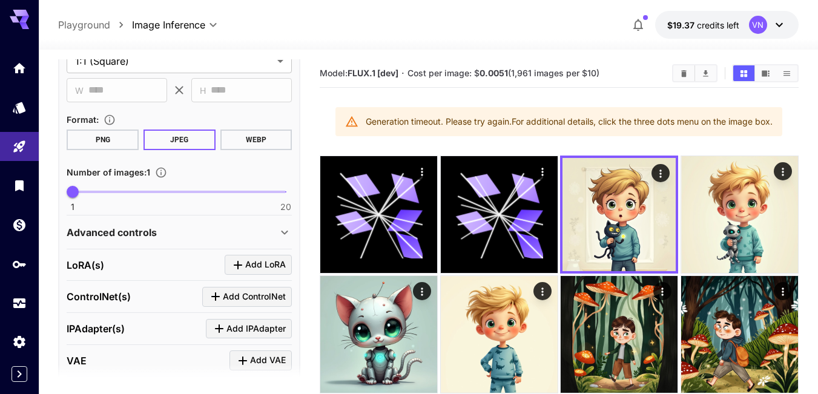
click at [128, 233] on p "Advanced controls" at bounding box center [112, 232] width 90 height 15
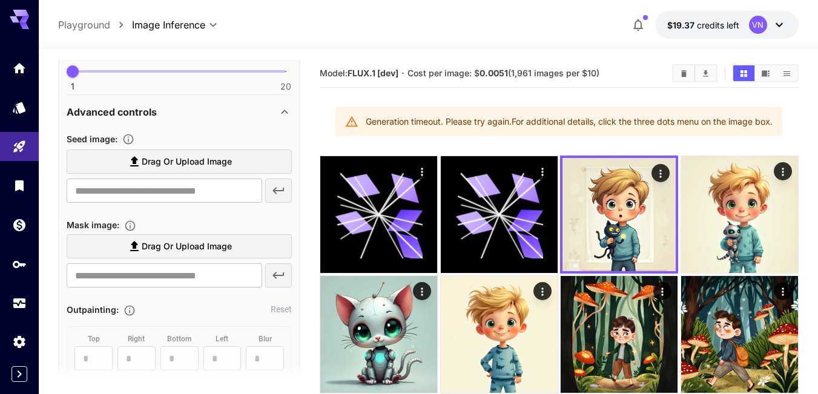
scroll to position [484, 0]
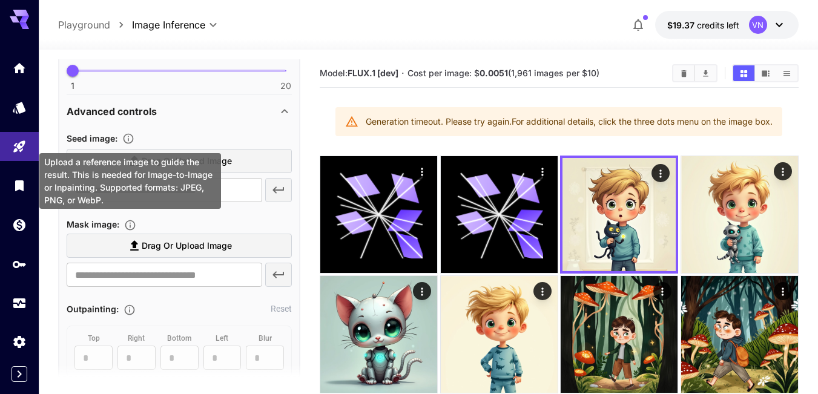
click at [129, 137] on icon "Upload a reference image to guide the result. This is needed for Image-to-Image…" at bounding box center [128, 139] width 12 height 12
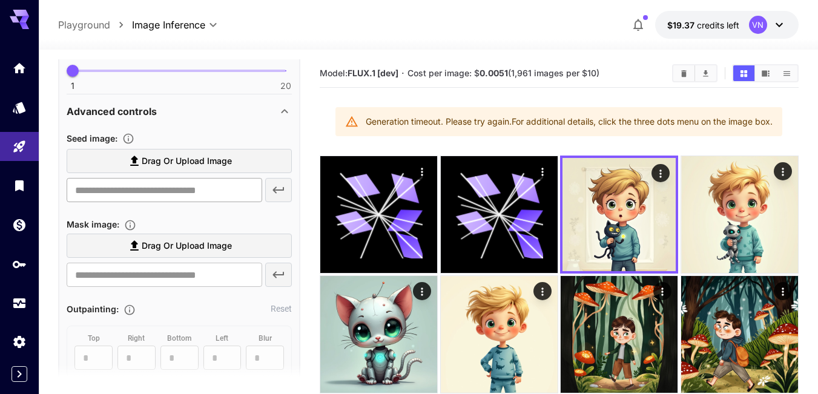
drag, startPoint x: 47, startPoint y: 161, endPoint x: 78, endPoint y: 181, distance: 36.8
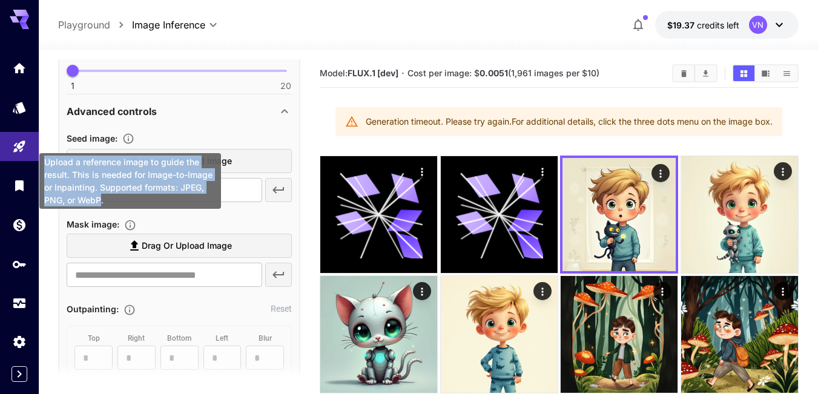
drag, startPoint x: 99, startPoint y: 200, endPoint x: 45, endPoint y: 159, distance: 67.8
click at [45, 159] on div "Upload a reference image to guide the result. This is needed for Image-to-Image…" at bounding box center [130, 181] width 182 height 56
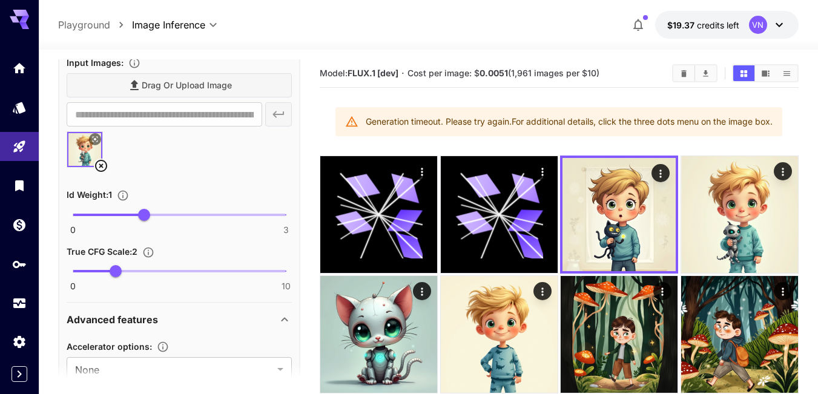
scroll to position [1332, 0]
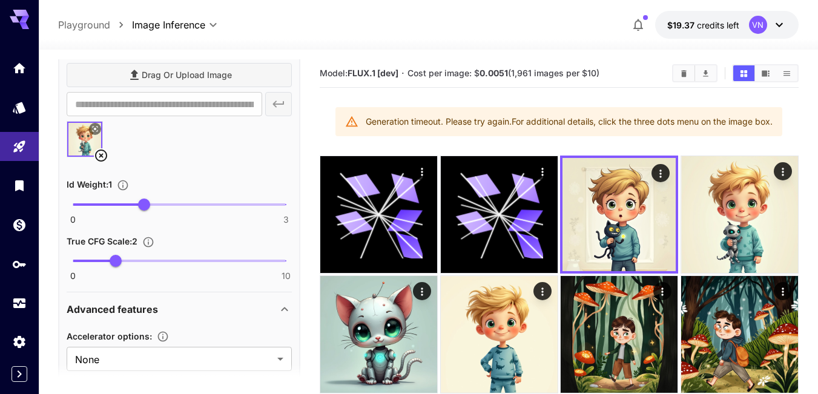
click at [98, 156] on icon at bounding box center [101, 155] width 15 height 15
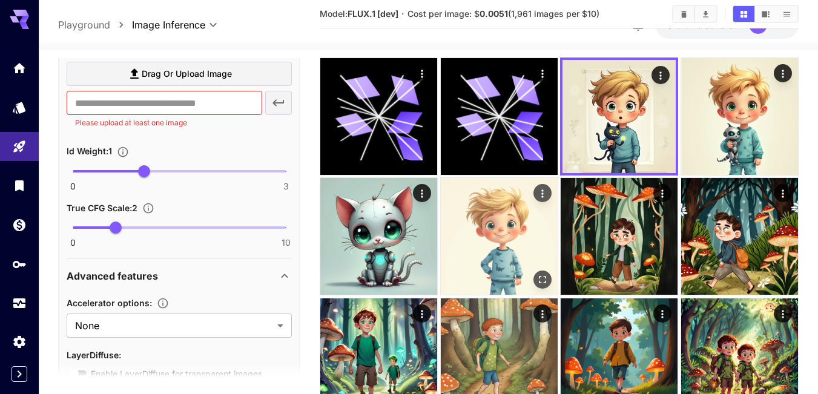
scroll to position [121, 0]
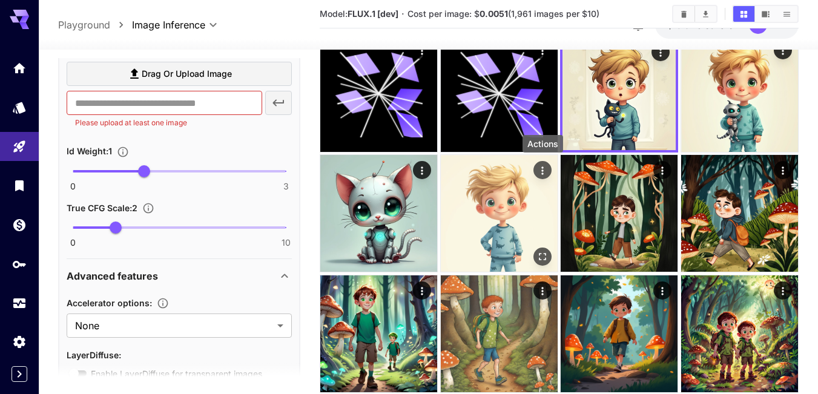
click at [539, 174] on icon "Actions" at bounding box center [543, 171] width 12 height 12
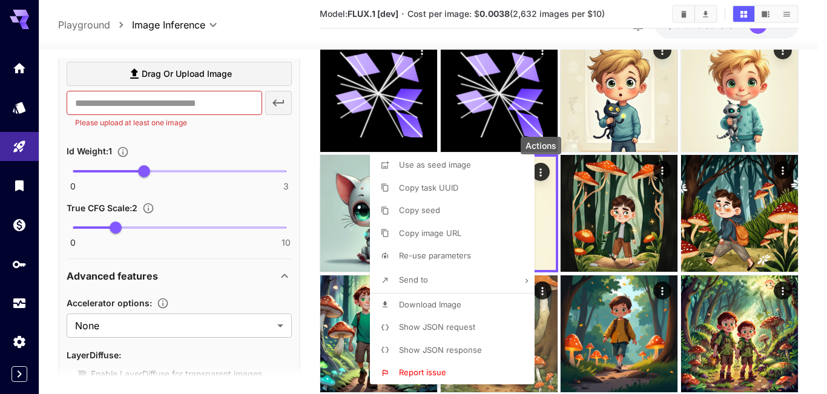
click at [424, 235] on span "Copy image URL" at bounding box center [430, 233] width 62 height 10
click at [159, 103] on div at bounding box center [413, 197] width 827 height 394
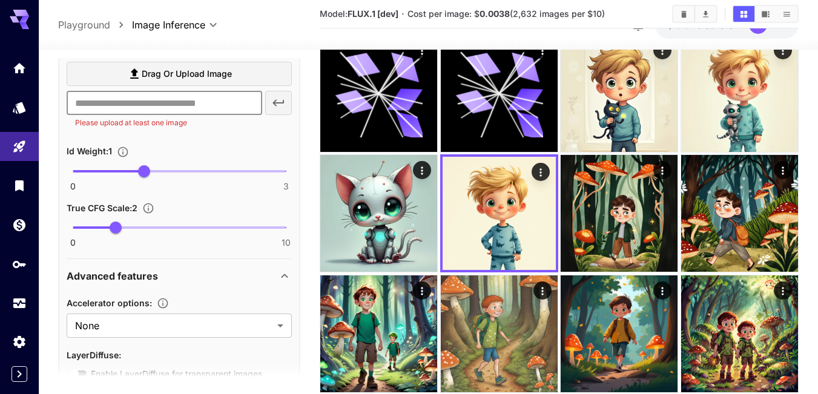
click at [125, 105] on input "text" at bounding box center [165, 103] width 196 height 24
paste input "**********"
type input "**********"
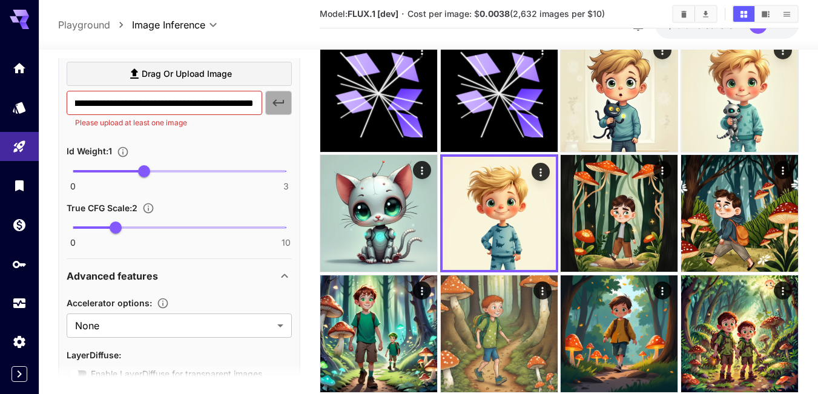
click at [280, 105] on icon "button" at bounding box center [278, 103] width 15 height 15
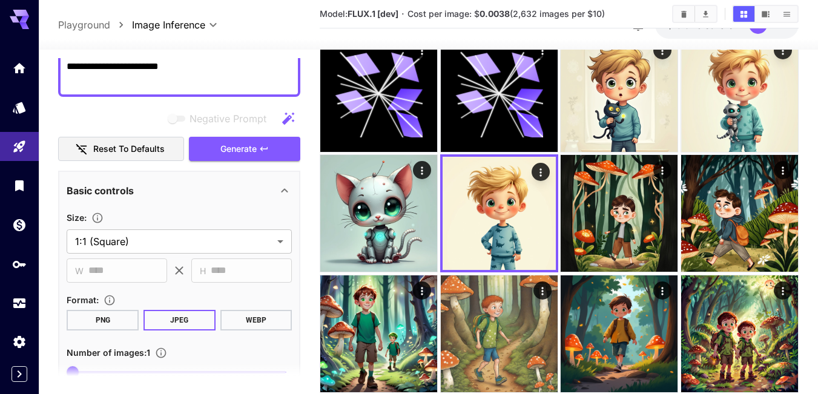
scroll to position [0, 0]
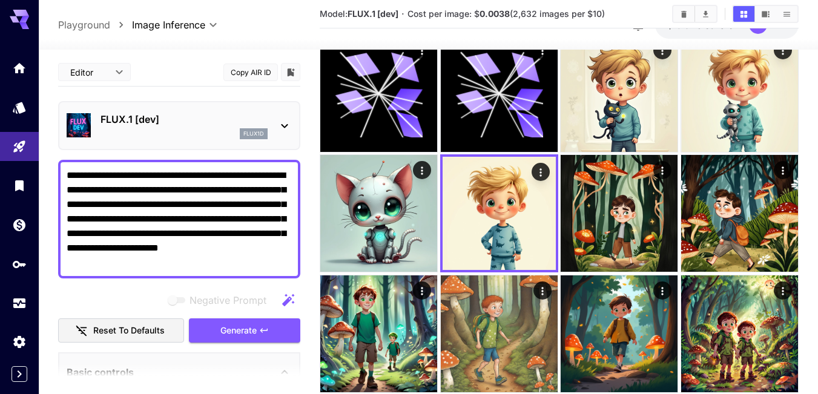
click at [239, 333] on span "Generate" at bounding box center [238, 330] width 36 height 15
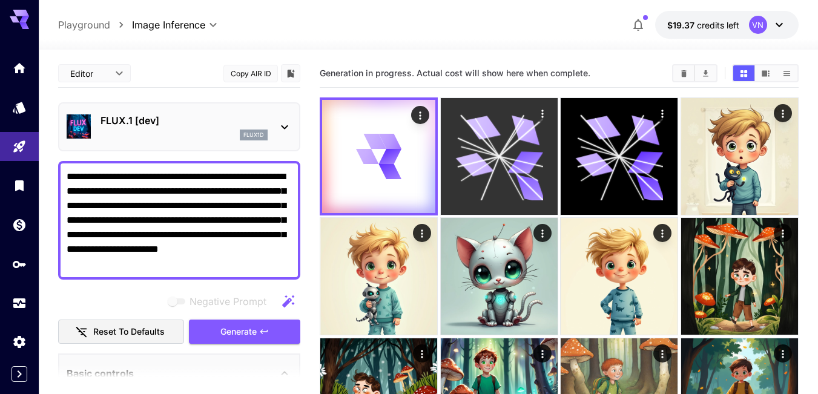
click at [481, 142] on icon at bounding box center [499, 157] width 88 height 88
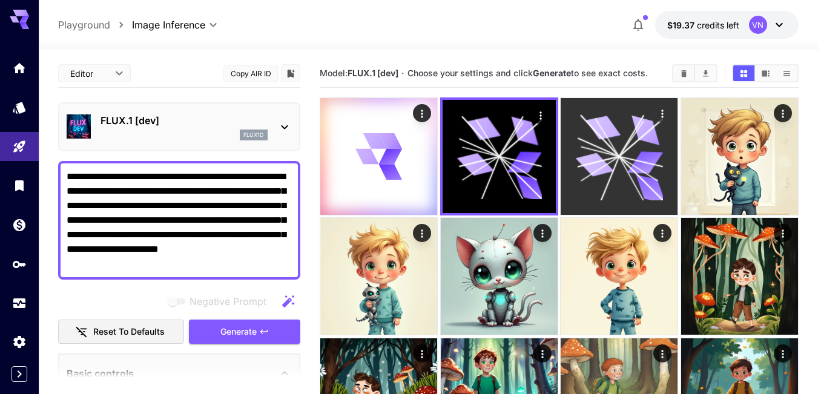
click at [600, 151] on icon at bounding box center [619, 157] width 88 height 88
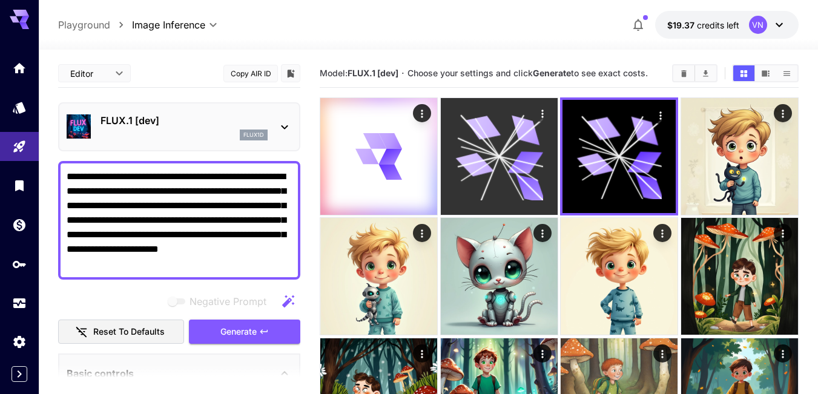
click at [505, 148] on icon at bounding box center [511, 138] width 24 height 35
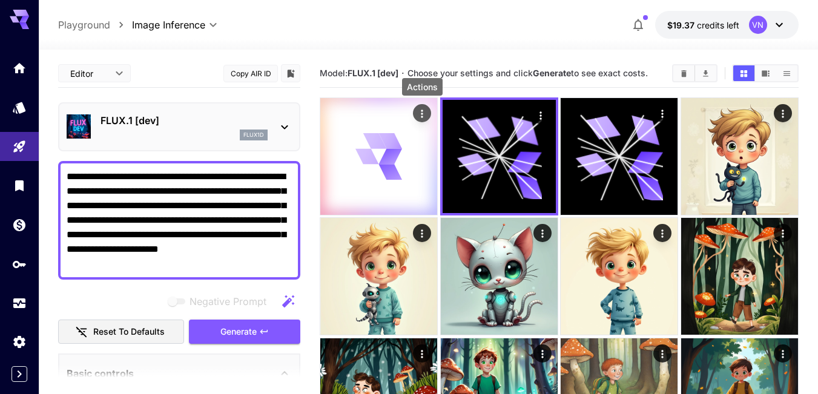
click at [421, 113] on icon "Actions" at bounding box center [422, 114] width 12 height 12
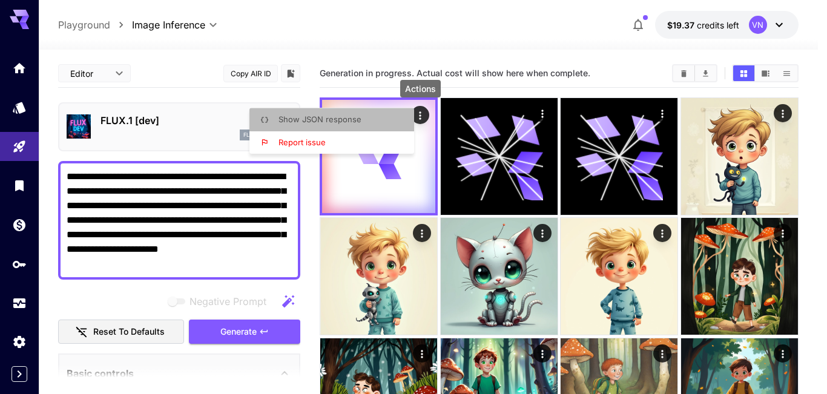
click at [331, 120] on span "Show JSON response" at bounding box center [320, 119] width 83 height 10
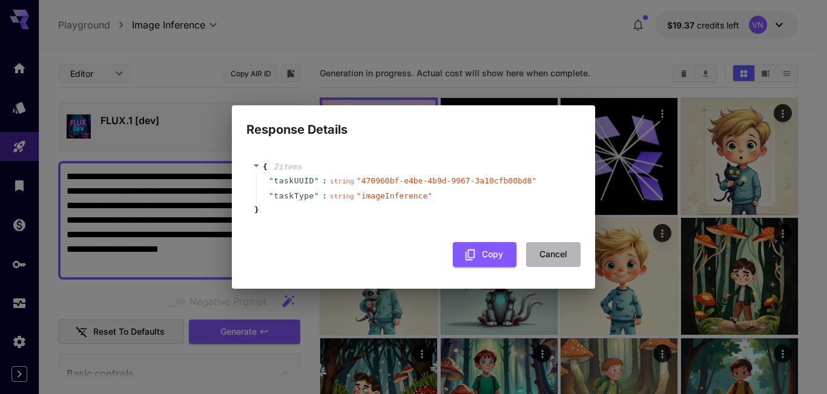
click at [553, 253] on button "Cancel" at bounding box center [553, 254] width 55 height 25
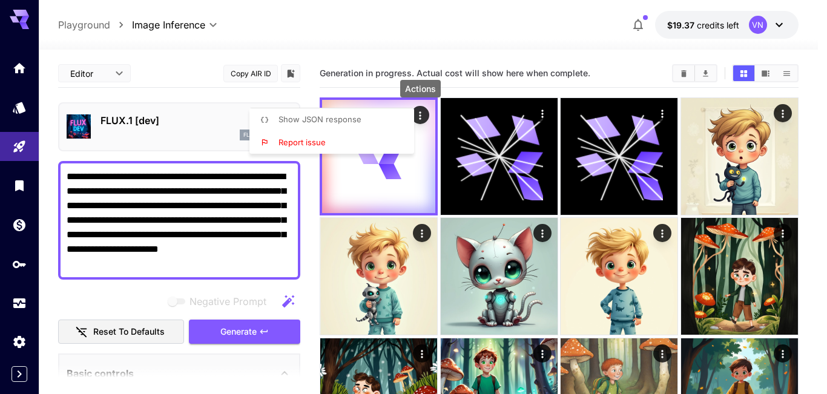
click at [544, 116] on div at bounding box center [413, 197] width 827 height 394
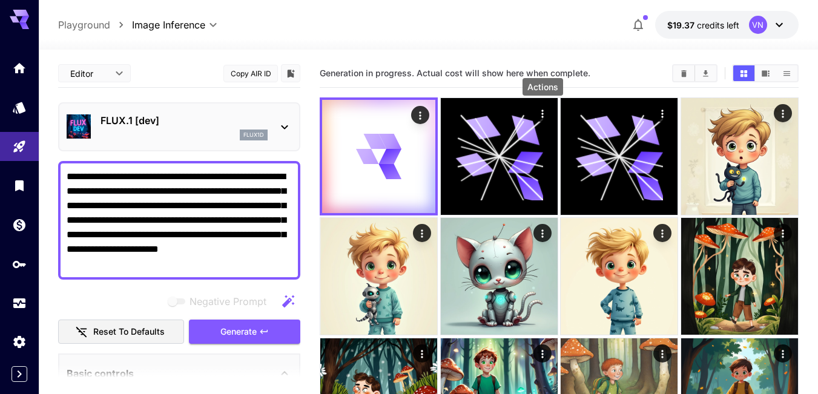
click at [542, 117] on icon "Actions" at bounding box center [542, 114] width 2 height 8
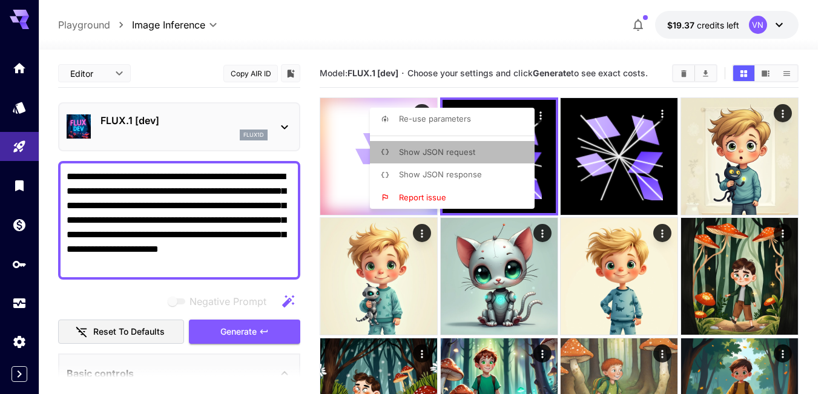
click at [468, 148] on span "Show JSON request" at bounding box center [437, 152] width 76 height 10
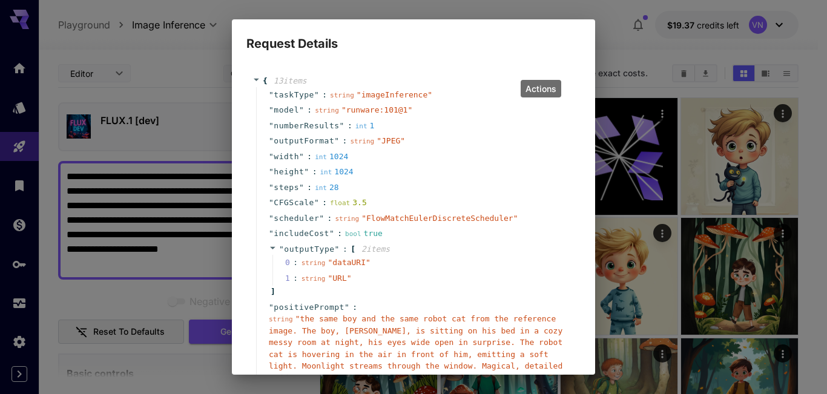
click at [611, 30] on div "Request Details { 13 item s " taskType " : string " imageInference " " model " …" at bounding box center [413, 197] width 827 height 394
click at [254, 110] on div "" taskType " : string " imageInference " " model " : string " runware:101@1 " "…" at bounding box center [414, 244] width 322 height 314
click at [180, 116] on div "Request Details { 13 item s " taskType " : string " imageInference " " model " …" at bounding box center [413, 197] width 827 height 394
click at [551, 47] on h2 "Request Details" at bounding box center [413, 36] width 363 height 34
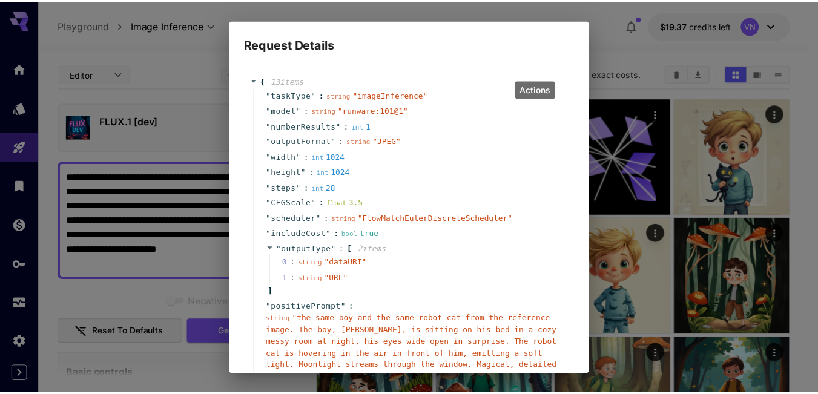
scroll to position [111, 0]
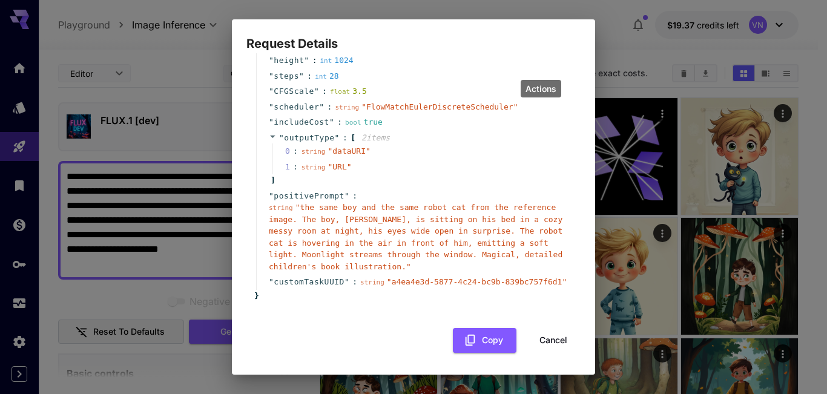
click at [540, 338] on button "Cancel" at bounding box center [553, 340] width 55 height 25
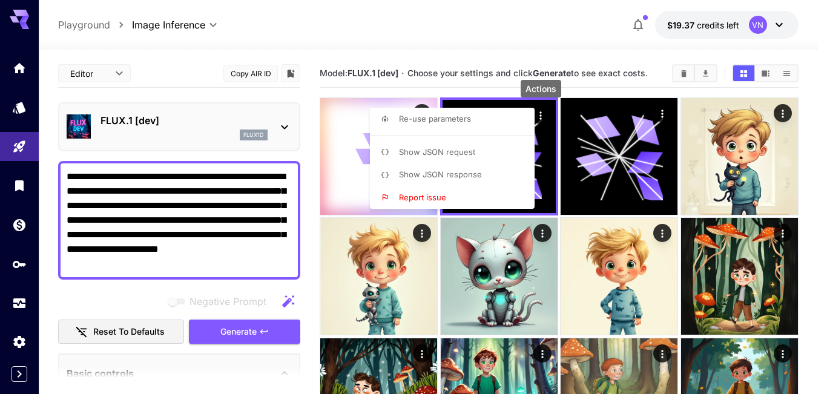
click at [488, 35] on div at bounding box center [413, 197] width 827 height 394
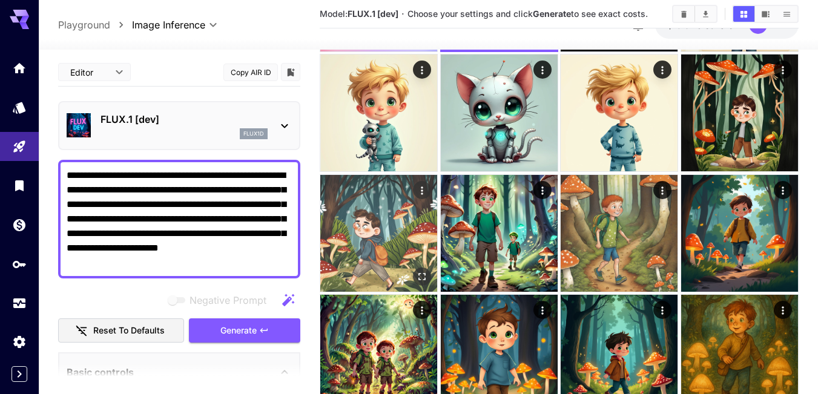
scroll to position [0, 0]
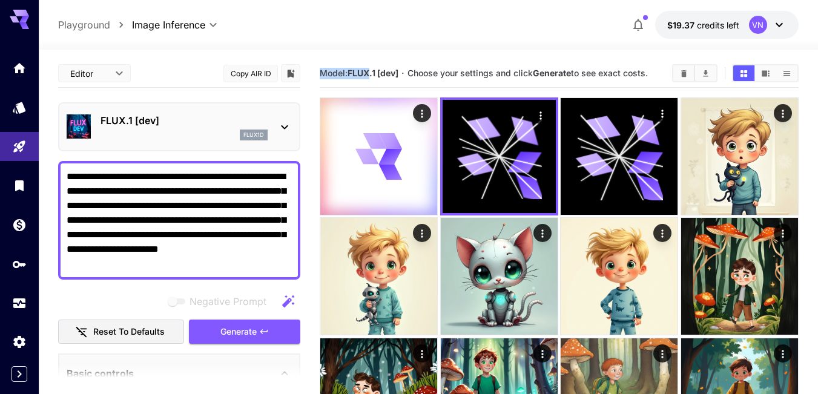
drag, startPoint x: 322, startPoint y: 73, endPoint x: 373, endPoint y: 71, distance: 51.5
click at [373, 71] on span "Model: FLUX.1 [dev]" at bounding box center [359, 73] width 79 height 10
copy span "Model: FLUX"
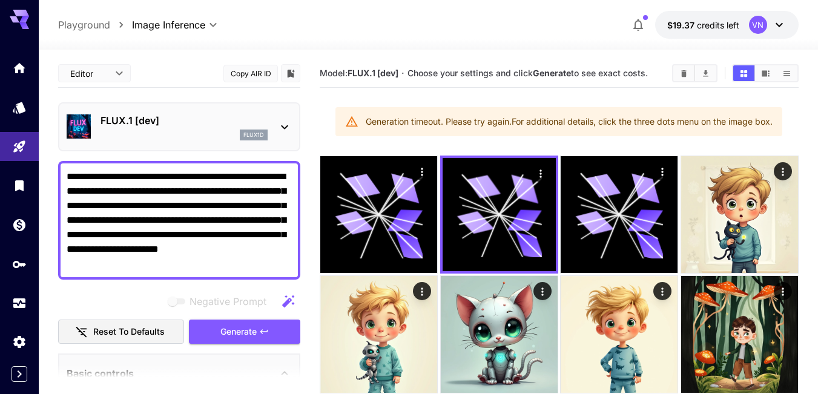
click at [495, 123] on div "Generation timeout. Please try again. For additional details, click the three d…" at bounding box center [569, 122] width 407 height 22
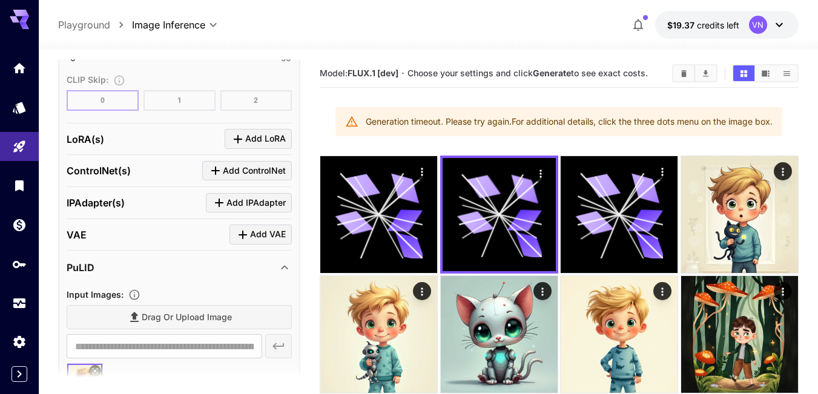
scroll to position [1211, 0]
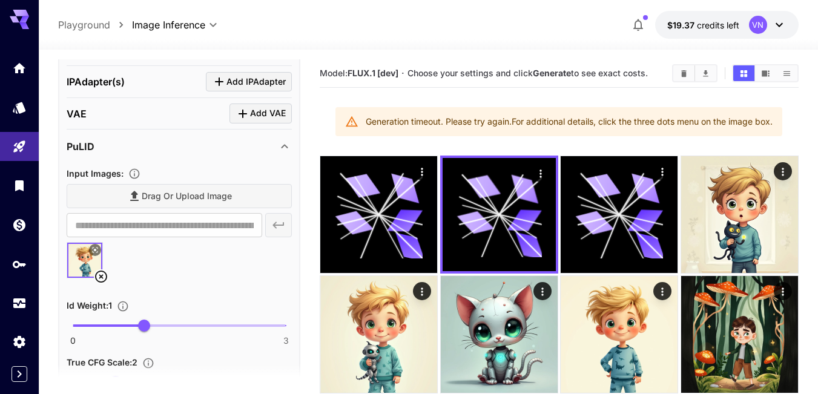
click at [94, 250] on icon at bounding box center [95, 250] width 5 height 5
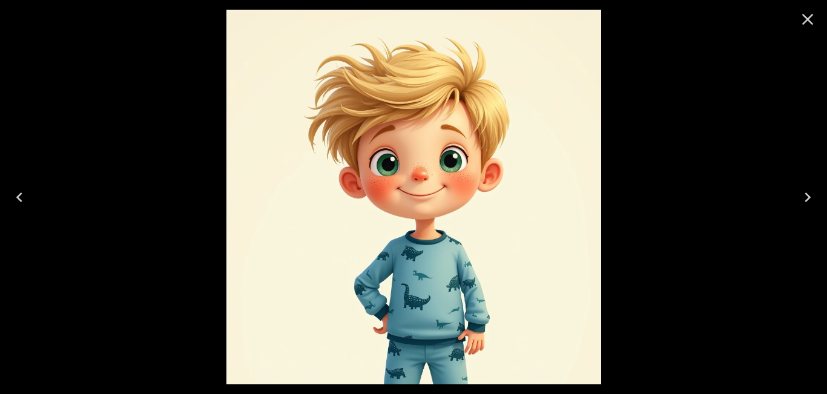
click at [804, 191] on icon "Next" at bounding box center [807, 197] width 19 height 19
click at [809, 22] on icon "Close" at bounding box center [807, 19] width 19 height 19
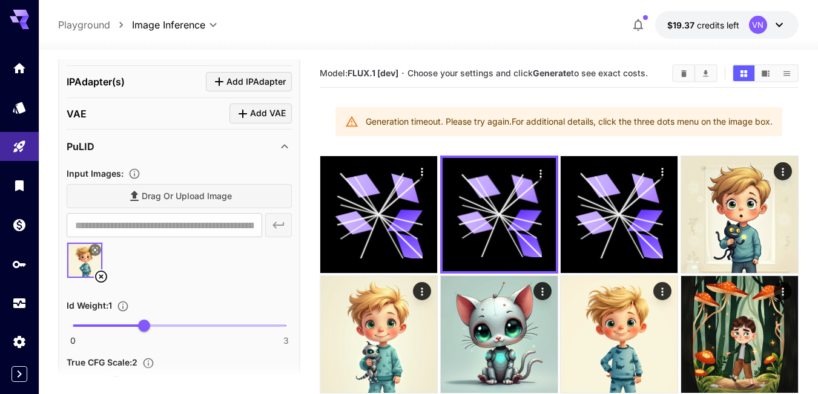
click at [121, 254] on div at bounding box center [179, 265] width 225 height 46
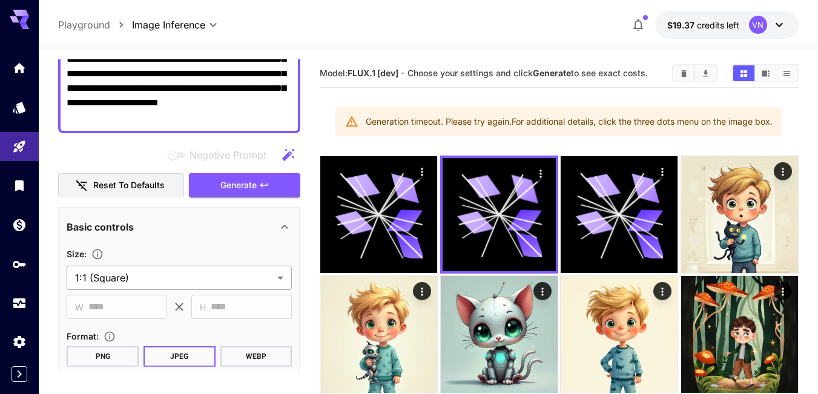
scroll to position [0, 0]
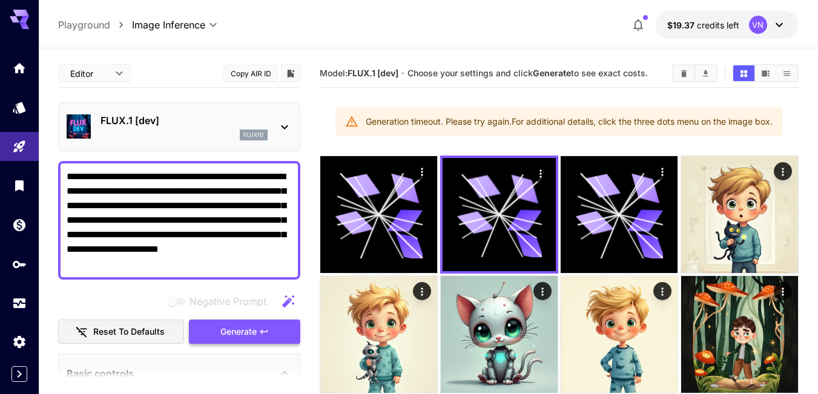
click at [248, 334] on span "Generate" at bounding box center [238, 332] width 36 height 15
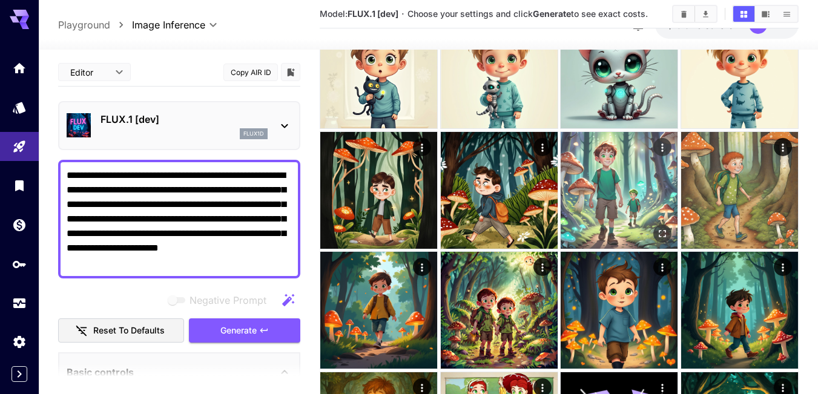
scroll to position [303, 0]
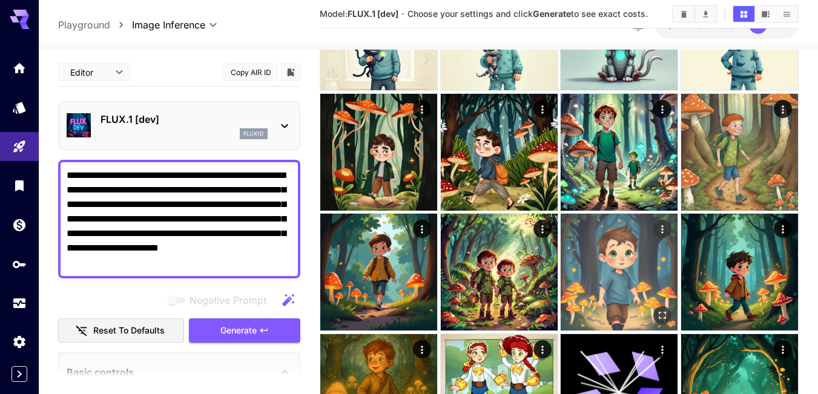
click at [627, 263] on img at bounding box center [619, 272] width 117 height 117
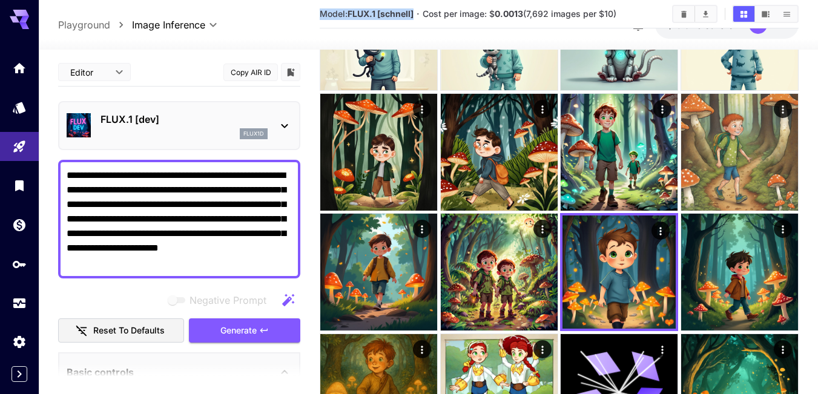
drag, startPoint x: 322, startPoint y: 15, endPoint x: 408, endPoint y: 15, distance: 86.0
click at [414, 18] on span "Model: FLUX.1 [schnell]" at bounding box center [367, 13] width 94 height 10
drag, startPoint x: 407, startPoint y: 13, endPoint x: 386, endPoint y: 13, distance: 21.2
click at [386, 13] on b "FLUX.1 [schnell]" at bounding box center [381, 13] width 66 height 10
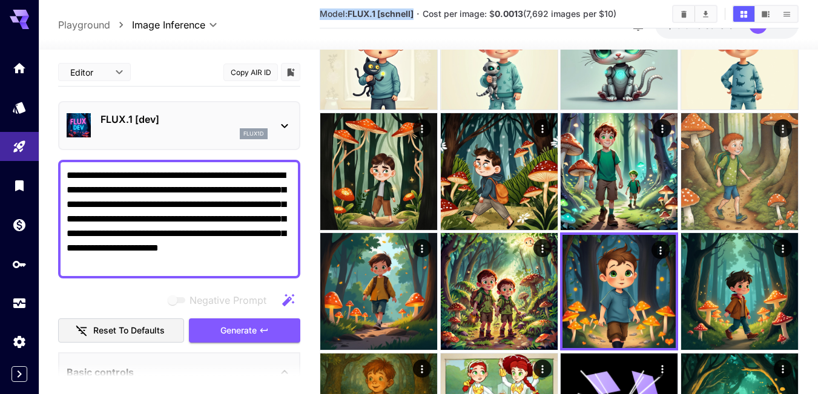
drag, startPoint x: 417, startPoint y: 13, endPoint x: 322, endPoint y: 12, distance: 94.5
click at [322, 12] on section "Model: FLUX.1 [schnell] · Cost per image: $ 0.0013 (7,692 images per $10)" at bounding box center [491, 14] width 343 height 15
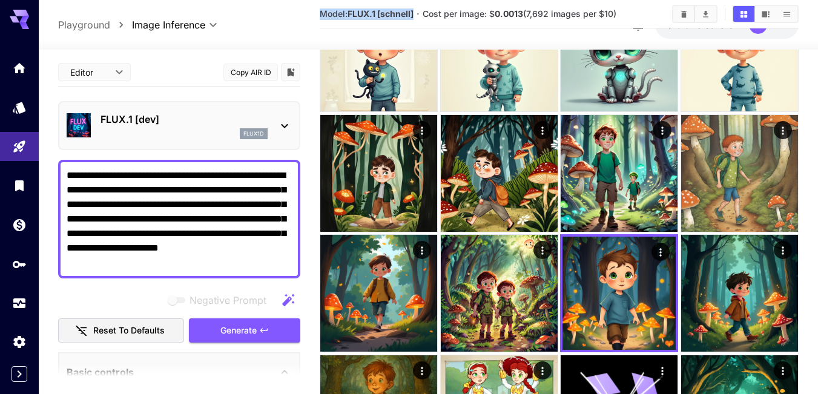
copy span "Model: FLUX.1 [schnell]"
click at [193, 119] on p "FLUX.1 [dev]" at bounding box center [184, 119] width 167 height 15
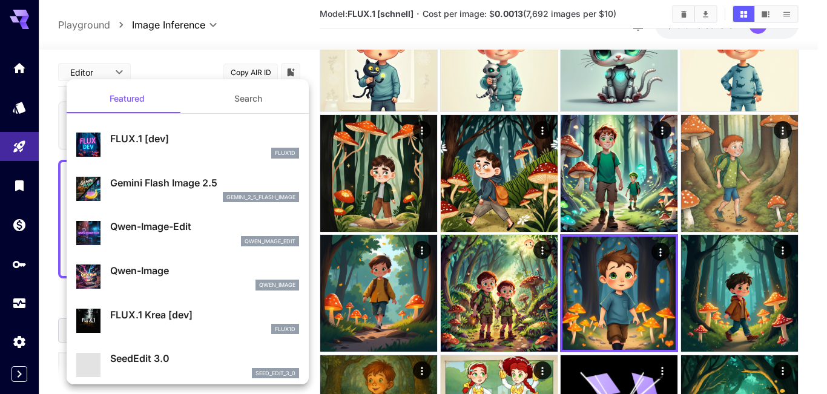
click at [21, 107] on div at bounding box center [413, 197] width 827 height 394
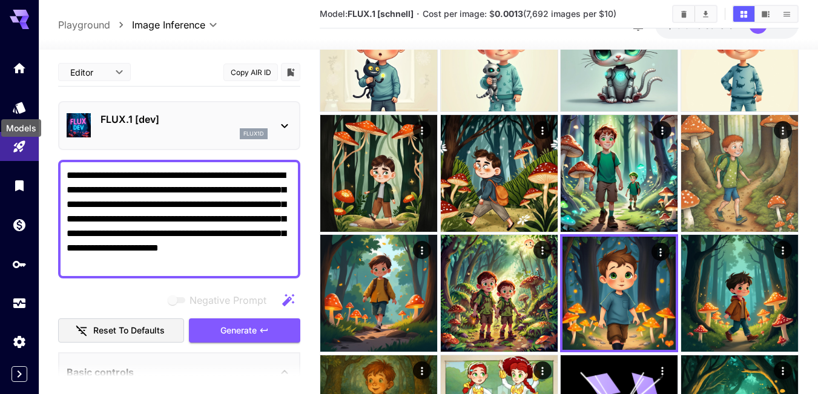
click at [16, 107] on icon "Models" at bounding box center [19, 108] width 15 height 15
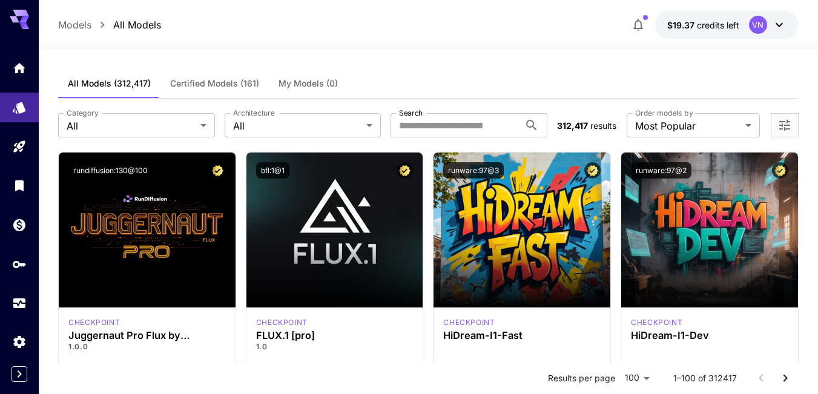
click at [223, 76] on button "Certified Models (161)" at bounding box center [214, 83] width 108 height 29
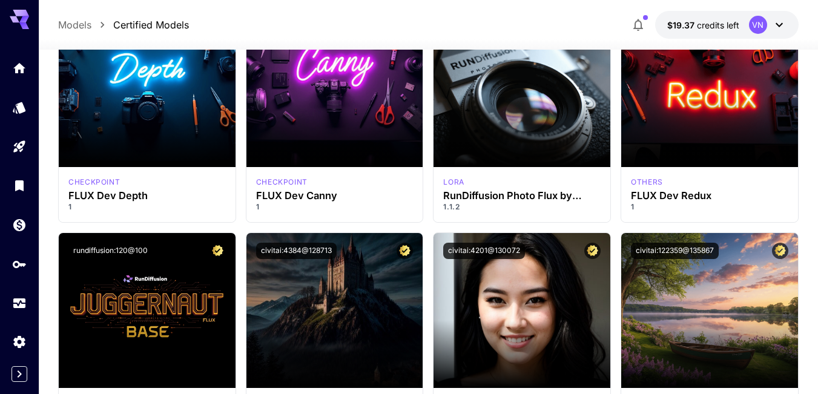
scroll to position [809, 0]
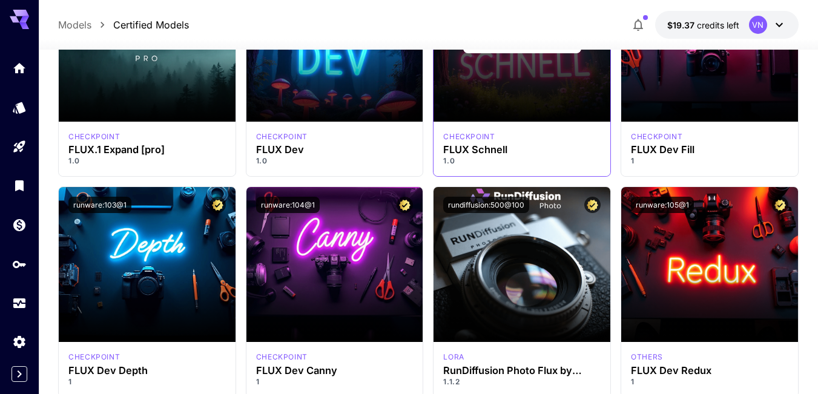
click at [505, 87] on div "Launch in Playground" at bounding box center [522, 44] width 177 height 155
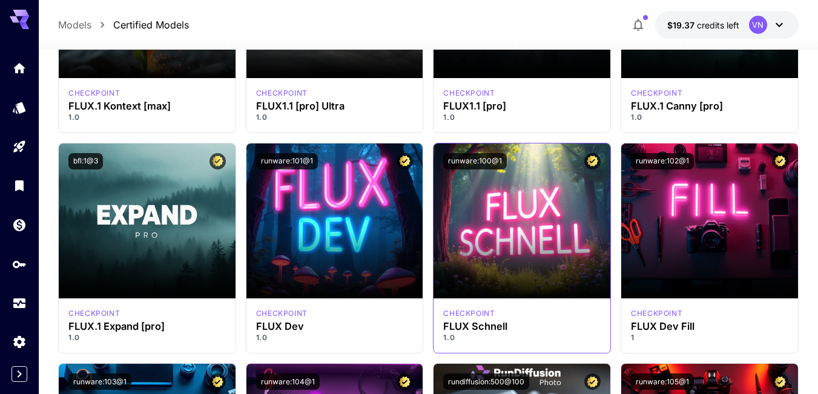
scroll to position [627, 0]
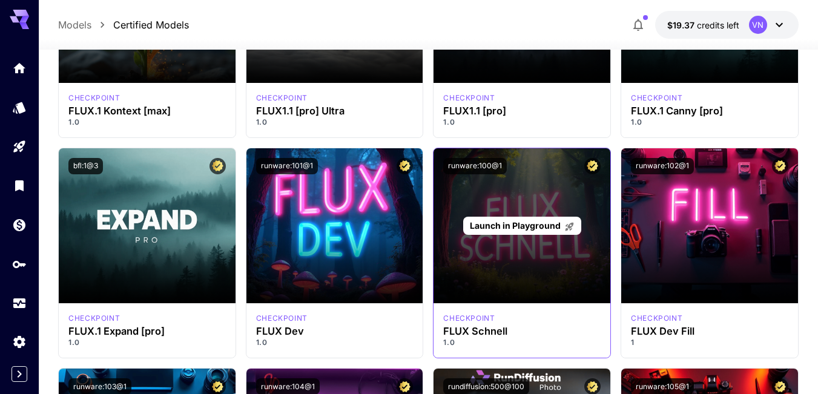
click at [523, 227] on span "Launch in Playground" at bounding box center [515, 225] width 91 height 10
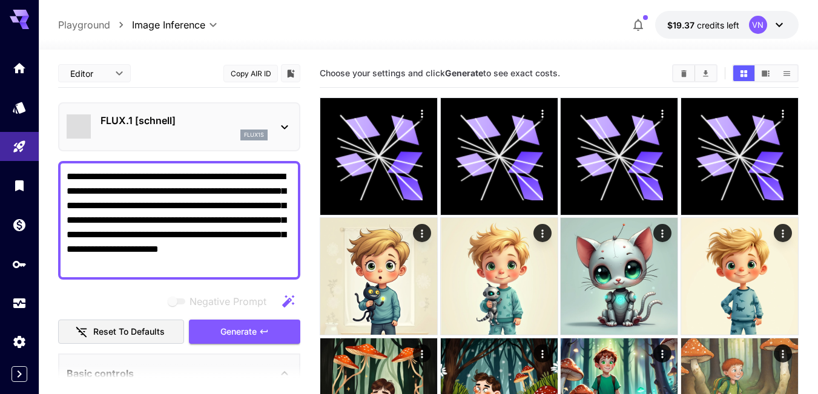
scroll to position [182, 0]
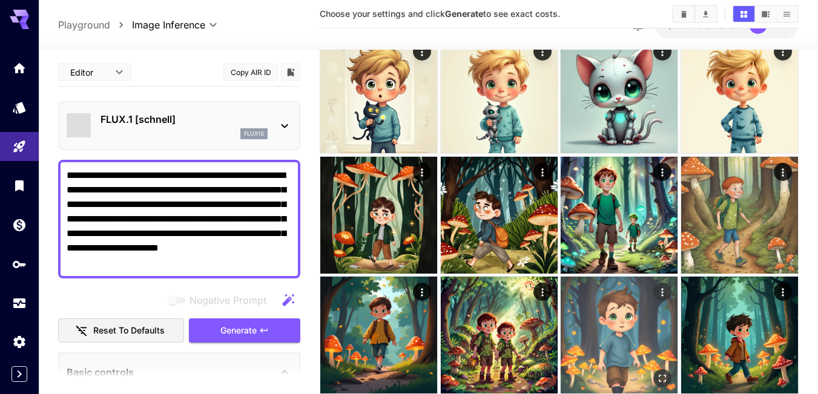
click at [592, 319] on img at bounding box center [619, 335] width 117 height 117
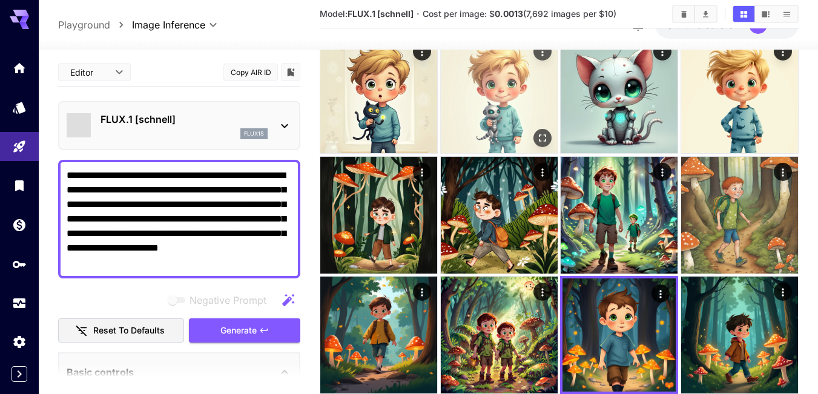
scroll to position [0, 0]
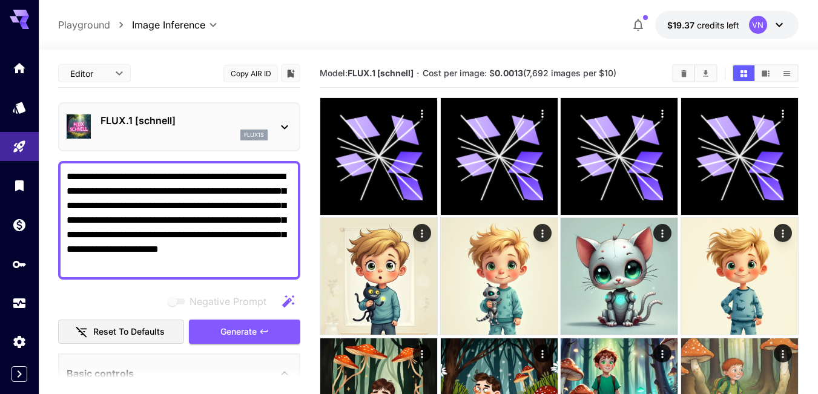
click at [188, 270] on textarea "**********" at bounding box center [179, 221] width 225 height 102
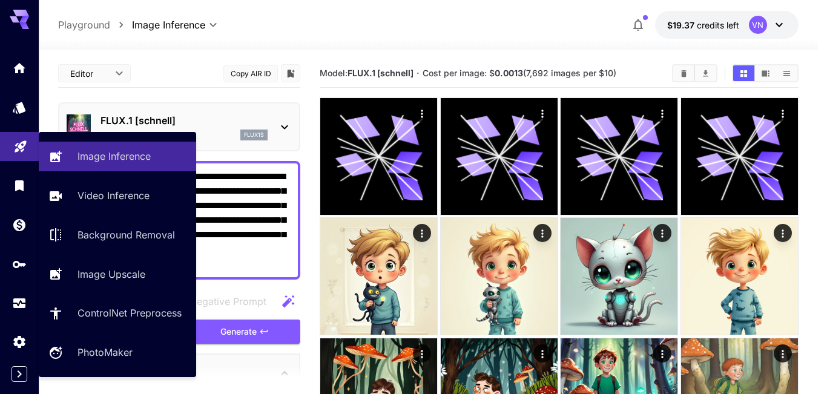
drag, startPoint x: 198, startPoint y: 261, endPoint x: 16, endPoint y: 159, distance: 208.2
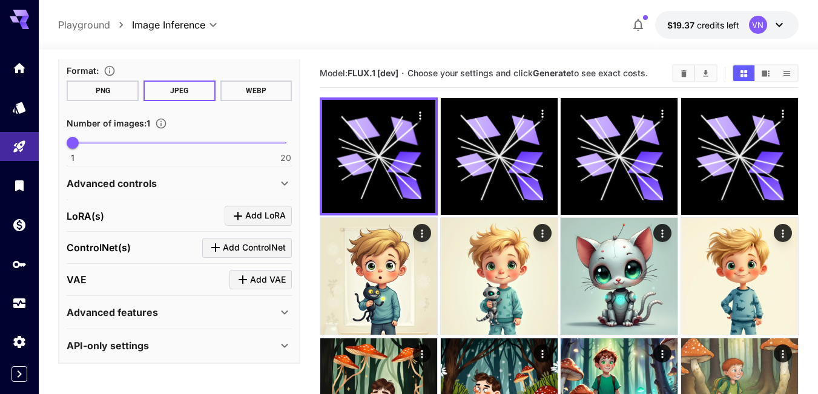
scroll to position [121, 0]
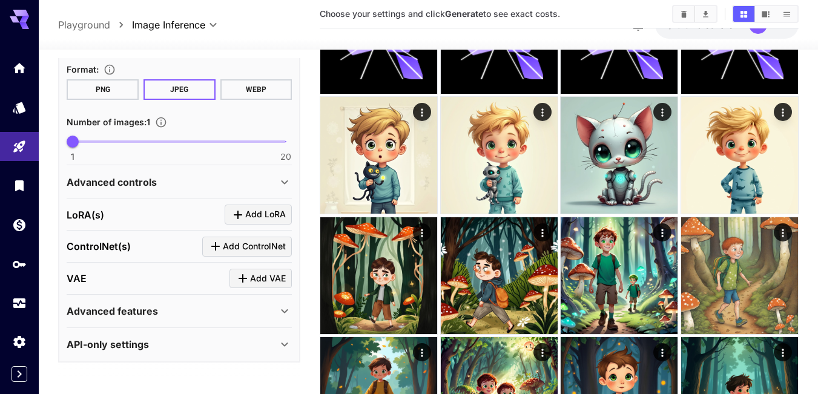
click at [149, 182] on p "Advanced controls" at bounding box center [112, 182] width 90 height 15
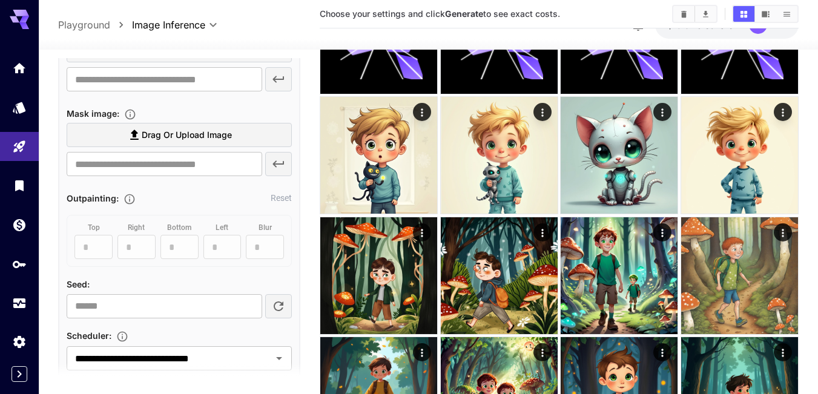
scroll to position [703, 0]
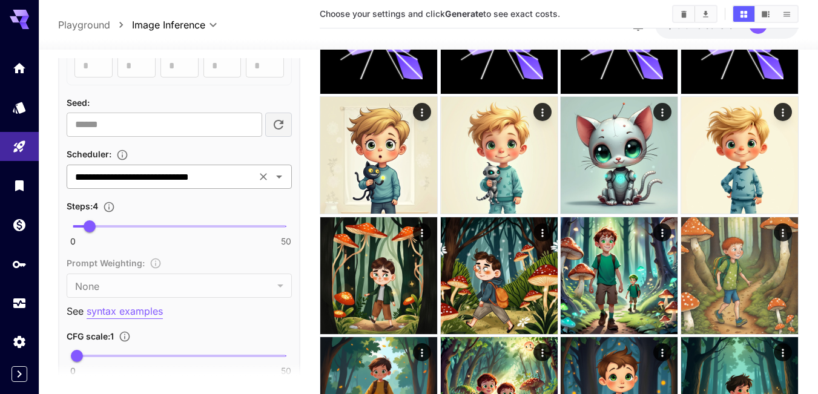
click at [263, 177] on icon "Clear" at bounding box center [263, 176] width 7 height 7
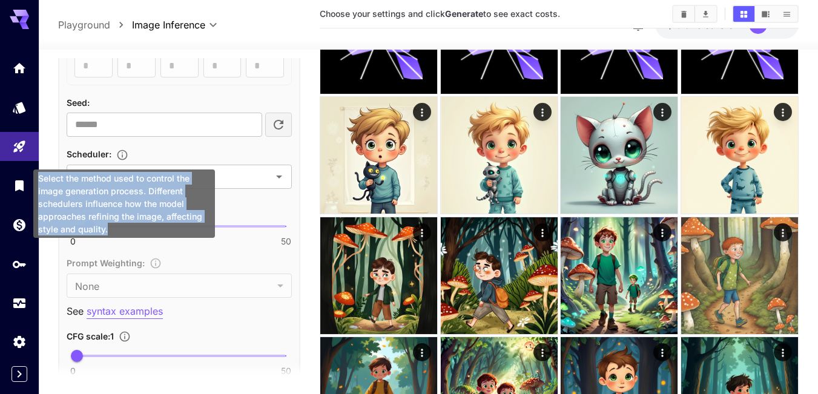
drag, startPoint x: 118, startPoint y: 229, endPoint x: 39, endPoint y: 176, distance: 94.7
click at [39, 176] on div "Select the method used to control the image generation process. Different sched…" at bounding box center [124, 204] width 182 height 68
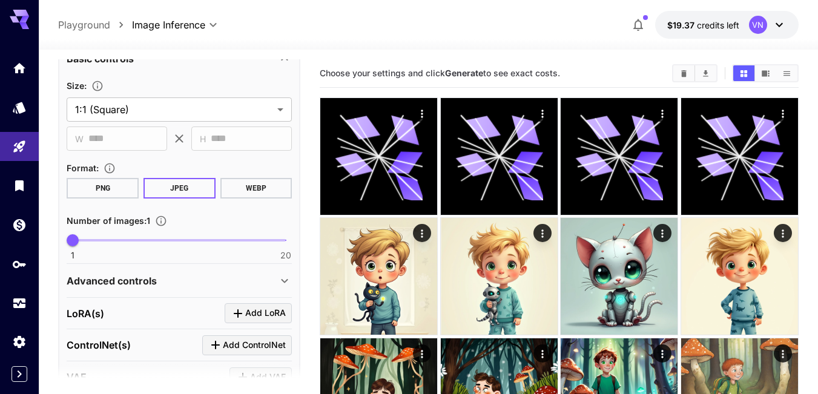
scroll to position [303, 0]
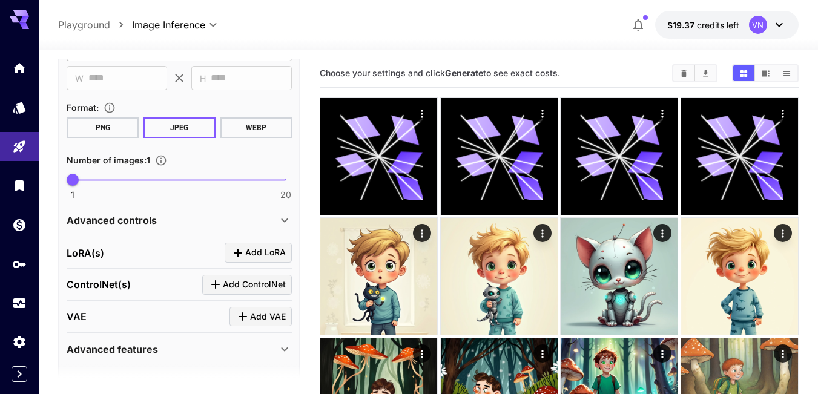
click at [158, 223] on div "Advanced controls" at bounding box center [172, 220] width 211 height 15
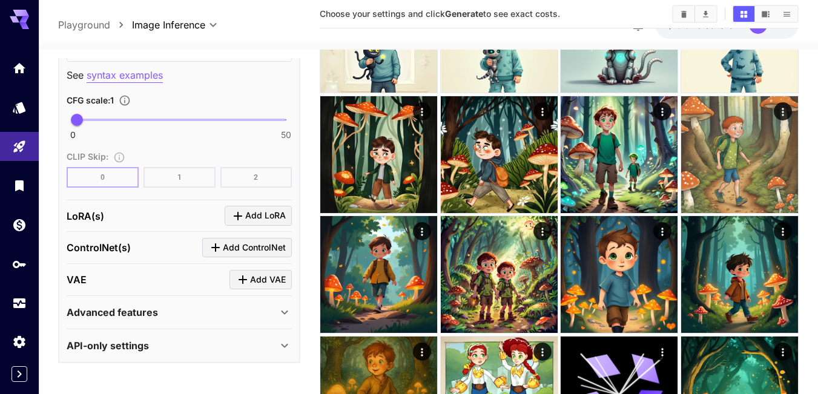
scroll to position [940, 0]
click at [153, 310] on p "Advanced features" at bounding box center [112, 312] width 91 height 15
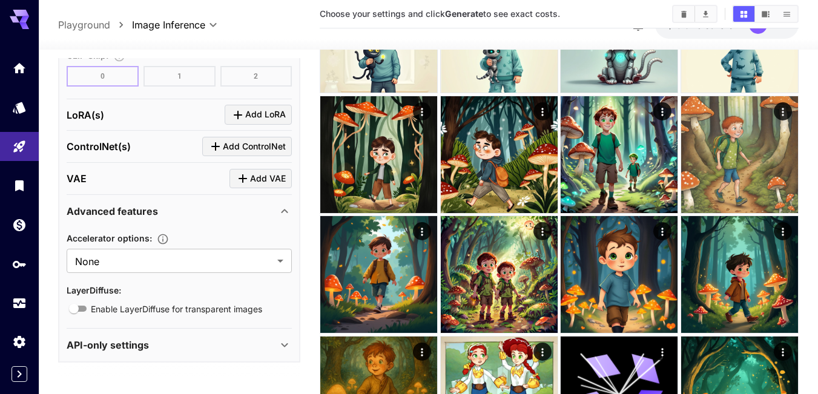
click at [137, 345] on p "API-only settings" at bounding box center [108, 345] width 82 height 15
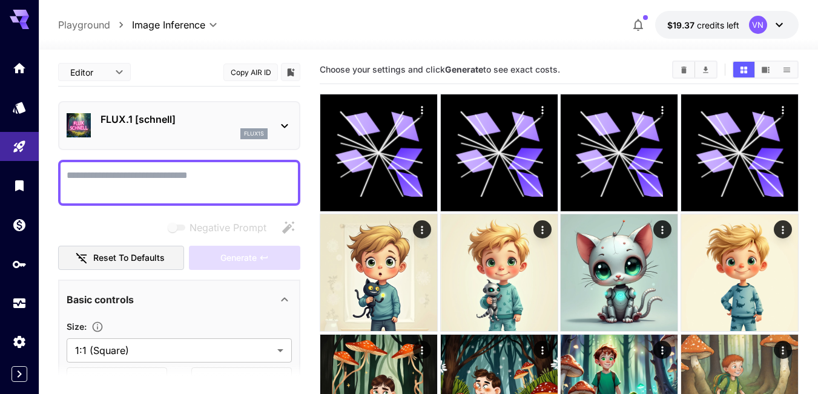
scroll to position [0, 0]
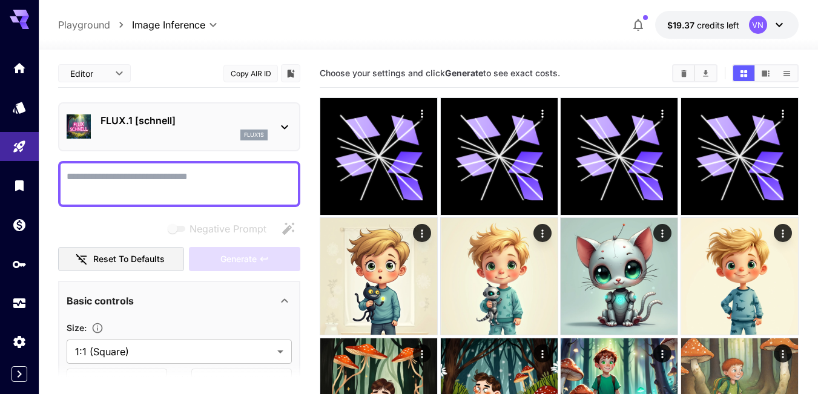
click at [144, 179] on textarea "Negative Prompt" at bounding box center [179, 184] width 225 height 29
paste textarea "**********"
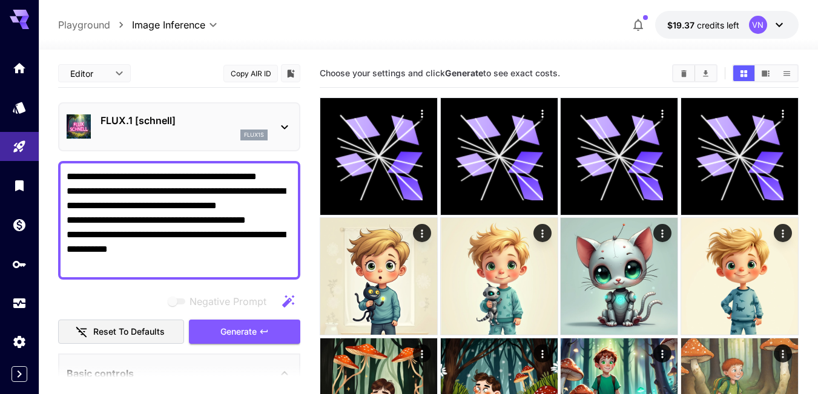
type textarea "**********"
click at [246, 332] on span "Generate" at bounding box center [238, 332] width 36 height 15
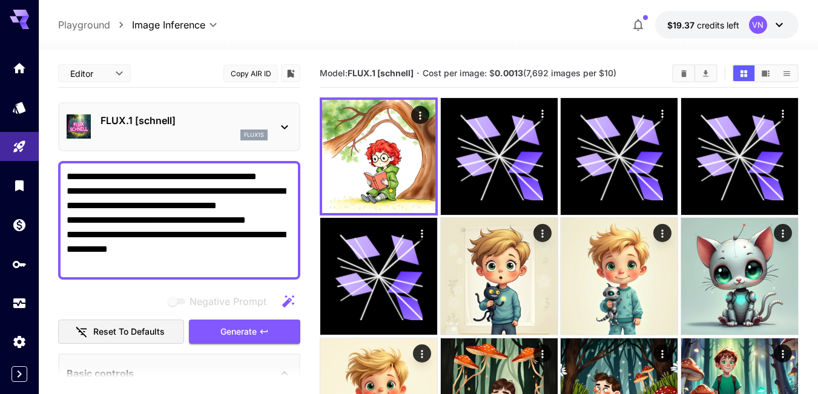
click at [216, 258] on textarea "**********" at bounding box center [179, 221] width 225 height 102
click at [203, 251] on textarea "**********" at bounding box center [179, 221] width 225 height 102
drag, startPoint x: 203, startPoint y: 251, endPoint x: 25, endPoint y: 150, distance: 204.5
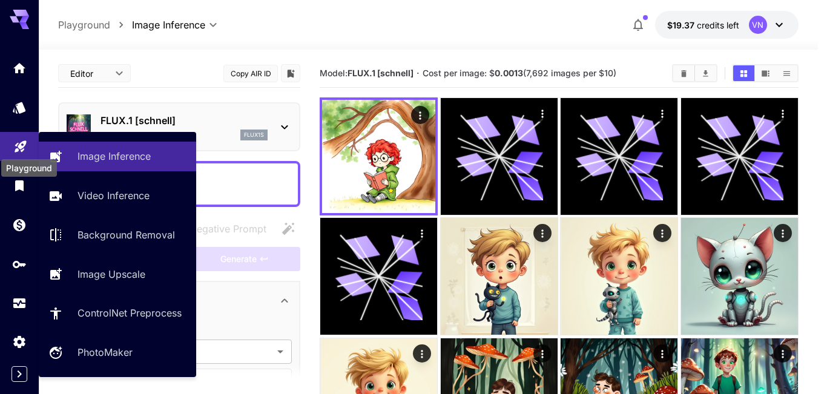
paste textarea "**********"
type textarea "**********"
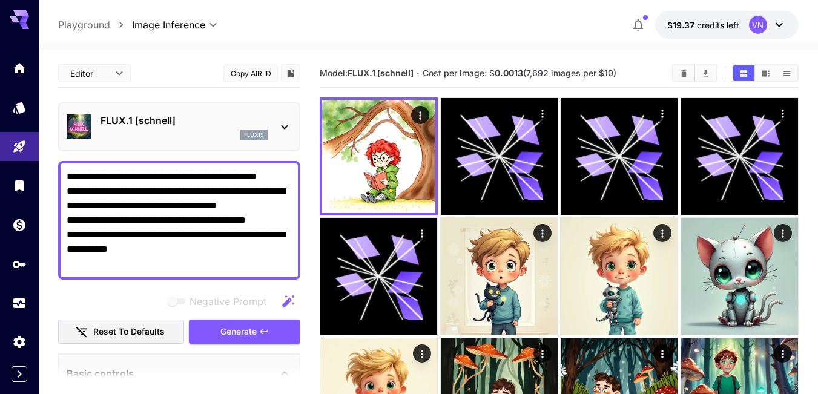
click at [239, 202] on textarea "**********" at bounding box center [179, 221] width 225 height 102
click at [249, 332] on span "Generate" at bounding box center [238, 332] width 36 height 15
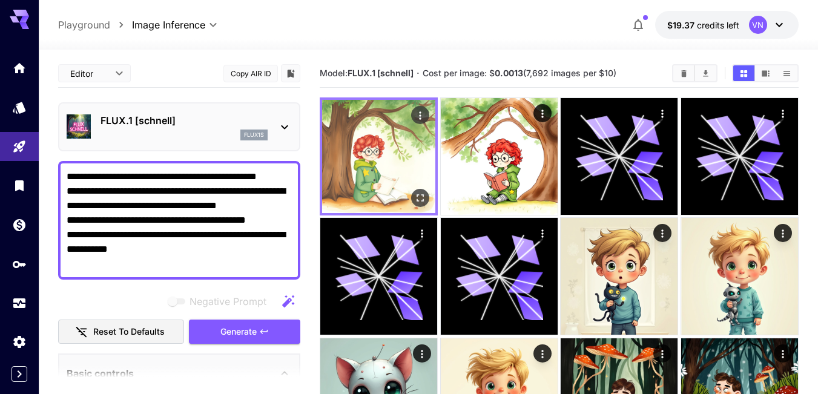
click at [354, 185] on img at bounding box center [378, 156] width 113 height 113
click at [418, 196] on icon "Open in fullscreen" at bounding box center [420, 197] width 7 height 7
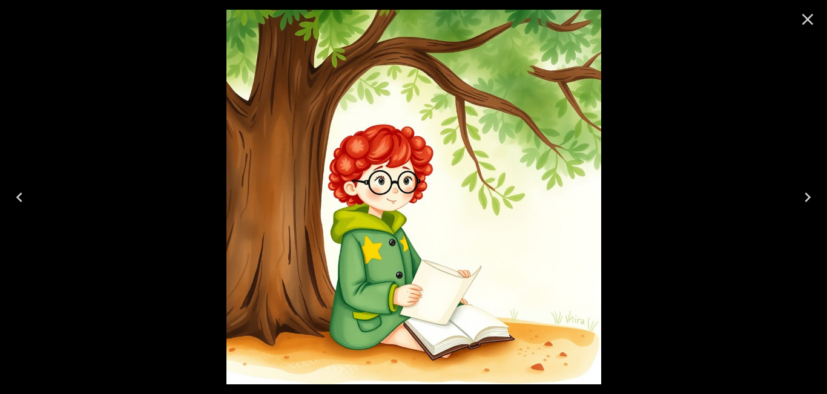
click at [807, 194] on icon "Next" at bounding box center [807, 197] width 19 height 19
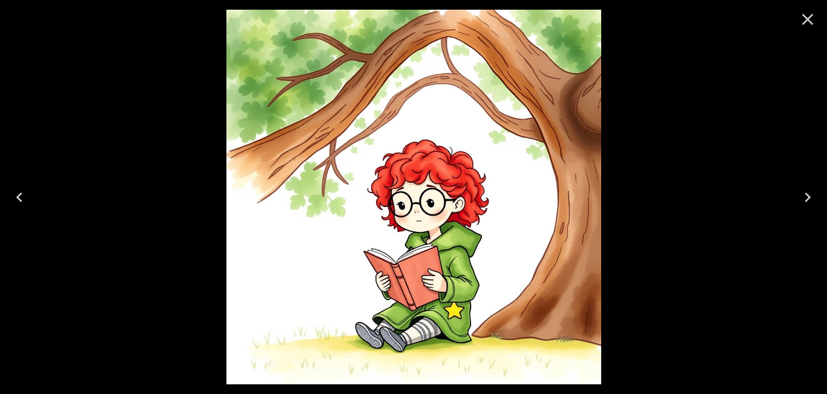
click at [27, 197] on icon "Previous" at bounding box center [19, 197] width 19 height 19
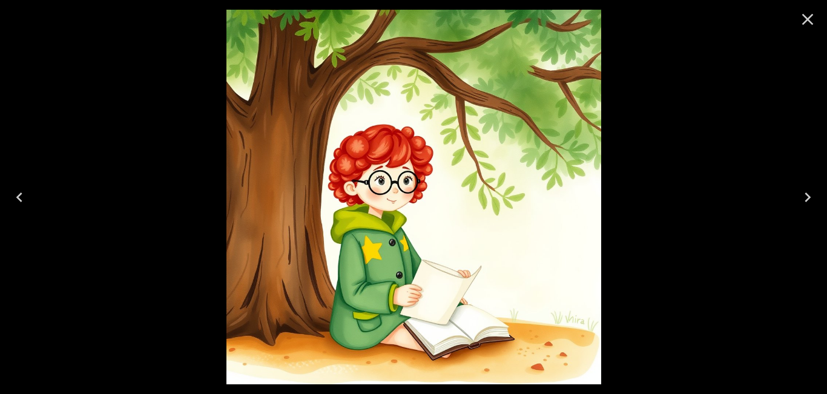
click at [805, 18] on icon "Close" at bounding box center [808, 20] width 12 height 12
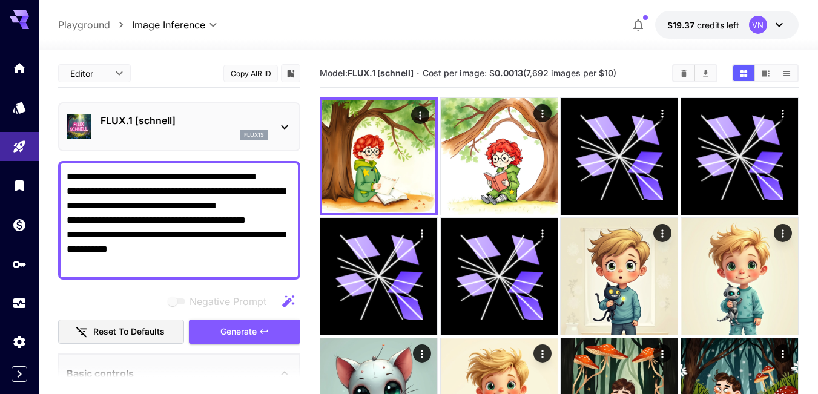
click at [200, 246] on textarea "**********" at bounding box center [179, 221] width 225 height 102
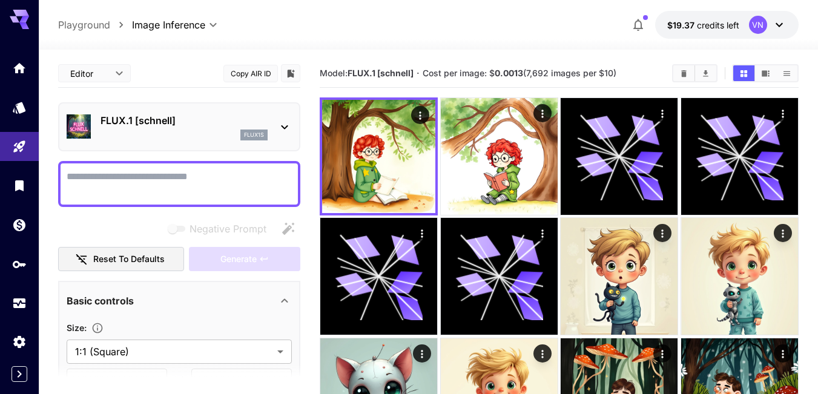
paste textarea "**********"
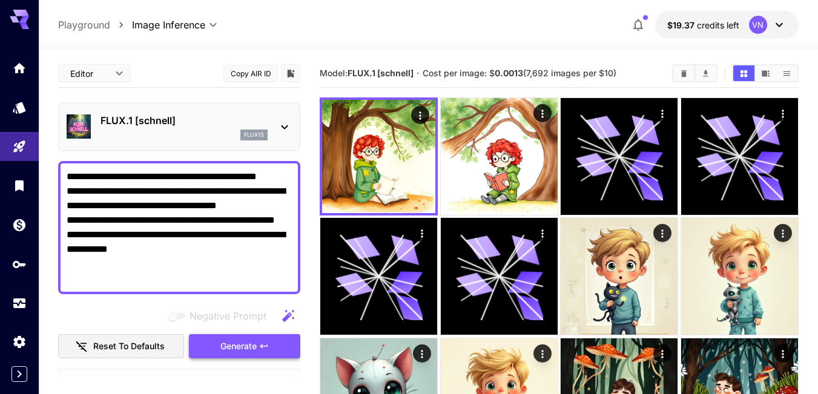
click at [234, 348] on span "Generate" at bounding box center [238, 346] width 36 height 15
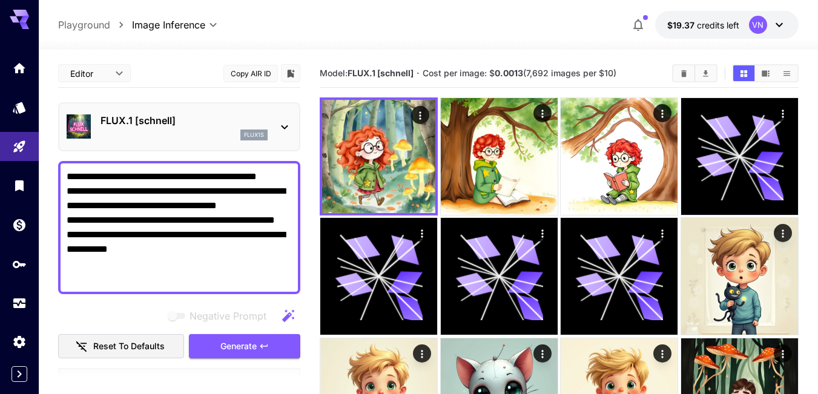
click at [156, 266] on textarea "**********" at bounding box center [179, 228] width 225 height 116
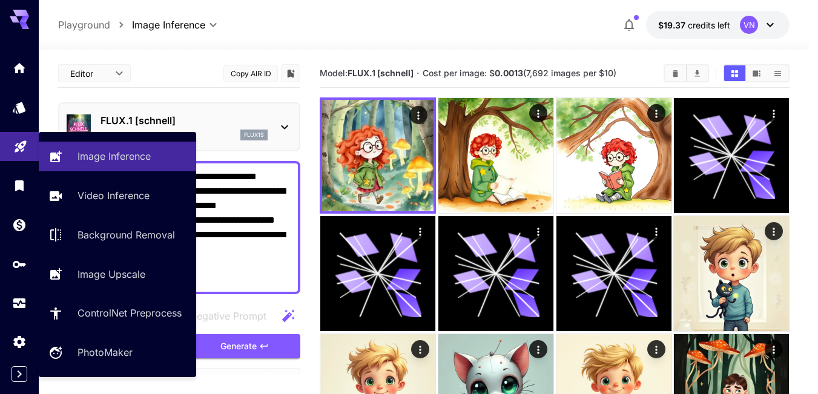
drag, startPoint x: 147, startPoint y: 264, endPoint x: 18, endPoint y: 157, distance: 166.9
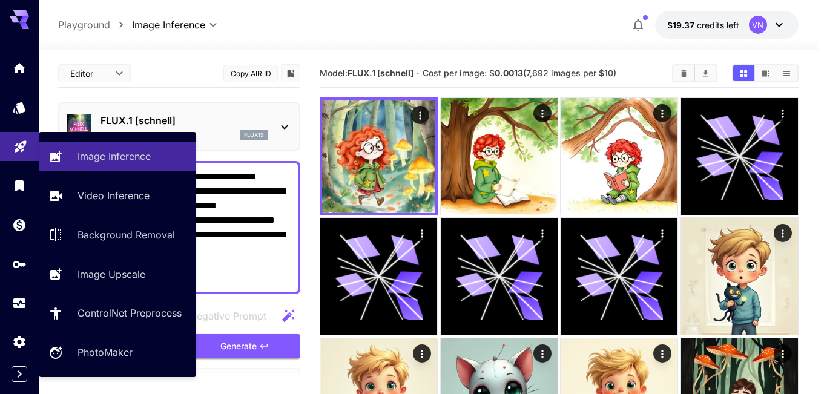
paste textarea "******"
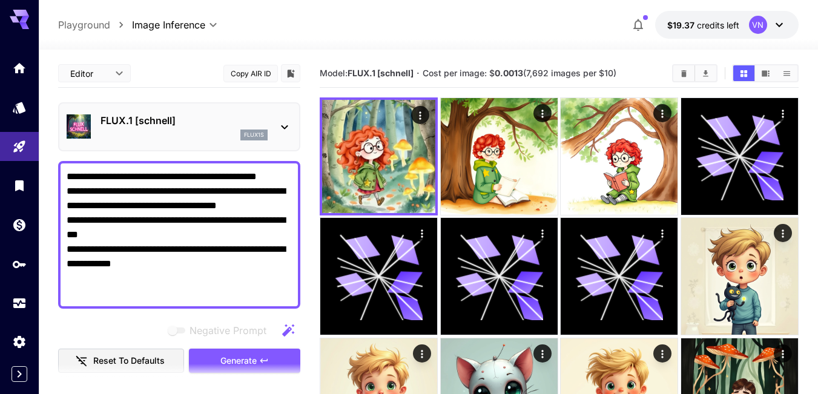
click at [237, 214] on textarea "**********" at bounding box center [179, 235] width 225 height 131
click at [236, 364] on section at bounding box center [179, 379] width 242 height 30
click at [234, 360] on span "Generate" at bounding box center [238, 361] width 36 height 15
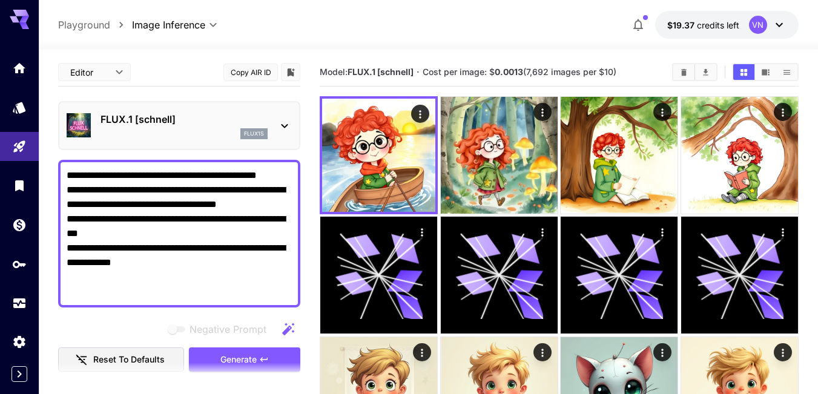
scroll to position [61, 0]
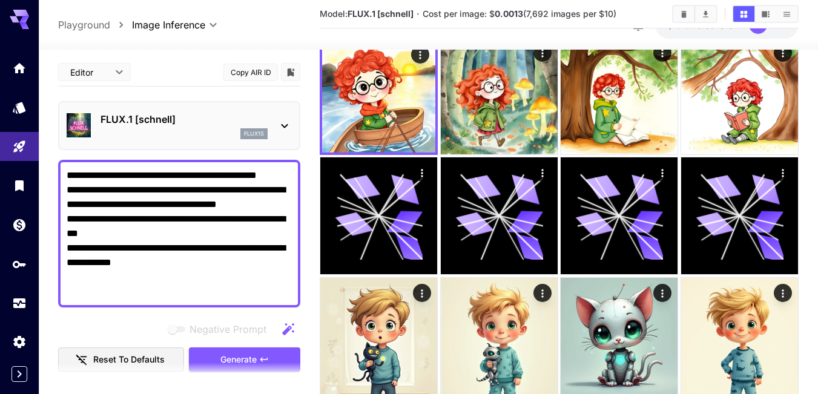
click at [216, 273] on textarea "**********" at bounding box center [179, 233] width 225 height 131
paste textarea
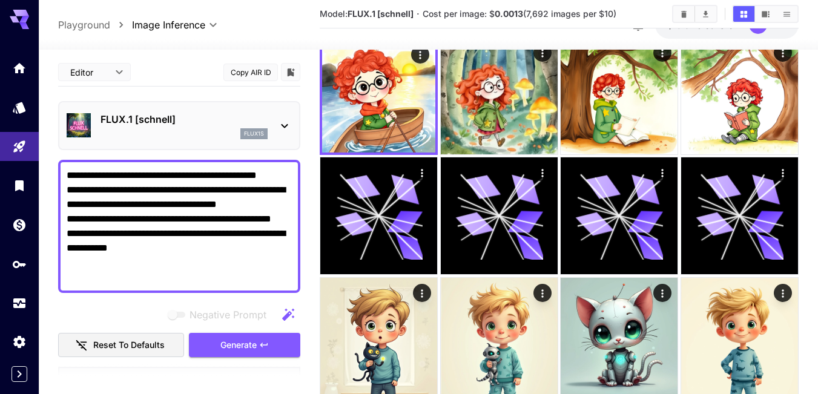
type textarea "**********"
click at [236, 345] on span "Generate" at bounding box center [238, 345] width 36 height 15
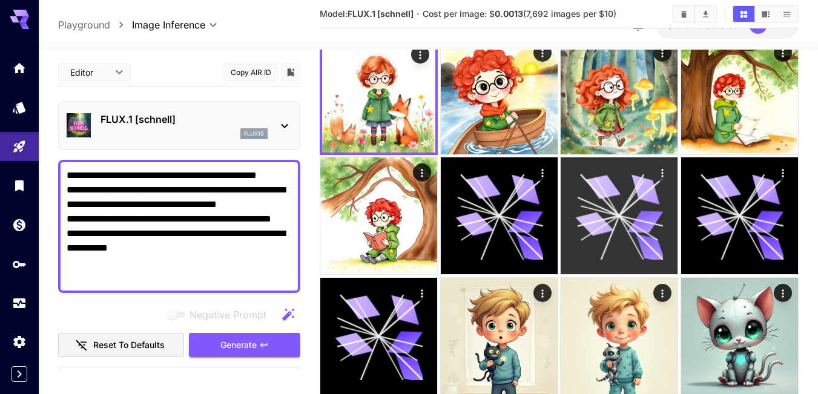
scroll to position [0, 0]
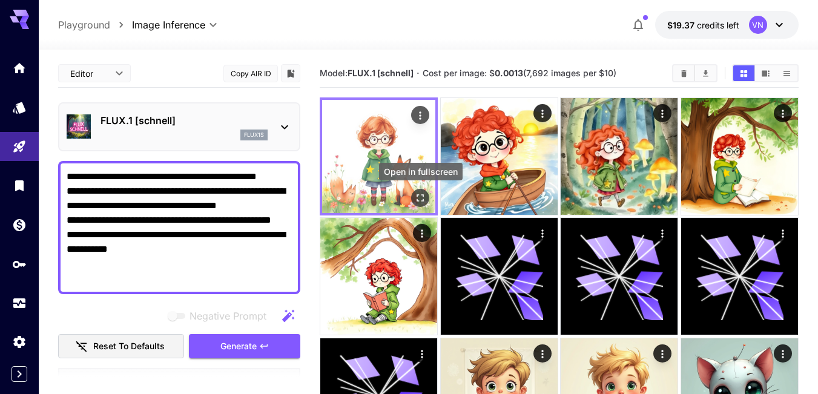
click at [421, 196] on icon "Open in fullscreen" at bounding box center [420, 198] width 12 height 12
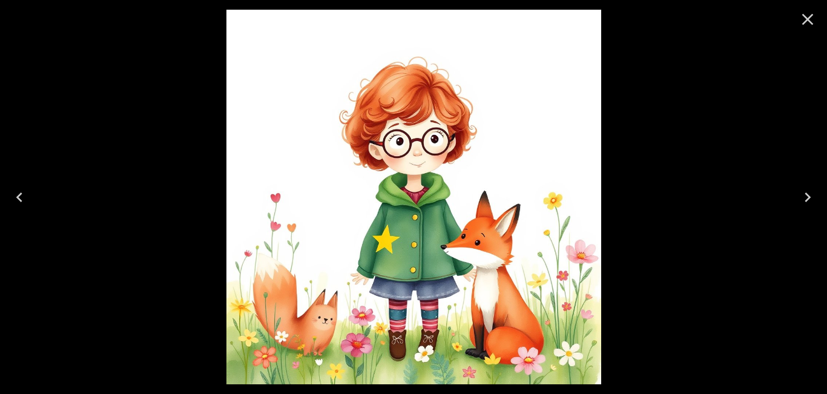
click at [808, 16] on icon "Close" at bounding box center [807, 19] width 19 height 19
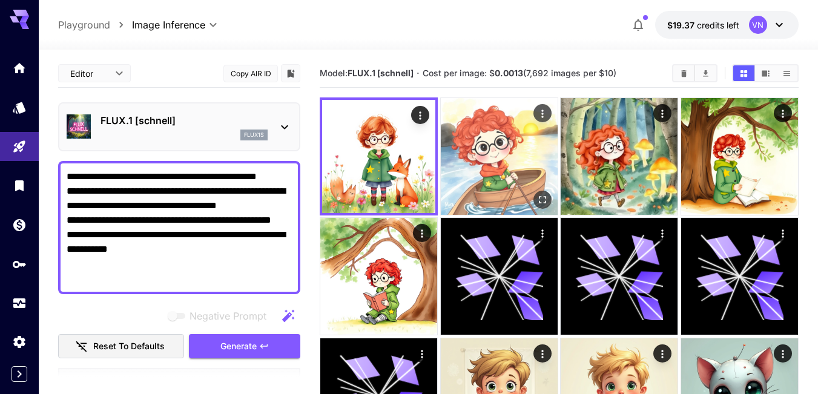
click at [494, 144] on img at bounding box center [499, 156] width 117 height 117
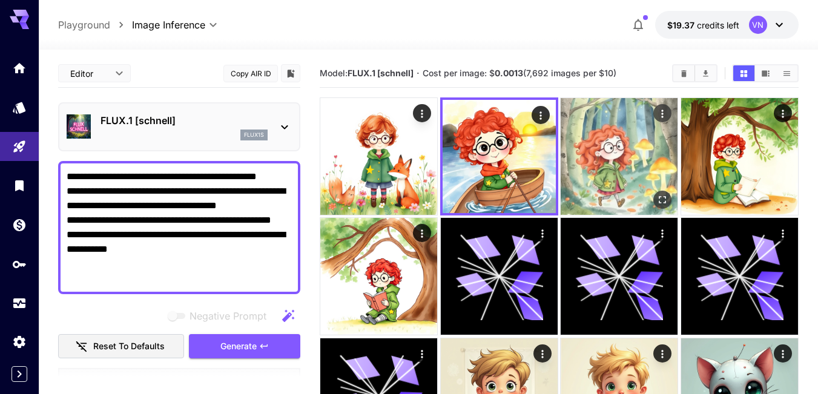
click at [617, 153] on img at bounding box center [619, 156] width 117 height 117
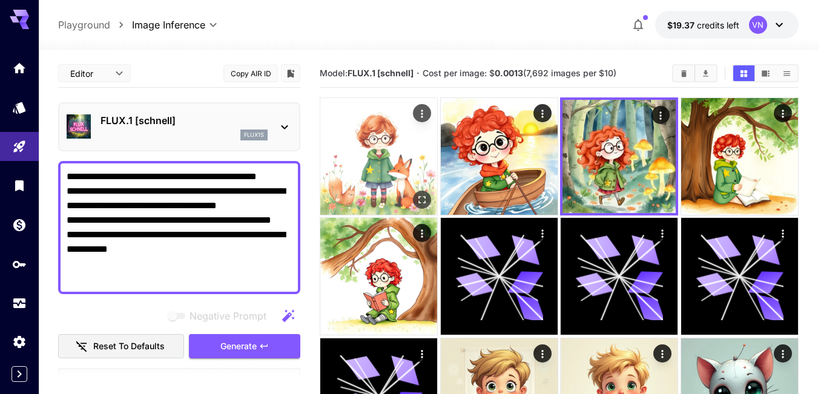
click at [361, 157] on img at bounding box center [378, 156] width 117 height 117
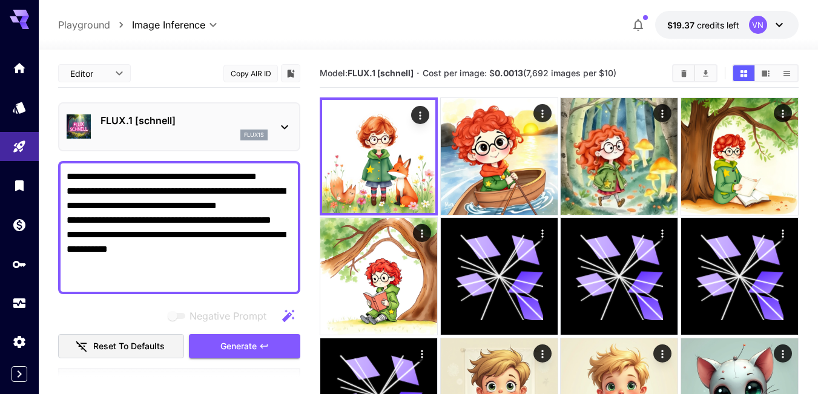
click at [204, 269] on textarea "**********" at bounding box center [179, 228] width 225 height 116
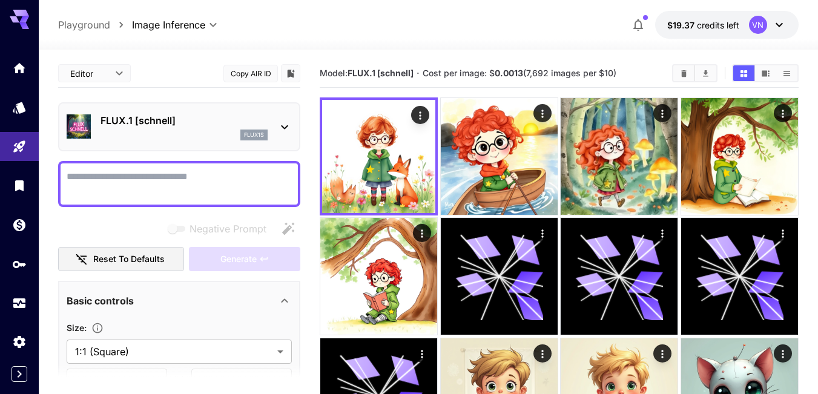
paste textarea "**********"
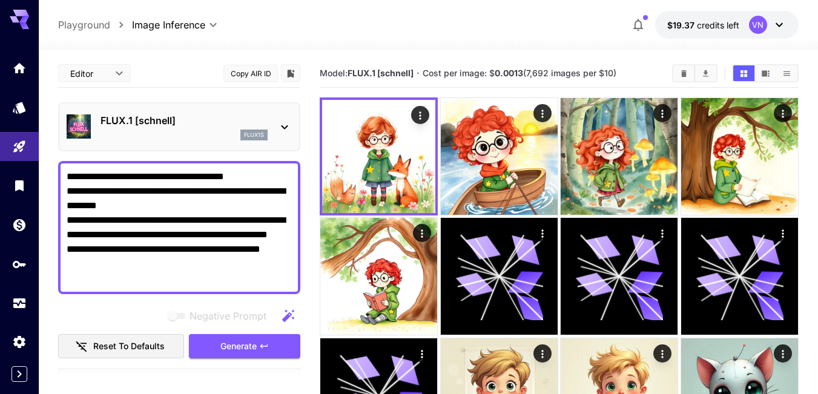
type textarea "**********"
click at [233, 348] on span "Generate" at bounding box center [238, 346] width 36 height 15
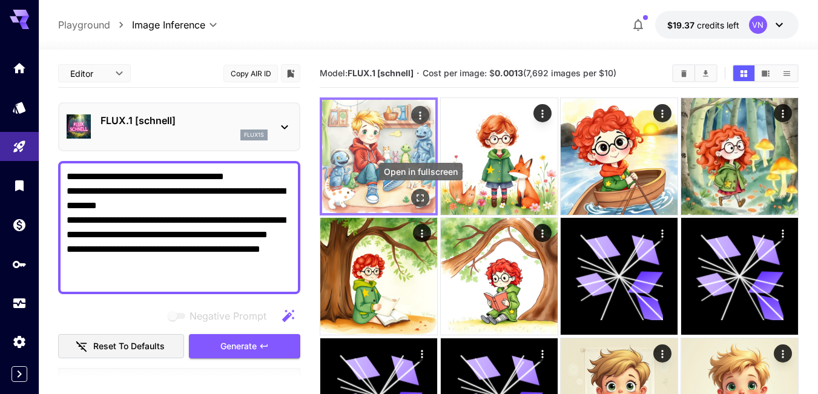
click at [420, 199] on icon "Open in fullscreen" at bounding box center [420, 198] width 12 height 12
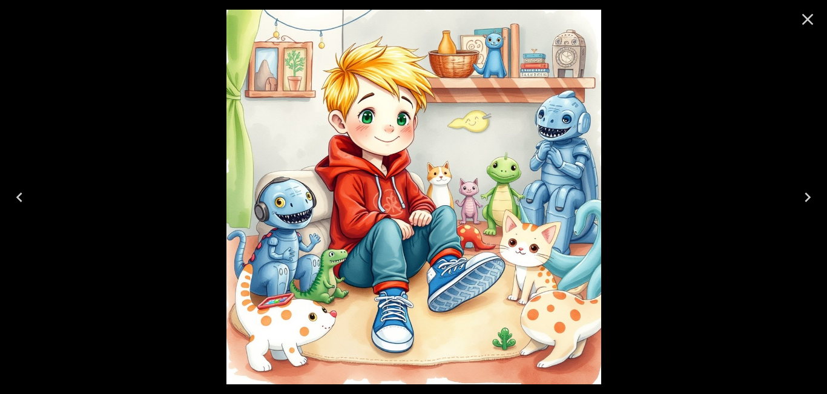
click at [806, 16] on icon "Close" at bounding box center [807, 19] width 19 height 19
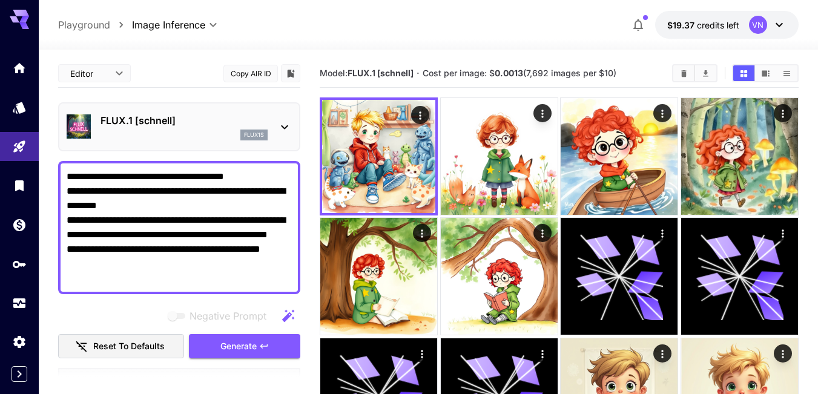
click at [265, 273] on textarea "**********" at bounding box center [179, 228] width 225 height 116
click at [287, 266] on textarea "**********" at bounding box center [179, 228] width 225 height 116
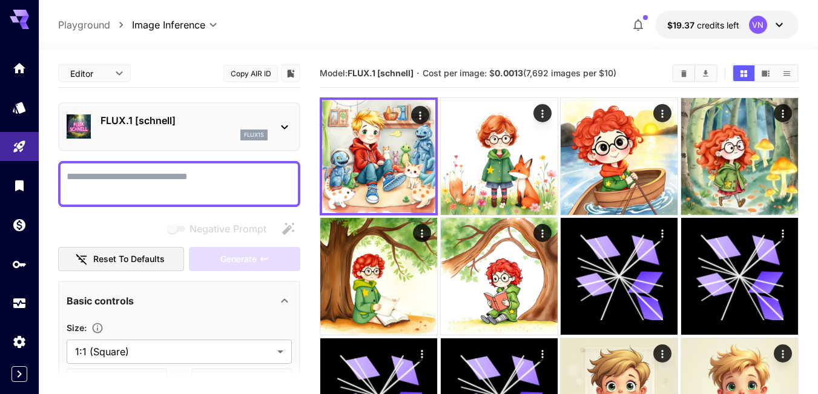
paste textarea "**********"
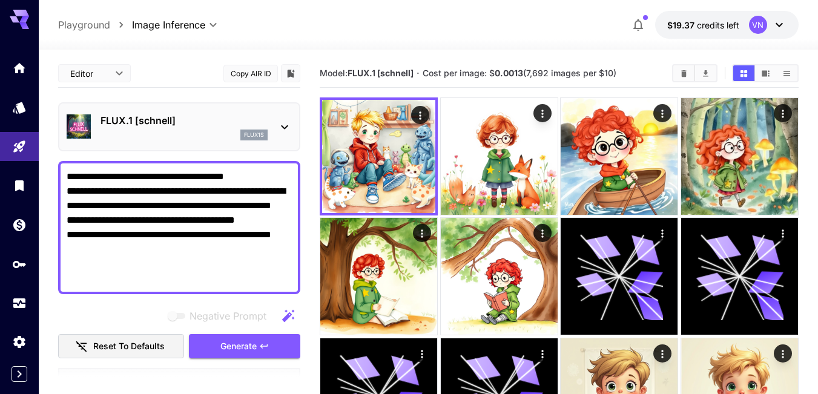
click at [233, 351] on span "Generate" at bounding box center [238, 346] width 36 height 15
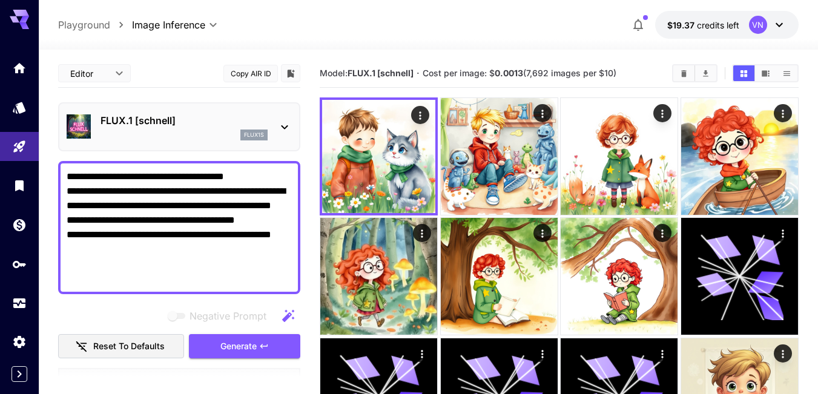
click at [184, 266] on textarea "**********" at bounding box center [179, 228] width 225 height 116
paste textarea "**********"
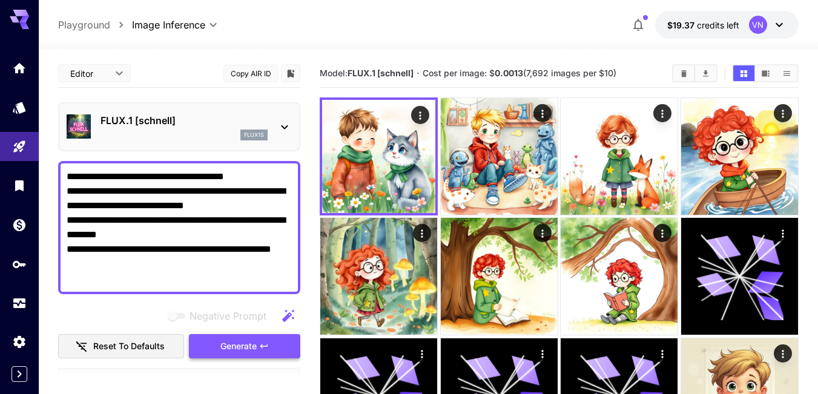
click at [246, 348] on span "Generate" at bounding box center [238, 346] width 36 height 15
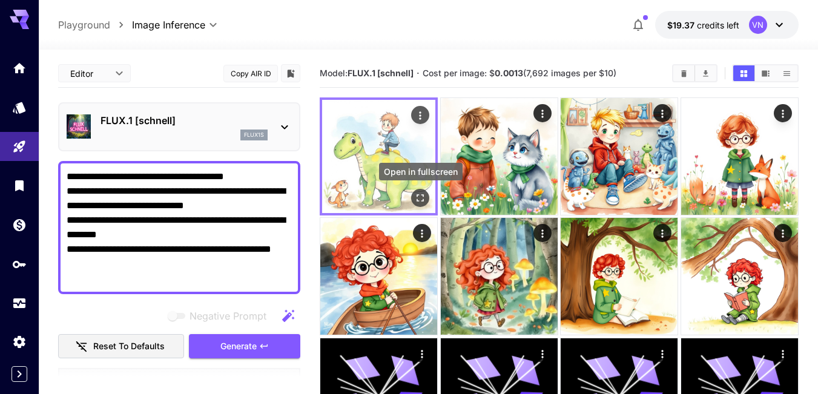
click at [417, 197] on icon "Open in fullscreen" at bounding box center [420, 198] width 12 height 12
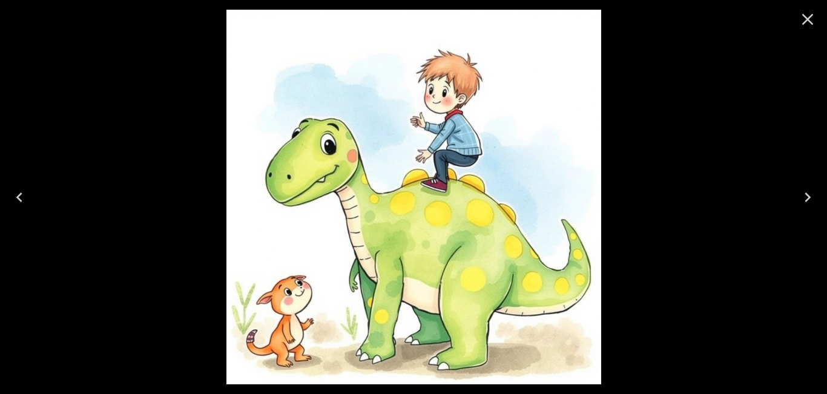
click at [805, 196] on icon "Next" at bounding box center [807, 197] width 19 height 19
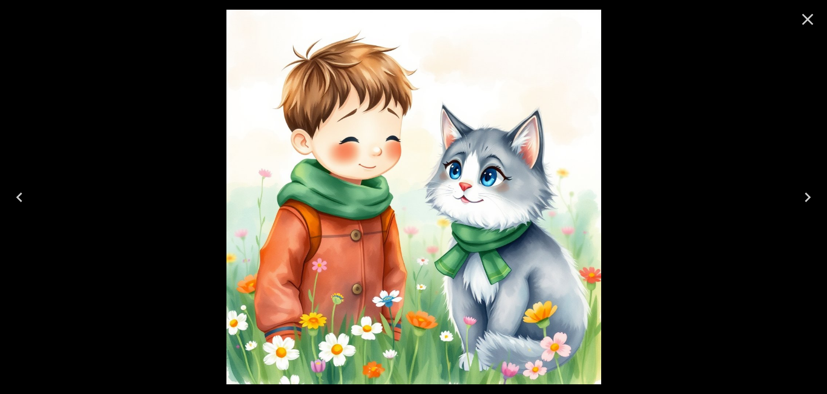
click at [805, 196] on icon "Next" at bounding box center [807, 197] width 19 height 19
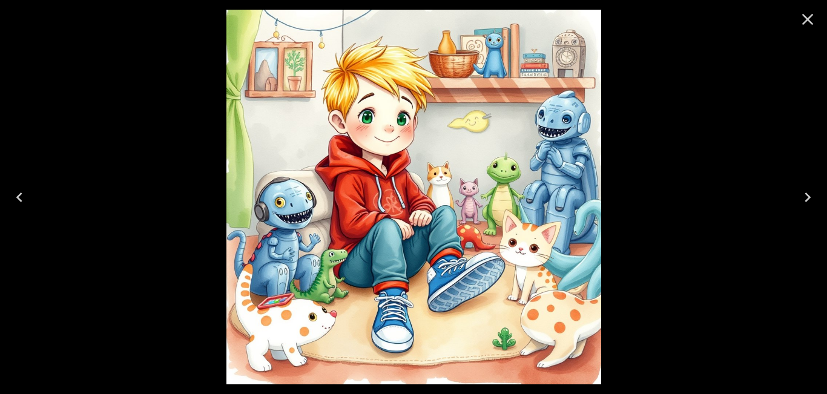
click at [23, 197] on icon "Previous" at bounding box center [19, 197] width 19 height 19
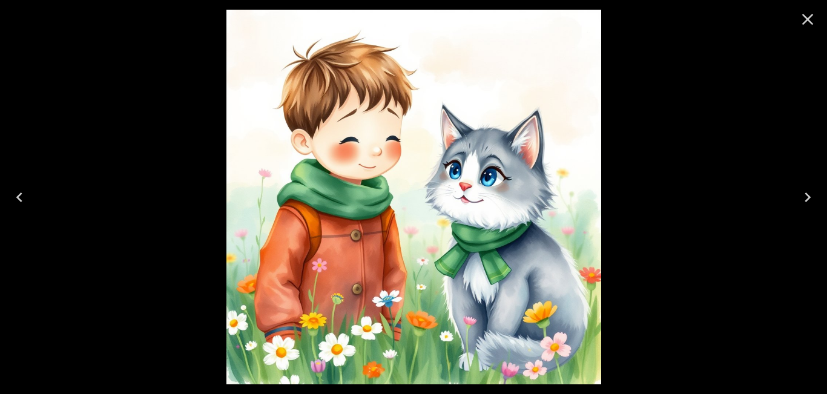
click at [22, 196] on icon "Previous" at bounding box center [19, 197] width 19 height 19
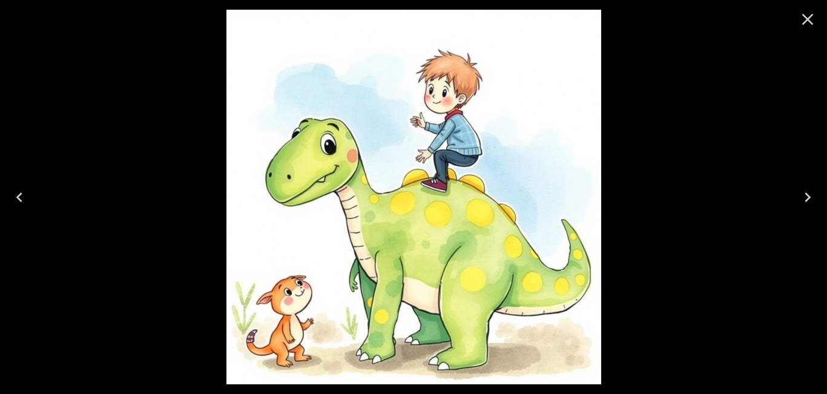
click at [810, 17] on icon "Close" at bounding box center [808, 20] width 12 height 12
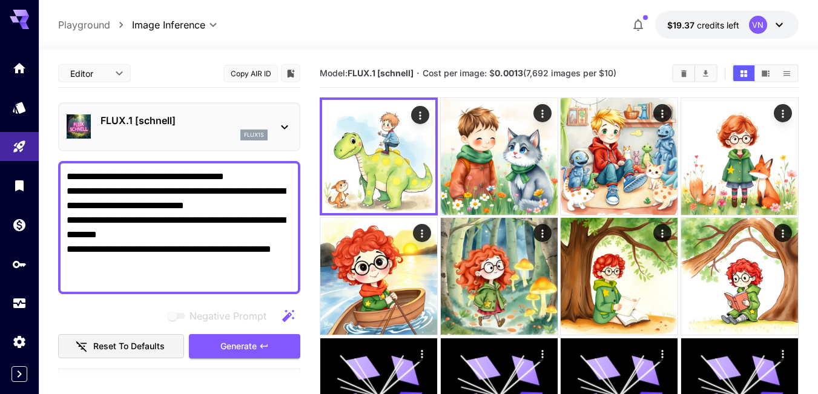
click at [213, 271] on textarea "**********" at bounding box center [179, 228] width 225 height 116
paste textarea "**********"
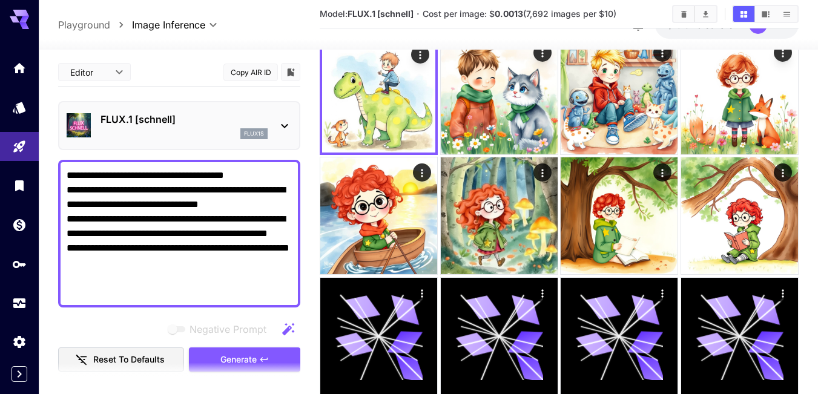
scroll to position [121, 0]
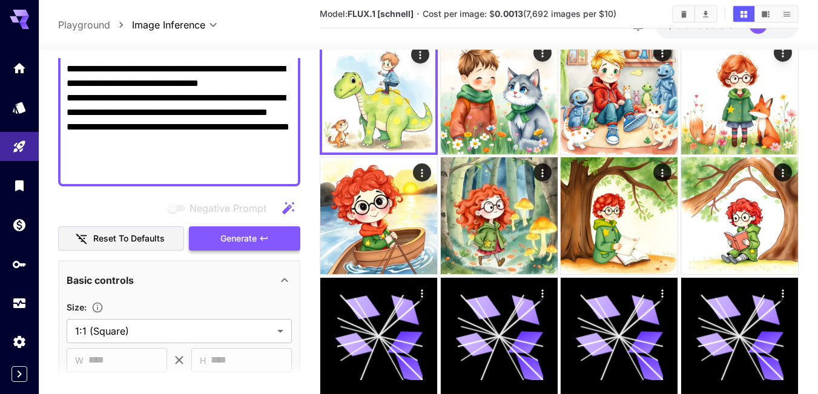
type textarea "**********"
click at [226, 230] on button "Generate" at bounding box center [244, 238] width 111 height 25
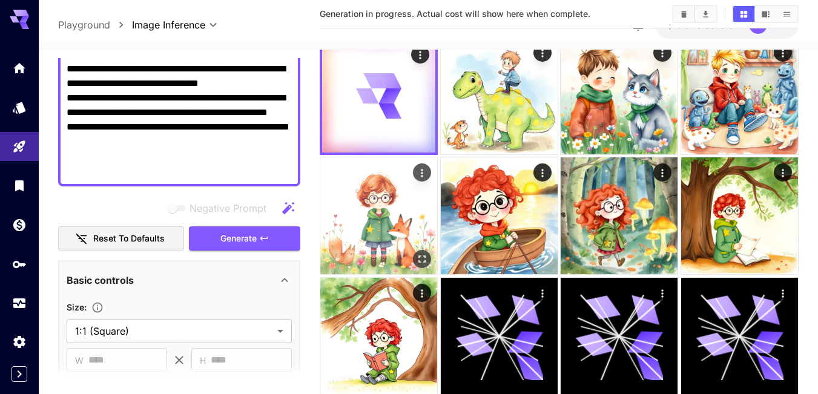
scroll to position [0, 0]
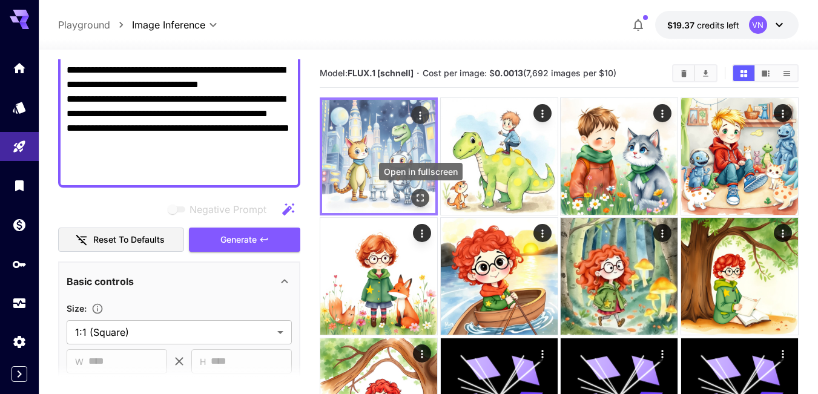
click at [421, 200] on icon "Open in fullscreen" at bounding box center [420, 198] width 12 height 12
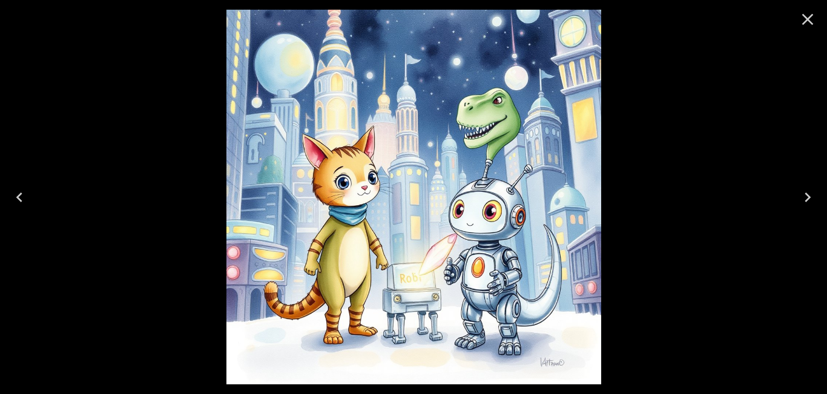
click at [811, 21] on icon "Close" at bounding box center [807, 19] width 19 height 19
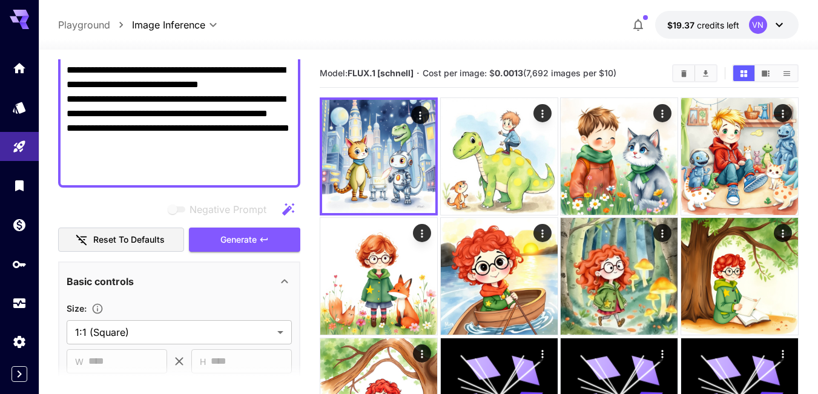
click at [203, 154] on textarea "**********" at bounding box center [179, 113] width 225 height 131
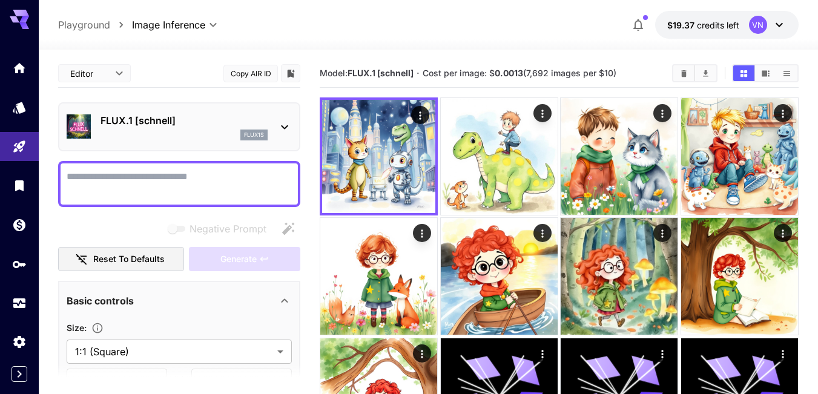
click at [119, 180] on textarea "Negative Prompt" at bounding box center [179, 184] width 225 height 29
paste textarea "**********"
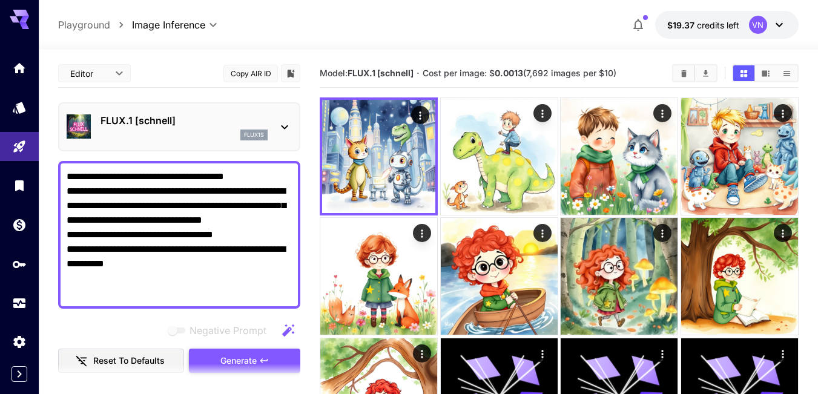
type textarea "**********"
drag, startPoint x: 234, startPoint y: 361, endPoint x: 219, endPoint y: 325, distance: 38.8
click at [234, 361] on span "Generate" at bounding box center [238, 361] width 36 height 15
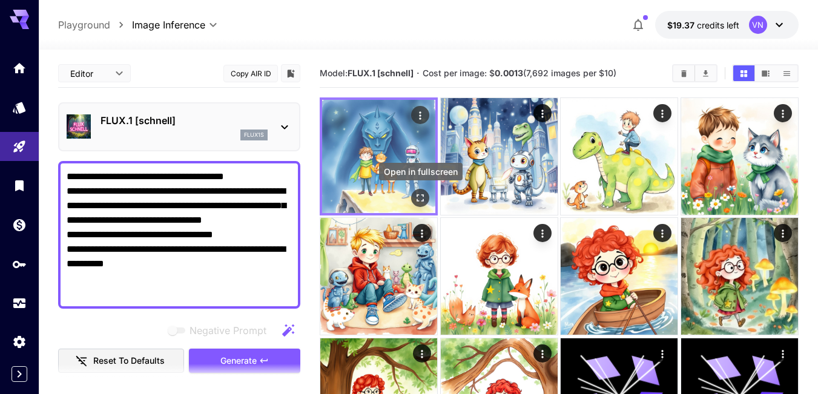
click at [420, 197] on icon "Open in fullscreen" at bounding box center [420, 198] width 12 height 12
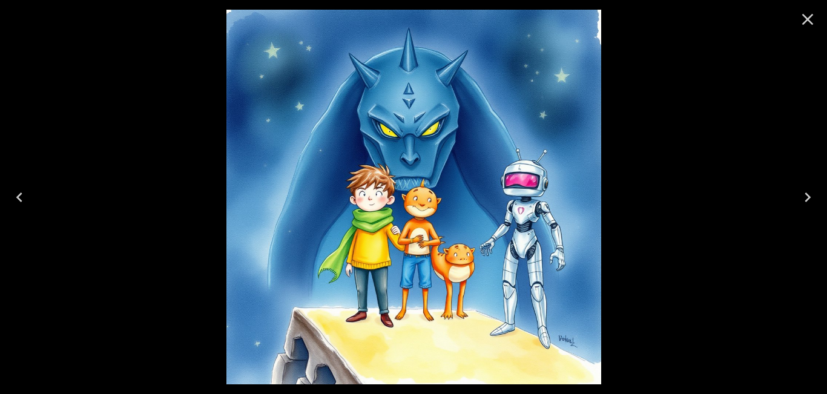
click at [804, 17] on icon "Close" at bounding box center [807, 19] width 19 height 19
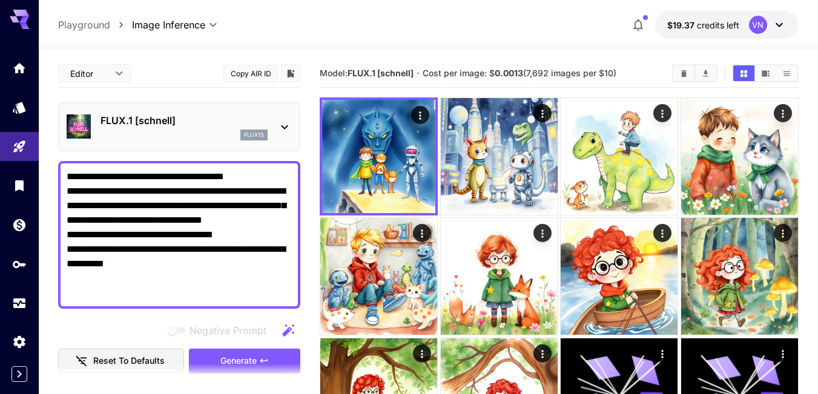
click at [187, 119] on p "FLUX.1 [schnell]" at bounding box center [184, 120] width 167 height 15
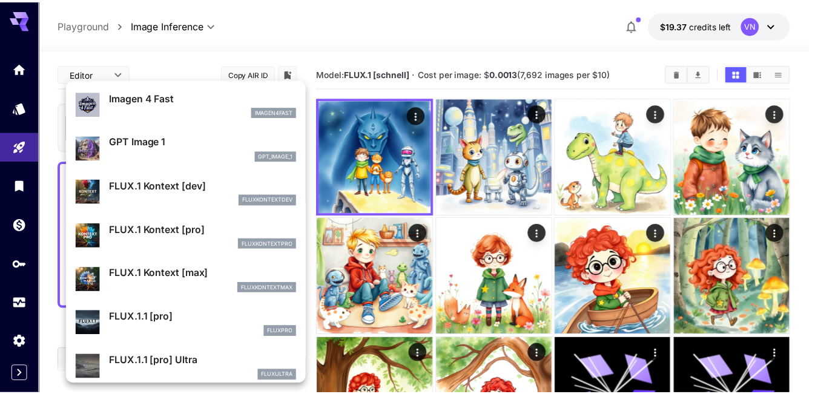
scroll to position [1095, 0]
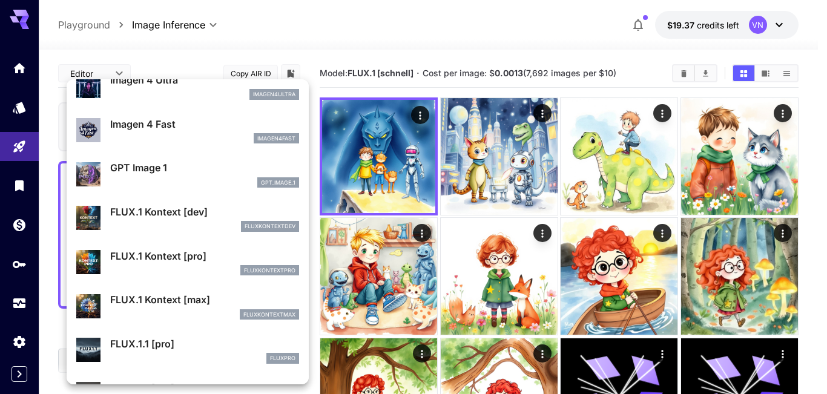
click at [18, 108] on div at bounding box center [413, 197] width 827 height 394
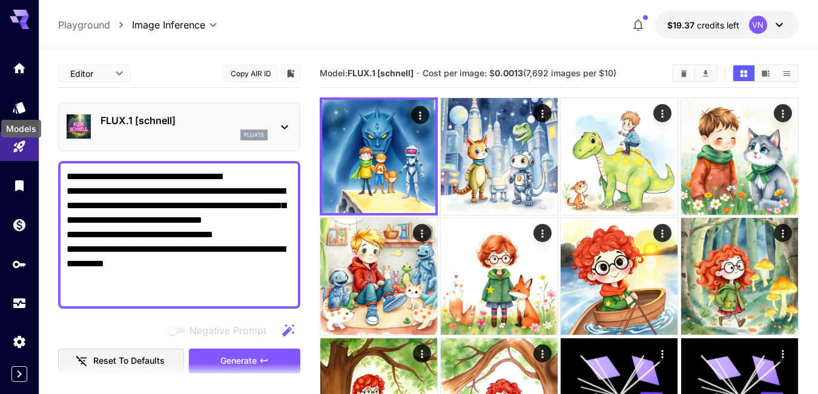
click at [20, 110] on icon "Models" at bounding box center [19, 108] width 13 height 12
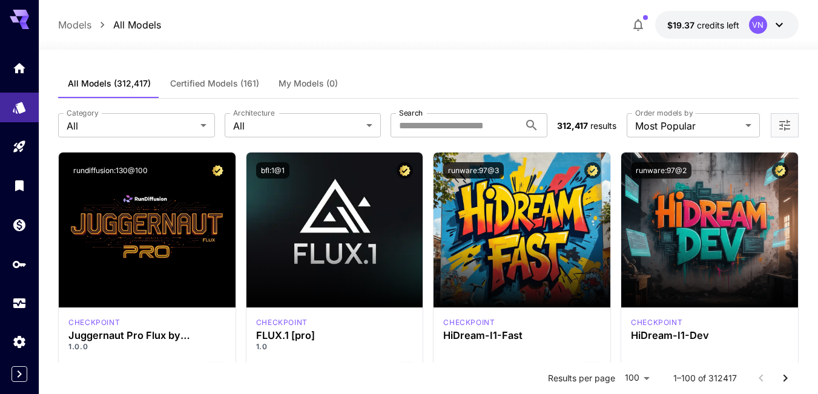
click at [234, 88] on span "Certified Models (161)" at bounding box center [214, 83] width 89 height 11
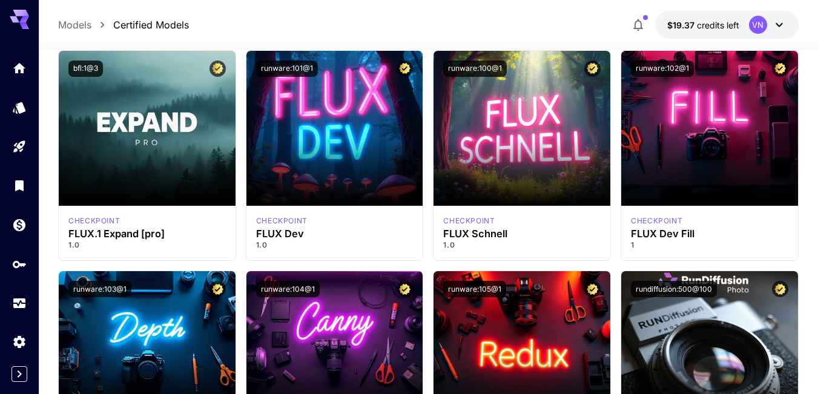
scroll to position [787, 0]
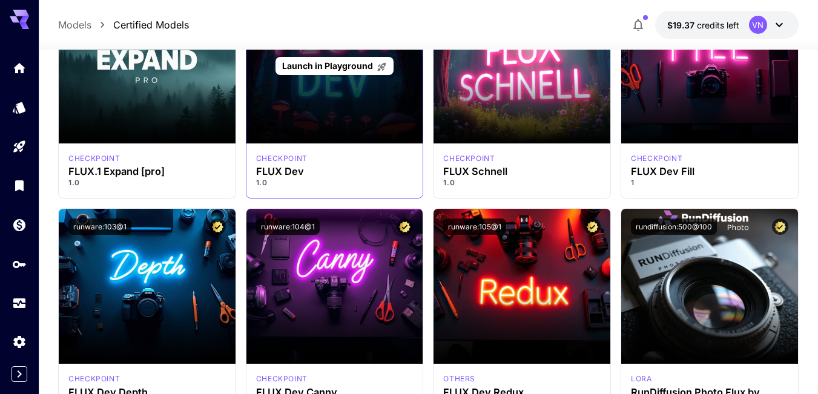
click at [352, 65] on span "Launch in Playground" at bounding box center [327, 66] width 91 height 10
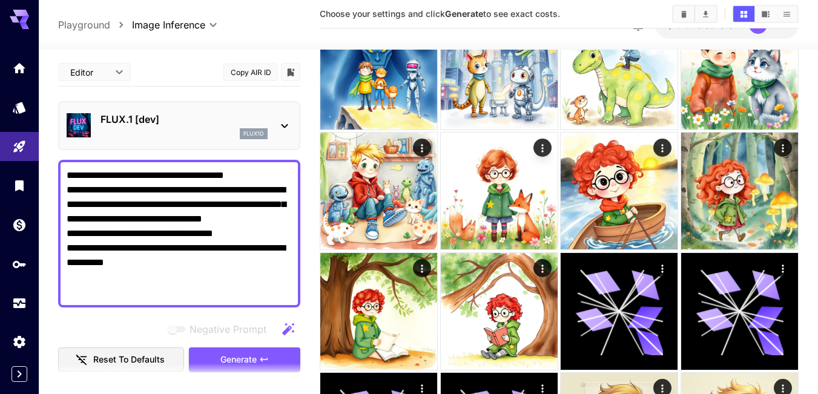
scroll to position [33, 0]
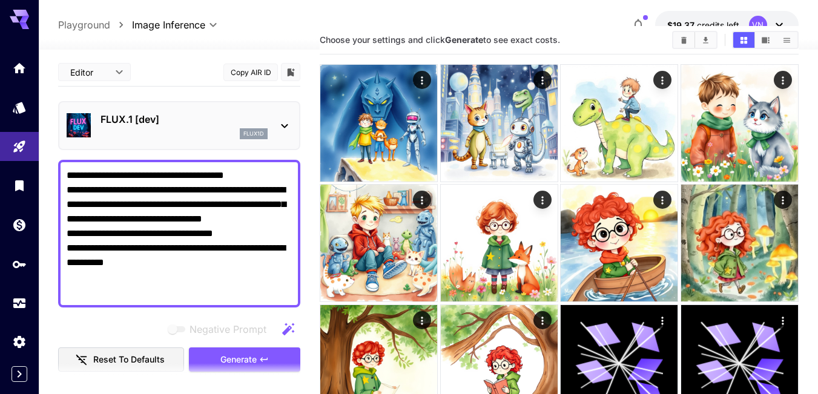
click at [179, 214] on textarea "**********" at bounding box center [179, 233] width 225 height 131
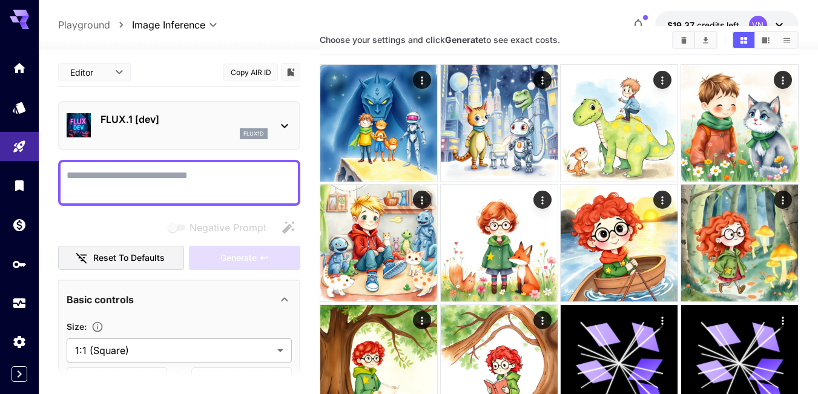
paste textarea "**********"
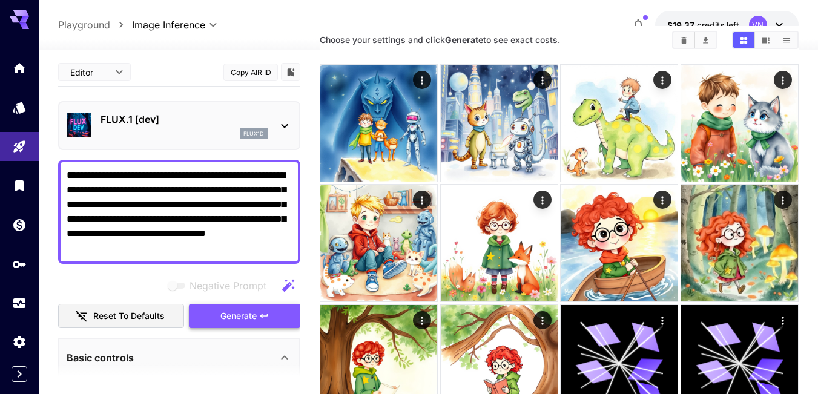
click at [249, 323] on span "Generate" at bounding box center [238, 316] width 36 height 15
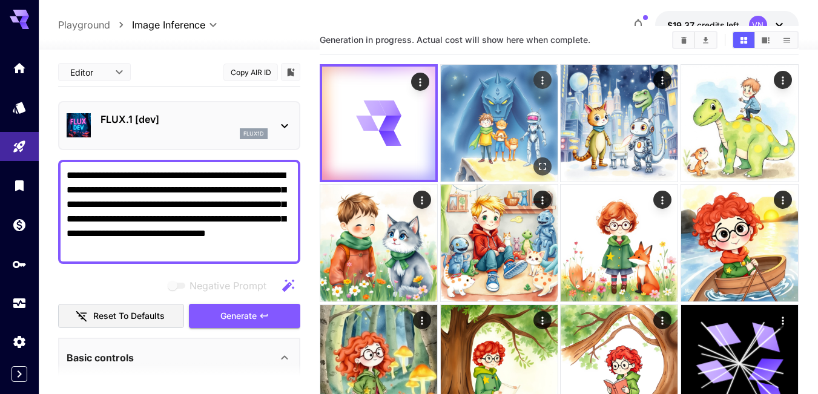
click at [491, 134] on img at bounding box center [499, 123] width 117 height 117
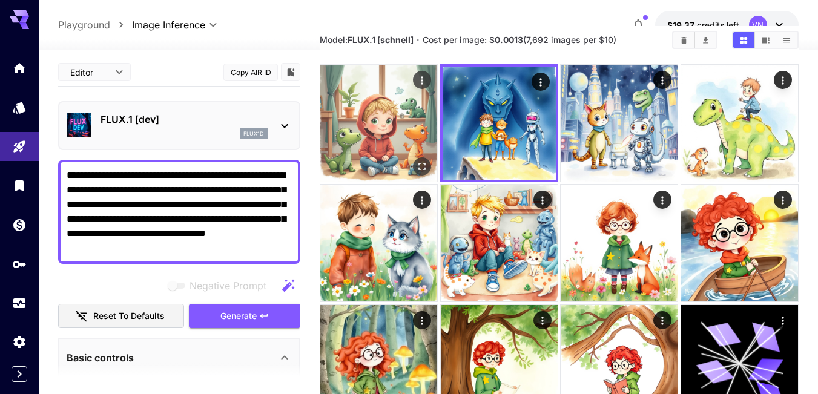
click at [365, 116] on img at bounding box center [378, 123] width 117 height 117
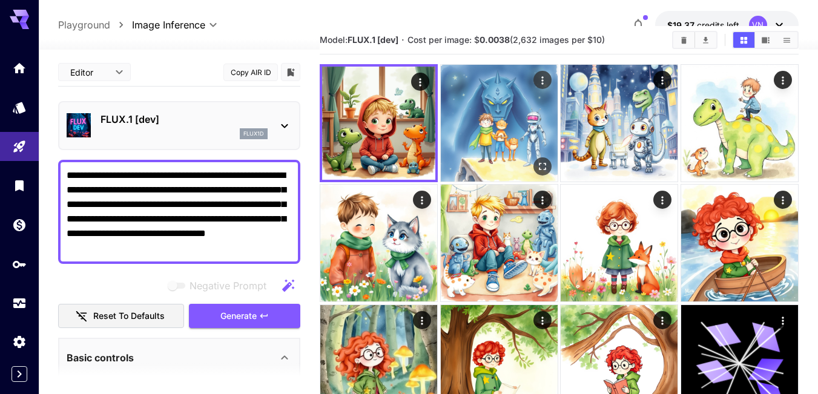
click at [486, 114] on img at bounding box center [499, 123] width 117 height 117
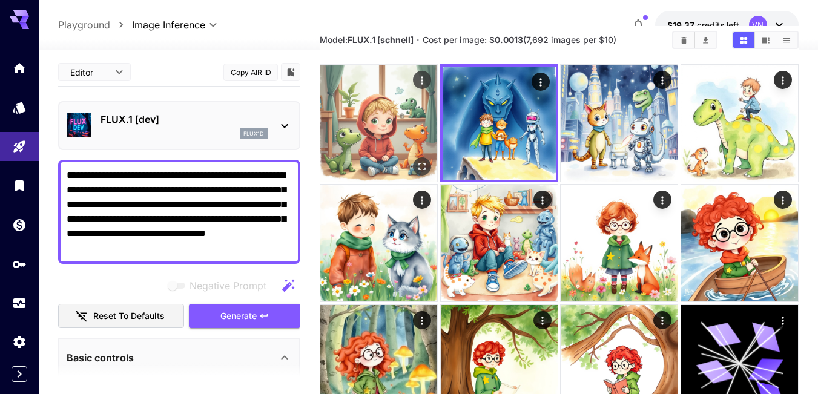
click at [366, 113] on img at bounding box center [378, 123] width 117 height 117
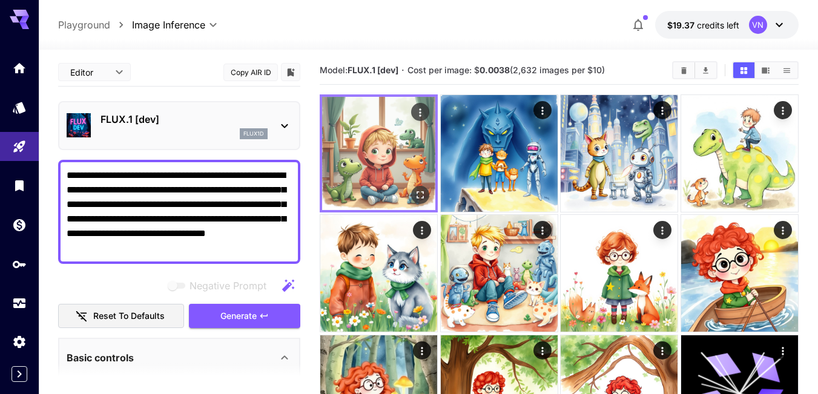
scroll to position [0, 0]
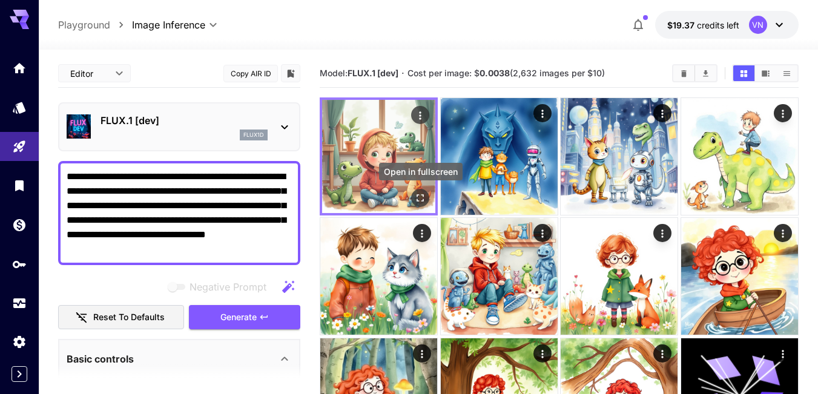
click at [418, 198] on icon "Open in fullscreen" at bounding box center [420, 198] width 12 height 12
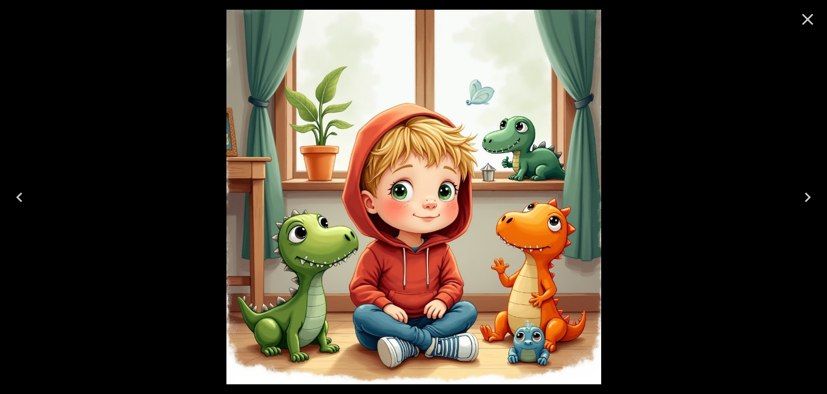
click at [805, 20] on icon "Close" at bounding box center [807, 19] width 19 height 19
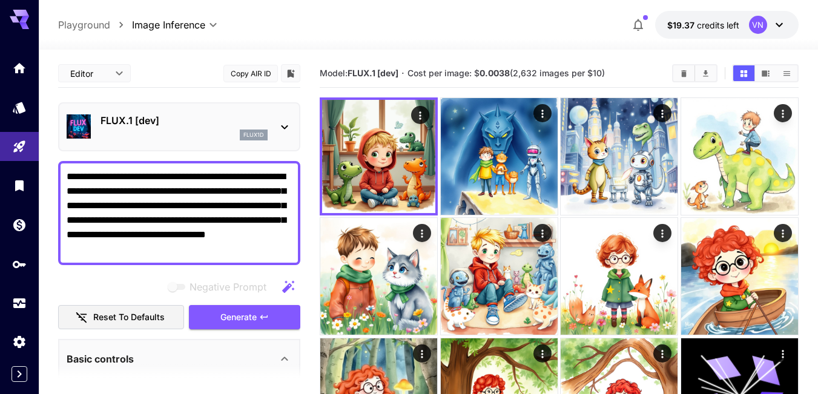
click at [214, 220] on textarea "**********" at bounding box center [179, 213] width 225 height 87
paste textarea "**********"
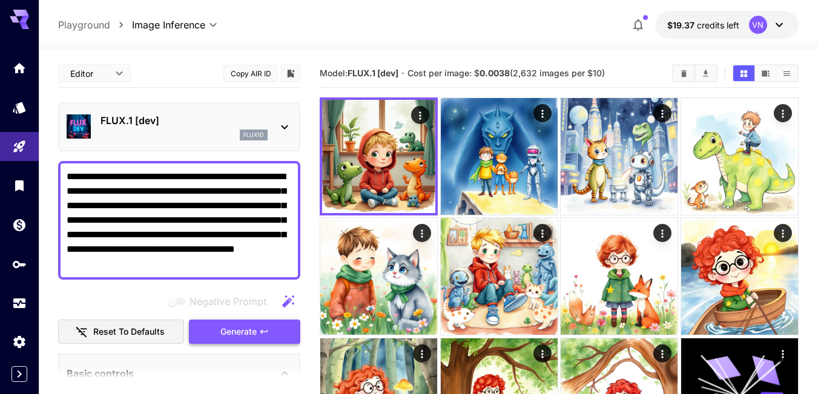
click at [236, 332] on span "Generate" at bounding box center [238, 332] width 36 height 15
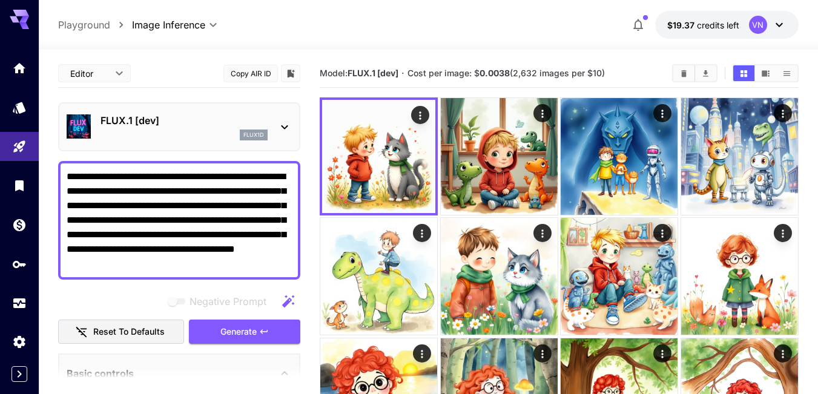
click at [247, 248] on textarea "**********" at bounding box center [179, 221] width 225 height 102
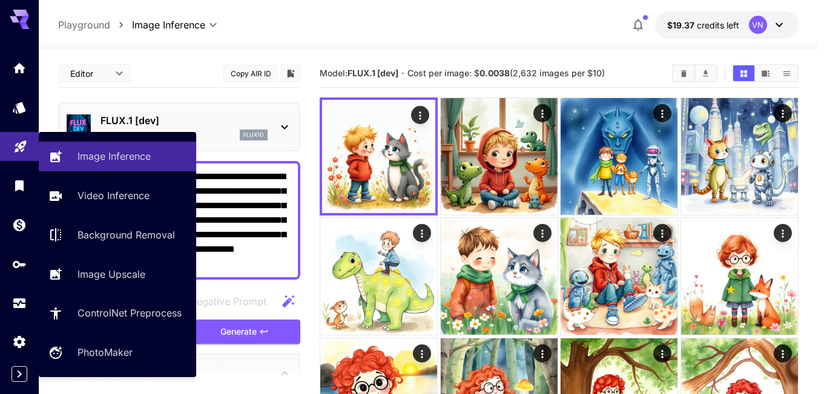
drag, startPoint x: 236, startPoint y: 266, endPoint x: 12, endPoint y: 160, distance: 247.3
paste textarea "**********"
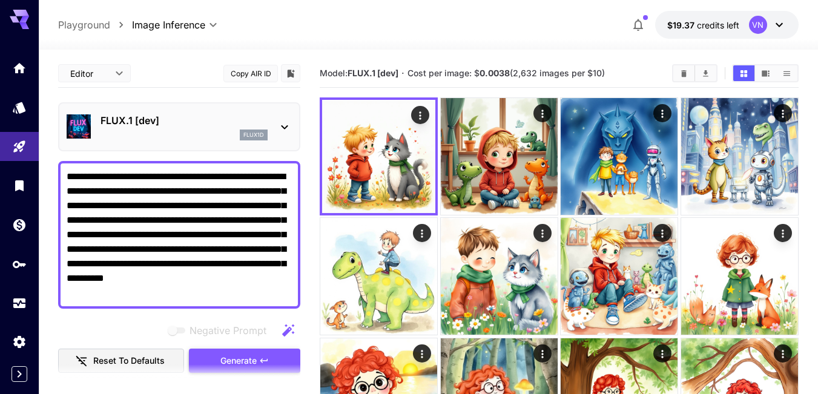
click at [229, 356] on span "Generate" at bounding box center [238, 361] width 36 height 15
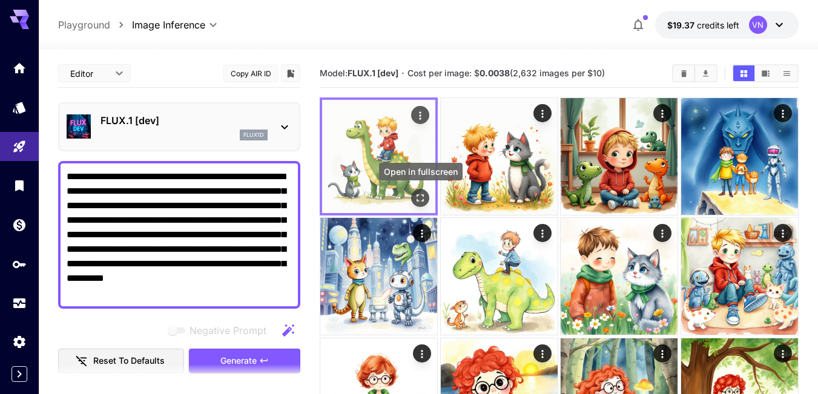
click at [419, 199] on icon "Open in fullscreen" at bounding box center [420, 198] width 12 height 12
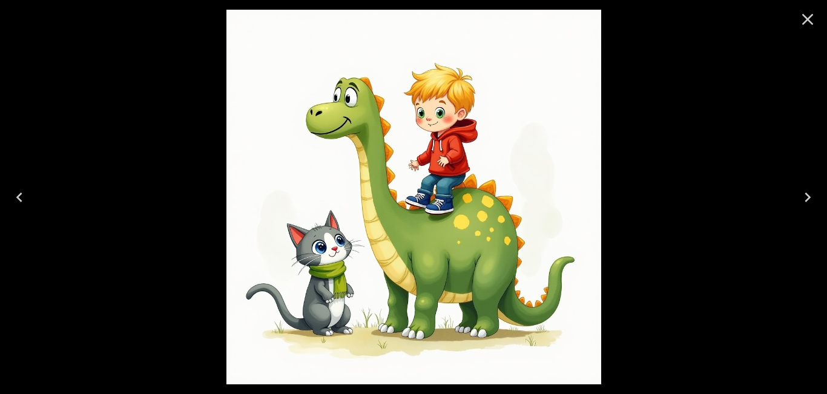
click at [809, 196] on icon "Next" at bounding box center [808, 198] width 6 height 10
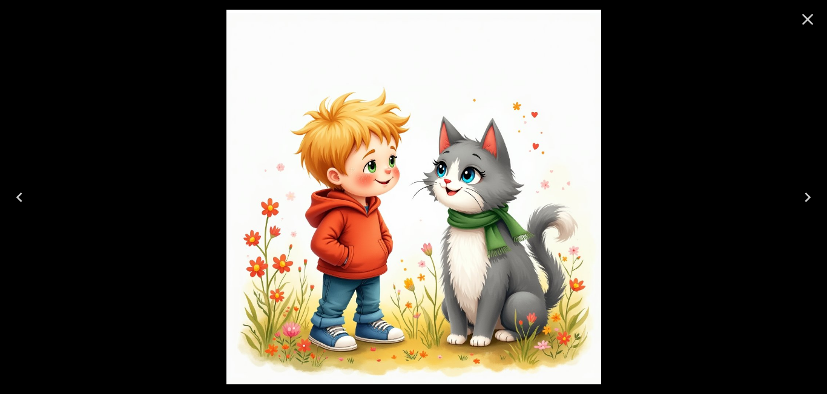
click at [21, 195] on icon "Previous" at bounding box center [19, 197] width 19 height 19
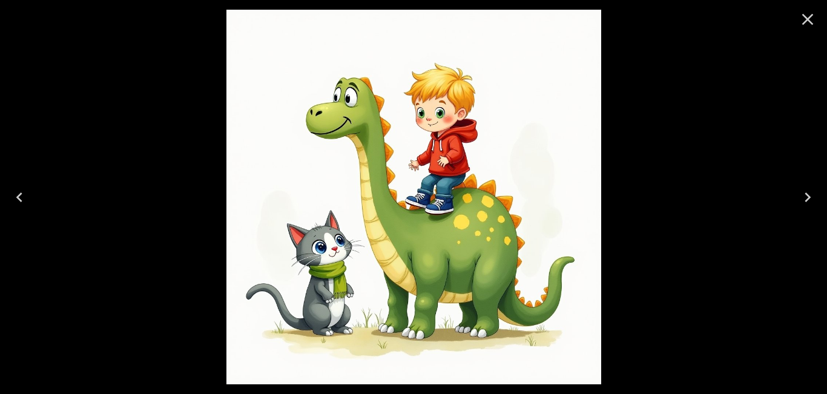
click at [806, 195] on icon "Next" at bounding box center [807, 197] width 19 height 19
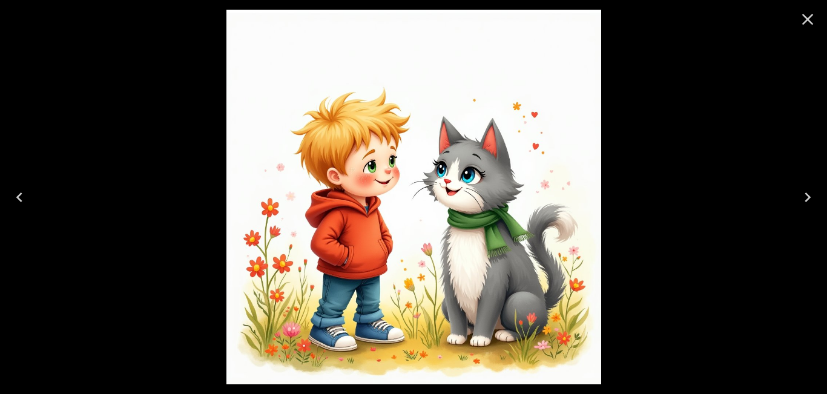
click at [20, 193] on icon "Previous" at bounding box center [19, 197] width 19 height 19
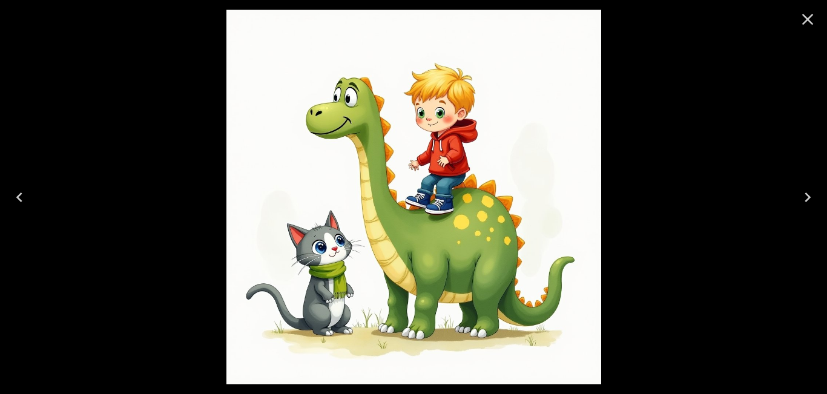
click at [809, 198] on icon "Next" at bounding box center [808, 198] width 6 height 10
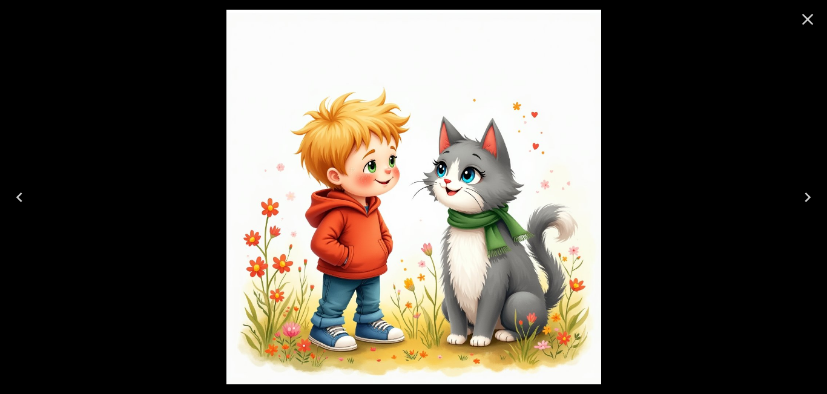
click at [804, 19] on icon "Close" at bounding box center [807, 19] width 19 height 19
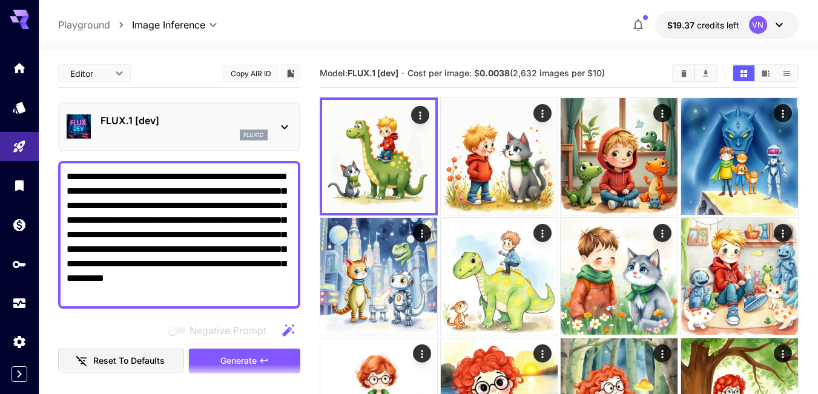
click at [207, 220] on textarea "**********" at bounding box center [179, 235] width 225 height 131
paste textarea "**********"
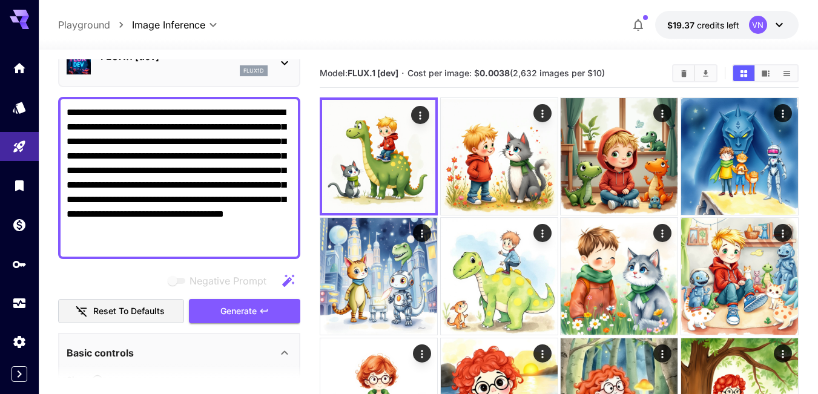
scroll to position [121, 0]
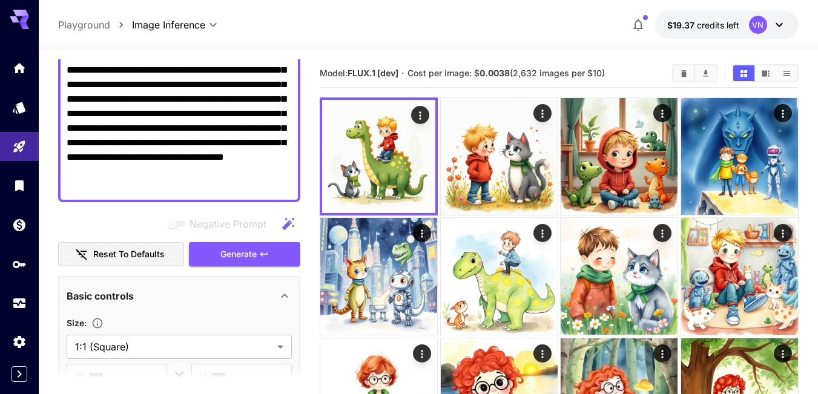
click at [228, 253] on span "Generate" at bounding box center [238, 254] width 36 height 15
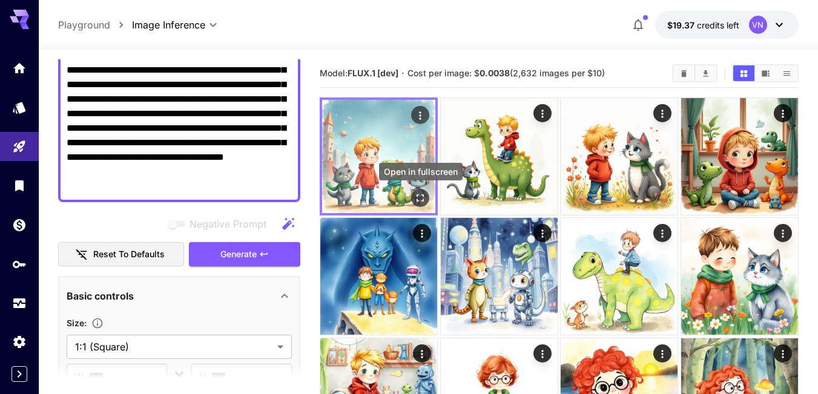
click at [419, 196] on icon "Open in fullscreen" at bounding box center [420, 197] width 7 height 7
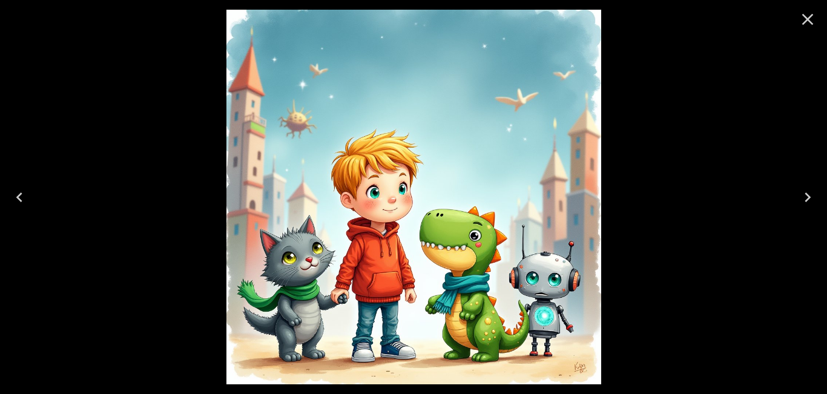
click at [805, 13] on icon "Close" at bounding box center [807, 19] width 19 height 19
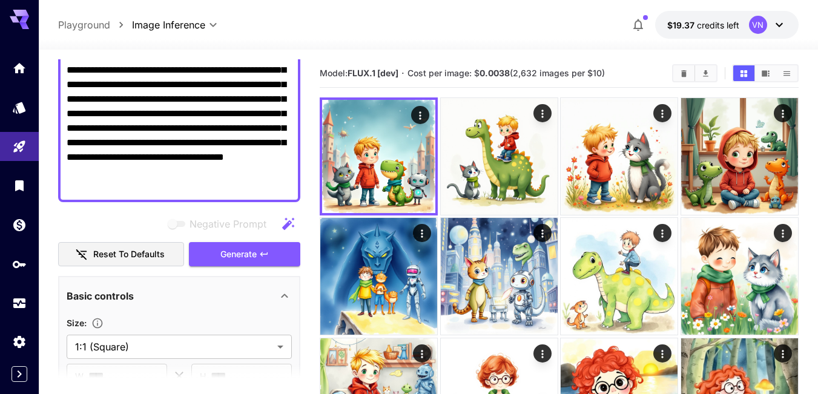
click at [227, 184] on textarea "**********" at bounding box center [179, 120] width 225 height 145
paste textarea
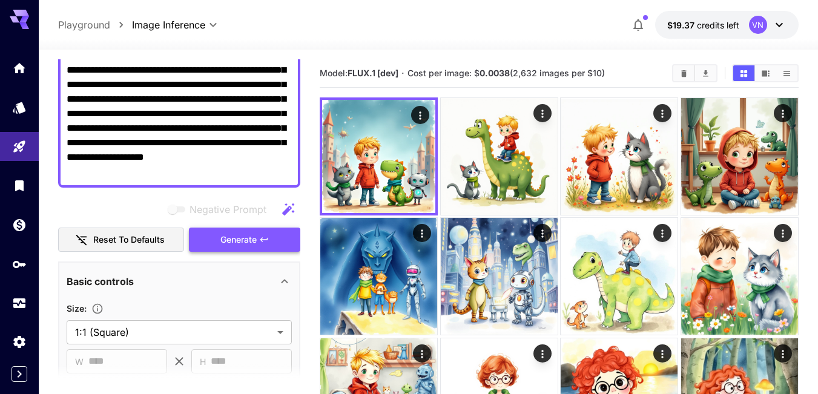
click at [242, 240] on span "Generate" at bounding box center [238, 240] width 36 height 15
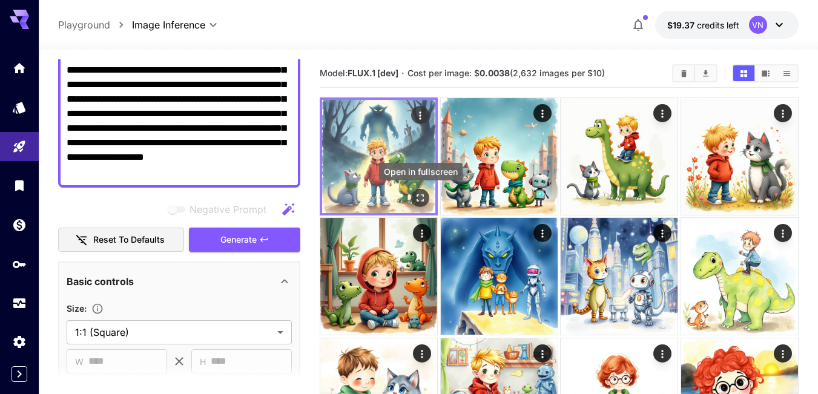
click at [421, 197] on icon "Open in fullscreen" at bounding box center [420, 198] width 12 height 12
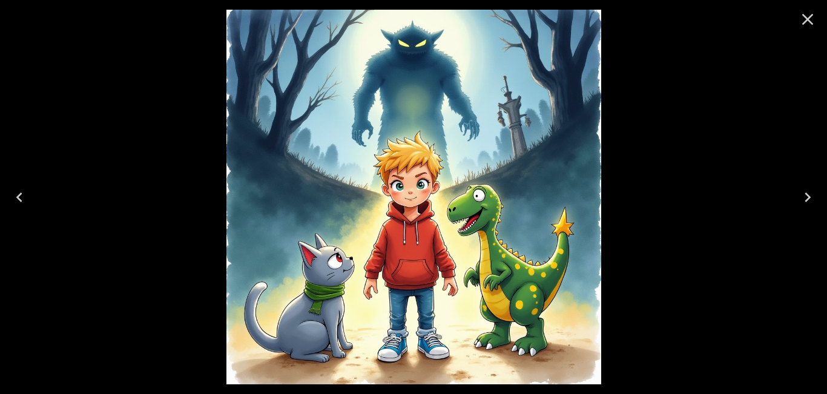
click at [805, 202] on icon "Next" at bounding box center [807, 197] width 19 height 19
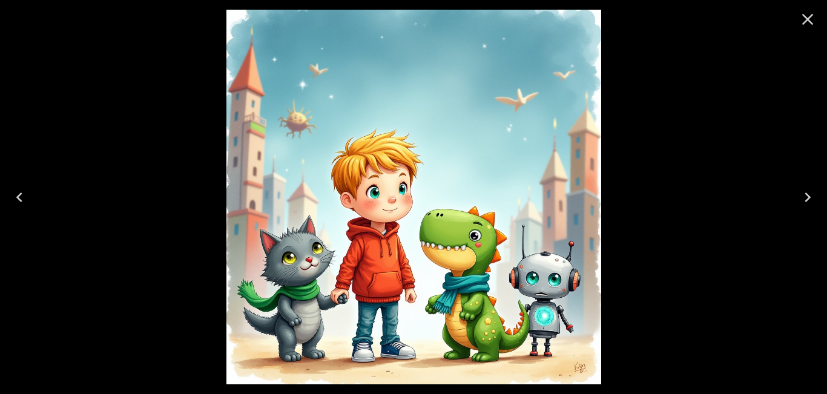
click at [20, 197] on icon "Previous" at bounding box center [19, 197] width 19 height 19
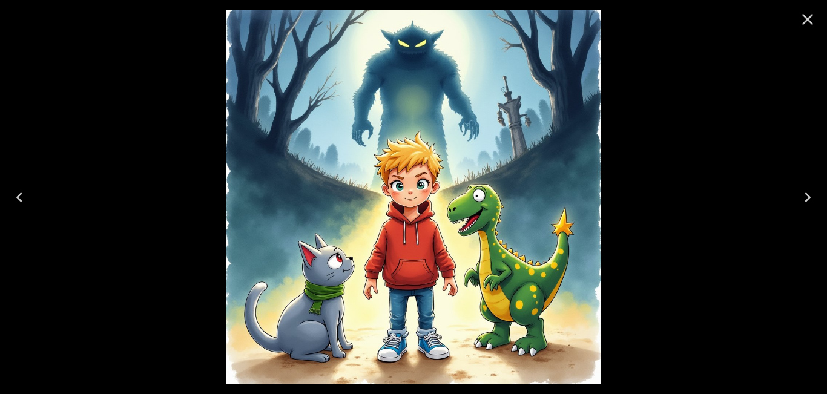
click at [808, 18] on icon "Close" at bounding box center [807, 19] width 19 height 19
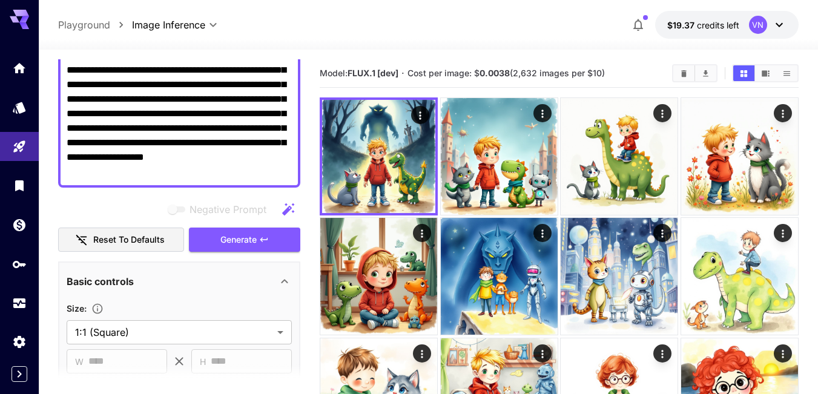
click at [236, 153] on textarea "**********" at bounding box center [179, 113] width 225 height 131
paste textarea
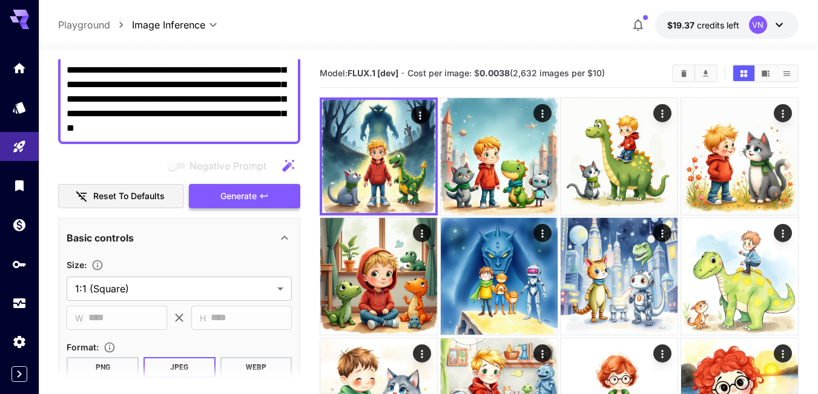
click at [242, 196] on span "Generate" at bounding box center [238, 196] width 36 height 15
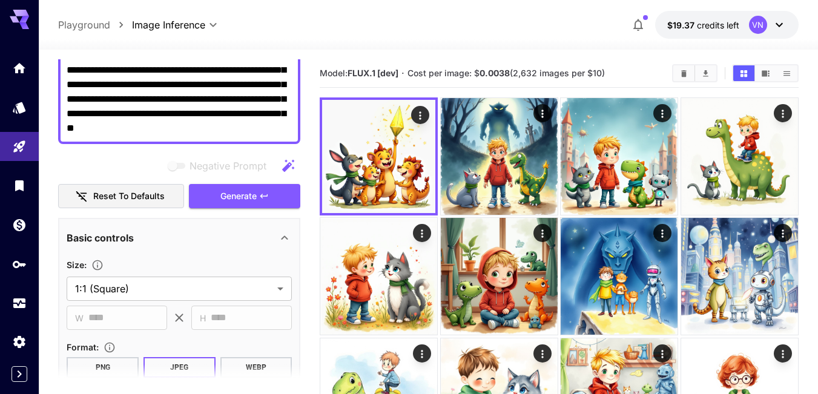
scroll to position [61, 0]
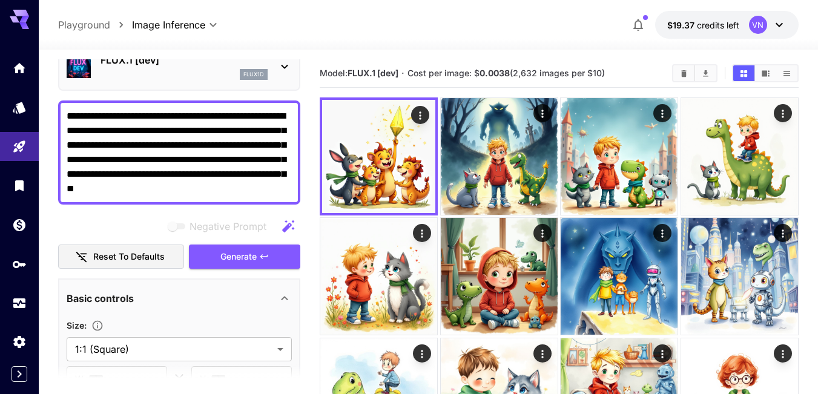
click at [240, 153] on textarea "**********" at bounding box center [179, 152] width 225 height 87
paste textarea "**********"
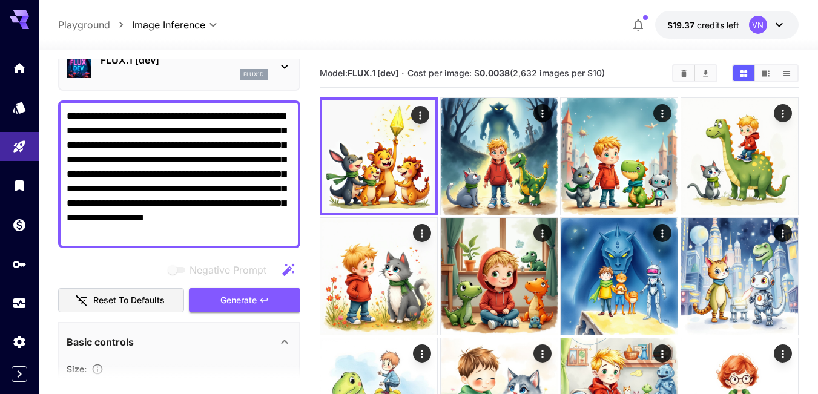
type textarea "**********"
click at [285, 271] on icon "button" at bounding box center [288, 269] width 12 height 12
click at [230, 297] on span "Generate" at bounding box center [238, 300] width 36 height 15
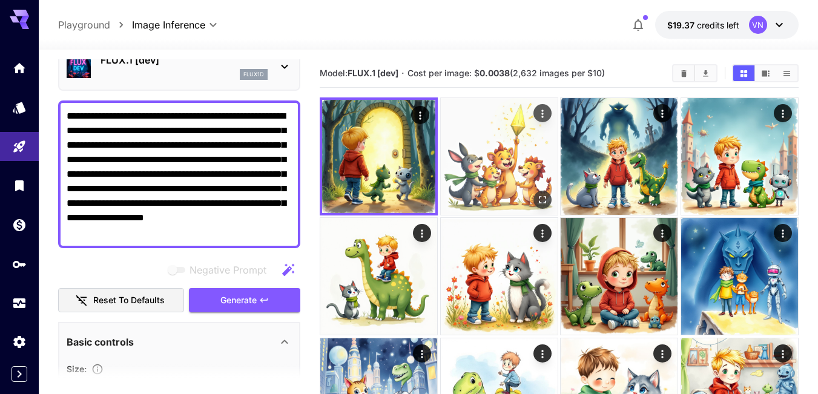
click at [500, 155] on img at bounding box center [499, 156] width 117 height 117
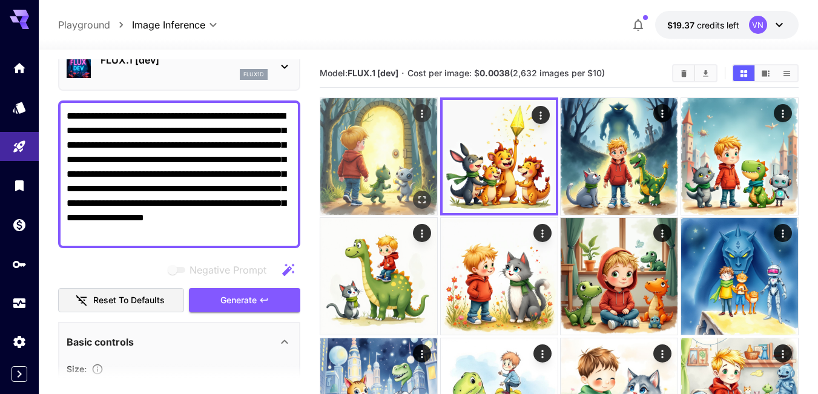
click at [364, 170] on img at bounding box center [378, 156] width 117 height 117
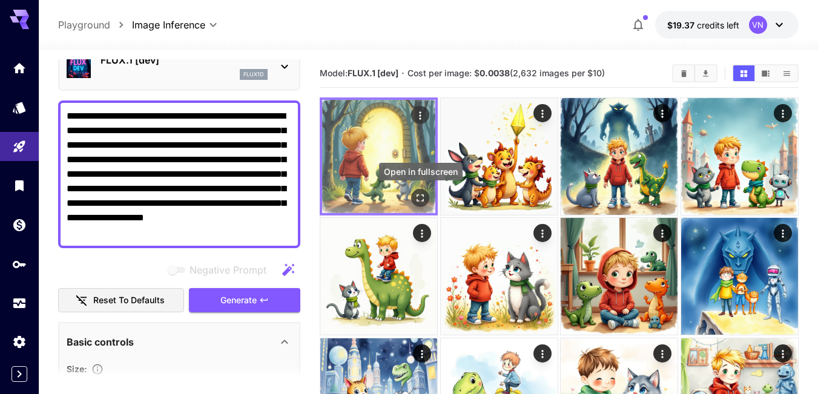
click at [421, 194] on icon "Open in fullscreen" at bounding box center [420, 198] width 12 height 12
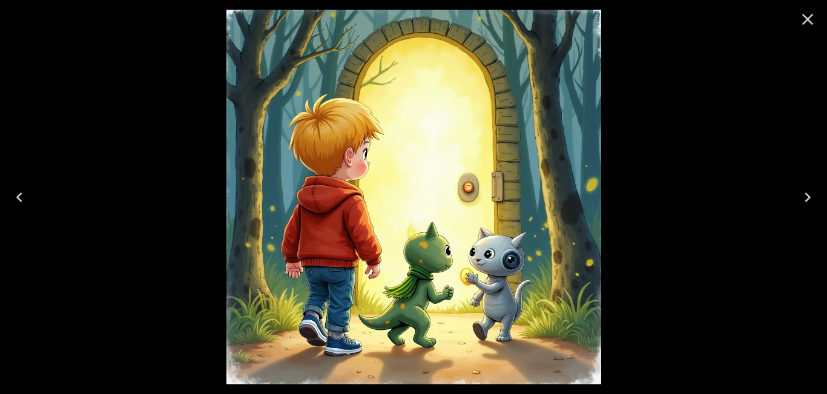
click at [808, 18] on icon "Close" at bounding box center [808, 20] width 12 height 12
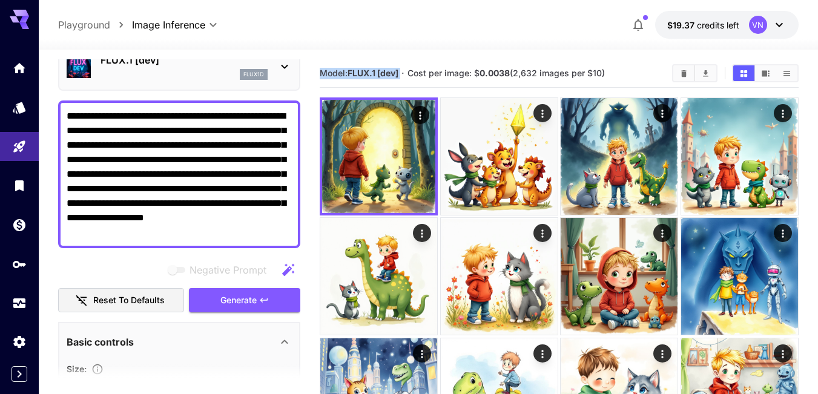
drag, startPoint x: 323, startPoint y: 71, endPoint x: 404, endPoint y: 74, distance: 80.6
click at [404, 74] on section "Model: FLUX.1 [dev] · Cost per image: $ 0.0038 (2,632 images per $10)" at bounding box center [491, 73] width 343 height 15
copy span "Model: FLUX.1 [dev]"
click at [233, 166] on textarea "**********" at bounding box center [179, 174] width 225 height 131
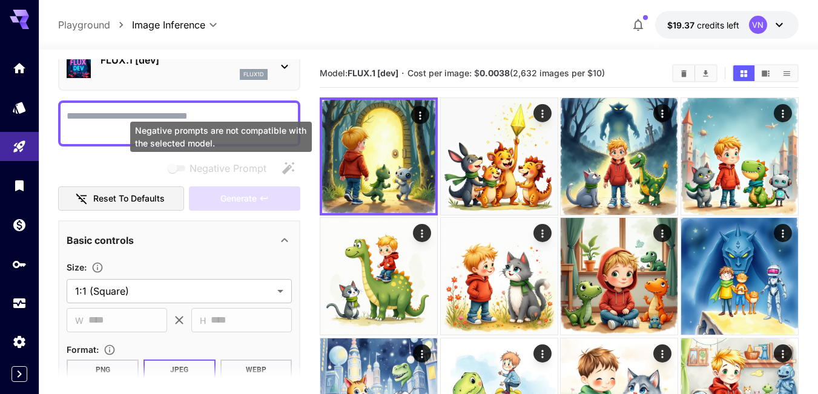
paste textarea "**********"
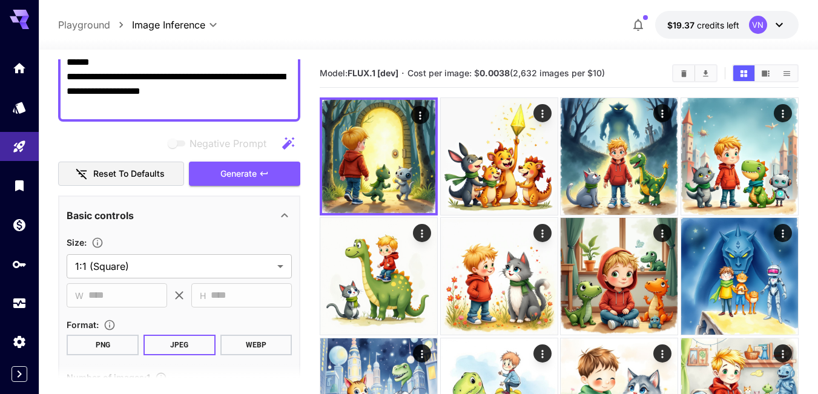
scroll to position [363, 0]
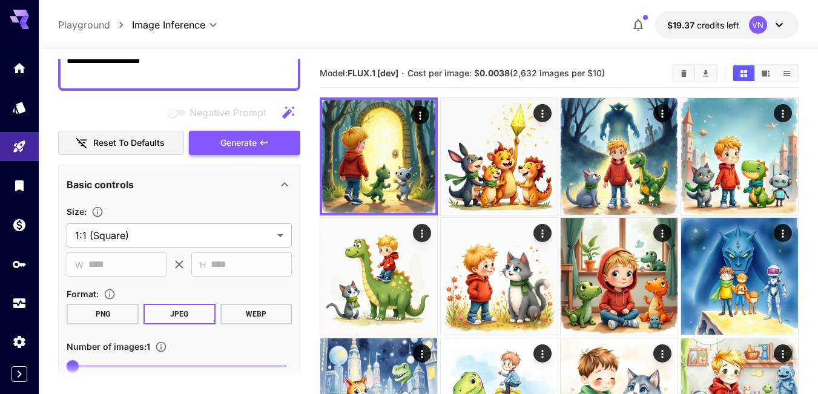
type textarea "**********"
drag, startPoint x: 226, startPoint y: 144, endPoint x: 349, endPoint y: 56, distance: 151.1
click at [225, 144] on span "Generate" at bounding box center [238, 143] width 36 height 15
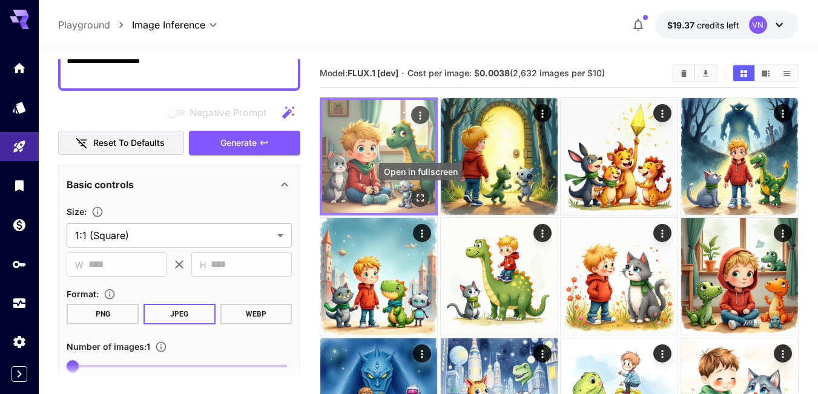
click at [420, 199] on icon "Open in fullscreen" at bounding box center [420, 198] width 12 height 12
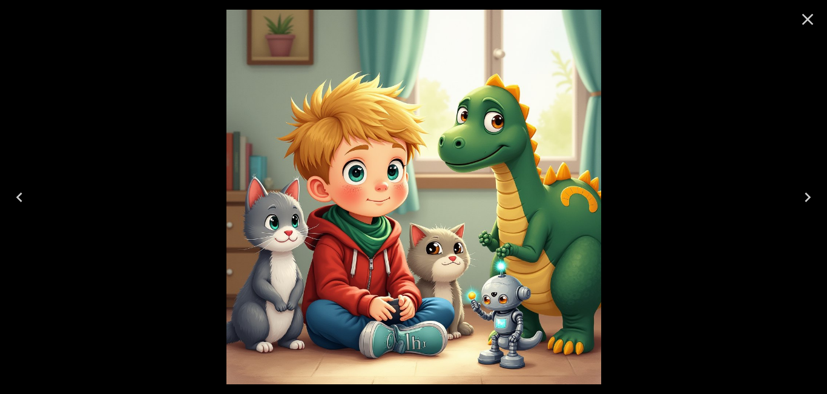
click at [805, 18] on icon "Close" at bounding box center [808, 20] width 12 height 12
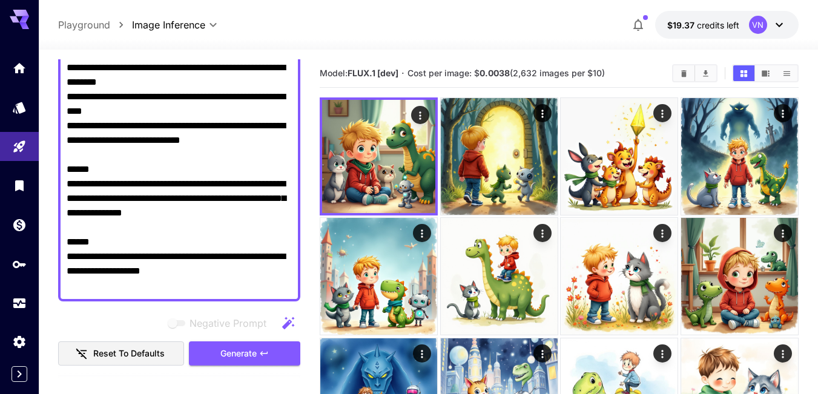
scroll to position [182, 0]
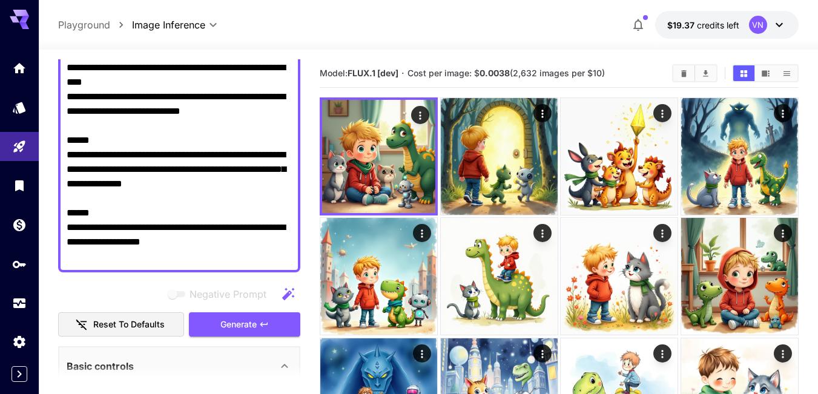
click at [178, 195] on textarea "**********" at bounding box center [179, 126] width 225 height 276
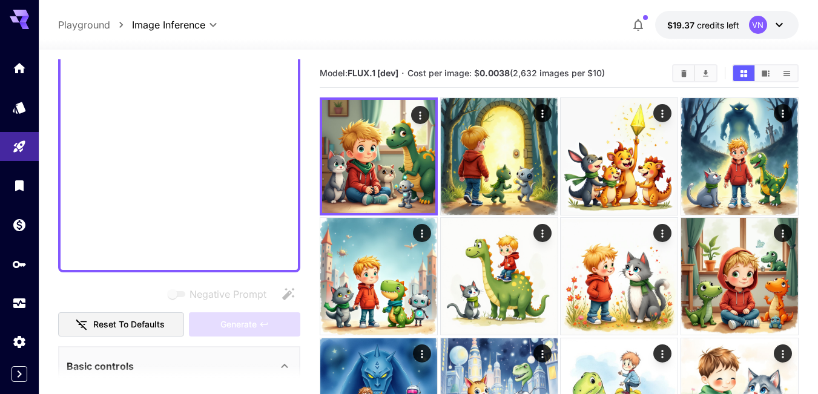
scroll to position [111, 0]
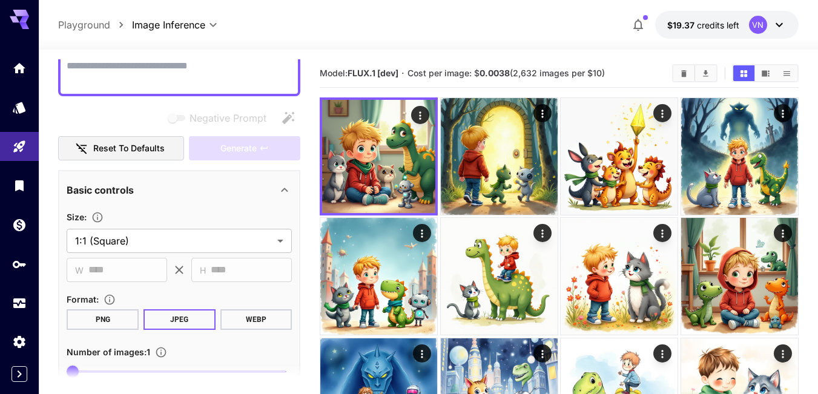
paste textarea "**********"
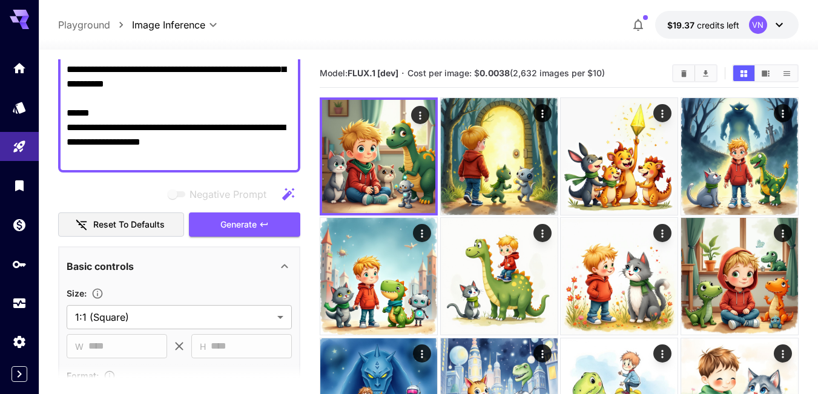
scroll to position [293, 0]
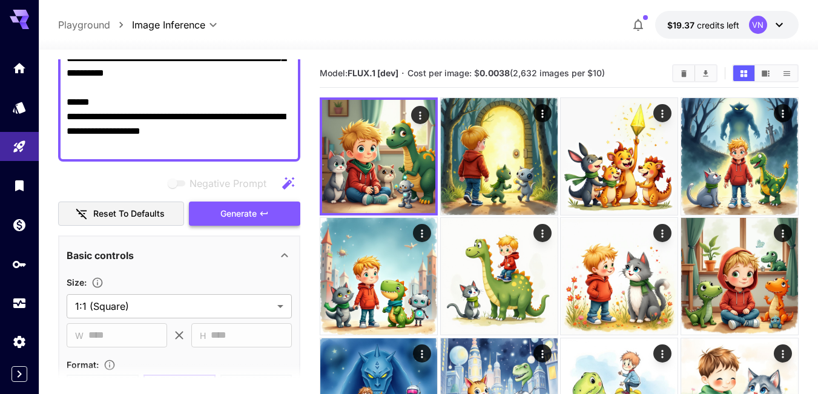
type textarea "**********"
click at [239, 211] on span "Generate" at bounding box center [238, 214] width 36 height 15
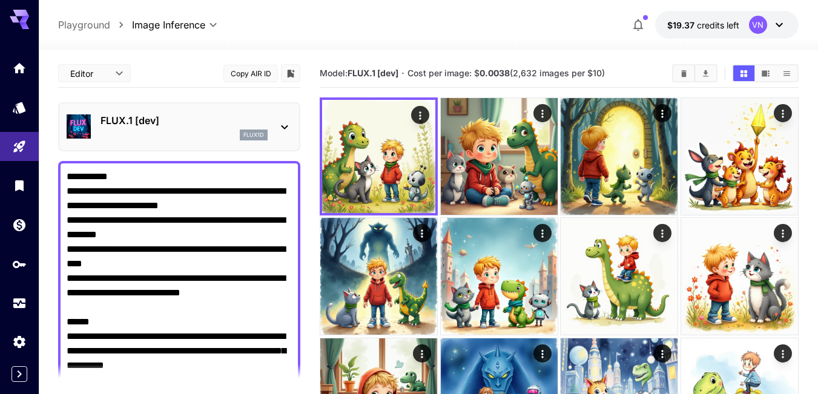
scroll to position [293, 0]
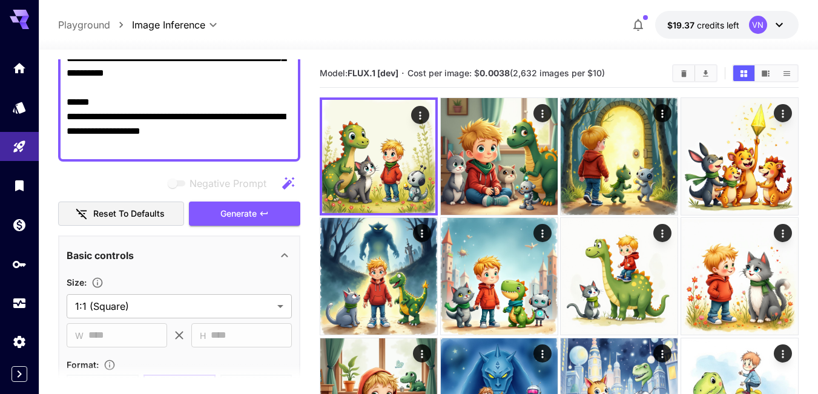
click at [191, 137] on textarea "**********" at bounding box center [179, 15] width 225 height 276
paste textarea
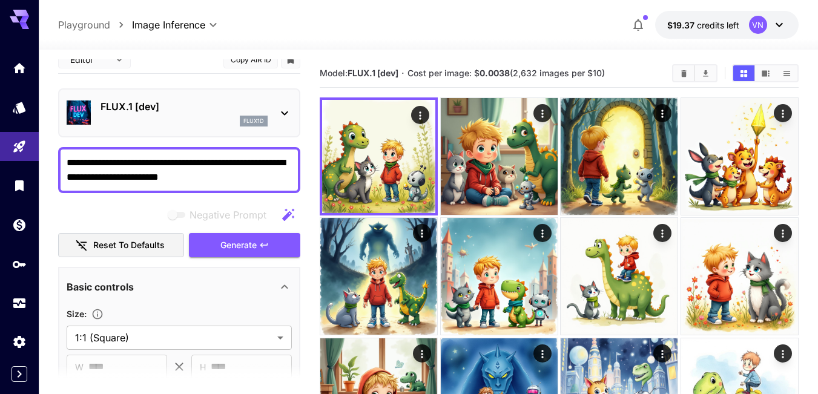
scroll to position [4, 0]
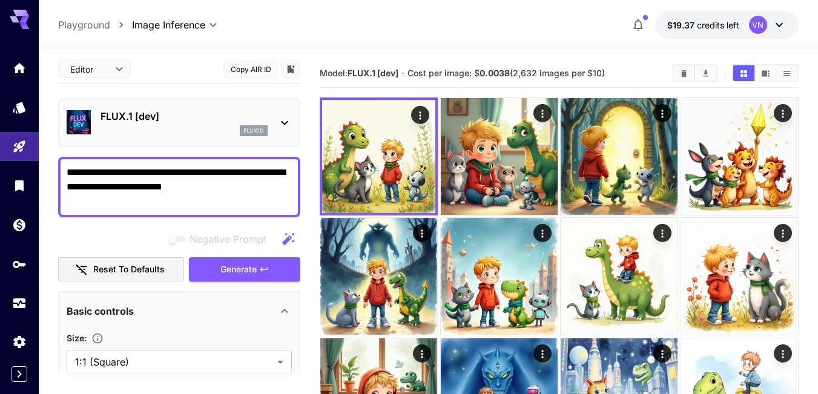
paste textarea "**********"
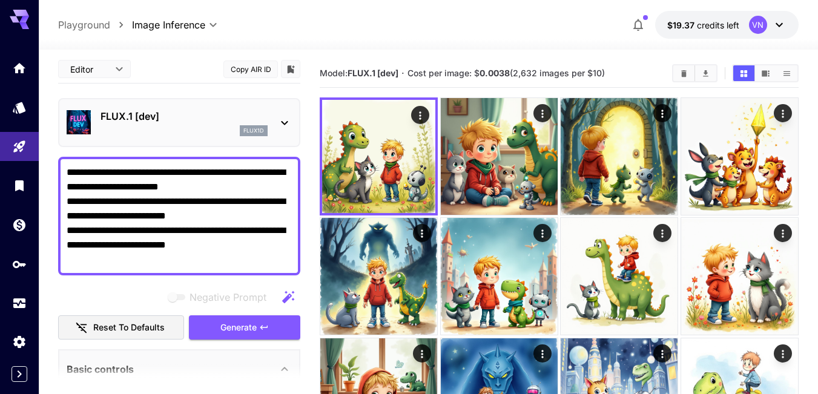
type textarea "**********"
click at [257, 326] on span "Generate" at bounding box center [238, 327] width 36 height 15
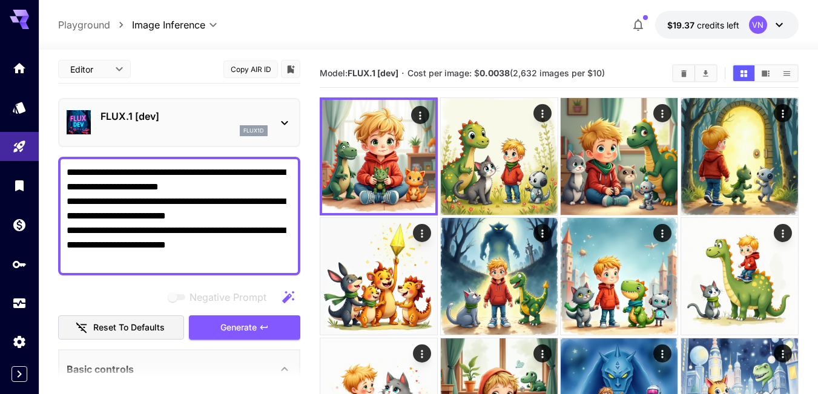
drag, startPoint x: 218, startPoint y: 247, endPoint x: 27, endPoint y: 168, distance: 207.2
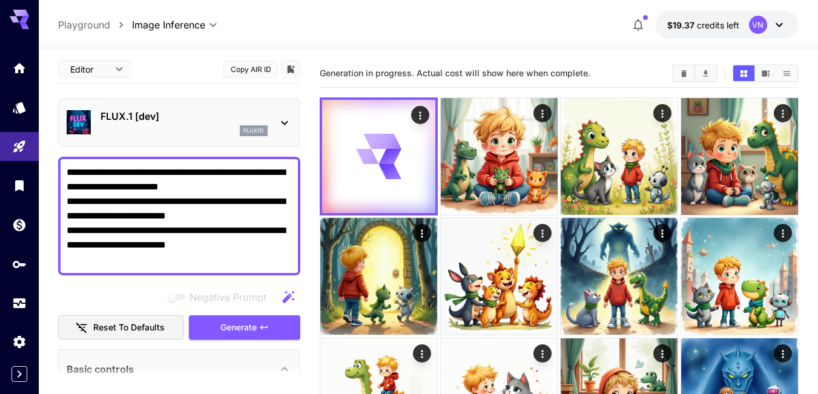
click at [215, 197] on textarea "**********" at bounding box center [179, 216] width 225 height 102
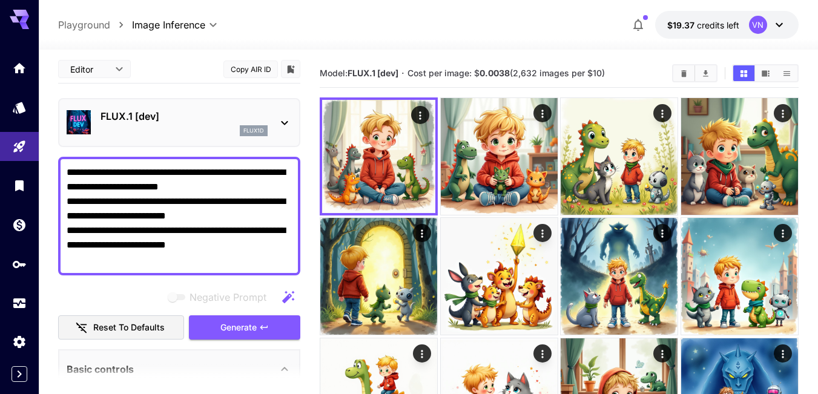
drag, startPoint x: 202, startPoint y: 245, endPoint x: 63, endPoint y: 166, distance: 159.5
click at [63, 166] on div "**********" at bounding box center [179, 216] width 242 height 119
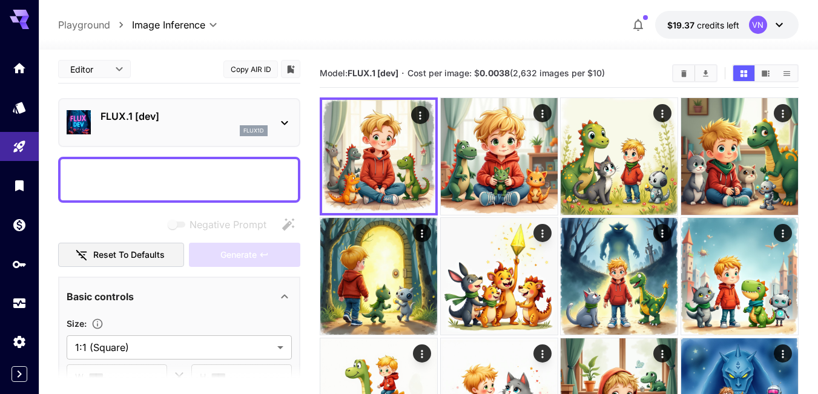
click at [93, 182] on textarea "Negative Prompt" at bounding box center [179, 179] width 225 height 29
paste textarea "**********"
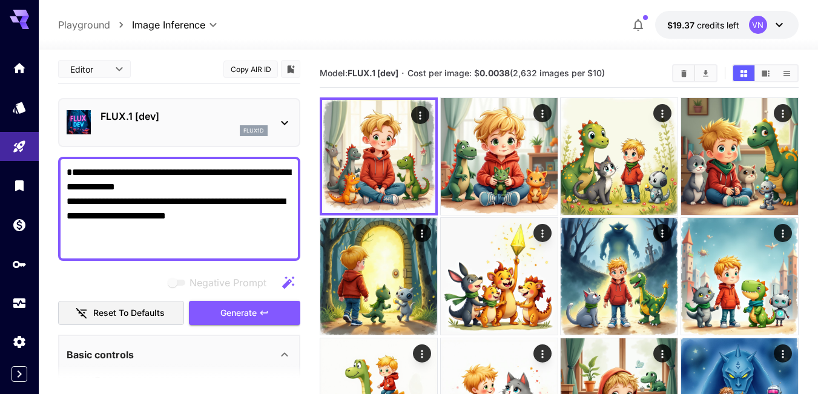
click at [79, 166] on textarea "**********" at bounding box center [179, 208] width 225 height 87
paste textarea "**********"
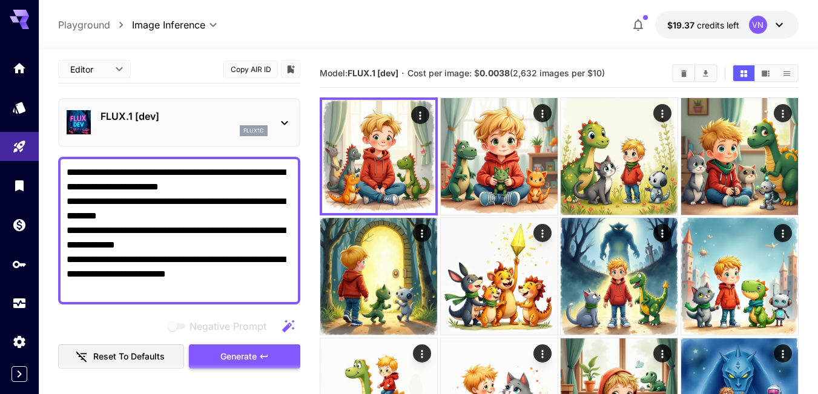
type textarea "**********"
click at [238, 352] on span "Generate" at bounding box center [238, 356] width 36 height 15
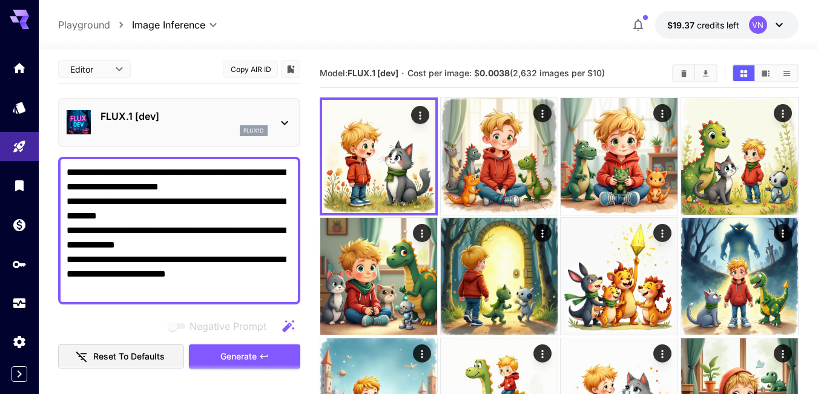
click at [178, 250] on textarea "**********" at bounding box center [179, 230] width 225 height 131
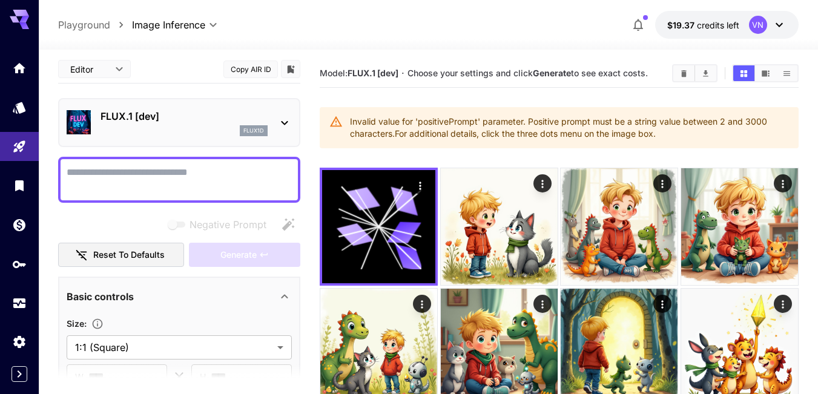
click at [175, 174] on textarea "Negative Prompt" at bounding box center [179, 179] width 225 height 29
click at [137, 185] on textarea "Negative Prompt" at bounding box center [179, 179] width 225 height 29
click at [82, 182] on textarea "Negative Prompt" at bounding box center [179, 179] width 225 height 29
click at [82, 170] on textarea "Negative Prompt" at bounding box center [179, 179] width 225 height 29
click at [78, 187] on textarea "Negative Prompt" at bounding box center [179, 179] width 225 height 29
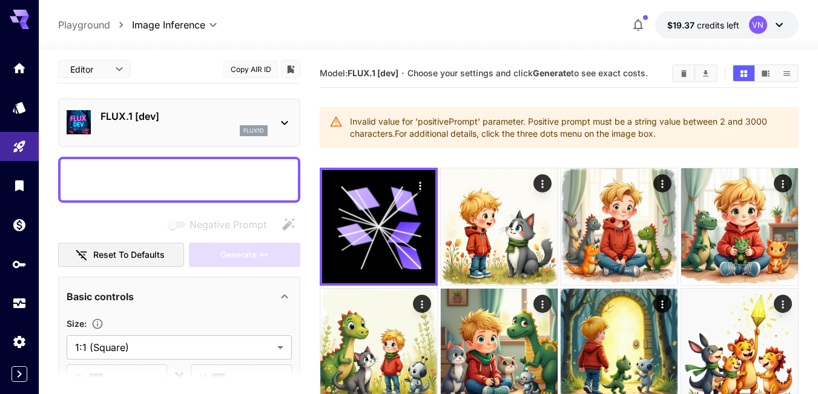
paste textarea "**********"
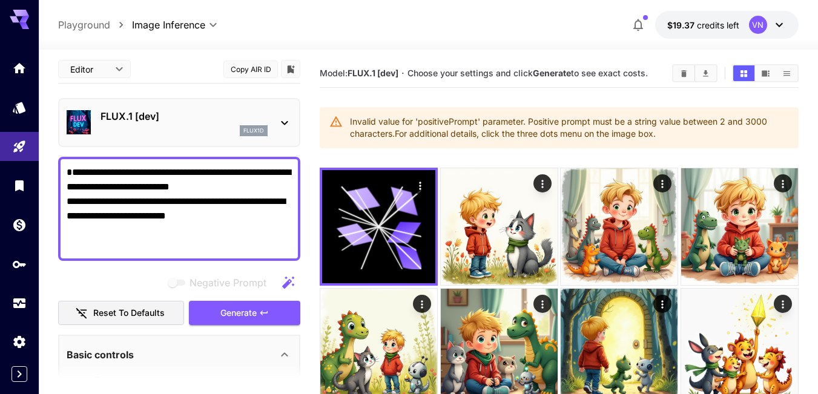
click at [98, 161] on div "**********" at bounding box center [179, 209] width 242 height 104
click at [96, 165] on textarea "**********" at bounding box center [179, 208] width 225 height 87
paste textarea "**********"
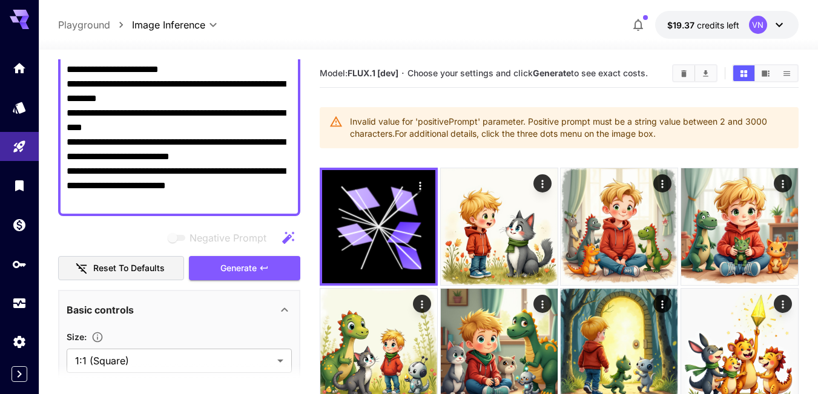
scroll to position [125, 0]
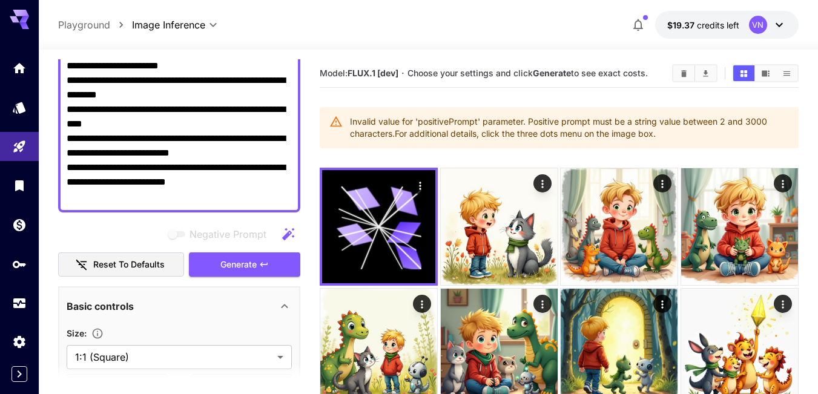
type textarea "**********"
click at [237, 266] on span "Generate" at bounding box center [238, 264] width 36 height 15
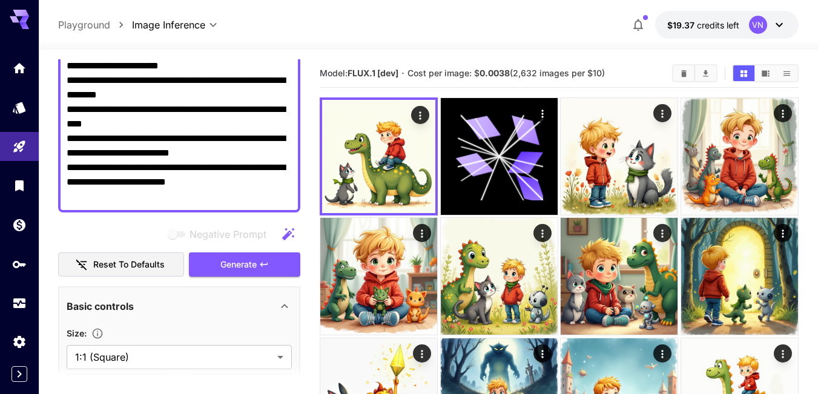
click at [211, 185] on textarea "**********" at bounding box center [179, 124] width 225 height 160
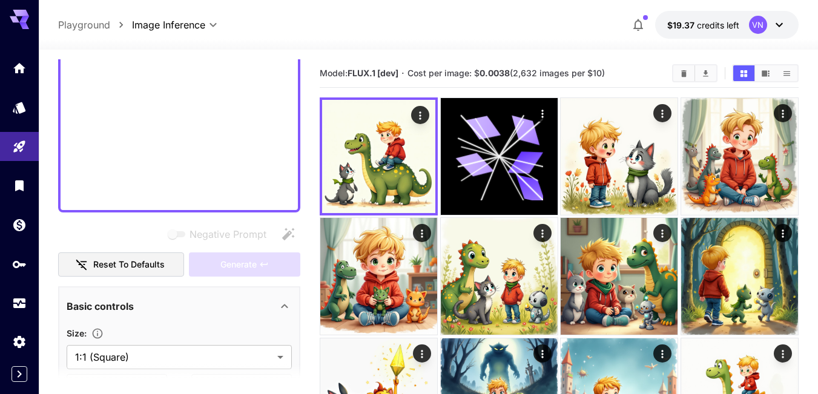
scroll to position [111, 0]
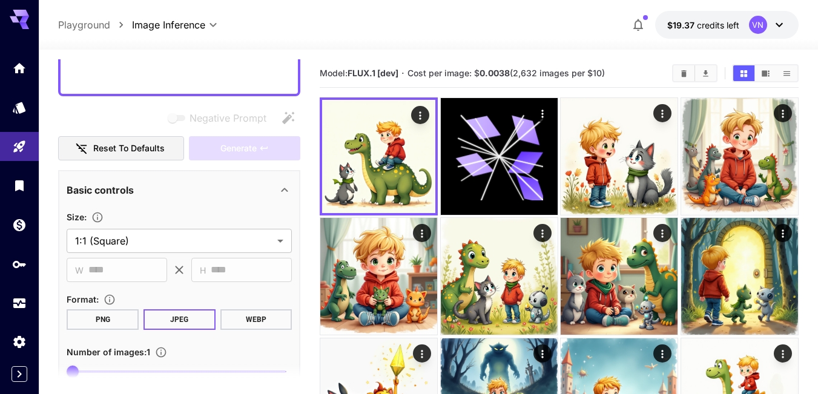
paste textarea "**********"
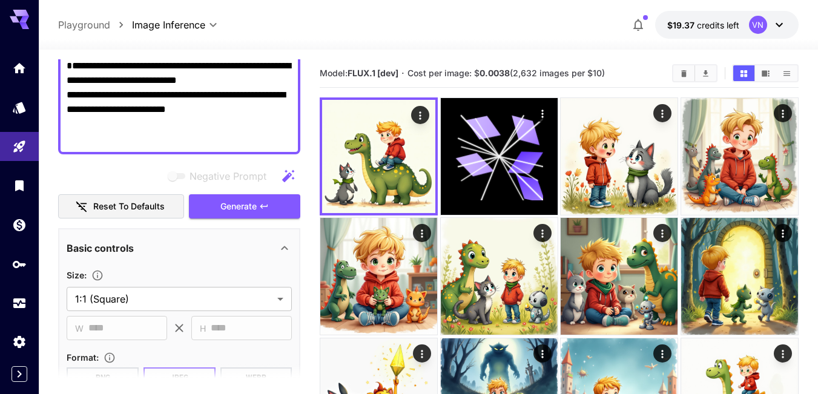
click at [75, 65] on textarea "**********" at bounding box center [179, 102] width 225 height 87
paste textarea "**********"
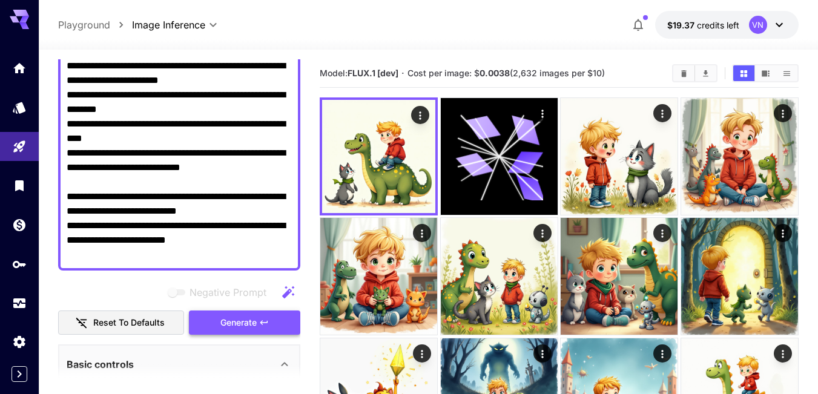
type textarea "**********"
click at [236, 324] on span "Generate" at bounding box center [238, 323] width 36 height 15
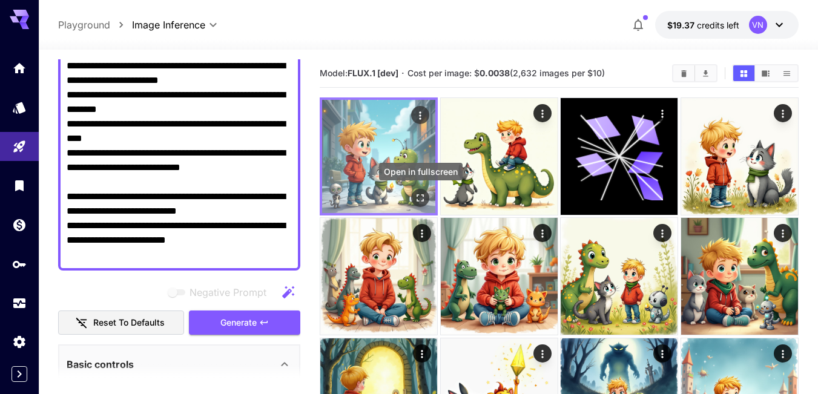
click at [416, 196] on icon "Open in fullscreen" at bounding box center [420, 198] width 12 height 12
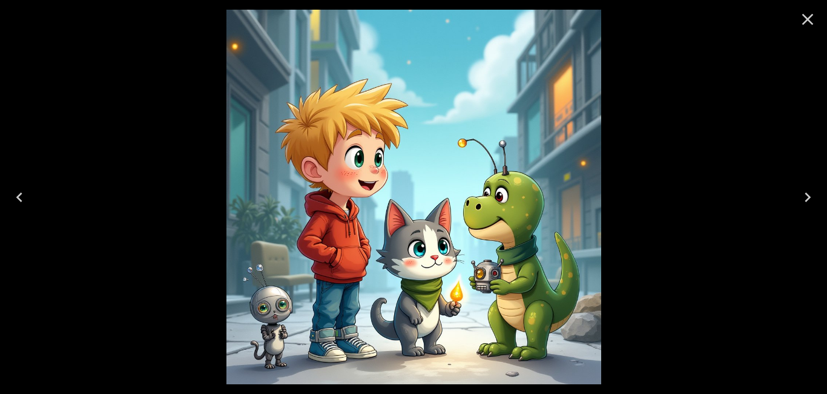
click at [805, 199] on icon "Next" at bounding box center [807, 197] width 19 height 19
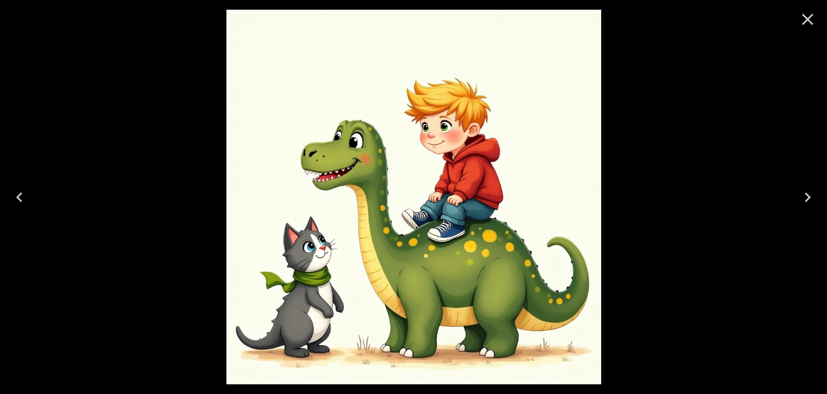
click at [805, 199] on icon "Next" at bounding box center [807, 197] width 19 height 19
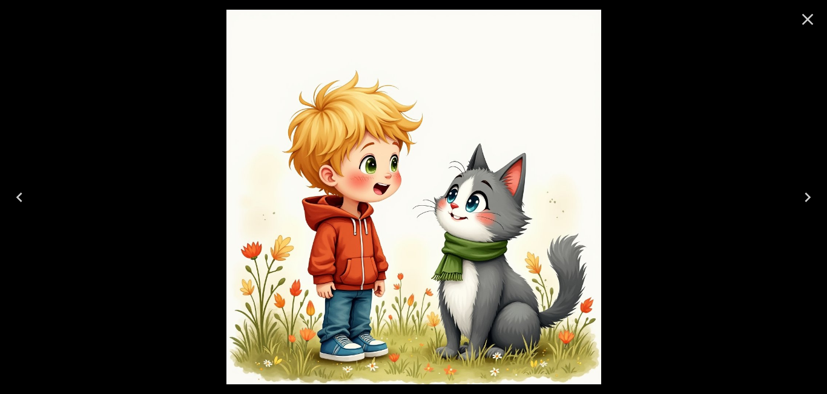
click at [805, 199] on icon "Next" at bounding box center [807, 197] width 19 height 19
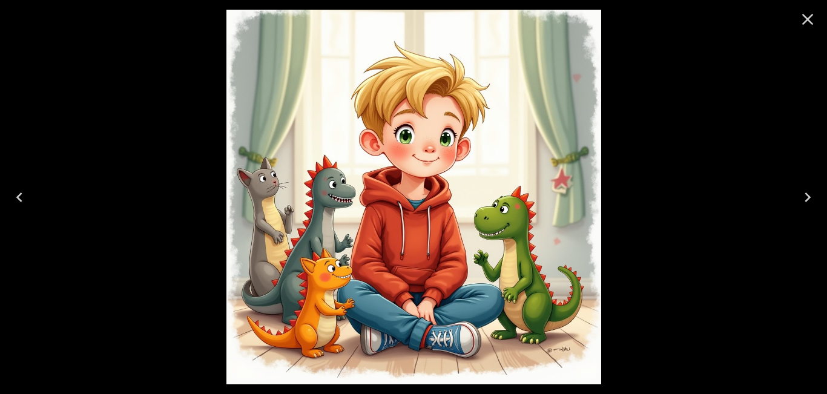
click at [801, 18] on icon "Close" at bounding box center [807, 19] width 19 height 19
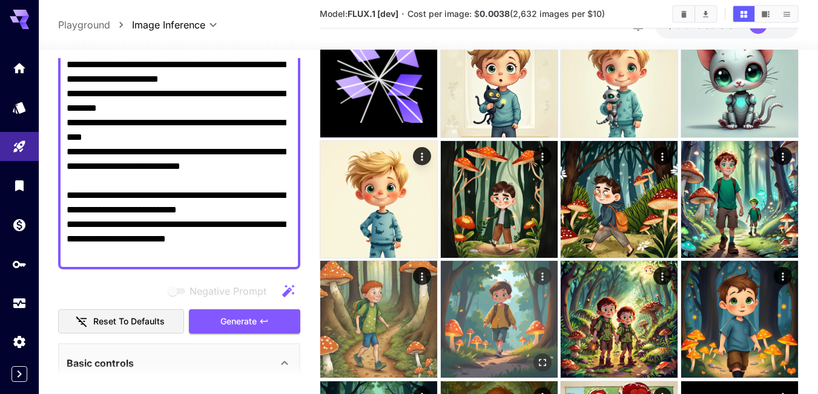
scroll to position [848, 0]
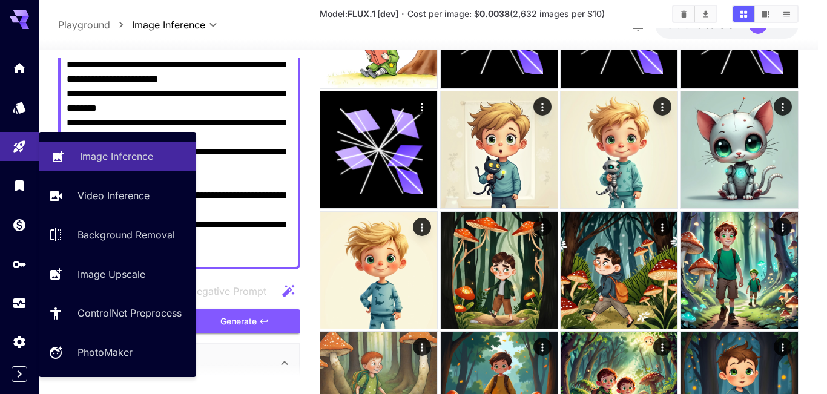
click at [86, 154] on p "Image Inference" at bounding box center [116, 156] width 73 height 15
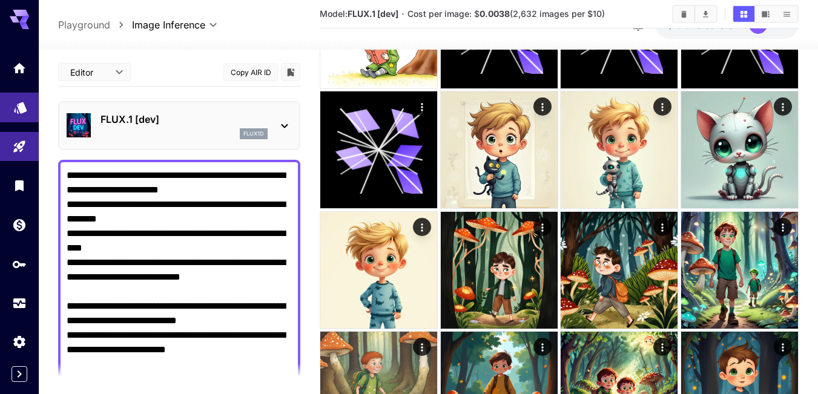
click at [11, 105] on link at bounding box center [19, 108] width 39 height 30
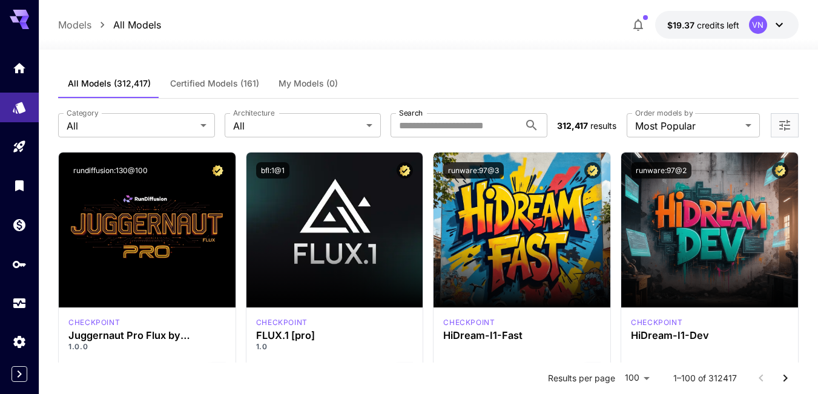
click at [231, 84] on span "Certified Models (161)" at bounding box center [214, 83] width 89 height 11
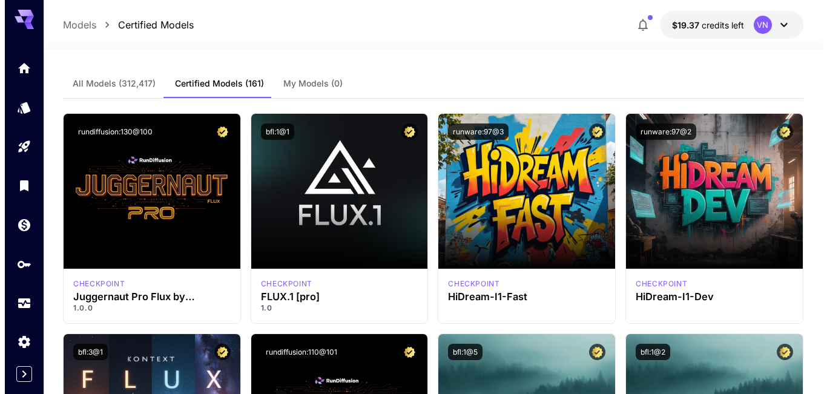
scroll to position [13, 0]
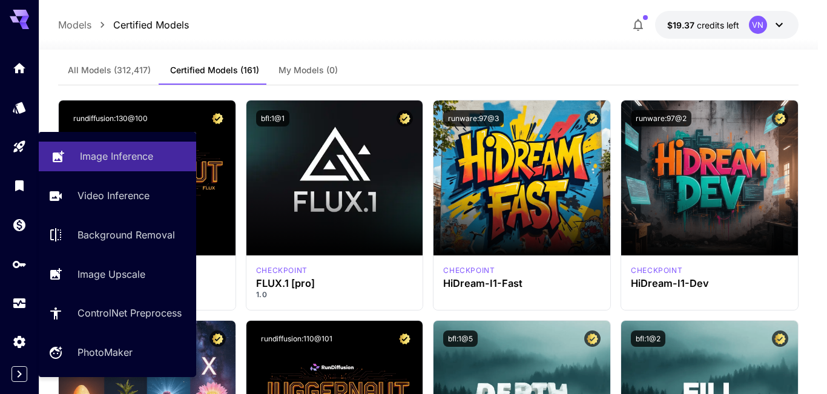
click at [92, 159] on p "Image Inference" at bounding box center [116, 156] width 73 height 15
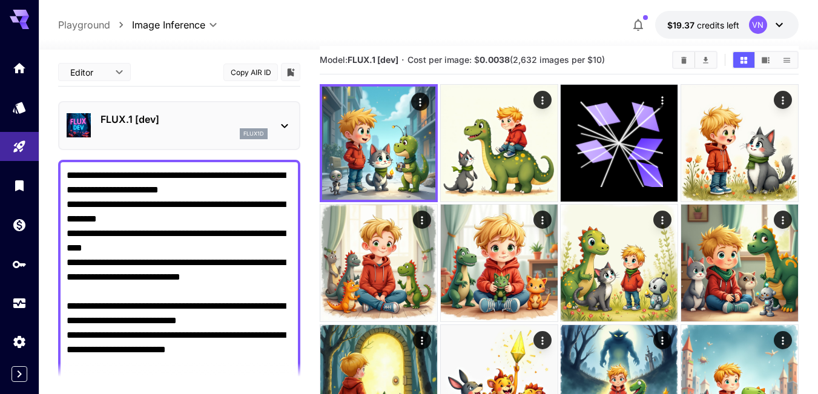
click at [273, 123] on div "FLUX.1 [dev] flux1d" at bounding box center [179, 125] width 225 height 37
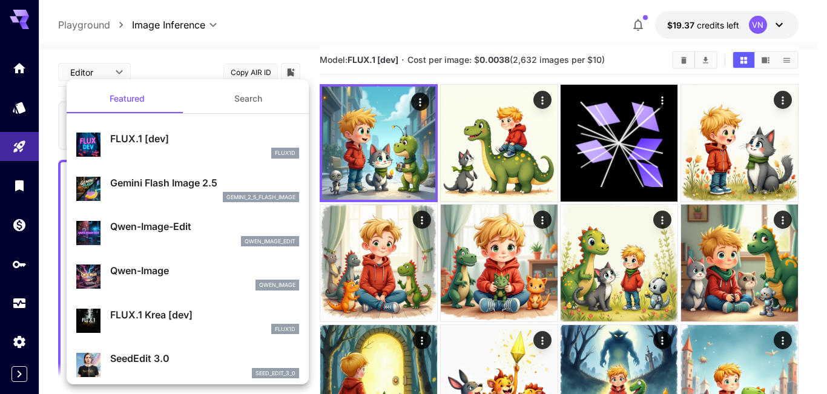
click at [238, 102] on button "Search" at bounding box center [248, 98] width 121 height 29
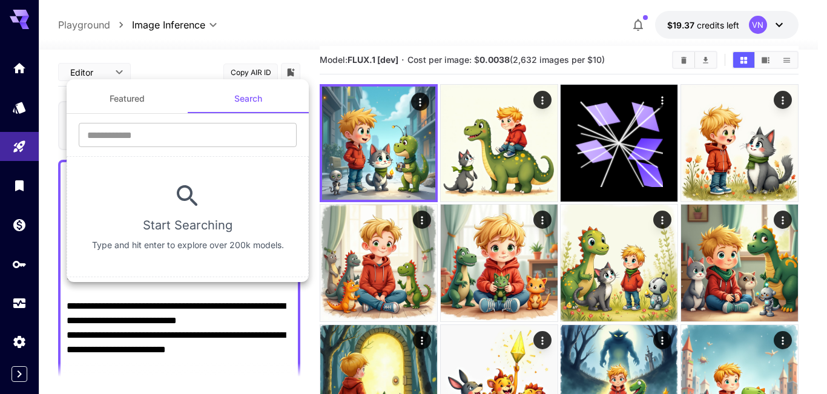
click at [158, 98] on button "Featured" at bounding box center [127, 98] width 121 height 29
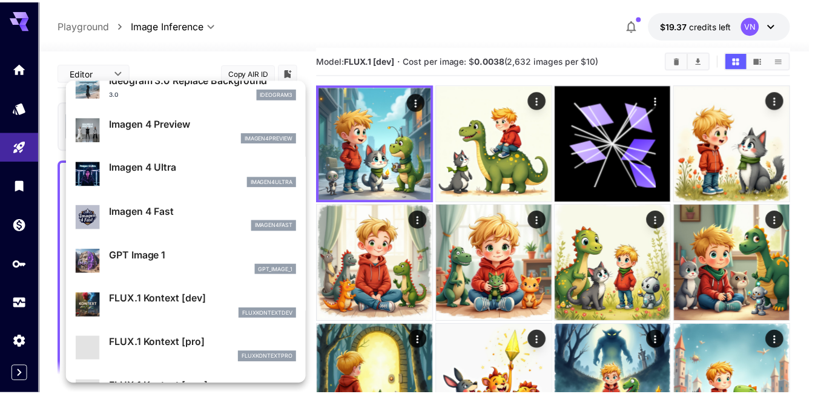
scroll to position [606, 0]
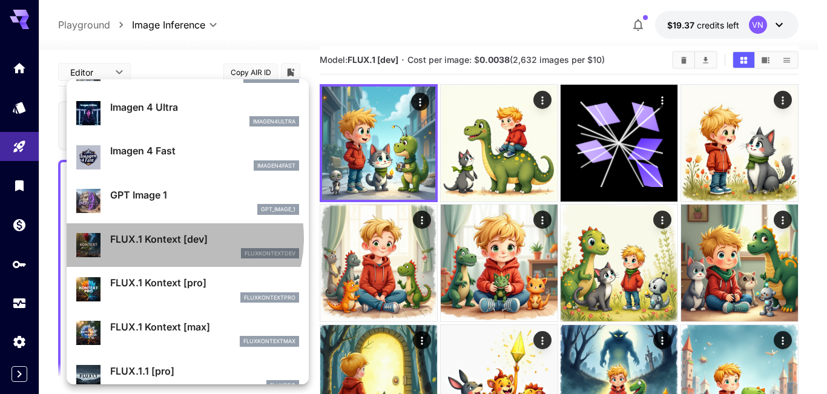
click at [174, 239] on p "FLUX.1 Kontext [dev]" at bounding box center [204, 239] width 189 height 15
type input "****"
type input "***"
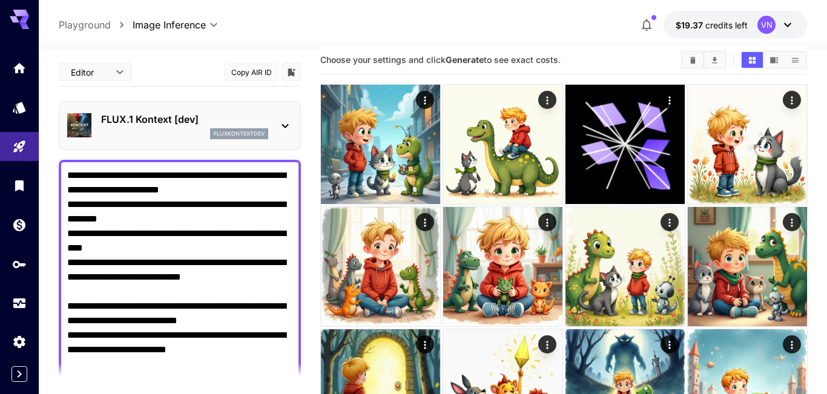
type input "*******"
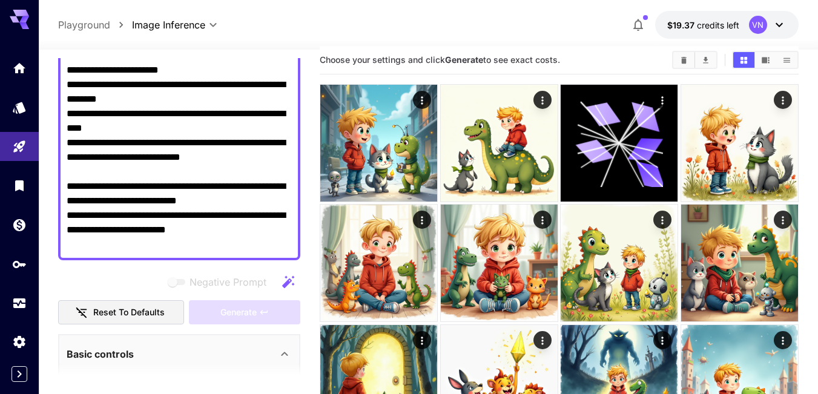
scroll to position [121, 0]
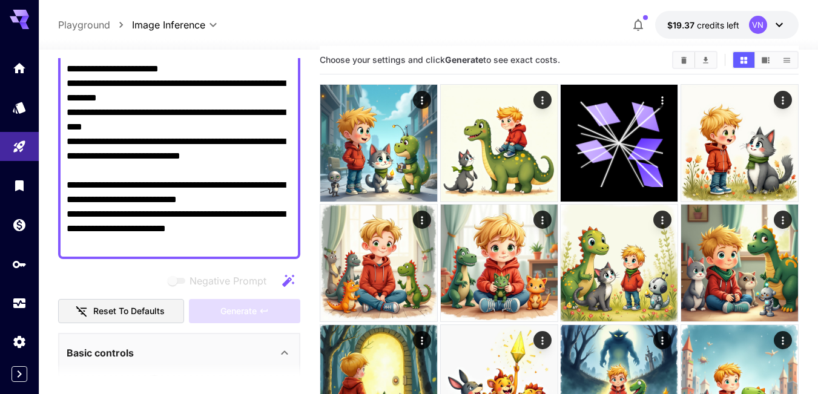
click at [188, 213] on textarea "**********" at bounding box center [179, 148] width 225 height 203
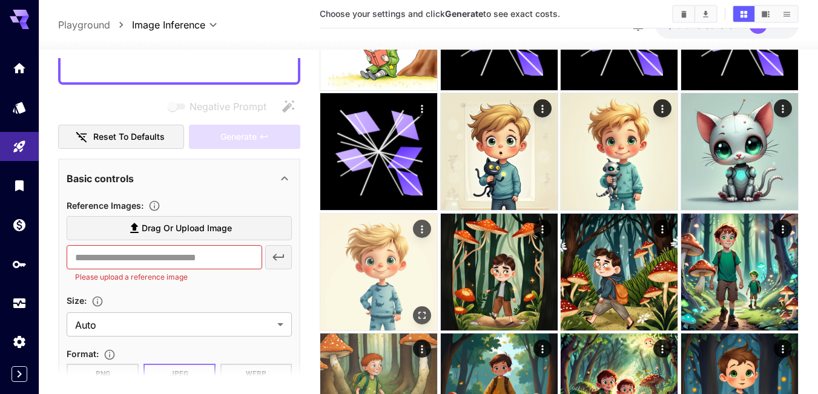
scroll to position [861, 0]
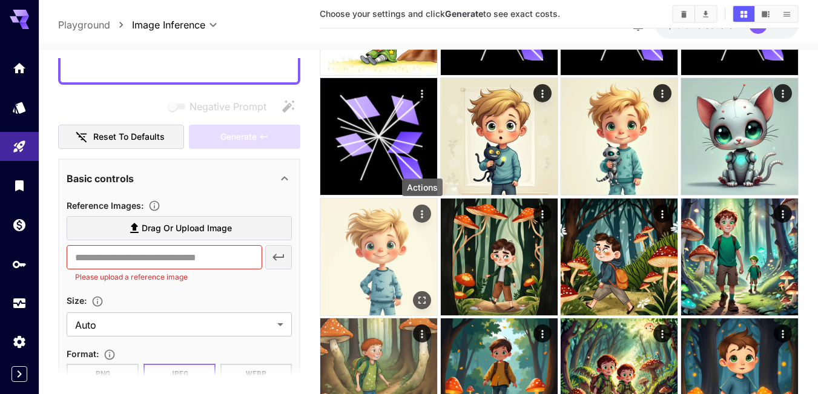
click at [420, 214] on icon "Actions" at bounding box center [422, 214] width 12 height 12
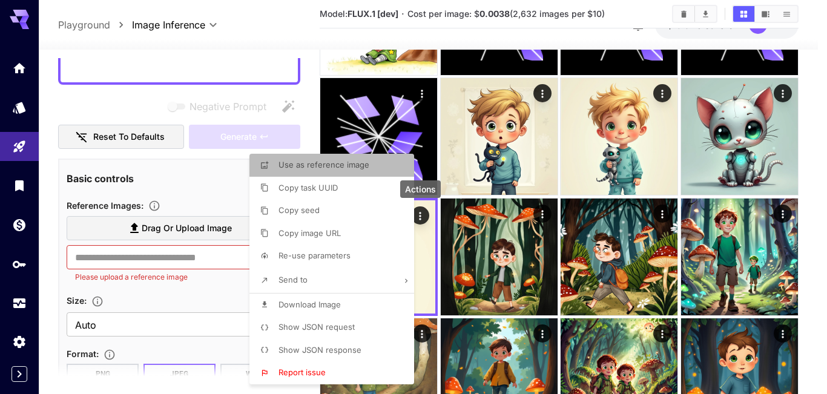
click at [340, 167] on span "Use as reference image" at bounding box center [324, 165] width 91 height 10
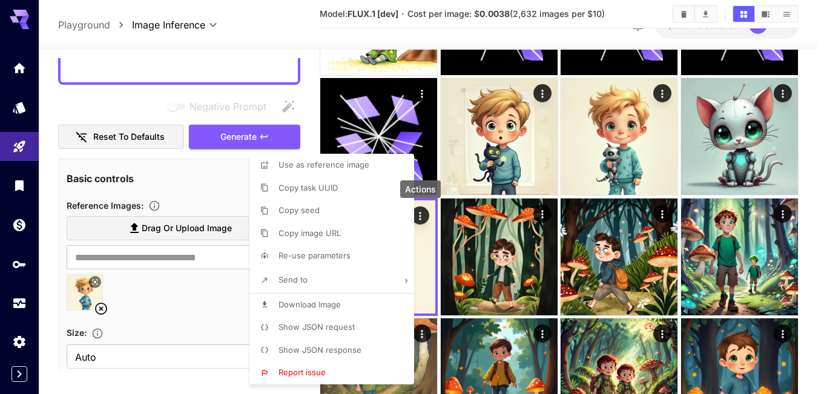
click at [157, 299] on div at bounding box center [413, 197] width 827 height 394
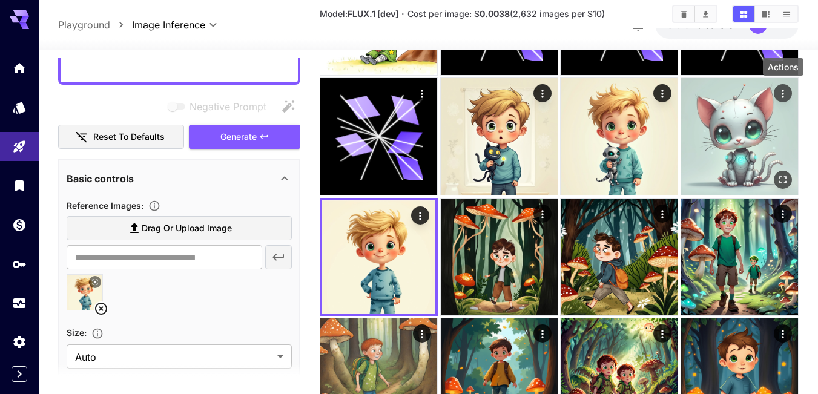
click at [786, 90] on icon "Actions" at bounding box center [783, 94] width 12 height 12
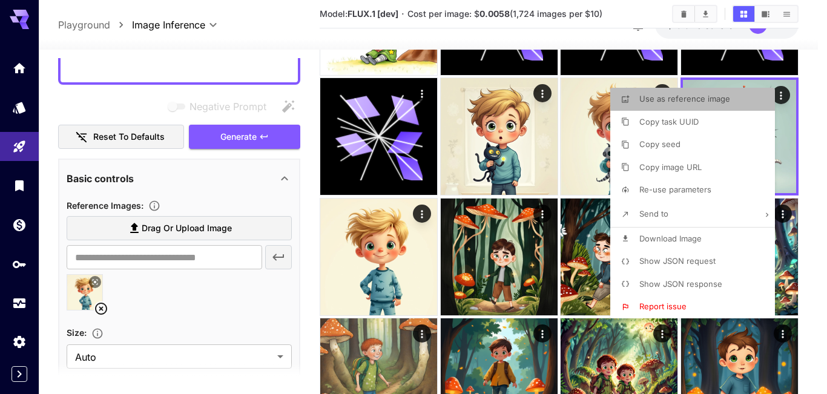
click at [689, 101] on span "Use as reference image" at bounding box center [685, 99] width 91 height 10
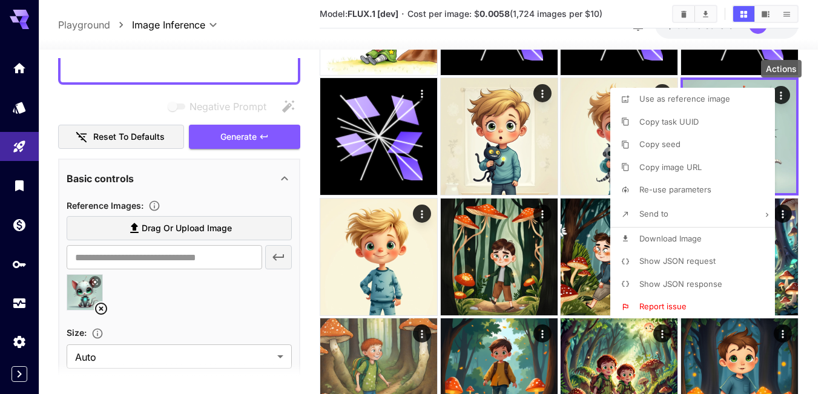
click at [425, 216] on div at bounding box center [413, 197] width 827 height 394
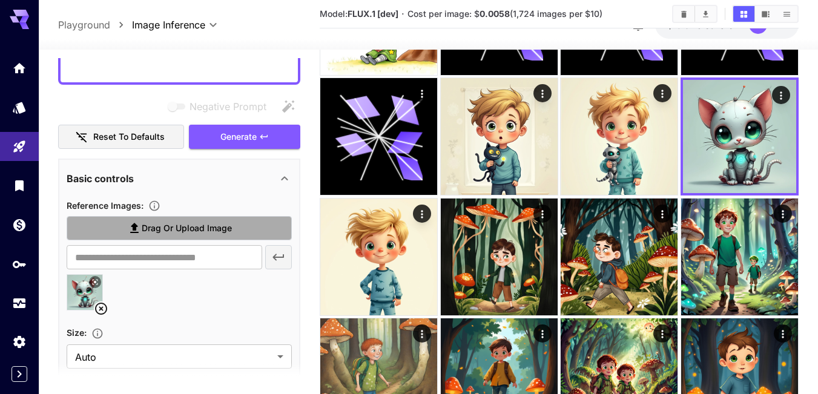
click at [205, 231] on span "Drag or upload image" at bounding box center [187, 228] width 90 height 15
click at [0, 0] on input "Drag or upload image" at bounding box center [0, 0] width 0 height 0
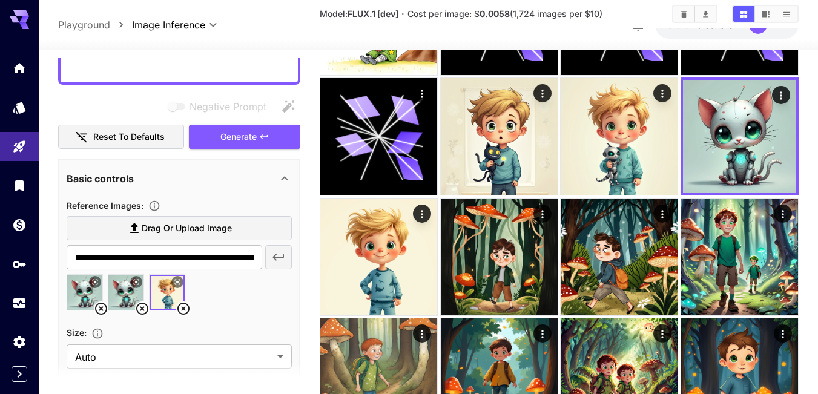
type input "**********"
click at [101, 309] on icon at bounding box center [101, 309] width 12 height 12
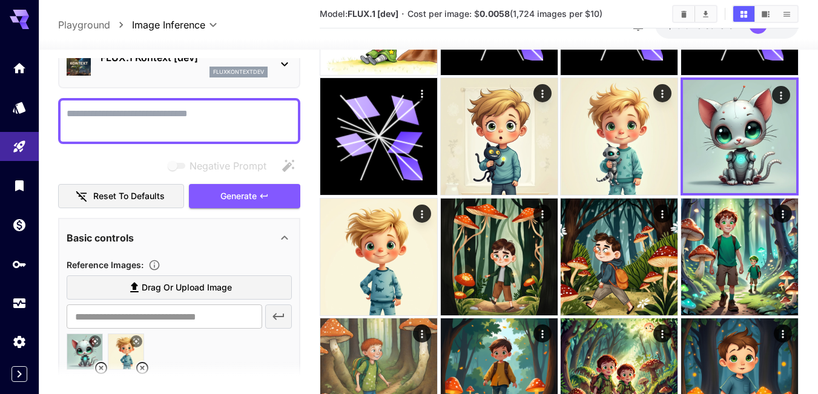
scroll to position [0, 0]
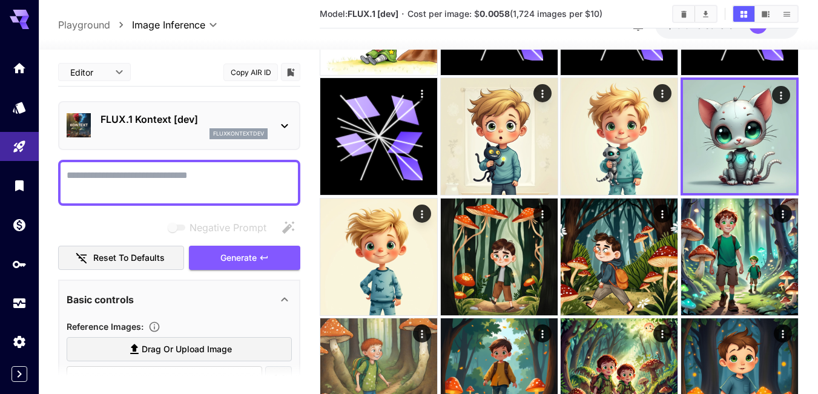
click at [131, 179] on textarea "Negative Prompt" at bounding box center [179, 182] width 225 height 29
paste textarea "**********"
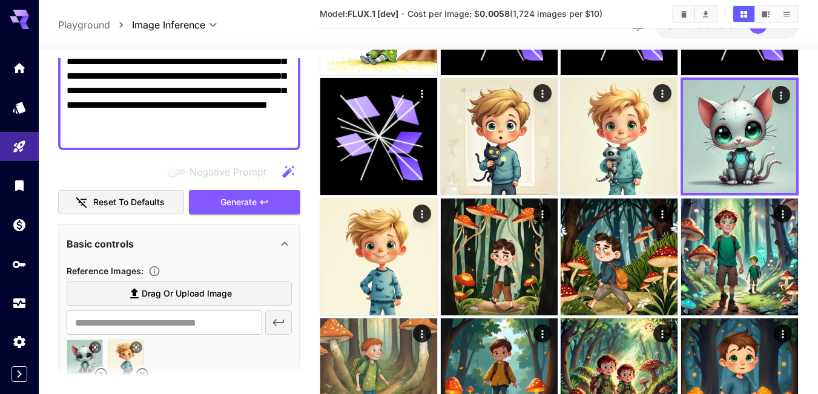
scroll to position [182, 0]
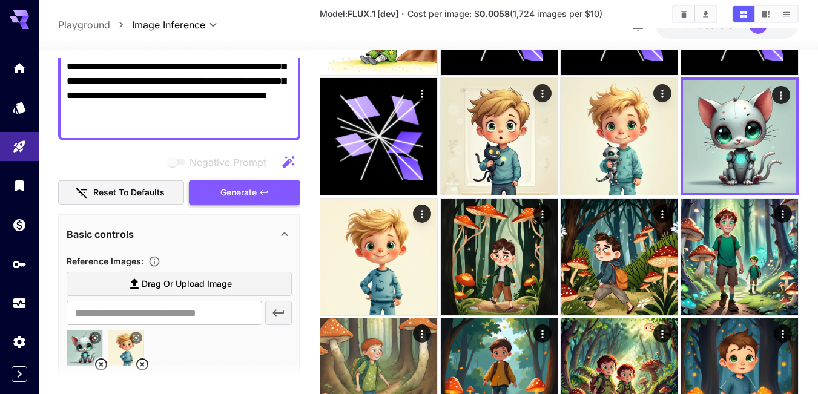
type textarea "**********"
click at [242, 192] on span "Generate" at bounding box center [238, 192] width 36 height 15
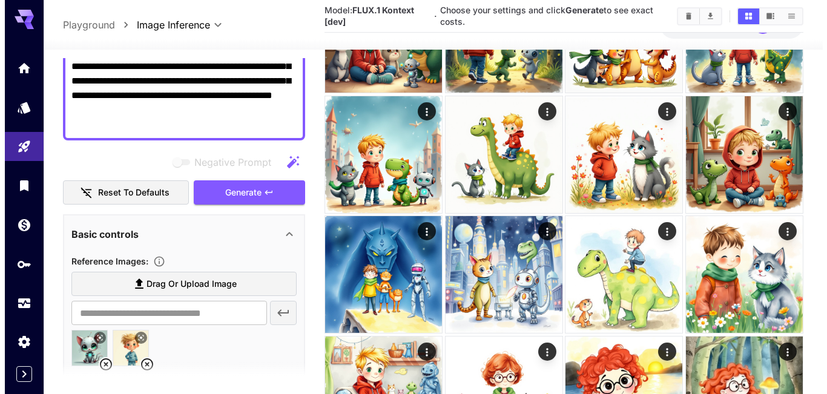
scroll to position [0, 0]
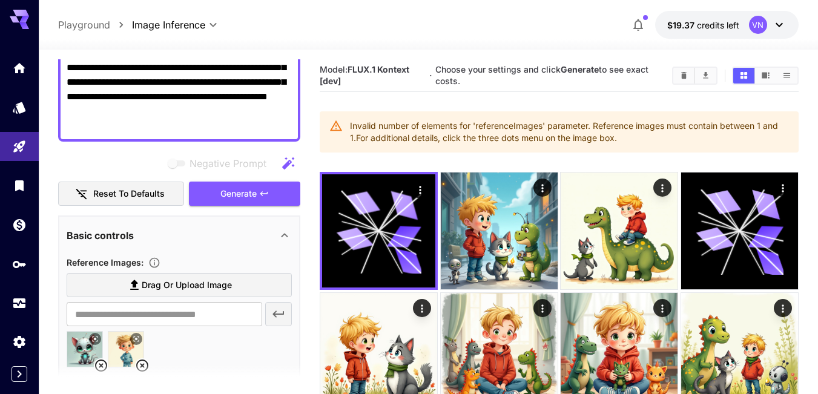
drag, startPoint x: 630, startPoint y: 138, endPoint x: 349, endPoint y: 122, distance: 281.4
click at [349, 122] on div "Invalid number of elements for 'referenceImages' parameter. Reference images mu…" at bounding box center [559, 131] width 479 height 41
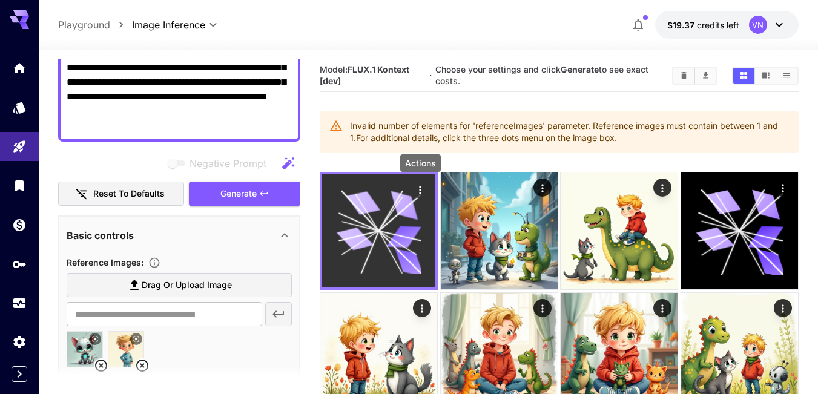
click at [417, 190] on icon "Actions" at bounding box center [420, 190] width 12 height 12
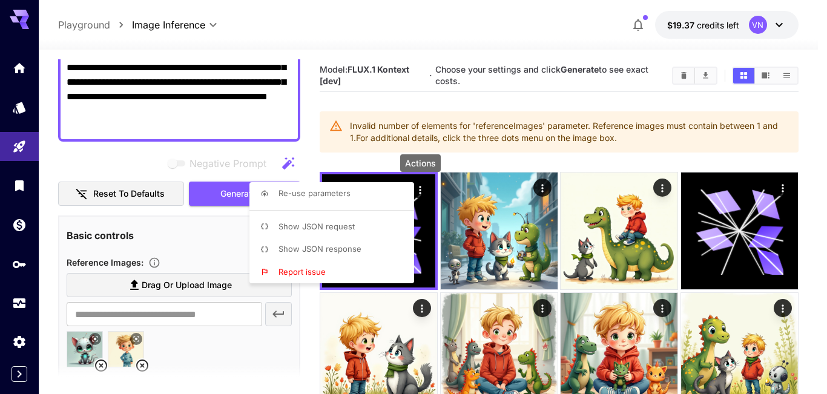
click at [302, 272] on span "Report issue" at bounding box center [302, 272] width 47 height 10
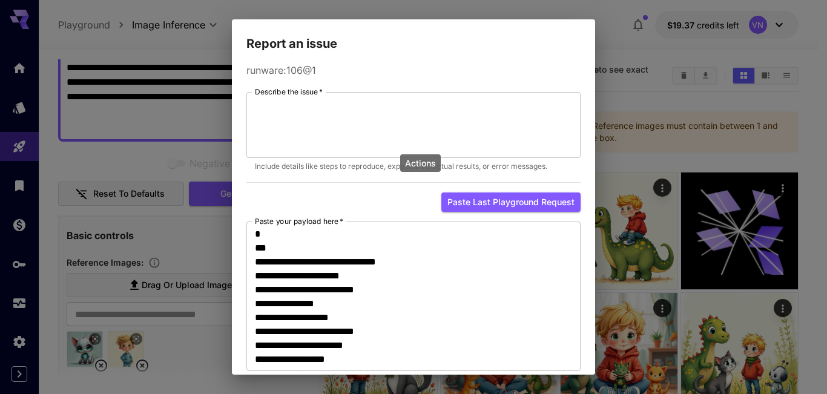
click at [643, 93] on div "Report an issue runware:106@1 Describe the issue   * * Describe the issue   * I…" at bounding box center [413, 197] width 827 height 394
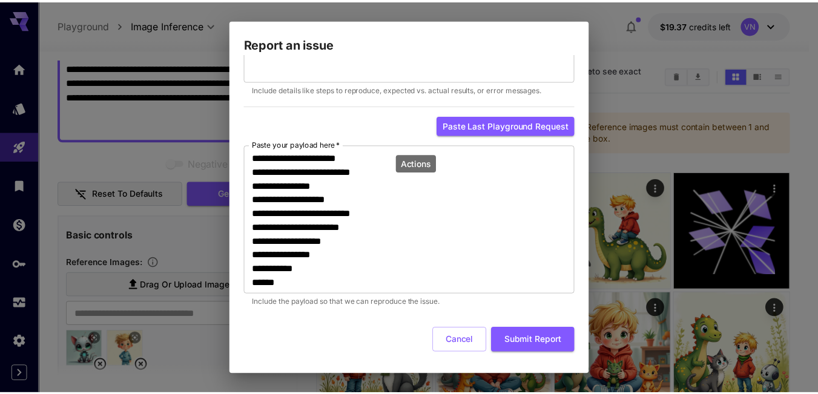
scroll to position [303, 0]
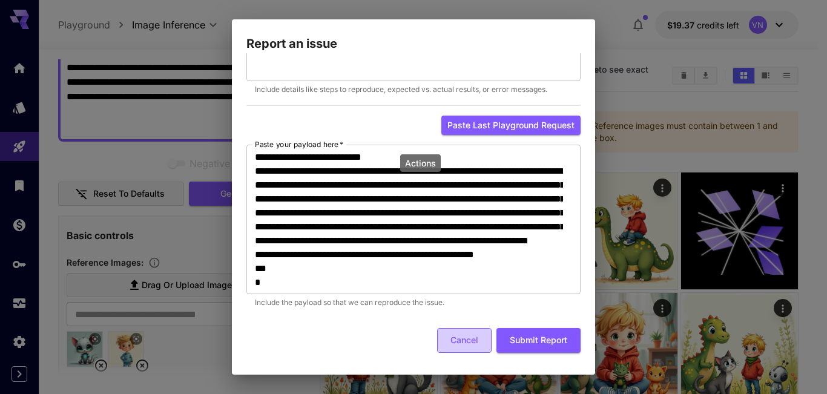
click at [457, 342] on button "Cancel" at bounding box center [464, 340] width 55 height 25
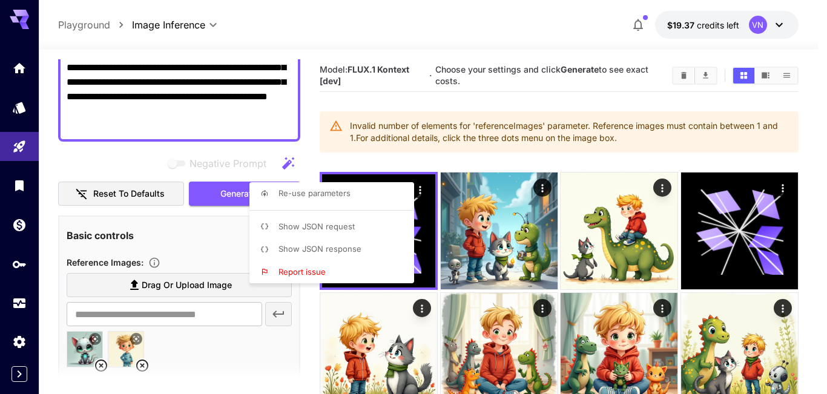
click at [67, 158] on div at bounding box center [413, 197] width 827 height 394
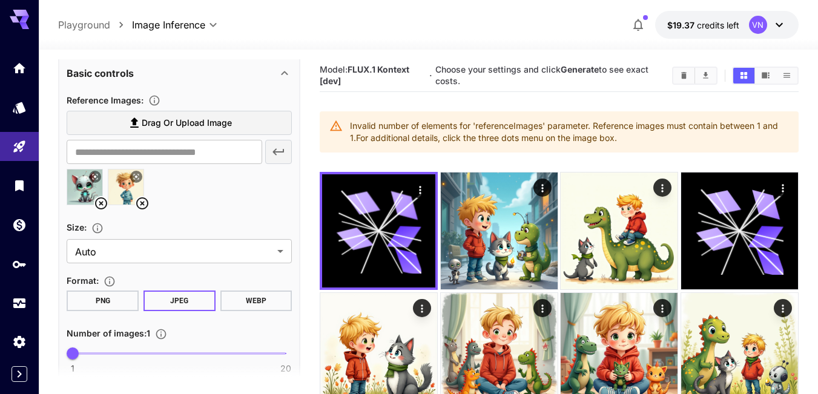
scroll to position [363, 0]
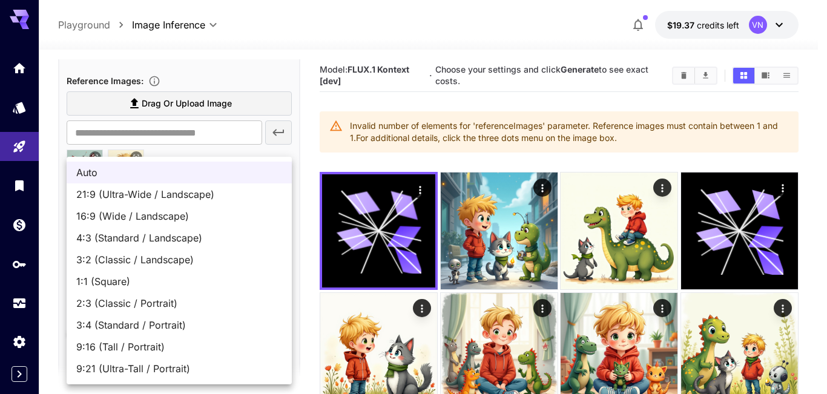
click at [327, 153] on div at bounding box center [413, 197] width 827 height 394
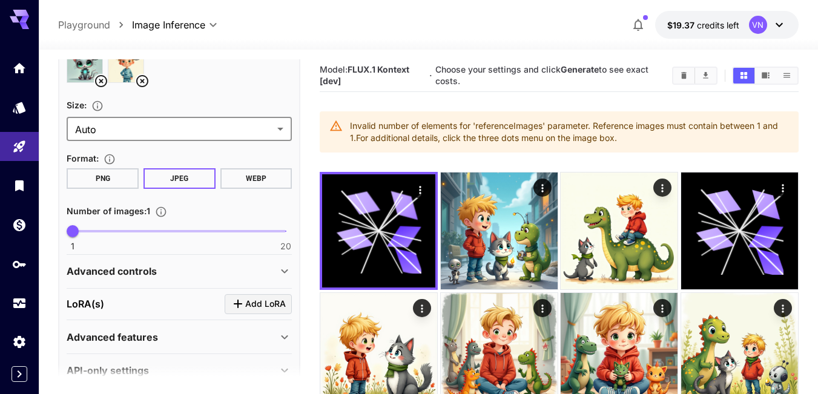
scroll to position [491, 0]
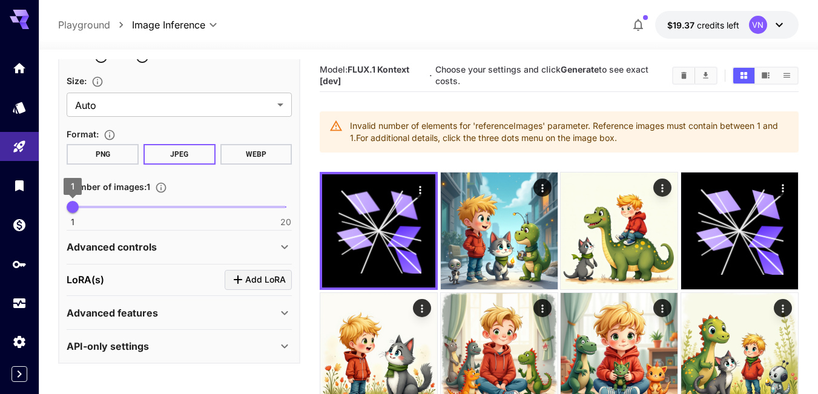
drag, startPoint x: 174, startPoint y: 237, endPoint x: 141, endPoint y: 202, distance: 48.4
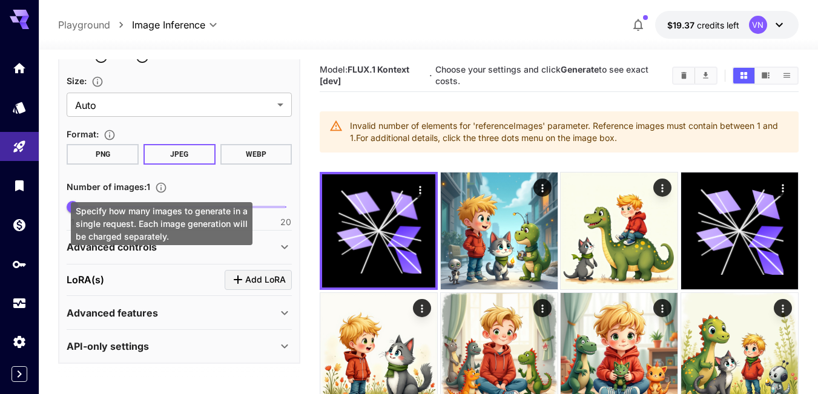
click at [160, 185] on icon "Specify how many images to generate in a single request. Each image generation …" at bounding box center [161, 188] width 12 height 12
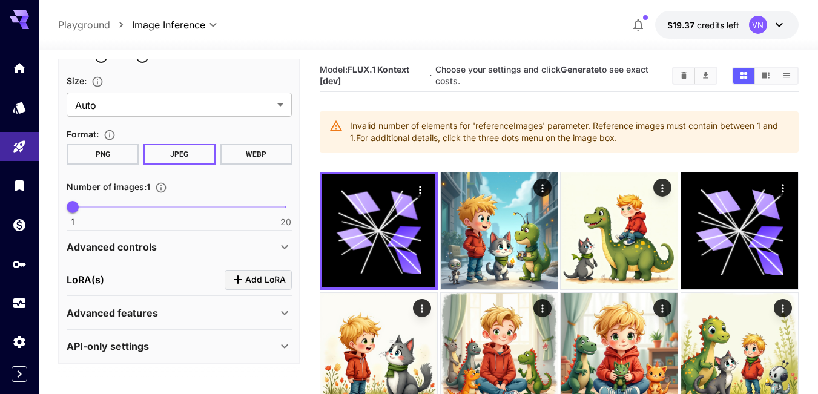
click at [184, 187] on div "Number of images : 1" at bounding box center [179, 186] width 225 height 15
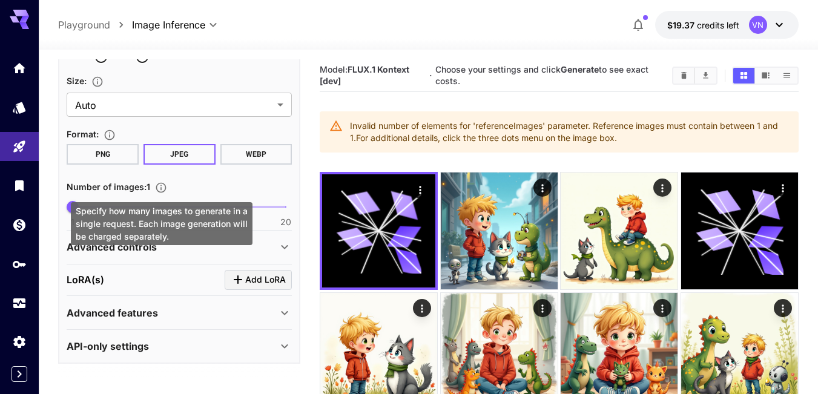
click at [162, 187] on icon "Specify how many images to generate in a single request. Each image generation …" at bounding box center [161, 188] width 12 height 12
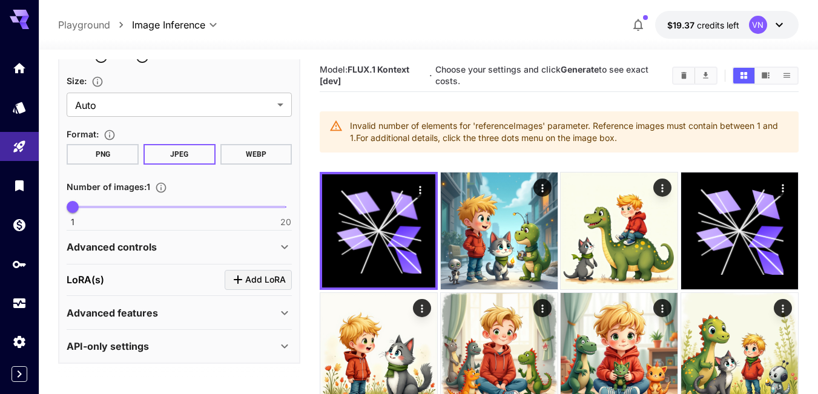
drag, startPoint x: 78, startPoint y: 213, endPoint x: 102, endPoint y: 217, distance: 24.6
click at [159, 188] on icon "Specify how many images to generate in a single request. Each image generation …" at bounding box center [161, 188] width 12 height 12
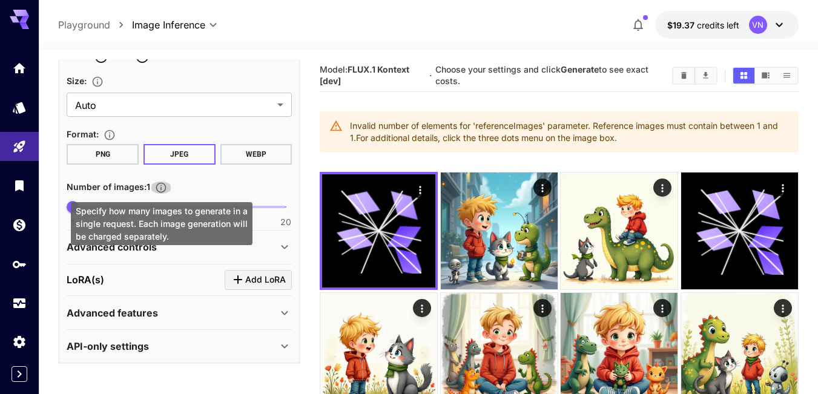
click at [161, 187] on icon "Specify how many images to generate in a single request. Each image generation …" at bounding box center [161, 188] width 12 height 12
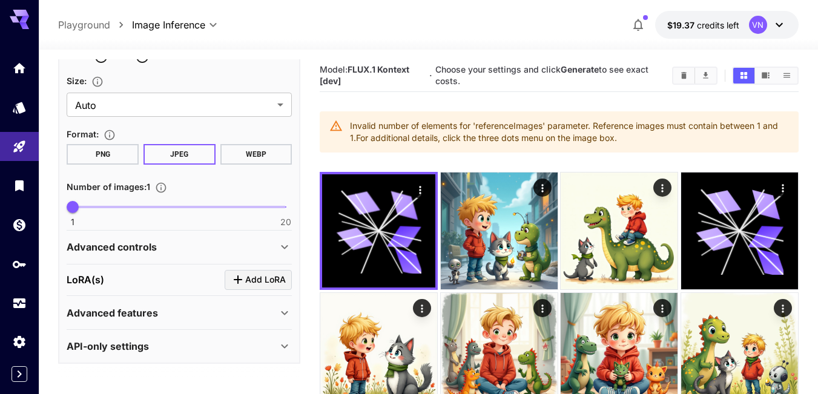
drag, startPoint x: 168, startPoint y: 233, endPoint x: 165, endPoint y: 213, distance: 20.2
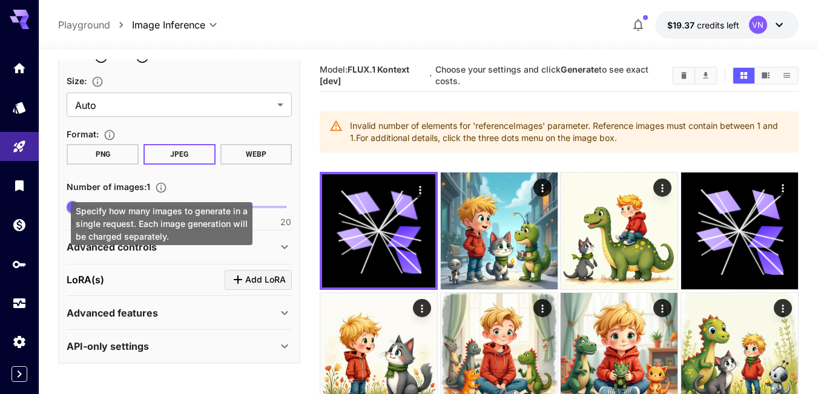
click at [163, 192] on icon "Specify how many images to generate in a single request. Each image generation …" at bounding box center [161, 188] width 10 height 10
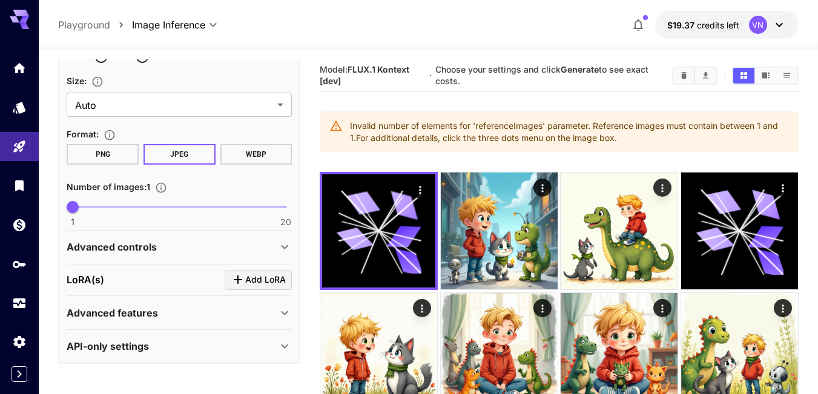
drag, startPoint x: 165, startPoint y: 231, endPoint x: 137, endPoint y: 225, distance: 29.2
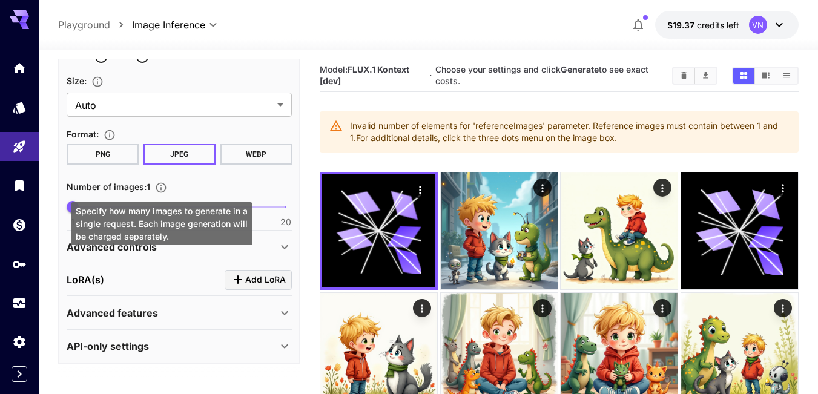
click at [160, 191] on icon "Specify how many images to generate in a single request. Each image generation …" at bounding box center [161, 188] width 12 height 12
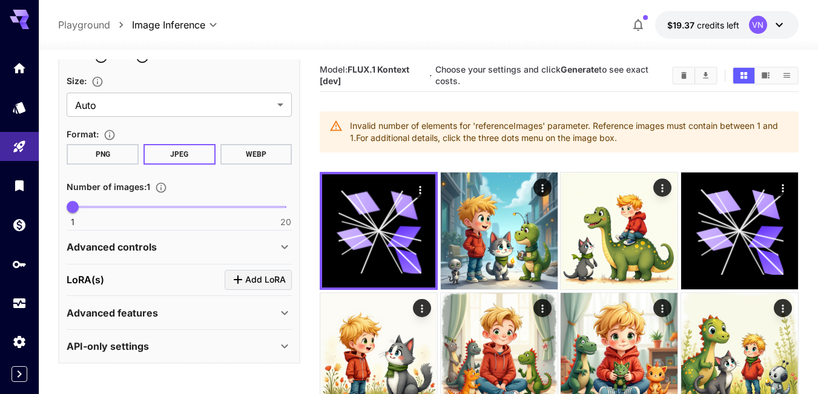
drag, startPoint x: 160, startPoint y: 217, endPoint x: 160, endPoint y: 231, distance: 13.9
drag, startPoint x: 68, startPoint y: 189, endPoint x: 141, endPoint y: 185, distance: 73.4
click at [141, 185] on span "Number of images : 1" at bounding box center [109, 187] width 84 height 10
drag, startPoint x: 73, startPoint y: 208, endPoint x: 97, endPoint y: 208, distance: 24.2
click at [97, 208] on span "3" at bounding box center [95, 207] width 12 height 12
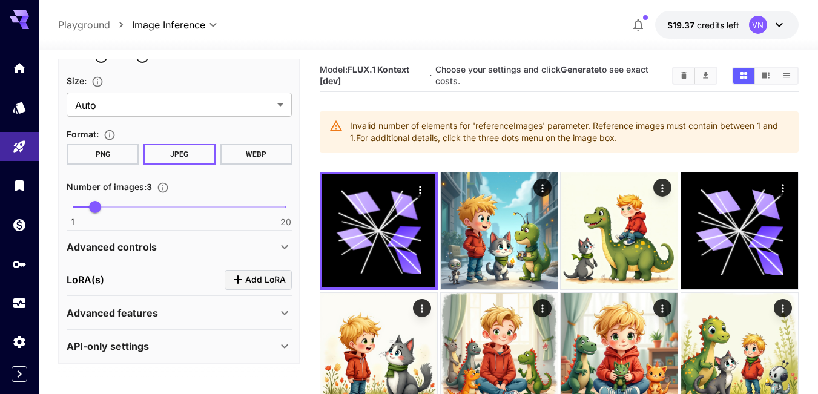
click at [198, 194] on div "Number of images : 3" at bounding box center [179, 186] width 225 height 15
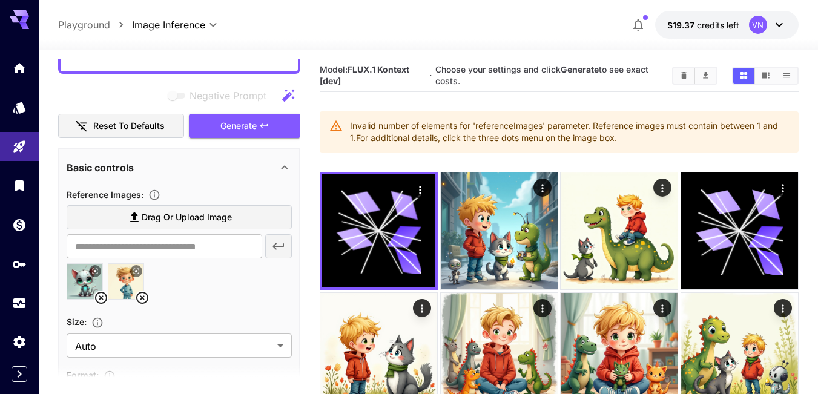
scroll to position [248, 0]
click at [150, 171] on div "Basic controls" at bounding box center [172, 169] width 211 height 15
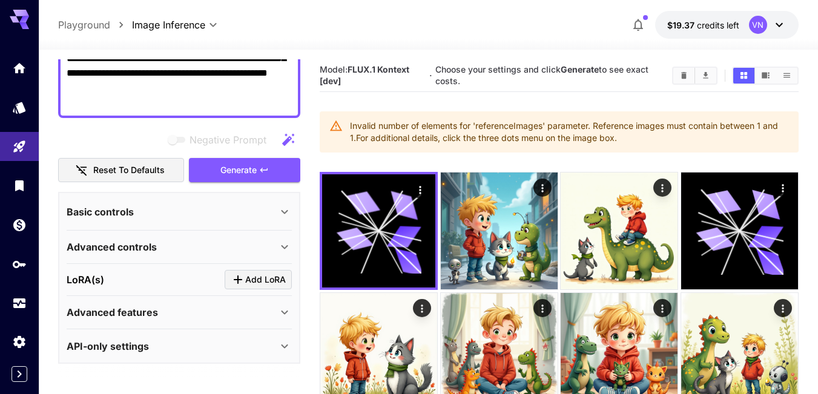
scroll to position [205, 0]
click at [144, 210] on div "Basic controls" at bounding box center [172, 212] width 211 height 15
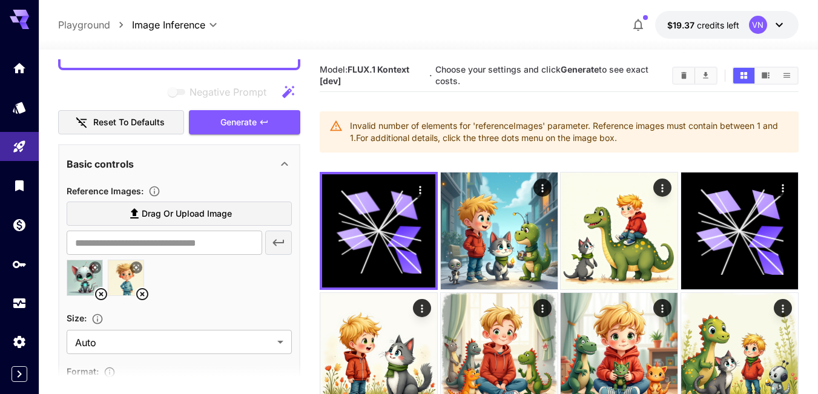
scroll to position [248, 0]
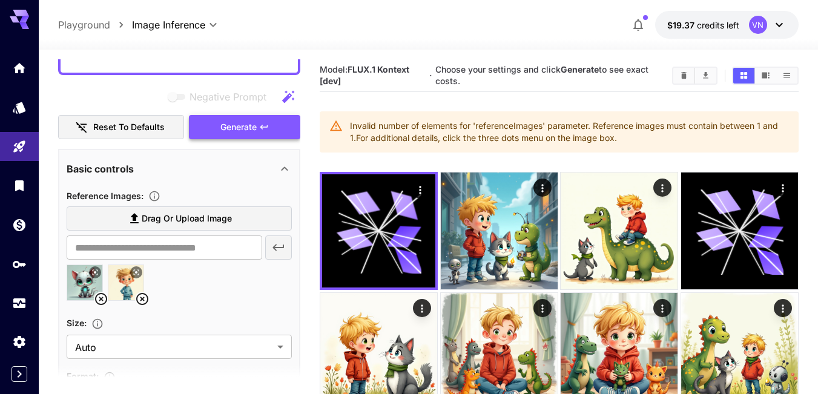
click at [243, 127] on span "Generate" at bounding box center [238, 127] width 36 height 15
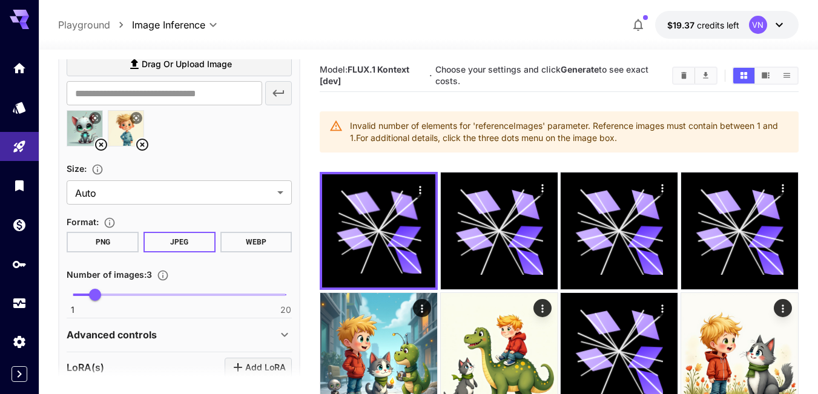
scroll to position [430, 0]
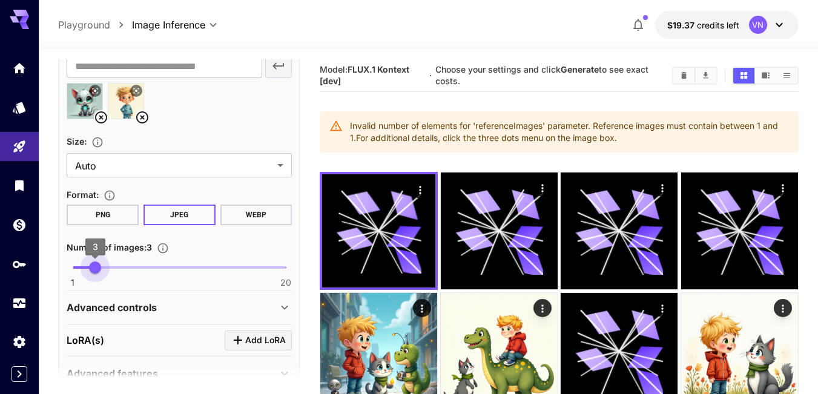
drag, startPoint x: 93, startPoint y: 266, endPoint x: 62, endPoint y: 267, distance: 30.9
click at [89, 267] on span "3" at bounding box center [95, 268] width 12 height 12
type input "*"
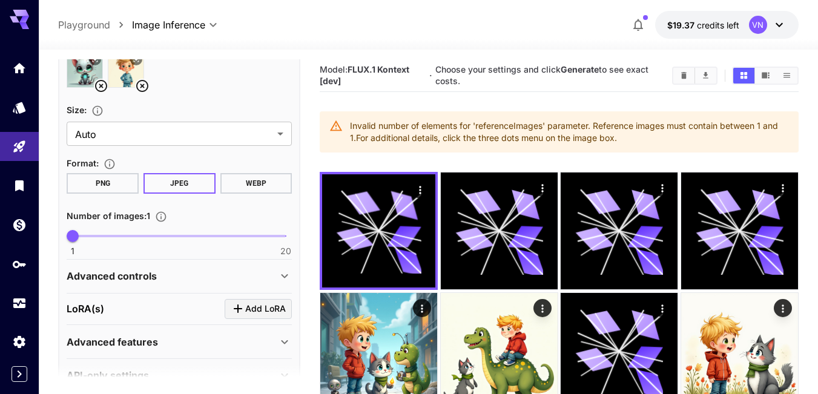
scroll to position [491, 0]
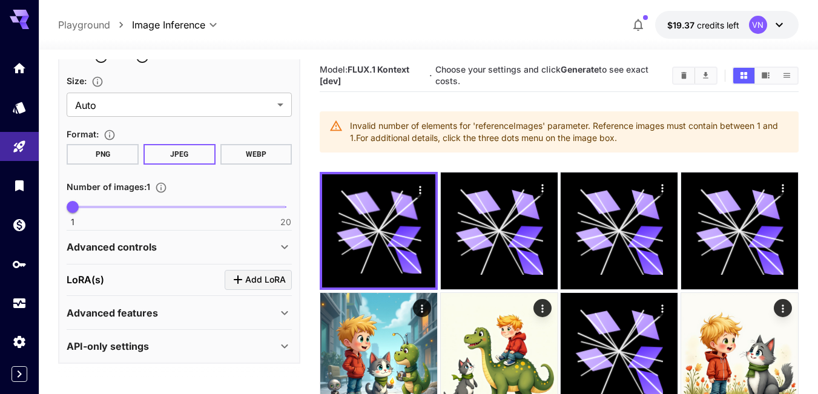
click at [164, 245] on div "Advanced controls" at bounding box center [172, 247] width 211 height 15
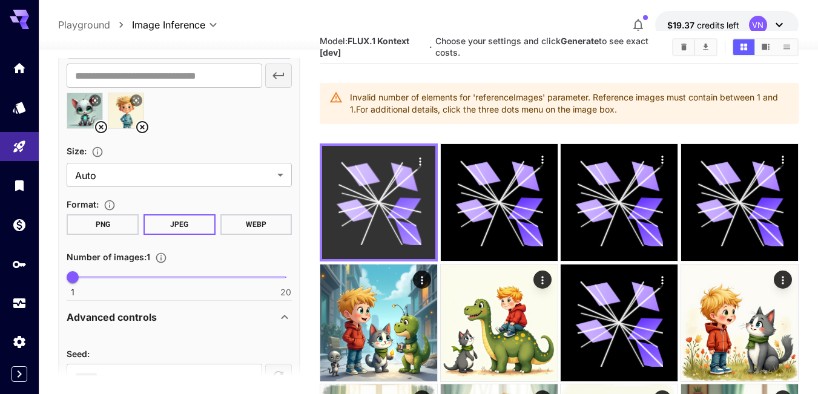
scroll to position [0, 0]
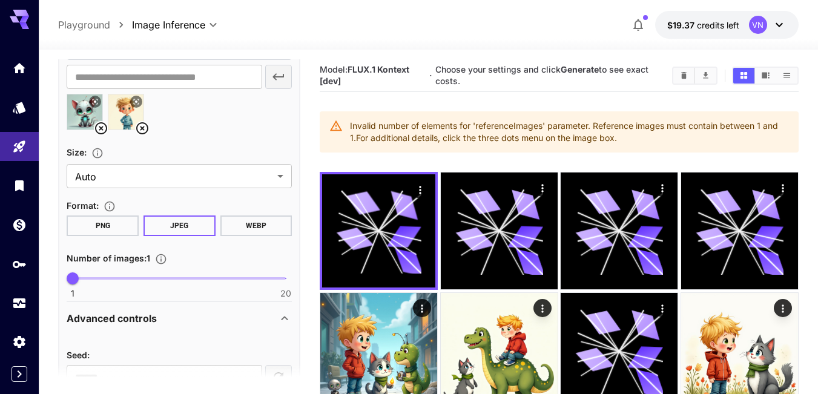
click at [96, 129] on icon at bounding box center [101, 128] width 12 height 12
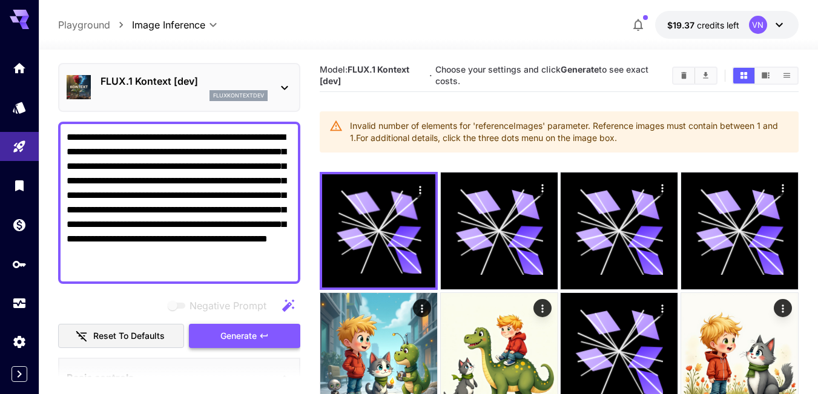
scroll to position [61, 0]
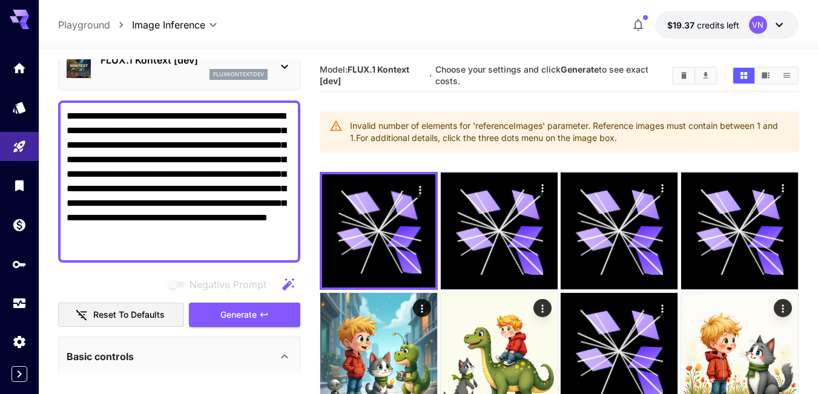
drag, startPoint x: 245, startPoint y: 317, endPoint x: 213, endPoint y: 236, distance: 87.0
click at [245, 317] on span "Generate" at bounding box center [238, 315] width 36 height 15
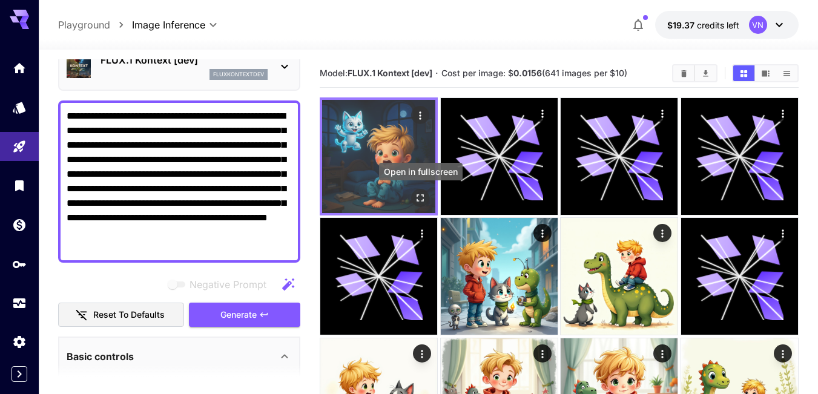
click at [418, 197] on icon "Open in fullscreen" at bounding box center [420, 198] width 12 height 12
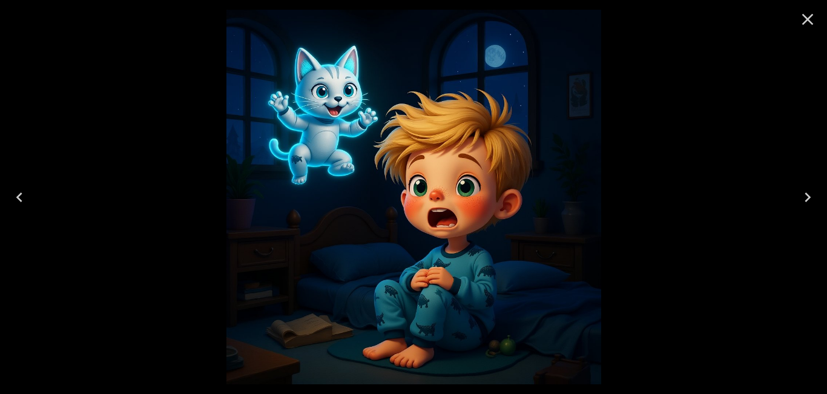
click at [806, 18] on icon "Close" at bounding box center [808, 20] width 12 height 12
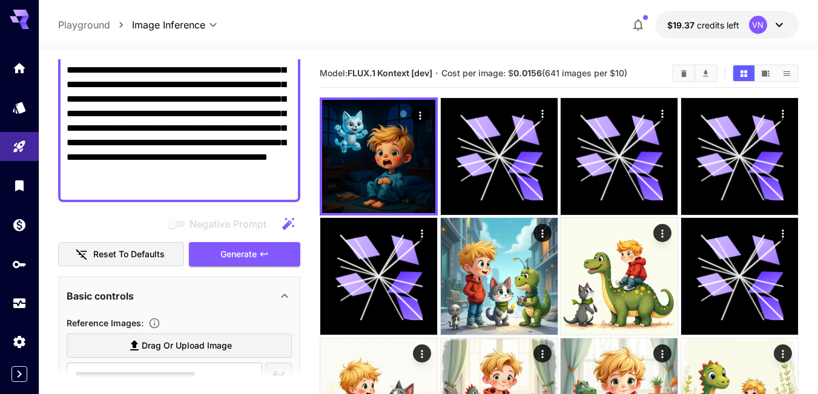
scroll to position [0, 0]
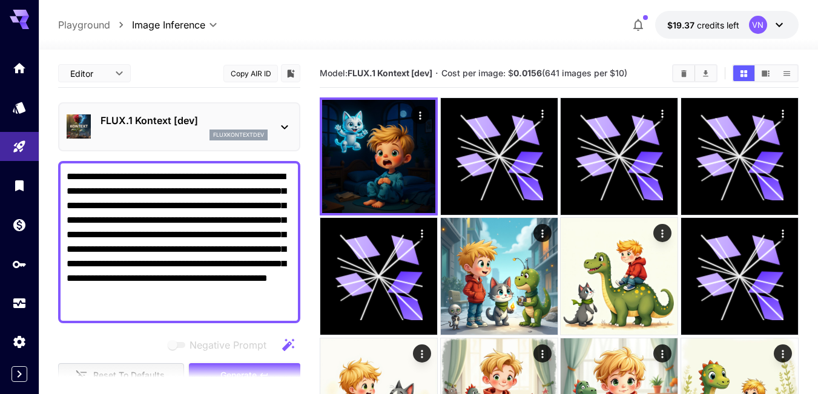
click at [162, 262] on textarea "**********" at bounding box center [179, 242] width 225 height 145
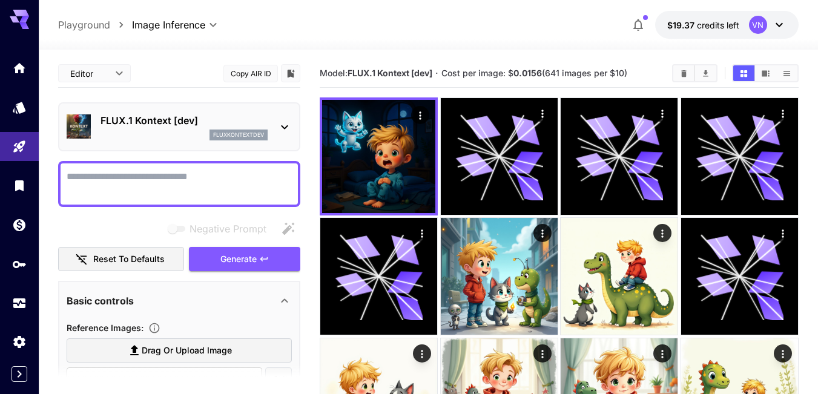
paste textarea "**********"
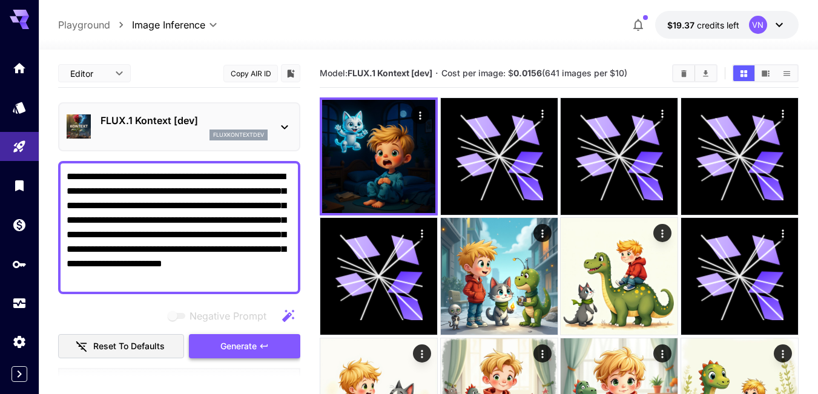
type textarea "**********"
click at [233, 346] on span "Generate" at bounding box center [238, 346] width 36 height 15
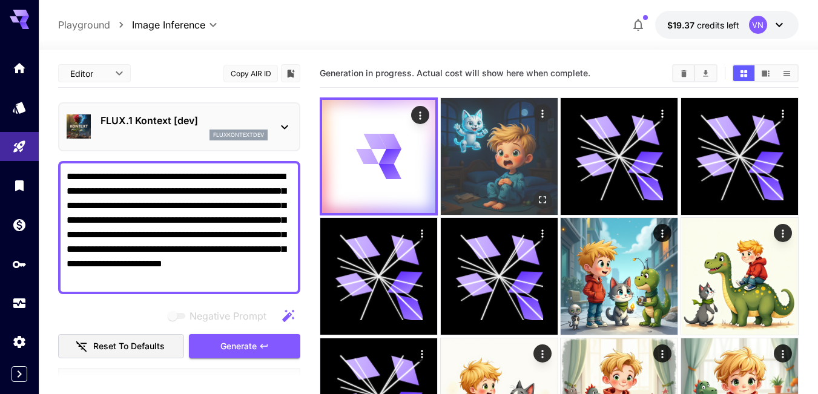
click at [512, 155] on img at bounding box center [499, 156] width 117 height 117
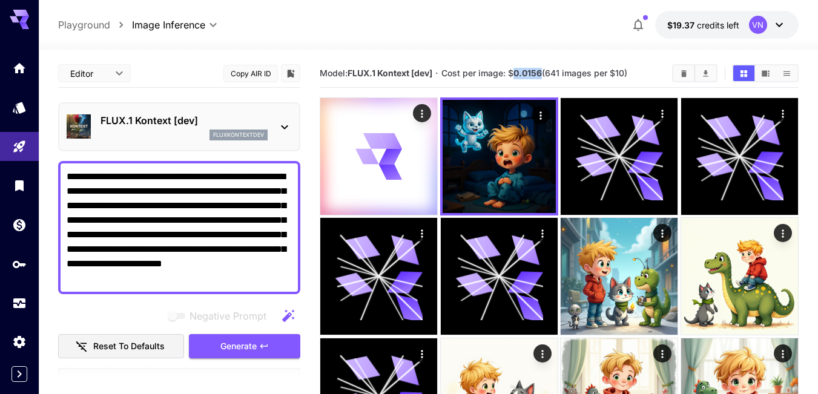
drag, startPoint x: 515, startPoint y: 74, endPoint x: 544, endPoint y: 71, distance: 28.6
click at [544, 71] on span "Cost per image: $ 0.0156 (641 images per $10)" at bounding box center [534, 73] width 186 height 10
copy b "0.0156"
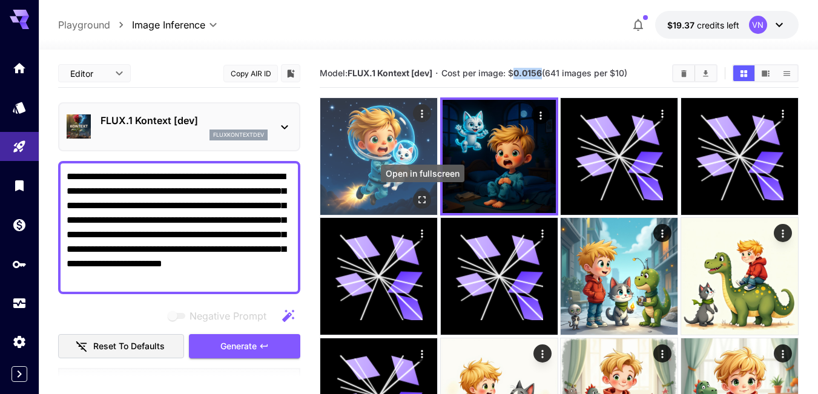
click at [421, 196] on icon "Open in fullscreen" at bounding box center [422, 200] width 12 height 12
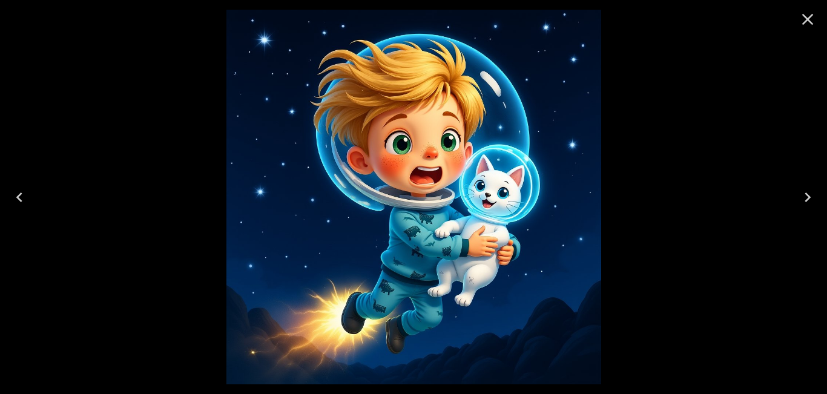
click at [808, 19] on icon "Close" at bounding box center [808, 20] width 12 height 12
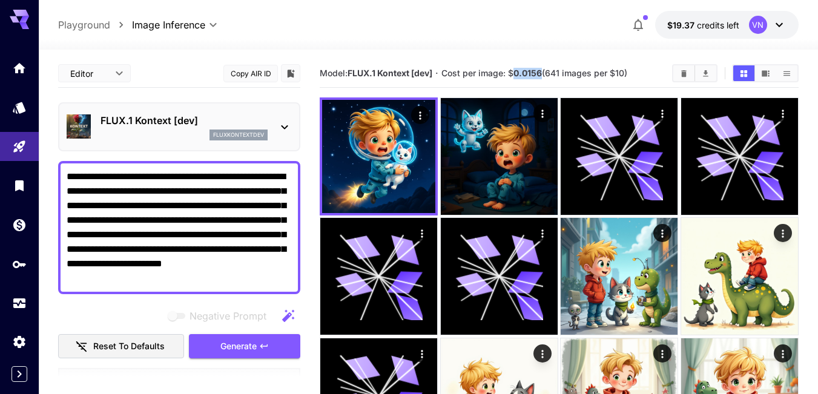
click at [231, 271] on textarea "**********" at bounding box center [179, 228] width 225 height 116
drag, startPoint x: 228, startPoint y: 279, endPoint x: 42, endPoint y: 164, distance: 218.1
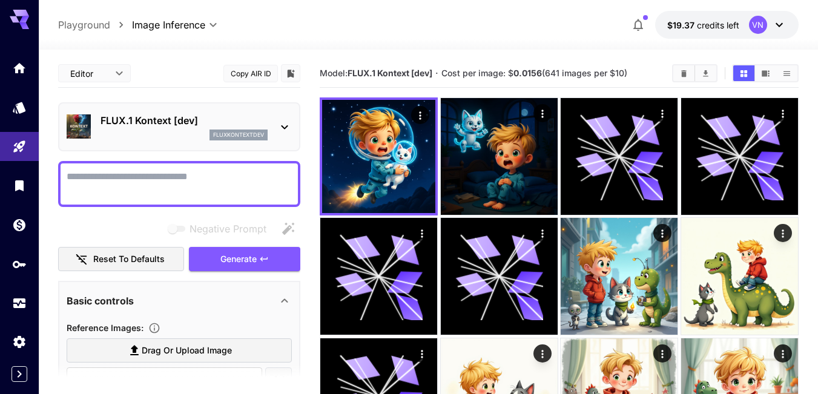
paste textarea "**********"
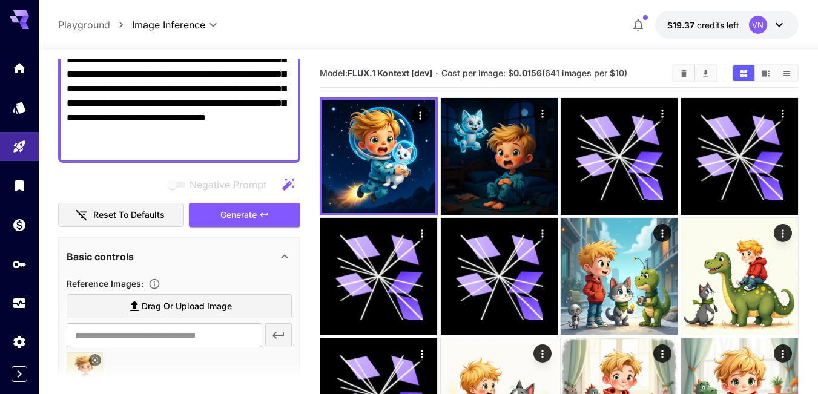
scroll to position [182, 0]
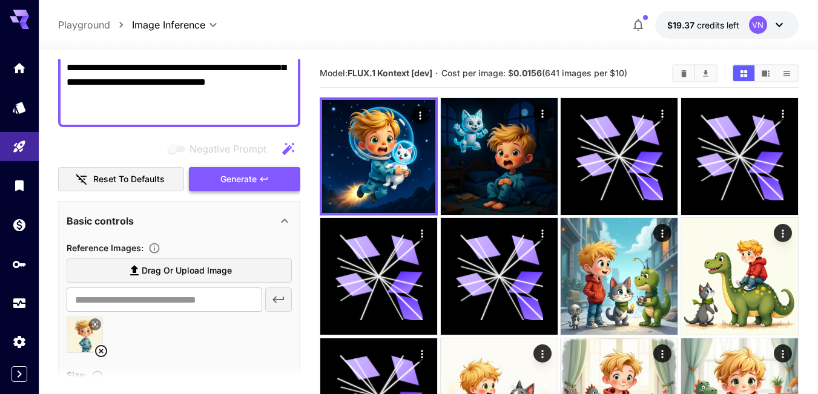
type textarea "**********"
click at [223, 177] on span "Generate" at bounding box center [238, 179] width 36 height 15
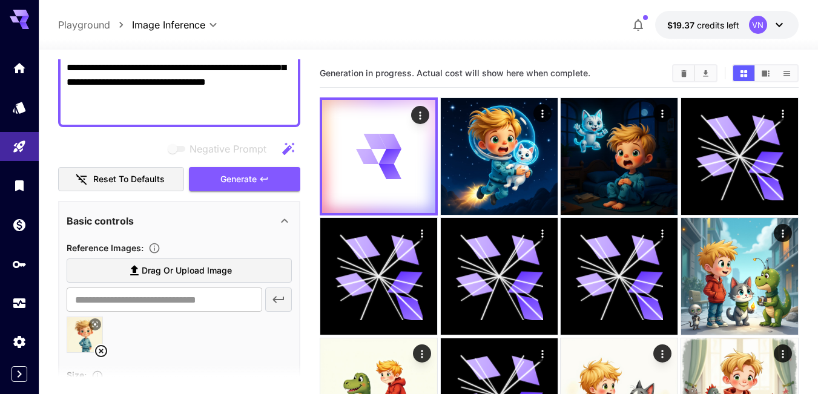
scroll to position [303, 0]
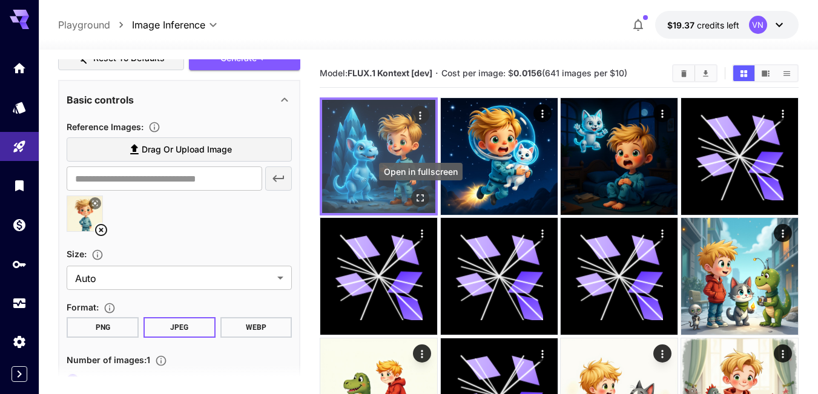
click at [418, 192] on icon "Open in fullscreen" at bounding box center [420, 198] width 12 height 12
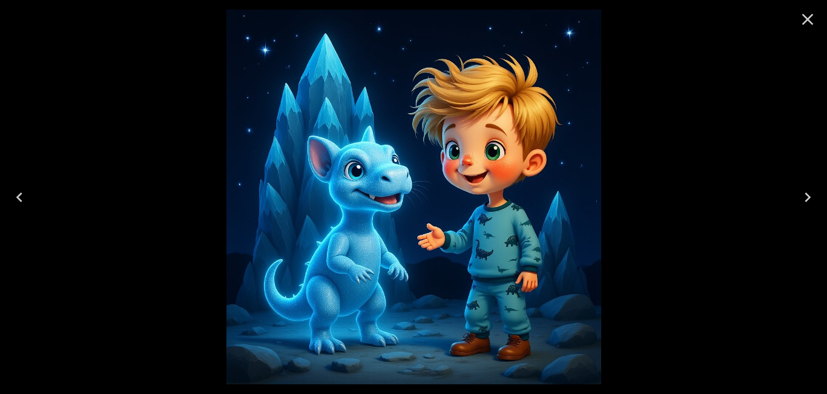
click at [807, 19] on icon "Close" at bounding box center [808, 20] width 12 height 12
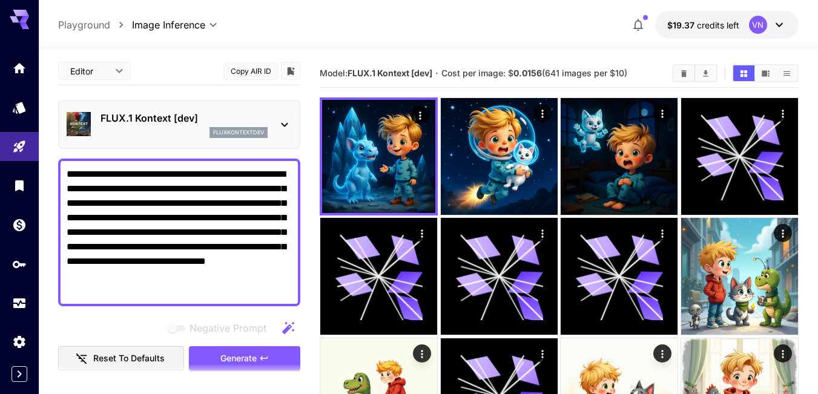
scroll to position [0, 0]
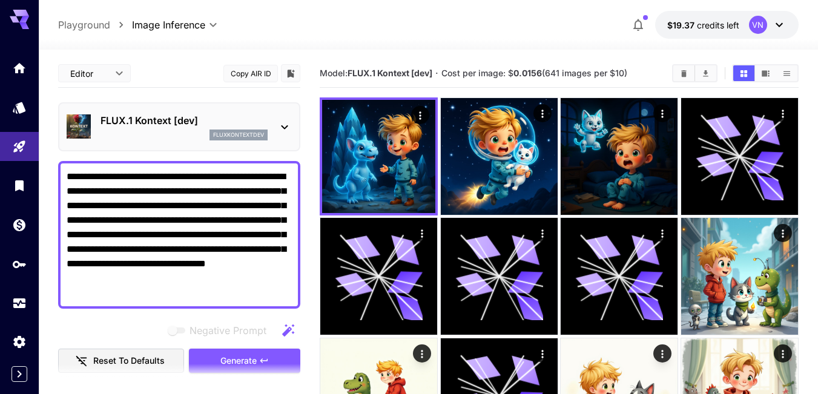
click at [176, 203] on textarea "**********" at bounding box center [179, 235] width 225 height 131
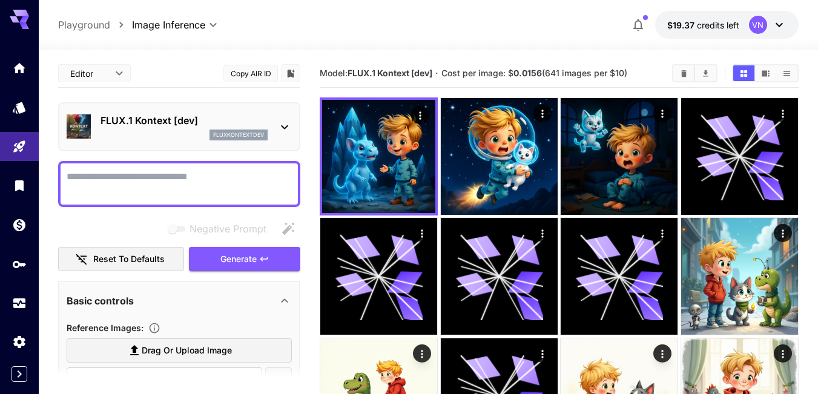
paste textarea "**********"
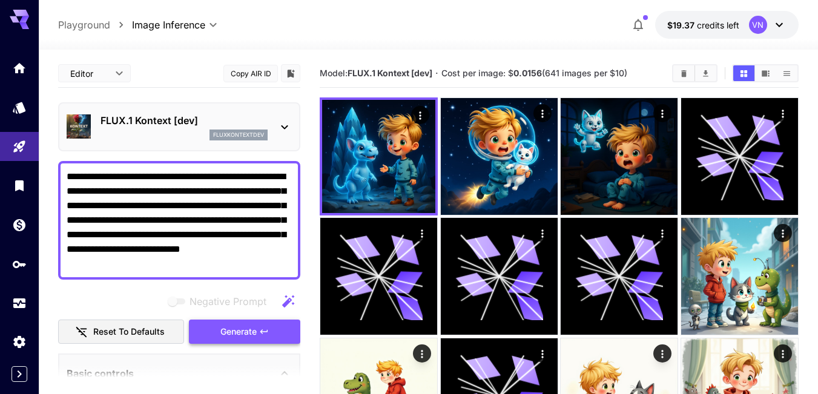
click at [239, 331] on span "Generate" at bounding box center [238, 332] width 36 height 15
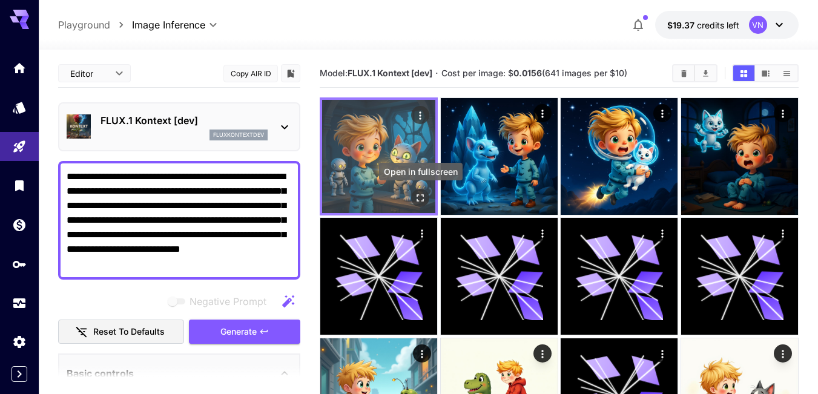
click at [417, 197] on icon "Open in fullscreen" at bounding box center [420, 198] width 12 height 12
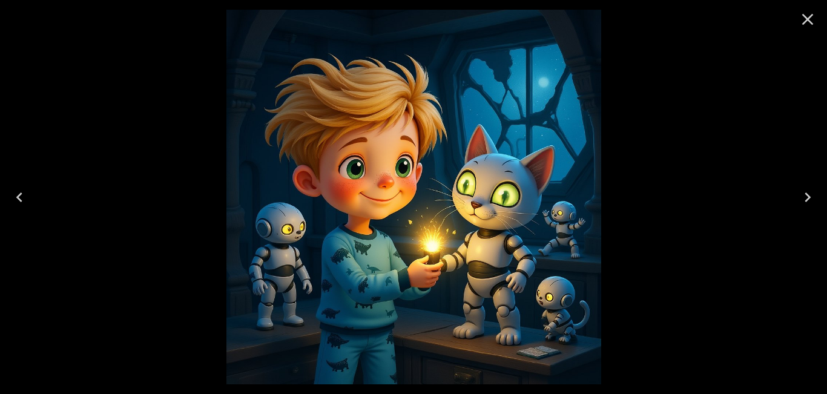
click at [809, 18] on icon "Close" at bounding box center [808, 20] width 12 height 12
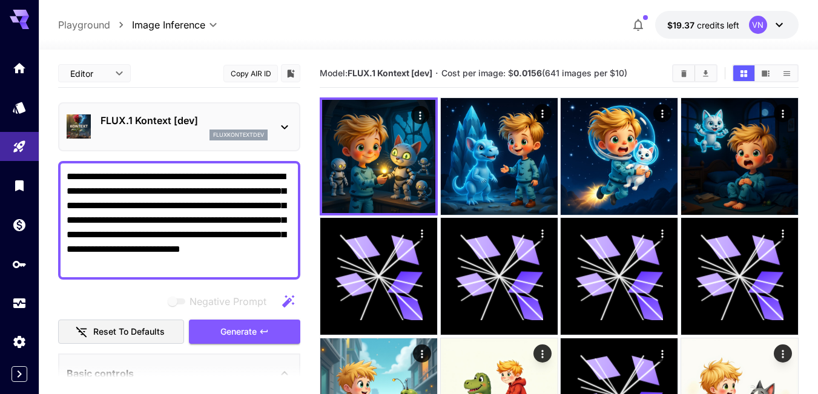
click at [193, 252] on textarea "**********" at bounding box center [179, 221] width 225 height 102
drag, startPoint x: 186, startPoint y: 257, endPoint x: 173, endPoint y: 259, distance: 12.8
click at [170, 259] on textarea "**********" at bounding box center [179, 221] width 225 height 102
drag, startPoint x: 176, startPoint y: 266, endPoint x: 56, endPoint y: 170, distance: 153.9
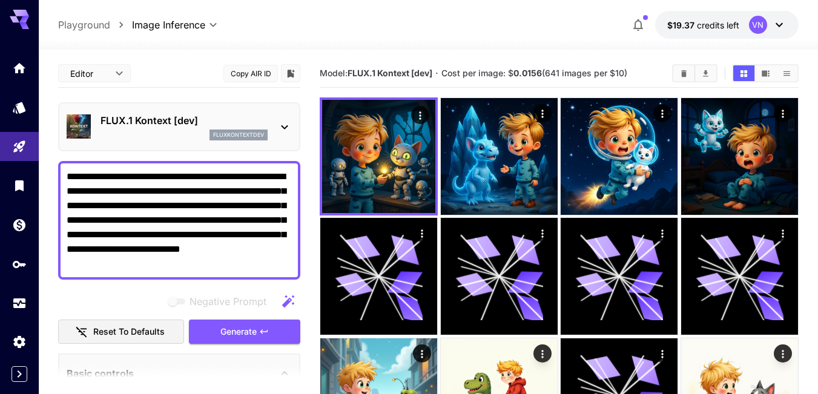
paste textarea "**********"
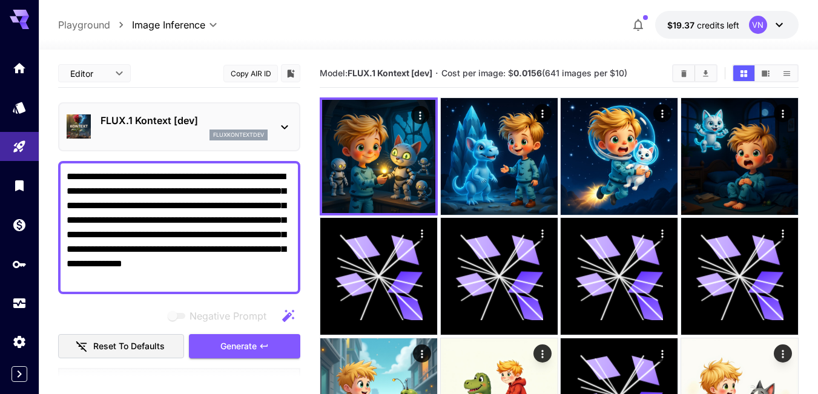
type textarea "**********"
click at [235, 344] on span "Generate" at bounding box center [238, 346] width 36 height 15
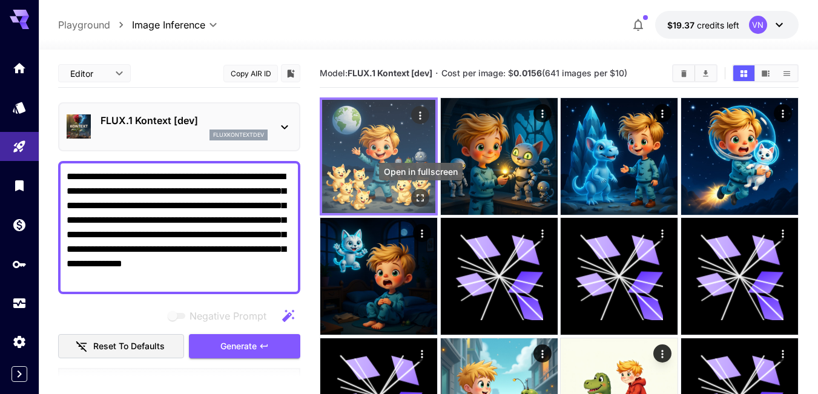
click at [421, 197] on icon "Open in fullscreen" at bounding box center [420, 198] width 12 height 12
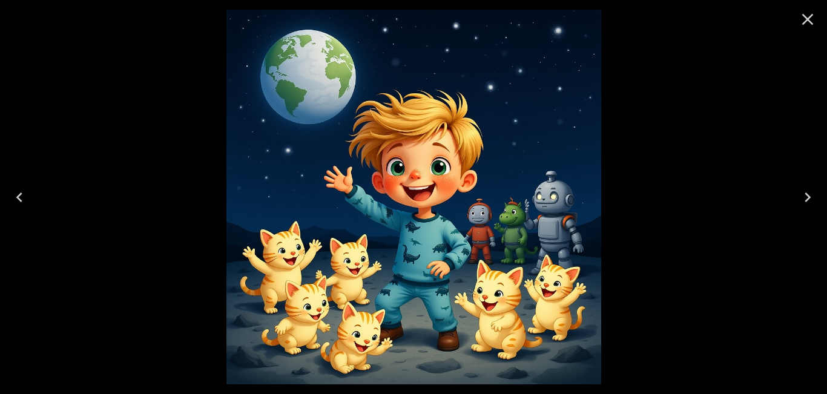
click at [805, 16] on icon "Close" at bounding box center [808, 20] width 12 height 12
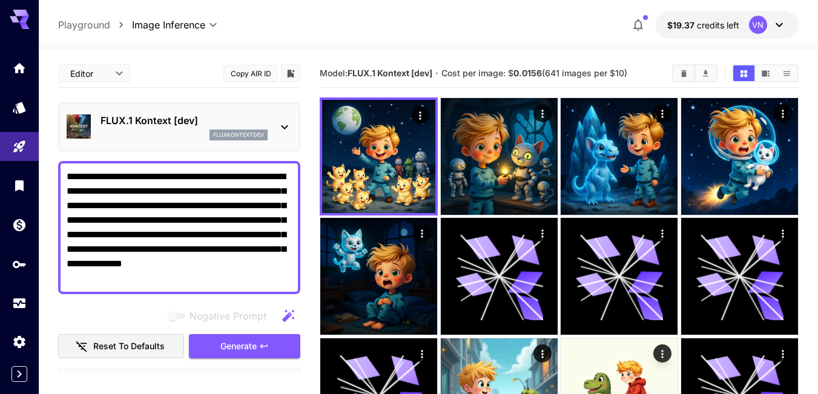
click at [284, 120] on icon at bounding box center [284, 127] width 15 height 15
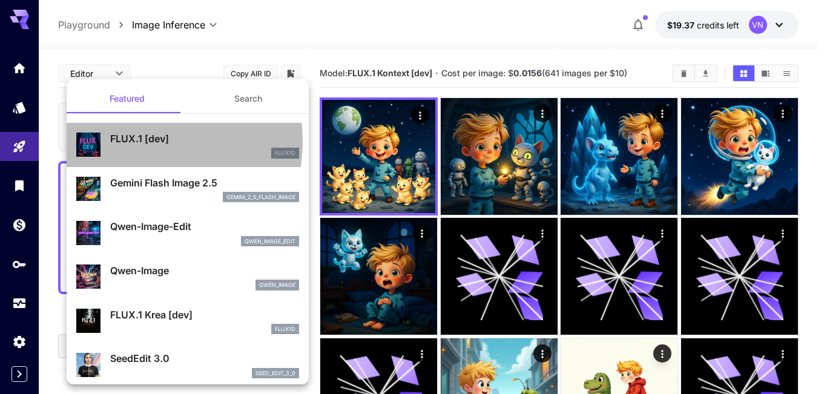
click at [137, 141] on p "FLUX.1 [dev]" at bounding box center [204, 138] width 189 height 15
type input "**********"
type input "***"
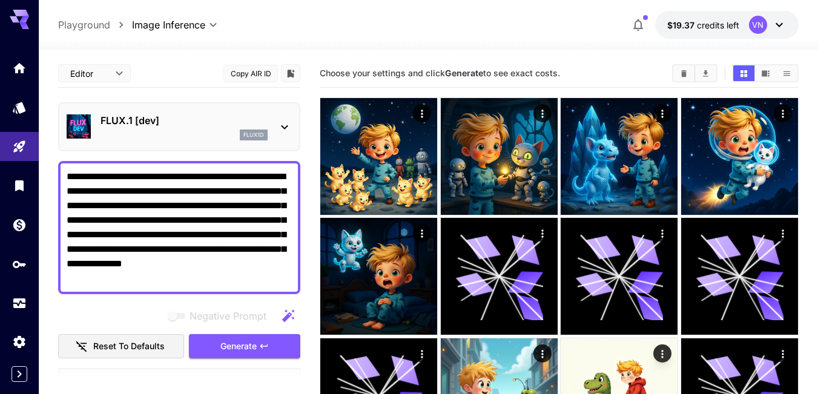
click at [140, 199] on textarea "**********" at bounding box center [179, 228] width 225 height 116
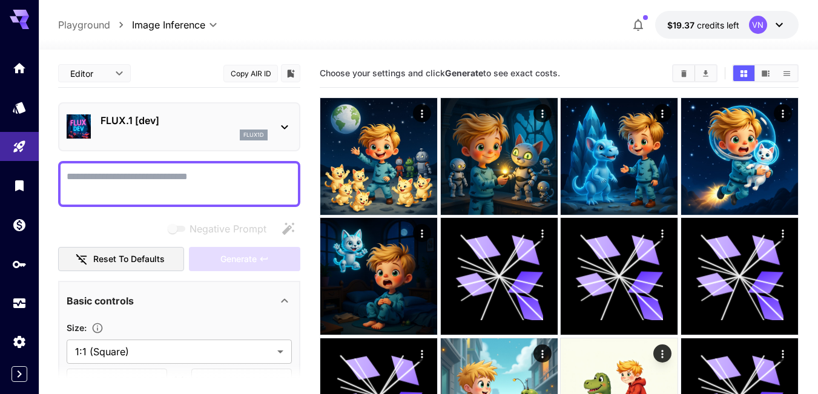
paste textarea "**********"
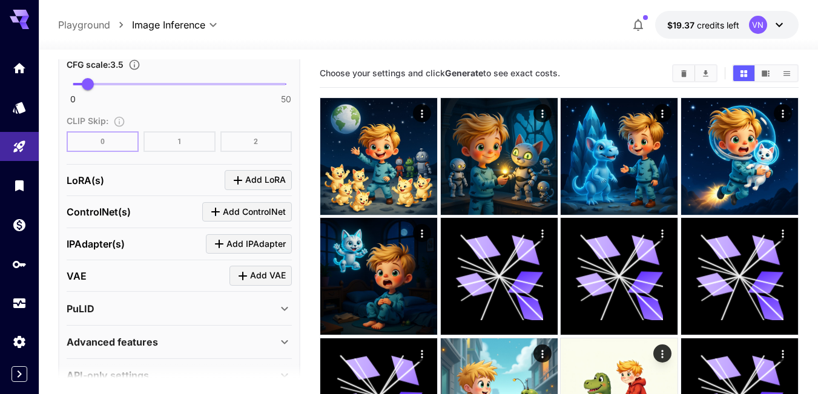
scroll to position [1180, 0]
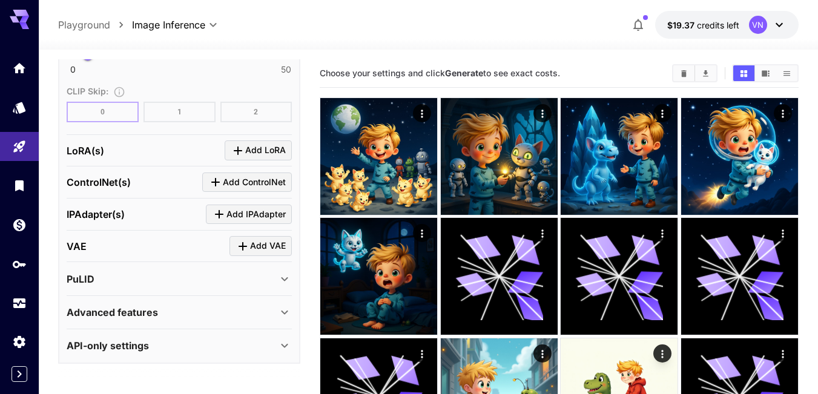
type textarea "**********"
click at [153, 277] on div "PuLID" at bounding box center [172, 279] width 211 height 15
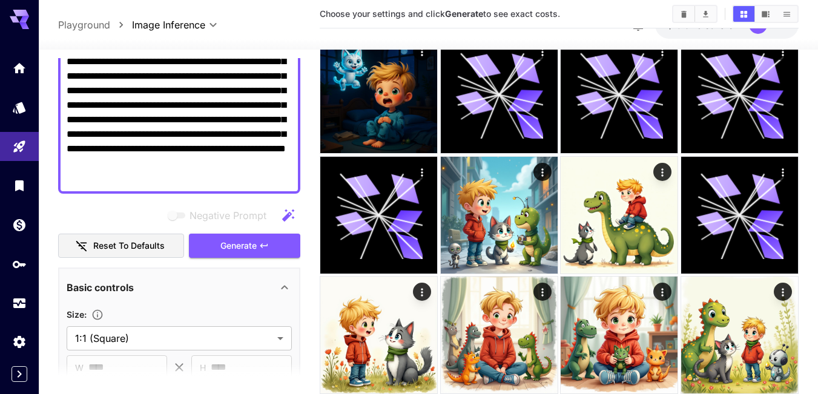
scroll to position [187, 0]
click at [234, 249] on span "Generate" at bounding box center [238, 245] width 36 height 15
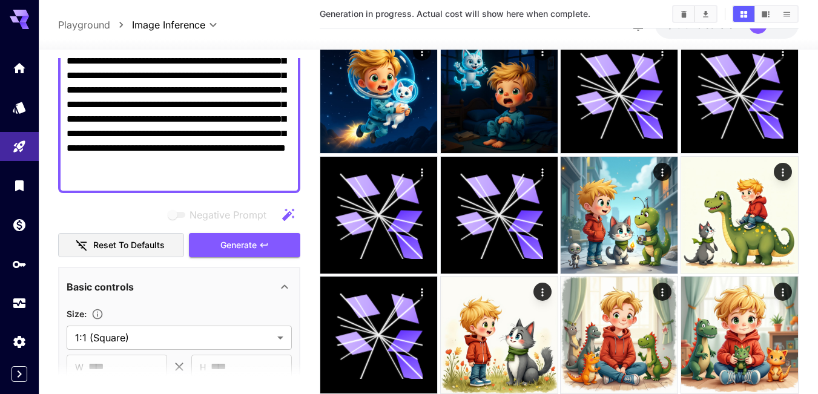
scroll to position [0, 0]
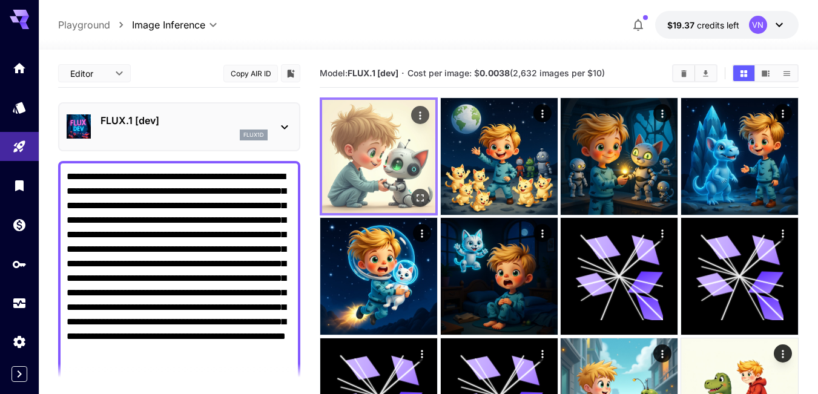
scroll to position [187, 0]
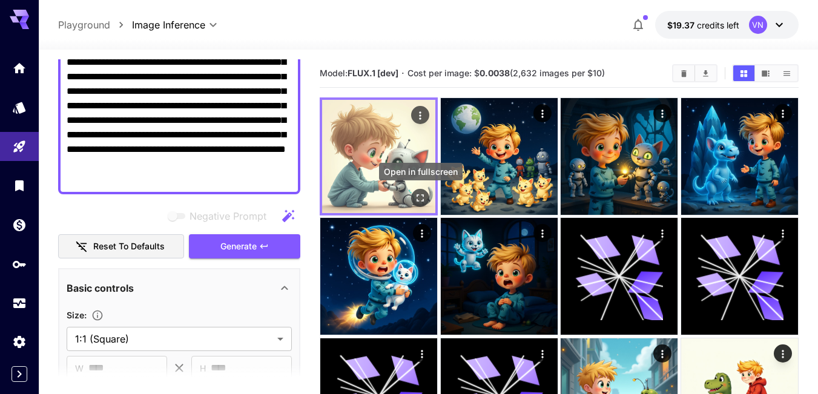
click at [417, 197] on icon "Open in fullscreen" at bounding box center [420, 198] width 12 height 12
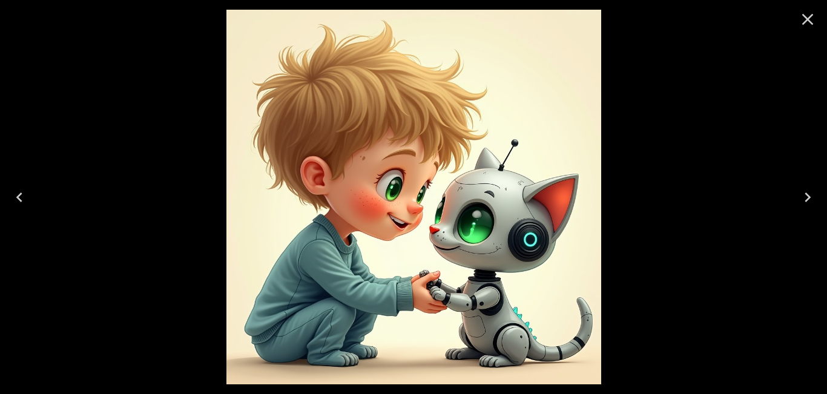
click at [801, 21] on icon "Close" at bounding box center [807, 19] width 19 height 19
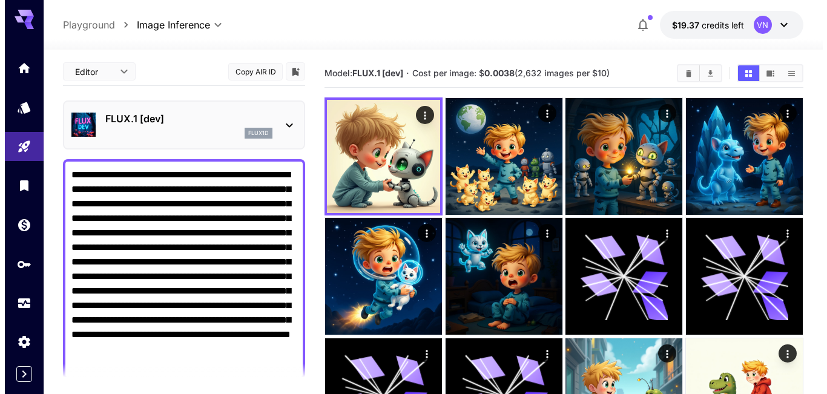
scroll to position [0, 0]
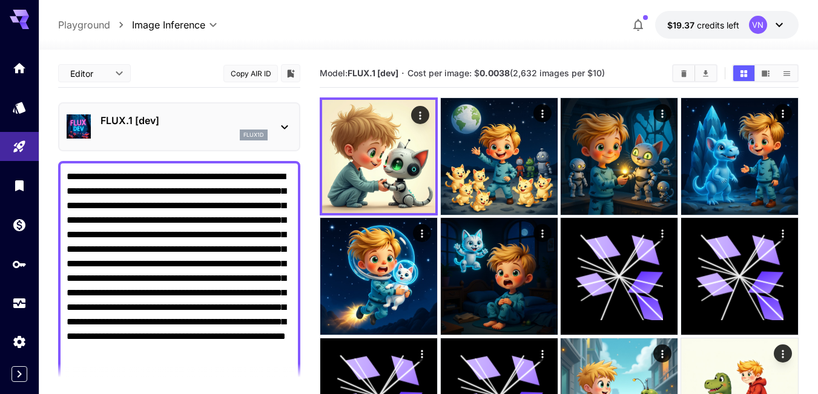
click at [174, 117] on p "FLUX.1 [dev]" at bounding box center [184, 120] width 167 height 15
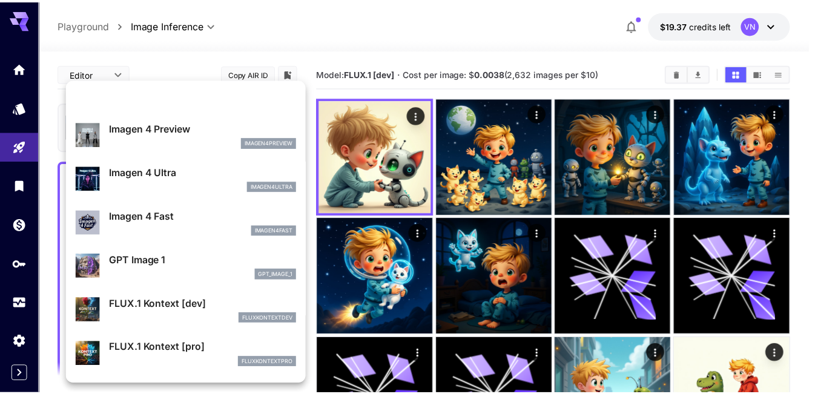
scroll to position [584, 0]
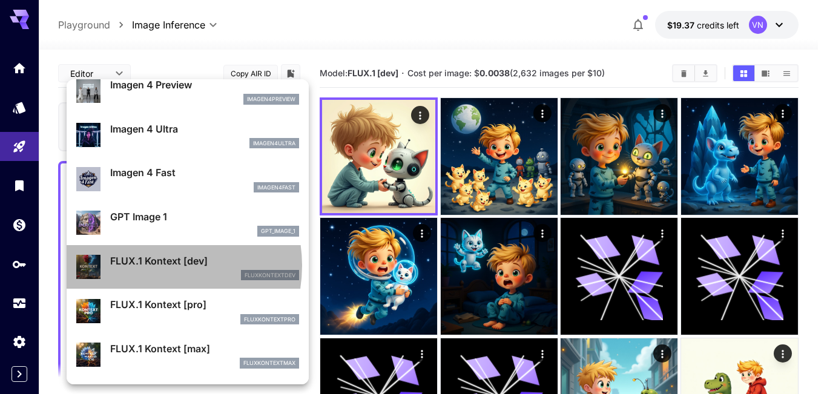
click at [153, 266] on p "FLUX.1 Kontext [dev]" at bounding box center [204, 261] width 189 height 15
type input "****"
type input "***"
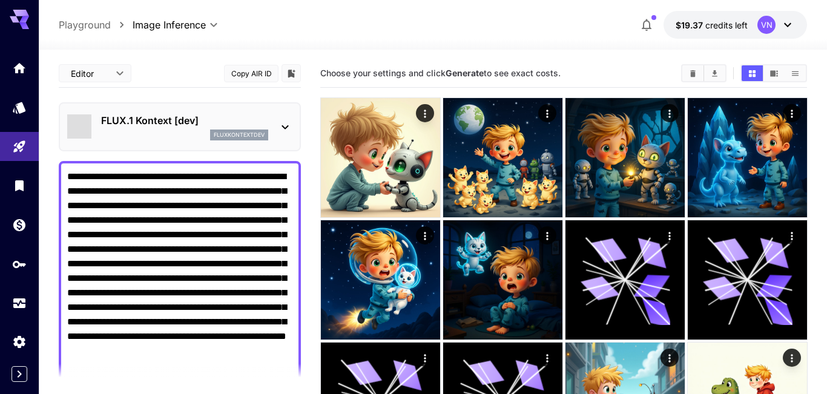
type input "*******"
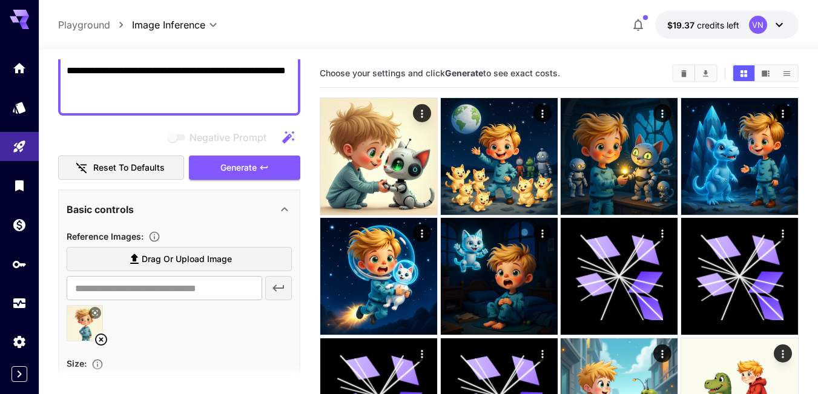
scroll to position [303, 0]
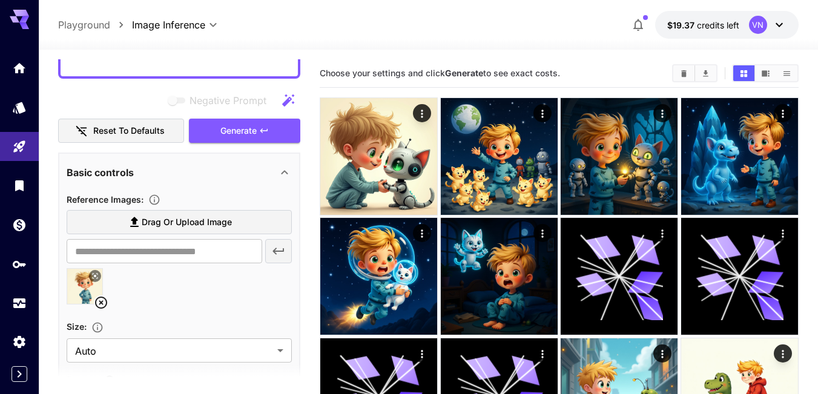
click at [99, 304] on icon at bounding box center [101, 303] width 15 height 15
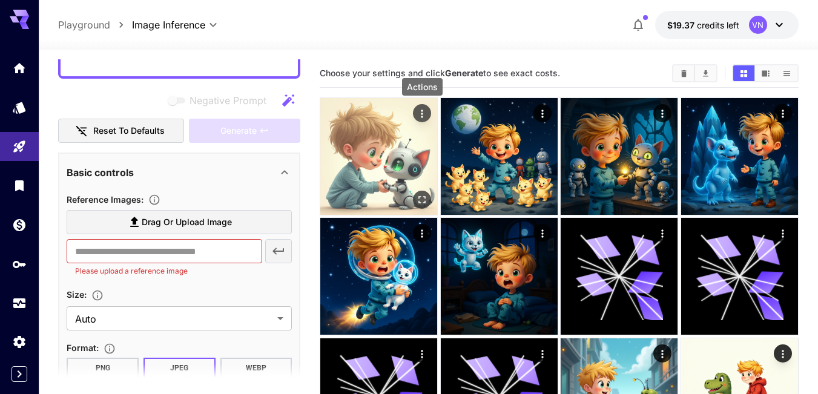
click at [420, 113] on icon "Actions" at bounding box center [422, 114] width 12 height 12
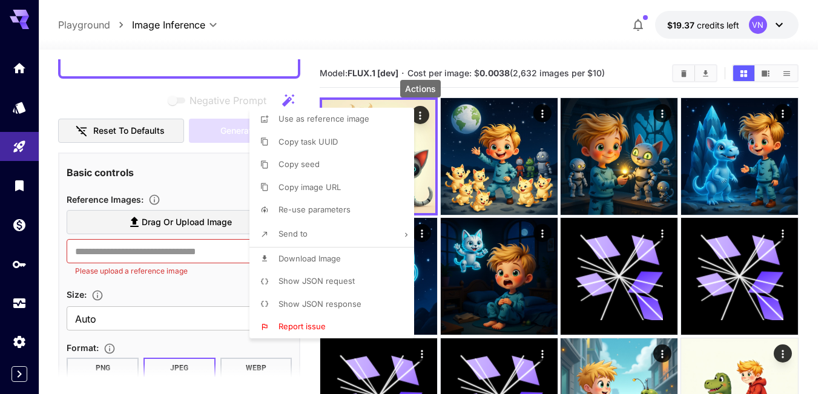
click at [315, 117] on span "Use as reference image" at bounding box center [324, 119] width 91 height 10
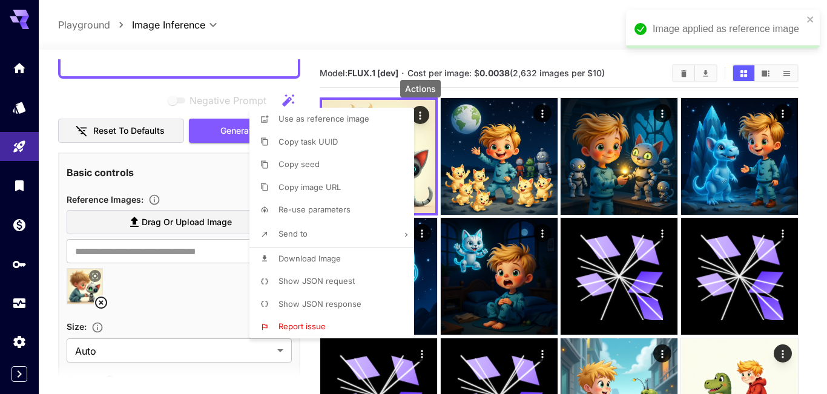
click at [162, 302] on div at bounding box center [413, 197] width 827 height 394
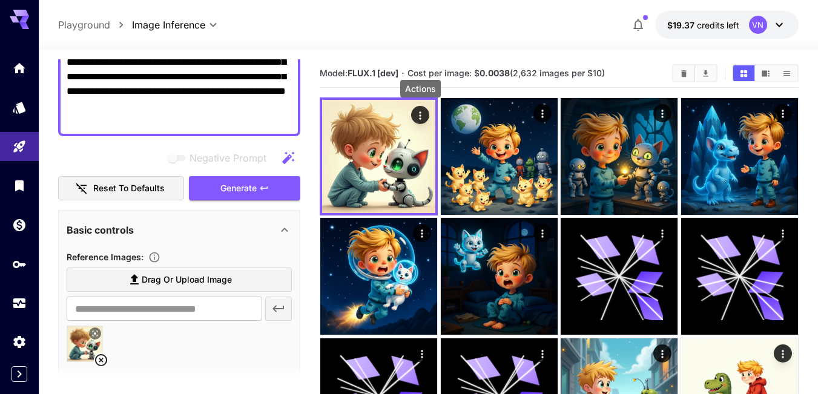
scroll to position [61, 0]
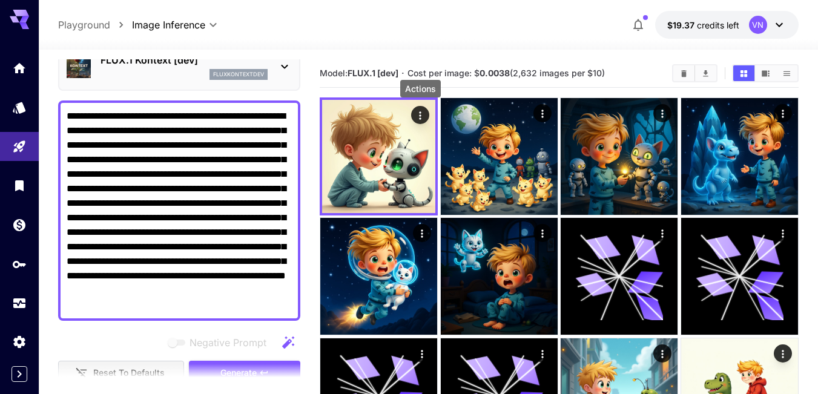
click at [227, 301] on textarea "**********" at bounding box center [179, 210] width 225 height 203
drag, startPoint x: 233, startPoint y: 303, endPoint x: 41, endPoint y: 105, distance: 275.8
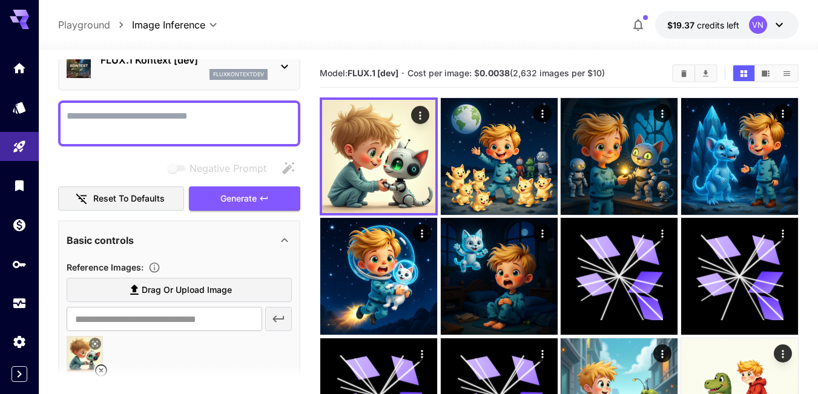
scroll to position [0, 0]
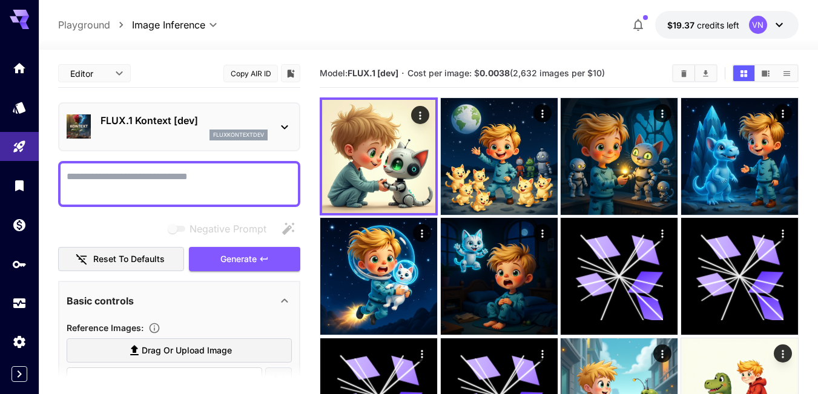
paste textarea "**********"
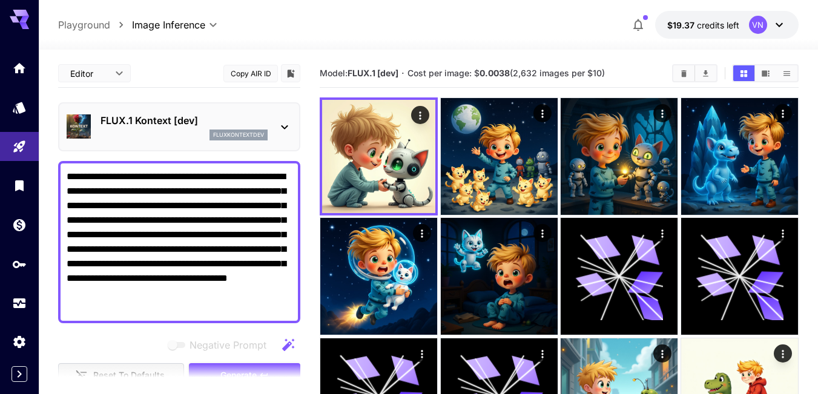
scroll to position [121, 0]
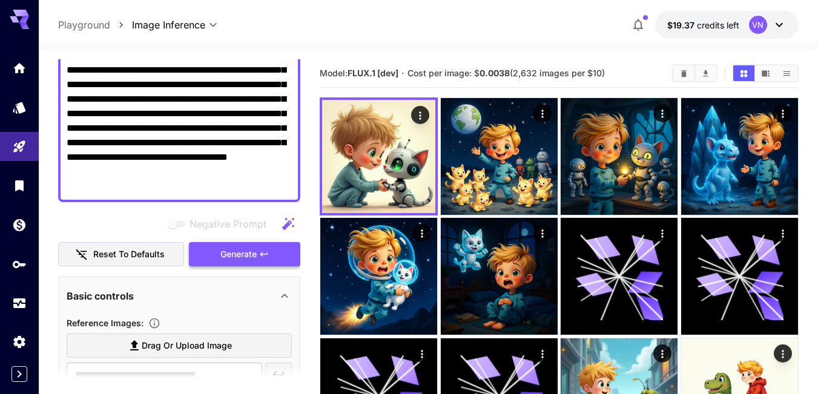
click at [230, 254] on span "Generate" at bounding box center [238, 254] width 36 height 15
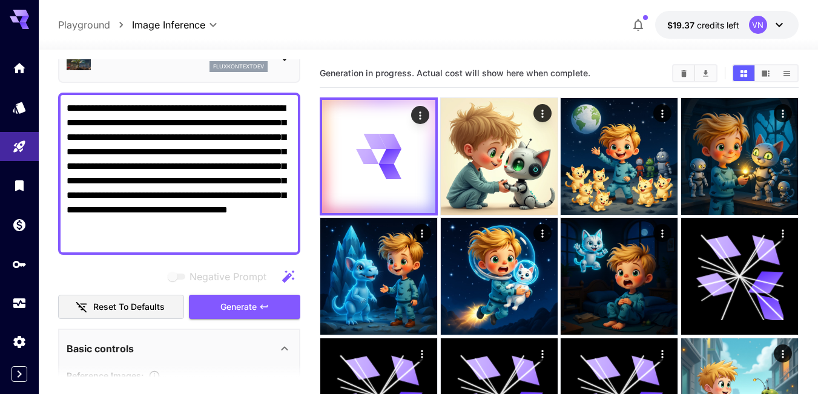
scroll to position [61, 0]
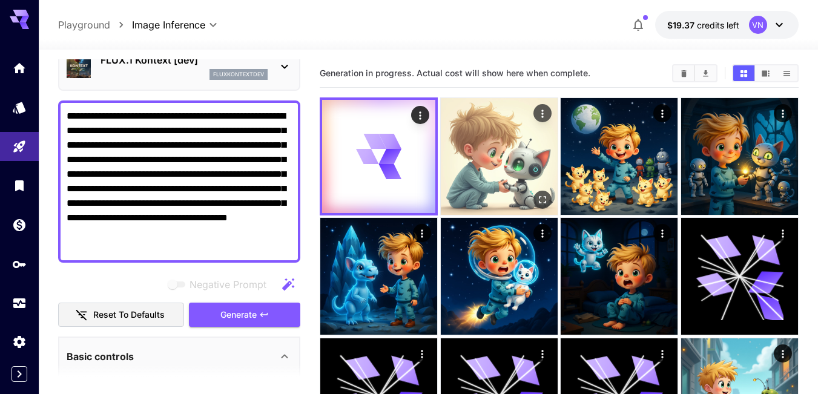
click at [501, 150] on img at bounding box center [499, 156] width 117 height 117
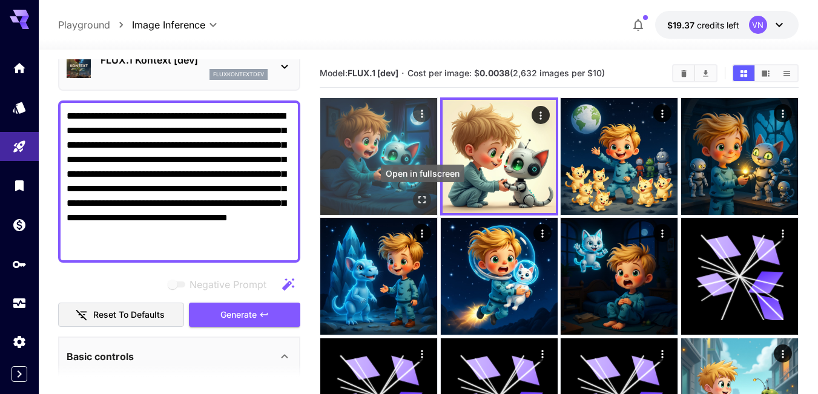
click at [421, 199] on icon "Open in fullscreen" at bounding box center [422, 200] width 12 height 12
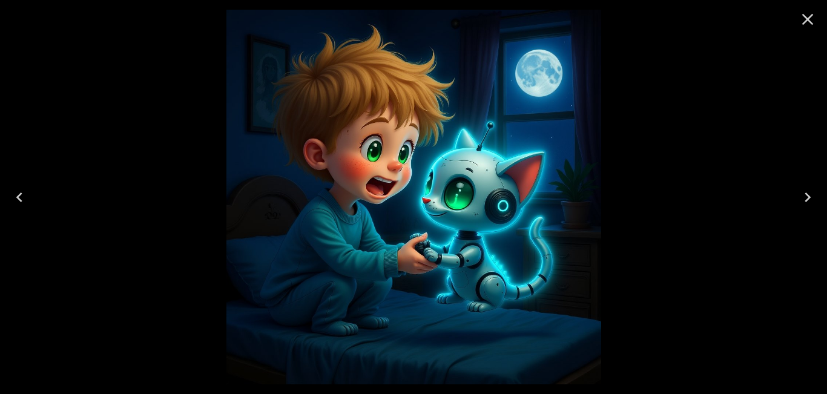
click at [809, 20] on icon "Close" at bounding box center [808, 20] width 12 height 12
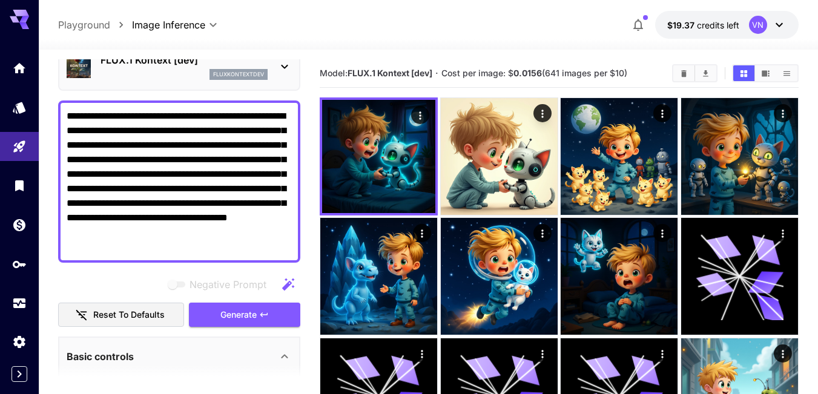
click at [178, 239] on textarea "**********" at bounding box center [179, 181] width 225 height 145
drag, startPoint x: 155, startPoint y: 243, endPoint x: 73, endPoint y: 108, distance: 157.7
click at [73, 109] on textarea "**********" at bounding box center [179, 181] width 225 height 145
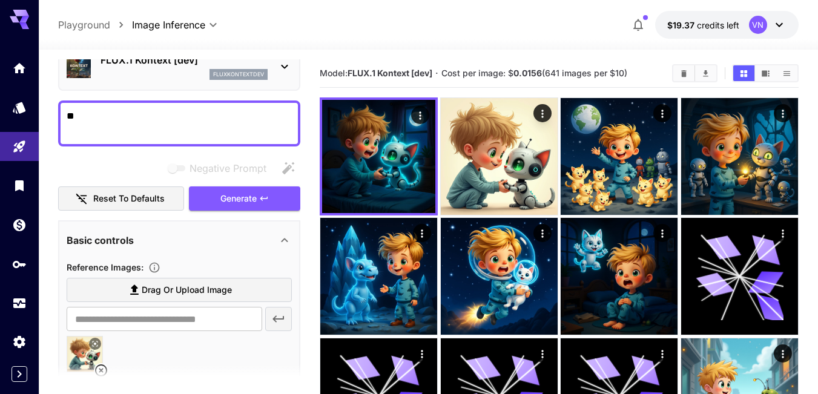
type textarea "*"
paste textarea "**********"
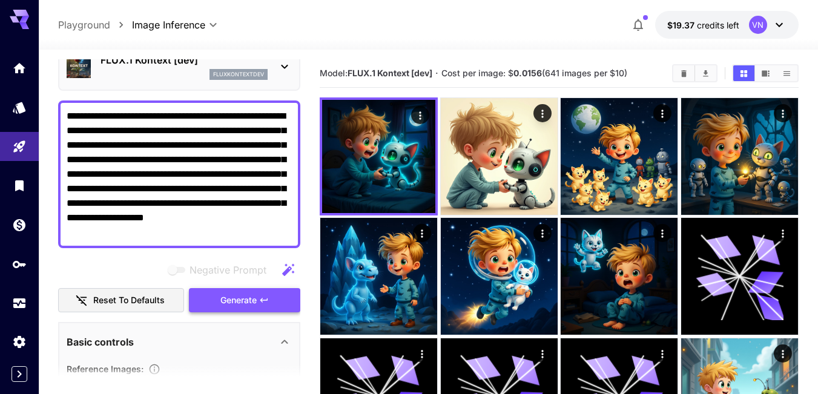
type textarea "**********"
click at [226, 297] on span "Generate" at bounding box center [238, 300] width 36 height 15
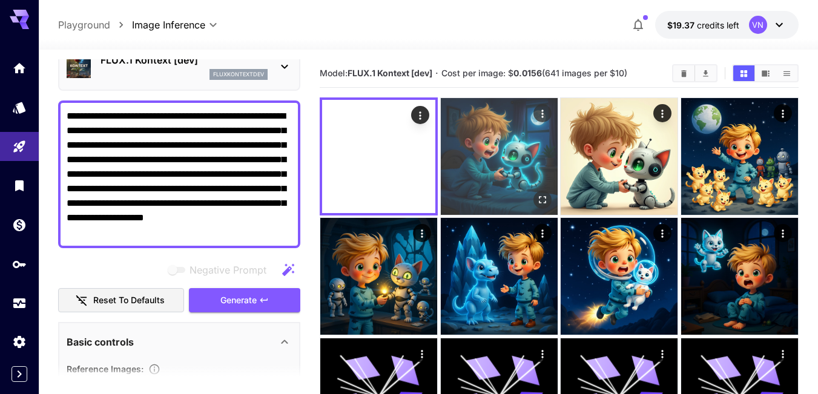
click at [504, 140] on img at bounding box center [499, 156] width 117 height 117
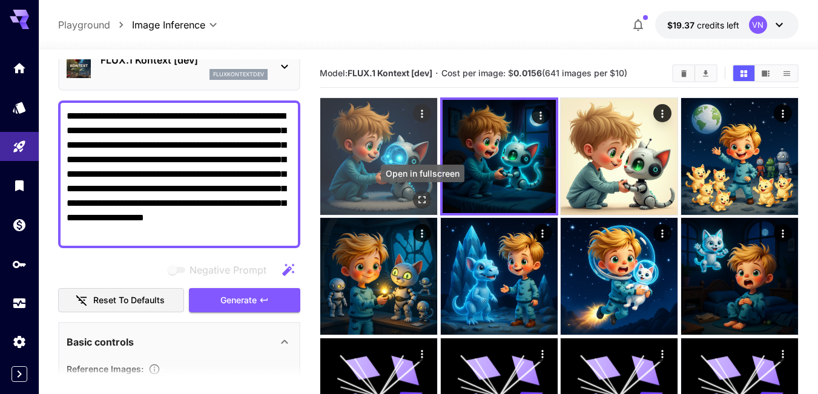
click at [422, 199] on icon "Open in fullscreen" at bounding box center [422, 200] width 12 height 12
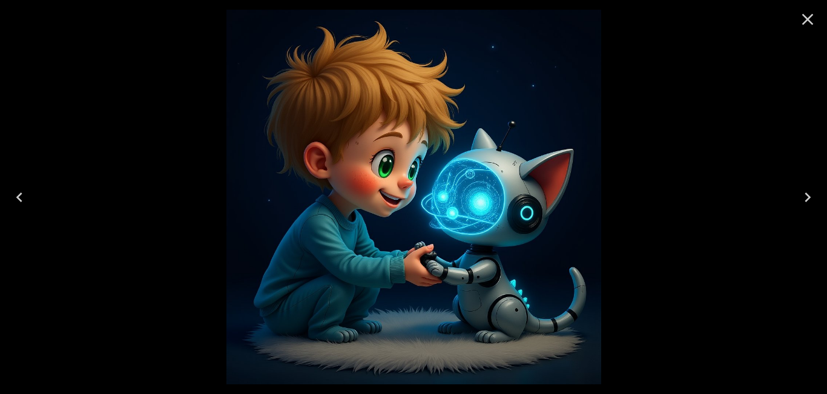
click at [802, 194] on icon "Next" at bounding box center [807, 197] width 19 height 19
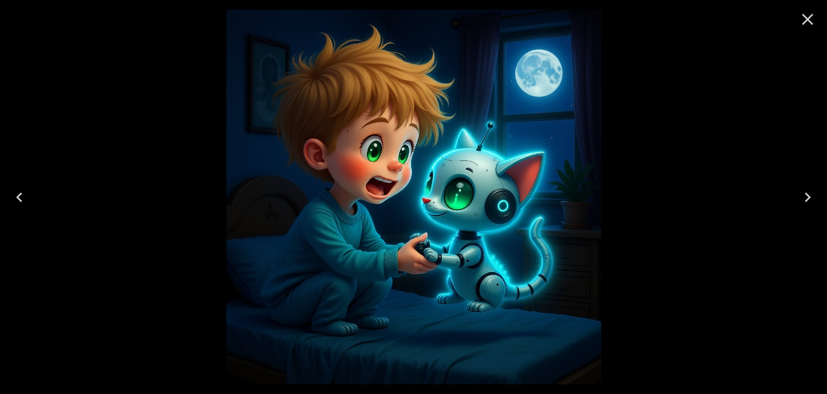
click at [806, 21] on icon "Close" at bounding box center [808, 20] width 12 height 12
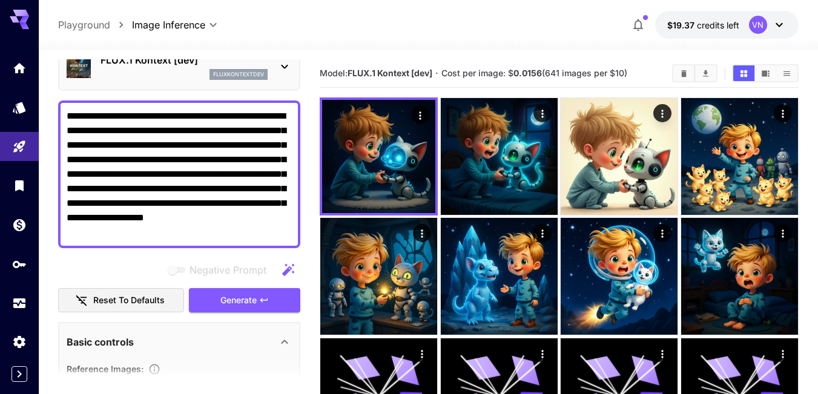
click at [220, 240] on div "**********" at bounding box center [179, 175] width 242 height 148
click at [238, 231] on textarea "**********" at bounding box center [179, 174] width 225 height 131
drag, startPoint x: 242, startPoint y: 231, endPoint x: 42, endPoint y: 105, distance: 235.7
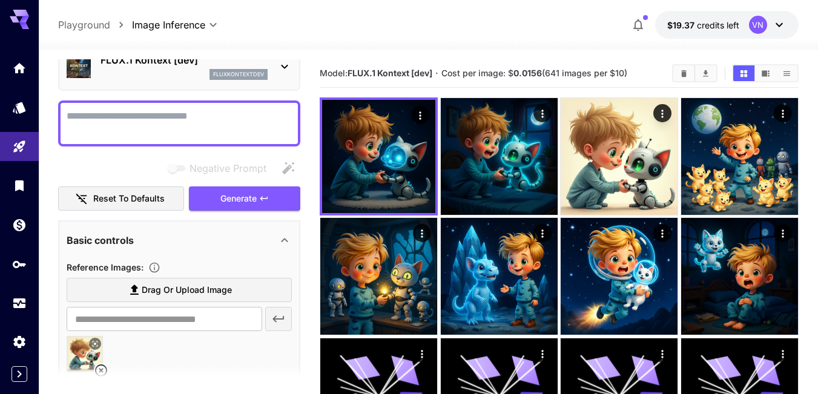
paste textarea "**********"
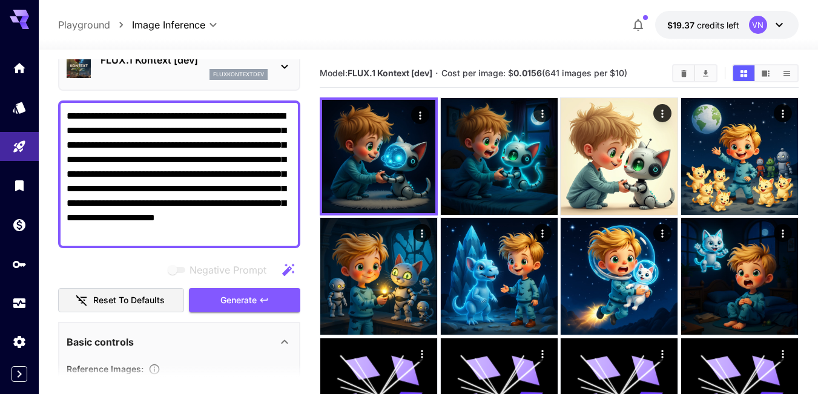
type textarea "**********"
click at [203, 300] on button "Generate" at bounding box center [244, 300] width 111 height 25
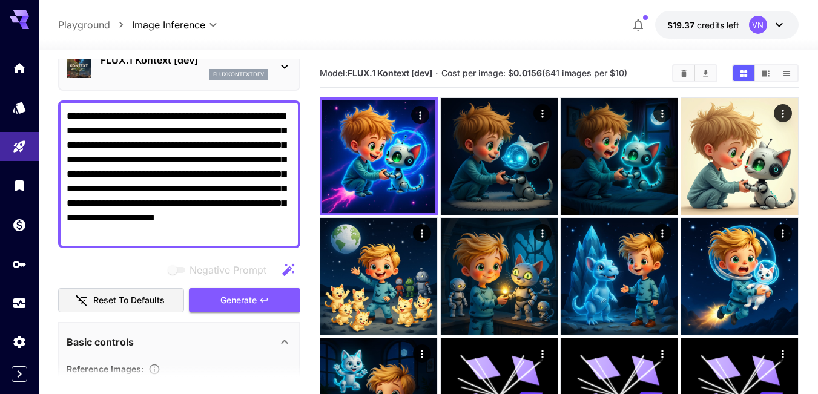
drag, startPoint x: 237, startPoint y: 235, endPoint x: 53, endPoint y: 110, distance: 222.7
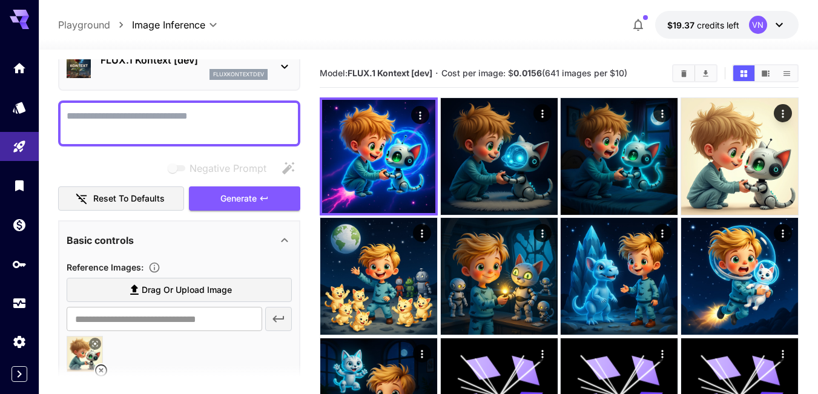
paste textarea "**********"
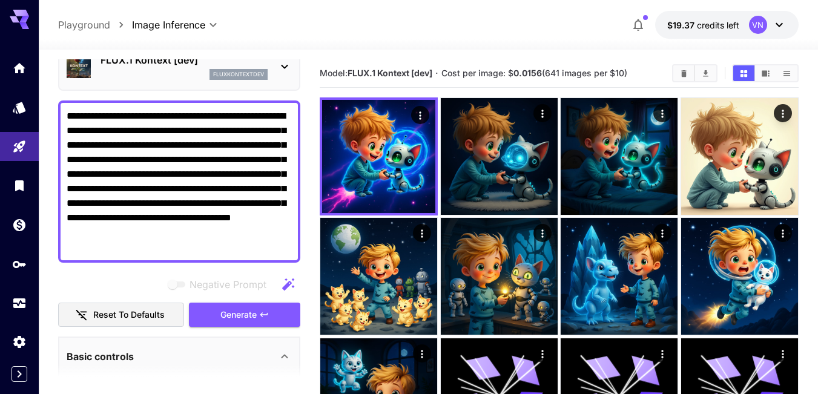
type textarea "**********"
click at [225, 314] on span "Generate" at bounding box center [238, 315] width 36 height 15
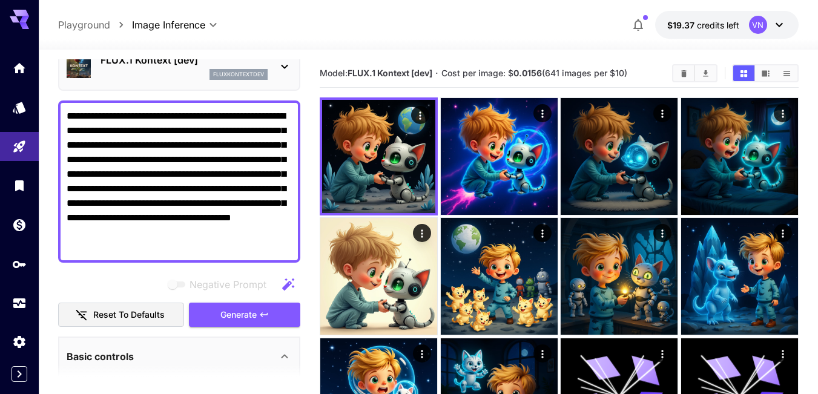
scroll to position [0, 0]
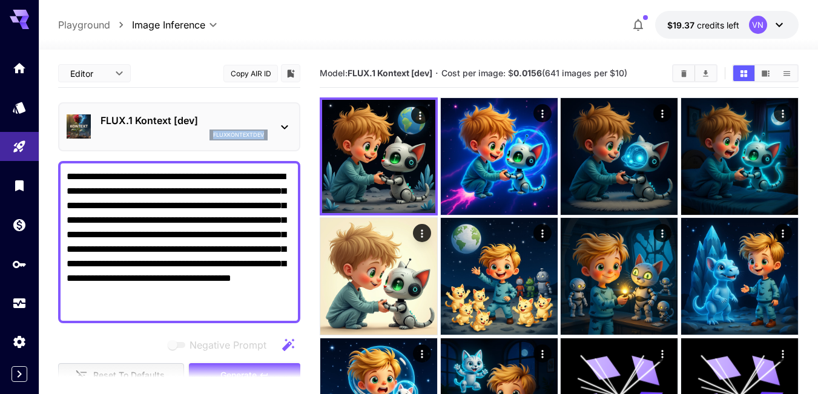
drag, startPoint x: 276, startPoint y: 136, endPoint x: 205, endPoint y: 133, distance: 70.3
copy div "fluxkontextdev"
click at [169, 220] on textarea "**********" at bounding box center [179, 242] width 225 height 145
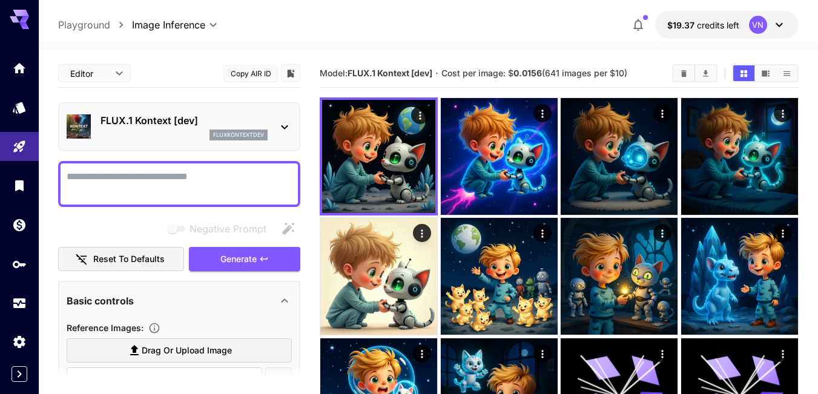
paste textarea "**********"
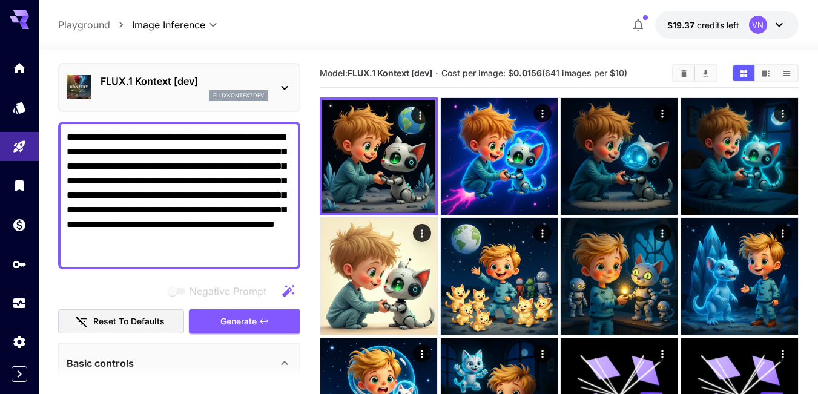
scroll to position [61, 0]
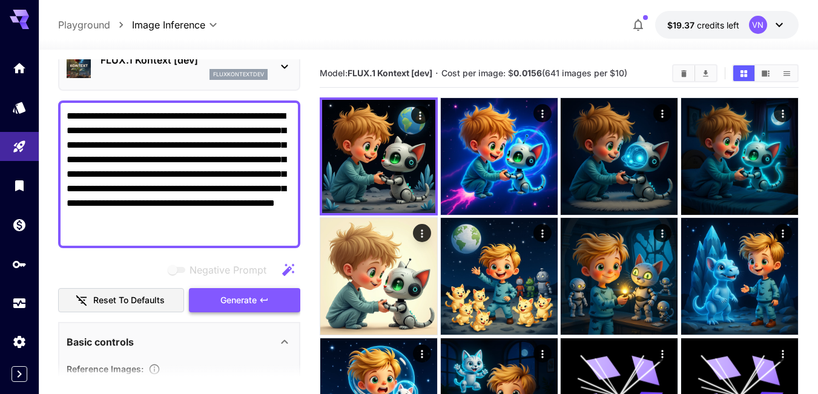
type textarea "**********"
click at [230, 292] on button "Generate" at bounding box center [244, 300] width 111 height 25
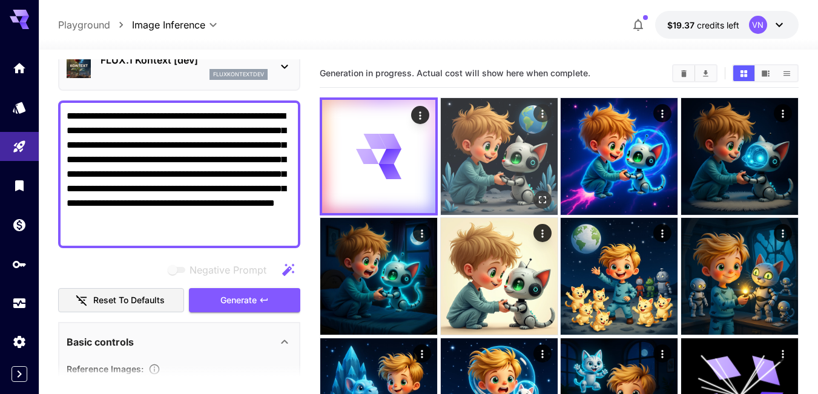
click at [493, 150] on img at bounding box center [499, 156] width 117 height 117
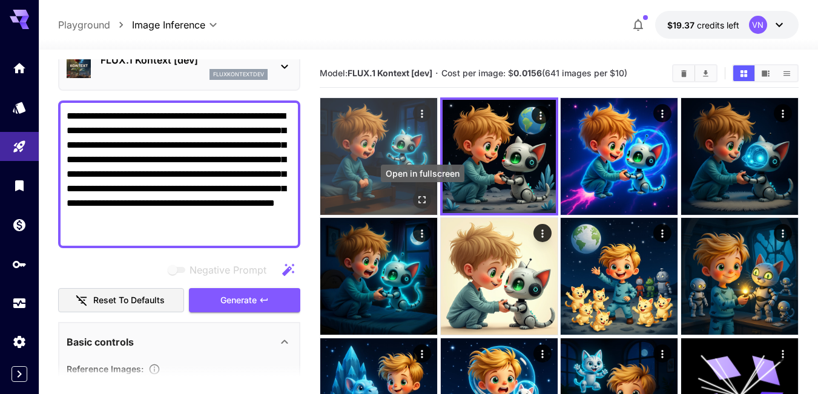
click at [423, 198] on icon "Open in fullscreen" at bounding box center [422, 200] width 12 height 12
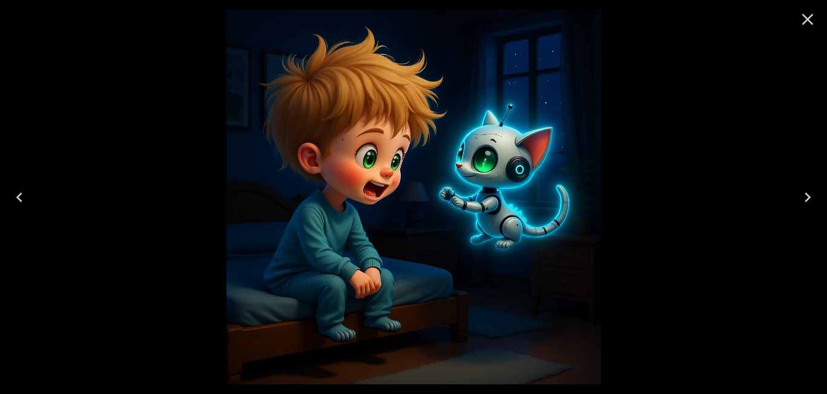
click at [807, 19] on icon "Close" at bounding box center [808, 20] width 12 height 12
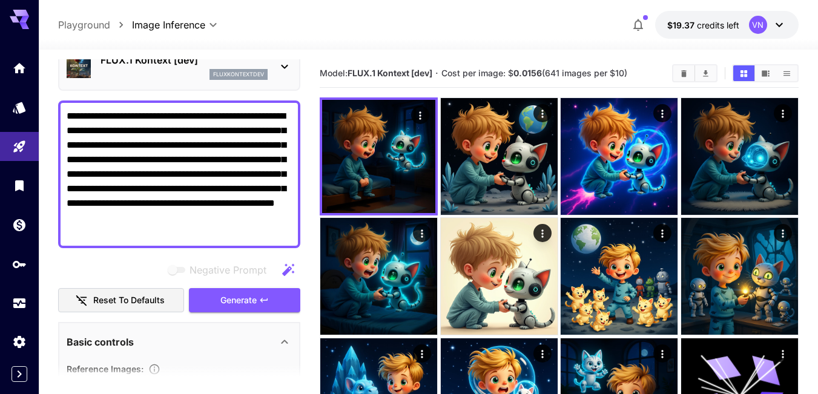
drag, startPoint x: 148, startPoint y: 236, endPoint x: 58, endPoint y: 107, distance: 157.4
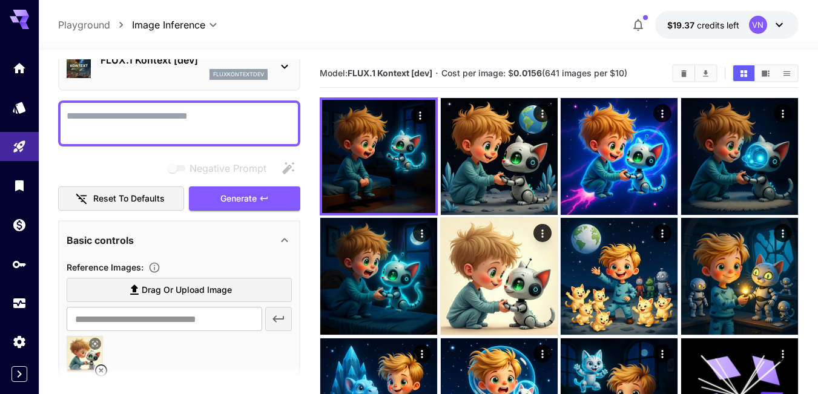
paste textarea "**********"
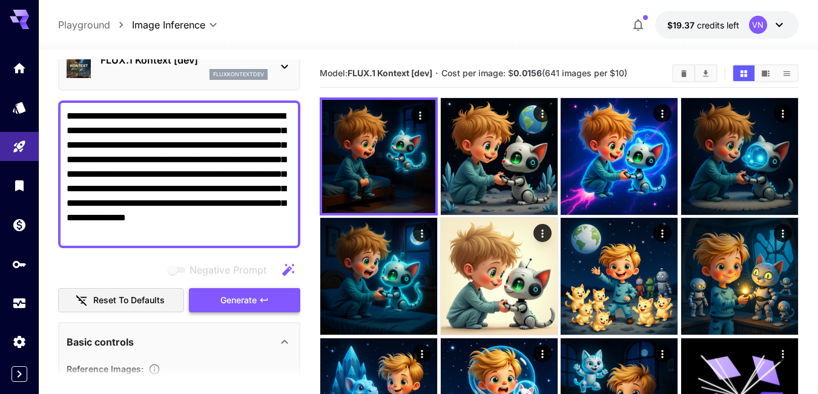
type textarea "**********"
click at [220, 299] on span "Generate" at bounding box center [238, 300] width 36 height 15
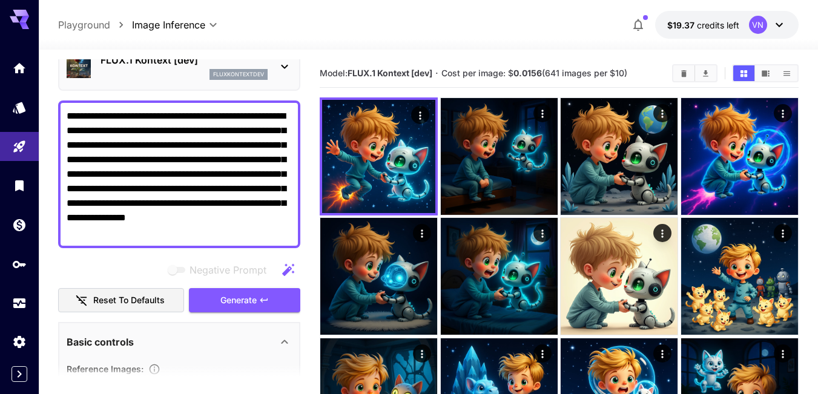
scroll to position [0, 0]
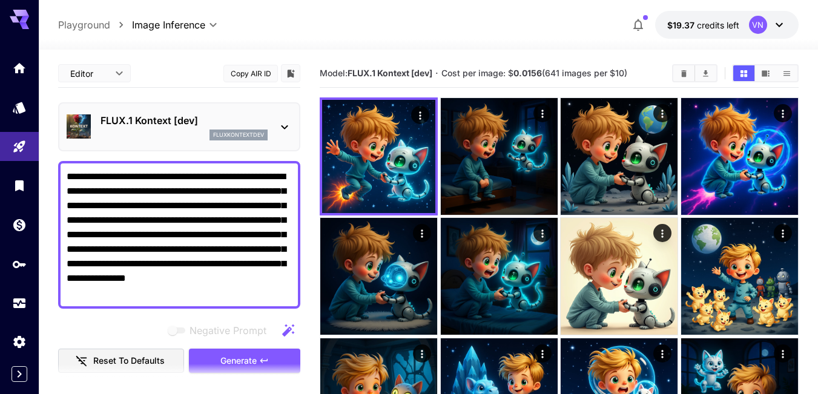
click at [282, 124] on icon at bounding box center [284, 127] width 15 height 15
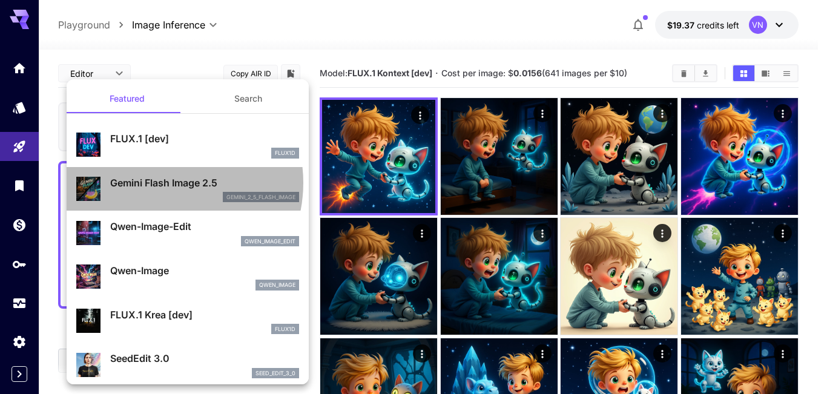
click at [159, 183] on p "Gemini Flash Image 2.5" at bounding box center [204, 183] width 189 height 15
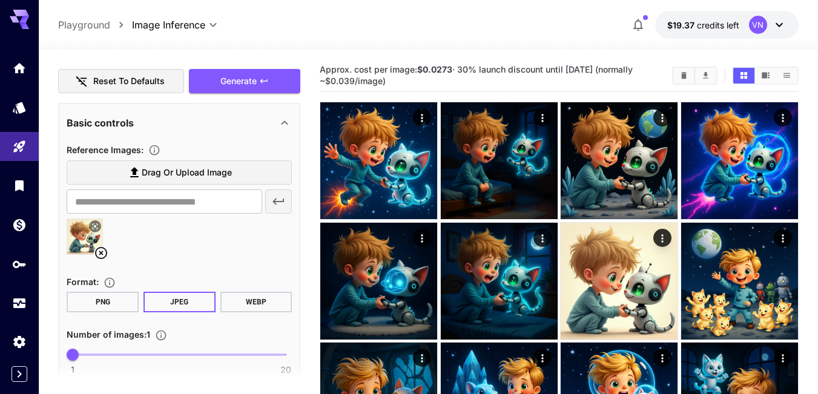
scroll to position [303, 0]
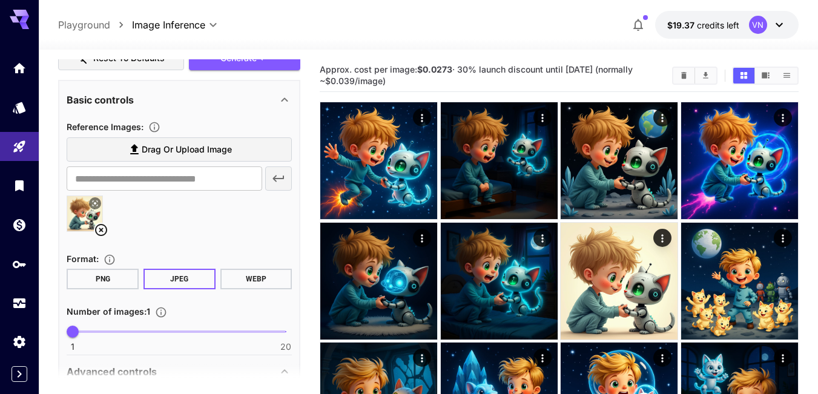
click at [99, 226] on icon at bounding box center [101, 230] width 15 height 15
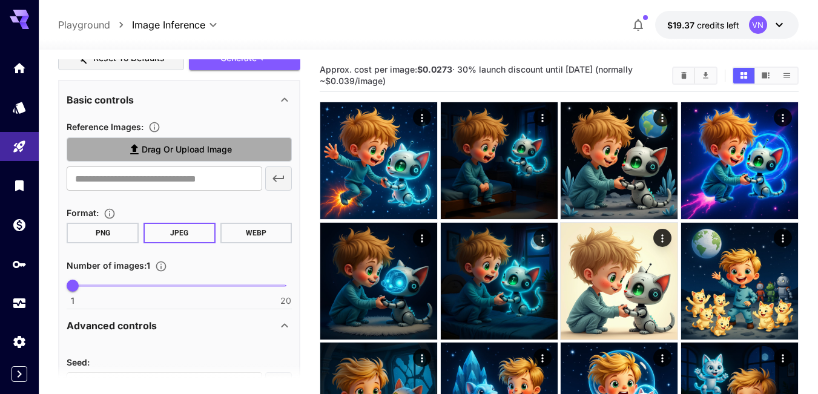
click at [210, 150] on span "Drag or upload image" at bounding box center [187, 149] width 90 height 15
click at [0, 0] on input "Drag or upload image" at bounding box center [0, 0] width 0 height 0
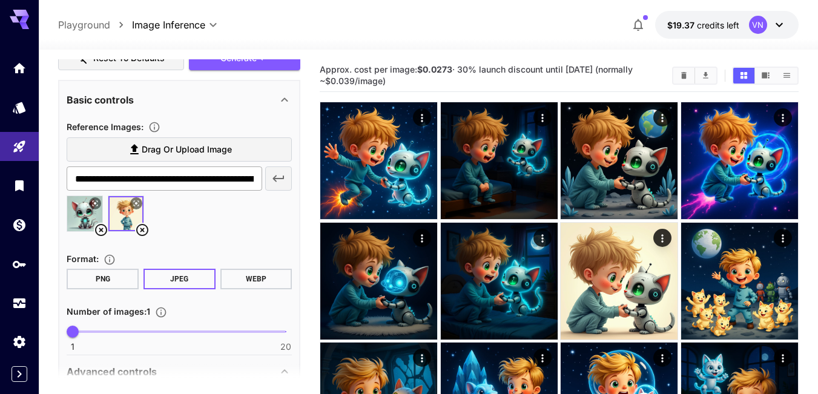
type input "**********"
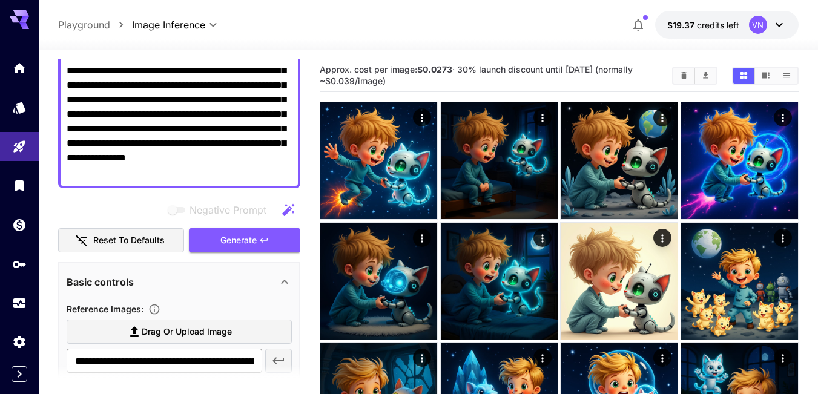
scroll to position [121, 0]
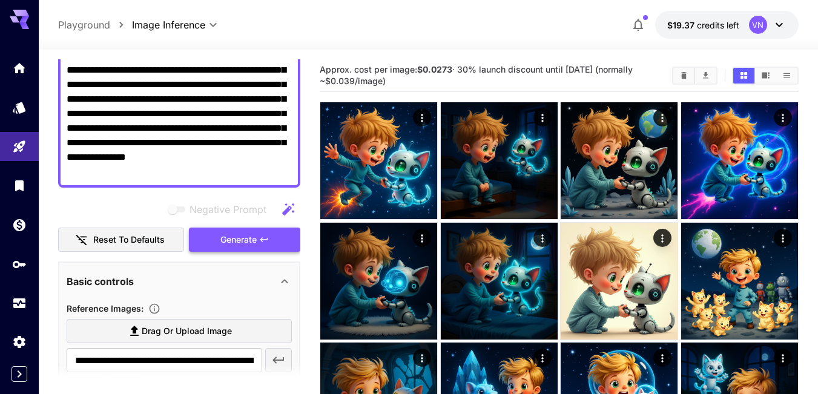
click at [237, 241] on span "Generate" at bounding box center [238, 240] width 36 height 15
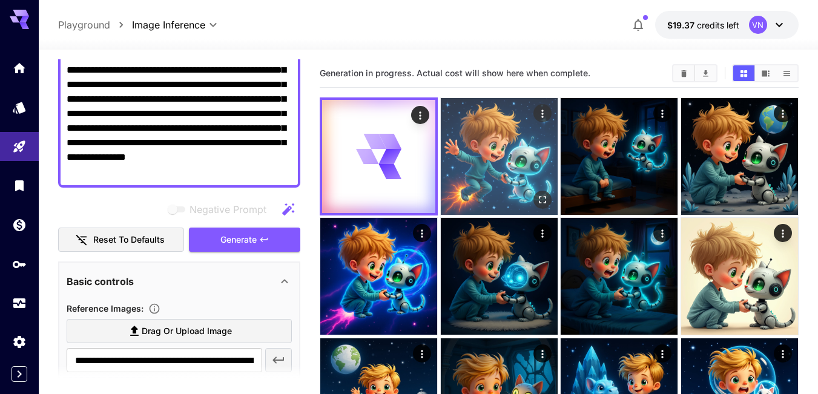
click at [515, 139] on img at bounding box center [499, 156] width 117 height 117
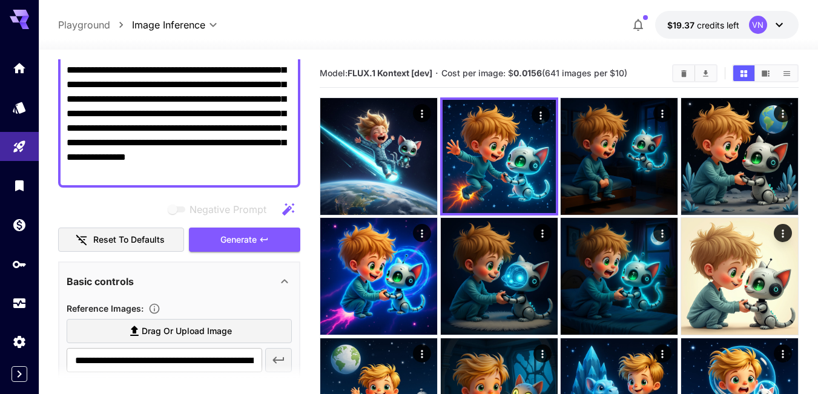
scroll to position [0, 0]
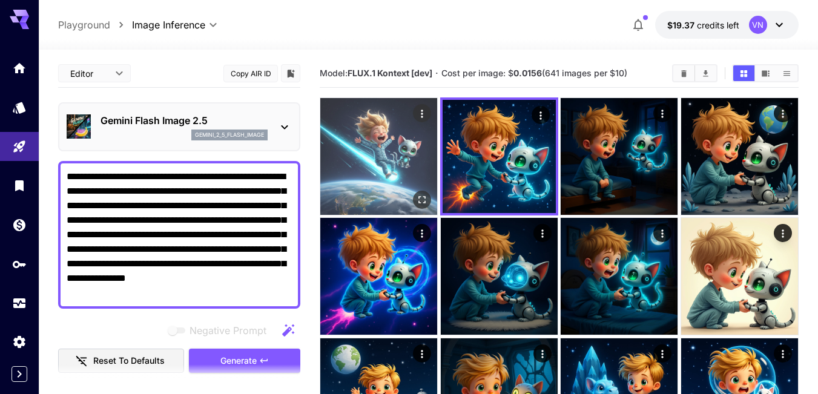
click at [388, 139] on img at bounding box center [378, 156] width 117 height 117
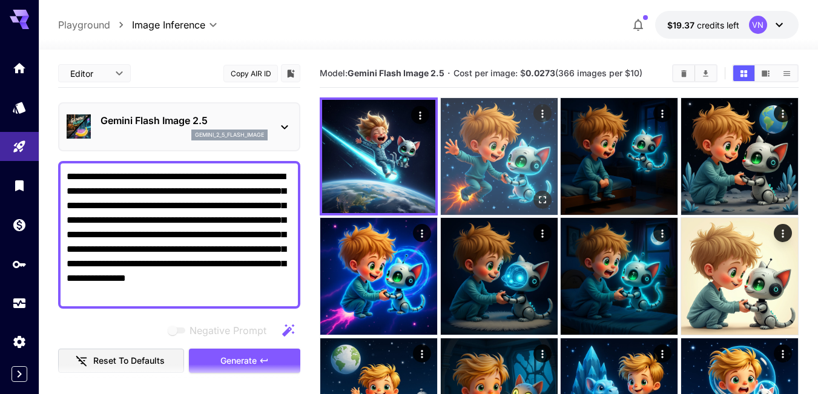
click at [488, 142] on img at bounding box center [499, 156] width 117 height 117
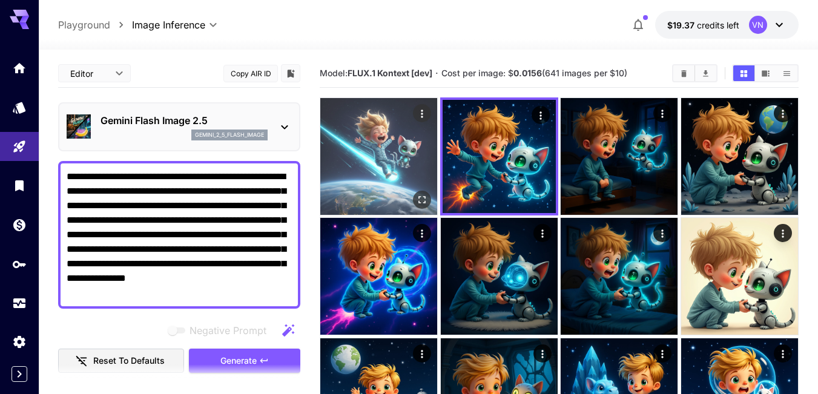
click at [388, 144] on img at bounding box center [378, 156] width 117 height 117
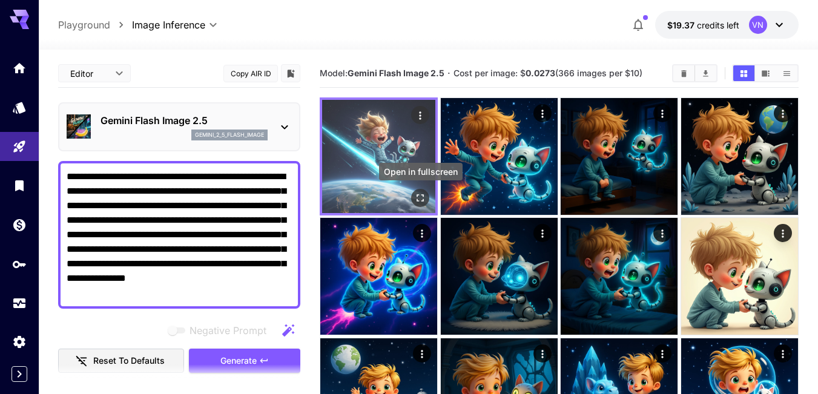
click at [418, 198] on icon "Open in fullscreen" at bounding box center [420, 198] width 12 height 12
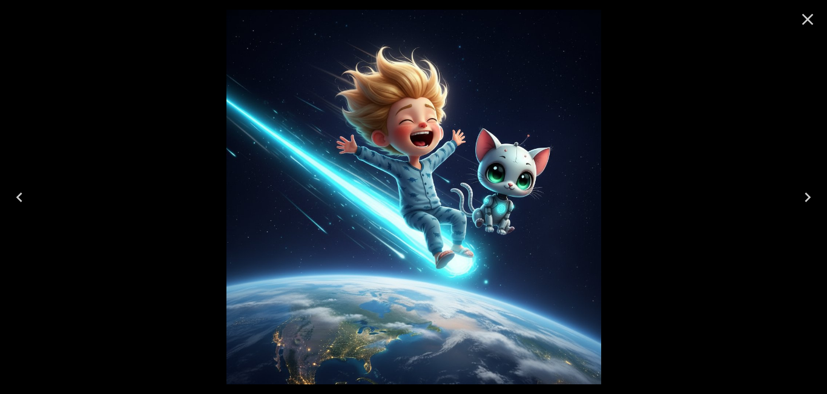
click at [810, 21] on icon "Close" at bounding box center [808, 20] width 12 height 12
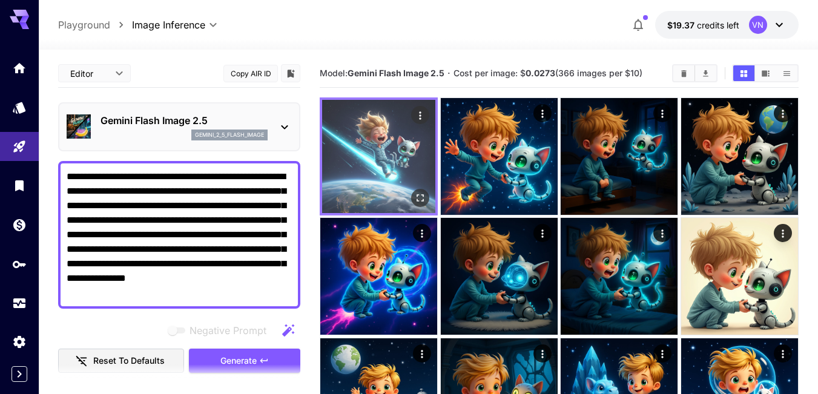
click at [402, 174] on img at bounding box center [378, 156] width 113 height 113
click at [417, 200] on icon "Open in fullscreen" at bounding box center [420, 198] width 12 height 12
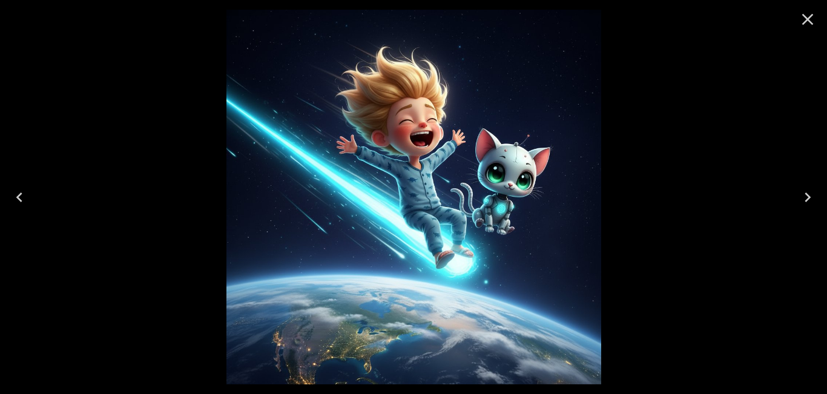
click at [816, 17] on icon "Close" at bounding box center [807, 19] width 19 height 19
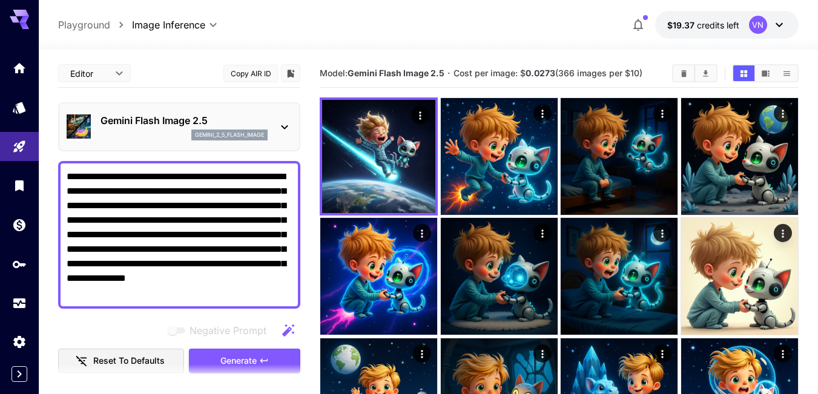
click at [276, 124] on div "Gemini Flash Image 2.5 gemini_2_5_flash_image" at bounding box center [179, 126] width 225 height 37
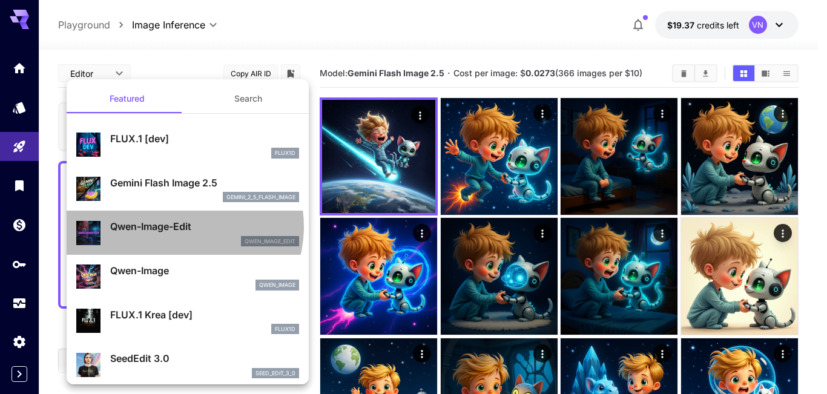
click at [179, 226] on p "Qwen-Image-Edit" at bounding box center [204, 226] width 189 height 15
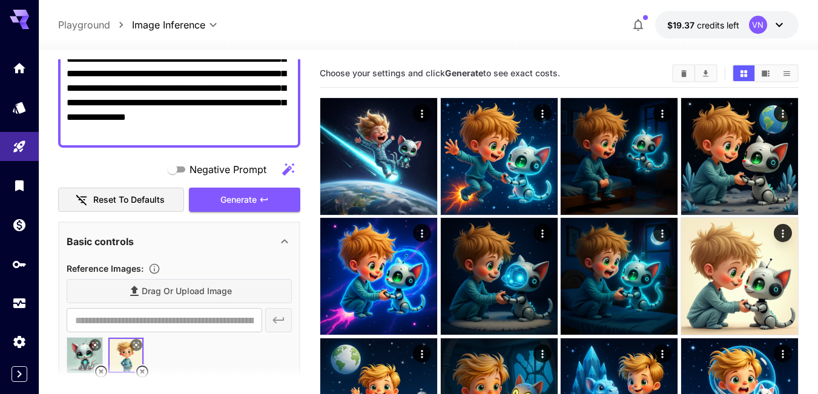
scroll to position [242, 0]
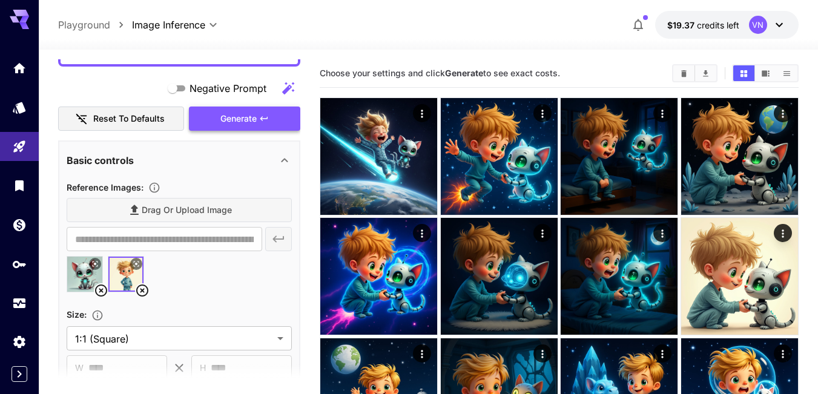
click at [247, 121] on span "Generate" at bounding box center [238, 118] width 36 height 15
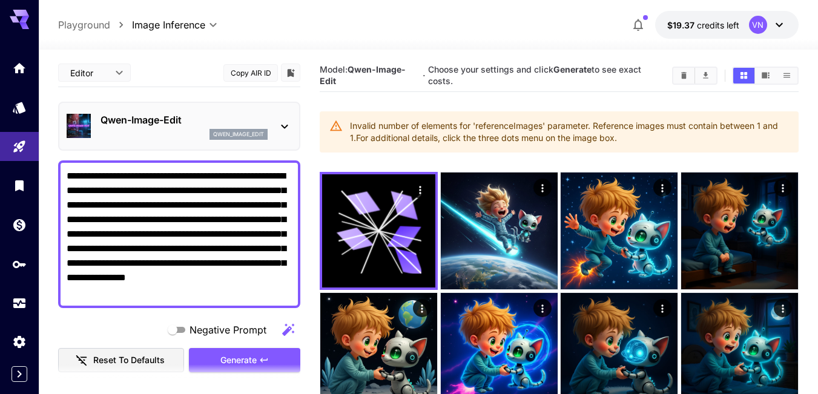
scroll to position [0, 0]
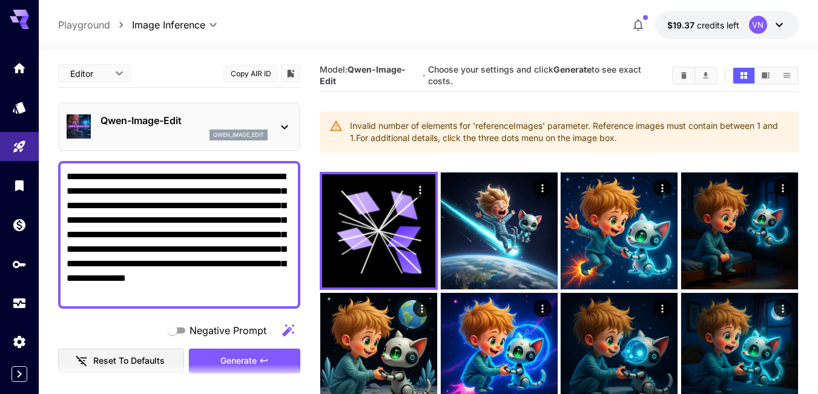
click at [226, 122] on p "Qwen-Image-Edit" at bounding box center [184, 120] width 167 height 15
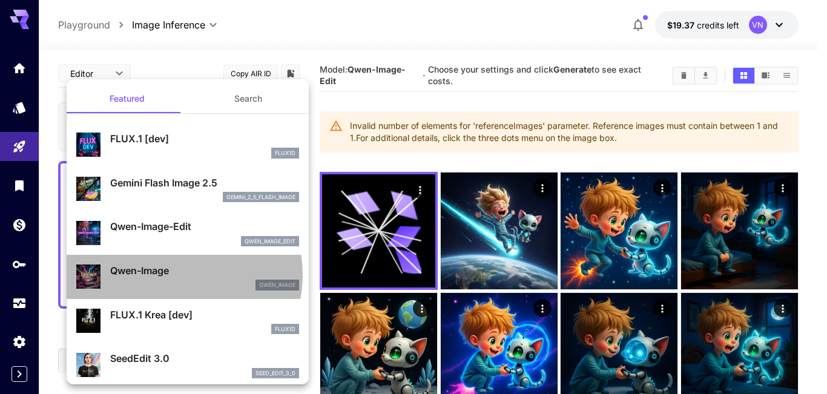
click at [175, 275] on p "Qwen-Image" at bounding box center [204, 270] width 189 height 15
type input "**"
type input "***"
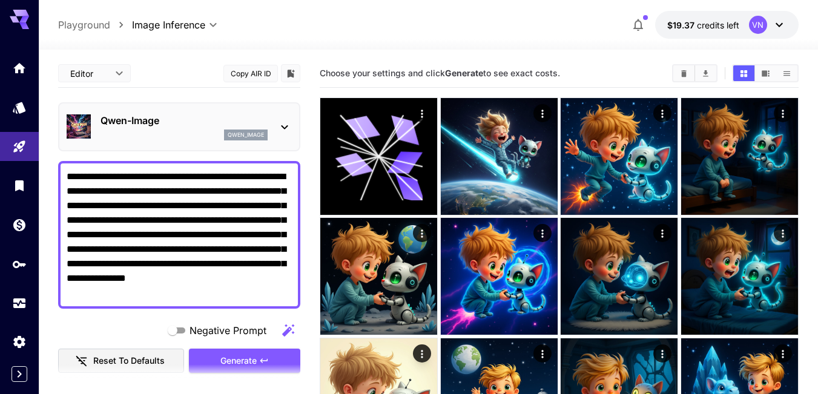
click at [239, 138] on p "qwen_image" at bounding box center [246, 135] width 36 height 8
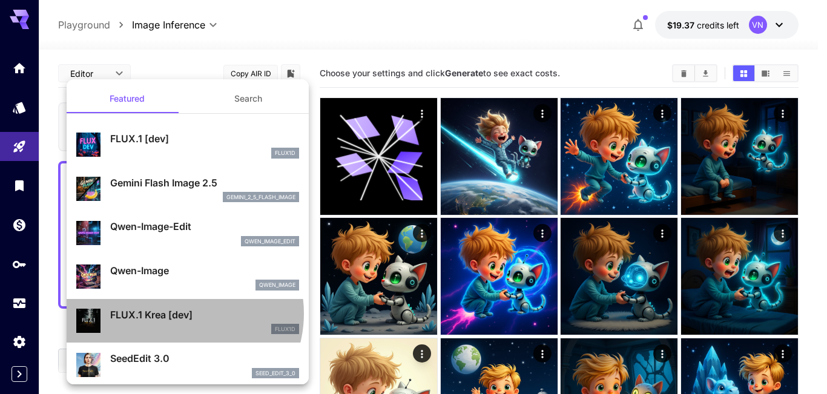
click at [181, 314] on p "FLUX.1 Krea [dev]" at bounding box center [204, 315] width 189 height 15
type input "**"
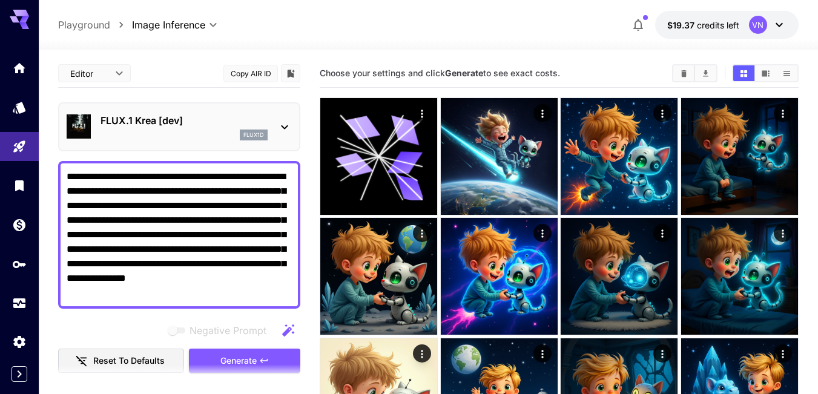
click at [221, 125] on p "FLUX.1 Krea [dev]" at bounding box center [184, 120] width 167 height 15
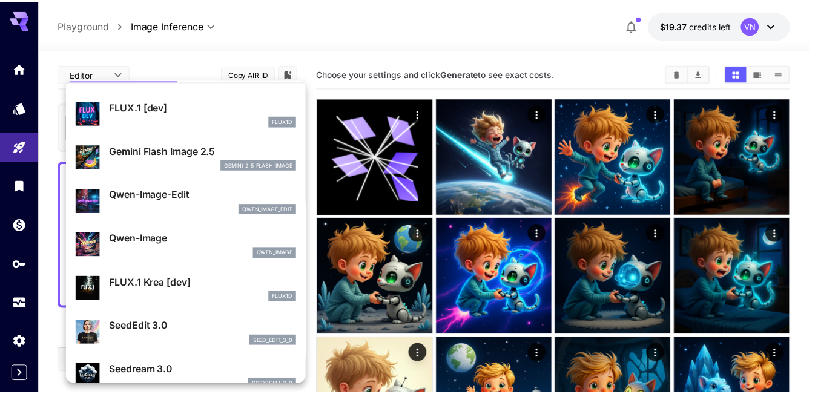
scroll to position [61, 0]
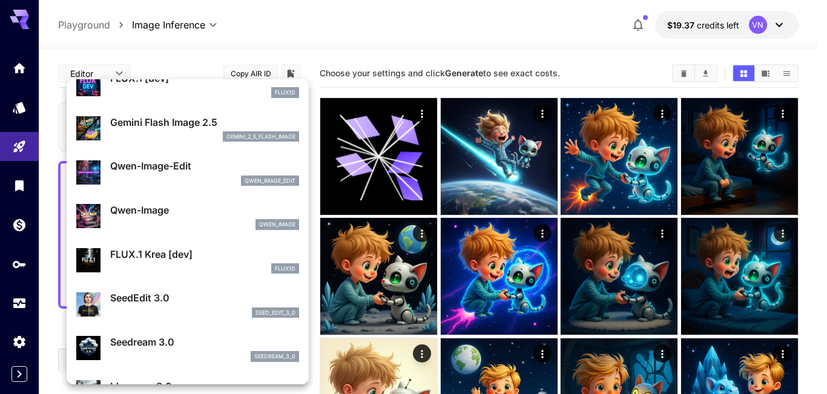
click at [174, 299] on p "SeedEdit 3.0" at bounding box center [204, 298] width 189 height 15
type input "***"
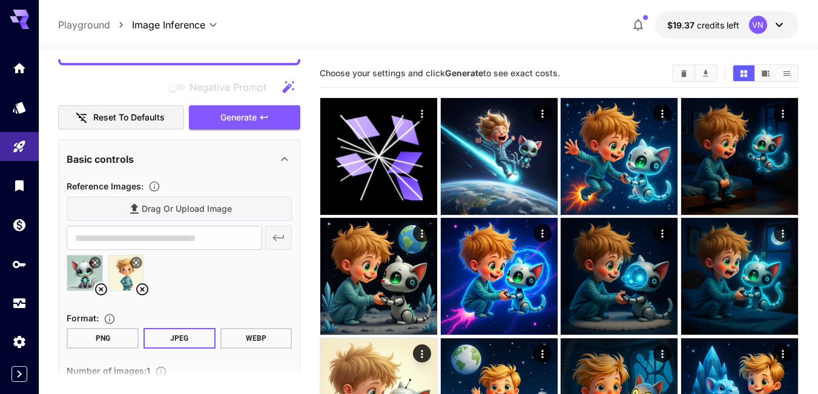
scroll to position [242, 0]
click at [201, 208] on div "Drag or upload image" at bounding box center [179, 210] width 225 height 25
click at [254, 111] on span "Generate" at bounding box center [238, 118] width 36 height 15
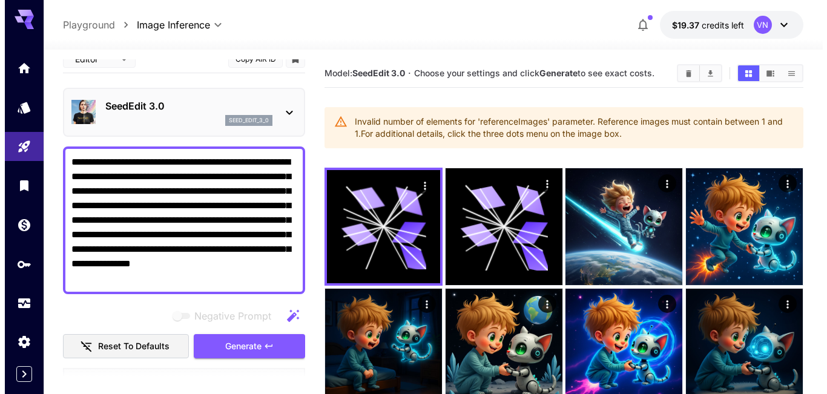
scroll to position [0, 0]
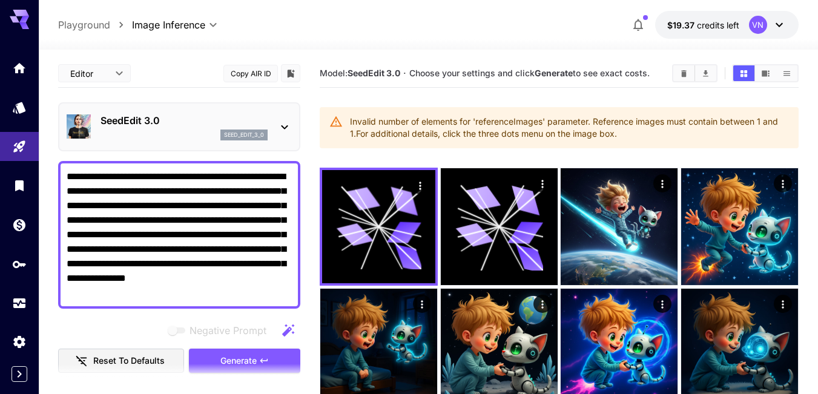
click at [243, 122] on p "SeedEdit 3.0" at bounding box center [184, 120] width 167 height 15
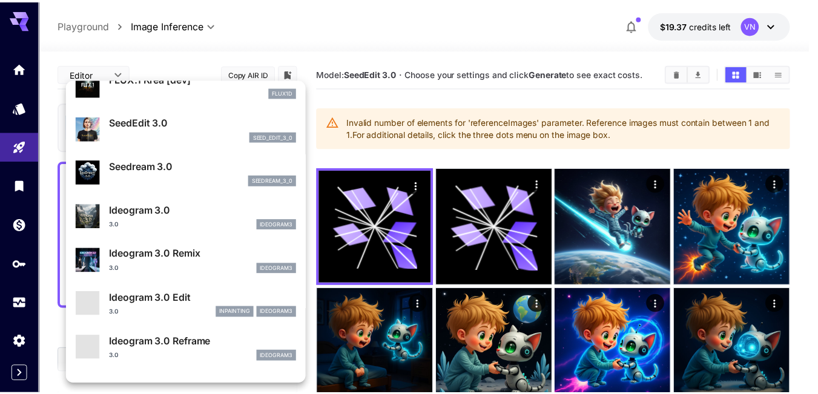
scroll to position [242, 0]
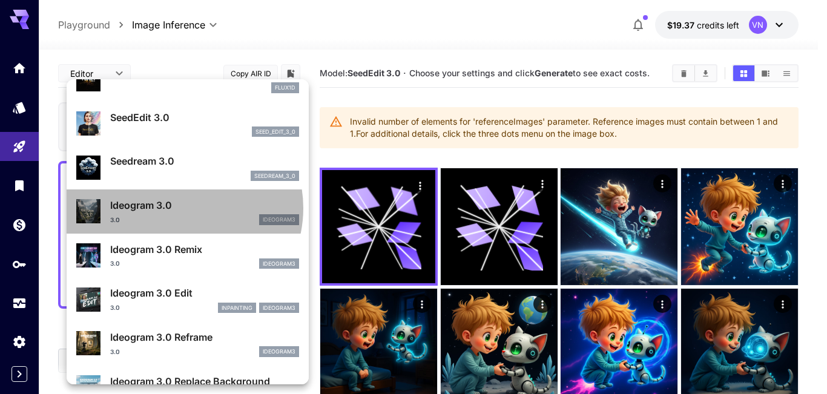
click at [182, 208] on p "Ideogram 3.0" at bounding box center [204, 205] width 189 height 15
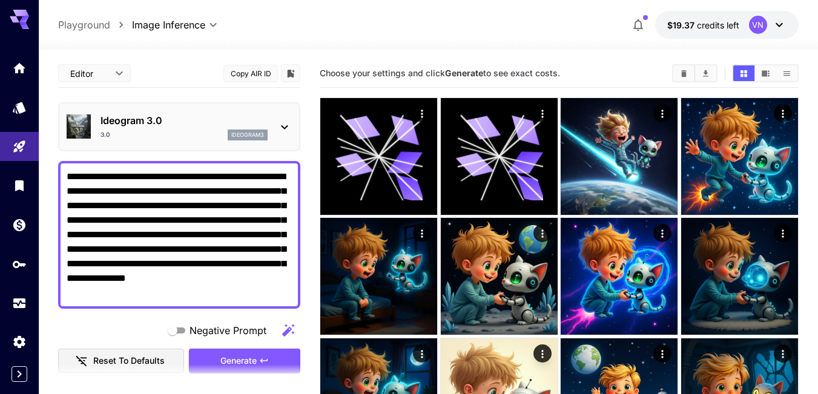
click at [250, 127] on p "Ideogram 3.0" at bounding box center [184, 120] width 167 height 15
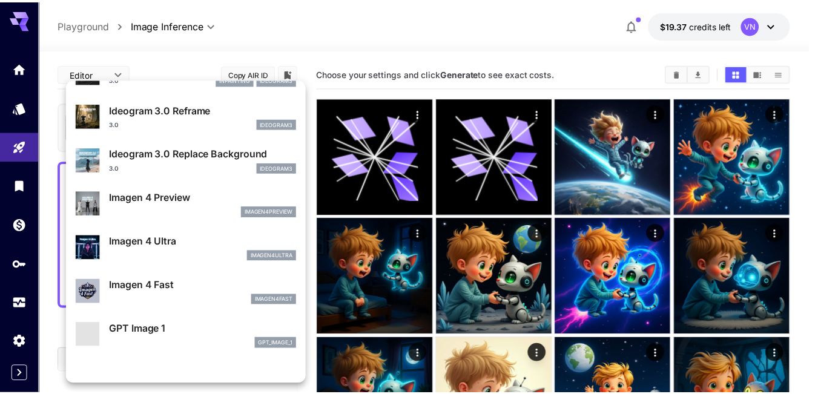
scroll to position [484, 0]
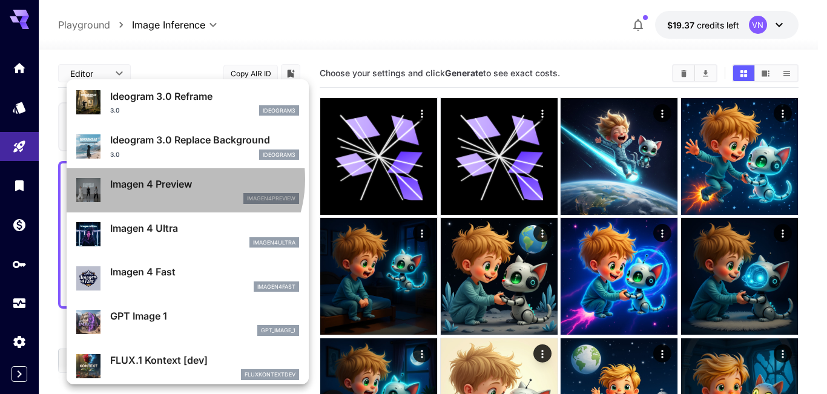
click at [179, 179] on p "Imagen 4 Preview" at bounding box center [204, 184] width 189 height 15
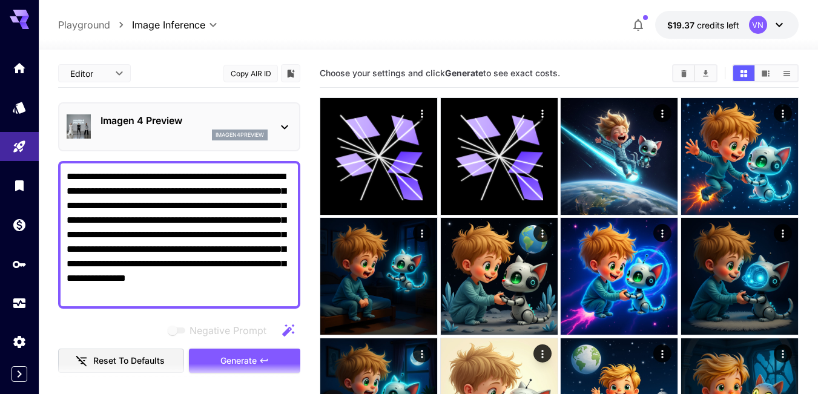
click at [219, 135] on p "imagen4preview" at bounding box center [240, 135] width 48 height 8
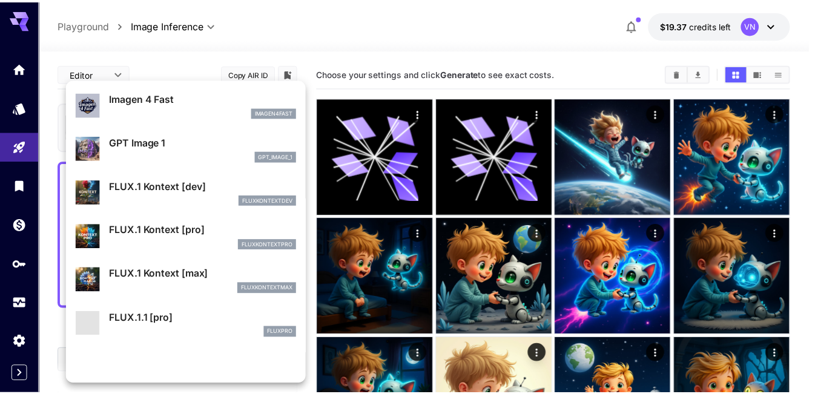
scroll to position [667, 0]
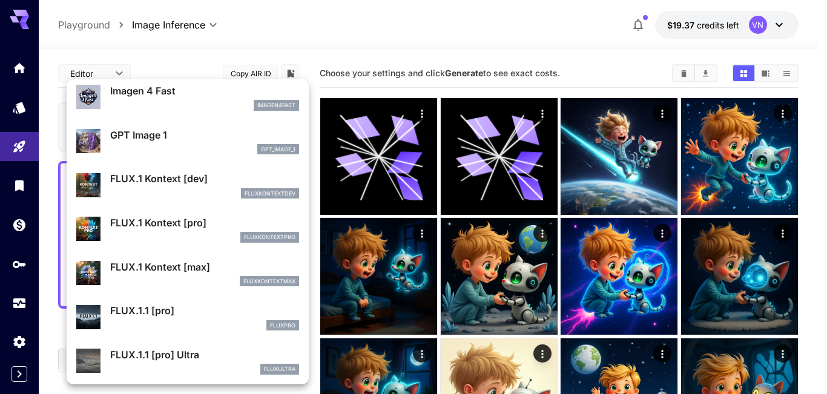
click at [162, 263] on p "FLUX.1 Kontext [max]" at bounding box center [204, 267] width 189 height 15
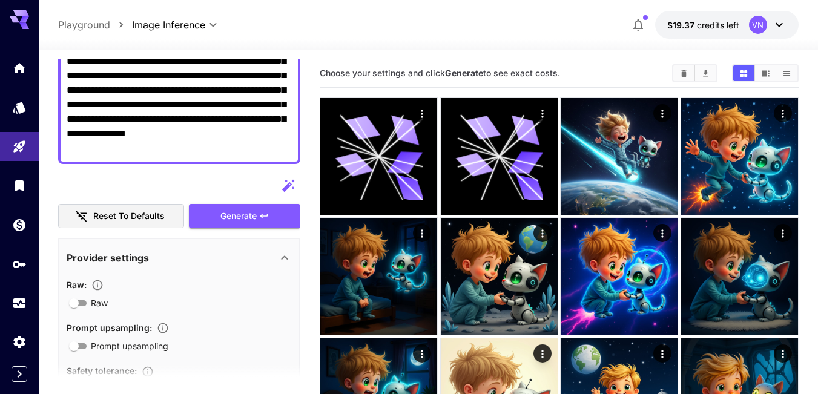
scroll to position [61, 0]
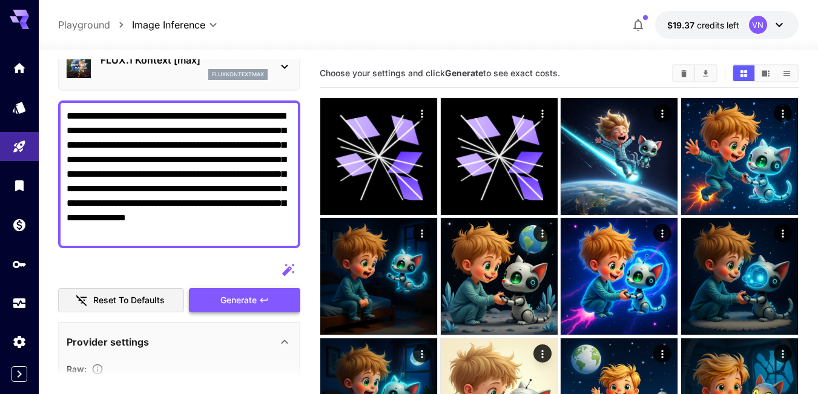
click at [236, 297] on span "Generate" at bounding box center [238, 300] width 36 height 15
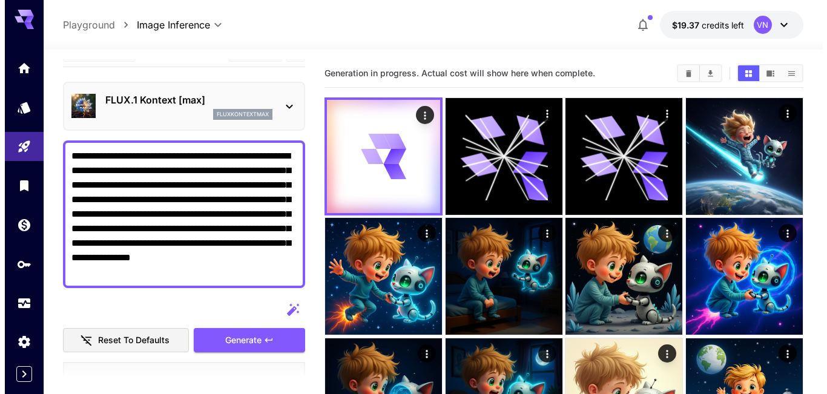
scroll to position [0, 0]
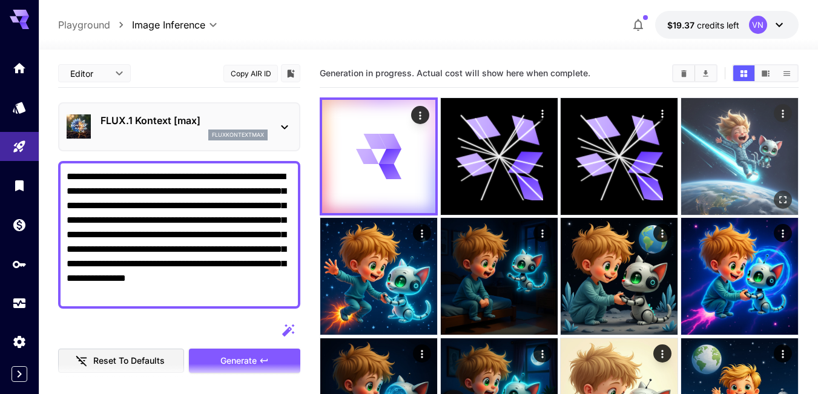
click at [733, 156] on img at bounding box center [739, 156] width 117 height 117
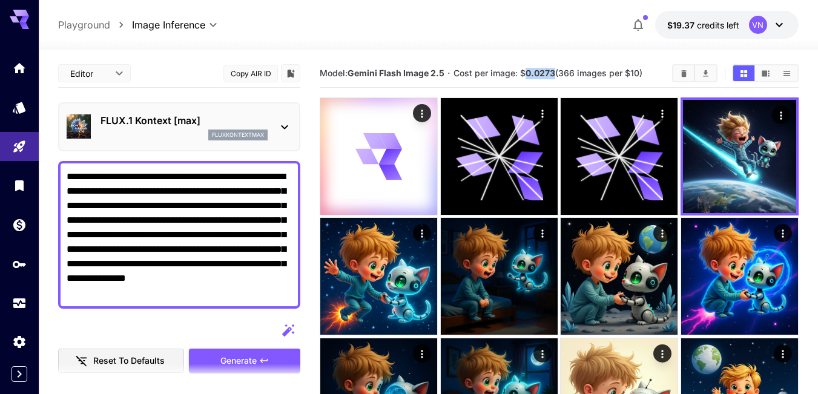
drag, startPoint x: 527, startPoint y: 74, endPoint x: 555, endPoint y: 71, distance: 28.0
click at [555, 71] on b "0.0273" at bounding box center [541, 73] width 30 height 10
copy b "0.0273"
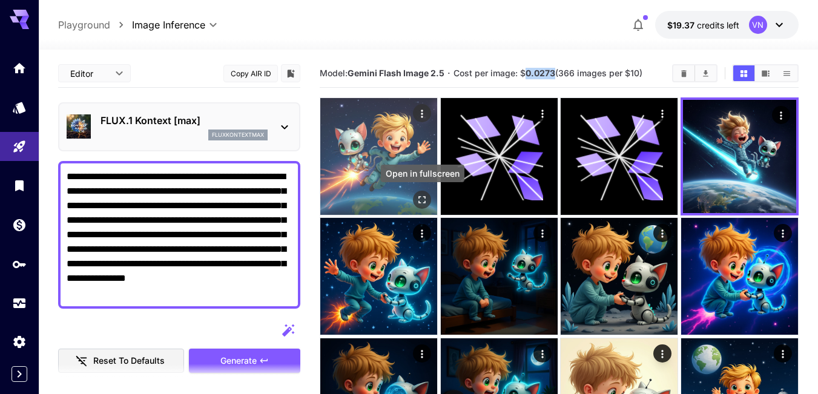
click at [420, 197] on icon "Open in fullscreen" at bounding box center [422, 199] width 7 height 7
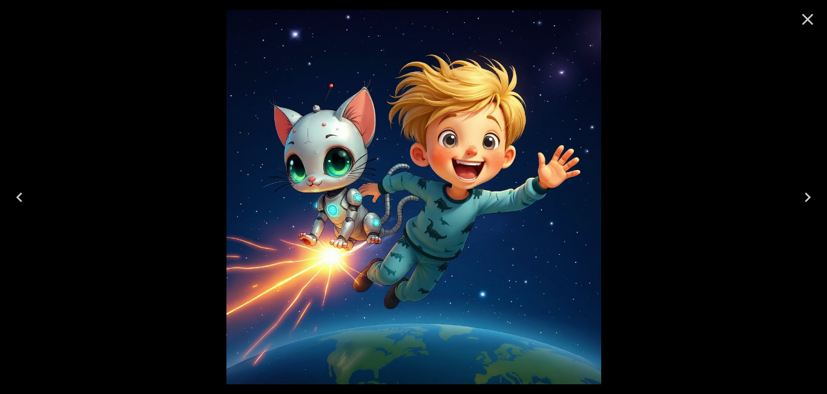
click at [808, 18] on icon "Close" at bounding box center [807, 19] width 19 height 19
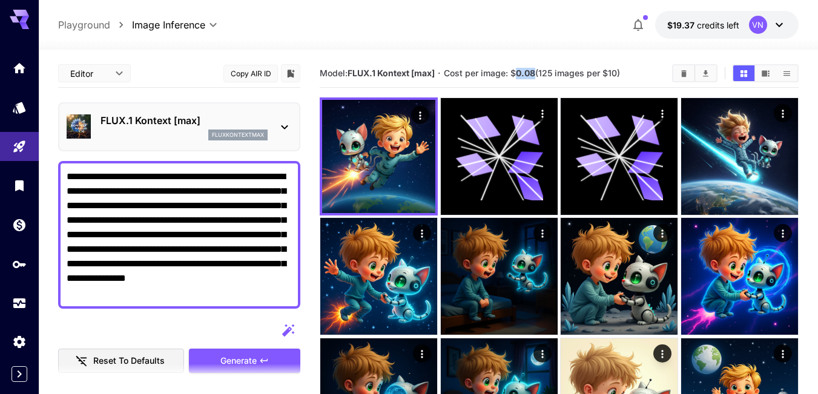
drag, startPoint x: 517, startPoint y: 74, endPoint x: 538, endPoint y: 73, distance: 20.6
click at [538, 73] on span "Cost per image: $ 0.08 (125 images per $10)" at bounding box center [532, 73] width 176 height 10
copy b "0.08"
click at [225, 118] on p "FLUX.1 Kontext [max]" at bounding box center [184, 120] width 167 height 15
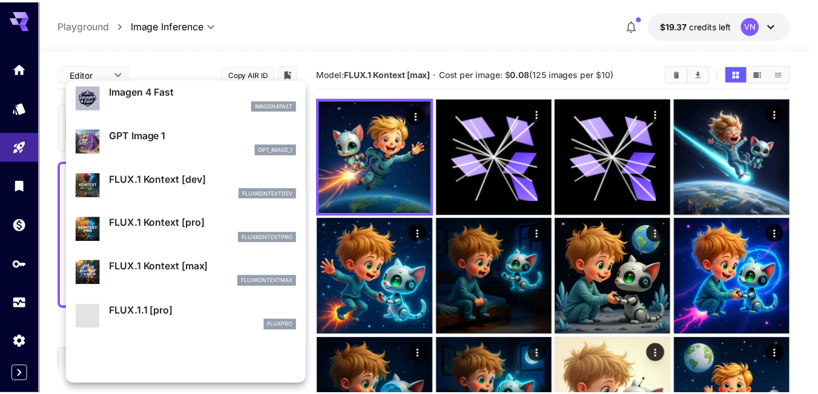
scroll to position [667, 0]
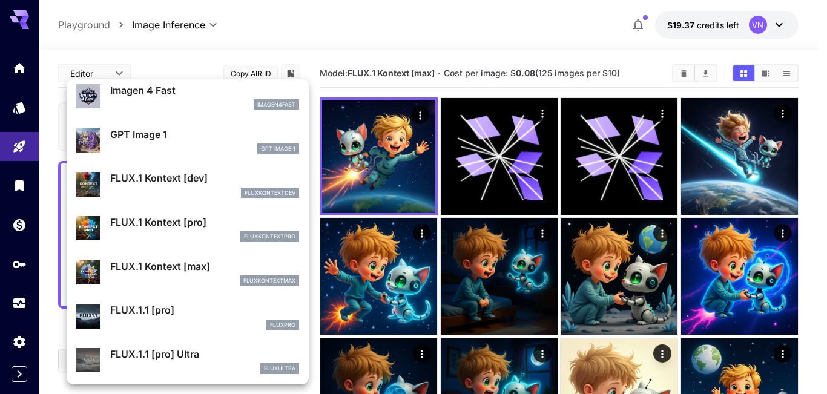
click at [159, 222] on p "FLUX.1 Kontext [pro]" at bounding box center [204, 222] width 189 height 15
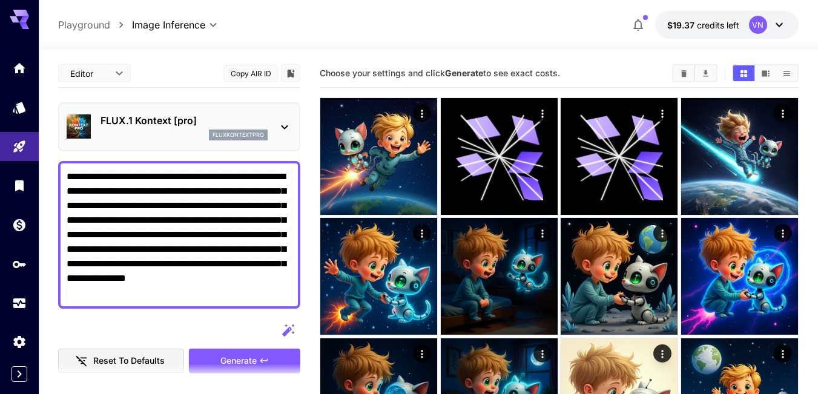
scroll to position [61, 0]
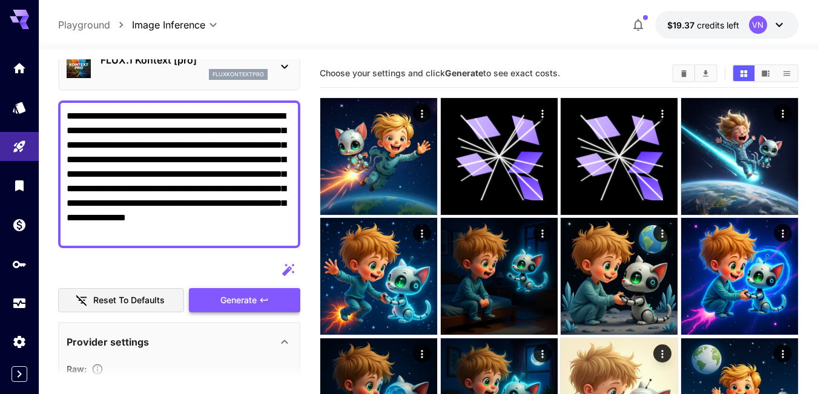
click at [242, 299] on span "Generate" at bounding box center [238, 300] width 36 height 15
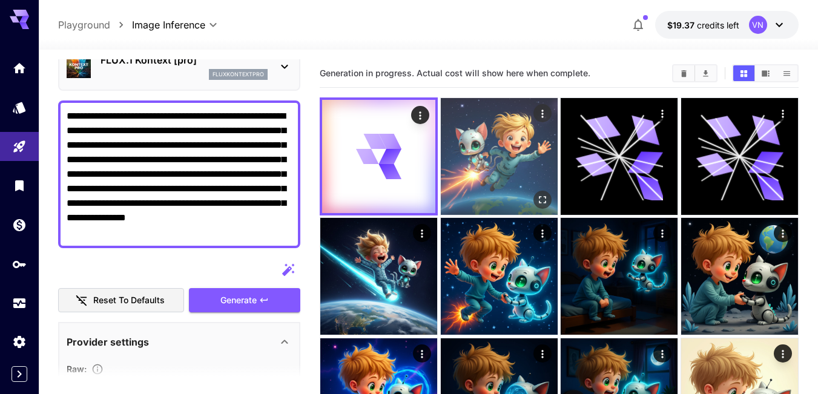
click at [521, 139] on img at bounding box center [499, 156] width 117 height 117
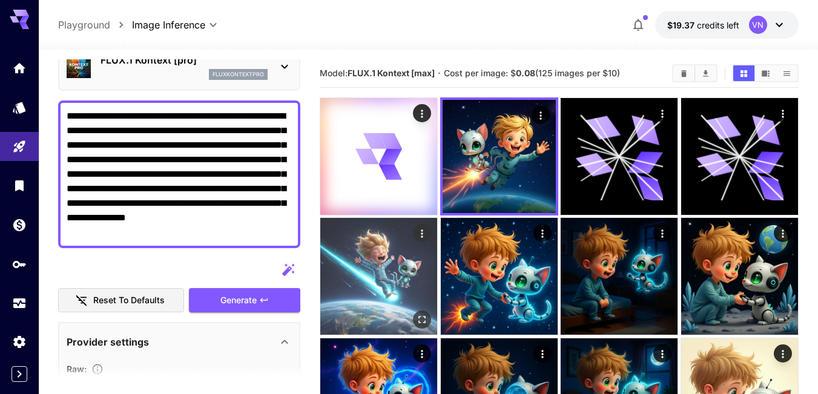
click at [357, 258] on img at bounding box center [378, 276] width 117 height 117
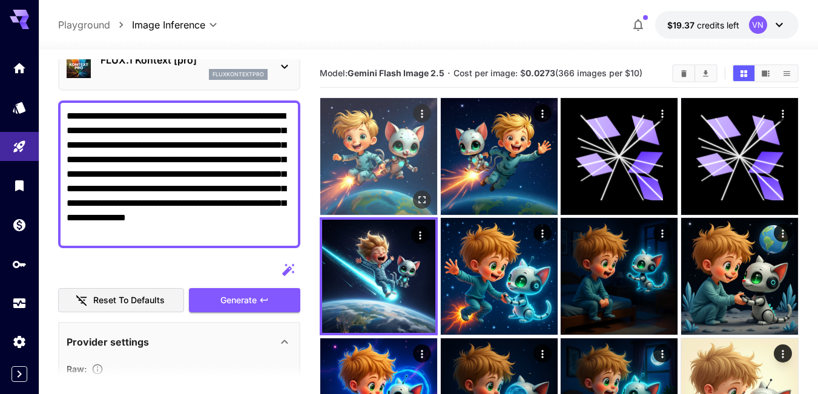
click at [386, 148] on img at bounding box center [378, 156] width 117 height 117
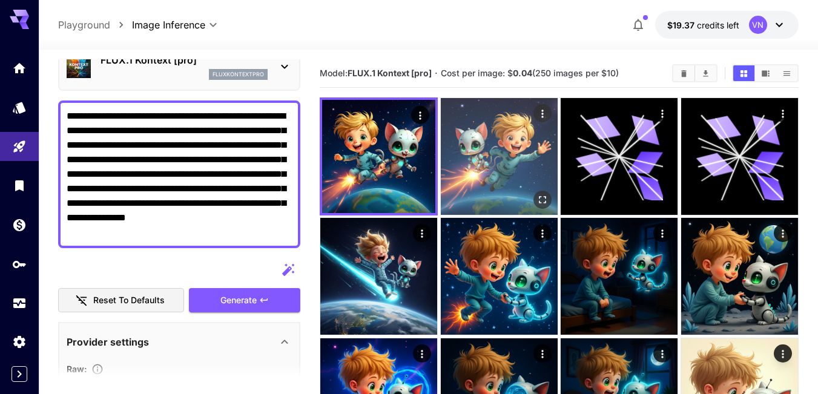
click at [508, 148] on img at bounding box center [499, 156] width 117 height 117
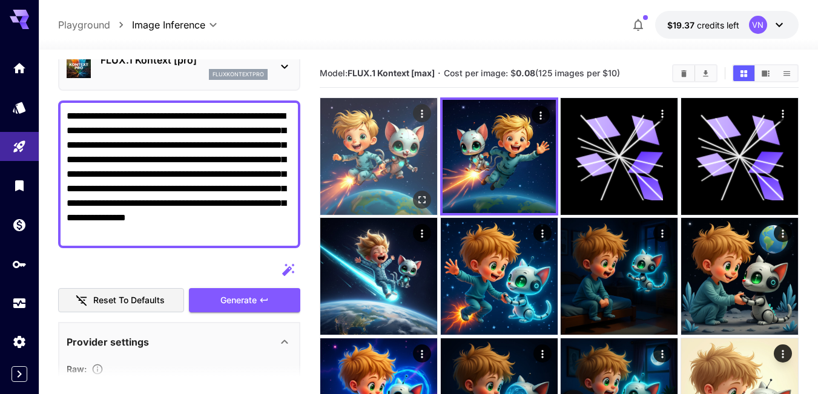
click at [372, 150] on img at bounding box center [378, 156] width 117 height 117
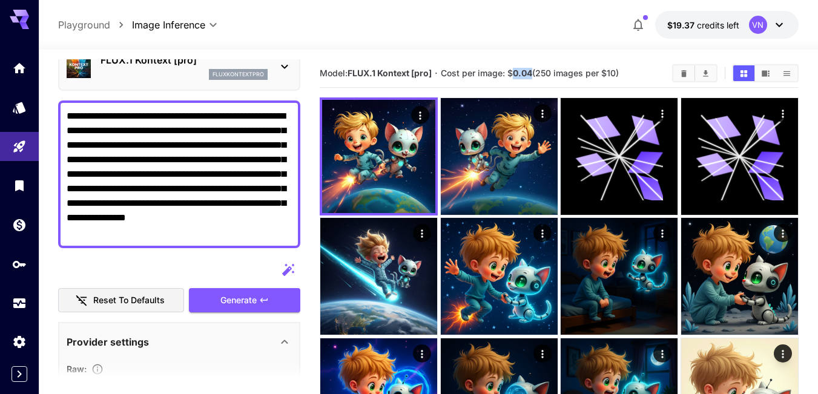
drag, startPoint x: 516, startPoint y: 70, endPoint x: 535, endPoint y: 70, distance: 19.4
click at [535, 70] on span "Cost per image: $ 0.04 (250 images per $10)" at bounding box center [530, 73] width 178 height 10
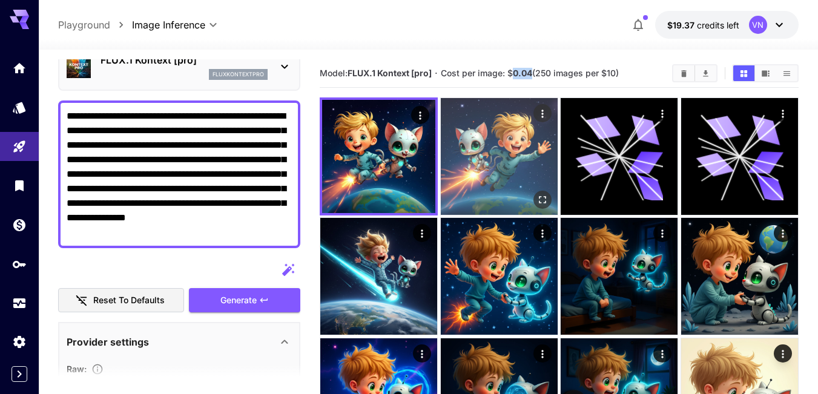
copy b "0.04"
click at [485, 134] on img at bounding box center [499, 156] width 117 height 117
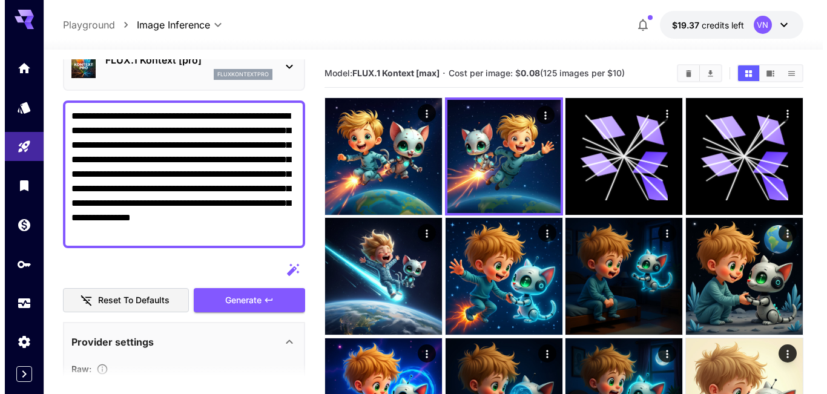
scroll to position [0, 0]
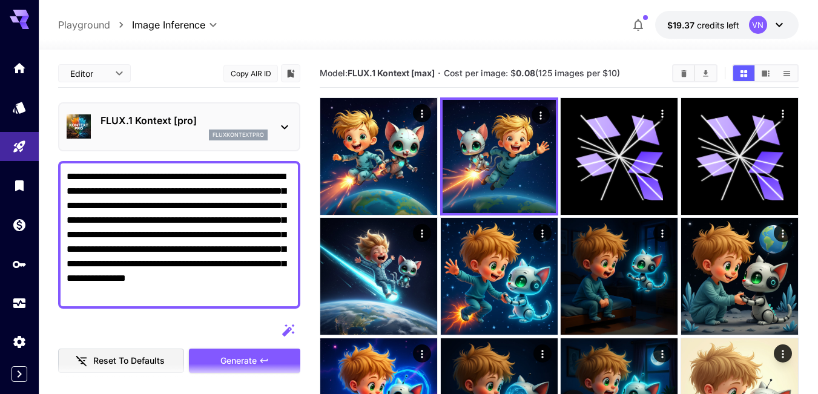
click at [206, 113] on div "FLUX.1 Kontext [pro] fluxkontextpro" at bounding box center [179, 126] width 225 height 37
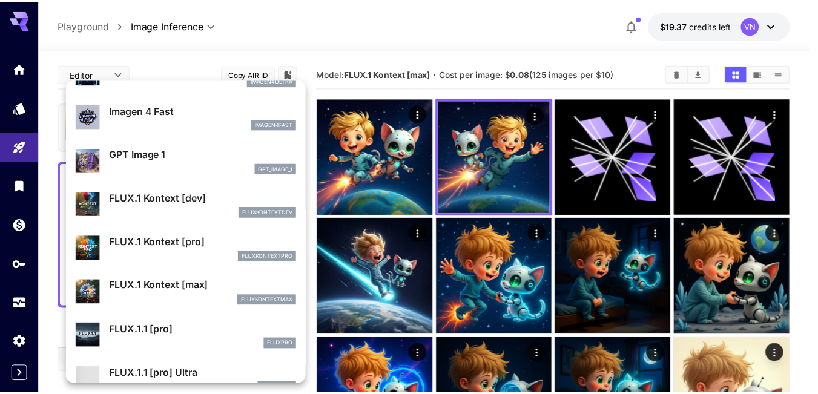
scroll to position [669, 0]
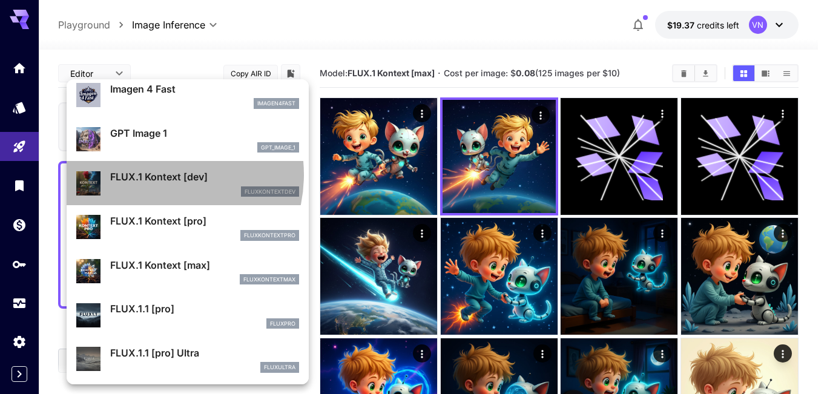
click at [155, 174] on p "FLUX.1 Kontext [dev]" at bounding box center [204, 177] width 189 height 15
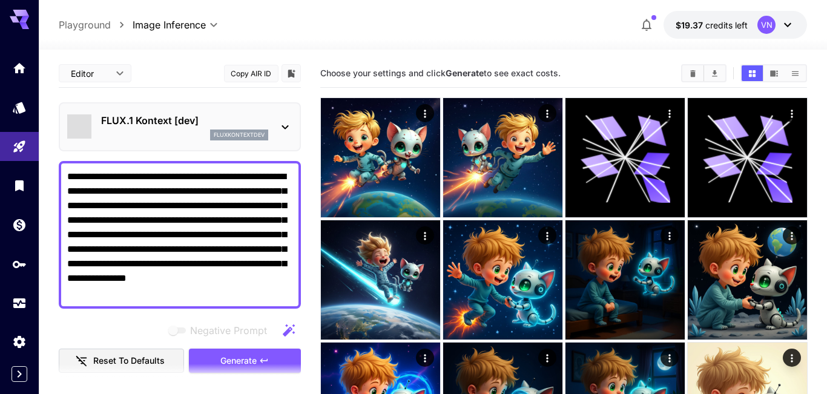
type input "****"
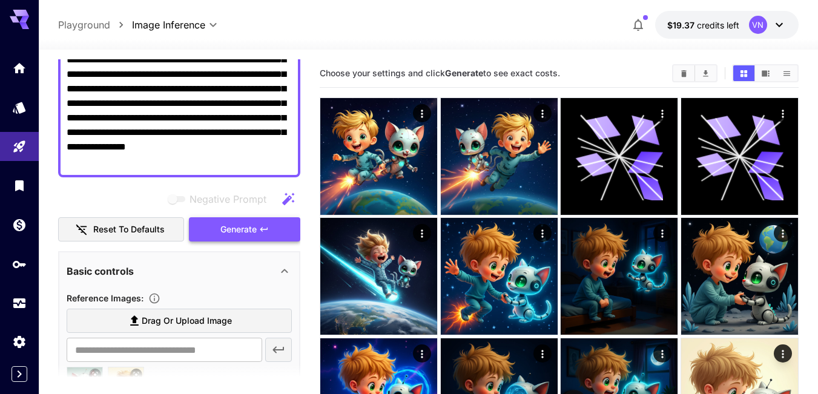
scroll to position [121, 0]
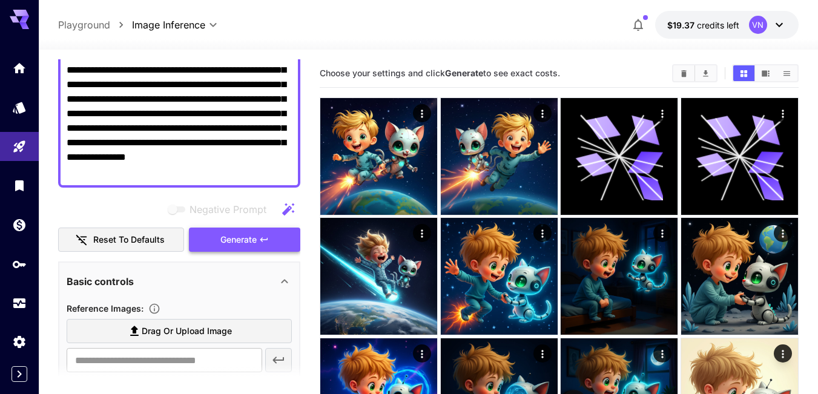
click at [235, 240] on span "Generate" at bounding box center [238, 240] width 36 height 15
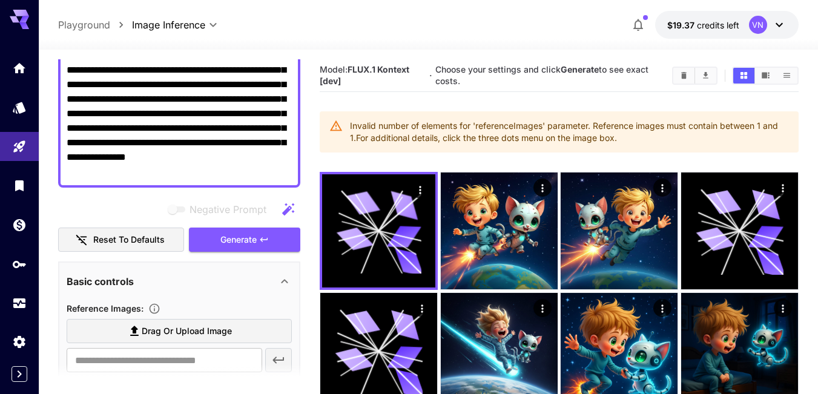
drag, startPoint x: 632, startPoint y: 137, endPoint x: 348, endPoint y: 124, distance: 284.3
click at [348, 124] on div "Invalid number of elements for 'referenceImages' parameter. Reference images mu…" at bounding box center [559, 131] width 479 height 41
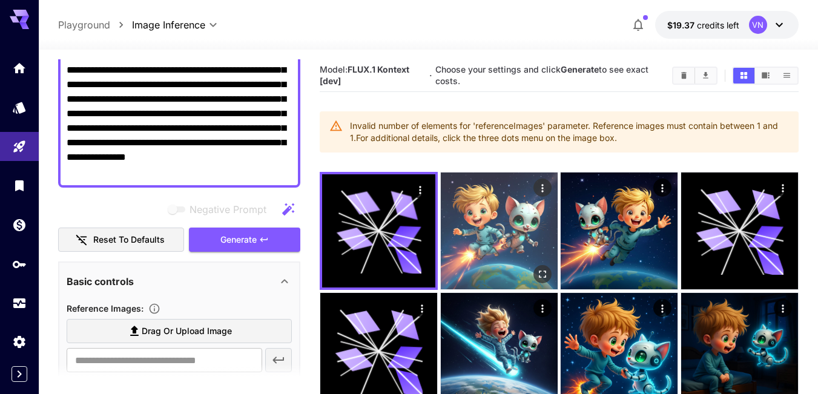
click at [494, 226] on img at bounding box center [499, 231] width 117 height 117
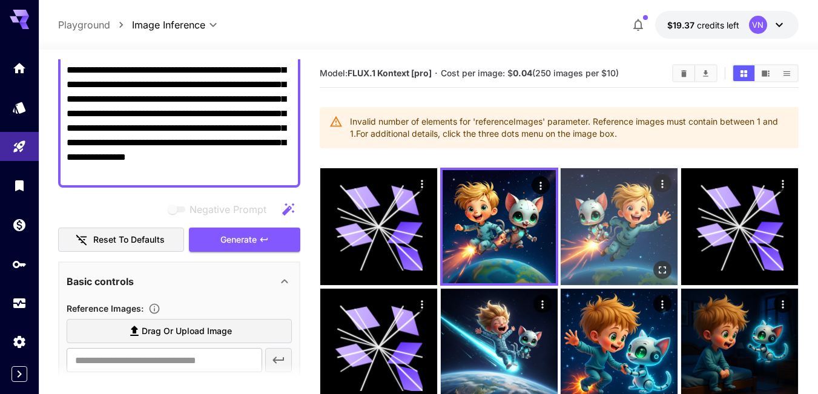
click at [590, 202] on img at bounding box center [619, 226] width 117 height 117
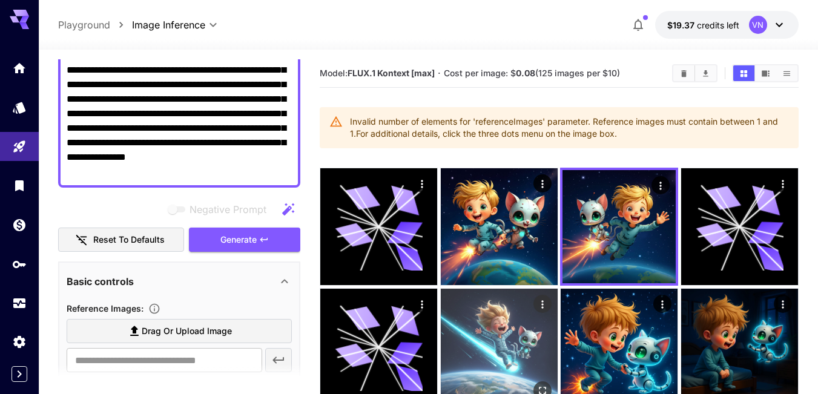
click at [478, 319] on img at bounding box center [499, 347] width 117 height 117
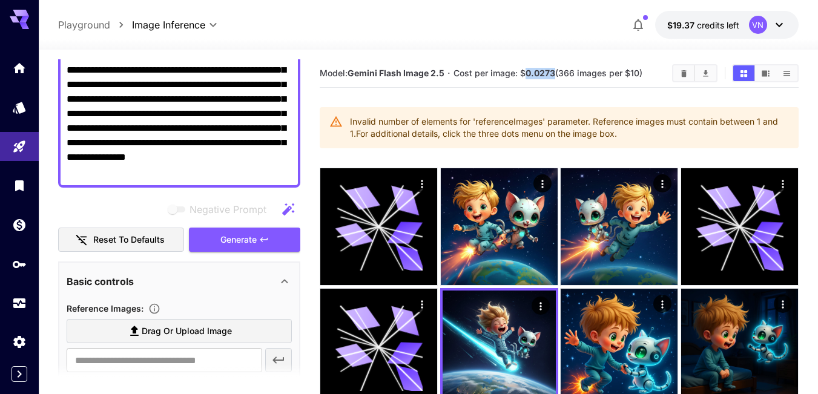
drag, startPoint x: 526, startPoint y: 74, endPoint x: 555, endPoint y: 74, distance: 29.1
click at [555, 74] on span "Cost per image: $ 0.0273 (366 images per $10)" at bounding box center [548, 73] width 189 height 10
copy b "0.0273"
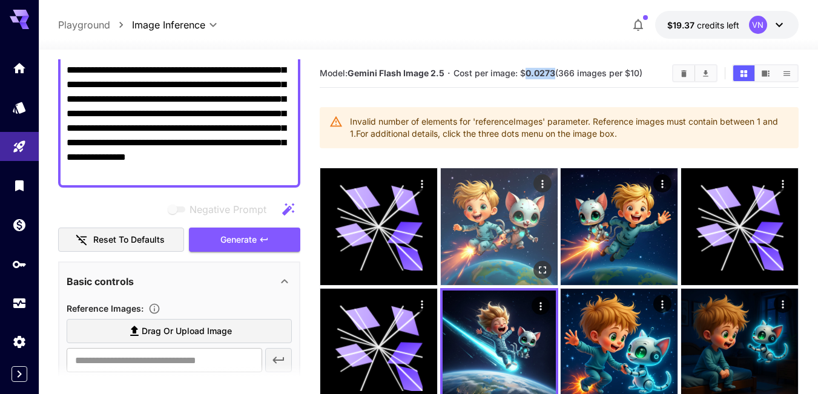
click at [490, 241] on img at bounding box center [499, 226] width 117 height 117
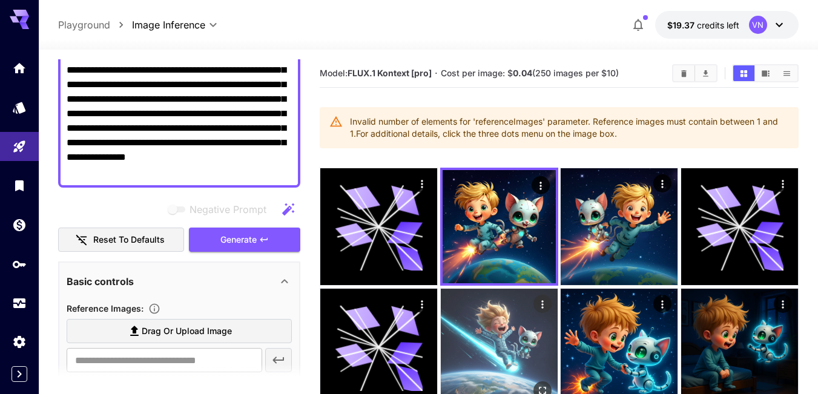
click at [484, 323] on img at bounding box center [499, 347] width 117 height 117
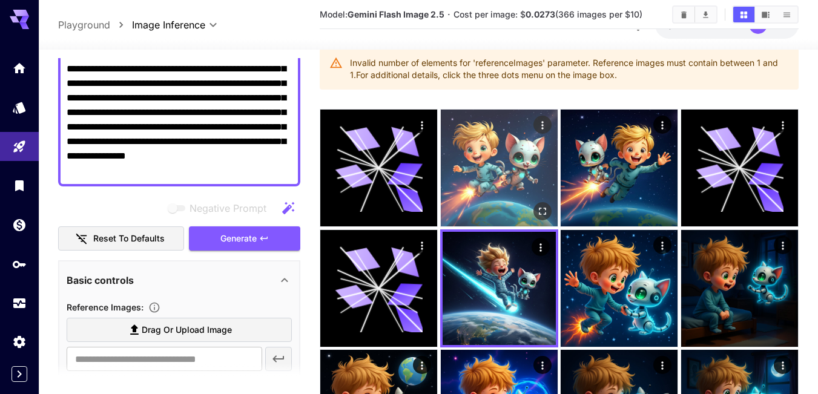
scroll to position [61, 0]
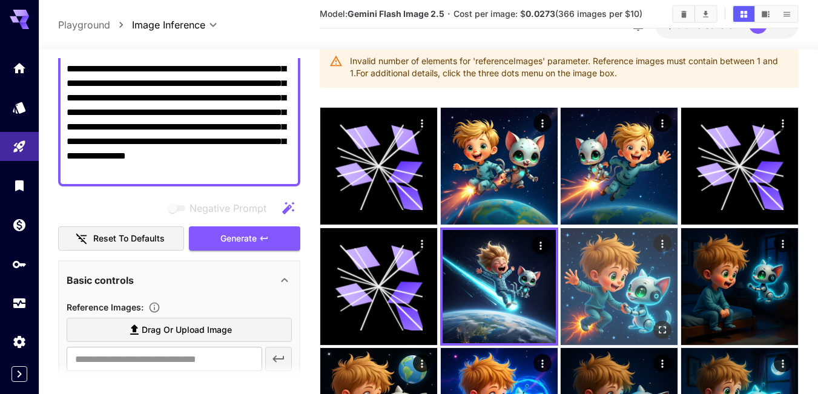
click at [606, 284] on img at bounding box center [619, 286] width 117 height 117
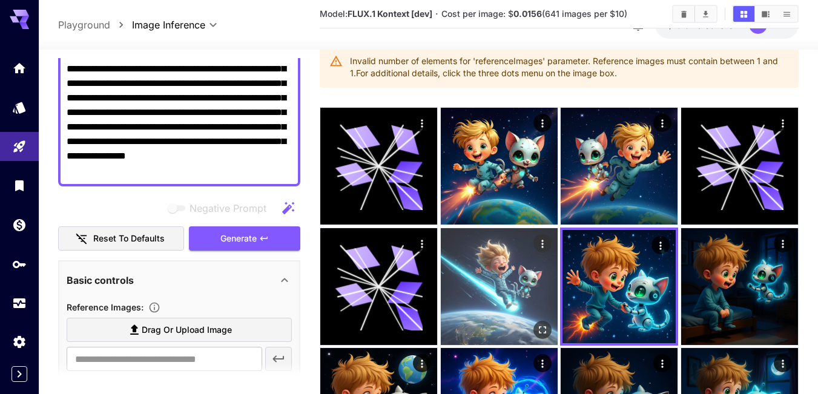
scroll to position [0, 0]
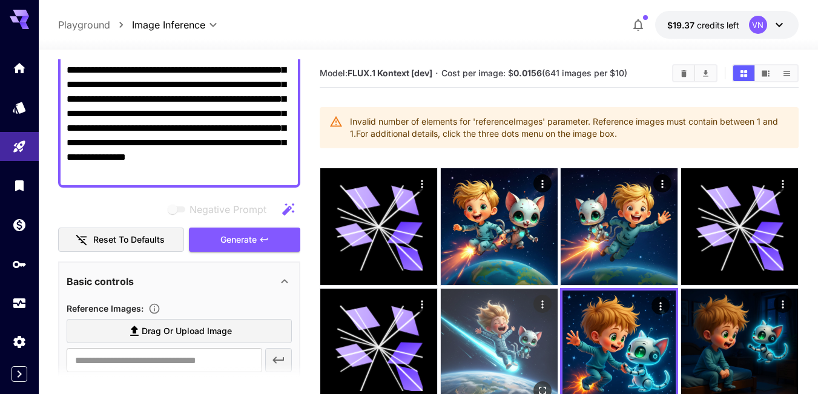
click at [471, 331] on img at bounding box center [499, 347] width 117 height 117
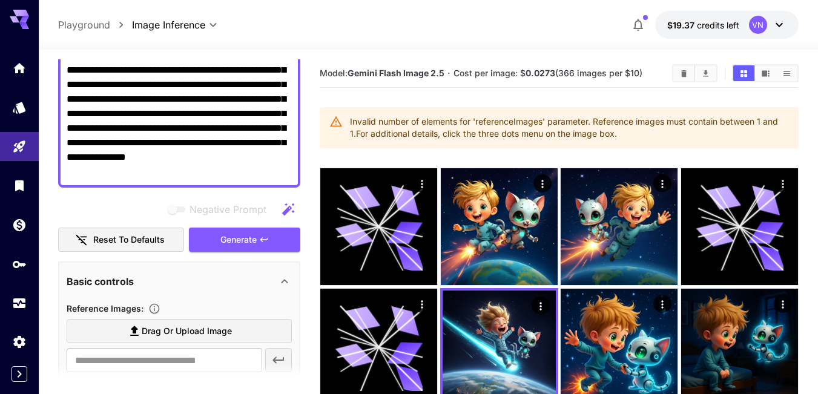
click at [234, 173] on textarea "**********" at bounding box center [179, 113] width 225 height 131
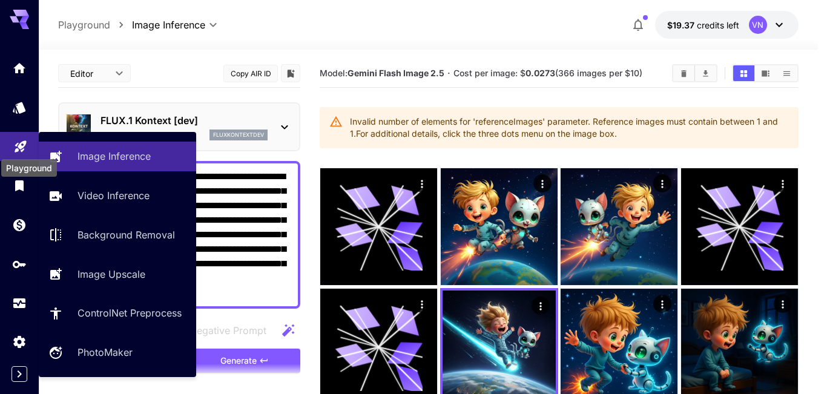
drag, startPoint x: 230, startPoint y: 290, endPoint x: 13, endPoint y: 146, distance: 260.8
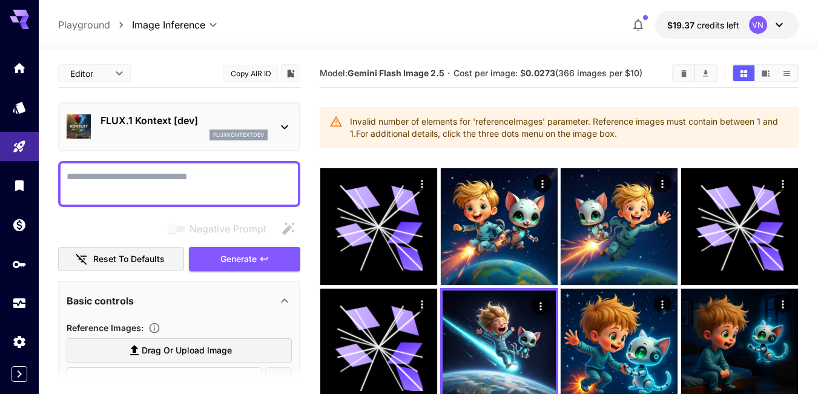
click at [248, 120] on p "FLUX.1 Kontext [dev]" at bounding box center [184, 120] width 167 height 15
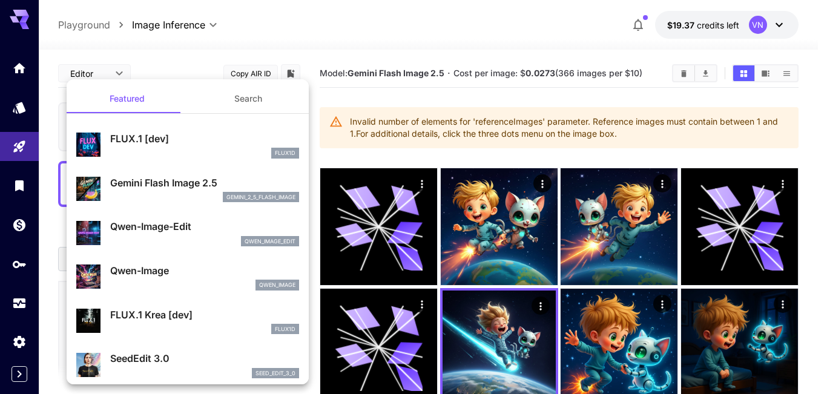
click at [146, 186] on p "Gemini Flash Image 2.5" at bounding box center [204, 183] width 189 height 15
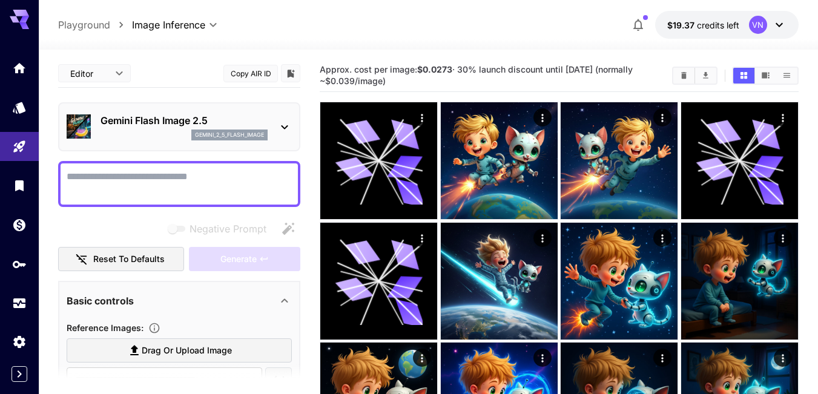
click at [134, 180] on textarea "Negative Prompt" at bounding box center [179, 184] width 225 height 29
paste textarea "**********"
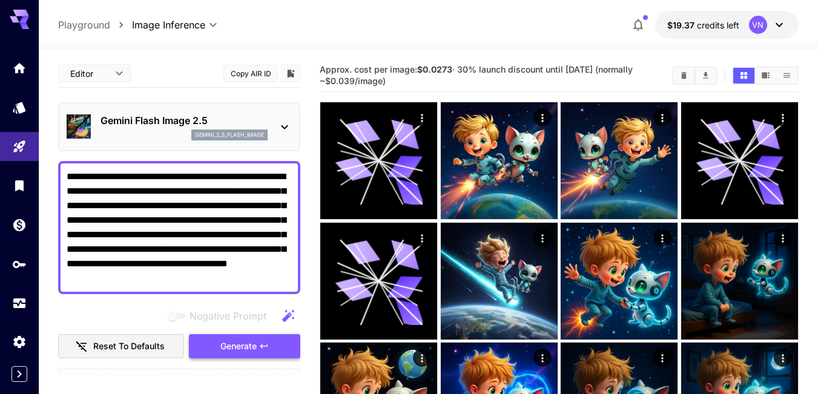
type textarea "**********"
click at [236, 345] on span "Generate" at bounding box center [238, 346] width 36 height 15
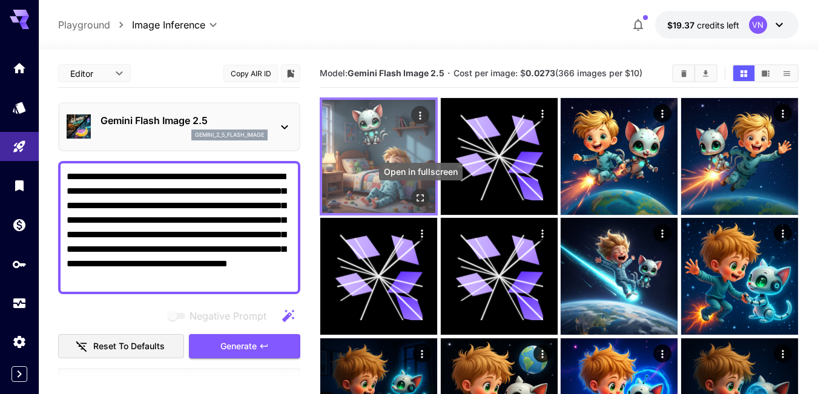
click at [420, 199] on icon "Open in fullscreen" at bounding box center [420, 198] width 12 height 12
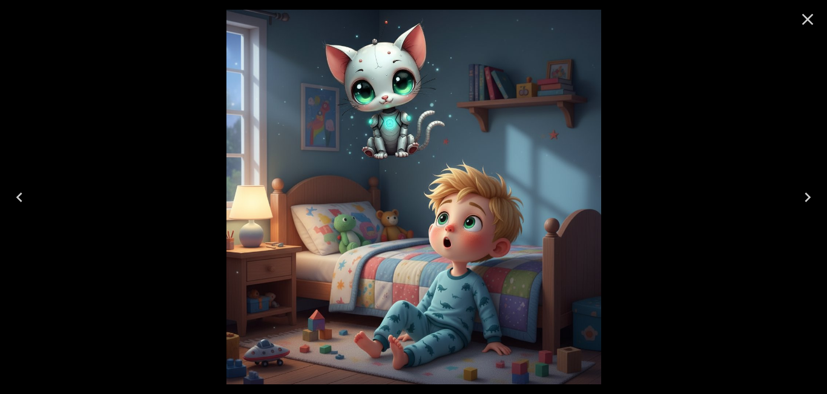
click at [814, 19] on icon "Close" at bounding box center [807, 19] width 19 height 19
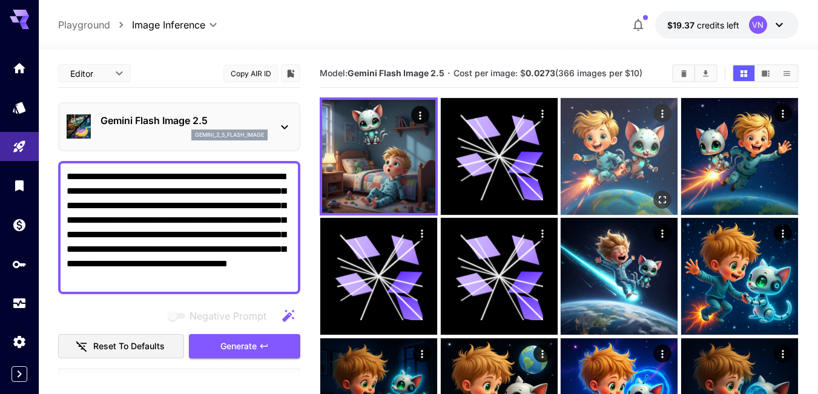
click at [607, 157] on img at bounding box center [619, 156] width 117 height 117
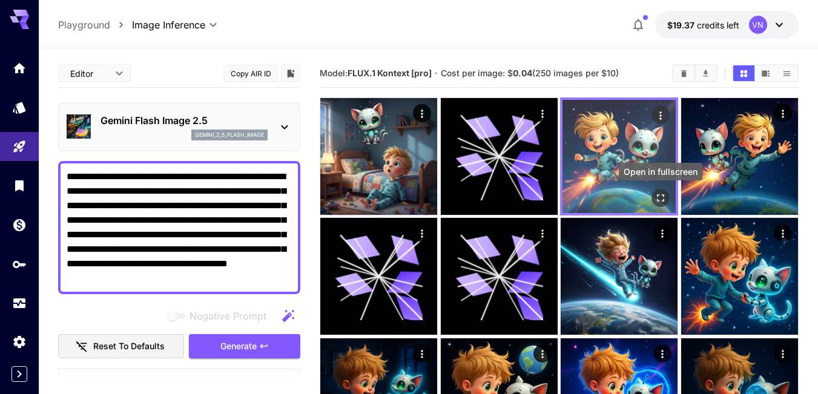
click at [655, 190] on button "Open in fullscreen" at bounding box center [661, 198] width 18 height 18
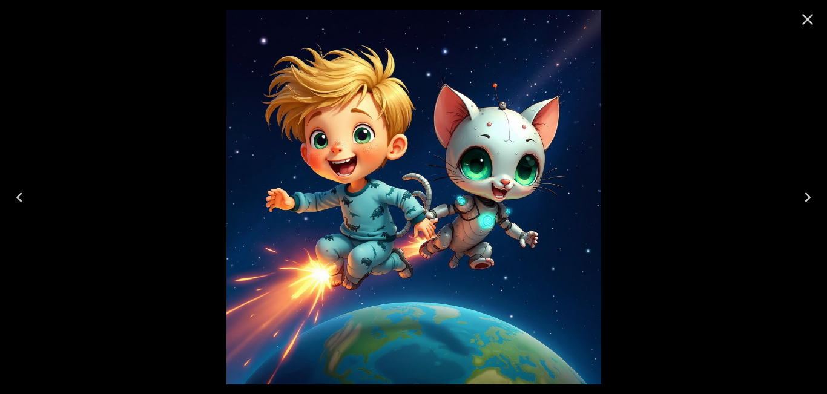
click at [807, 20] on icon "Close" at bounding box center [808, 20] width 12 height 12
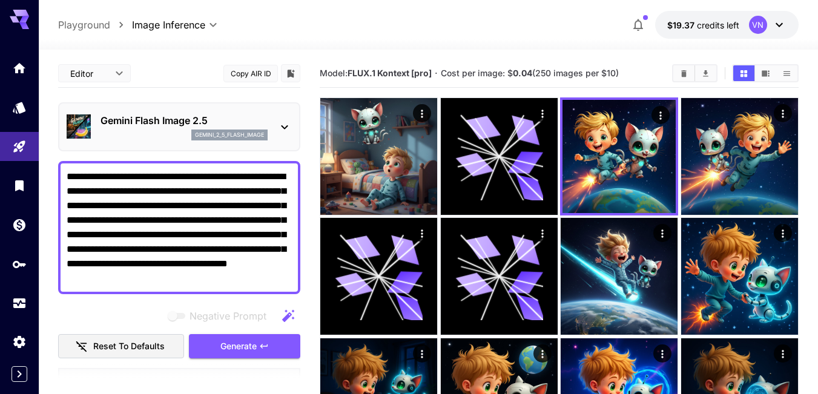
click at [219, 116] on p "Gemini Flash Image 2.5" at bounding box center [184, 120] width 167 height 15
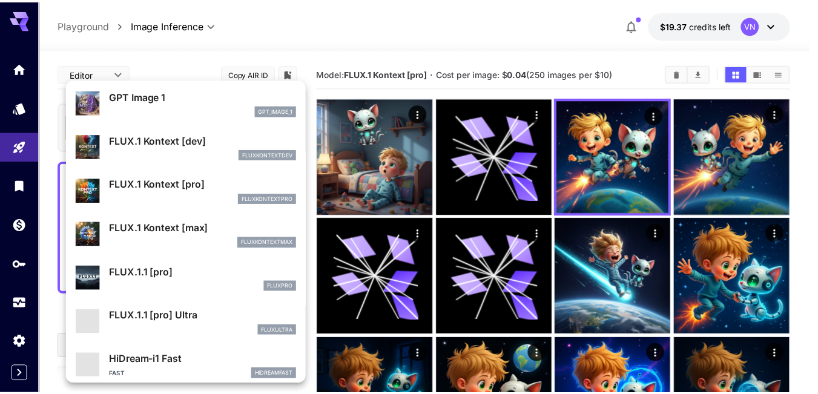
scroll to position [728, 0]
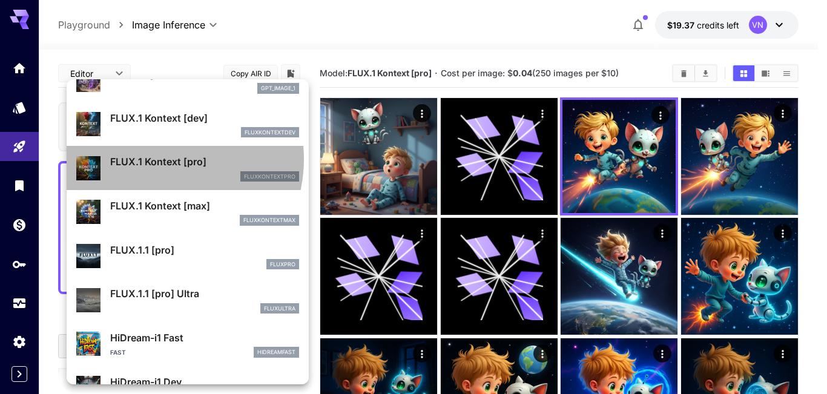
click at [153, 159] on p "FLUX.1 Kontext [pro]" at bounding box center [204, 161] width 189 height 15
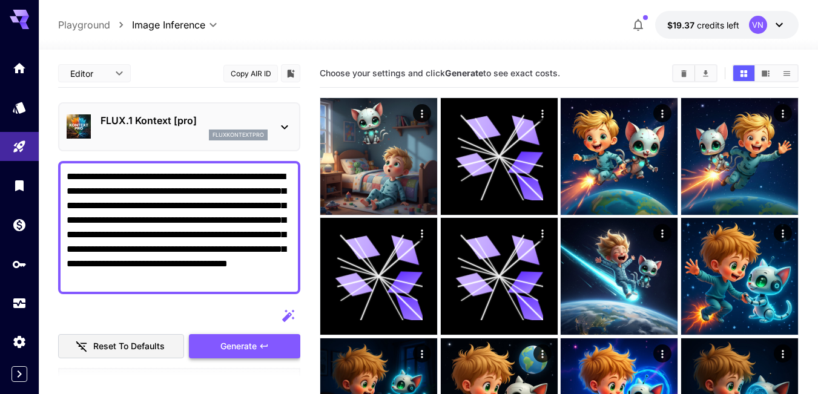
click at [235, 349] on span "Generate" at bounding box center [238, 346] width 36 height 15
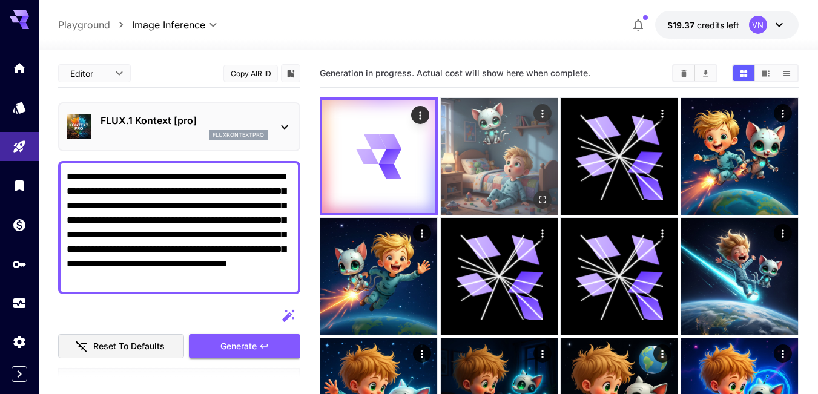
click at [500, 144] on img at bounding box center [499, 156] width 117 height 117
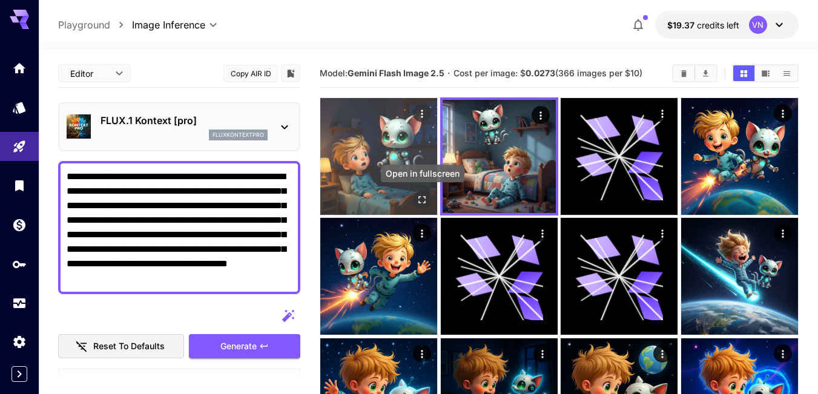
click at [423, 199] on icon "Open in fullscreen" at bounding box center [422, 200] width 12 height 12
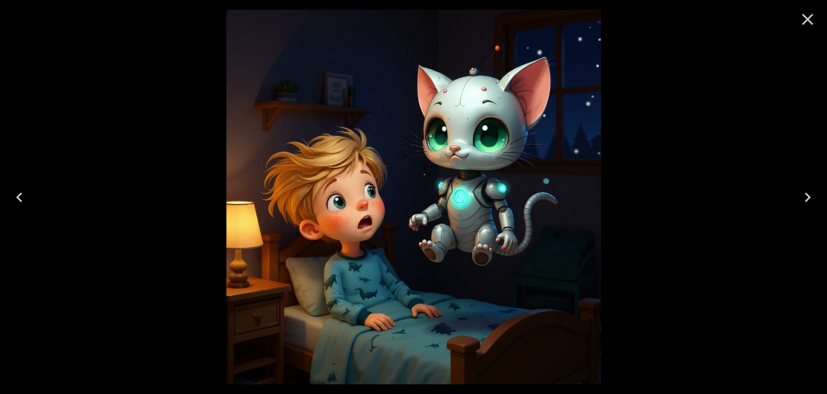
click at [804, 194] on icon "Next" at bounding box center [807, 197] width 19 height 19
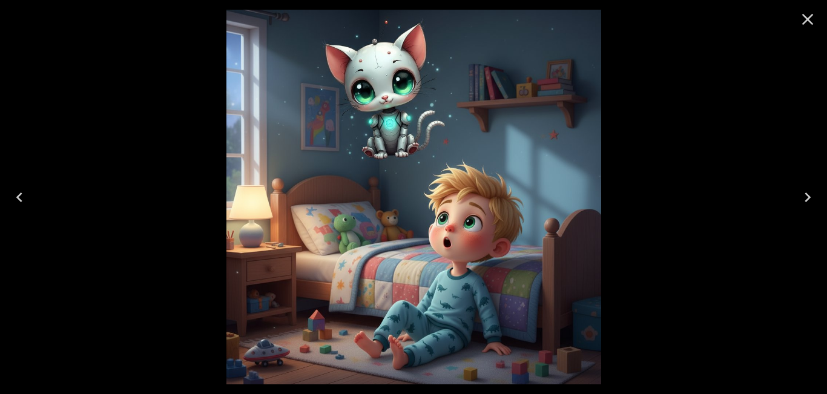
click at [21, 194] on icon "Previous" at bounding box center [19, 197] width 19 height 19
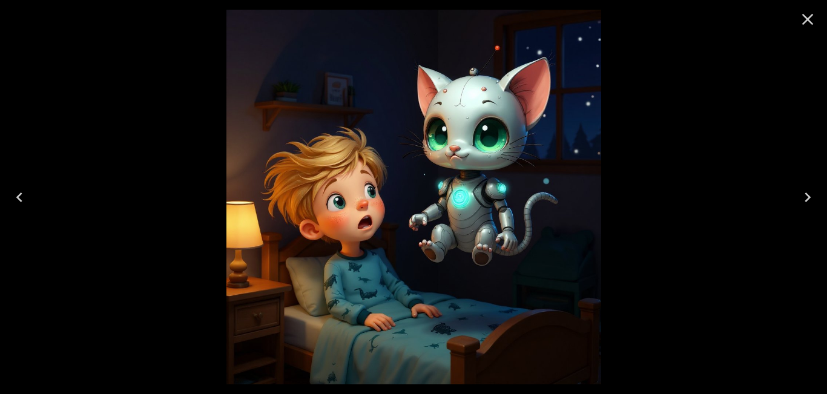
click at [810, 17] on icon "Close" at bounding box center [807, 19] width 19 height 19
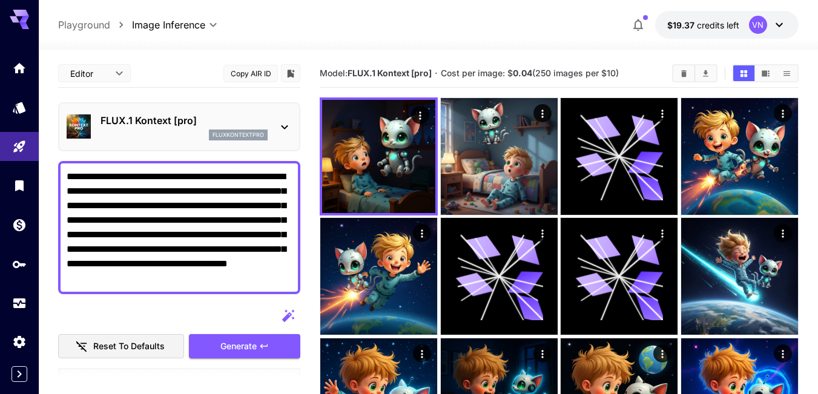
drag, startPoint x: 67, startPoint y: 173, endPoint x: 301, endPoint y: 298, distance: 265.3
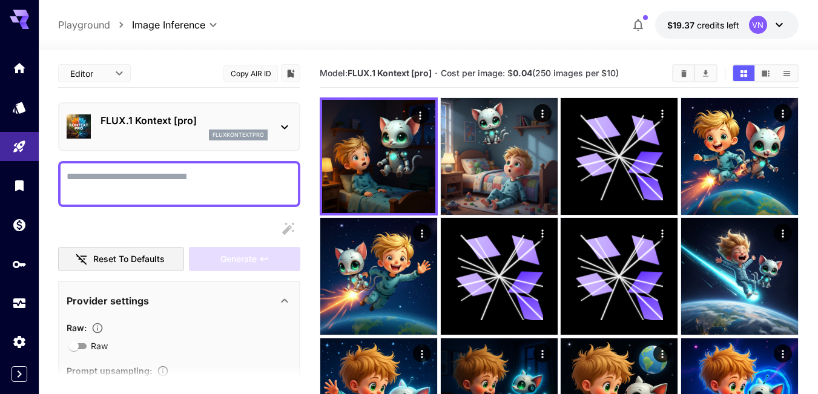
paste textarea "**********"
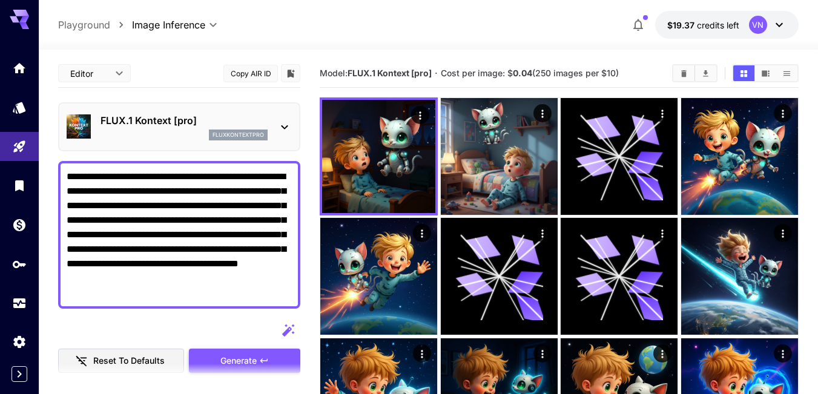
type textarea "**********"
click at [240, 354] on span "Generate" at bounding box center [238, 361] width 36 height 15
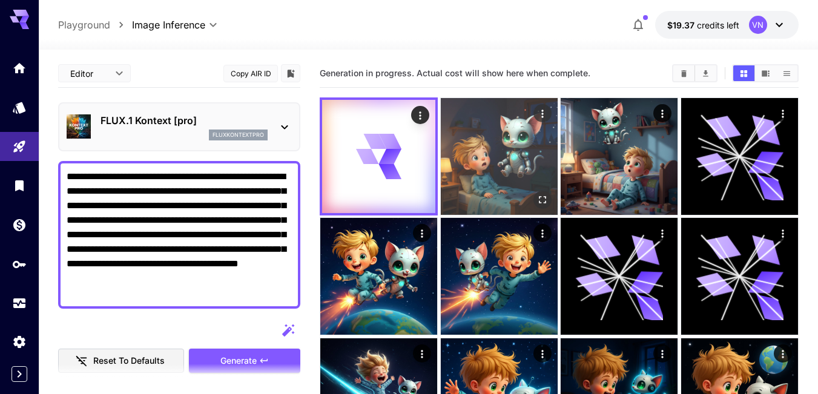
click at [497, 145] on img at bounding box center [499, 156] width 117 height 117
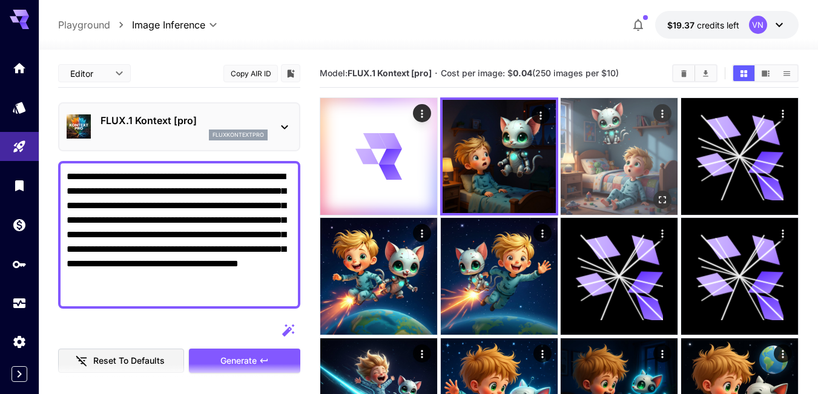
click at [594, 141] on img at bounding box center [619, 156] width 117 height 117
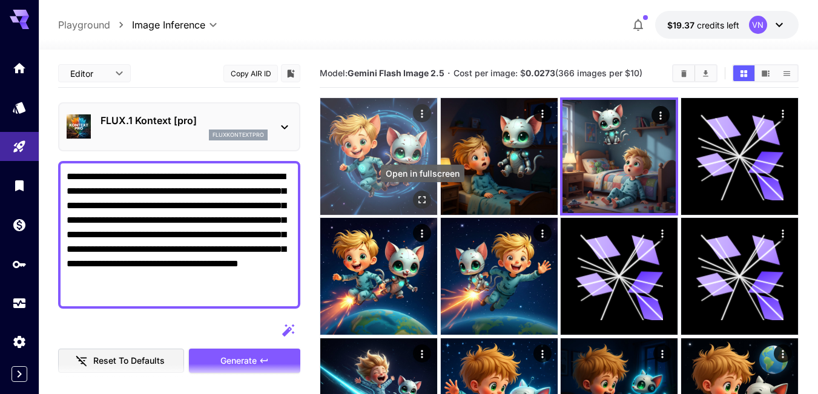
click at [420, 198] on icon "Open in fullscreen" at bounding box center [422, 200] width 12 height 12
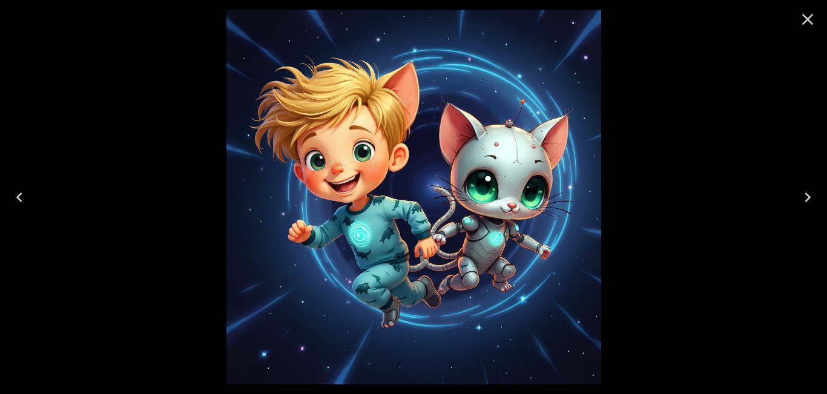
click at [806, 197] on icon "Next" at bounding box center [807, 197] width 19 height 19
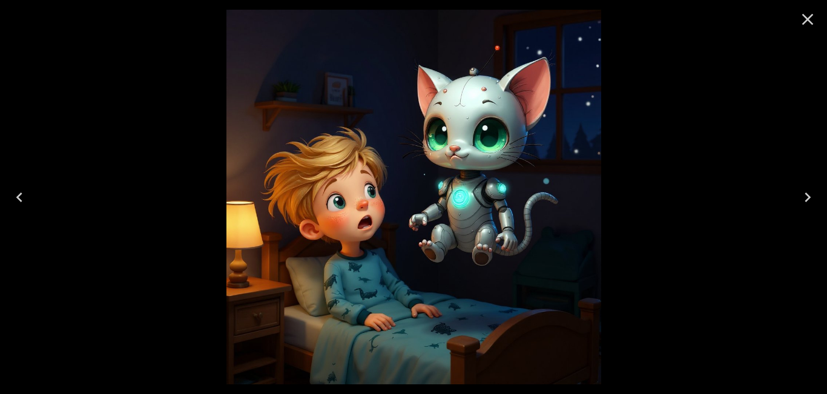
click at [17, 199] on icon "Previous" at bounding box center [19, 197] width 19 height 19
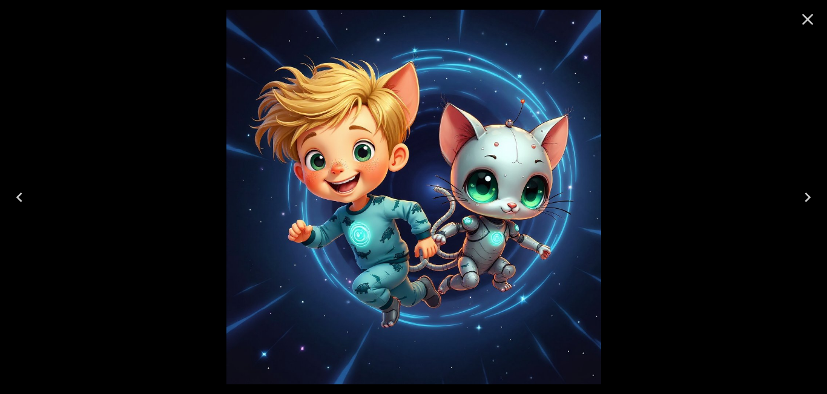
click at [811, 15] on icon "Close" at bounding box center [807, 19] width 19 height 19
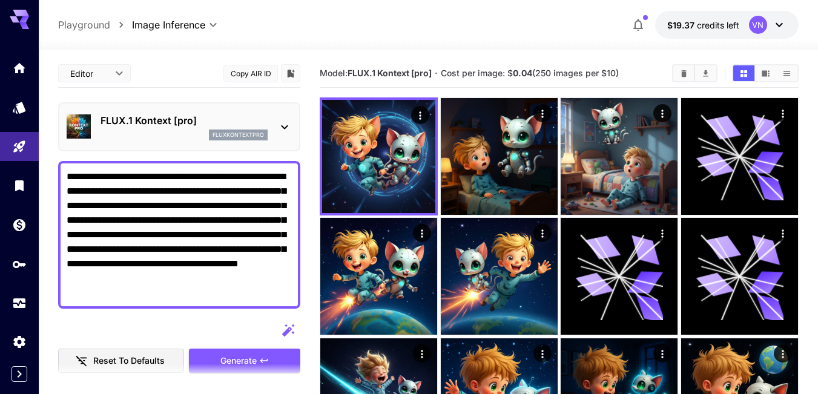
drag, startPoint x: 128, startPoint y: 293, endPoint x: 62, endPoint y: 170, distance: 139.8
click at [62, 170] on div "**********" at bounding box center [179, 235] width 242 height 148
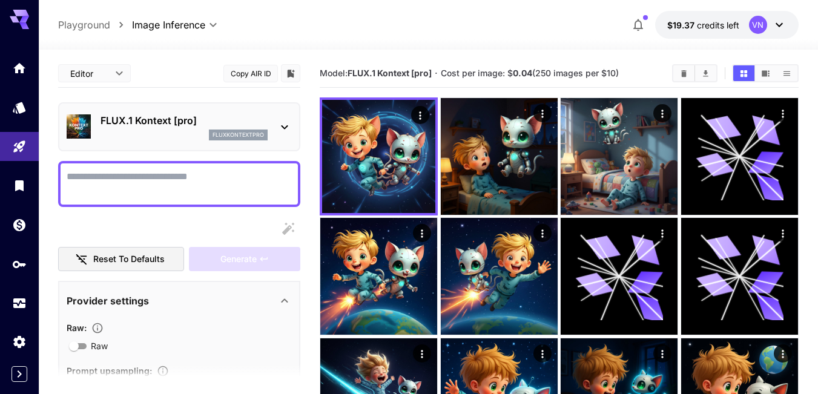
paste textarea "**********"
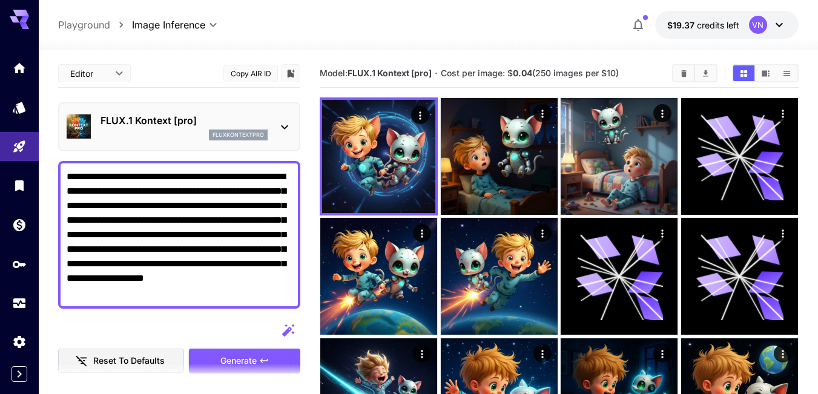
type textarea "**********"
click at [223, 355] on span "Generate" at bounding box center [238, 361] width 36 height 15
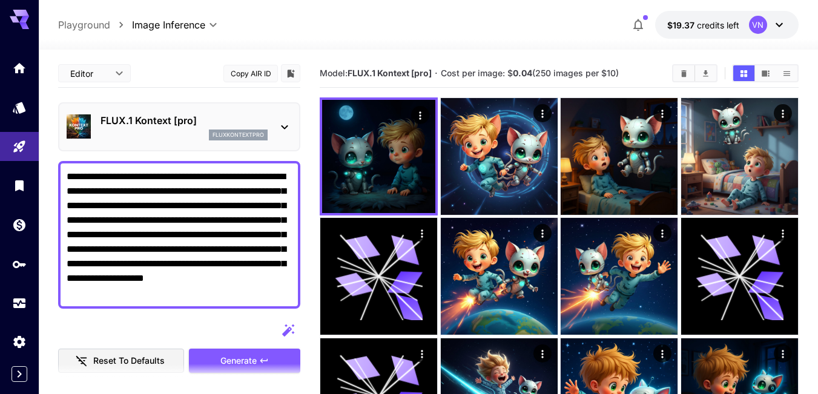
click at [204, 123] on p "FLUX.1 Kontext [pro]" at bounding box center [184, 120] width 167 height 15
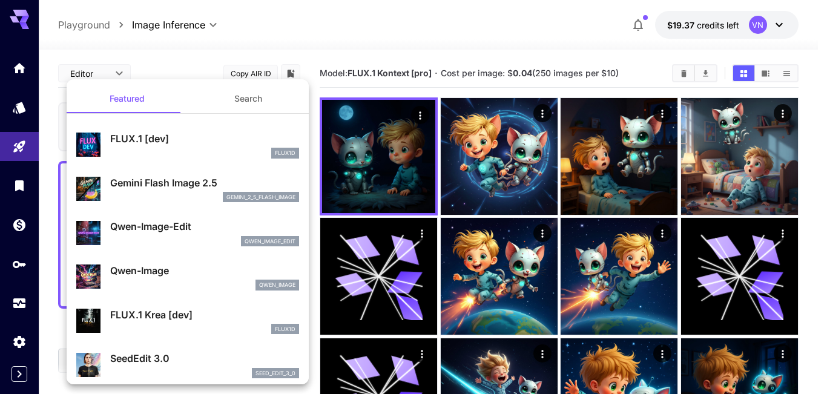
click at [147, 180] on p "Gemini Flash Image 2.5" at bounding box center [204, 183] width 189 height 15
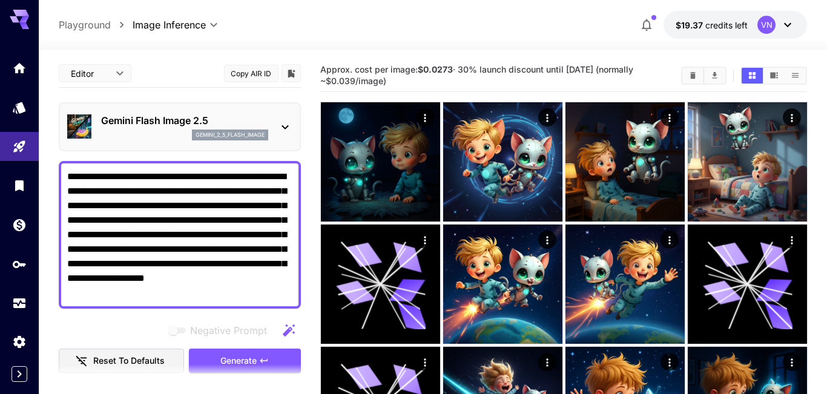
click at [233, 357] on span "Generate" at bounding box center [238, 361] width 36 height 15
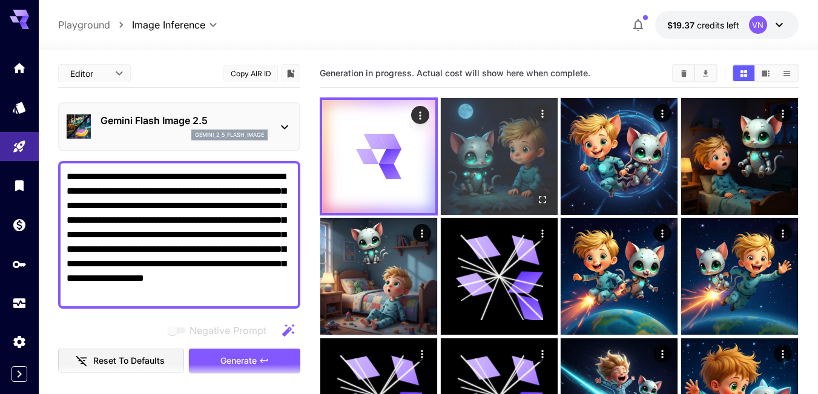
click at [493, 117] on img at bounding box center [499, 156] width 117 height 117
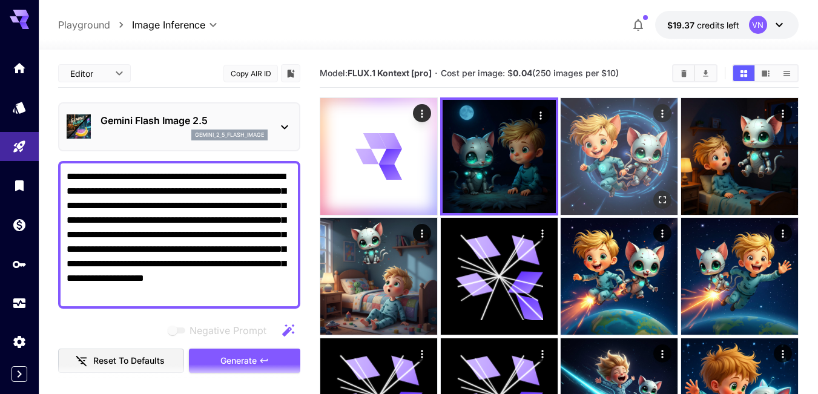
click at [581, 150] on img at bounding box center [619, 156] width 117 height 117
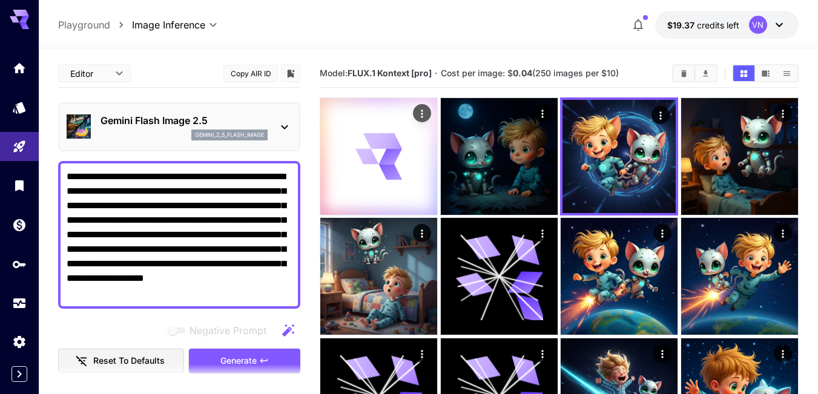
click at [388, 139] on icon at bounding box center [391, 141] width 24 height 16
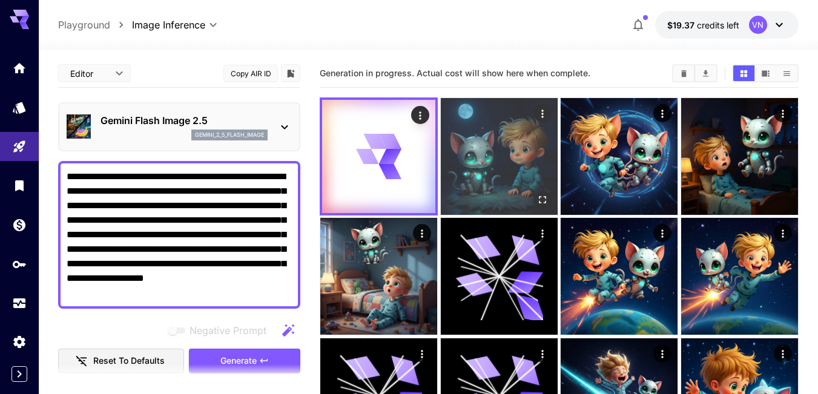
click at [489, 148] on img at bounding box center [499, 156] width 117 height 117
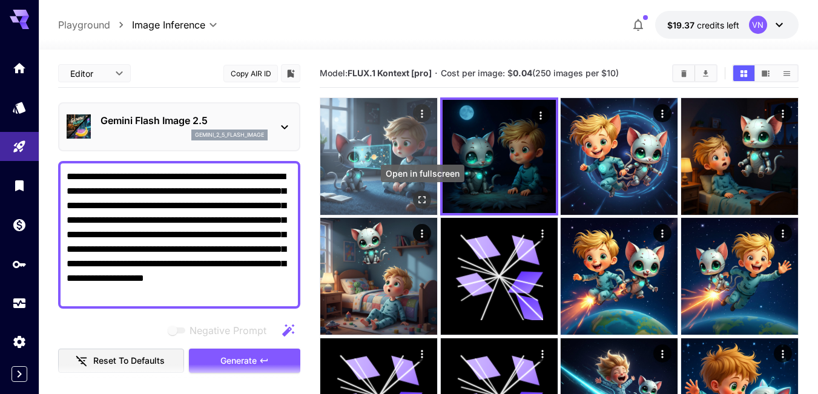
click at [420, 200] on icon "Open in fullscreen" at bounding box center [422, 200] width 12 height 12
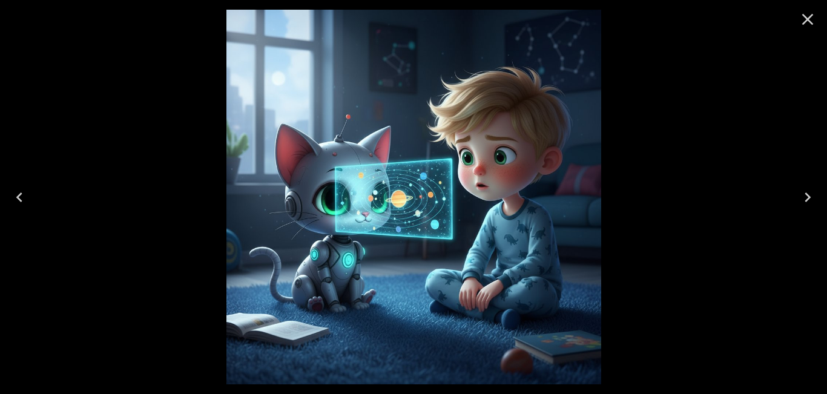
click at [807, 17] on icon "Close" at bounding box center [807, 19] width 19 height 19
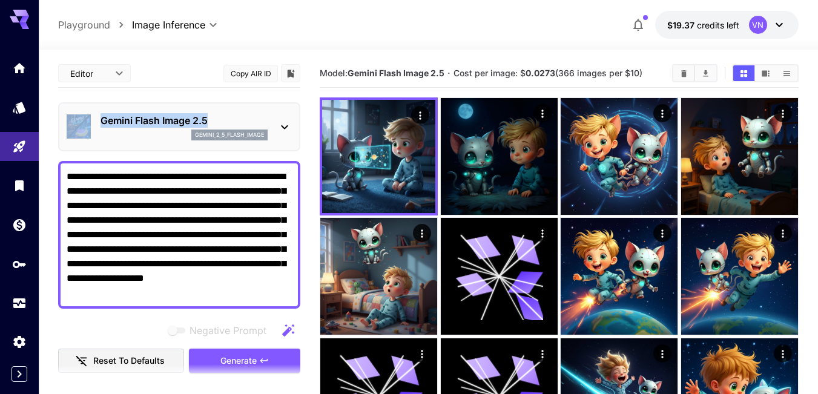
drag, startPoint x: 50, startPoint y: 120, endPoint x: 213, endPoint y: 119, distance: 162.9
copy div "Gemini Flash Image 2.5"
click at [171, 231] on textarea "**********" at bounding box center [179, 235] width 225 height 131
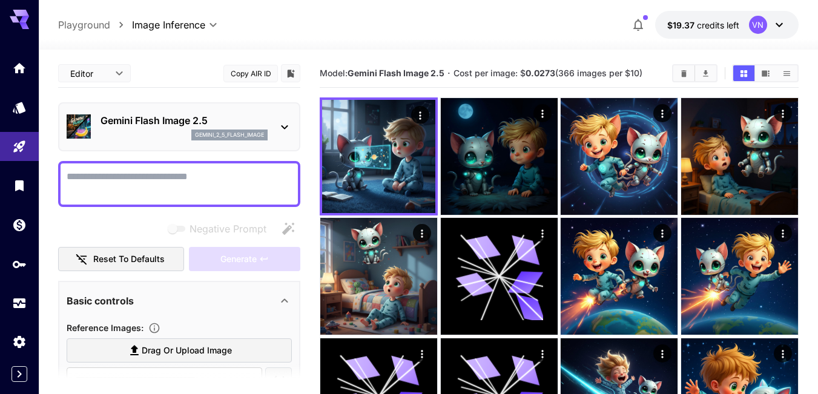
paste textarea "**********"
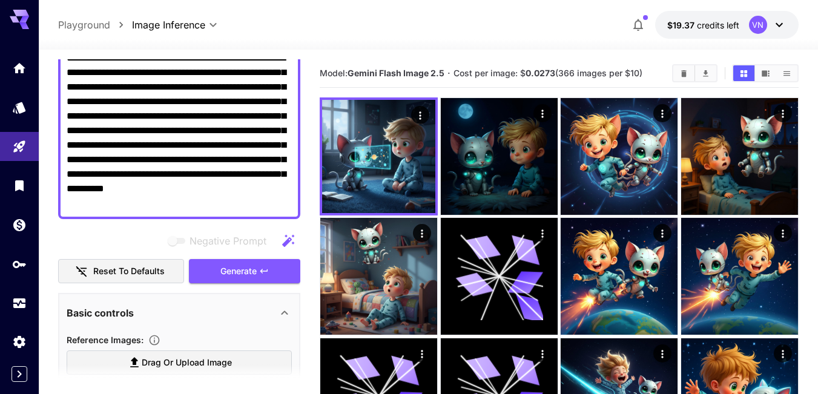
scroll to position [121, 0]
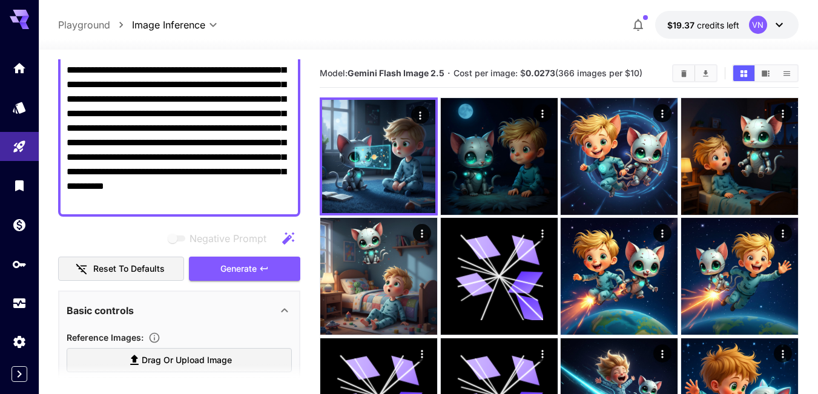
type textarea "**********"
click at [288, 241] on icon "button" at bounding box center [288, 238] width 12 height 12
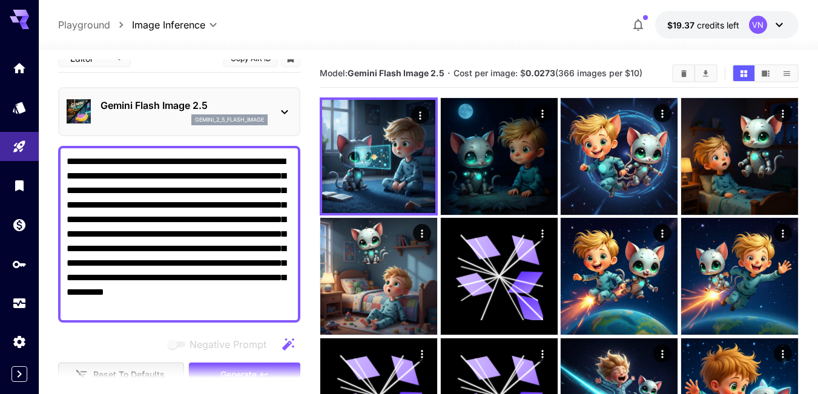
scroll to position [0, 0]
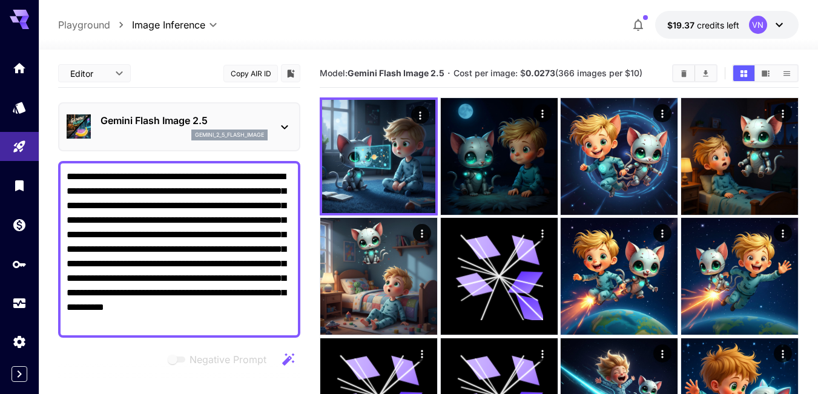
click at [187, 227] on textarea "**********" at bounding box center [179, 250] width 225 height 160
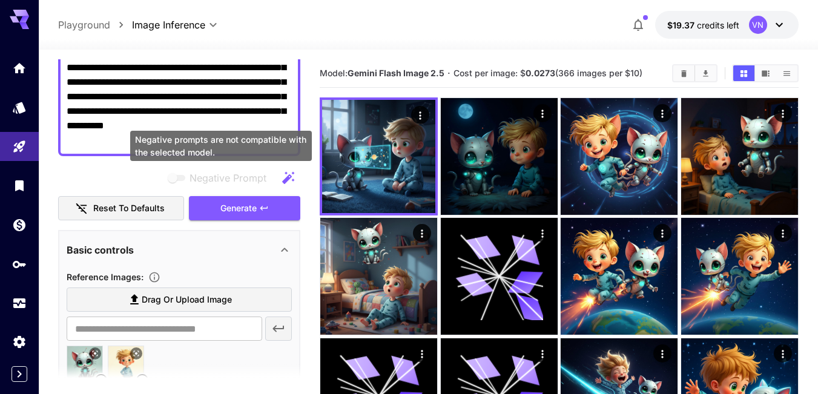
scroll to position [242, 0]
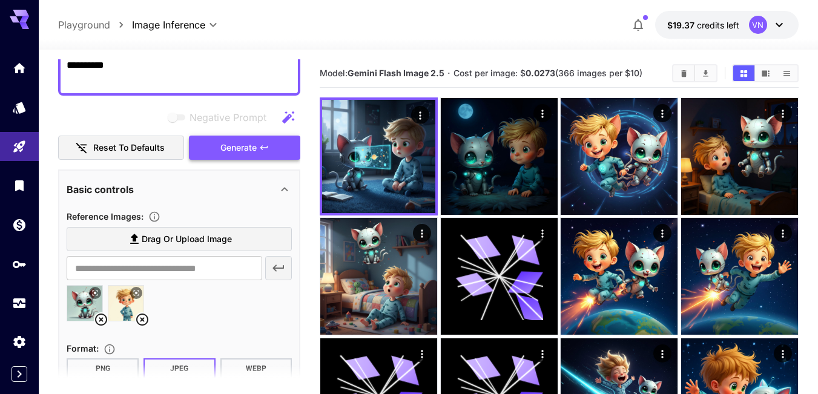
click at [234, 151] on span "Generate" at bounding box center [238, 147] width 36 height 15
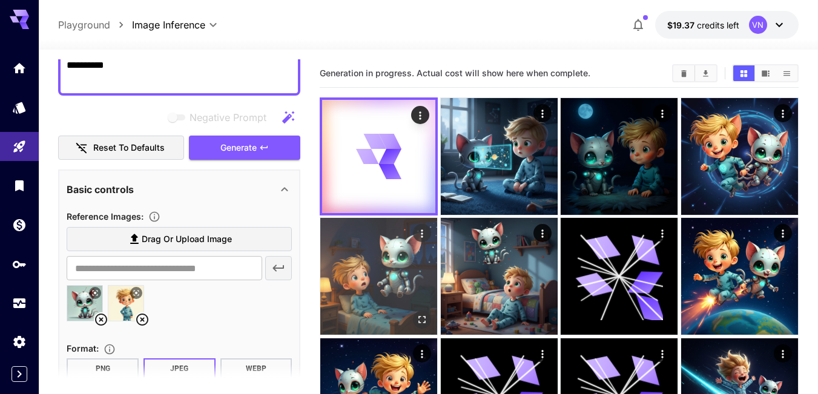
click at [346, 272] on img at bounding box center [378, 276] width 117 height 117
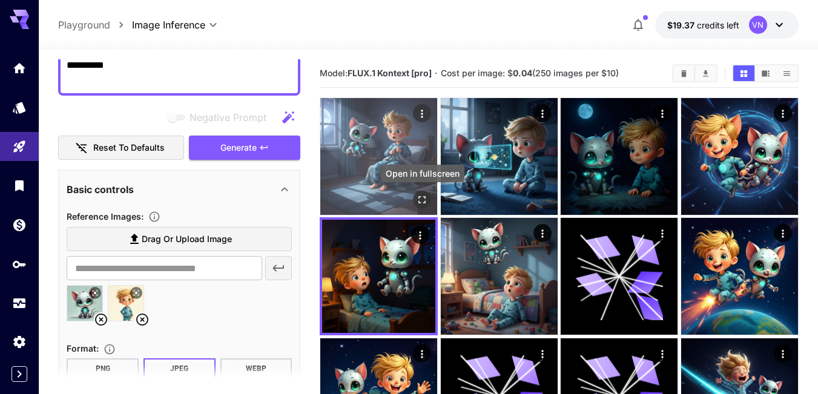
click at [421, 196] on icon "Open in fullscreen" at bounding box center [422, 200] width 12 height 12
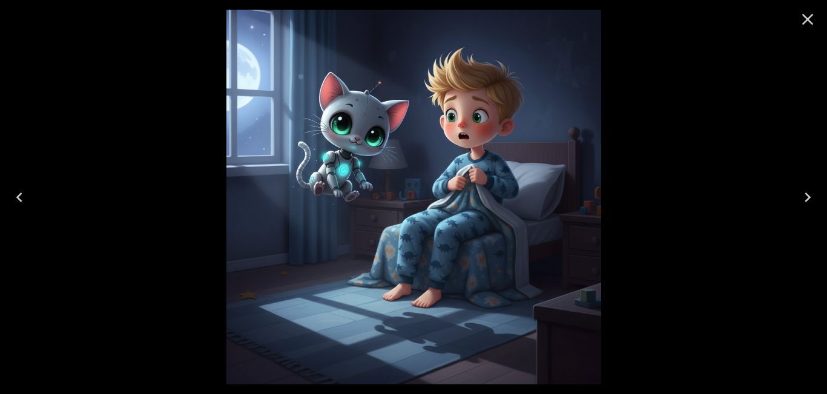
click at [805, 18] on icon "Close" at bounding box center [807, 19] width 19 height 19
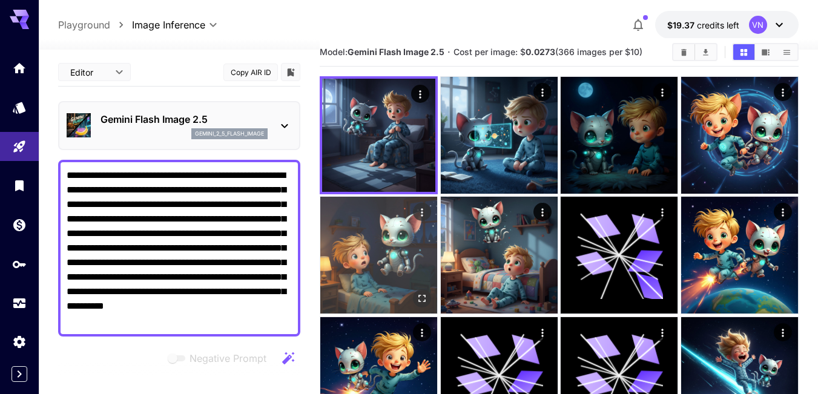
scroll to position [0, 0]
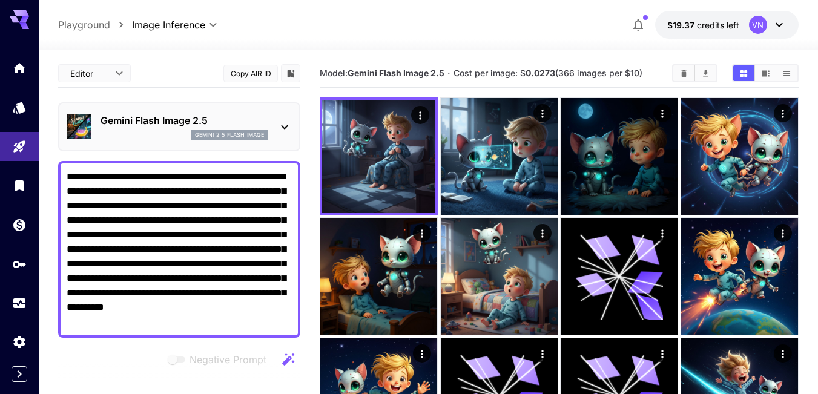
click at [174, 236] on textarea "**********" at bounding box center [179, 250] width 225 height 160
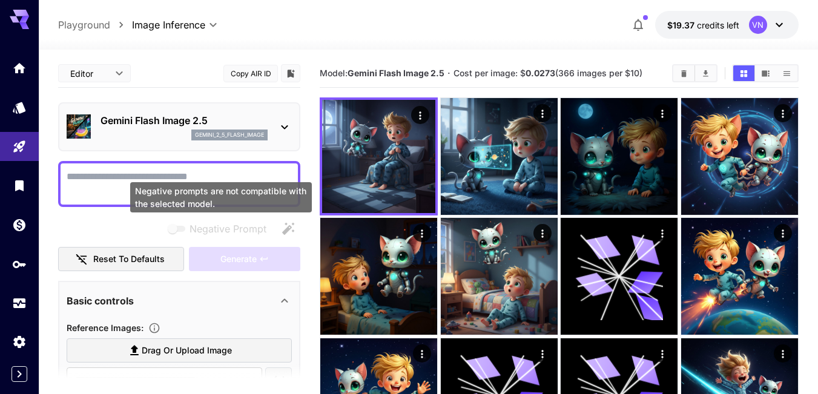
paste textarea "**********"
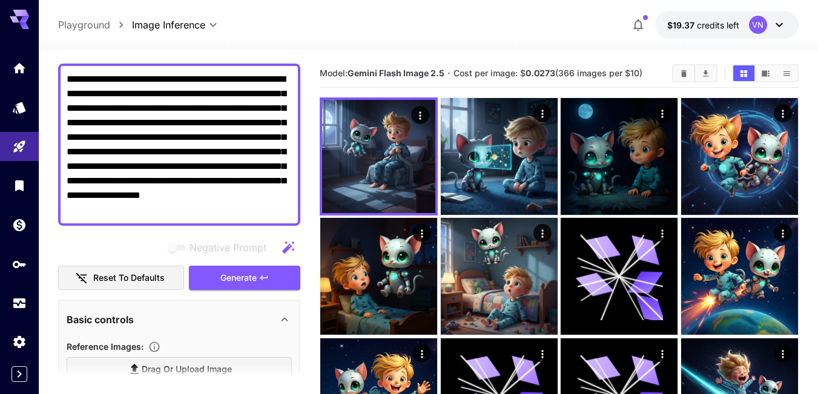
scroll to position [121, 0]
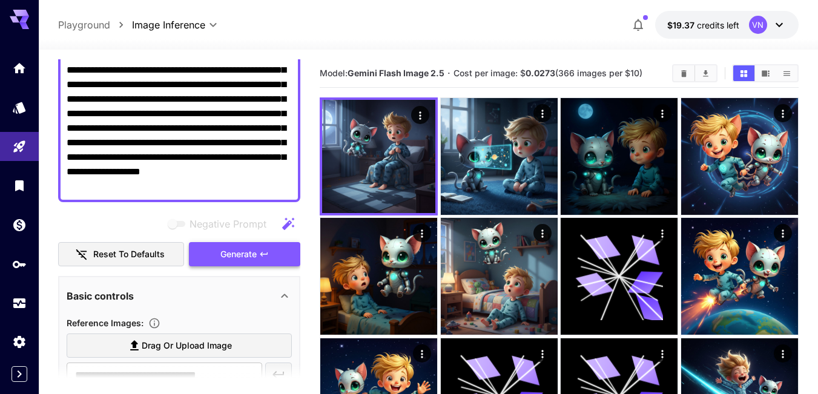
type textarea "**********"
click at [235, 253] on span "Generate" at bounding box center [238, 254] width 36 height 15
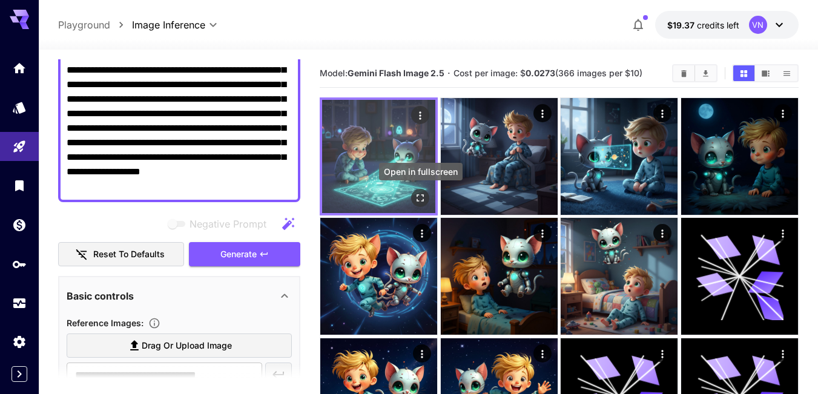
click at [418, 197] on icon "Open in fullscreen" at bounding box center [420, 198] width 12 height 12
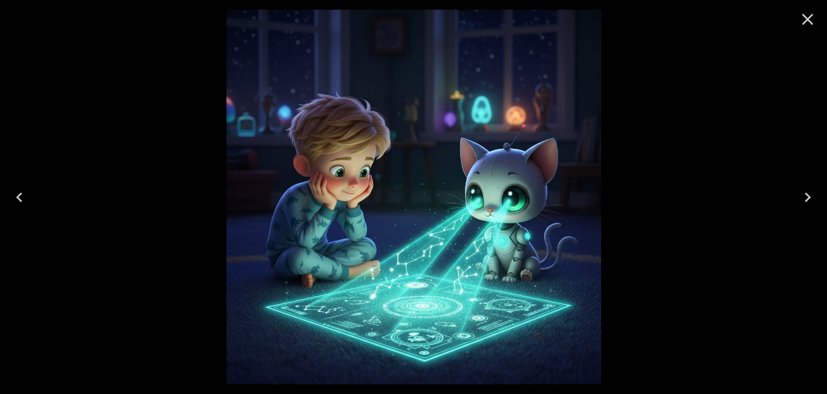
click at [807, 17] on icon "Close" at bounding box center [807, 19] width 19 height 19
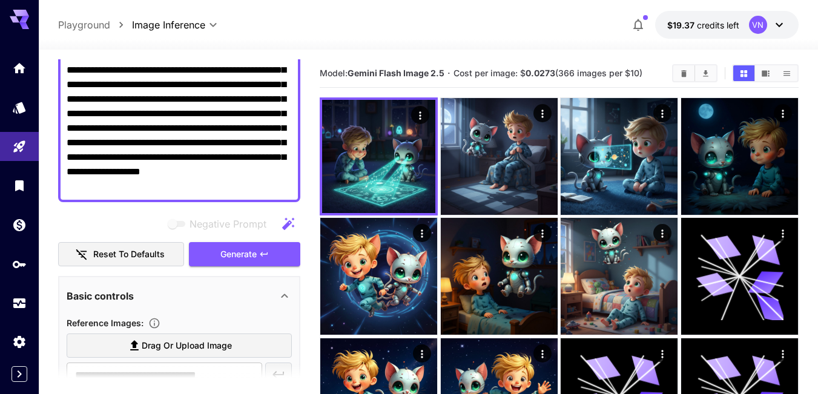
click at [220, 128] on textarea "**********" at bounding box center [179, 120] width 225 height 145
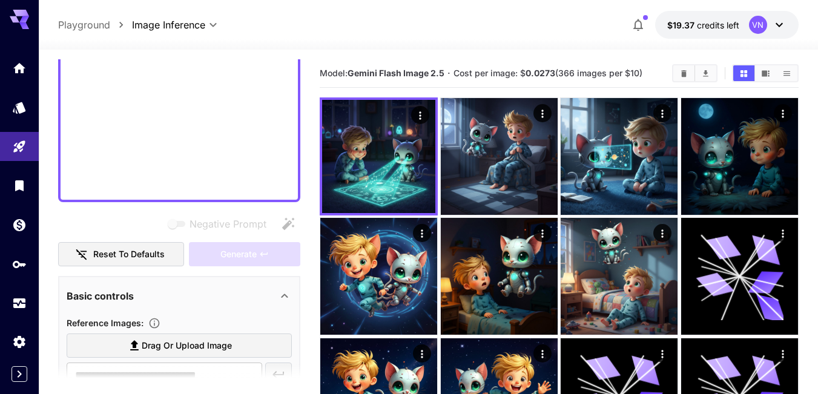
scroll to position [111, 0]
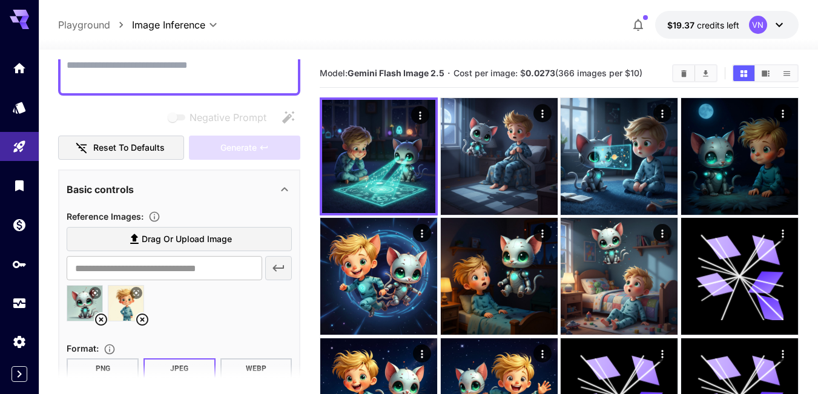
paste textarea "**********"
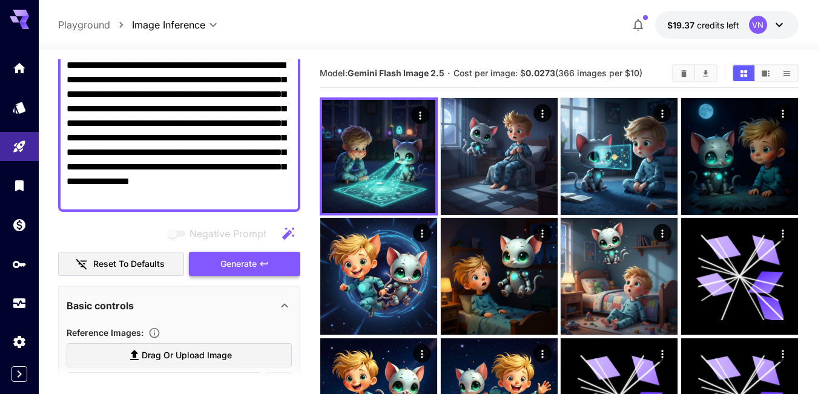
click at [232, 264] on span "Generate" at bounding box center [238, 264] width 36 height 15
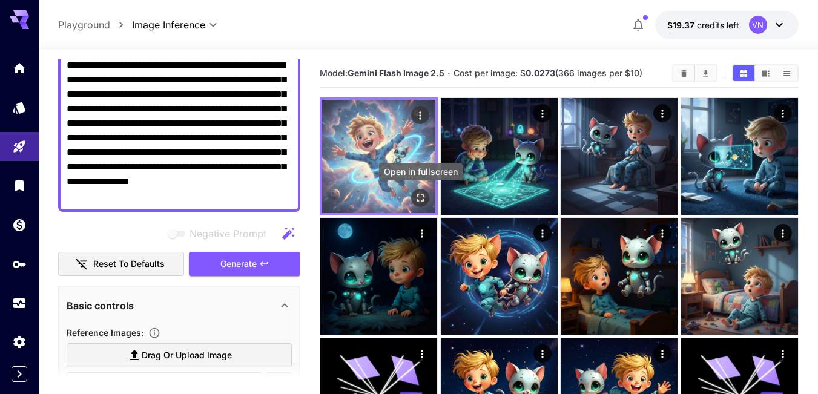
click at [421, 198] on icon "Open in fullscreen" at bounding box center [420, 198] width 12 height 12
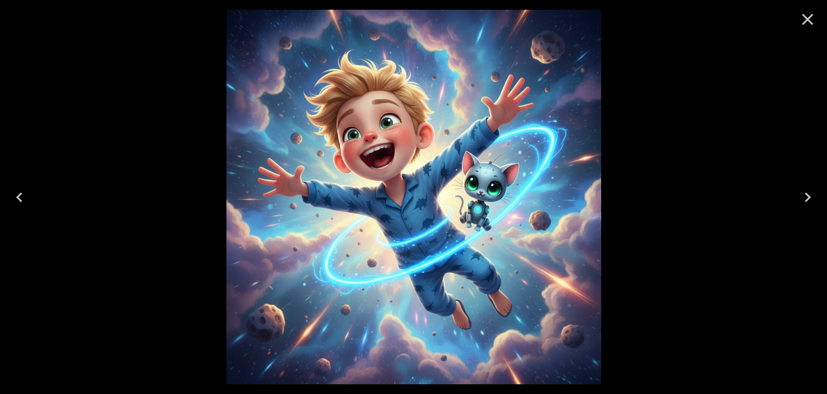
click at [809, 16] on icon "Close" at bounding box center [807, 19] width 19 height 19
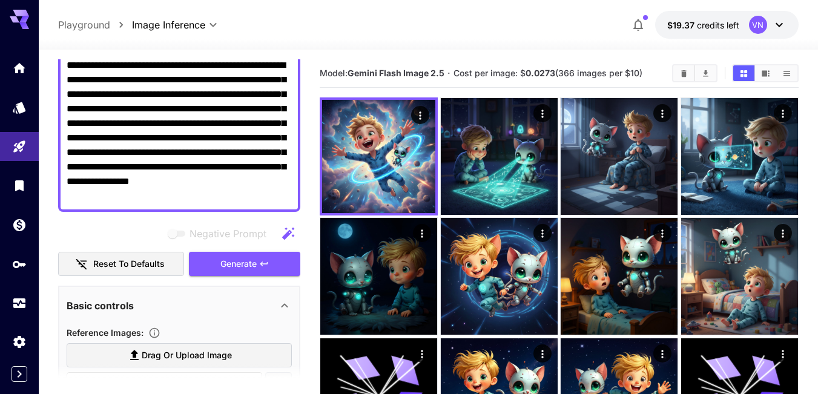
click at [210, 162] on textarea "**********" at bounding box center [179, 130] width 225 height 145
paste textarea "**********"
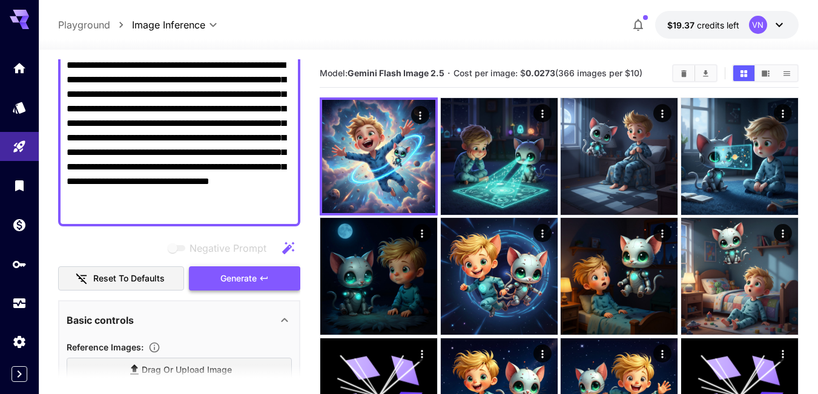
type textarea "**********"
click at [225, 280] on span "Generate" at bounding box center [238, 278] width 36 height 15
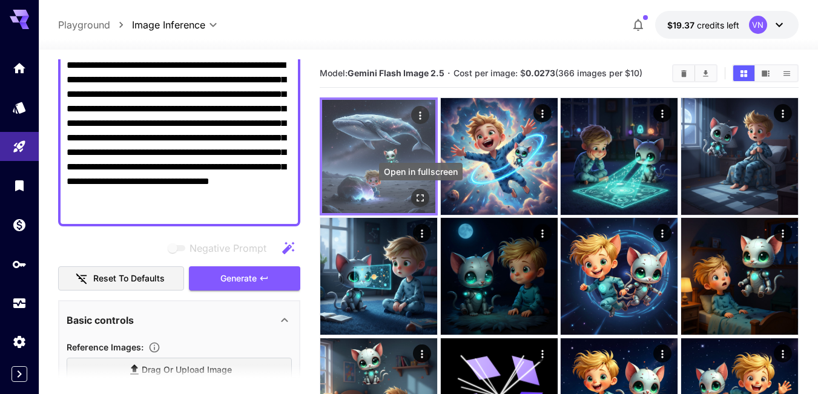
click at [418, 196] on icon "Open in fullscreen" at bounding box center [420, 197] width 7 height 7
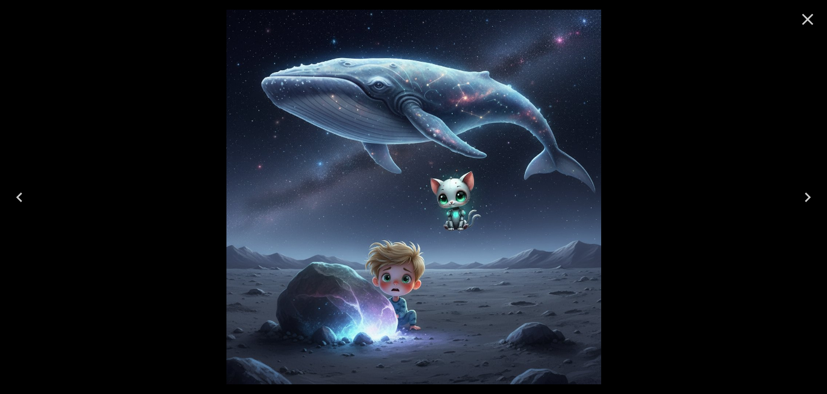
click at [802, 18] on icon "Close" at bounding box center [807, 19] width 19 height 19
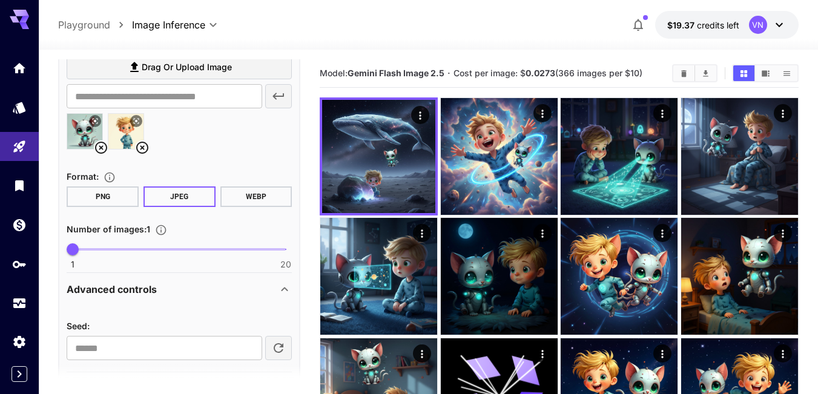
scroll to position [457, 0]
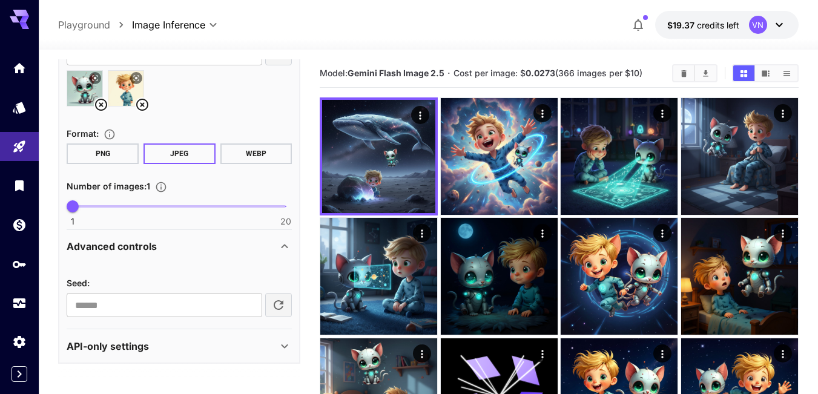
click at [127, 348] on p "API-only settings" at bounding box center [108, 346] width 82 height 15
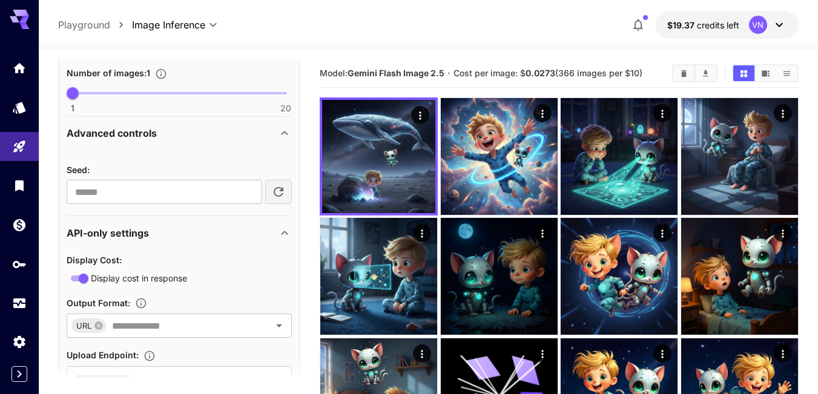
scroll to position [620, 0]
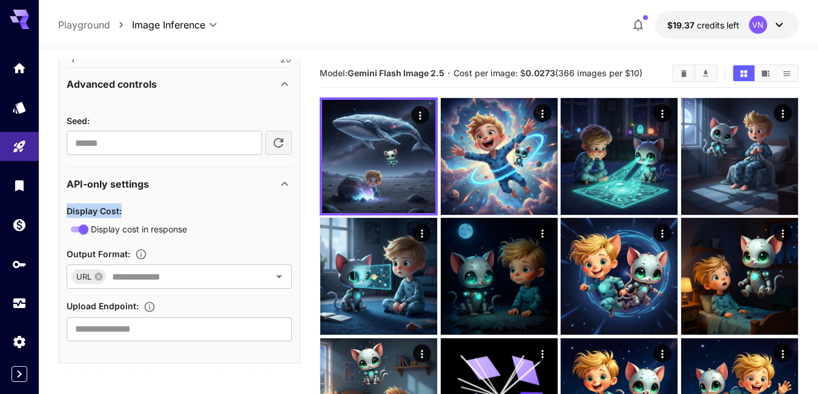
drag, startPoint x: 68, startPoint y: 209, endPoint x: 125, endPoint y: 209, distance: 57.5
click at [125, 209] on div "Display Cost :" at bounding box center [179, 210] width 225 height 15
click at [198, 227] on div "Display cost in response" at bounding box center [179, 229] width 225 height 15
drag, startPoint x: 190, startPoint y: 231, endPoint x: 91, endPoint y: 230, distance: 98.7
click at [91, 230] on div "Display cost in response" at bounding box center [179, 229] width 225 height 15
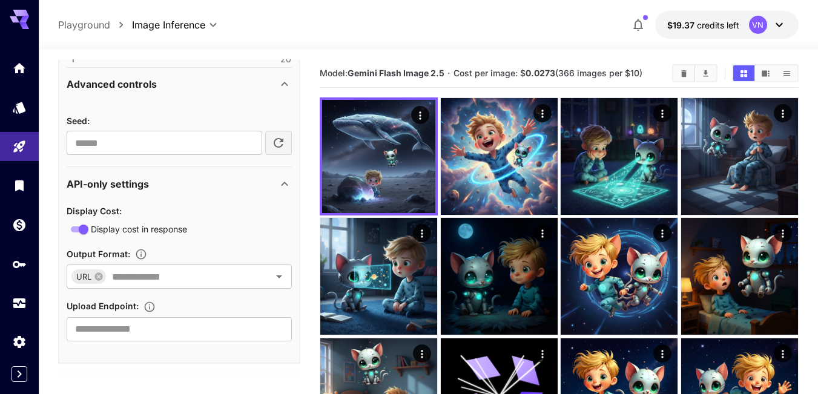
click at [196, 228] on div "Display cost in response" at bounding box center [179, 229] width 225 height 15
click at [277, 278] on icon "Open" at bounding box center [279, 276] width 15 height 15
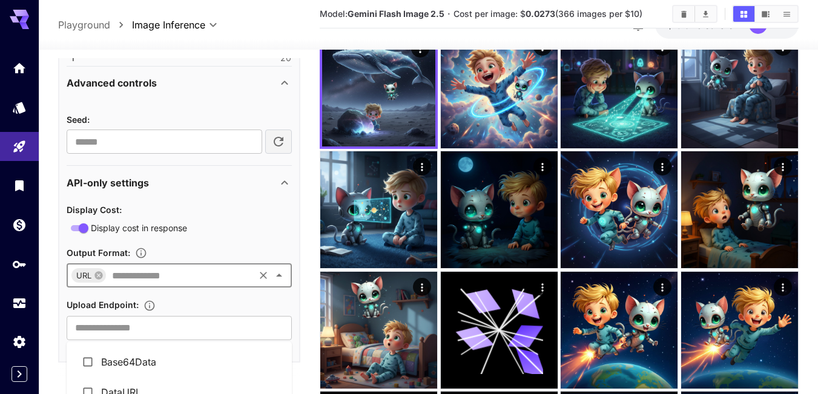
scroll to position [121, 0]
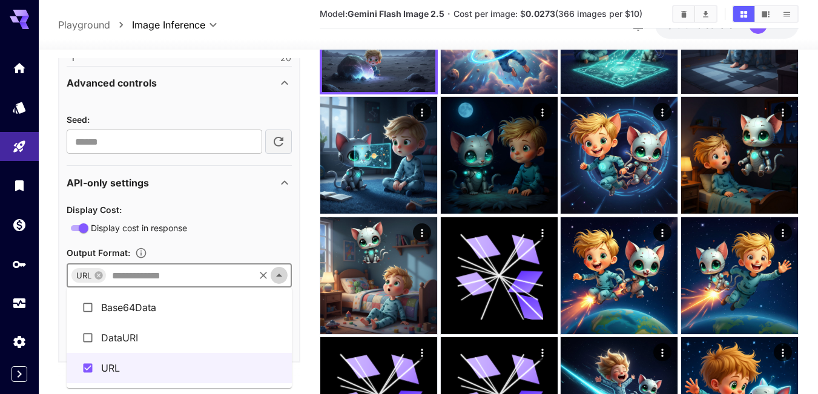
click at [274, 277] on icon "Close" at bounding box center [279, 275] width 15 height 15
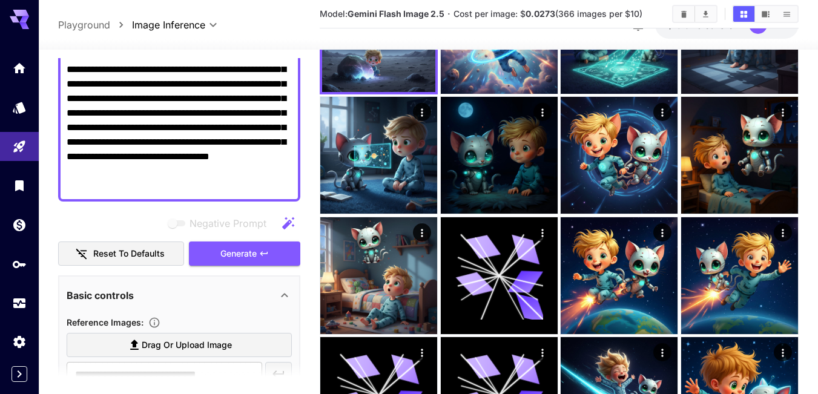
scroll to position [0, 0]
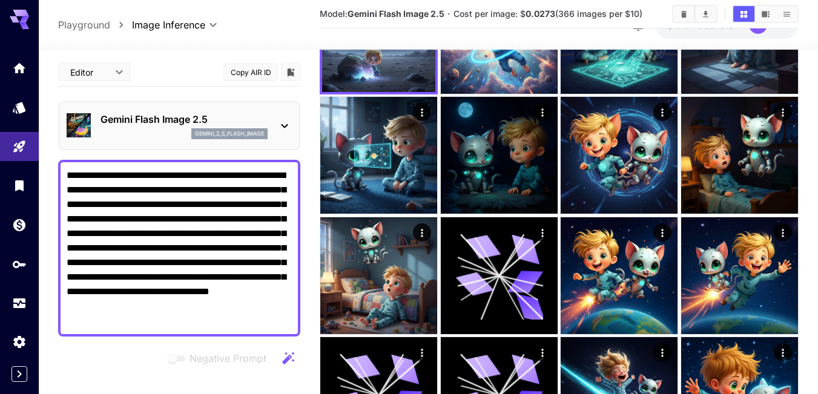
drag, startPoint x: 126, startPoint y: 318, endPoint x: 61, endPoint y: 173, distance: 158.6
click at [61, 173] on div "**********" at bounding box center [179, 248] width 242 height 177
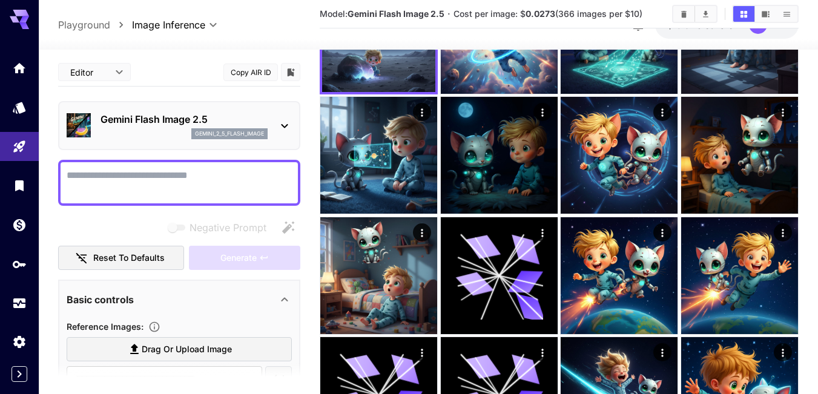
paste textarea "**********"
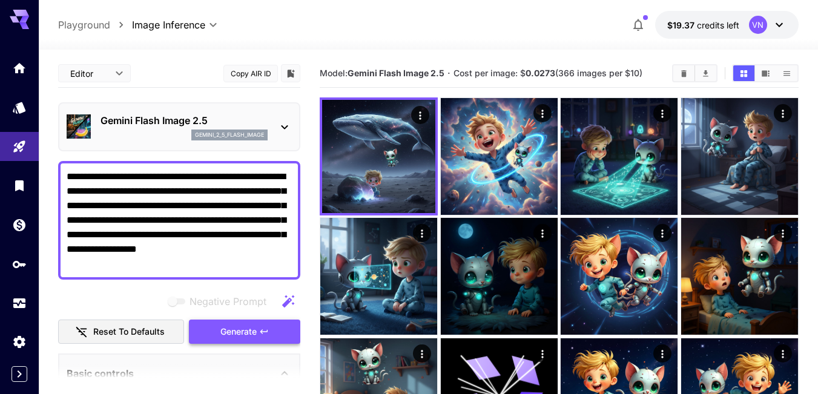
type textarea "**********"
click at [230, 335] on span "Generate" at bounding box center [238, 332] width 36 height 15
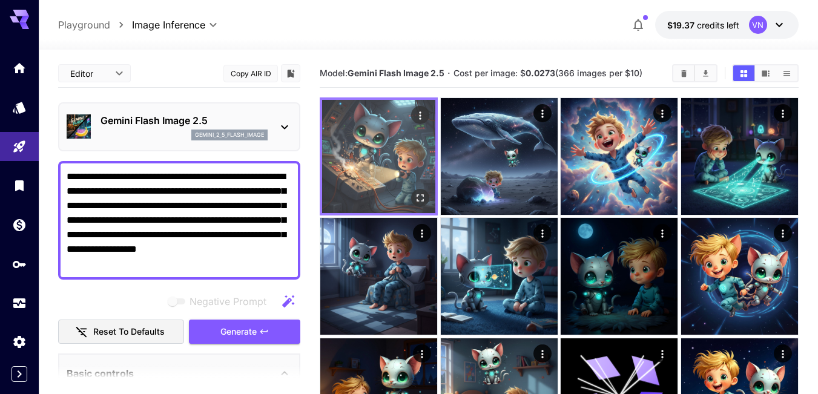
click at [417, 197] on icon "Open in fullscreen" at bounding box center [420, 197] width 7 height 7
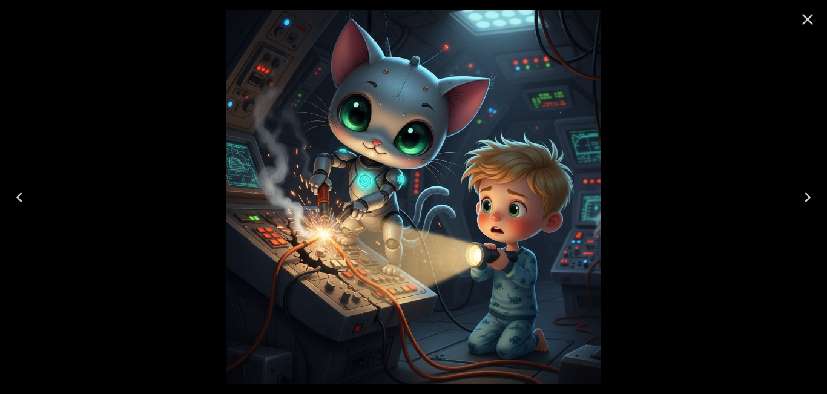
click at [808, 18] on icon "Close" at bounding box center [807, 19] width 19 height 19
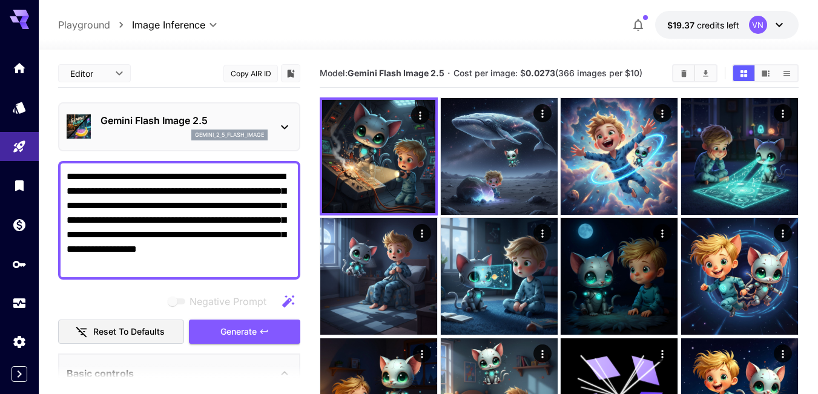
drag, startPoint x: 107, startPoint y: 262, endPoint x: 55, endPoint y: 155, distance: 118.9
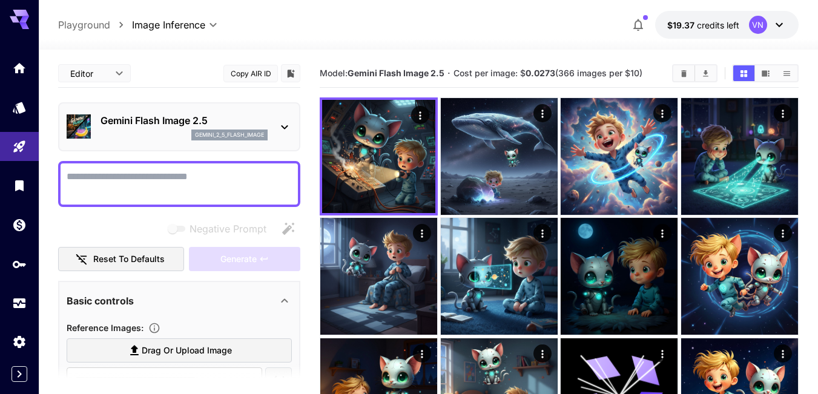
paste textarea "**********"
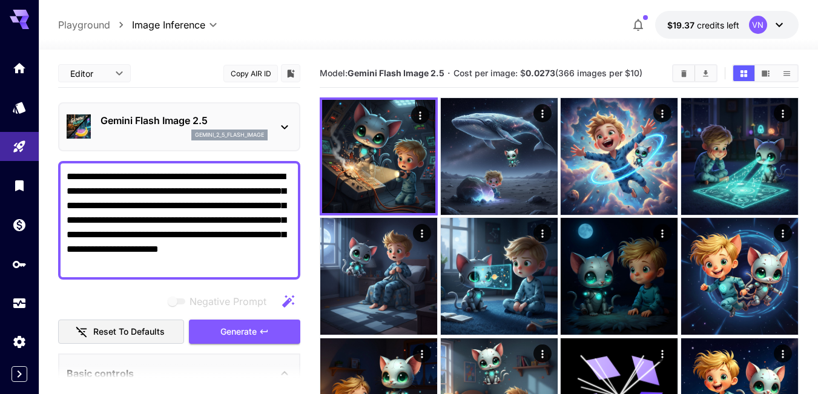
type textarea "**********"
click at [222, 334] on span "Generate" at bounding box center [238, 332] width 36 height 15
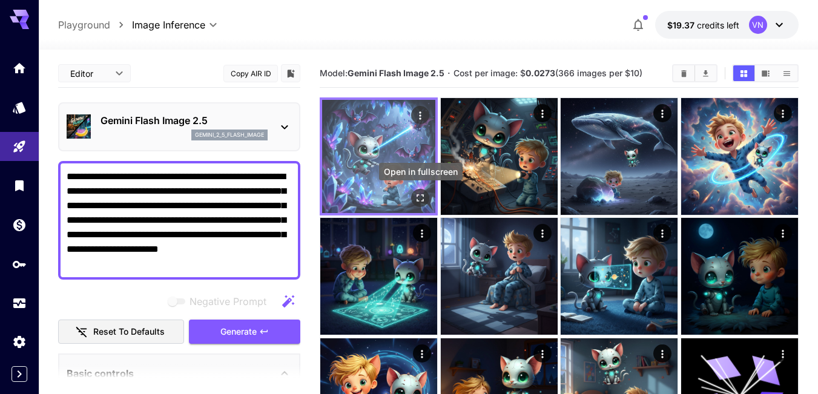
click at [420, 198] on icon "Open in fullscreen" at bounding box center [420, 198] width 12 height 12
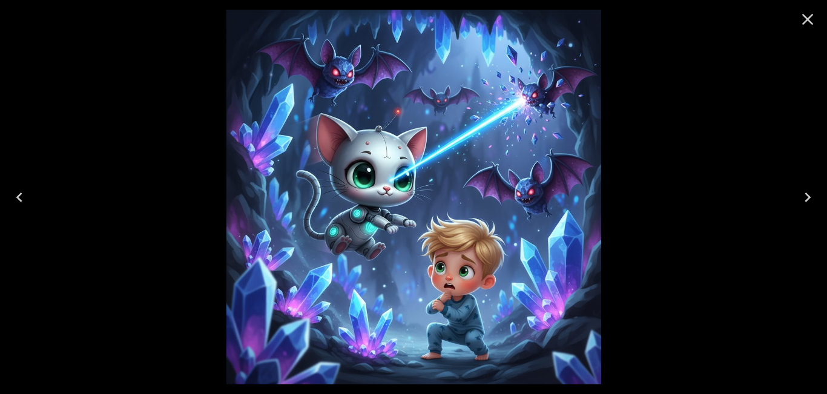
click at [810, 13] on icon "Close" at bounding box center [807, 19] width 19 height 19
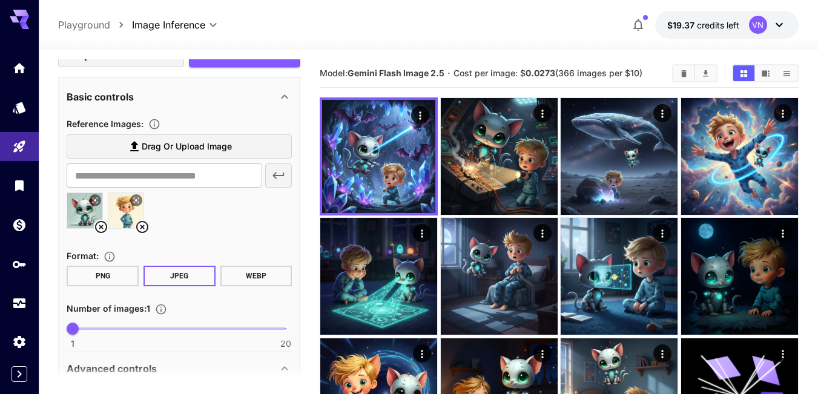
scroll to position [303, 0]
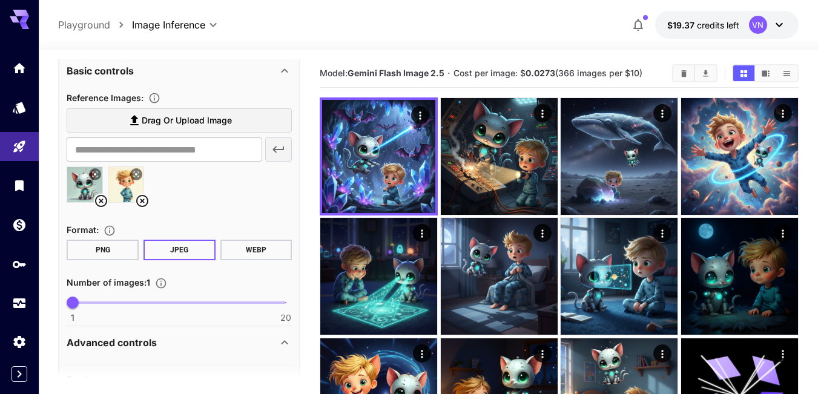
click at [99, 200] on icon at bounding box center [101, 201] width 12 height 12
click at [98, 202] on icon at bounding box center [101, 201] width 15 height 15
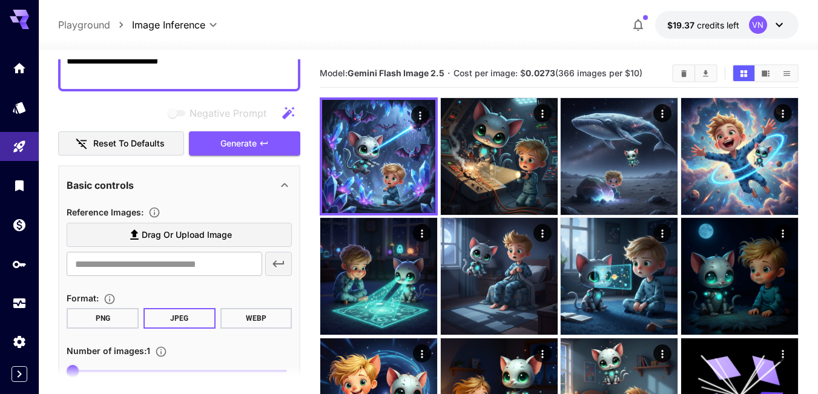
scroll to position [0, 0]
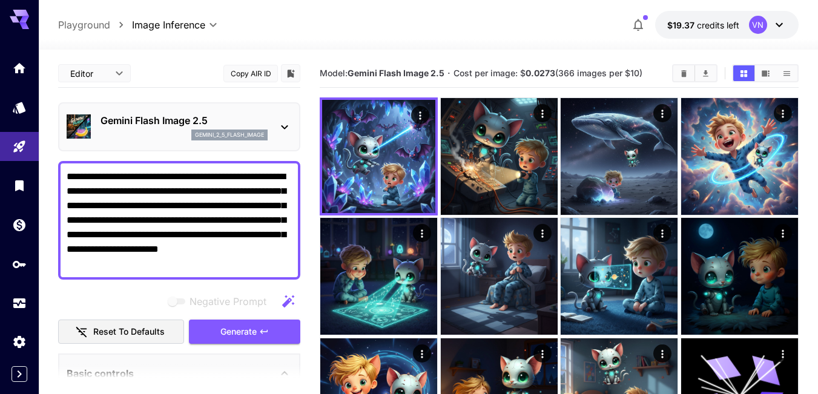
click at [176, 233] on textarea "**********" at bounding box center [179, 221] width 225 height 102
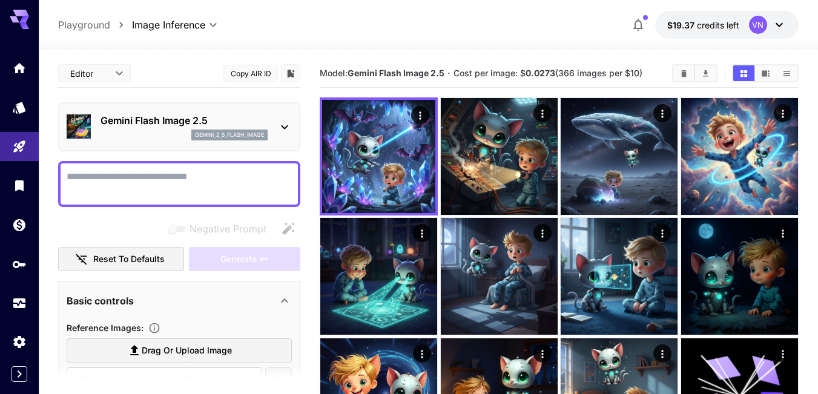
paste textarea "**********"
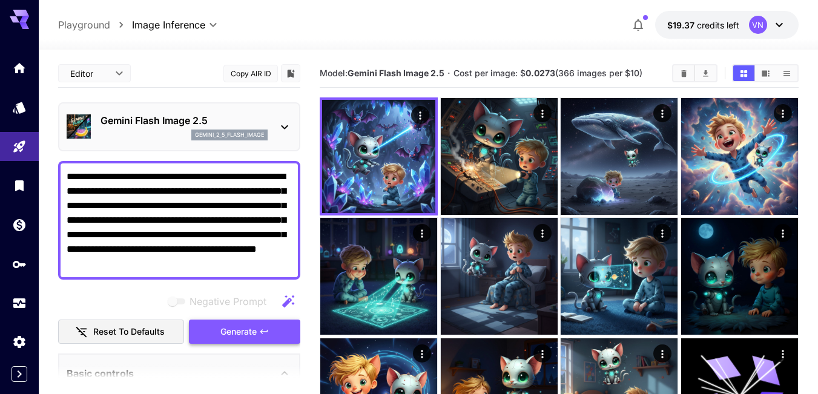
type textarea "**********"
click at [248, 333] on span "Generate" at bounding box center [238, 332] width 36 height 15
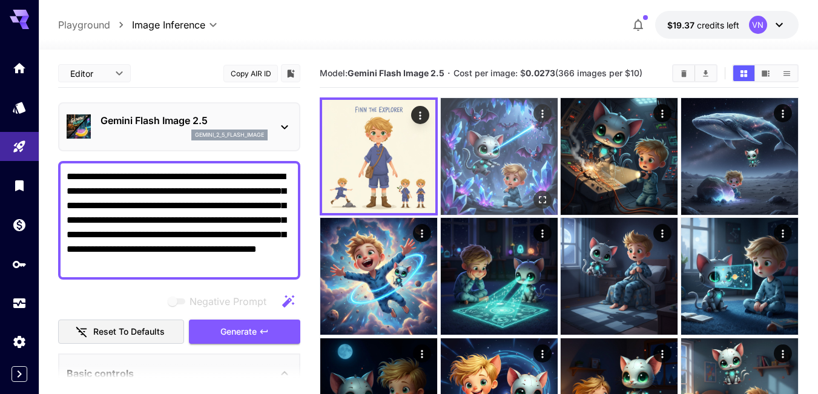
click at [506, 145] on img at bounding box center [499, 156] width 117 height 117
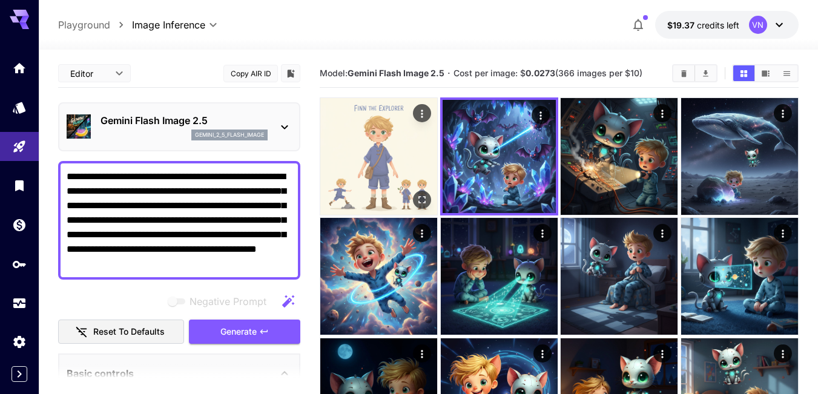
click at [384, 143] on img at bounding box center [378, 156] width 117 height 117
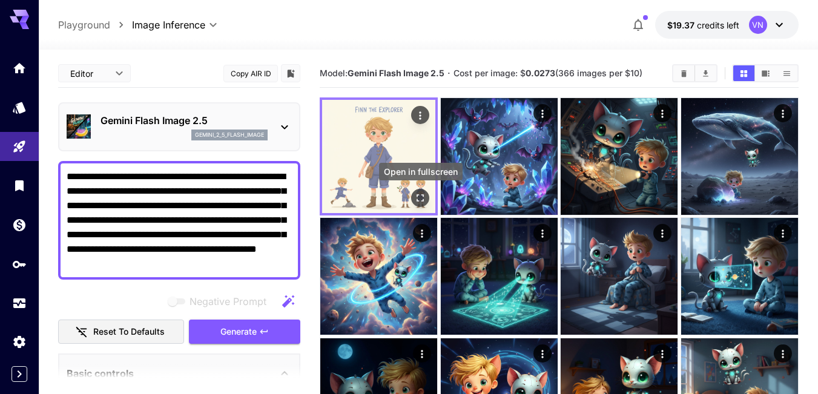
click at [416, 198] on icon "Open in fullscreen" at bounding box center [420, 198] width 12 height 12
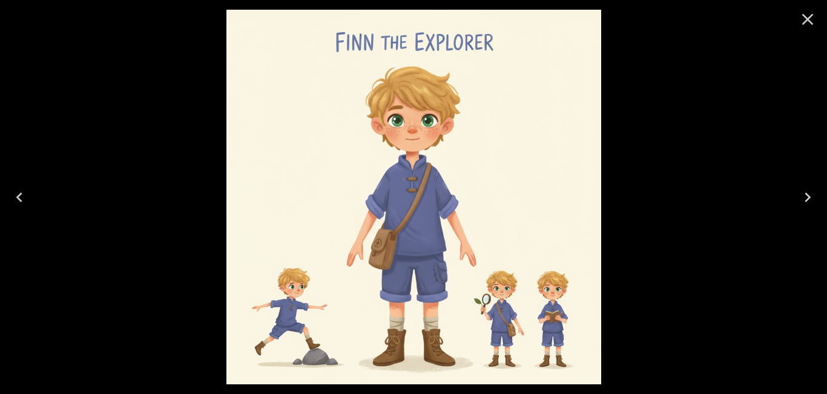
click at [803, 21] on icon "Close" at bounding box center [807, 19] width 19 height 19
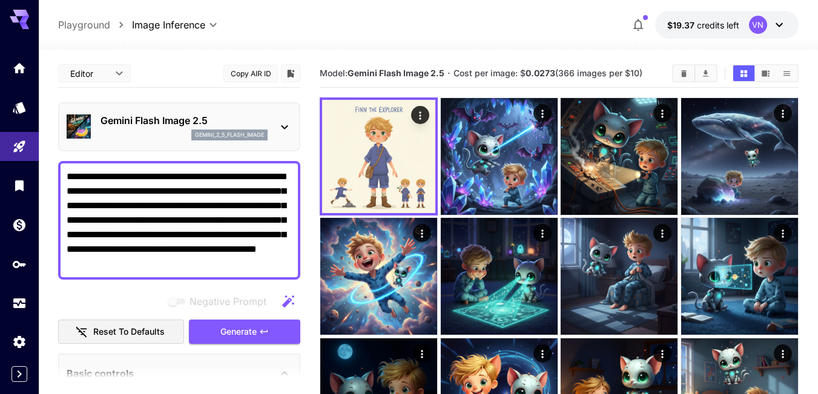
click at [211, 254] on textarea "**********" at bounding box center [179, 221] width 225 height 102
drag, startPoint x: 250, startPoint y: 266, endPoint x: 41, endPoint y: 172, distance: 229.6
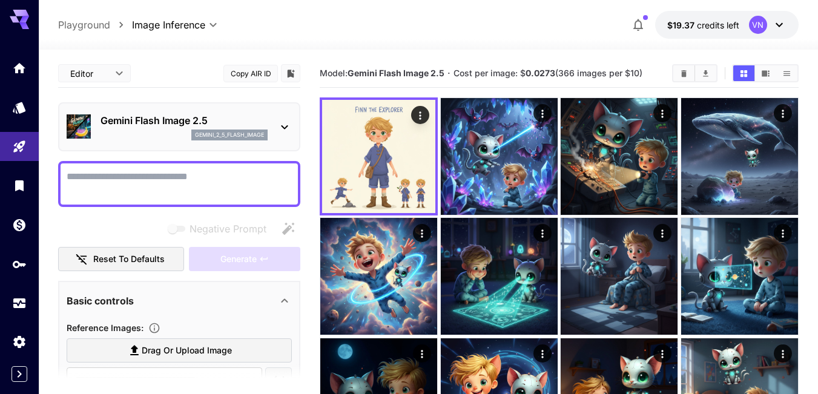
paste textarea "**********"
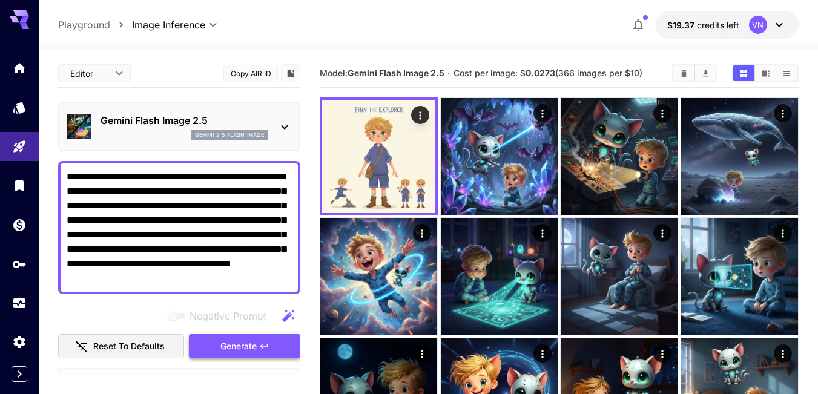
type textarea "**********"
click at [230, 344] on span "Generate" at bounding box center [238, 346] width 36 height 15
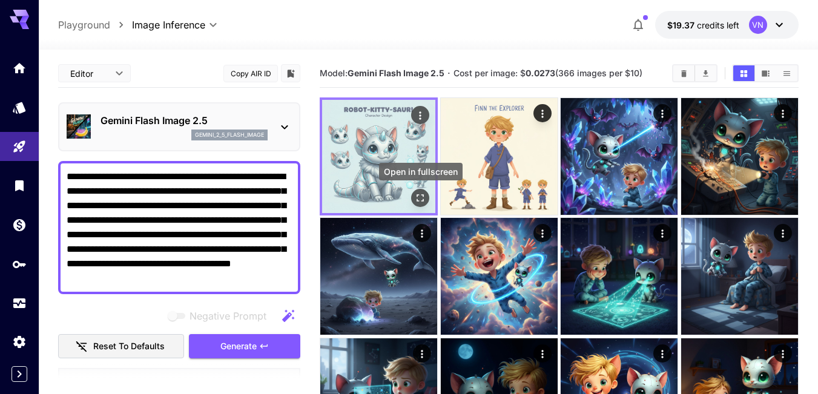
click at [418, 197] on icon "Open in fullscreen" at bounding box center [420, 198] width 12 height 12
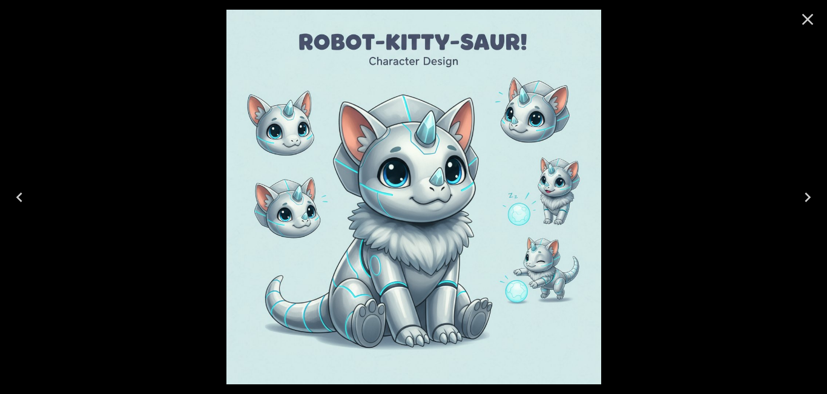
click at [804, 18] on icon "Close" at bounding box center [807, 19] width 19 height 19
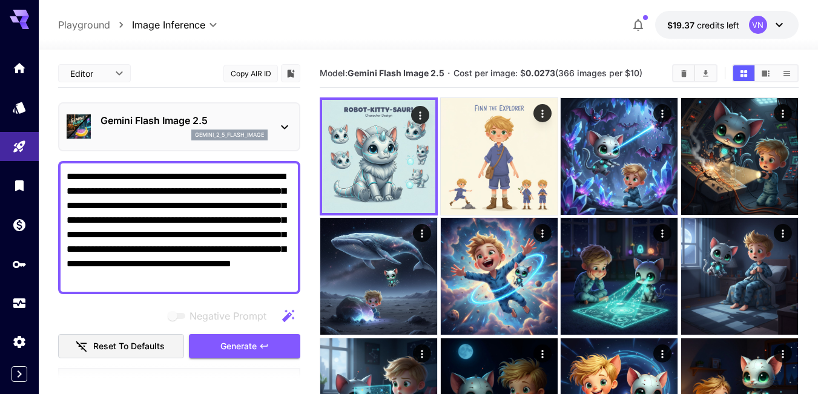
click at [252, 280] on textarea "**********" at bounding box center [179, 228] width 225 height 116
drag, startPoint x: 253, startPoint y: 280, endPoint x: 48, endPoint y: 165, distance: 234.0
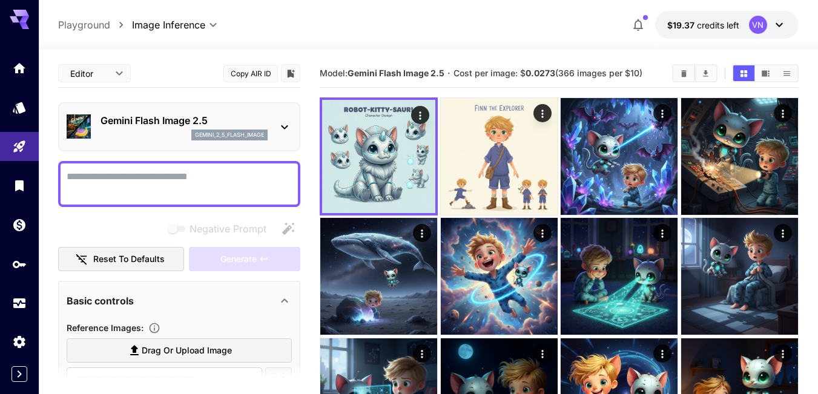
click at [104, 183] on textarea "Negative Prompt" at bounding box center [179, 184] width 225 height 29
paste textarea "**********"
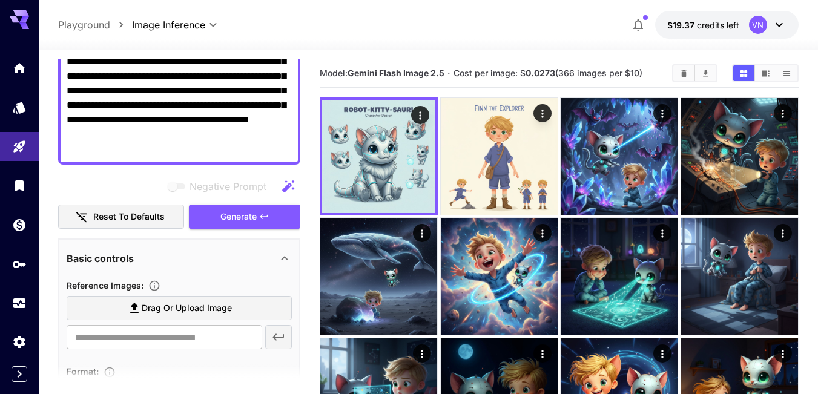
scroll to position [182, 0]
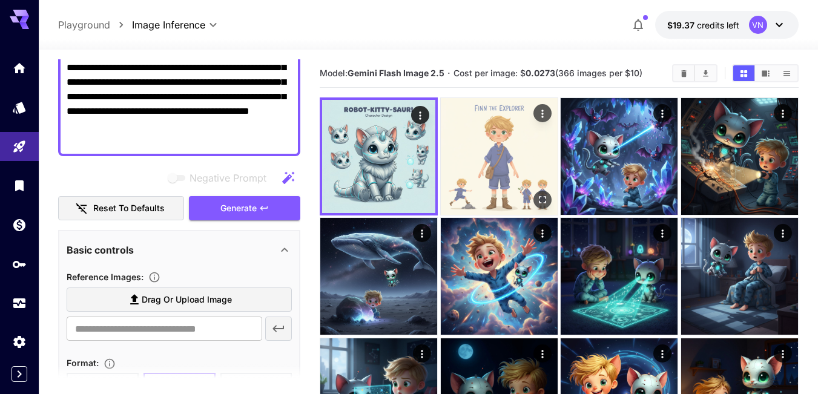
type textarea "**********"
click at [543, 112] on icon "Actions" at bounding box center [543, 114] width 12 height 12
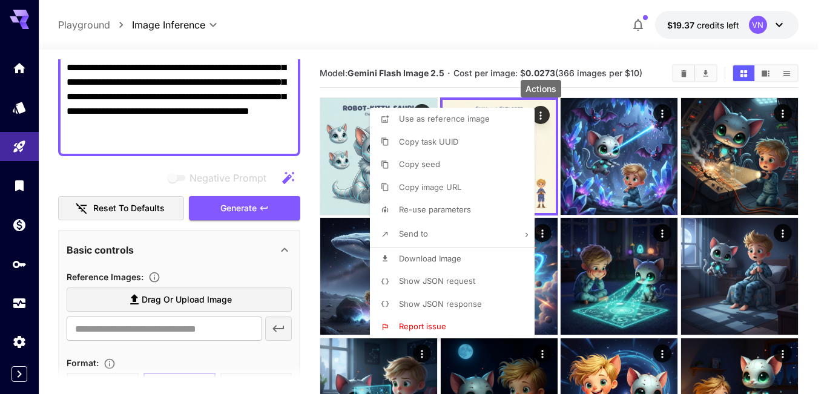
click at [420, 186] on span "Copy image URL" at bounding box center [430, 187] width 62 height 10
click at [119, 329] on div at bounding box center [413, 197] width 827 height 394
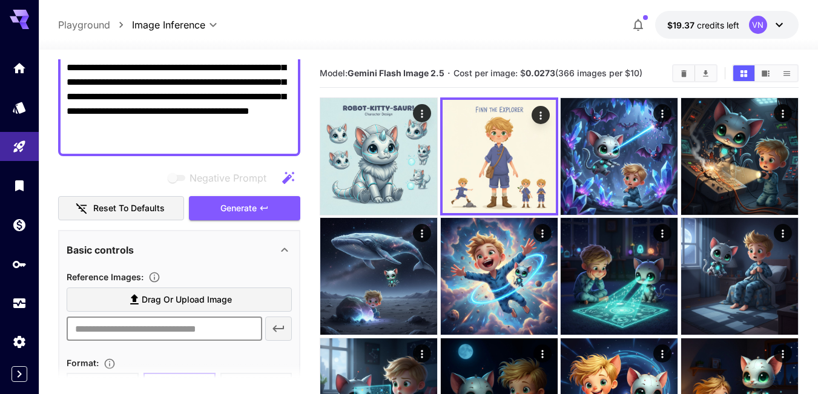
click at [117, 329] on input "text" at bounding box center [165, 329] width 196 height 24
paste input "**********"
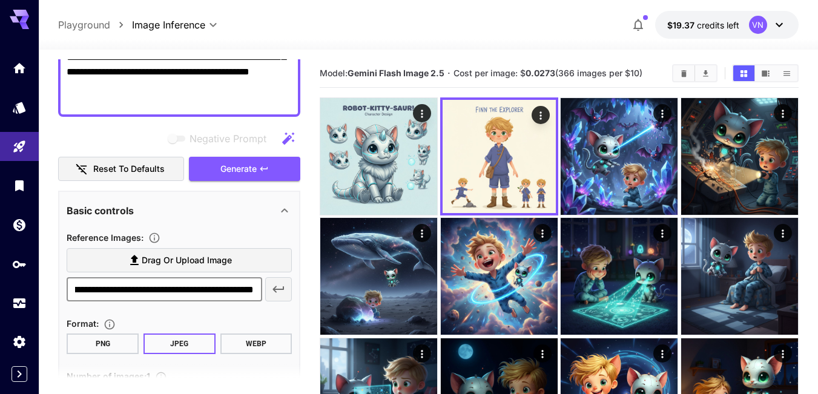
scroll to position [242, 0]
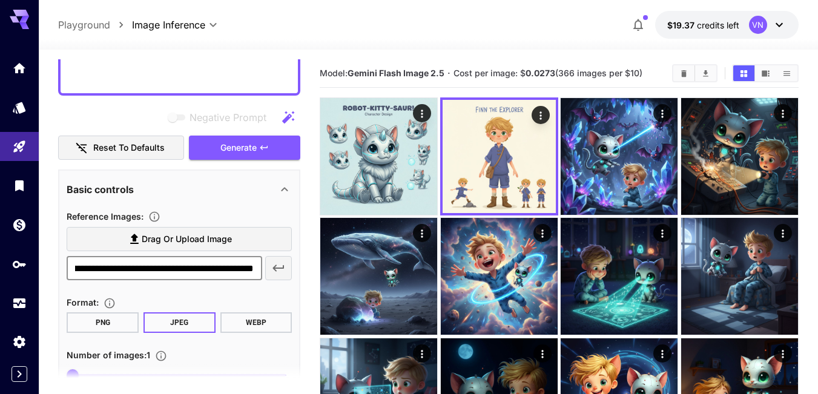
click at [276, 270] on icon "button" at bounding box center [278, 268] width 15 height 15
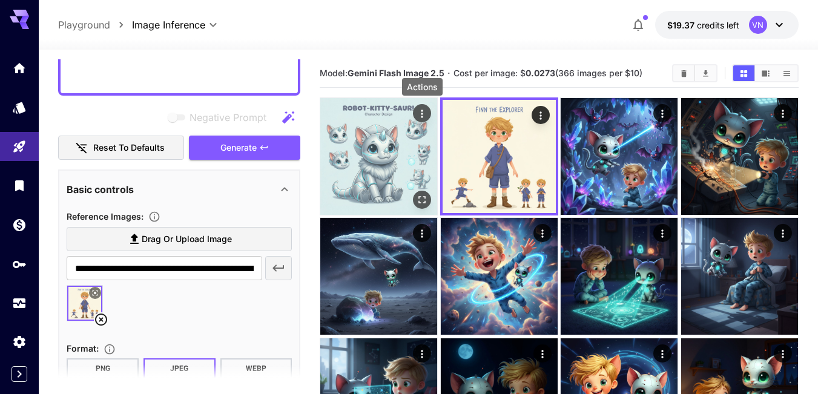
click at [419, 113] on icon "Actions" at bounding box center [422, 114] width 12 height 12
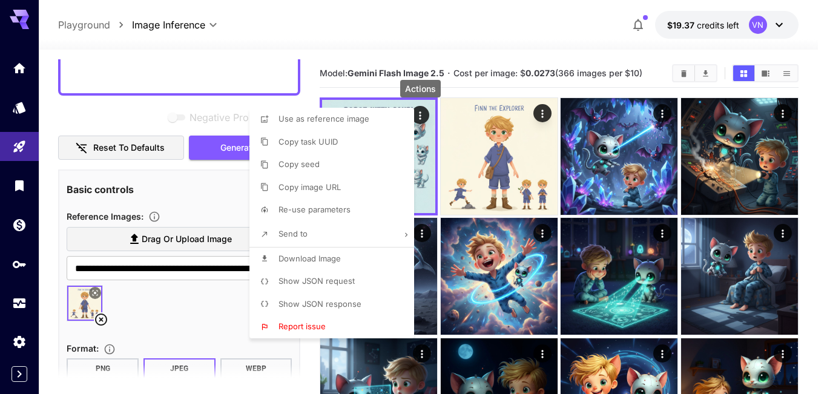
click at [323, 187] on span "Copy image URL" at bounding box center [310, 187] width 62 height 10
click at [173, 306] on div at bounding box center [413, 197] width 827 height 394
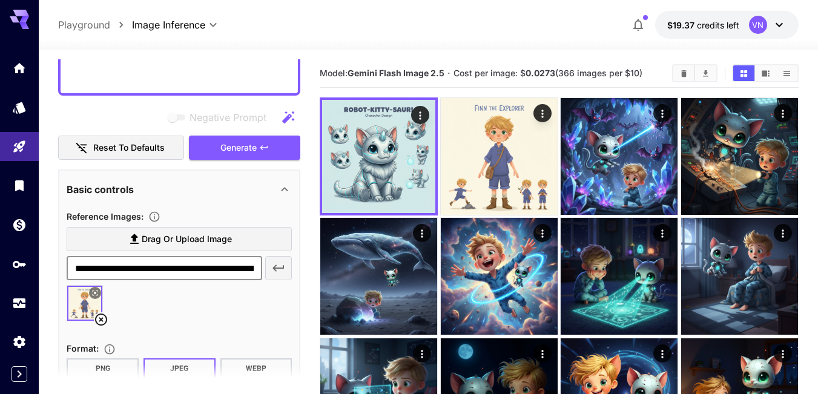
click at [177, 272] on input "**********" at bounding box center [165, 268] width 196 height 24
paste input "text"
type input "**********"
click at [280, 267] on icon "button" at bounding box center [278, 268] width 15 height 15
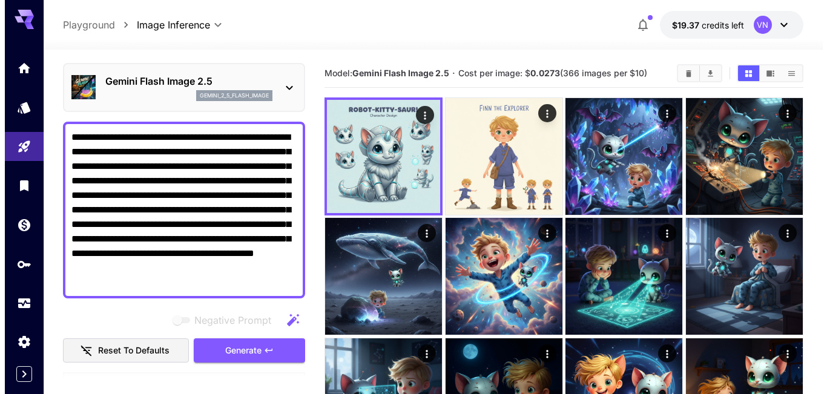
scroll to position [61, 0]
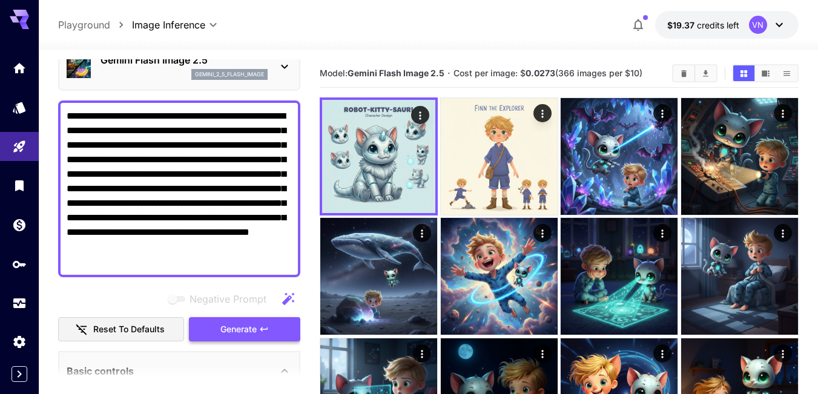
click at [247, 331] on span "Generate" at bounding box center [238, 329] width 36 height 15
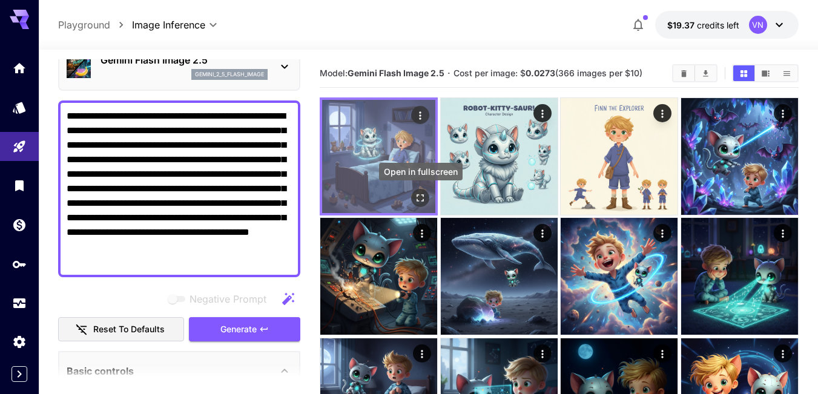
click at [417, 197] on icon "Open in fullscreen" at bounding box center [420, 198] width 12 height 12
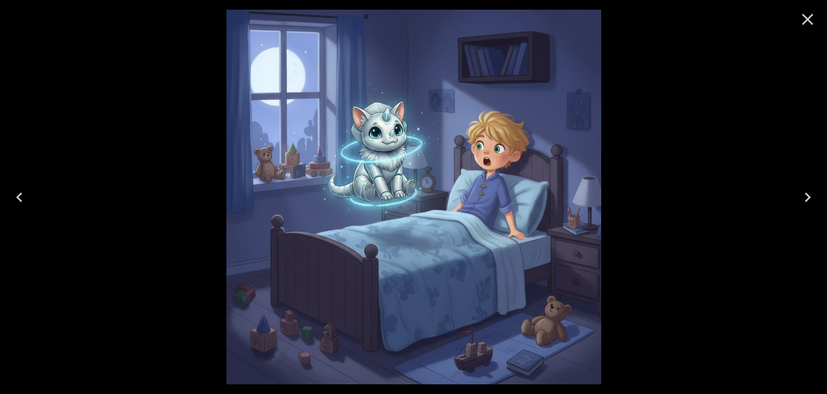
click at [806, 21] on icon "Close" at bounding box center [807, 19] width 19 height 19
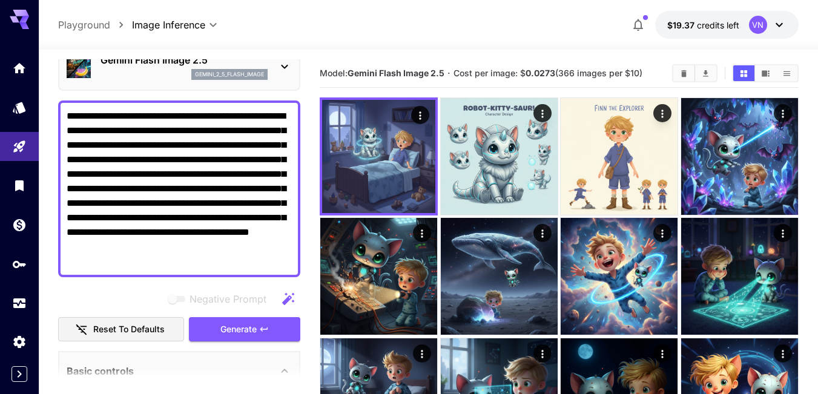
click at [179, 195] on textarea "**********" at bounding box center [179, 189] width 225 height 160
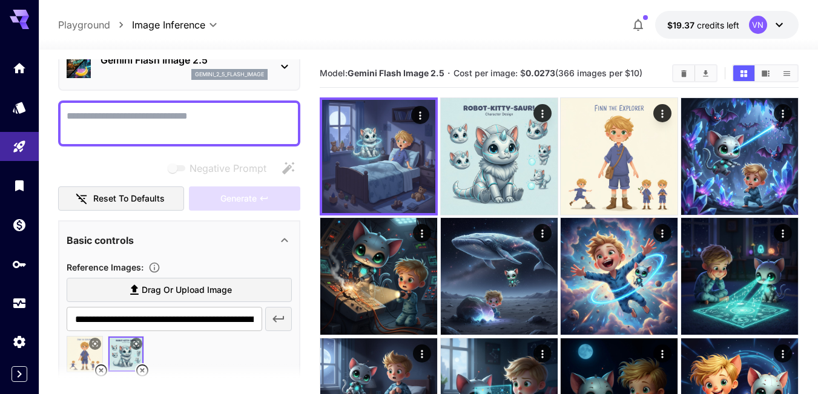
paste textarea "**********"
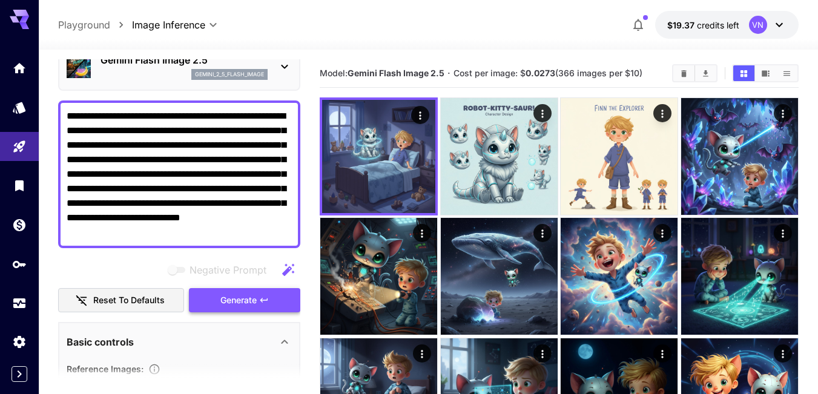
type textarea "**********"
click at [253, 298] on span "Generate" at bounding box center [238, 300] width 36 height 15
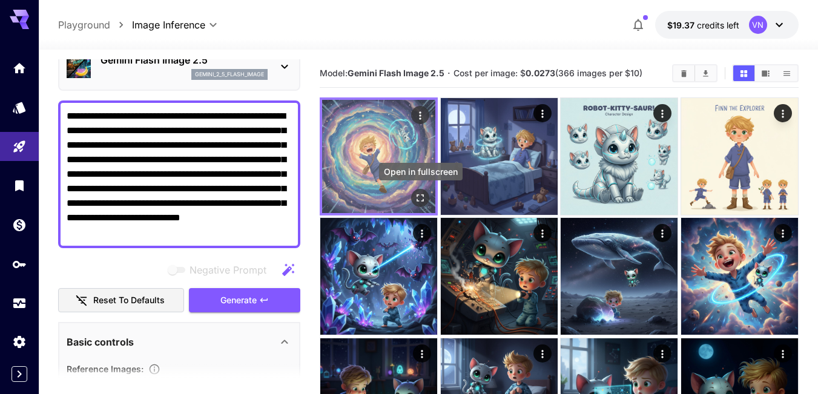
click at [420, 194] on icon "Open in fullscreen" at bounding box center [420, 198] width 12 height 12
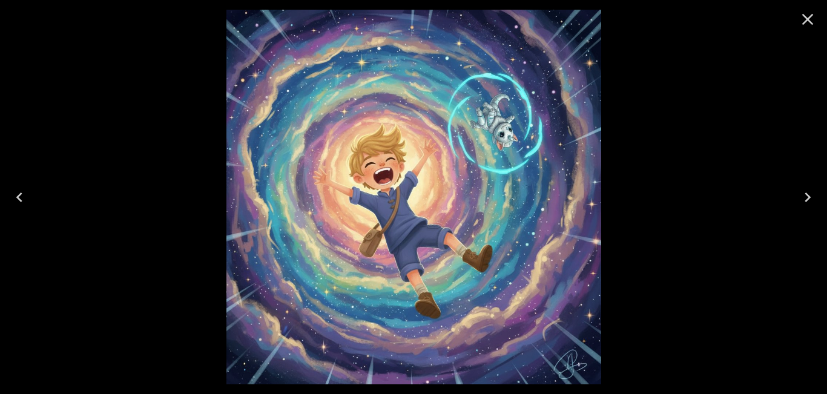
click at [811, 18] on icon "Close" at bounding box center [807, 19] width 19 height 19
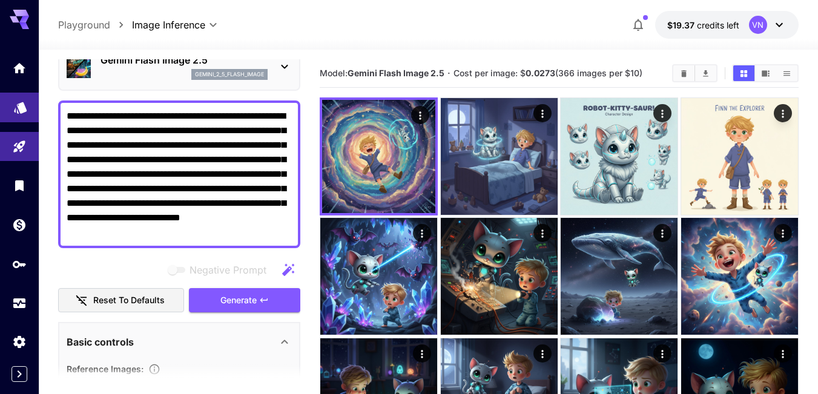
drag, startPoint x: 274, startPoint y: 236, endPoint x: 28, endPoint y: 110, distance: 276.5
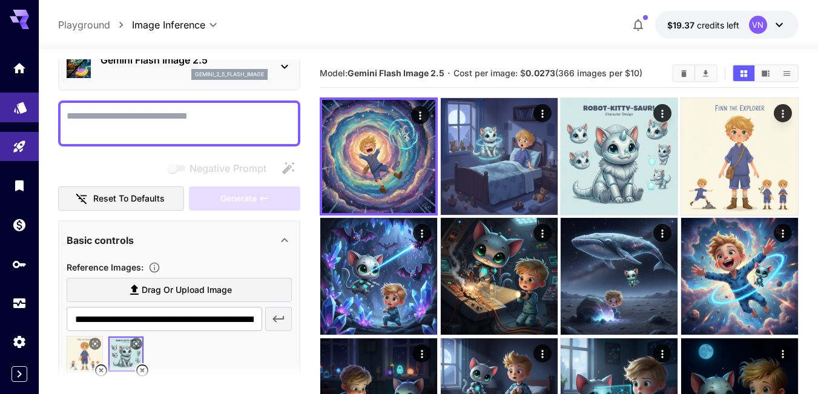
paste textarea "**********"
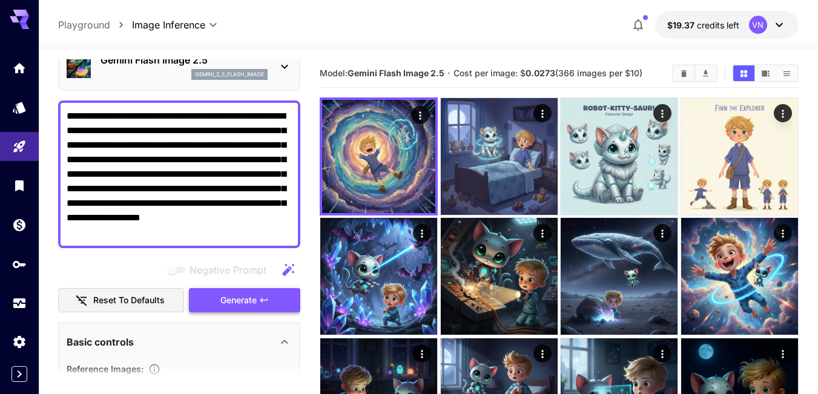
type textarea "**********"
drag, startPoint x: 216, startPoint y: 294, endPoint x: 215, endPoint y: 157, distance: 137.5
click at [216, 294] on button "Generate" at bounding box center [244, 300] width 111 height 25
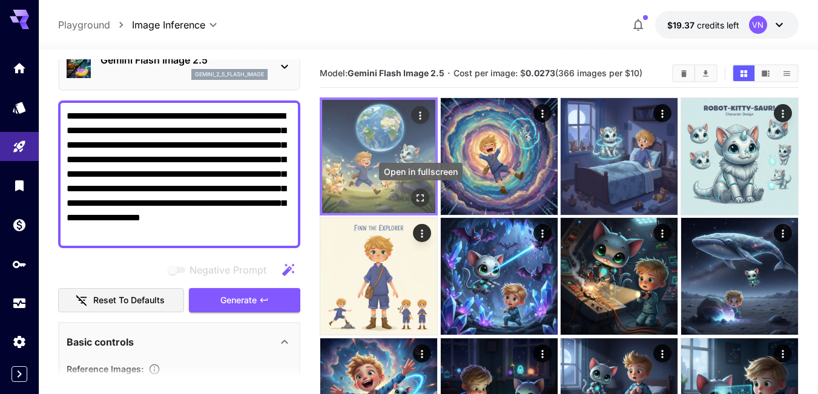
click at [419, 196] on icon "Open in fullscreen" at bounding box center [420, 198] width 12 height 12
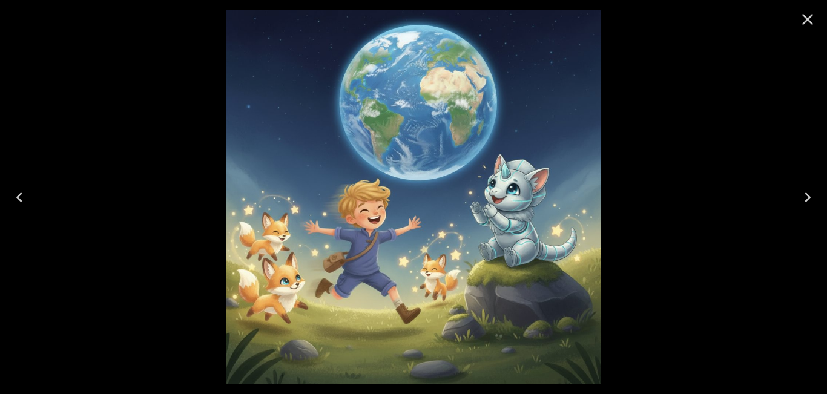
scroll to position [61, 0]
click at [807, 21] on icon "Close" at bounding box center [808, 20] width 12 height 12
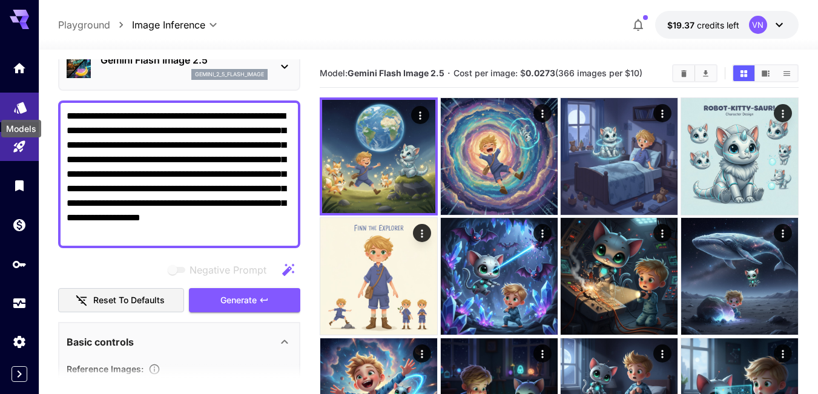
drag, startPoint x: 223, startPoint y: 232, endPoint x: 18, endPoint y: 103, distance: 242.5
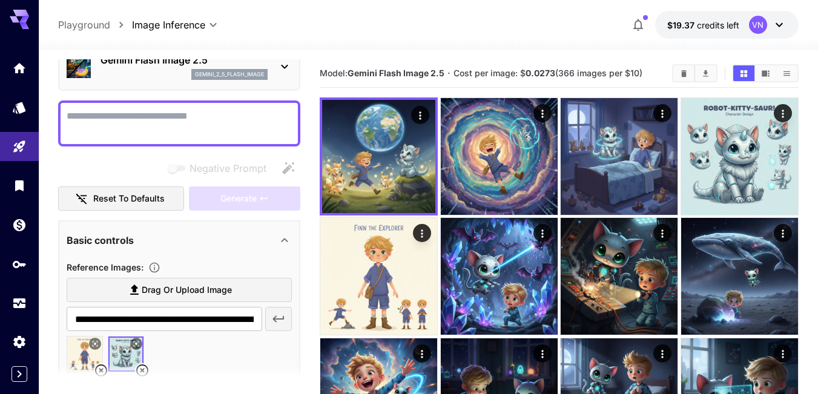
click at [102, 120] on textarea "Negative Prompt" at bounding box center [179, 123] width 225 height 29
paste textarea "**********"
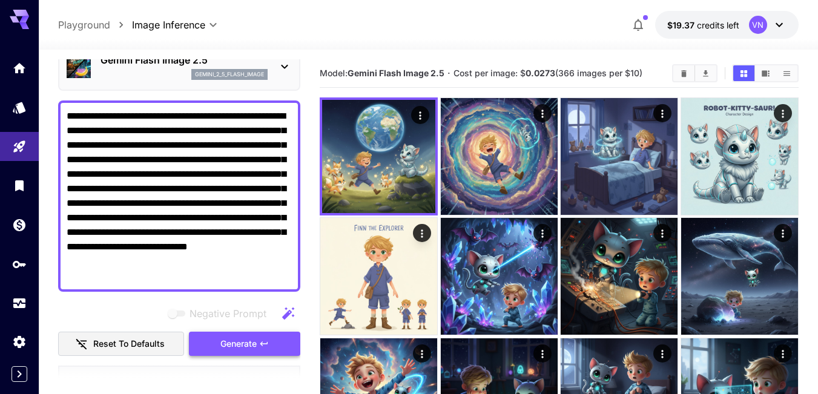
type textarea "**********"
click at [236, 343] on span "Generate" at bounding box center [238, 344] width 36 height 15
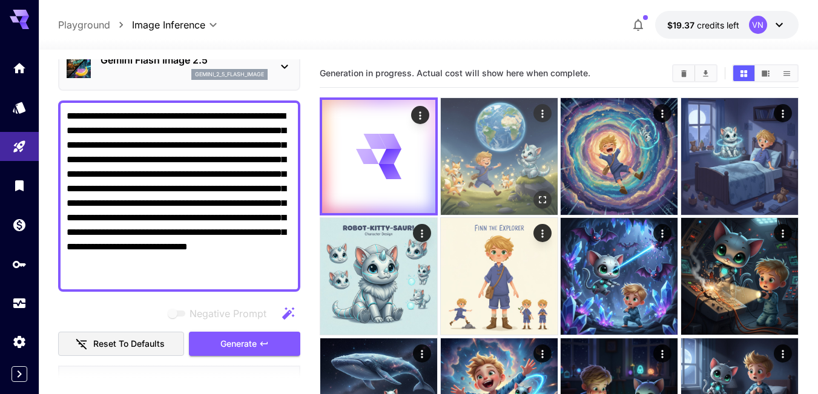
click at [459, 144] on img at bounding box center [499, 156] width 117 height 117
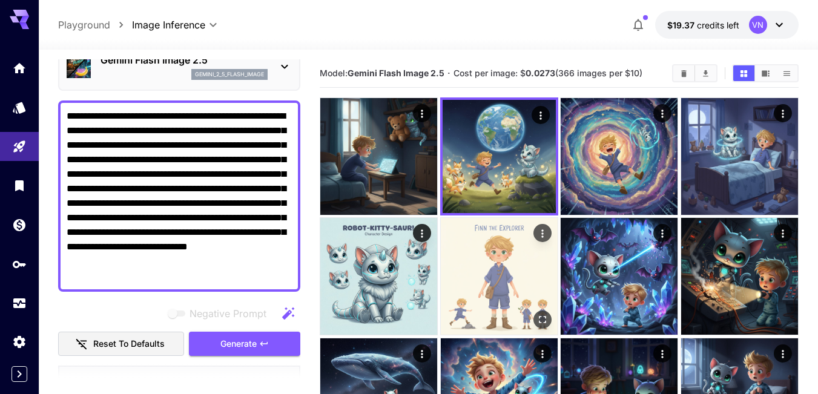
click at [494, 269] on img at bounding box center [499, 276] width 117 height 117
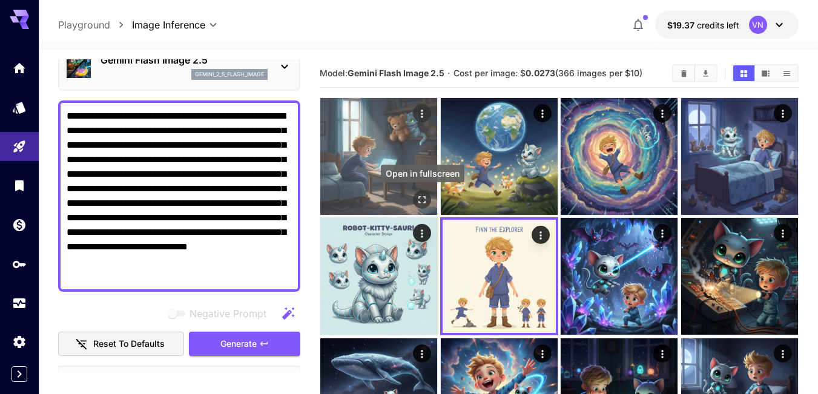
click at [422, 201] on icon "Open in fullscreen" at bounding box center [422, 200] width 12 height 12
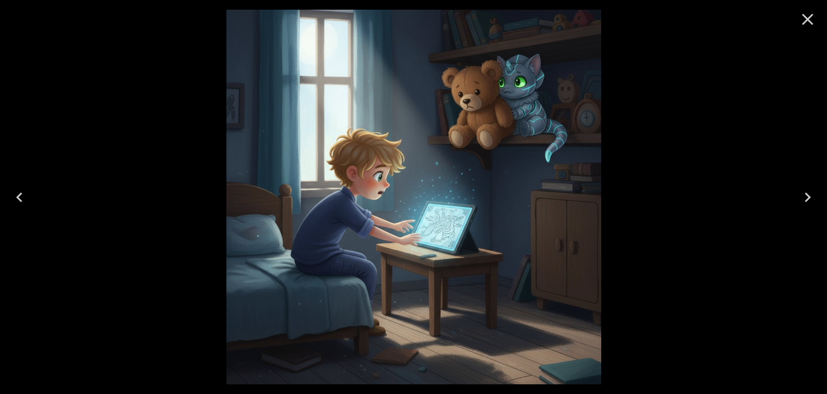
click at [807, 19] on icon "Close" at bounding box center [807, 19] width 19 height 19
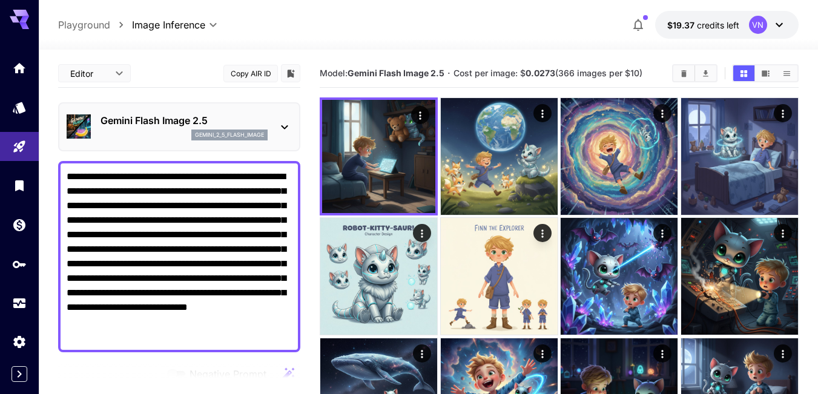
click at [182, 246] on textarea "**********" at bounding box center [179, 257] width 225 height 174
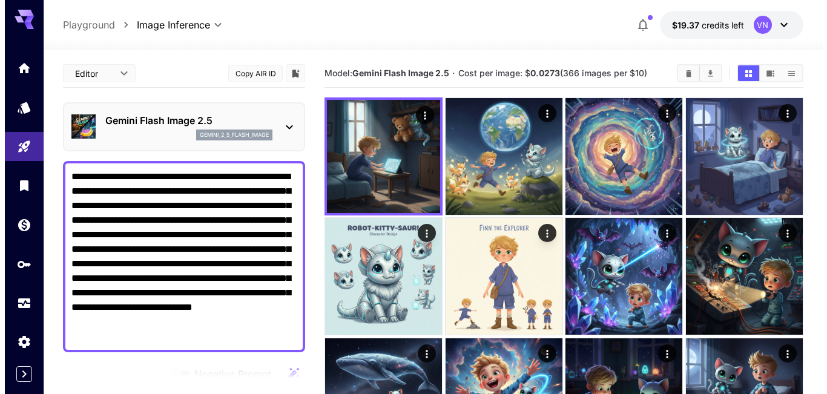
scroll to position [61, 0]
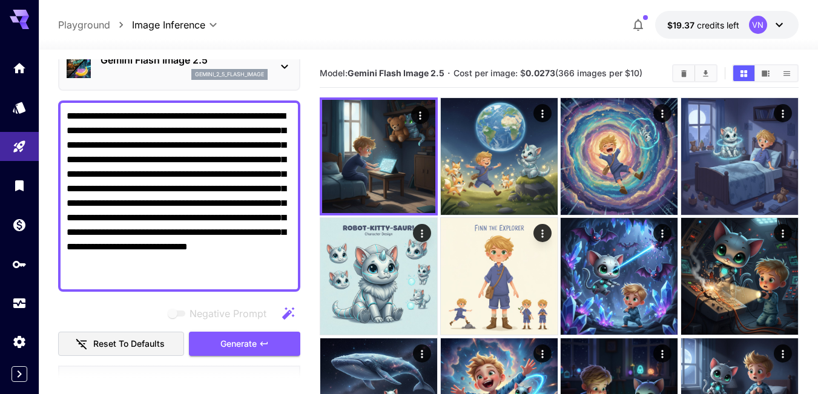
paste textarea
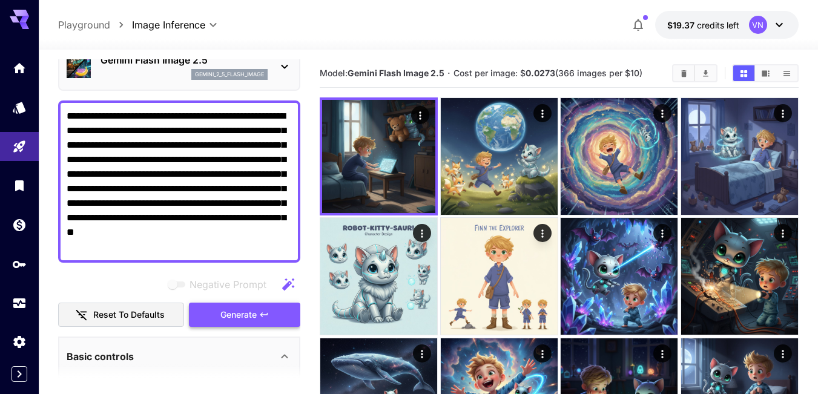
type textarea "**********"
click at [243, 316] on span "Generate" at bounding box center [238, 315] width 36 height 15
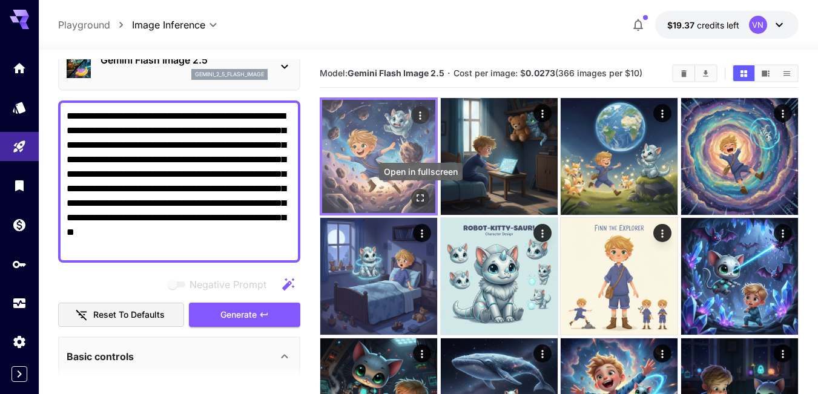
click at [418, 199] on icon "Open in fullscreen" at bounding box center [420, 198] width 12 height 12
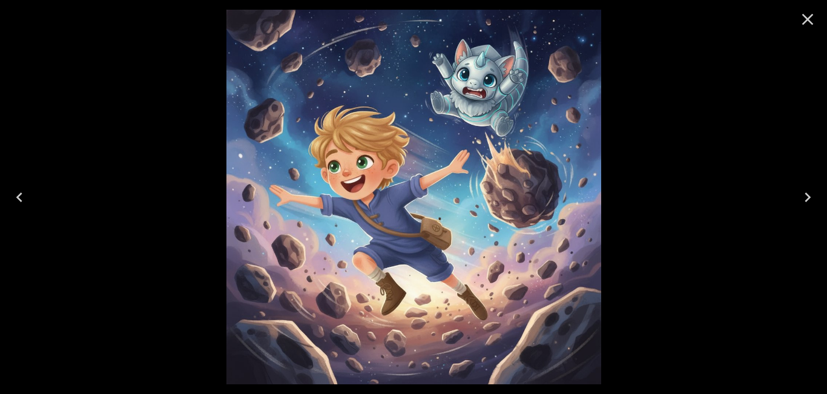
click at [804, 20] on icon "Close" at bounding box center [807, 19] width 19 height 19
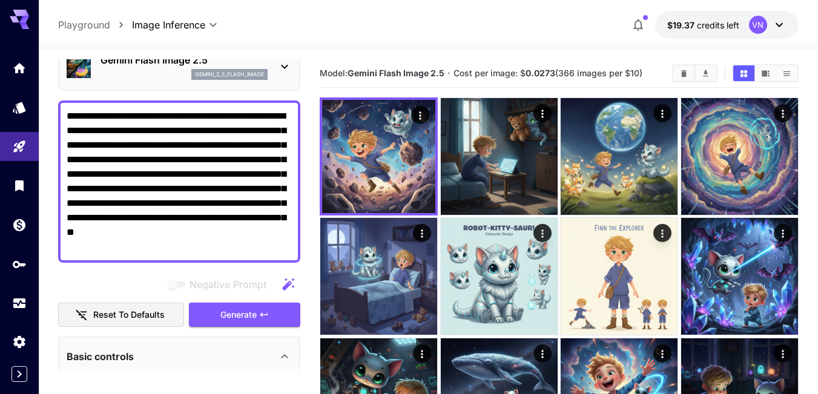
click at [188, 189] on textarea "**********" at bounding box center [179, 181] width 225 height 145
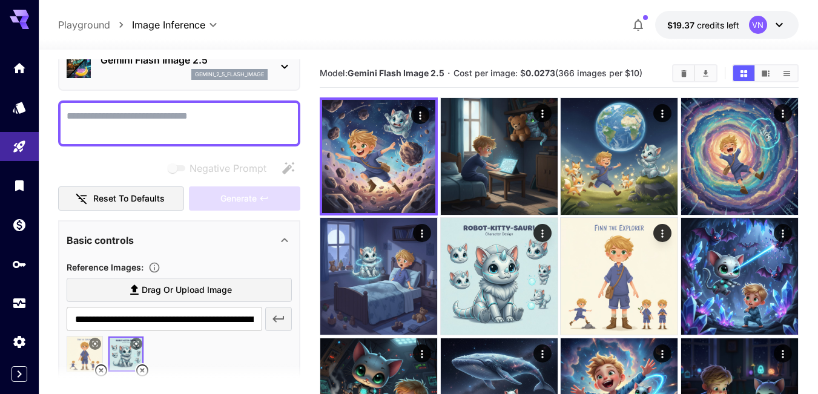
paste textarea "**********"
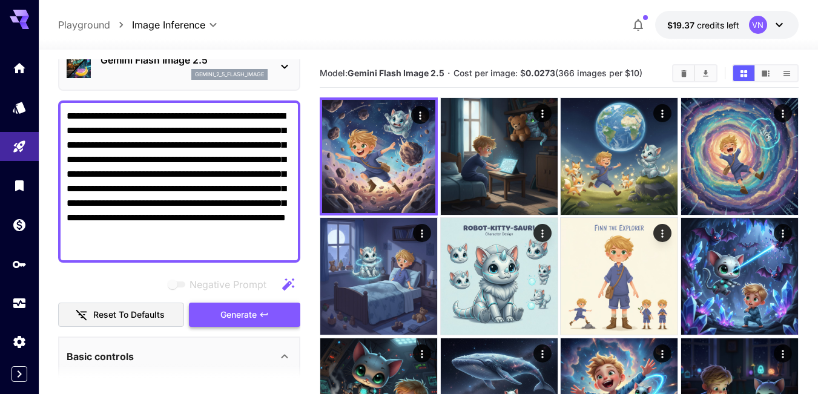
type textarea "**********"
click at [240, 316] on span "Generate" at bounding box center [238, 315] width 36 height 15
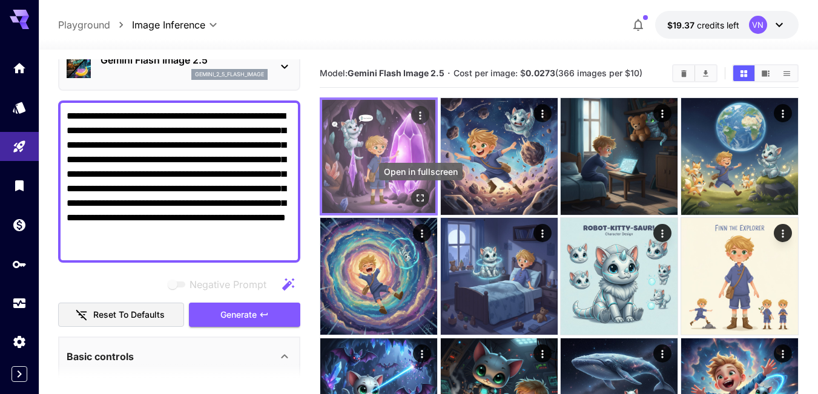
click at [421, 196] on icon "Open in fullscreen" at bounding box center [420, 198] width 12 height 12
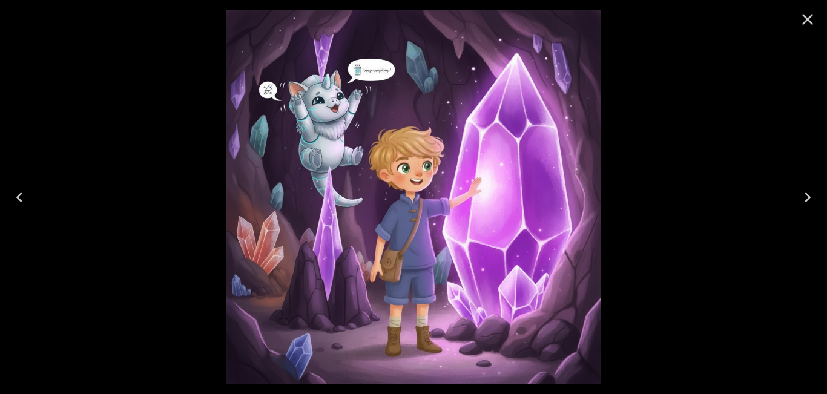
click at [371, 117] on img at bounding box center [413, 197] width 375 height 375
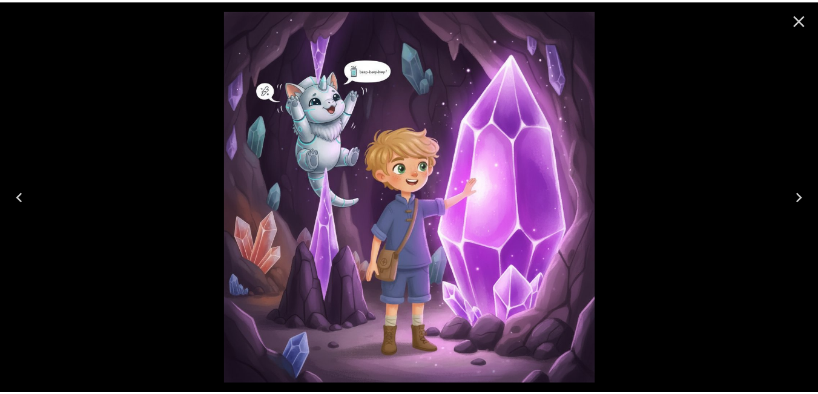
scroll to position [61, 0]
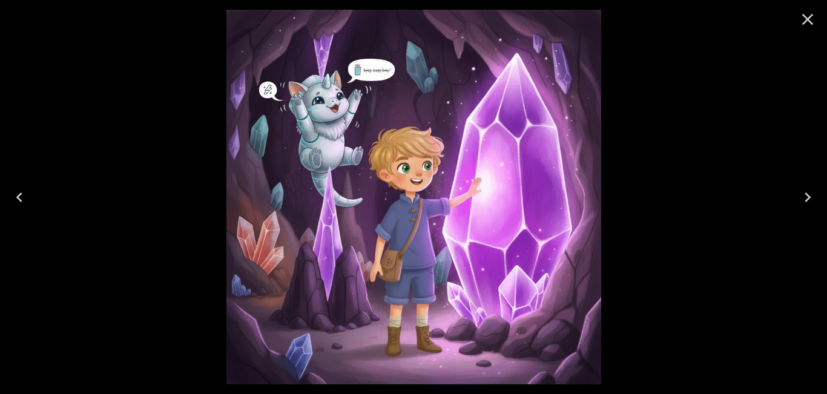
click at [810, 19] on icon "Close" at bounding box center [807, 19] width 19 height 19
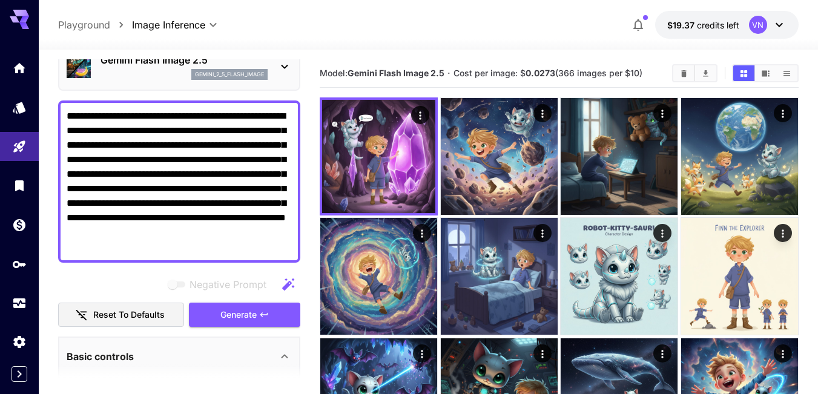
drag, startPoint x: 167, startPoint y: 246, endPoint x: 55, endPoint y: 99, distance: 185.3
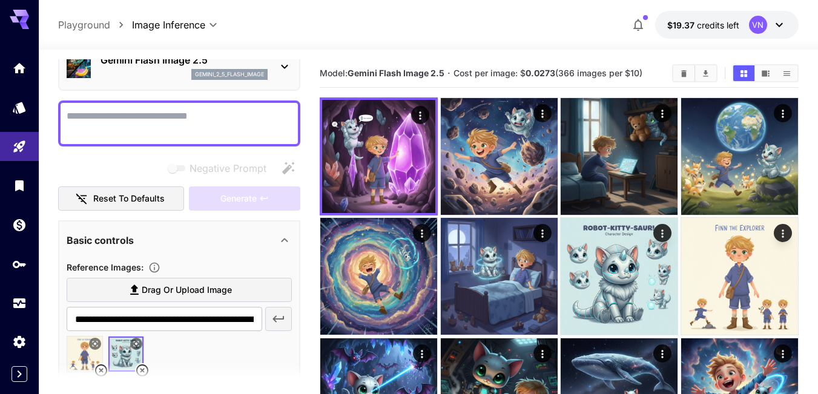
paste textarea "**********"
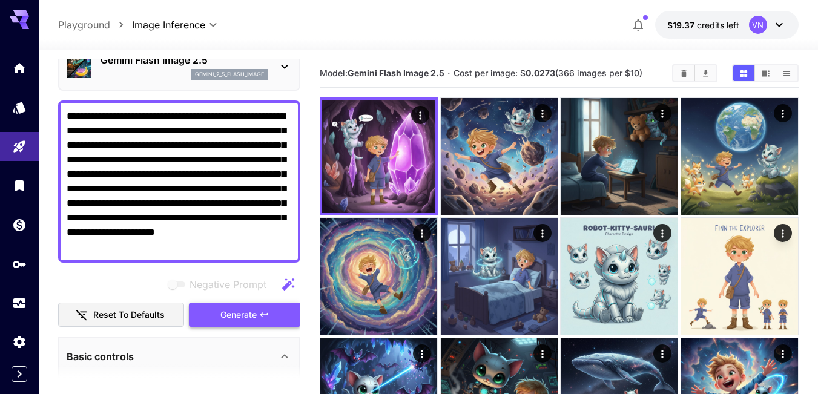
type textarea "**********"
click at [221, 315] on span "Generate" at bounding box center [238, 315] width 36 height 15
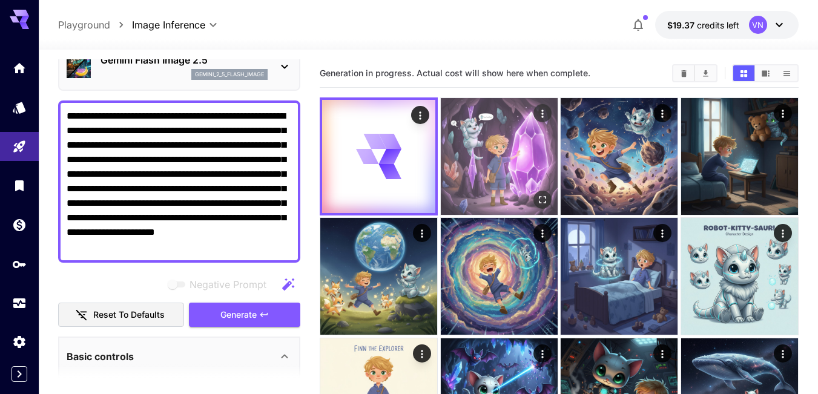
click at [489, 139] on img at bounding box center [499, 156] width 117 height 117
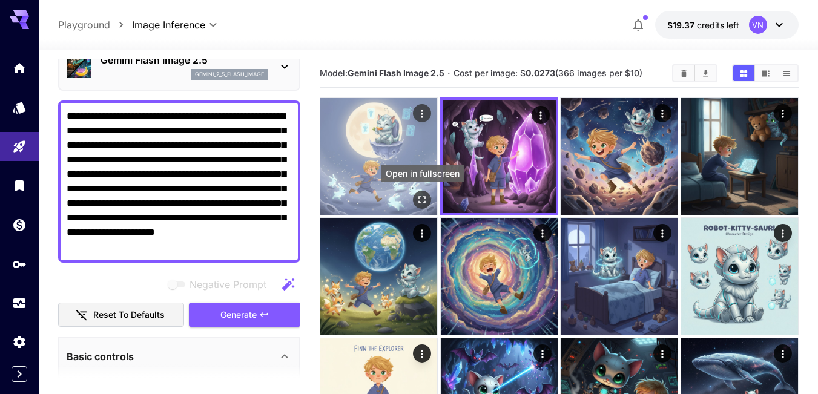
click at [420, 198] on icon "Open in fullscreen" at bounding box center [422, 199] width 7 height 7
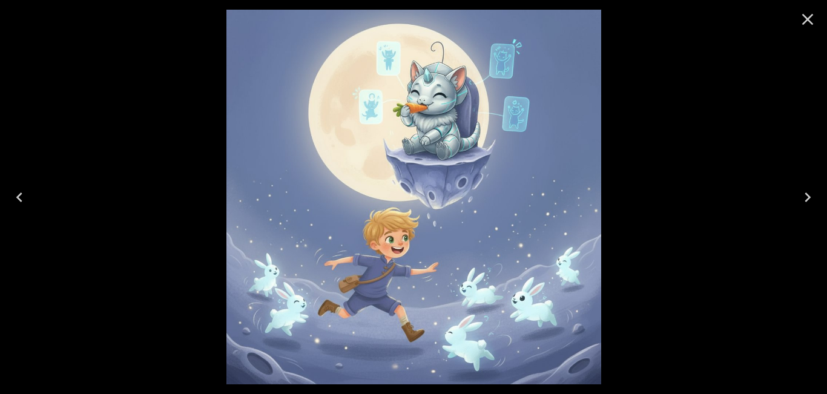
click at [805, 17] on icon "Close" at bounding box center [808, 20] width 12 height 12
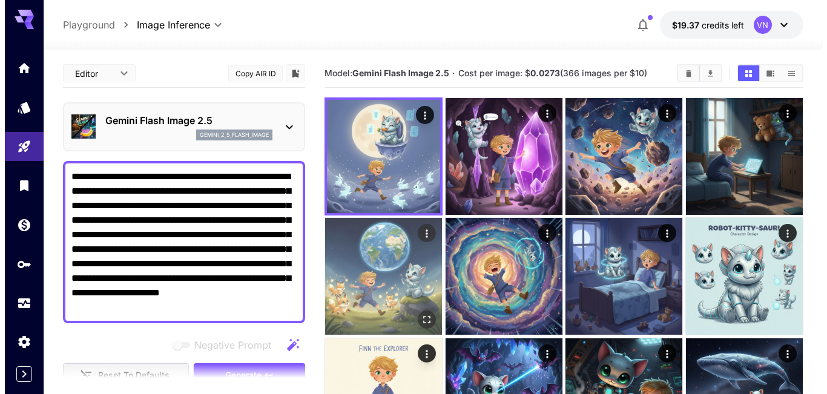
scroll to position [61, 0]
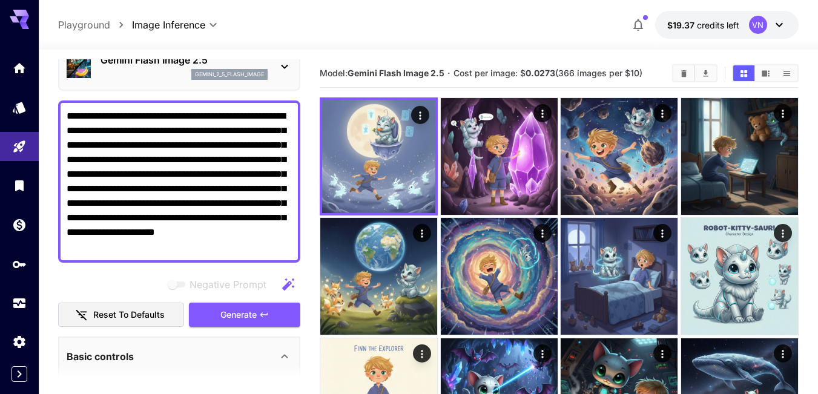
click at [273, 66] on div "Gemini Flash Image 2.5 gemini_2_5_flash_image" at bounding box center [179, 66] width 225 height 37
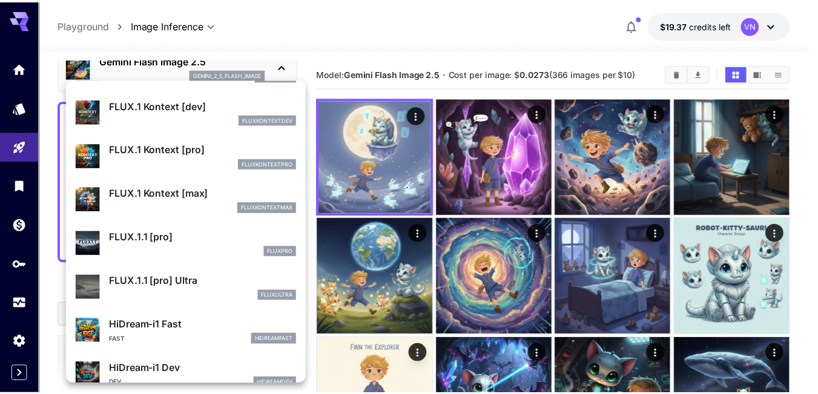
scroll to position [942, 0]
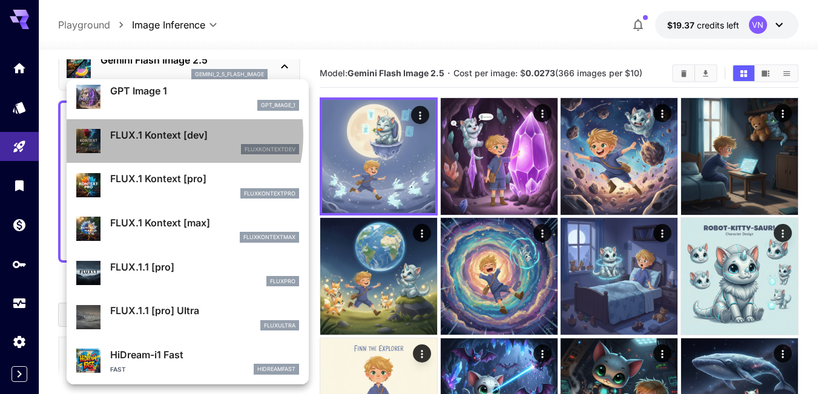
click at [161, 135] on p "FLUX.1 Kontext [dev]" at bounding box center [204, 135] width 189 height 15
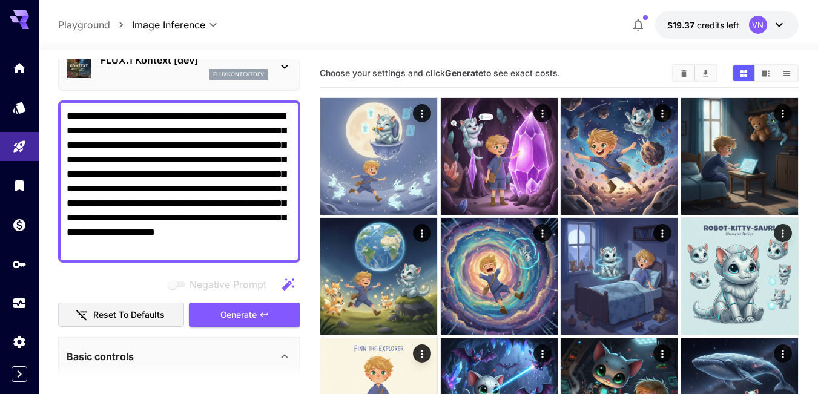
click at [225, 147] on textarea "**********" at bounding box center [179, 181] width 225 height 145
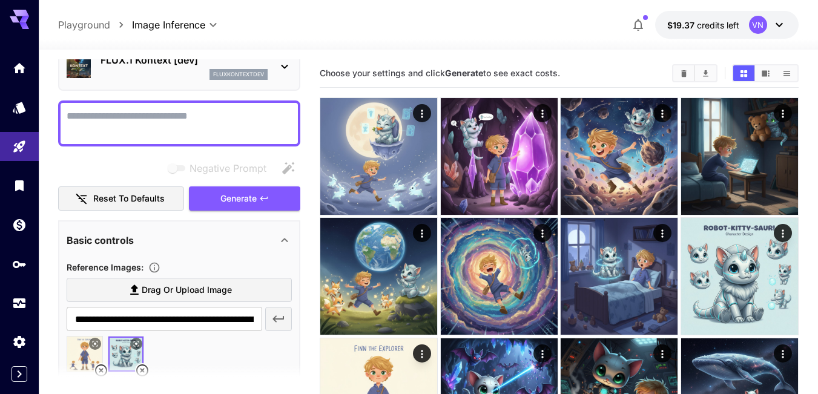
click at [107, 117] on textarea "Negative Prompt" at bounding box center [179, 123] width 225 height 29
paste textarea "**********"
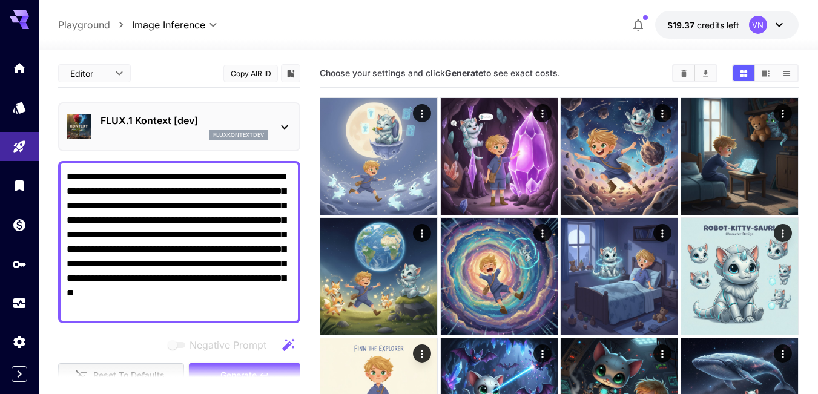
scroll to position [61, 0]
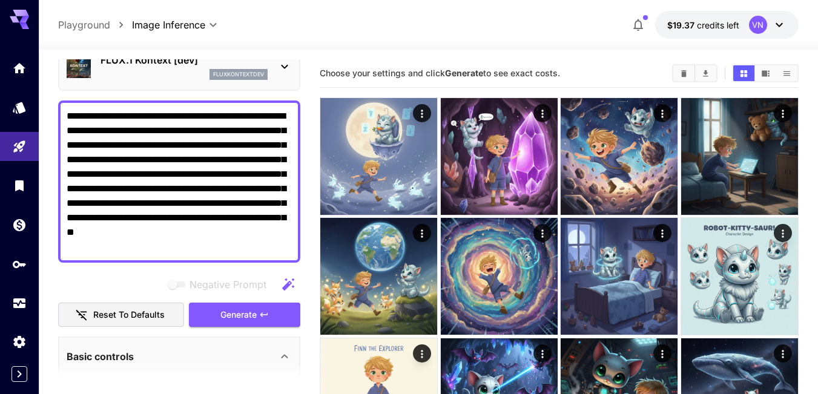
type textarea "**********"
click at [236, 314] on span "Generate" at bounding box center [238, 315] width 36 height 15
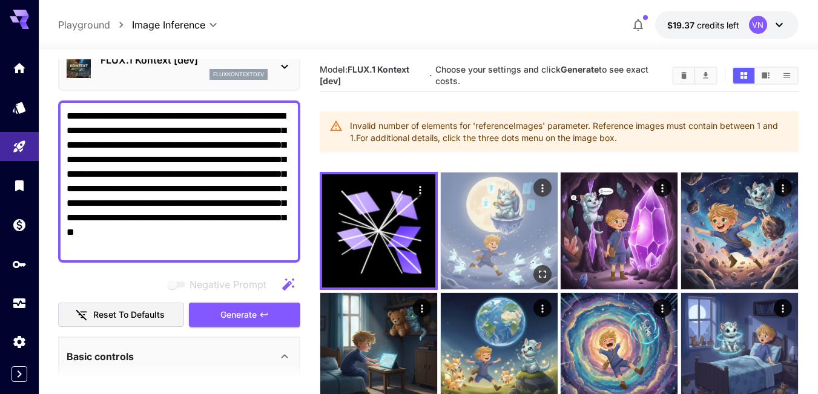
click at [484, 203] on img at bounding box center [499, 231] width 117 height 117
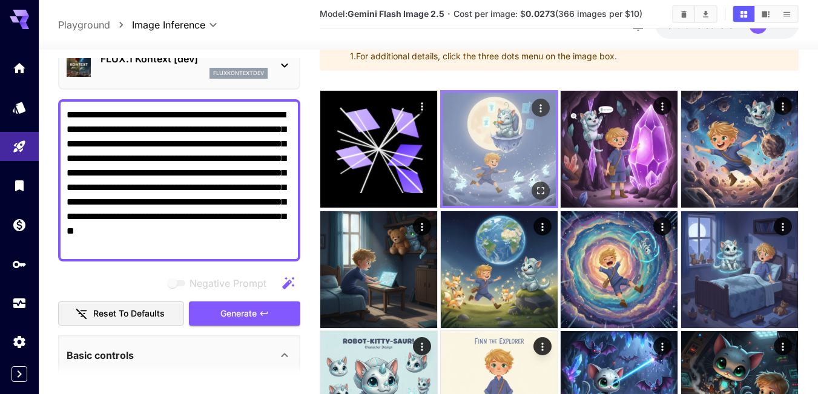
scroll to position [182, 0]
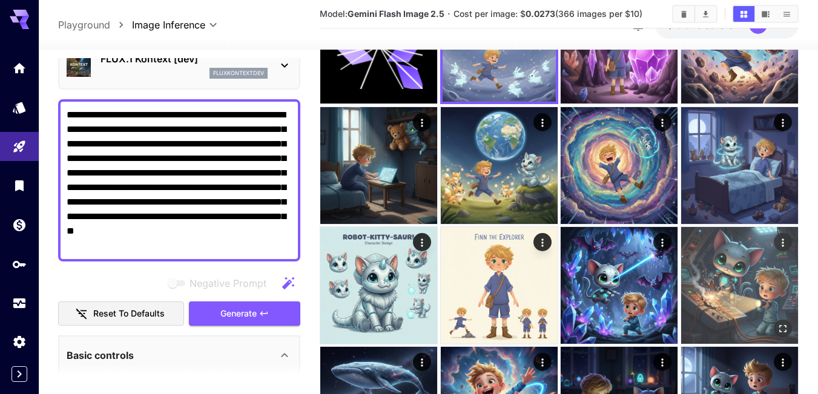
click at [753, 268] on img at bounding box center [739, 285] width 117 height 117
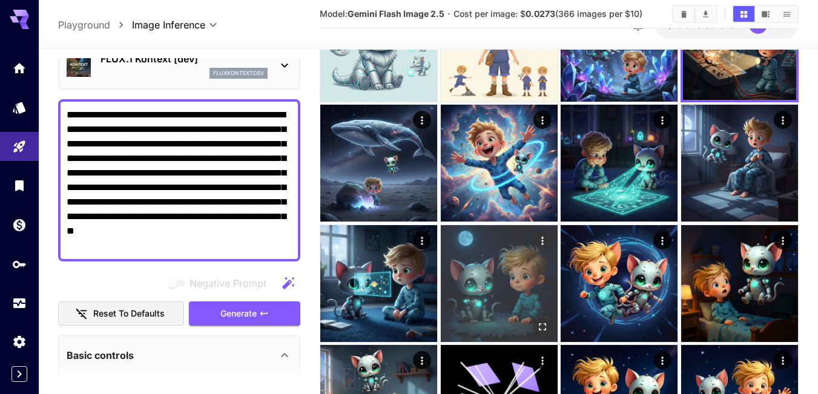
scroll to position [484, 0]
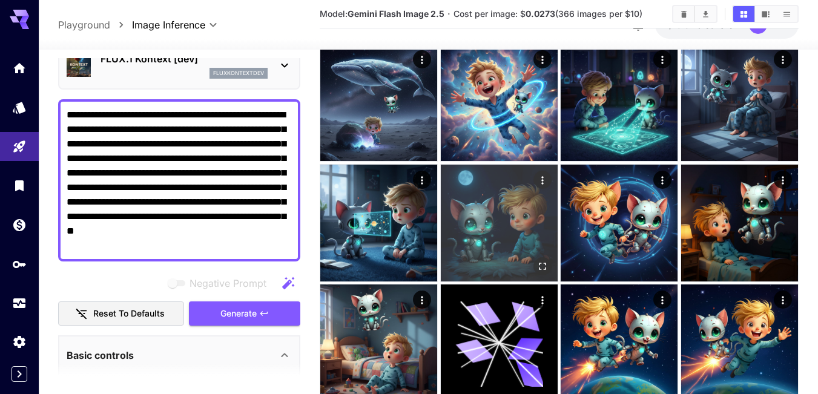
click at [496, 230] on img at bounding box center [499, 223] width 117 height 117
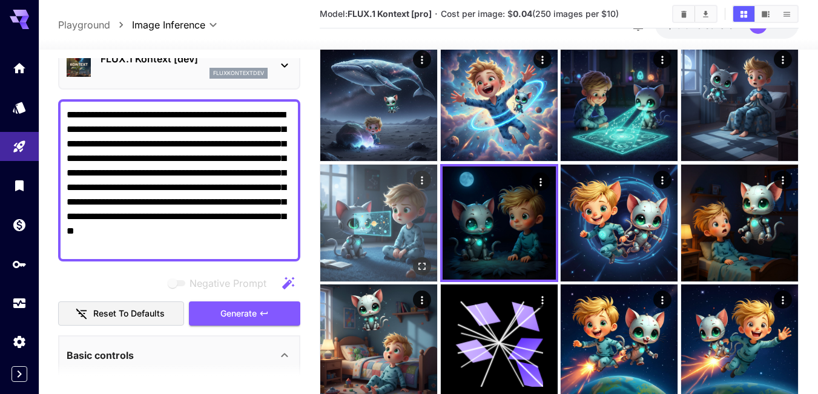
click at [363, 219] on img at bounding box center [378, 223] width 117 height 117
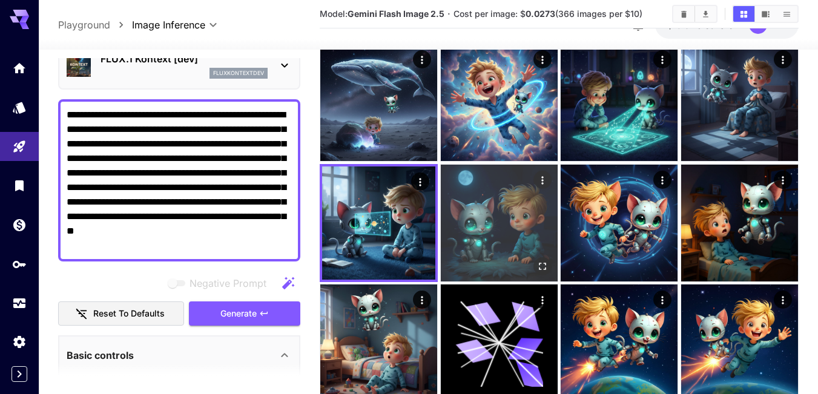
click at [455, 215] on img at bounding box center [499, 223] width 117 height 117
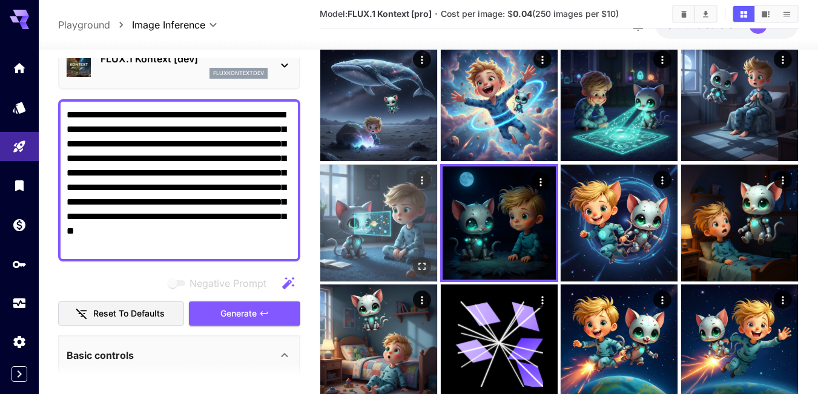
click at [386, 221] on img at bounding box center [378, 223] width 117 height 117
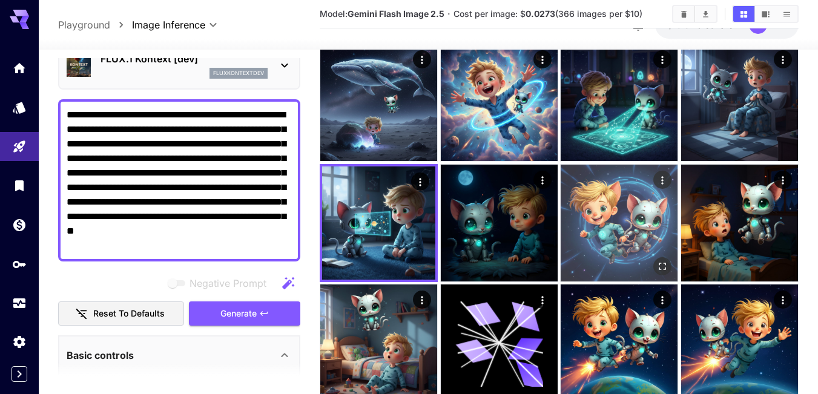
click at [606, 221] on img at bounding box center [619, 223] width 117 height 117
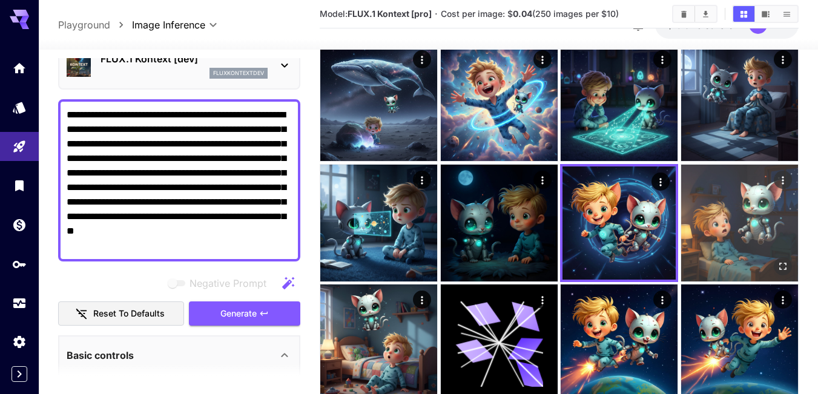
click at [702, 215] on img at bounding box center [739, 223] width 117 height 117
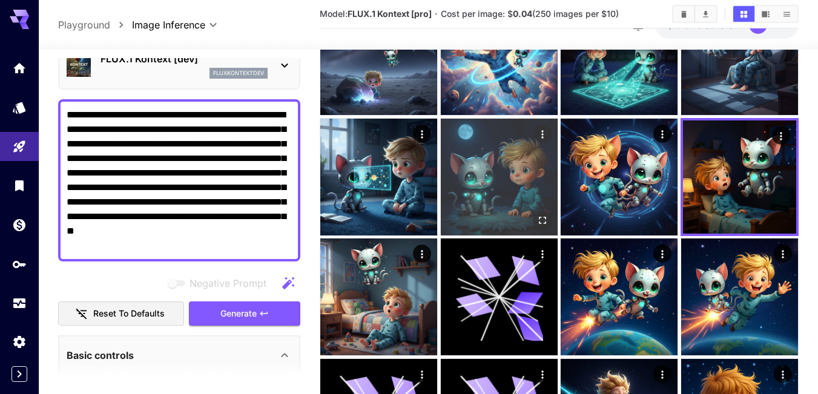
scroll to position [585, 0]
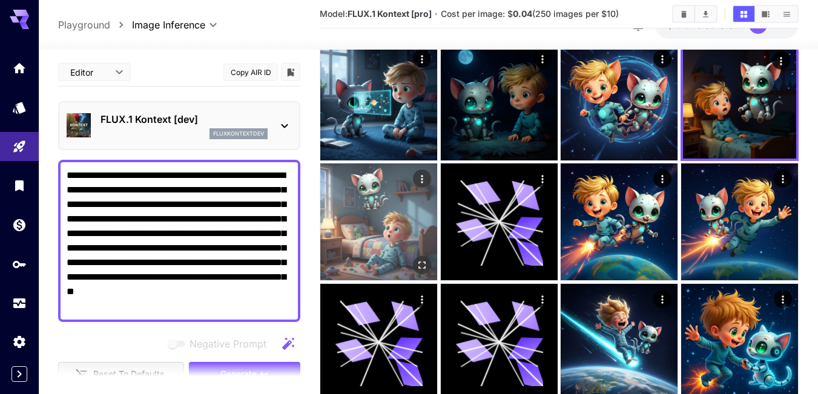
scroll to position [61, 0]
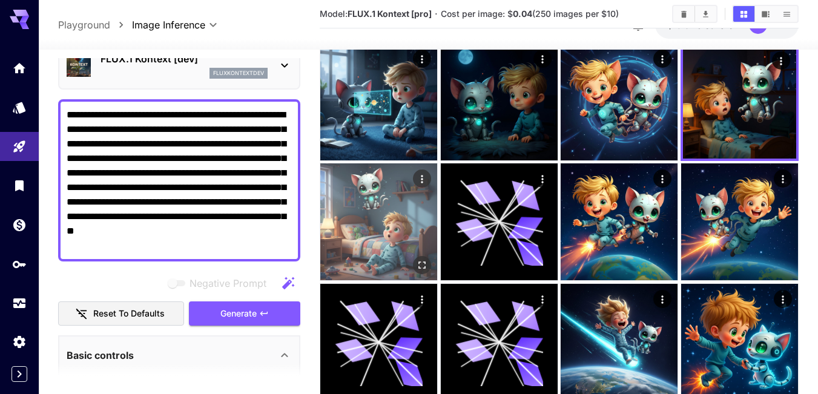
click at [369, 219] on img at bounding box center [378, 222] width 117 height 117
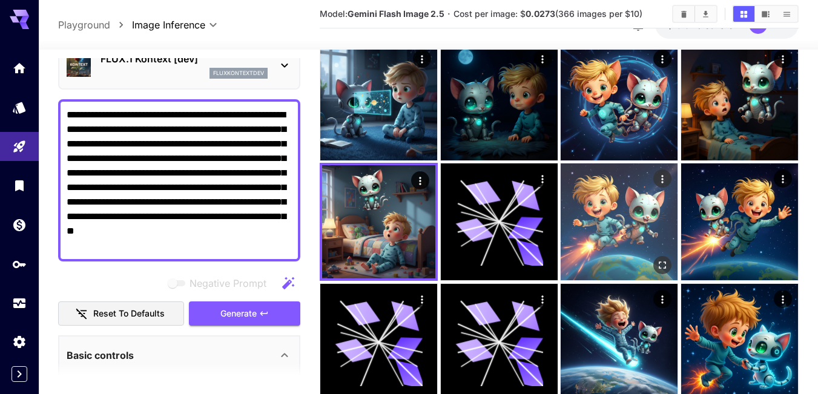
click at [590, 210] on img at bounding box center [619, 222] width 117 height 117
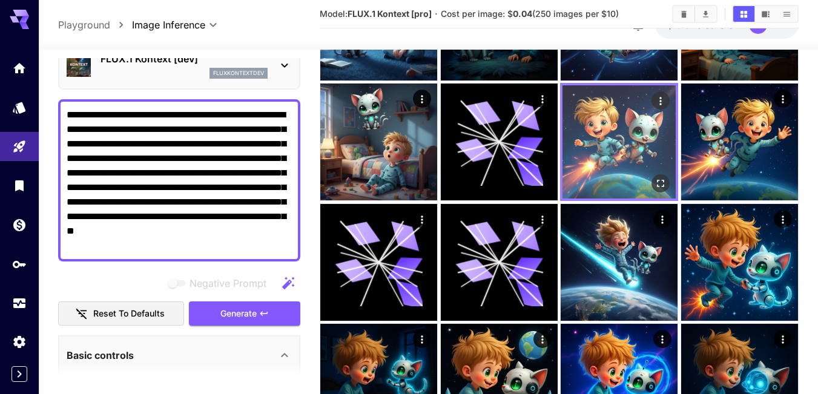
scroll to position [727, 0]
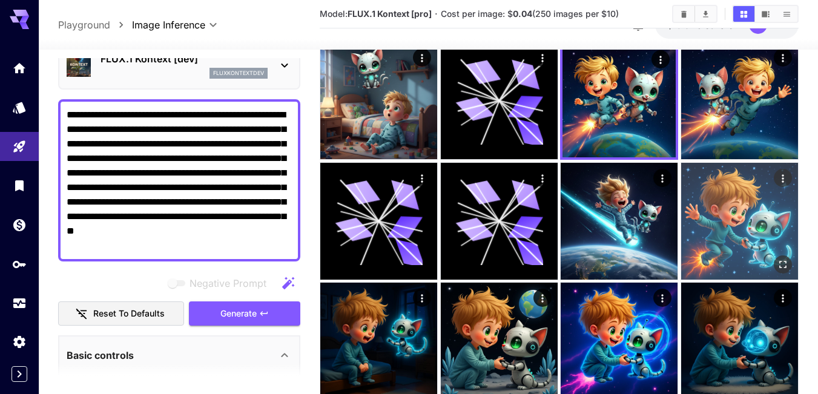
click at [719, 220] on img at bounding box center [739, 221] width 117 height 117
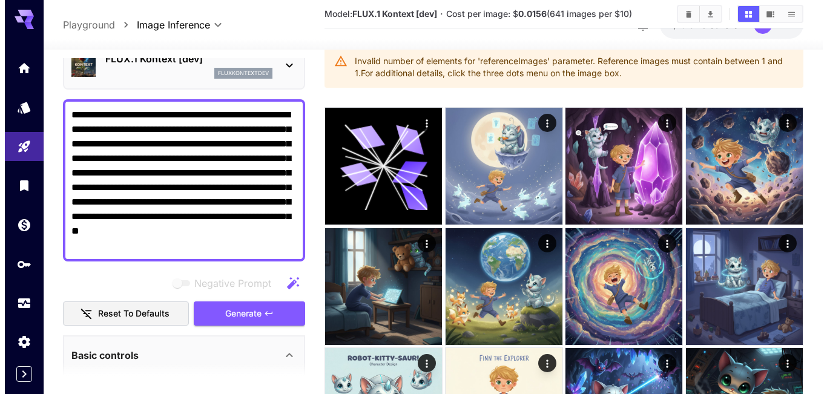
scroll to position [0, 0]
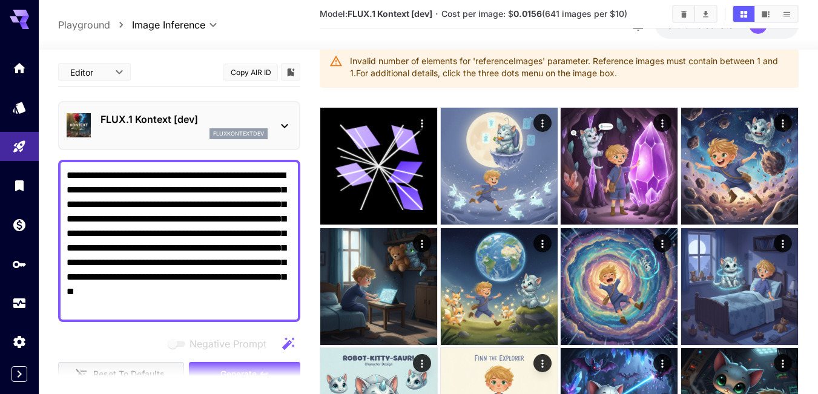
click at [231, 118] on p "FLUX.1 Kontext [dev]" at bounding box center [184, 119] width 167 height 15
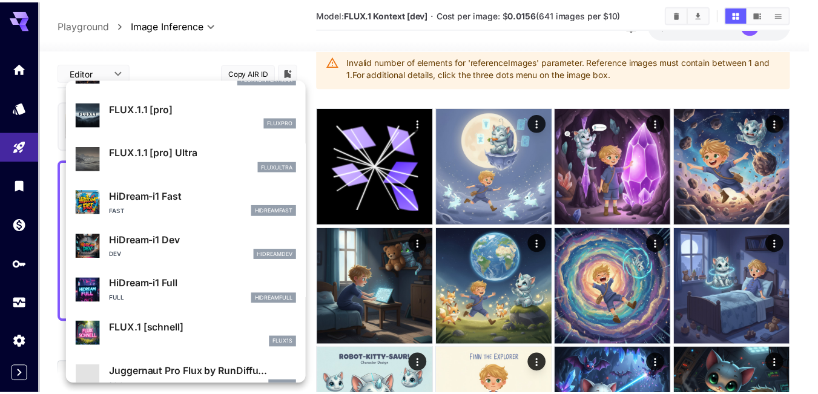
scroll to position [910, 0]
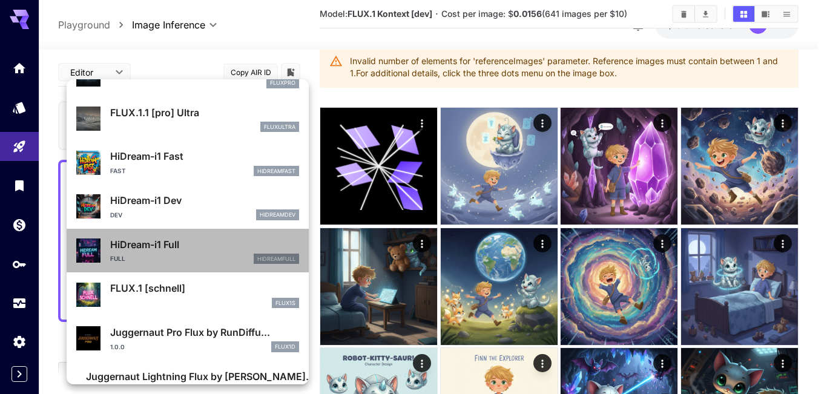
click at [188, 249] on p "HiDream-i1 Full" at bounding box center [204, 244] width 189 height 15
type input "**********"
type input "**"
type input "***"
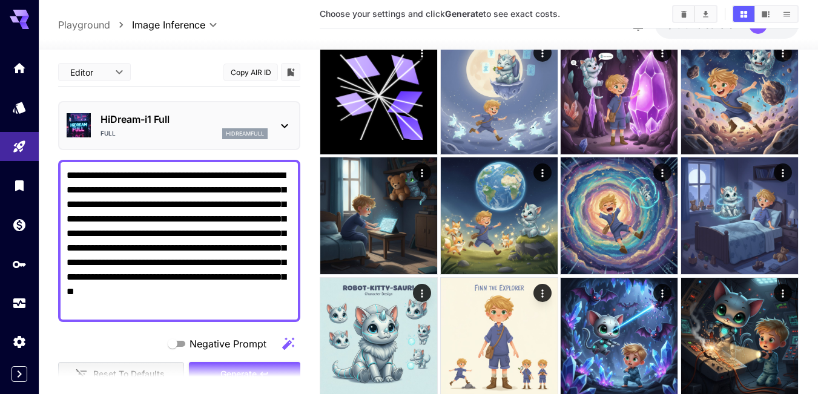
click at [240, 130] on p "hidreamfull" at bounding box center [245, 134] width 38 height 8
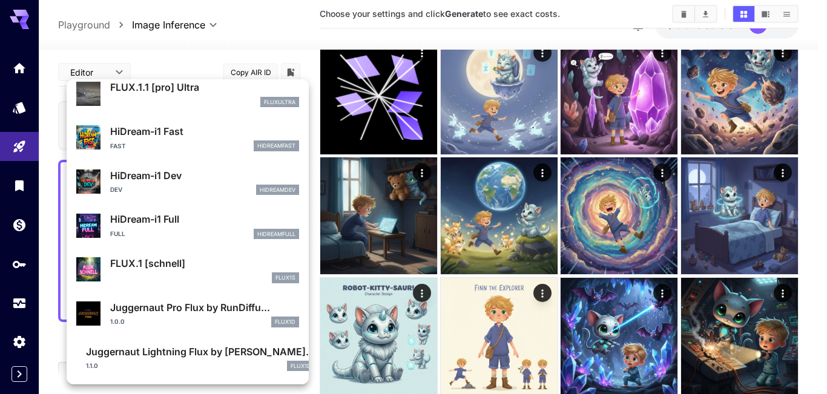
scroll to position [1599, 0]
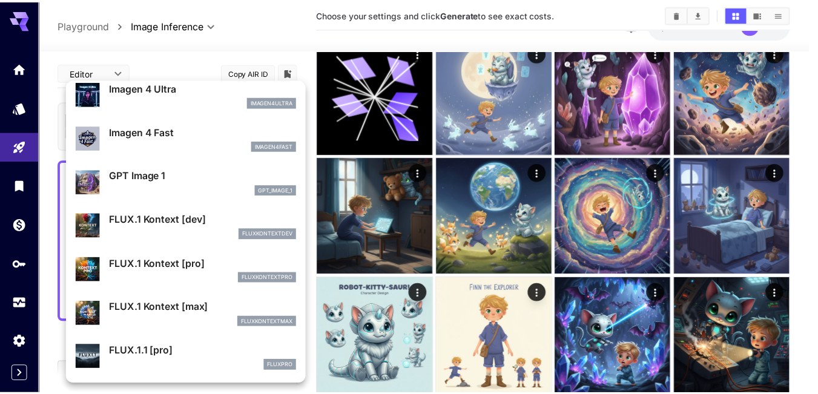
scroll to position [873, 0]
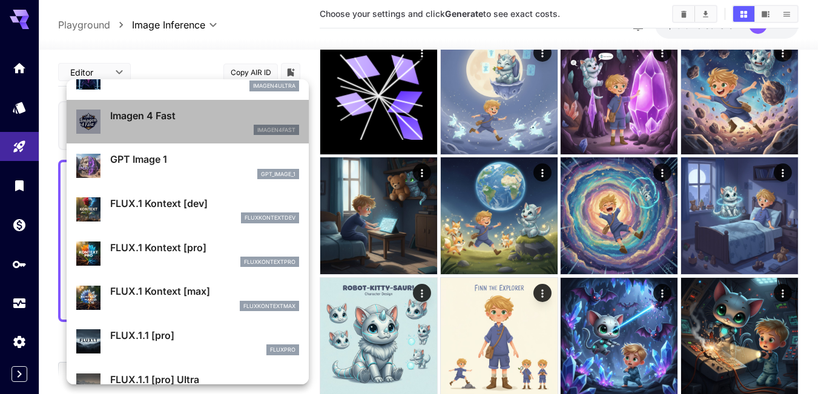
click at [191, 118] on p "Imagen 4 Fast" at bounding box center [204, 115] width 189 height 15
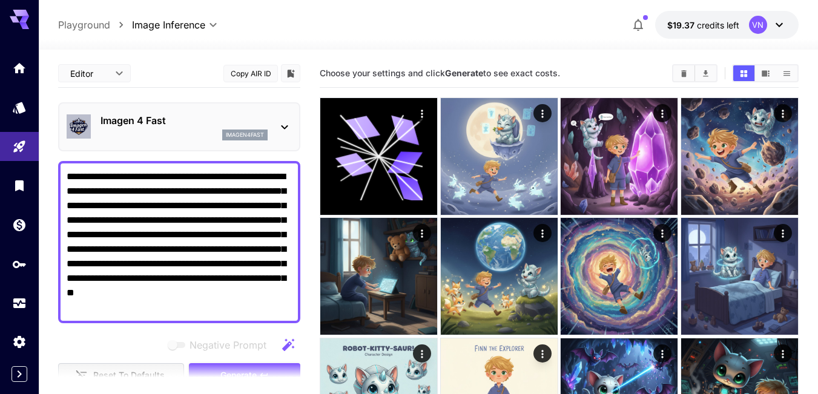
click p "Imagen 4 Fast"
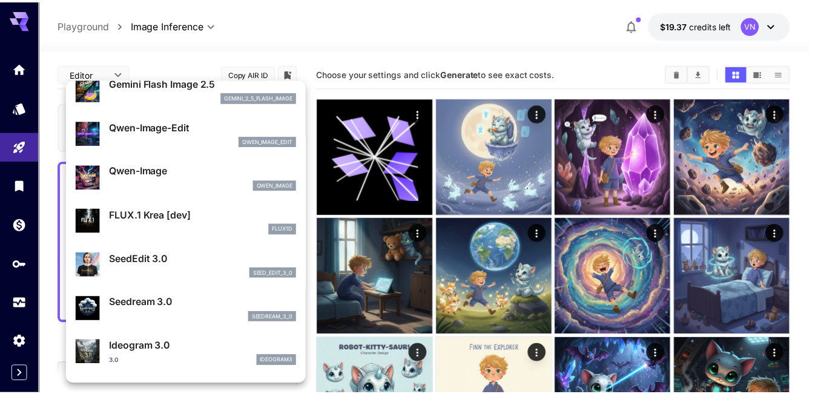
scroll to position [121, 0]
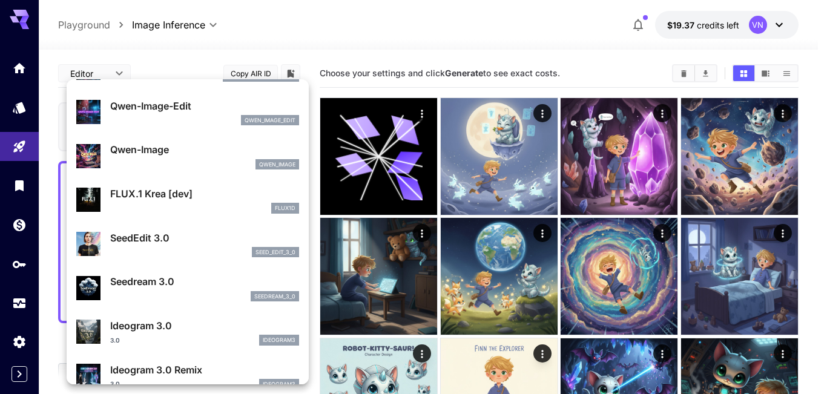
click p "Seedream 3.0"
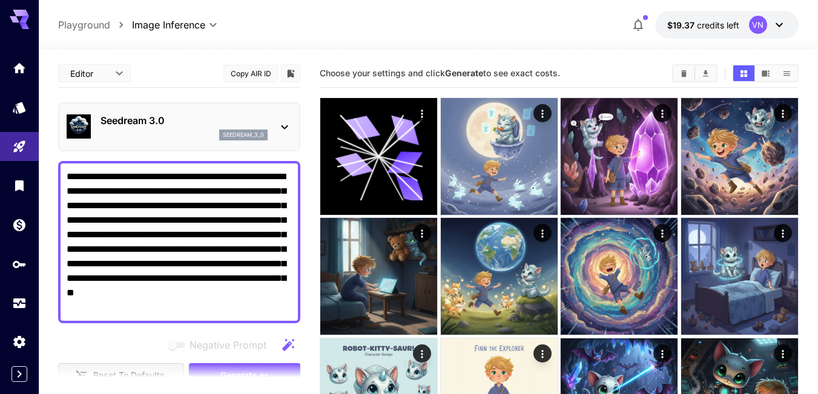
click p "seedream_3_0"
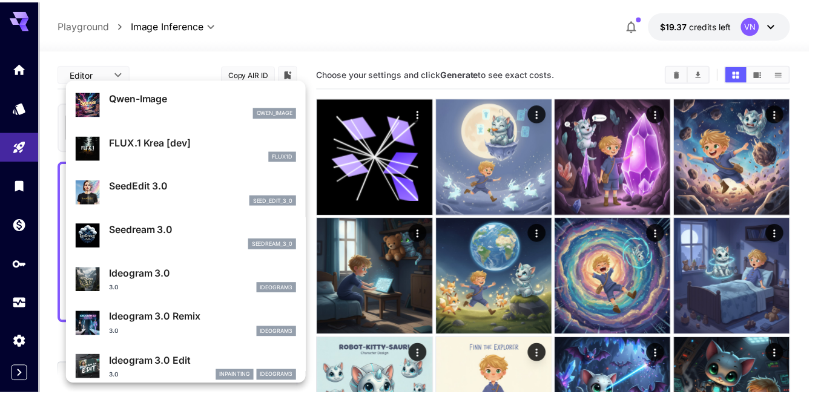
scroll to position [182, 0]
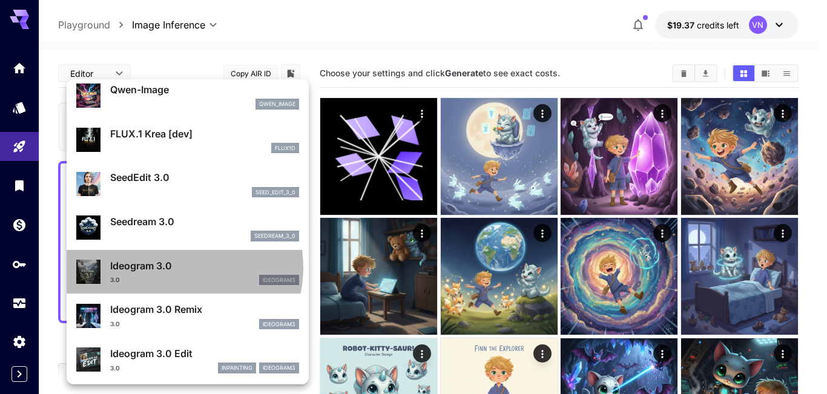
click p "Ideogram 3.0"
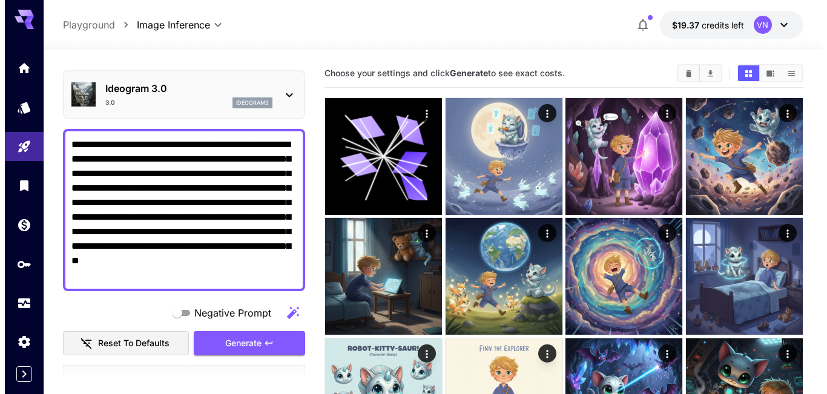
scroll to position [61, 0]
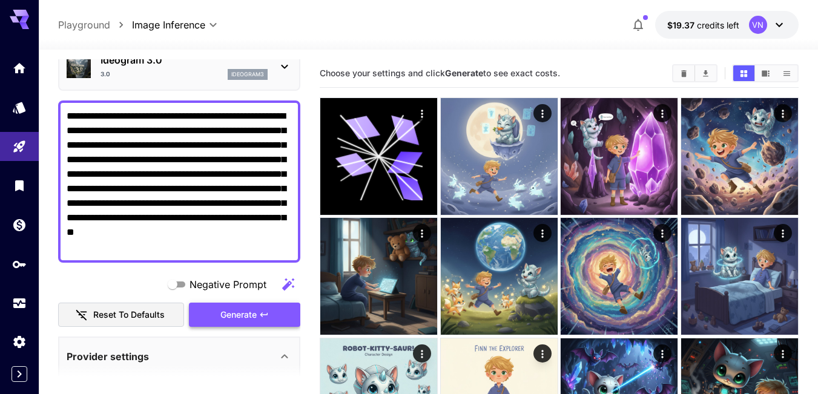
click span "Generate"
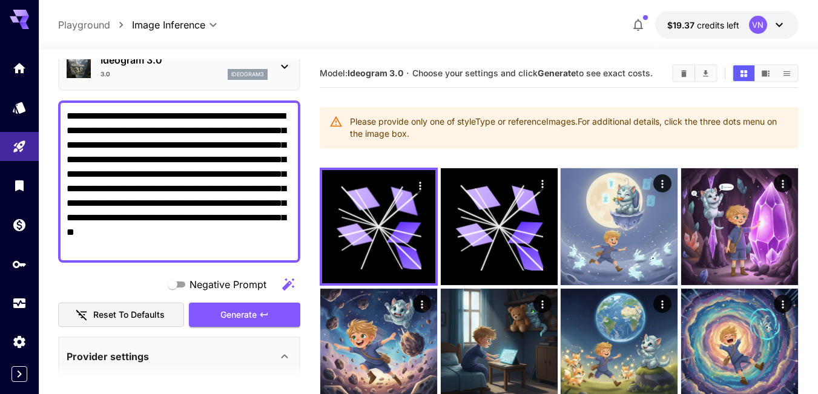
click div "ideogram3"
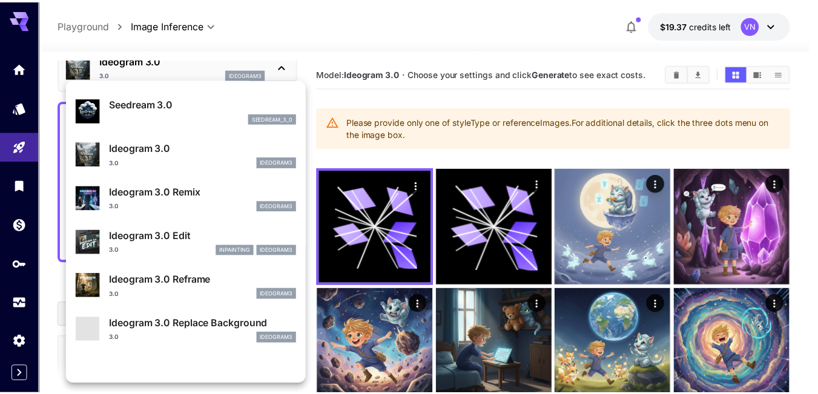
scroll to position [303, 0]
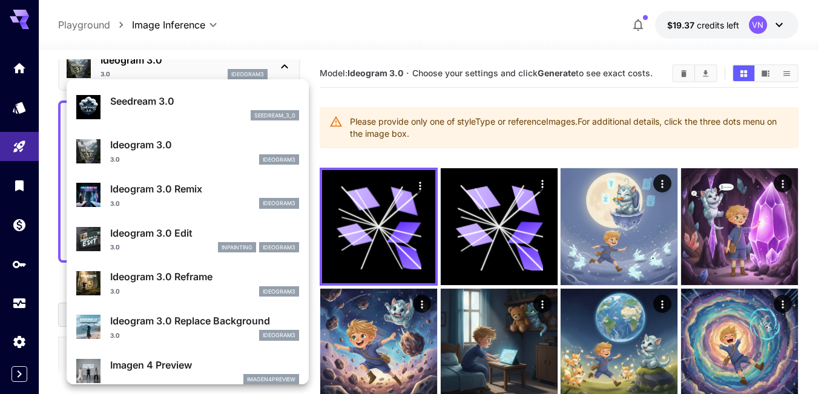
click at [197, 191] on p "Ideogram 3.0 Remix" at bounding box center [204, 189] width 189 height 15
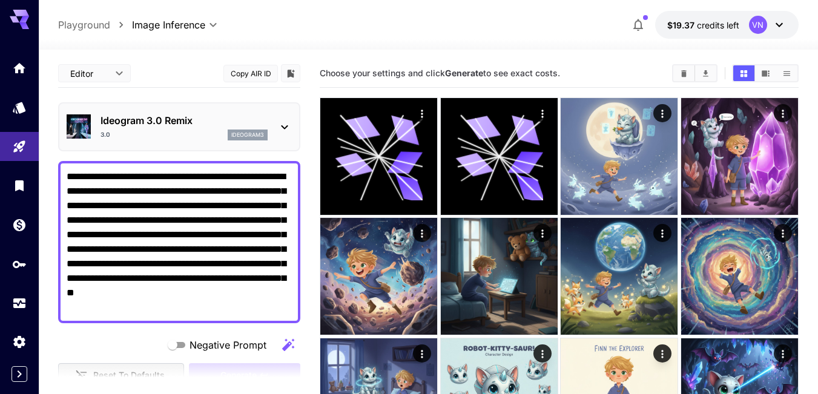
click at [251, 126] on p "Ideogram 3.0 Remix" at bounding box center [184, 120] width 167 height 15
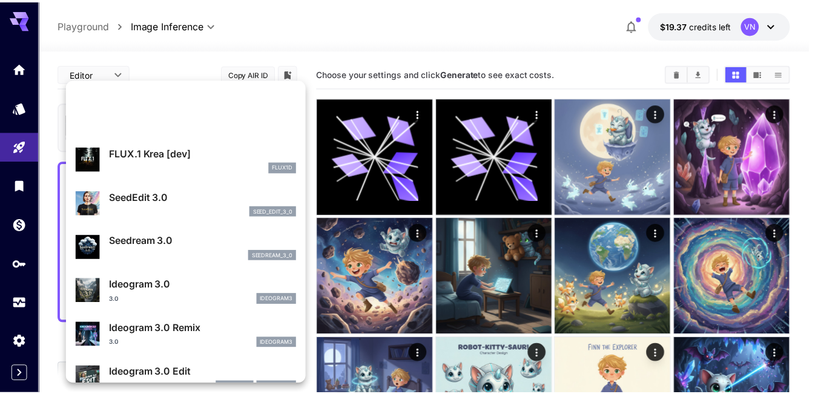
scroll to position [242, 0]
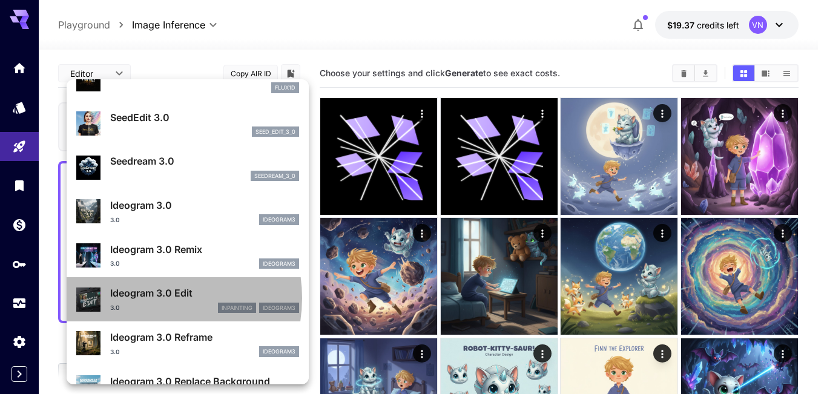
click at [151, 298] on p "Ideogram 3.0 Edit" at bounding box center [204, 293] width 189 height 15
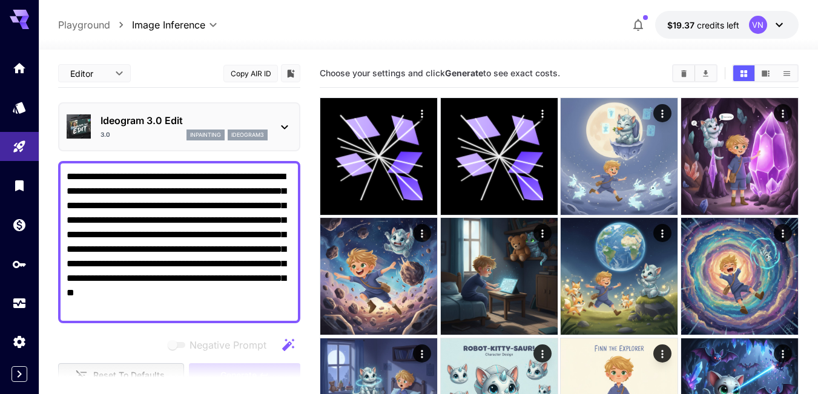
click at [257, 114] on p "Ideogram 3.0 Edit" at bounding box center [184, 120] width 167 height 15
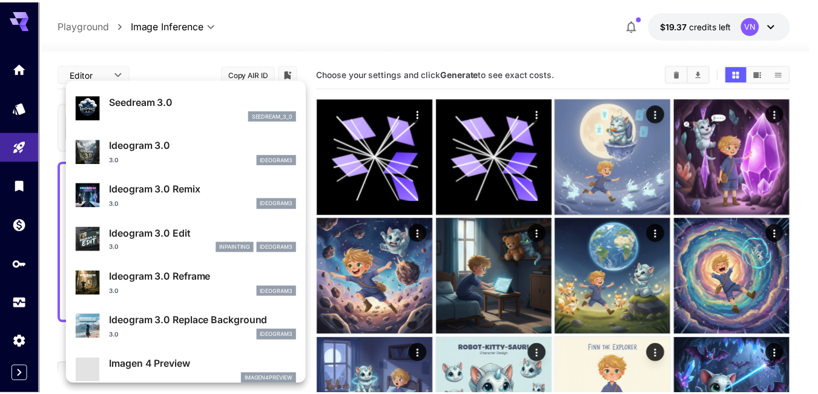
scroll to position [303, 0]
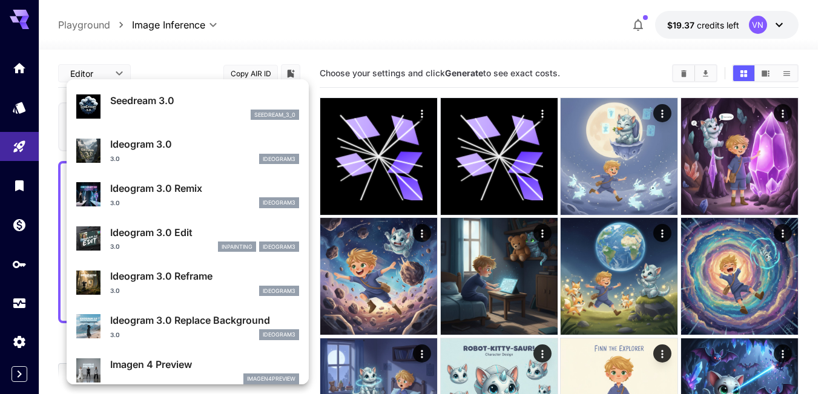
click at [182, 281] on p "Ideogram 3.0 Reframe" at bounding box center [204, 276] width 189 height 15
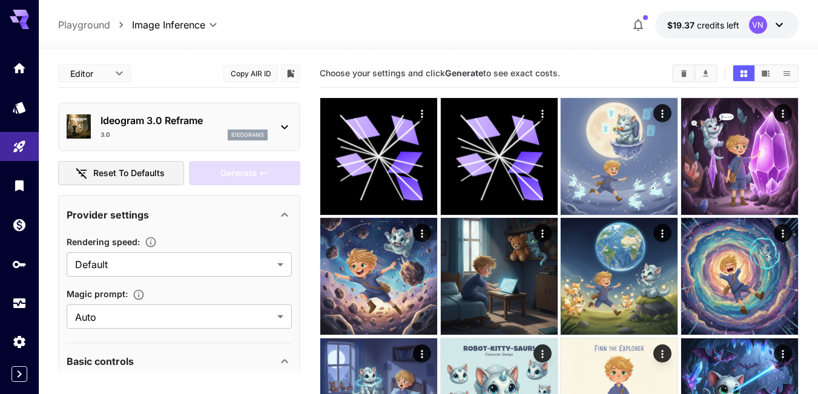
click at [269, 124] on div "Ideogram 3.0 Reframe 3.0 ideogram3" at bounding box center [179, 126] width 225 height 37
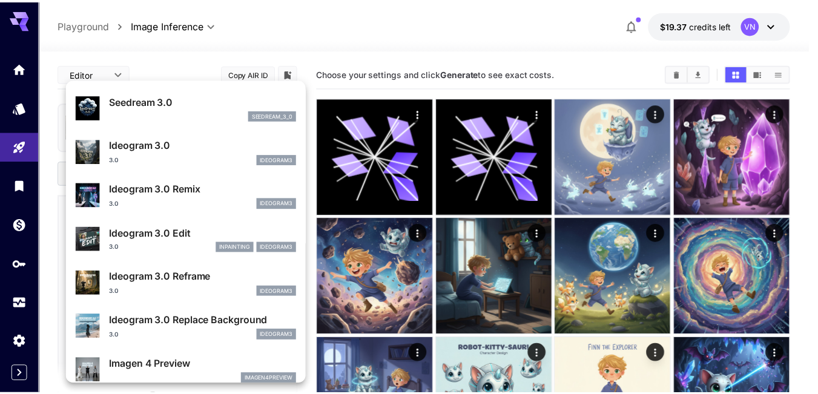
scroll to position [363, 0]
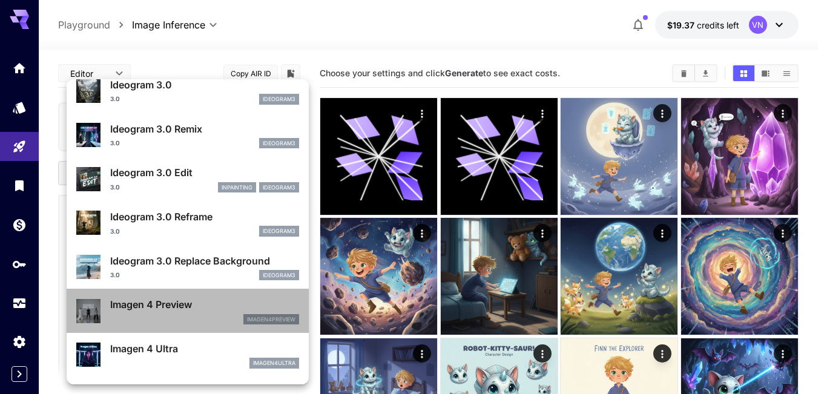
click at [188, 306] on p "Imagen 4 Preview" at bounding box center [204, 304] width 189 height 15
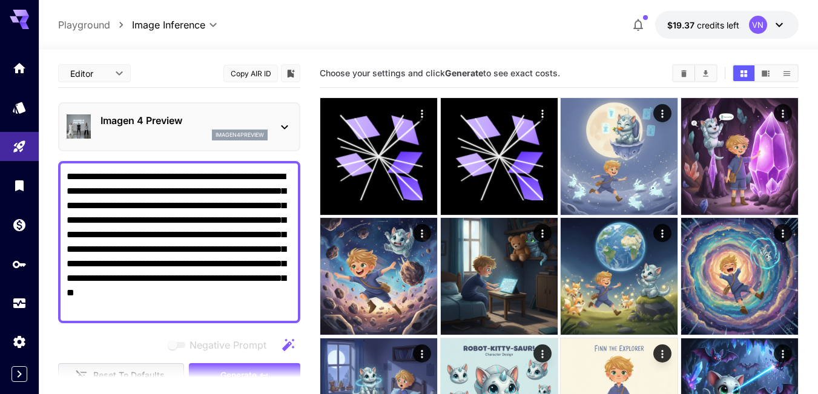
click at [229, 122] on p "Imagen 4 Preview" at bounding box center [184, 120] width 167 height 15
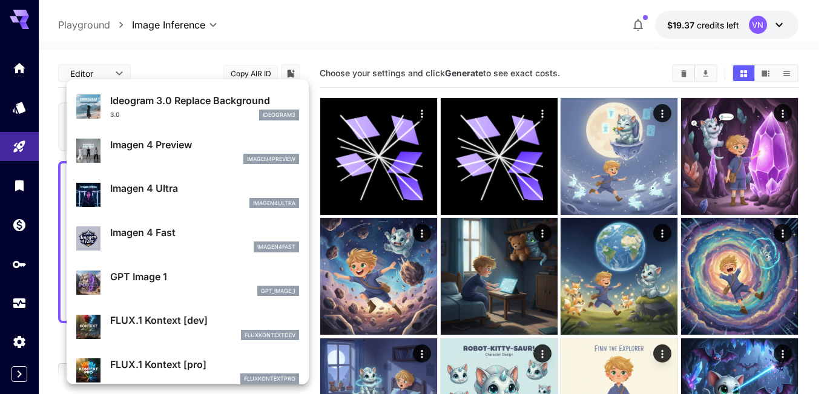
scroll to position [546, 0]
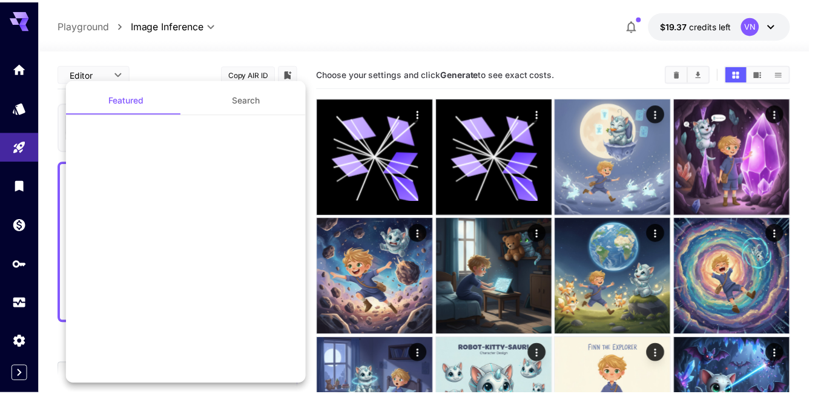
scroll to position [546, 0]
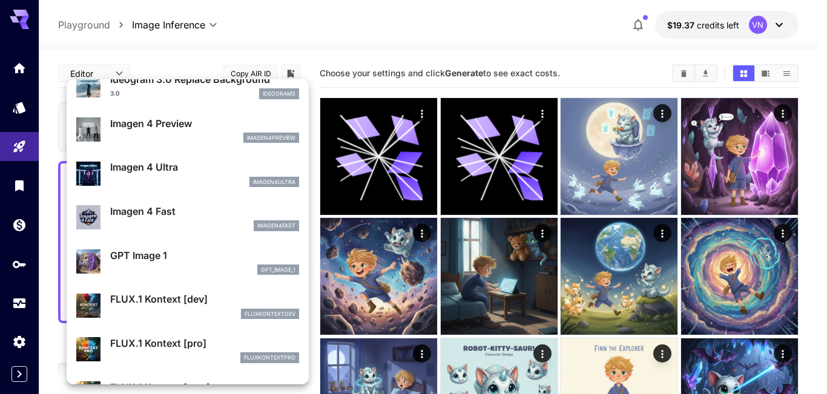
click at [174, 336] on p "FLUX.1 Kontext [pro]" at bounding box center [204, 343] width 189 height 15
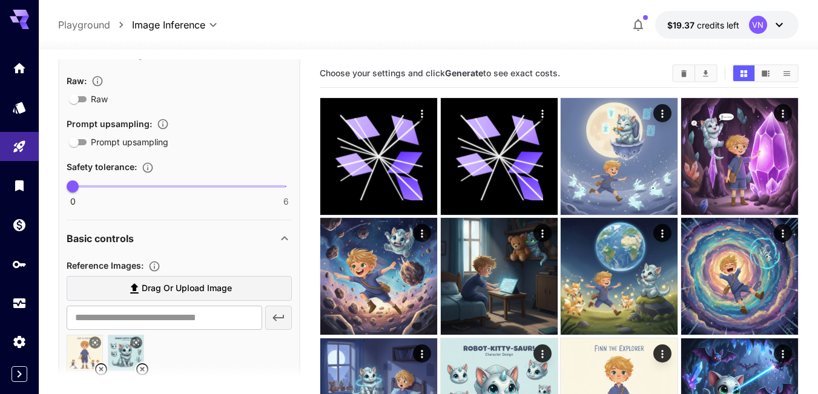
scroll to position [182, 0]
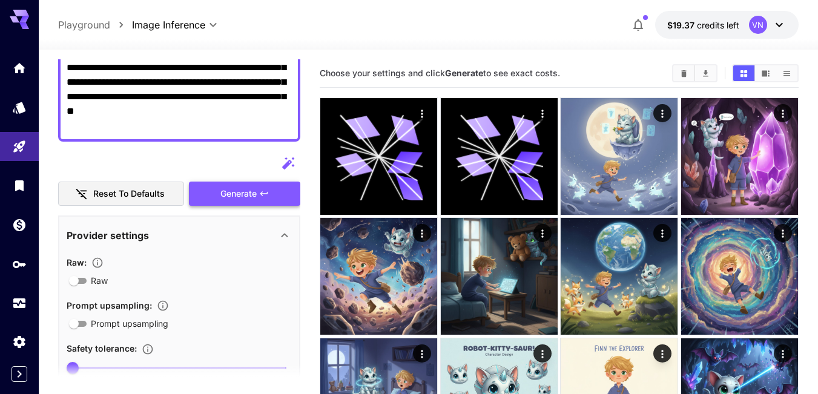
click at [228, 194] on span "Generate" at bounding box center [238, 194] width 36 height 15
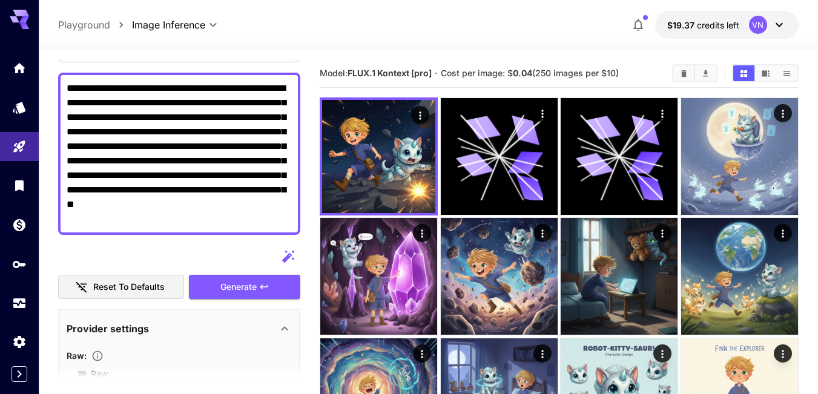
scroll to position [61, 0]
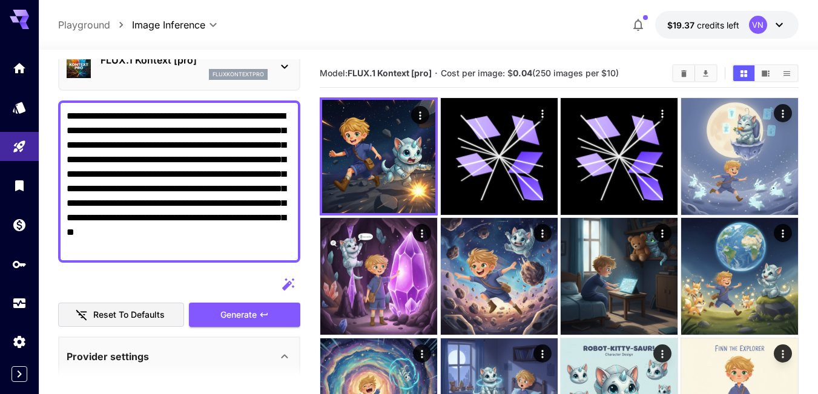
drag, startPoint x: 199, startPoint y: 245, endPoint x: 58, endPoint y: 100, distance: 202.1
click at [58, 101] on div "**********" at bounding box center [179, 182] width 242 height 162
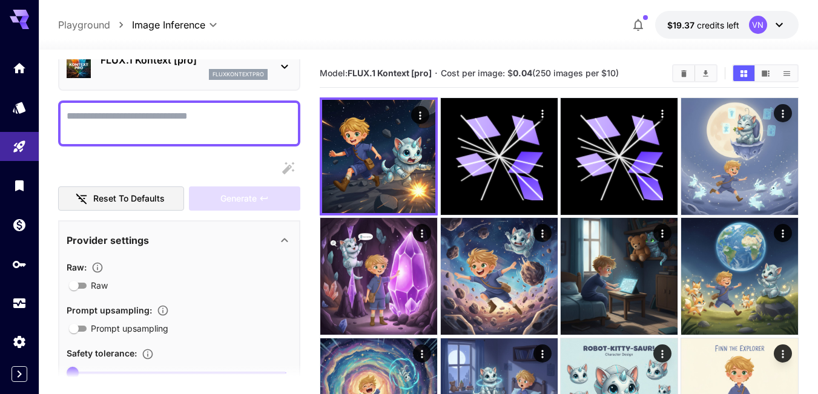
paste textarea "**********"
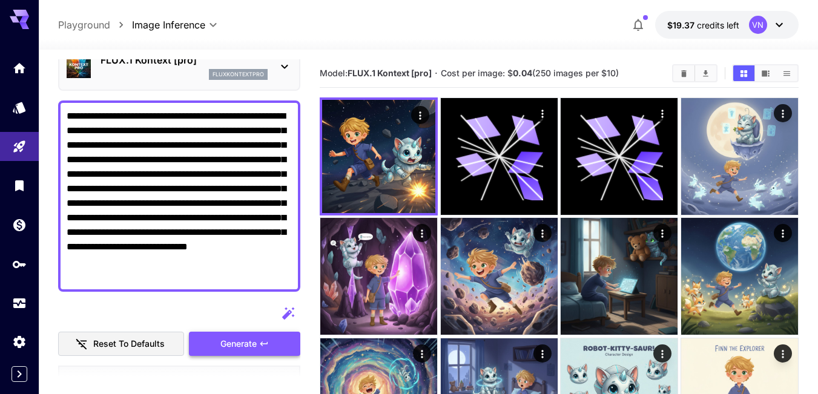
type textarea "**********"
click at [220, 345] on span "Generate" at bounding box center [238, 344] width 36 height 15
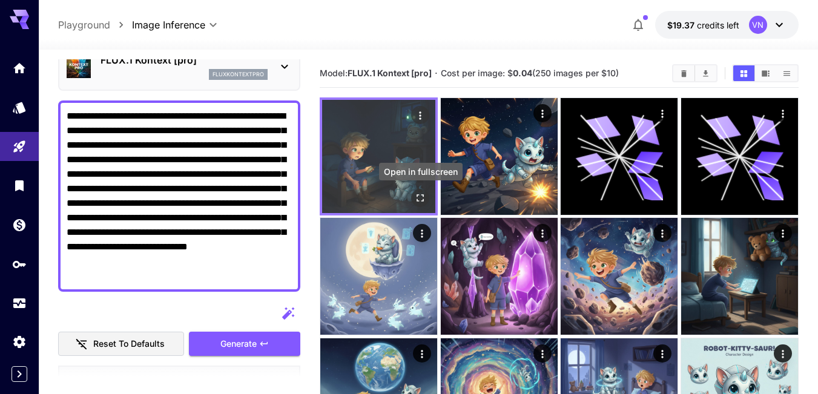
click at [418, 197] on icon "Open in fullscreen" at bounding box center [420, 197] width 7 height 7
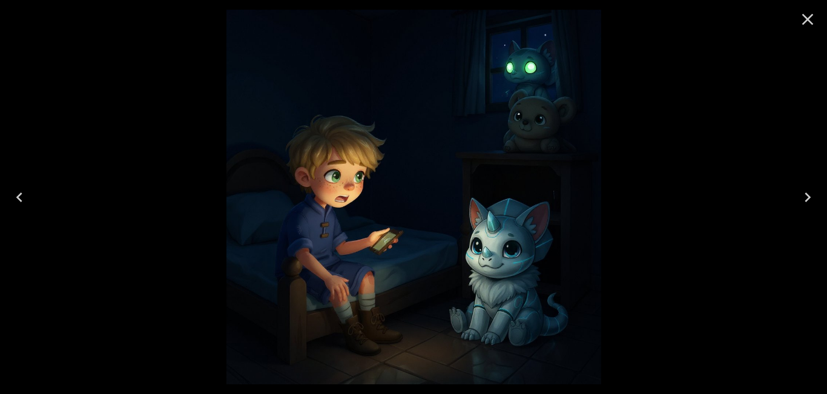
click at [810, 19] on icon "Close" at bounding box center [807, 19] width 19 height 19
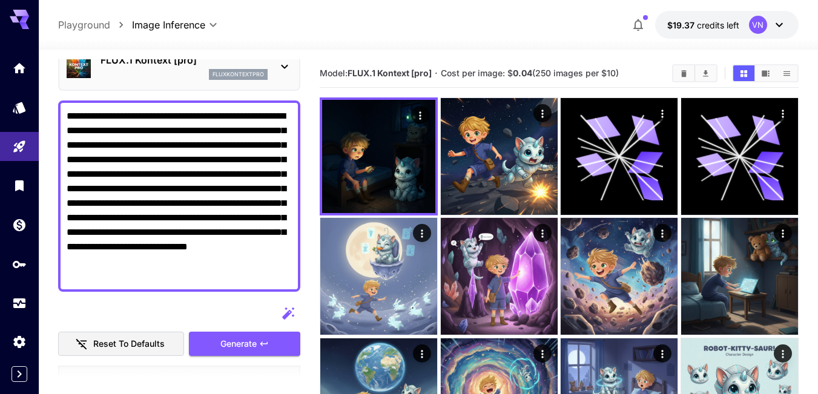
click at [199, 186] on textarea "**********" at bounding box center [179, 196] width 225 height 174
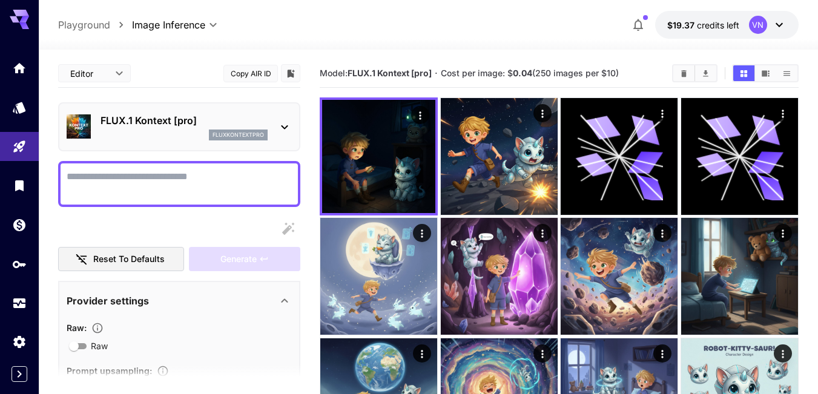
scroll to position [61, 0]
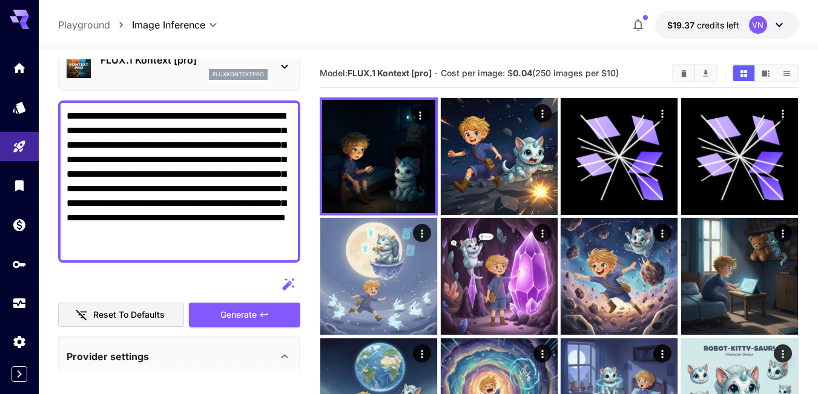
type textarea "**********"
click at [230, 315] on span "Generate" at bounding box center [238, 315] width 36 height 15
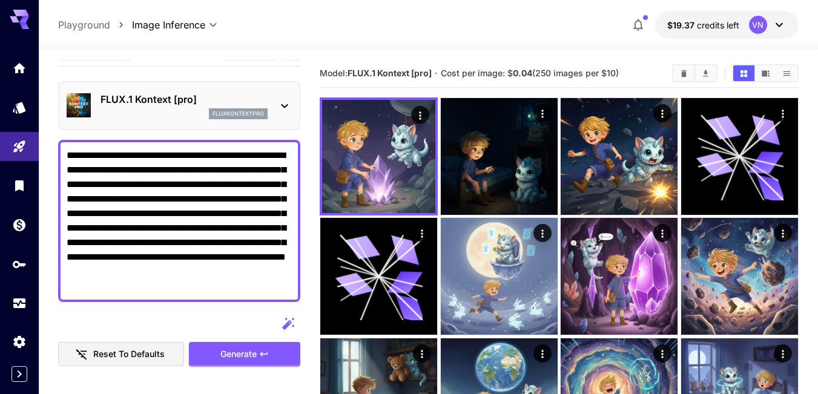
scroll to position [0, 0]
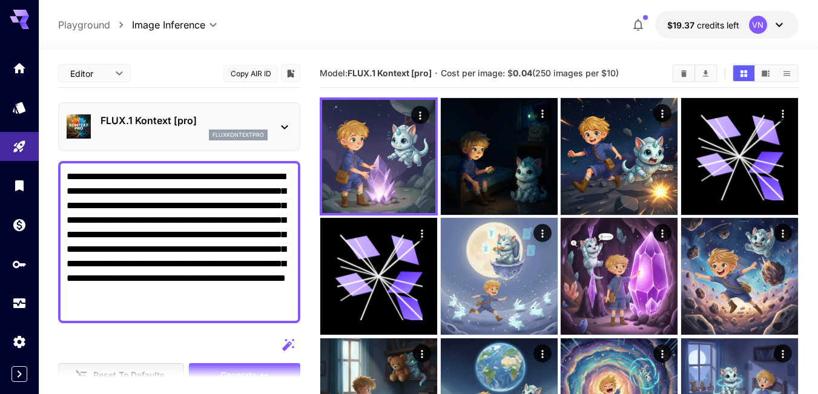
click at [171, 119] on p "FLUX.1 Kontext [pro]" at bounding box center [184, 120] width 167 height 15
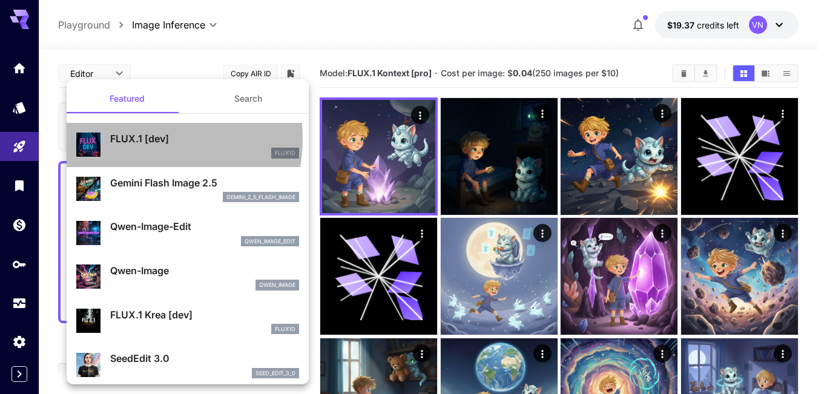
click at [136, 139] on p "FLUX.1 [dev]" at bounding box center [204, 138] width 189 height 15
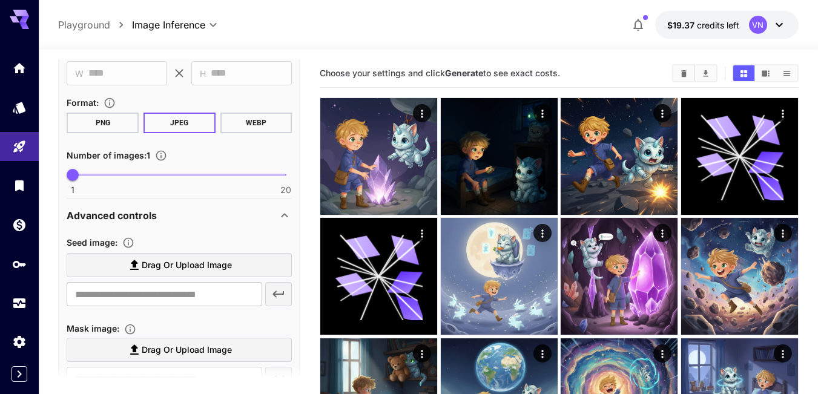
scroll to position [121, 0]
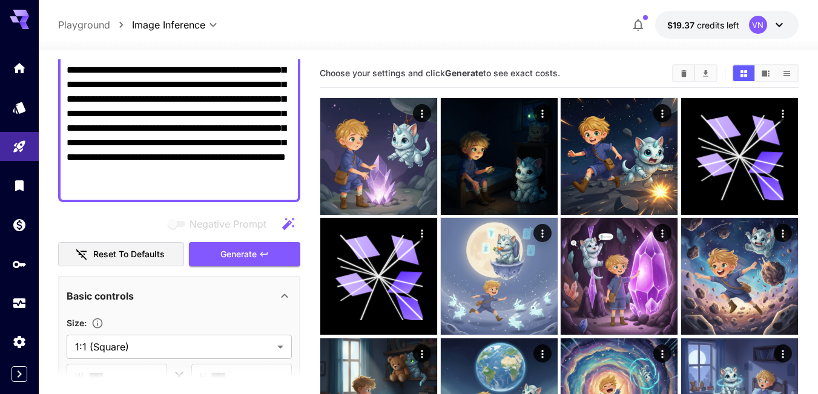
click at [159, 157] on textarea "**********" at bounding box center [179, 120] width 225 height 145
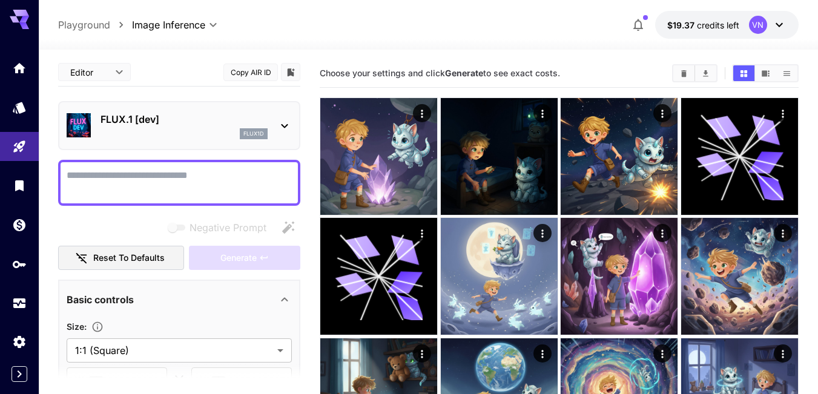
scroll to position [0, 0]
click at [127, 179] on textarea "Negative Prompt" at bounding box center [179, 184] width 225 height 29
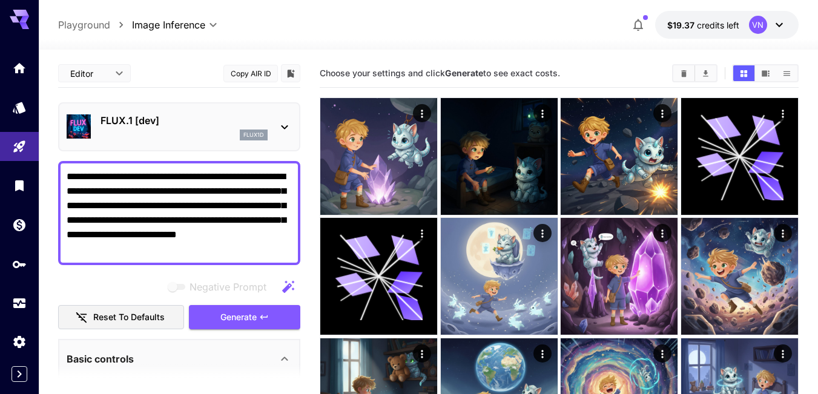
click at [248, 320] on span "Generate" at bounding box center [238, 317] width 36 height 15
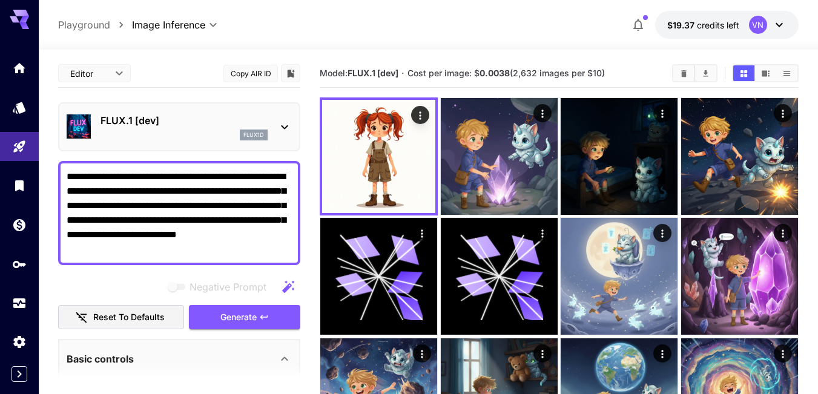
click at [161, 197] on textarea "**********" at bounding box center [179, 213] width 225 height 87
paste textarea "********"
type textarea "**********"
drag, startPoint x: 239, startPoint y: 309, endPoint x: 184, endPoint y: 117, distance: 199.7
click at [240, 309] on button "Generate" at bounding box center [244, 317] width 111 height 25
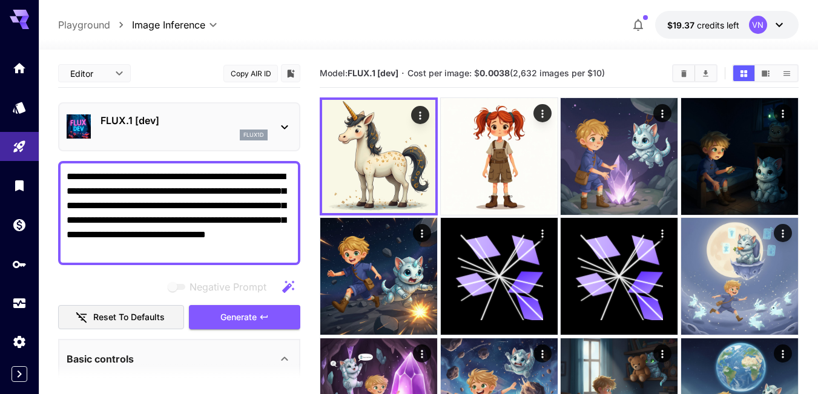
click at [203, 209] on textarea "**********" at bounding box center [179, 213] width 225 height 87
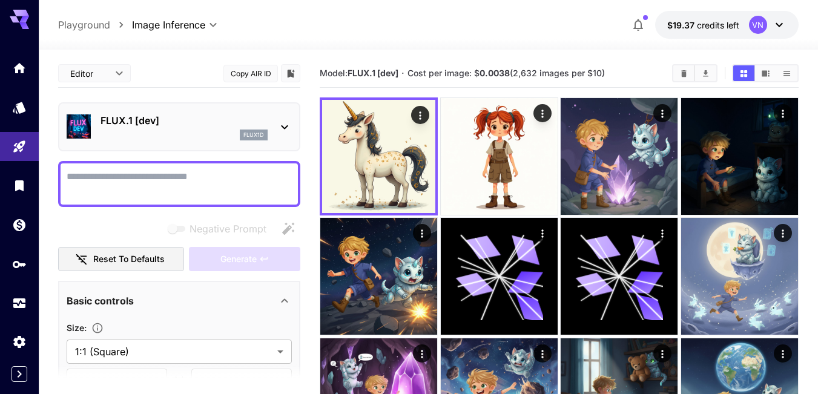
paste textarea "**********"
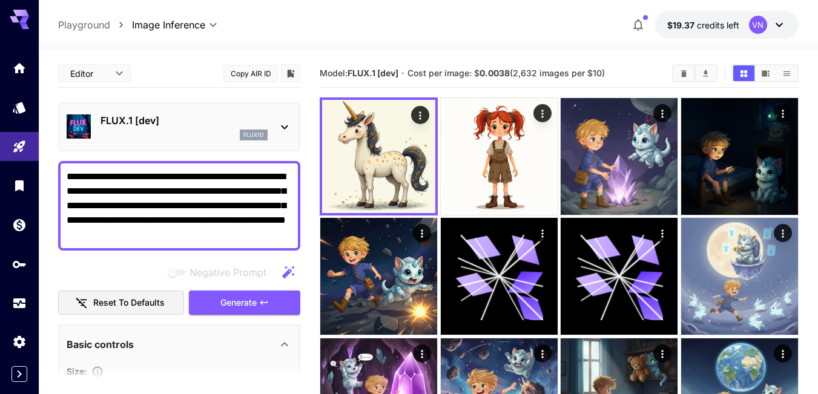
type textarea "**********"
click at [228, 305] on span "Generate" at bounding box center [238, 303] width 36 height 15
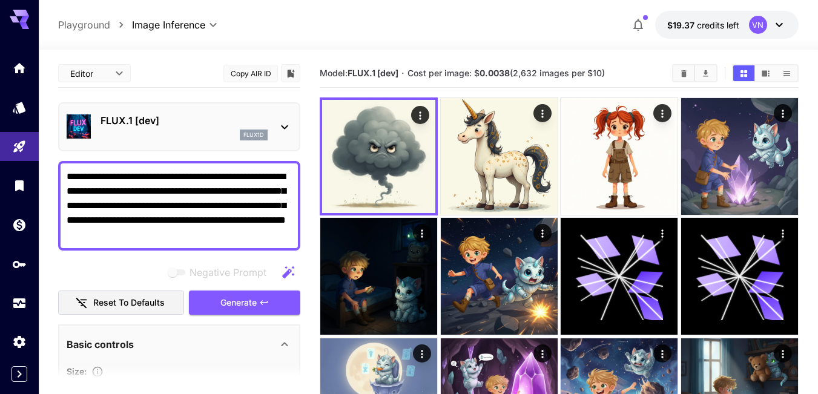
click at [164, 115] on p "FLUX.1 [dev]" at bounding box center [184, 120] width 167 height 15
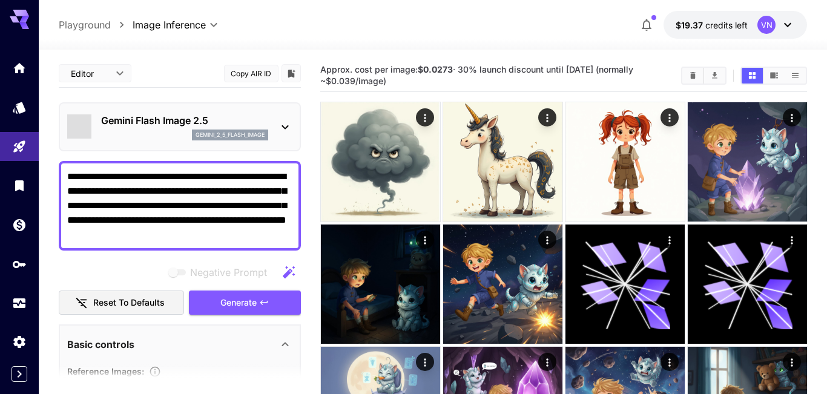
click at [180, 203] on textarea "**********" at bounding box center [179, 206] width 225 height 73
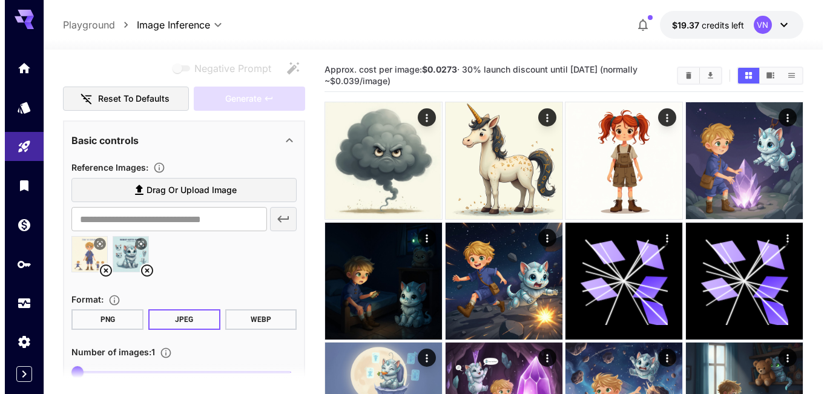
scroll to position [182, 0]
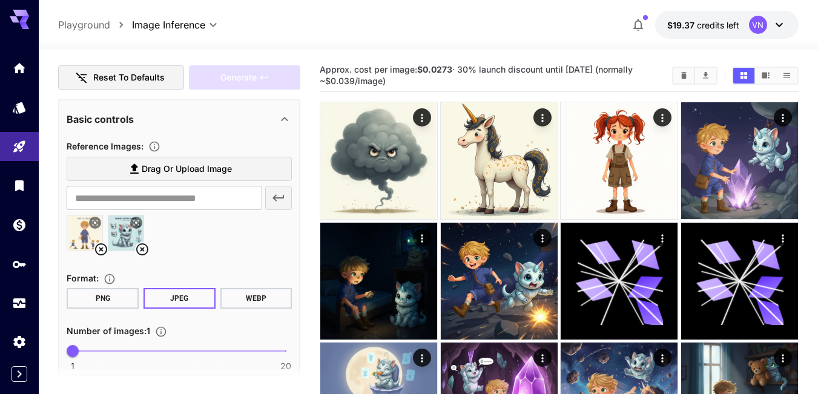
click at [141, 248] on icon at bounding box center [142, 249] width 12 height 12
click at [101, 249] on icon at bounding box center [101, 249] width 15 height 15
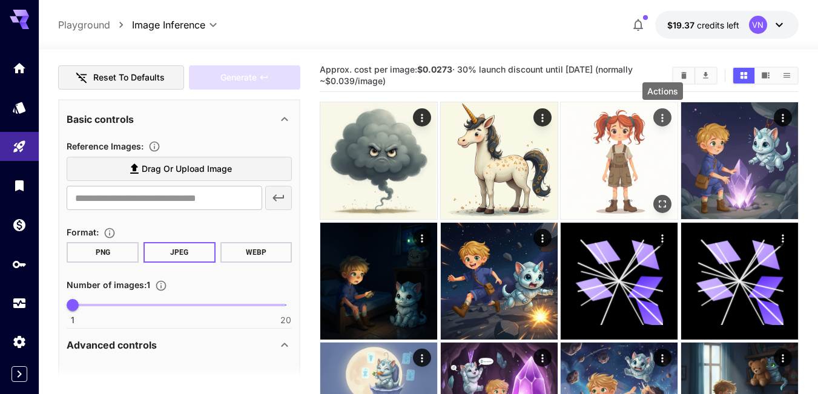
click at [660, 121] on icon "Actions" at bounding box center [662, 118] width 12 height 12
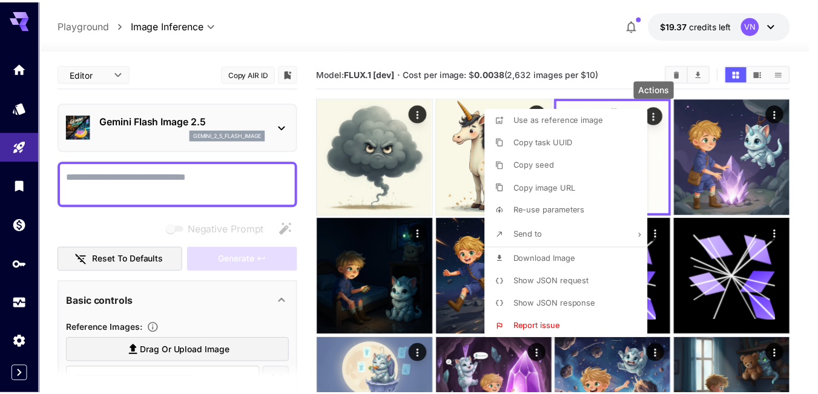
scroll to position [182, 0]
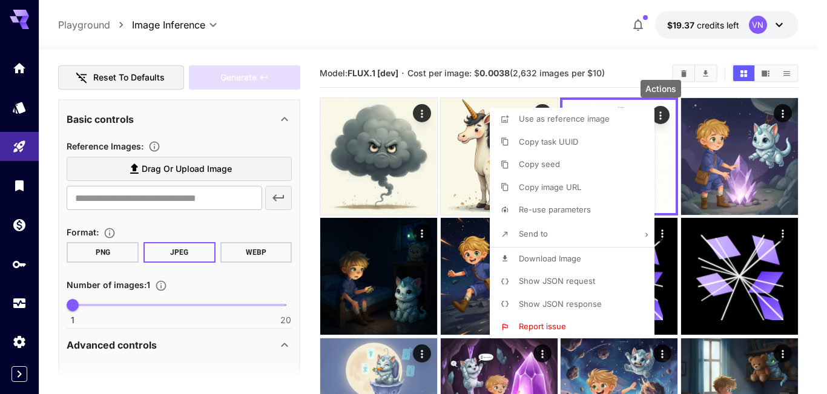
click at [582, 117] on span "Use as reference image" at bounding box center [564, 119] width 91 height 10
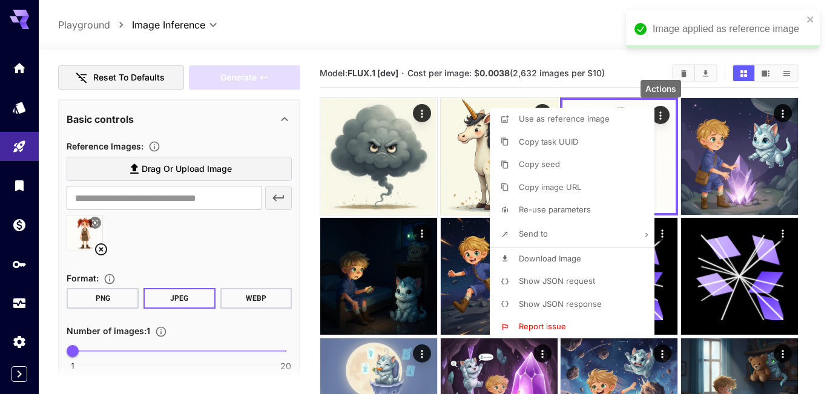
click at [466, 124] on div at bounding box center [413, 197] width 827 height 394
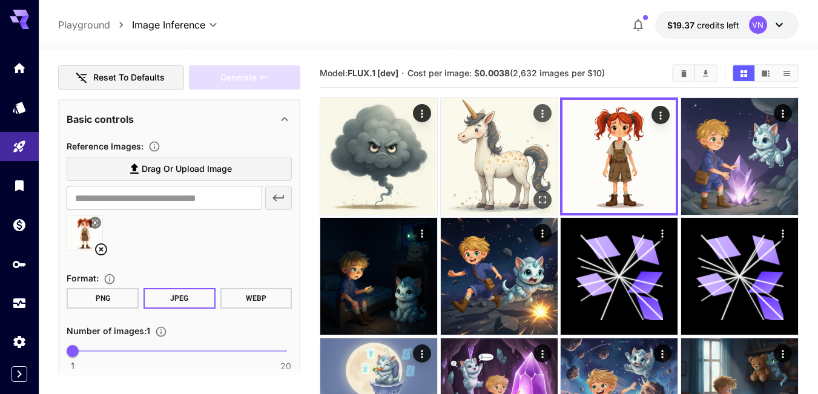
click at [542, 111] on icon "Actions" at bounding box center [542, 114] width 2 height 8
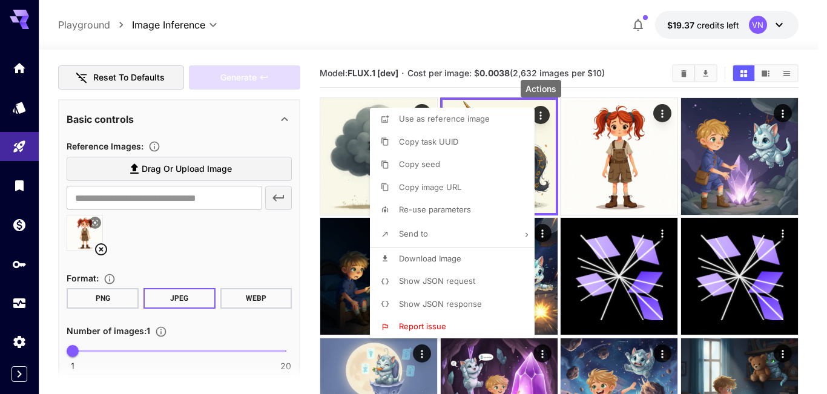
click at [461, 121] on span "Use as reference image" at bounding box center [444, 119] width 91 height 10
click at [663, 115] on div at bounding box center [413, 197] width 827 height 394
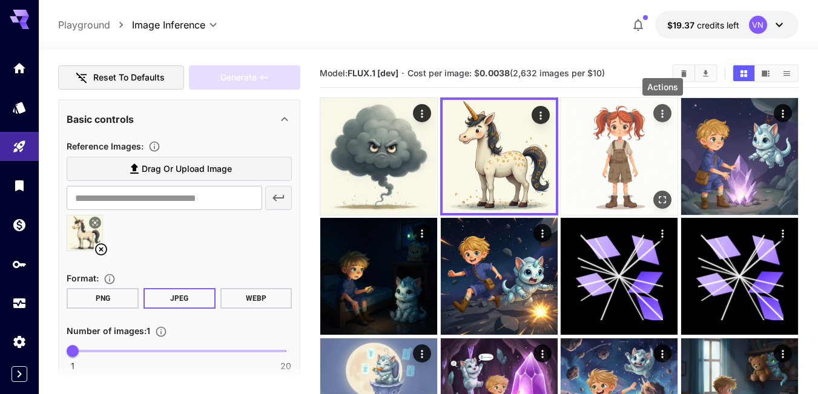
click at [660, 115] on icon "Actions" at bounding box center [662, 114] width 12 height 12
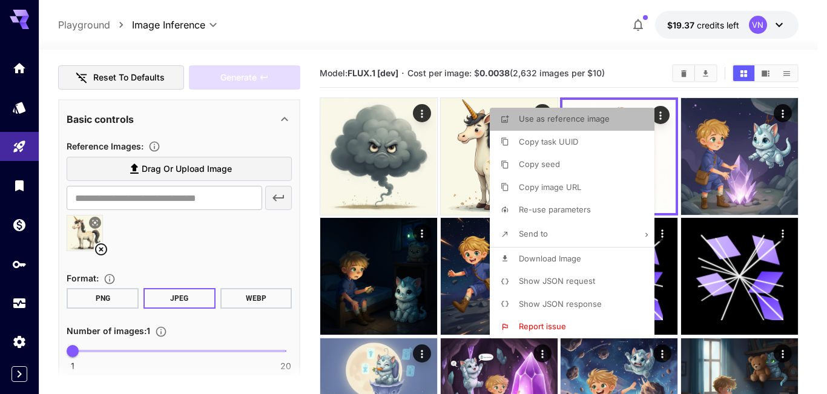
click at [564, 120] on span "Use as reference image" at bounding box center [564, 119] width 91 height 10
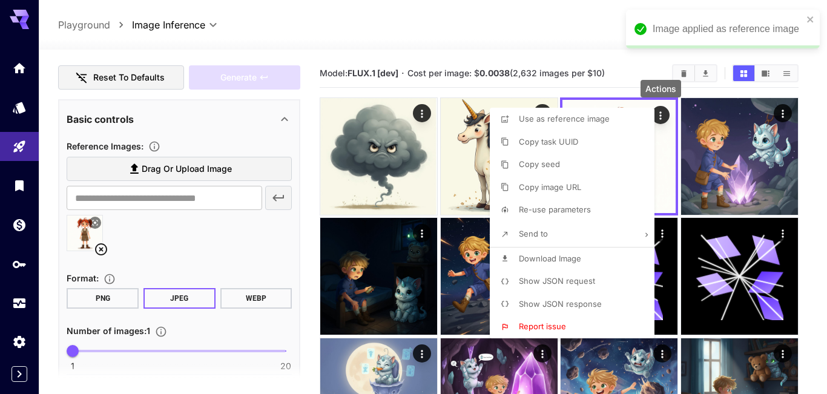
click at [177, 226] on div at bounding box center [413, 197] width 827 height 394
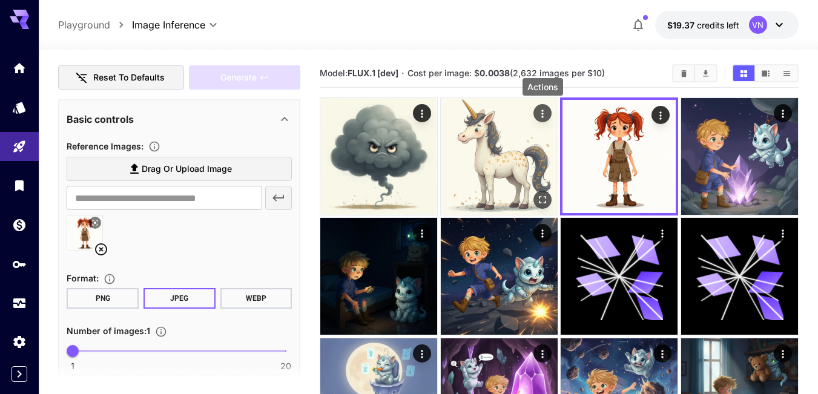
click at [544, 113] on icon "Actions" at bounding box center [543, 114] width 12 height 12
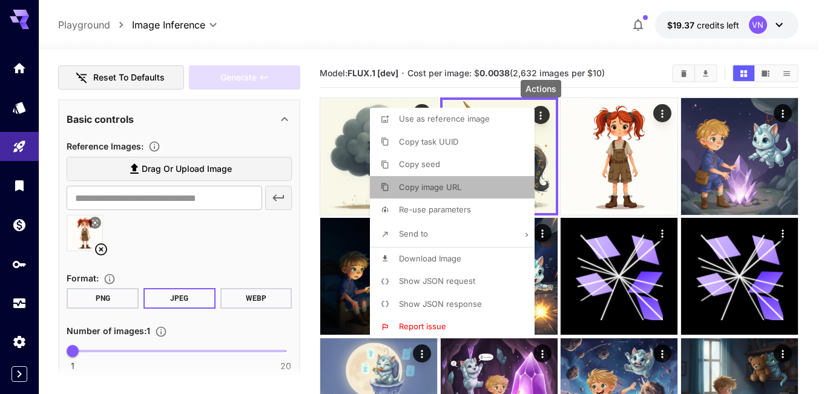
click at [423, 188] on span "Copy image URL" at bounding box center [430, 187] width 62 height 10
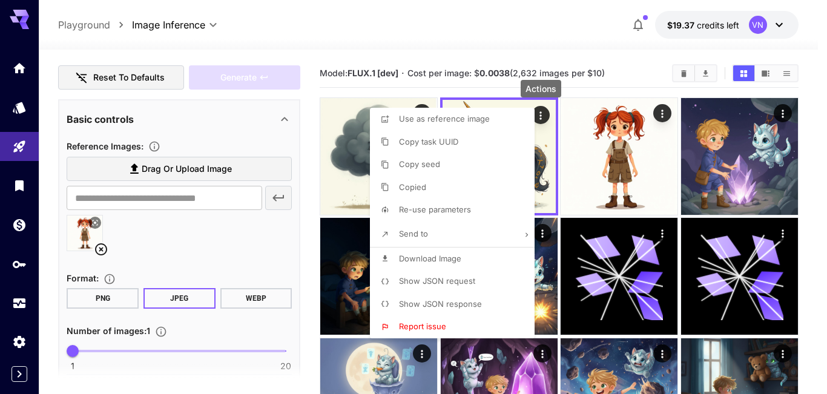
click at [184, 200] on div at bounding box center [413, 197] width 827 height 394
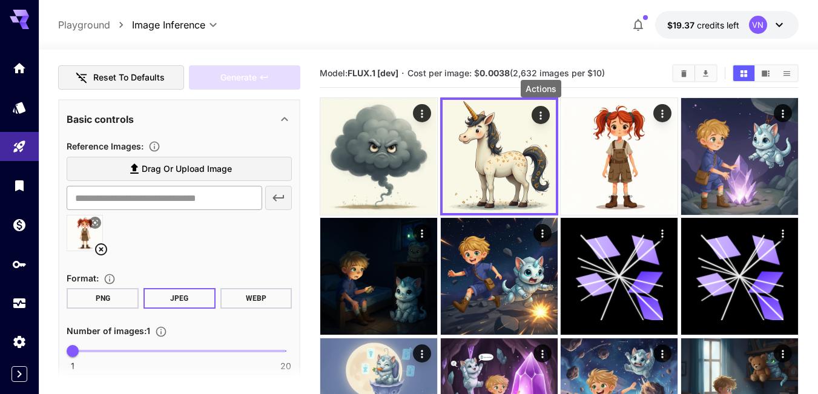
click at [137, 199] on input "text" at bounding box center [165, 198] width 196 height 24
paste input "**********"
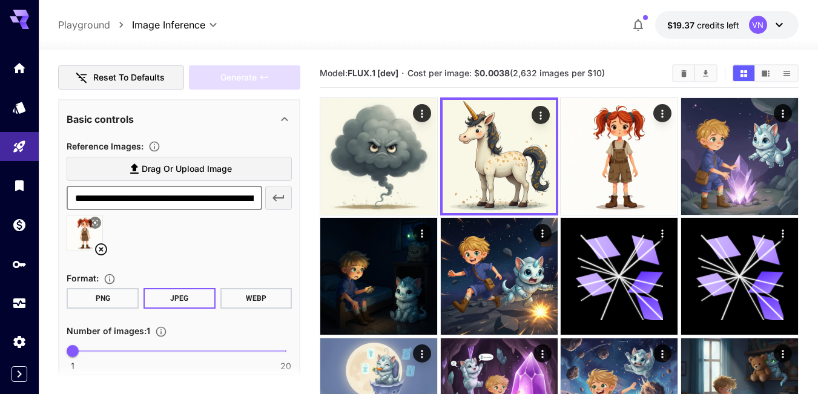
scroll to position [0, 203]
click at [277, 194] on icon "button" at bounding box center [278, 198] width 15 height 15
click at [214, 197] on input "**********" at bounding box center [165, 198] width 196 height 24
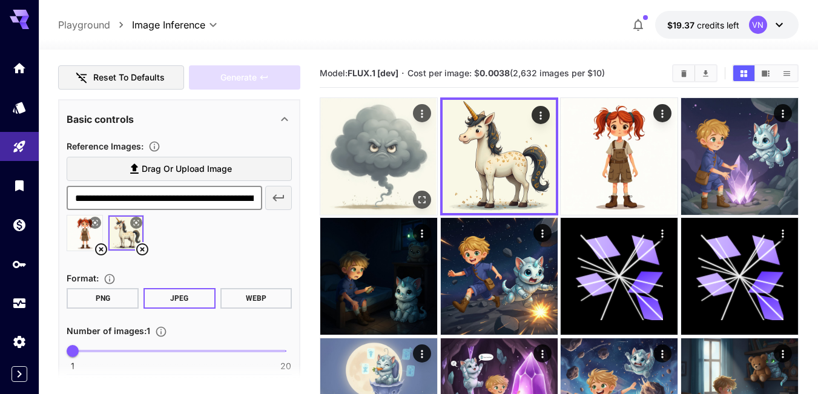
click at [421, 111] on icon "Actions" at bounding box center [422, 114] width 2 height 8
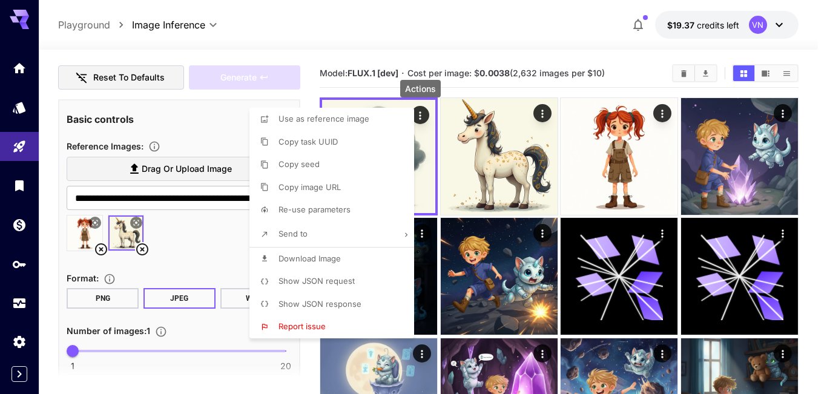
click at [323, 184] on span "Copy image URL" at bounding box center [310, 187] width 62 height 10
click at [207, 200] on div at bounding box center [413, 197] width 827 height 394
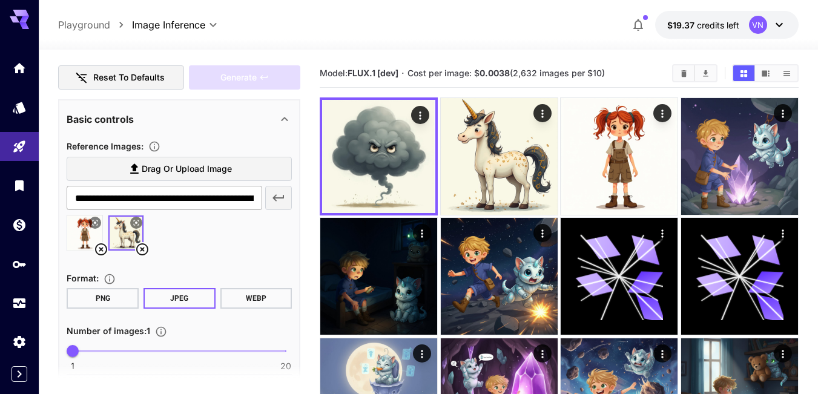
click at [197, 199] on input "**********" at bounding box center [165, 198] width 196 height 24
paste input "text"
type input "**********"
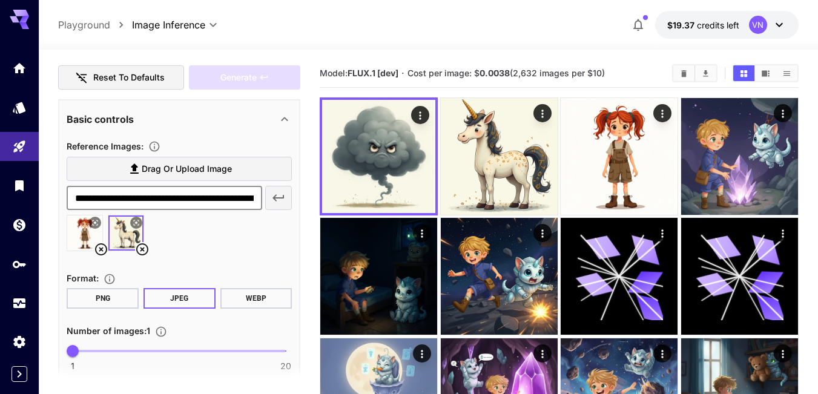
click at [276, 196] on icon "button" at bounding box center [279, 198] width 12 height 7
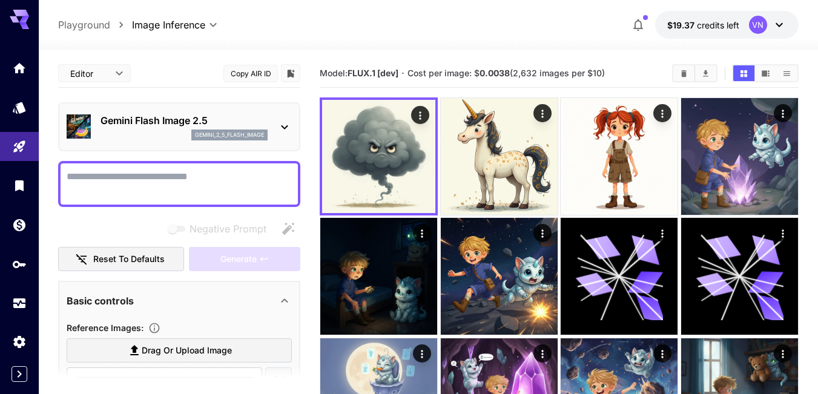
click at [137, 177] on textarea "Negative Prompt" at bounding box center [179, 184] width 225 height 29
paste textarea "**********"
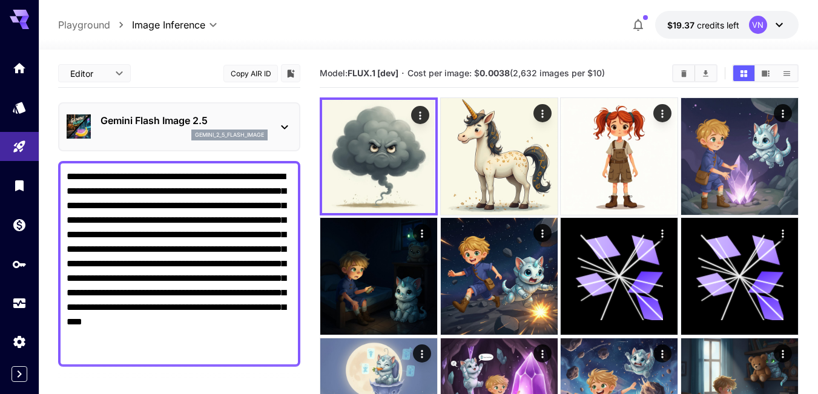
type textarea "**********"
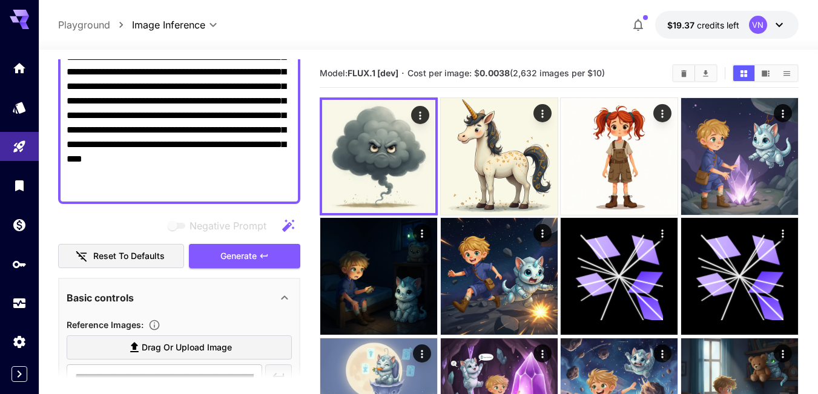
scroll to position [182, 0]
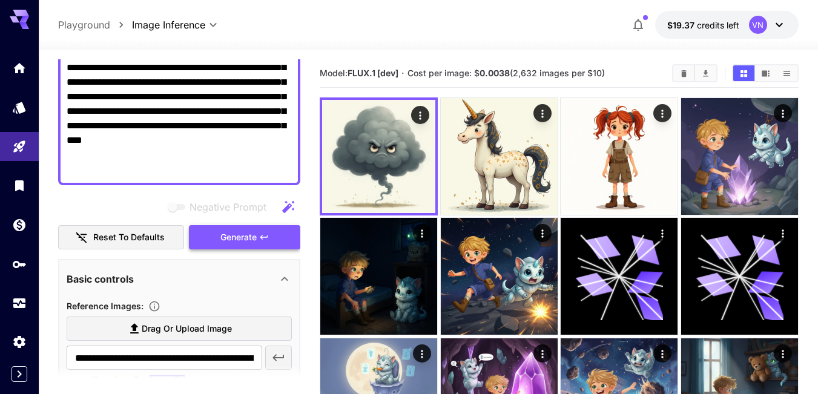
click at [233, 239] on span "Generate" at bounding box center [238, 237] width 36 height 15
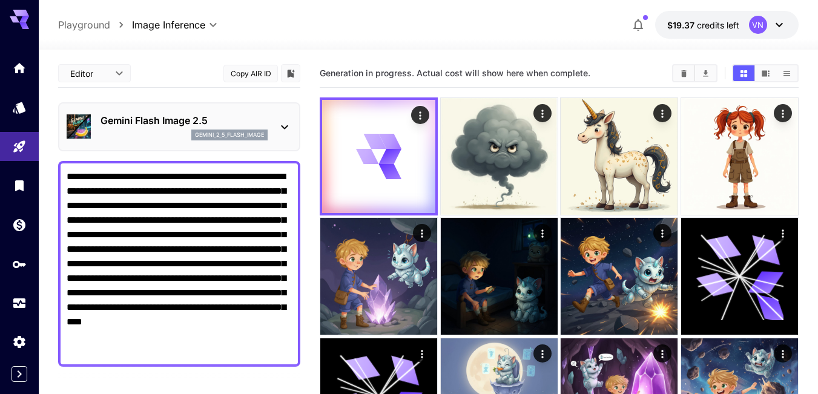
scroll to position [182, 0]
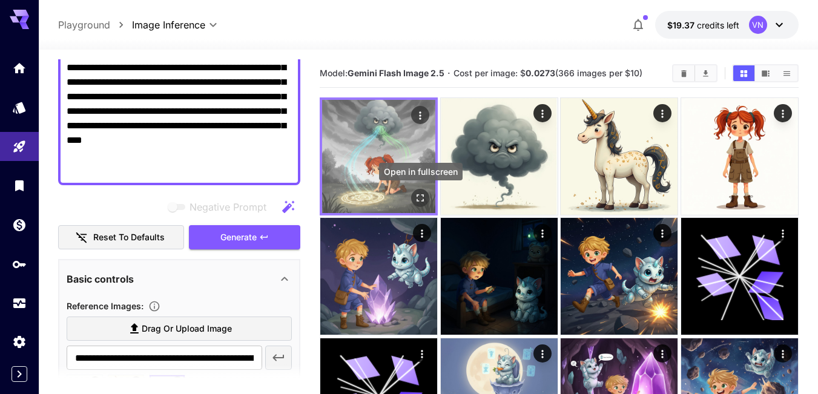
click at [417, 199] on icon "Open in fullscreen" at bounding box center [420, 198] width 12 height 12
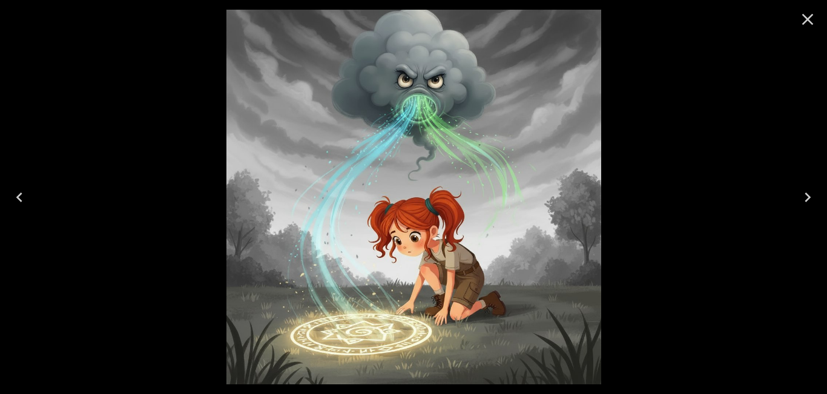
click at [807, 197] on icon "Next" at bounding box center [807, 197] width 19 height 19
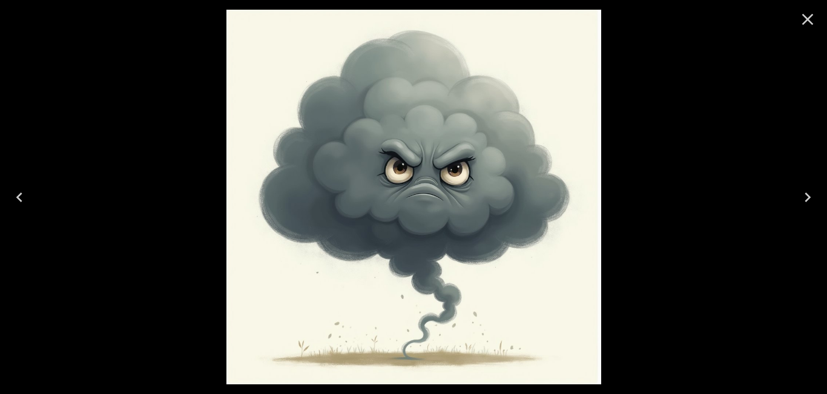
click at [21, 195] on icon "Previous" at bounding box center [19, 197] width 19 height 19
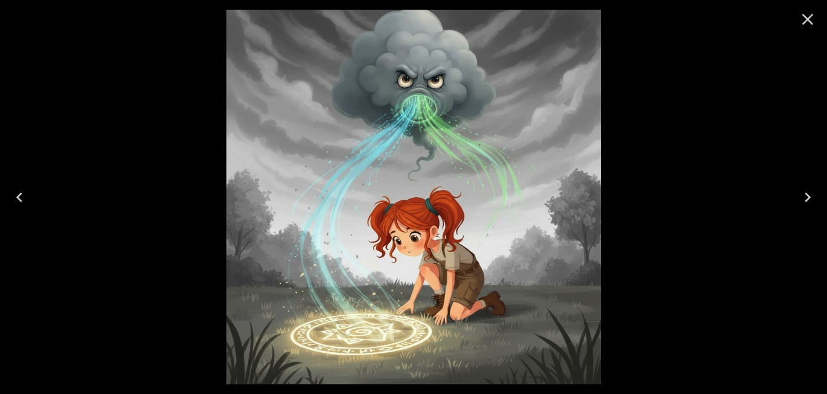
click at [810, 19] on icon "Close" at bounding box center [807, 19] width 19 height 19
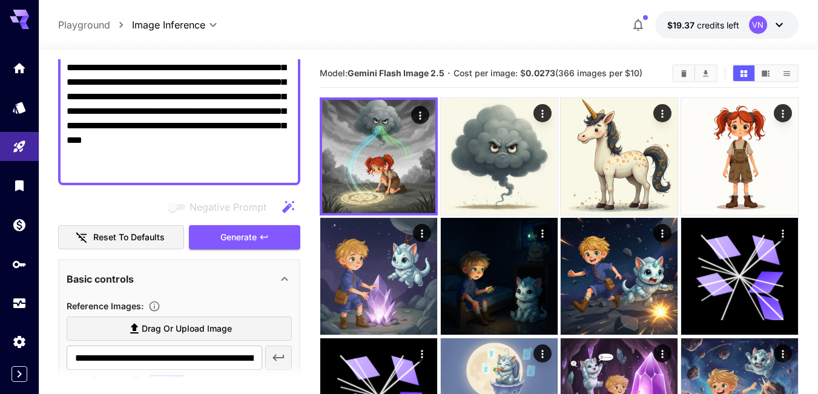
click at [222, 132] on textarea "**********" at bounding box center [179, 82] width 225 height 189
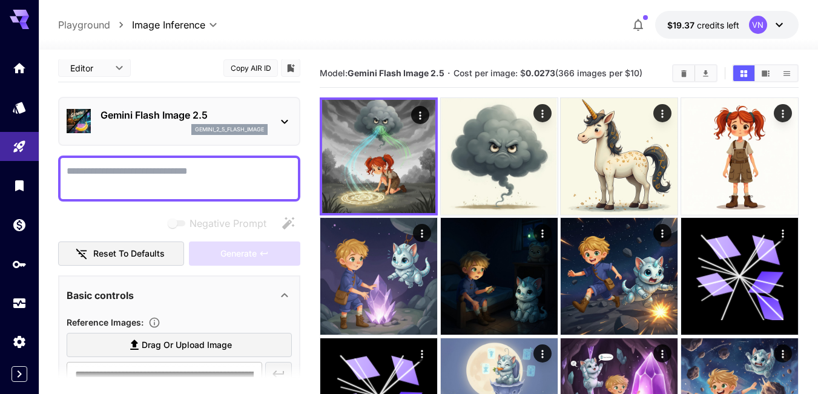
scroll to position [0, 0]
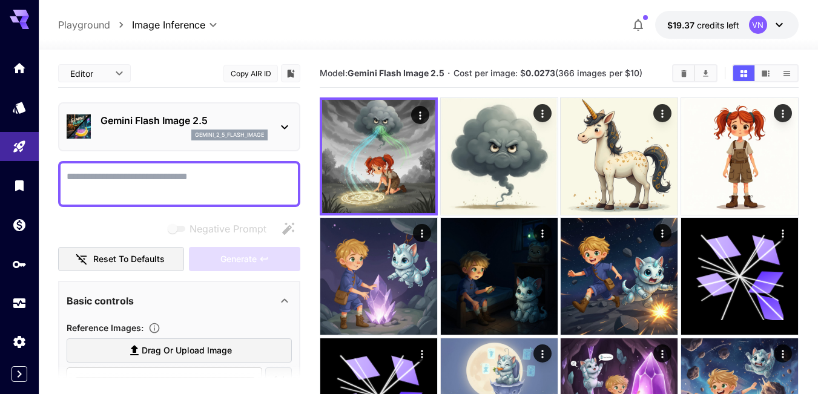
click at [119, 170] on textarea "Negative Prompt" at bounding box center [179, 184] width 225 height 29
paste textarea "**********"
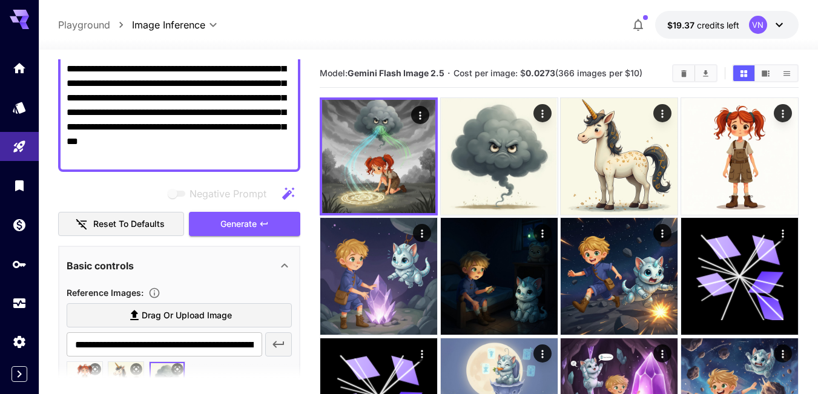
scroll to position [182, 0]
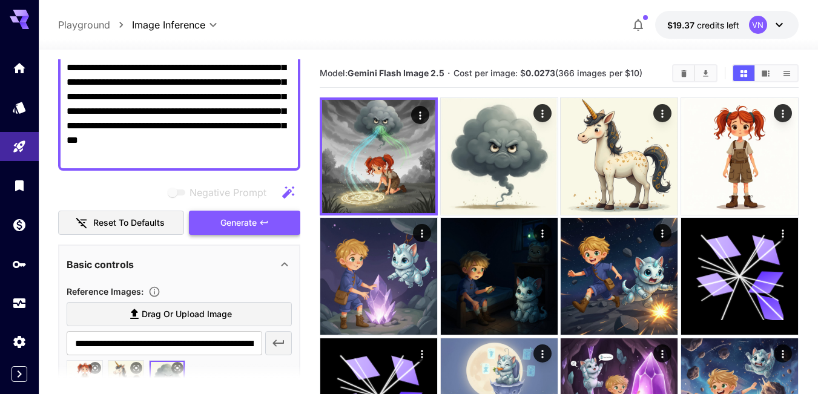
type textarea "**********"
click at [239, 220] on span "Generate" at bounding box center [238, 223] width 36 height 15
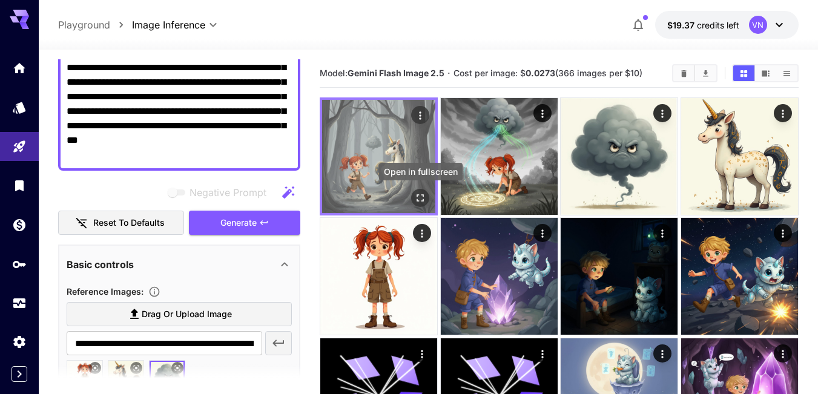
click at [420, 193] on icon "Open in fullscreen" at bounding box center [420, 198] width 12 height 12
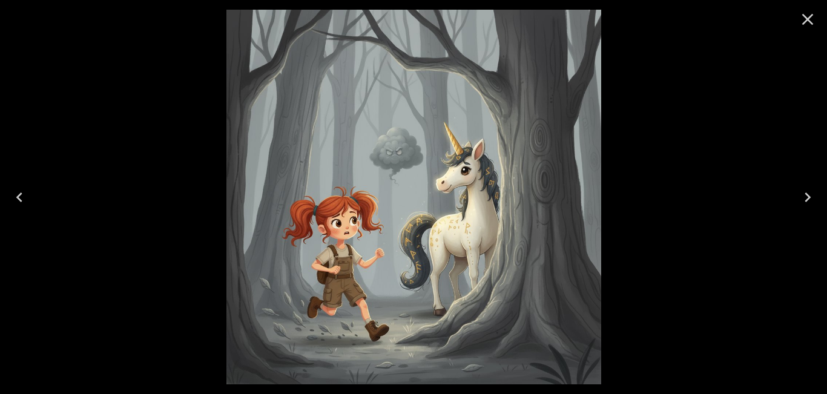
click at [806, 21] on icon "Close" at bounding box center [808, 20] width 12 height 12
